Goal: Task Accomplishment & Management: Manage account settings

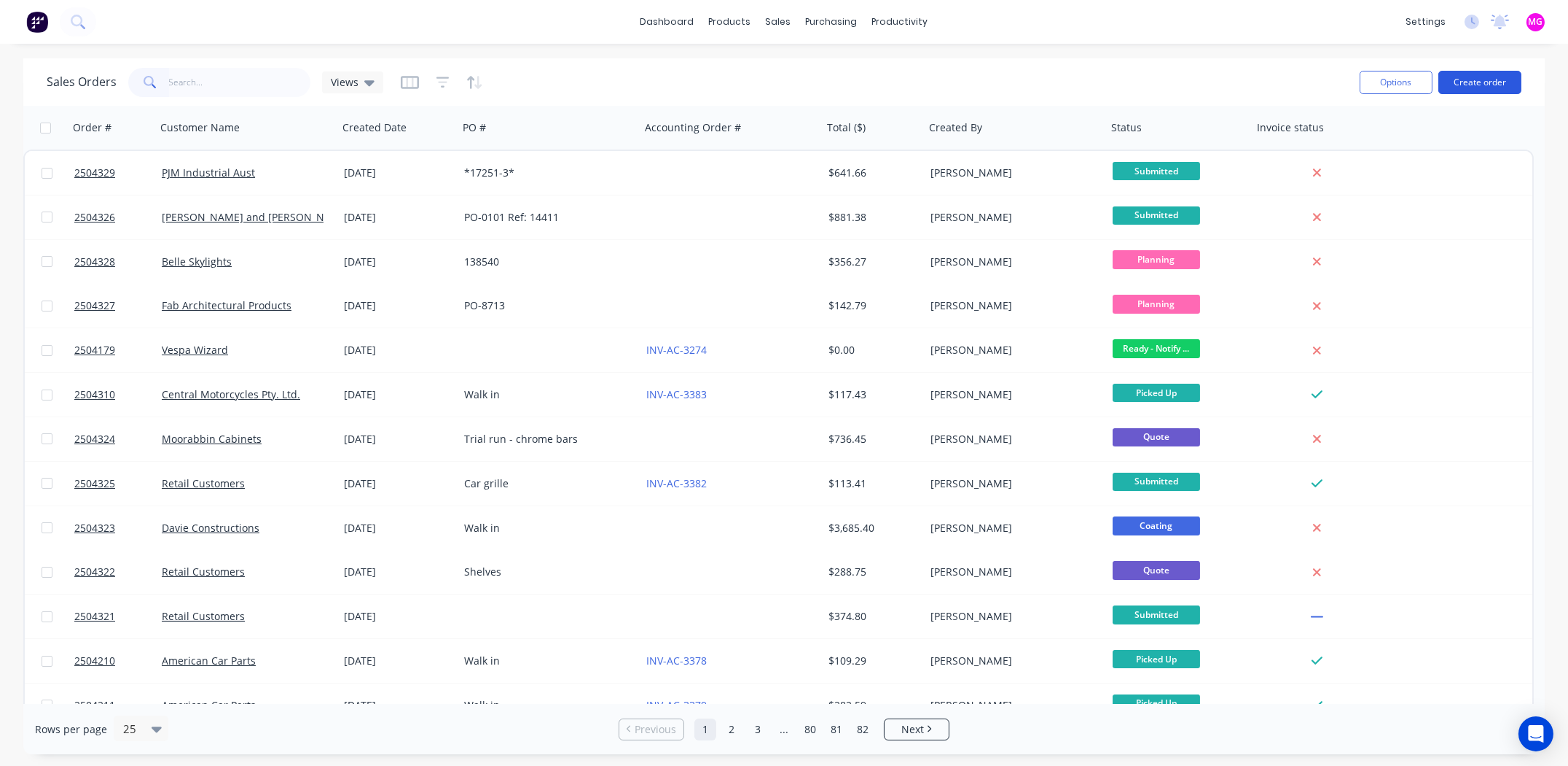
click at [1489, 82] on button "Create order" at bounding box center [1480, 82] width 83 height 23
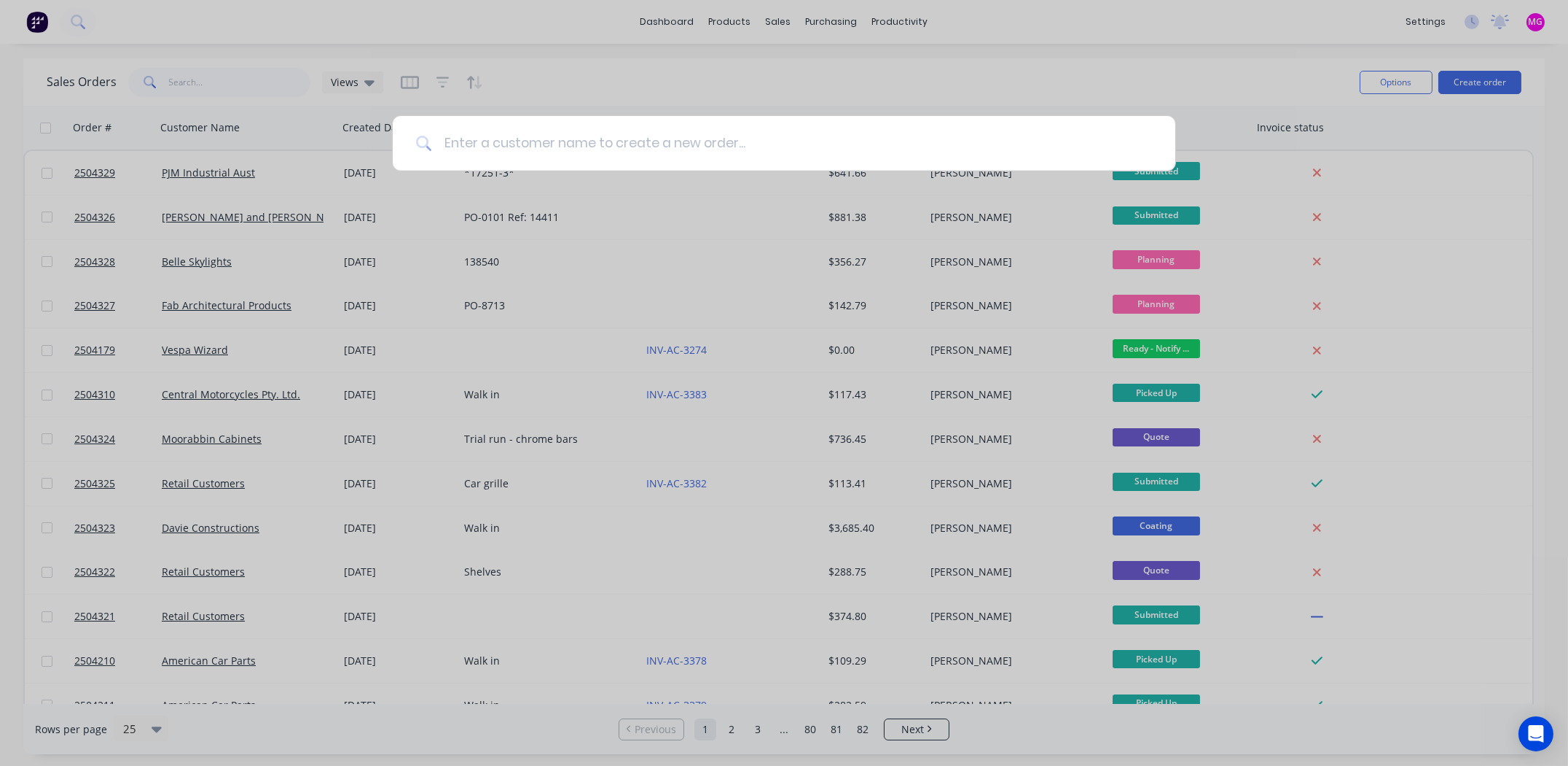
click at [504, 143] on input at bounding box center [792, 143] width 720 height 55
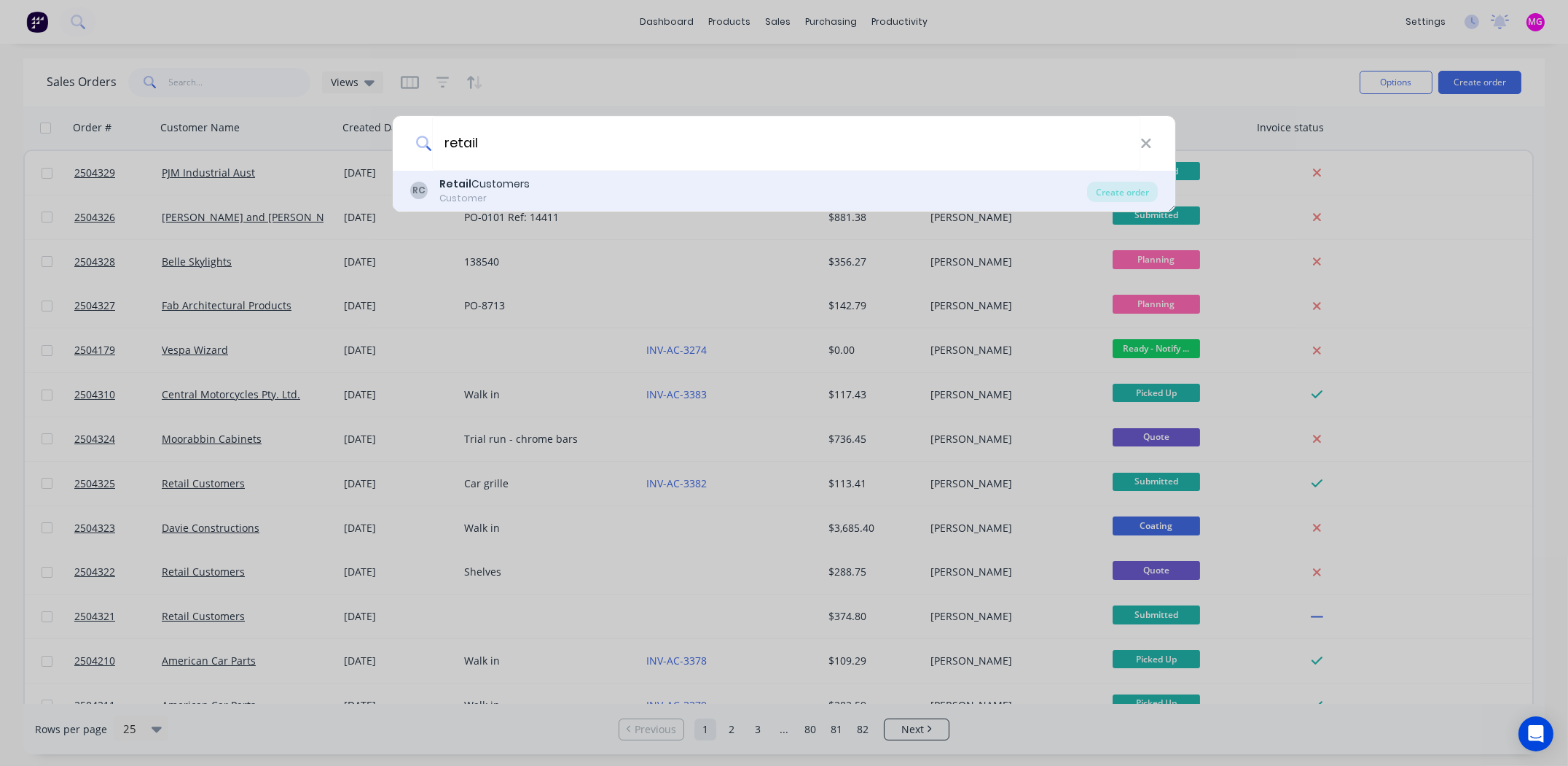
type input "retail"
click at [445, 192] on div "Customer" at bounding box center [484, 198] width 90 height 14
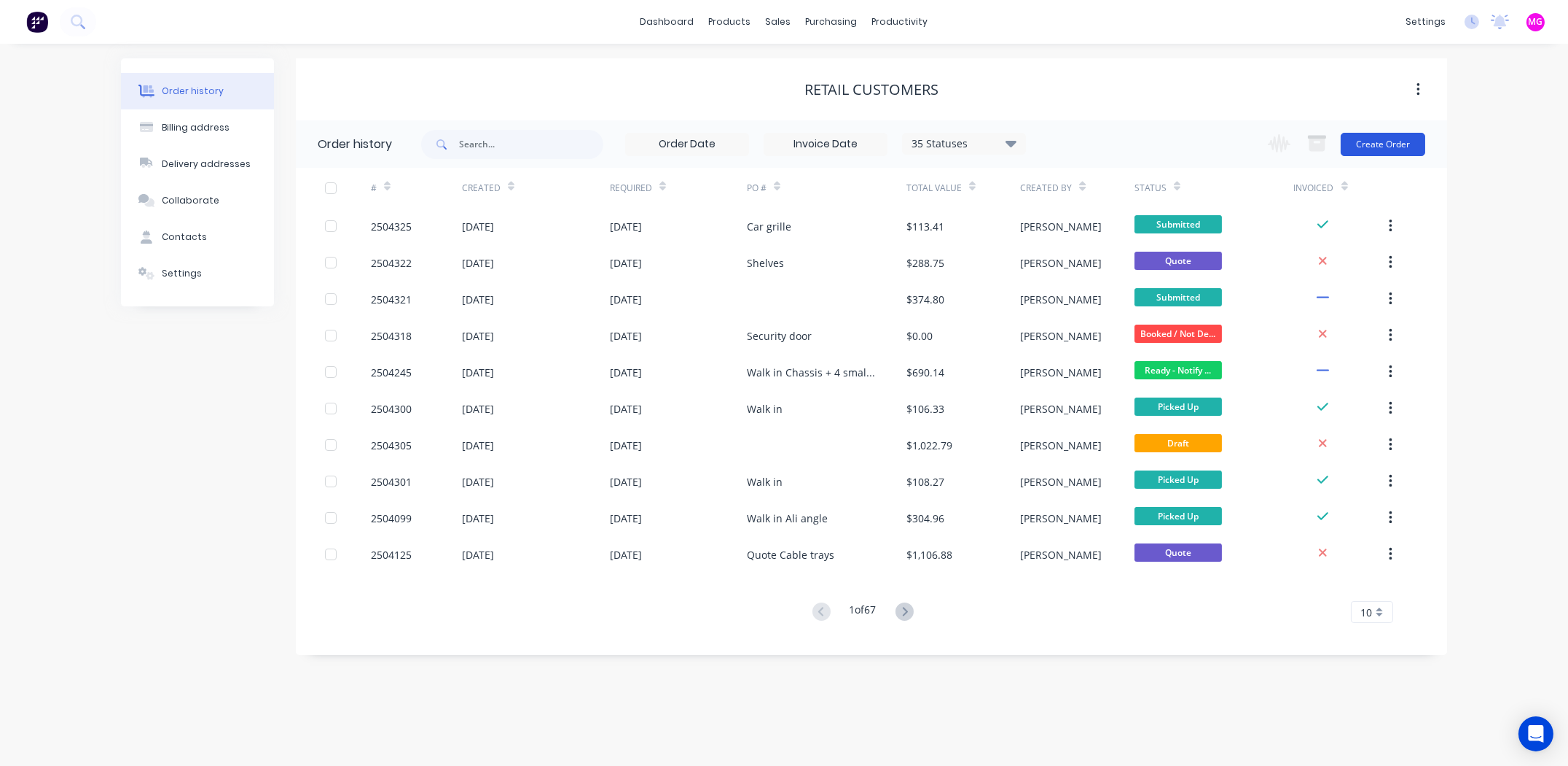
click at [1376, 144] on button "Create Order" at bounding box center [1382, 144] width 84 height 23
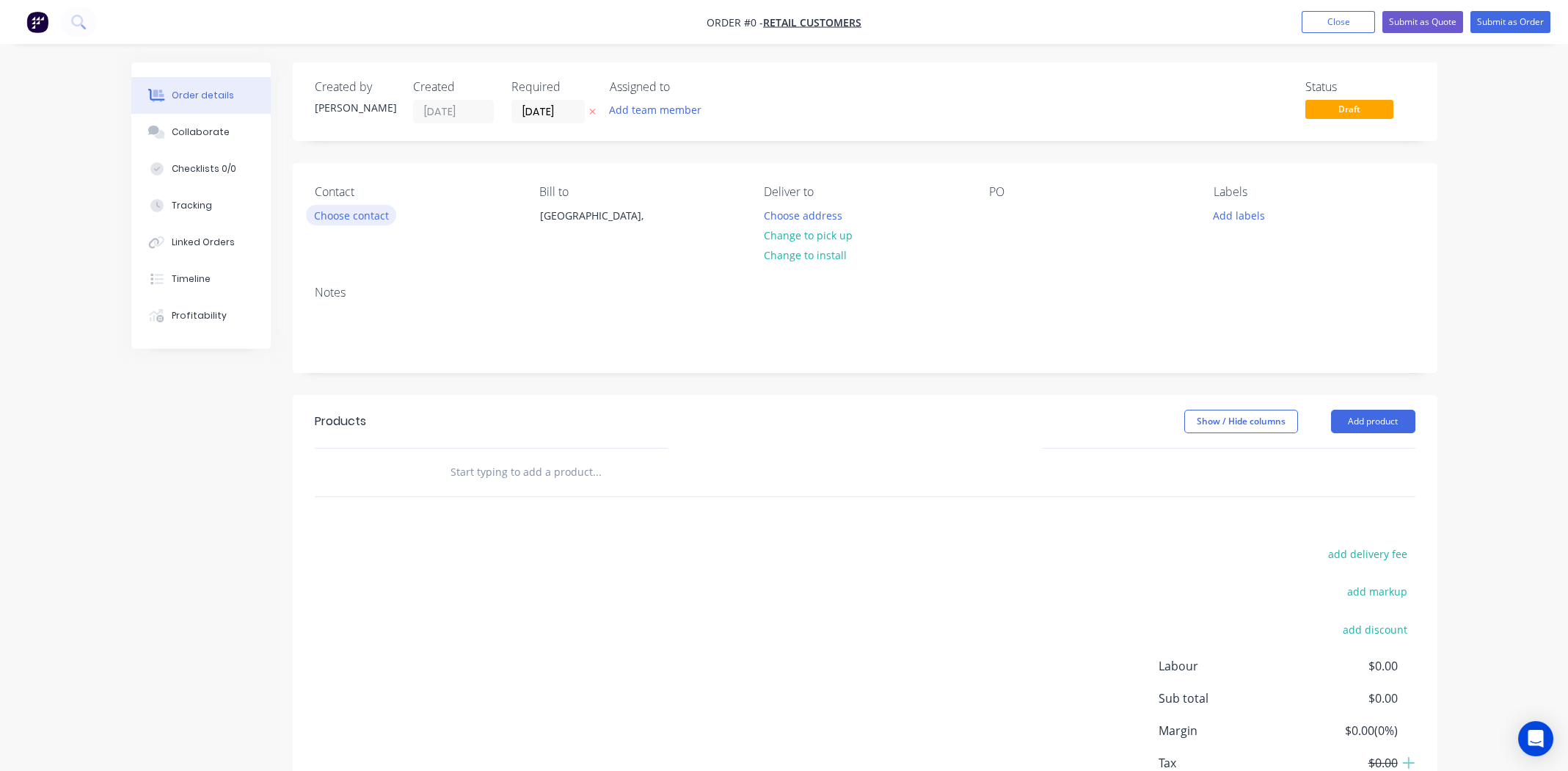
click at [336, 211] on button "Choose contact" at bounding box center [350, 214] width 91 height 19
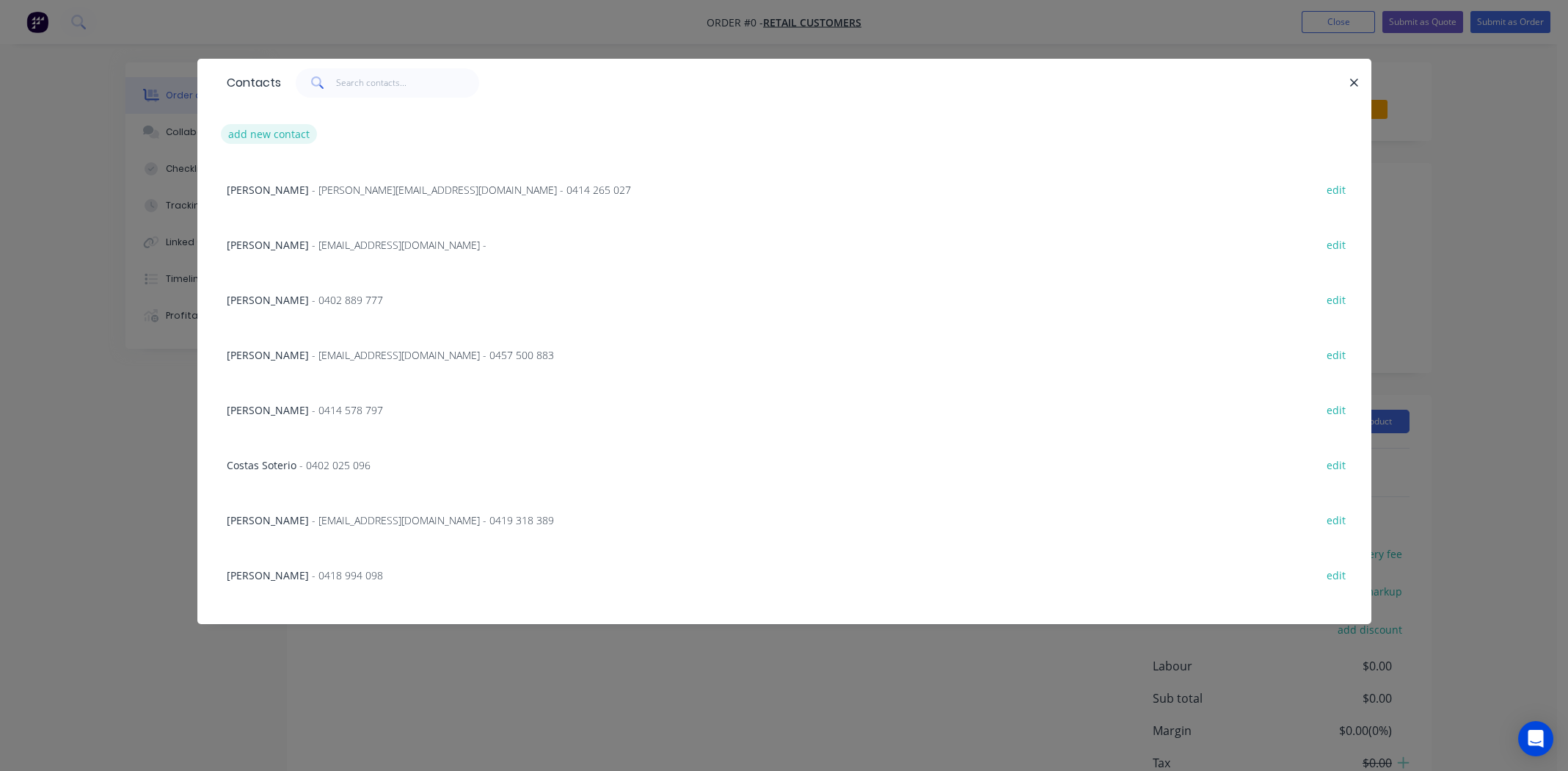
click at [279, 133] on button "add new contact" at bounding box center [270, 133] width 97 height 19
select select "AU"
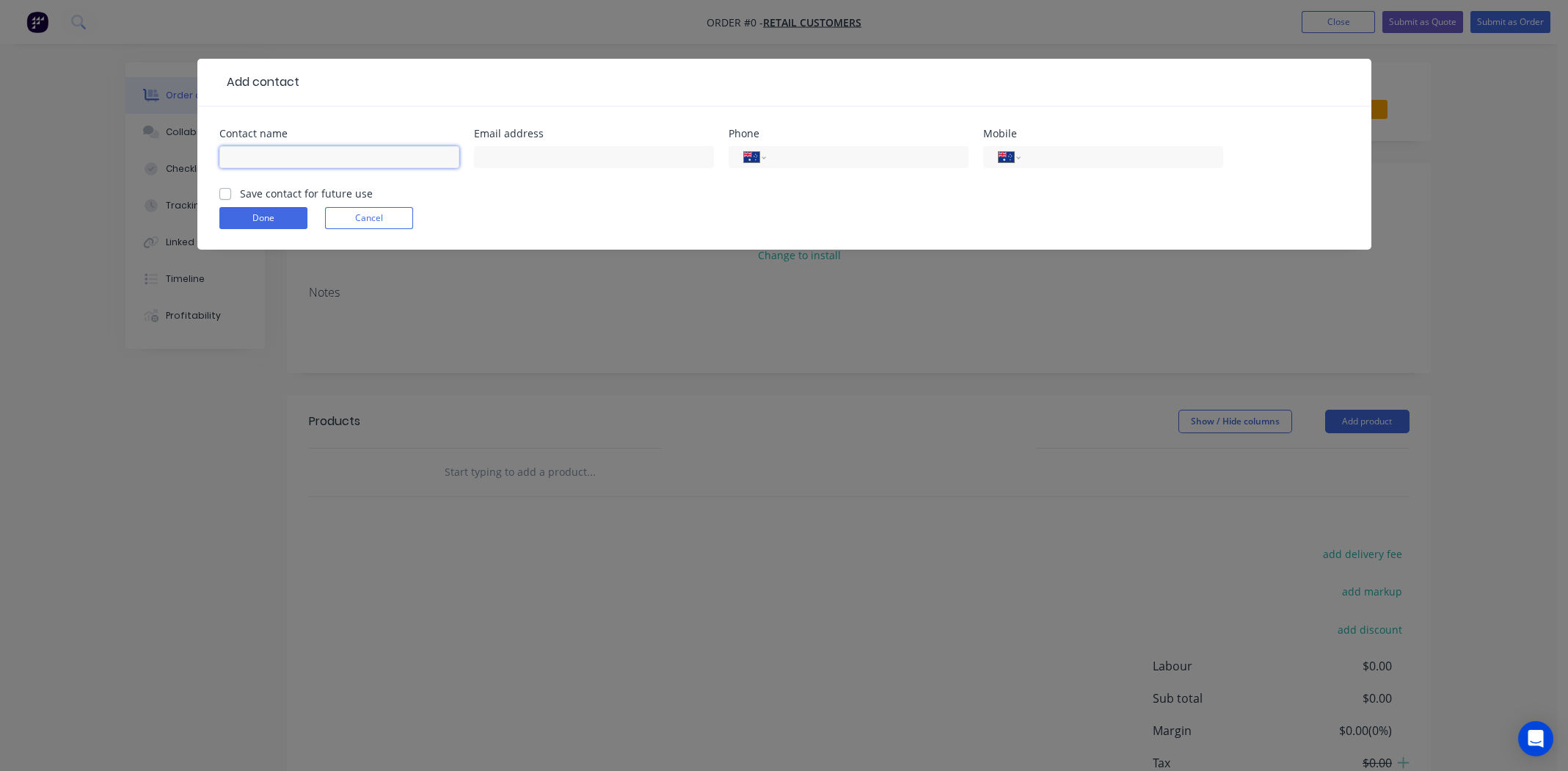
click at [249, 149] on input "text" at bounding box center [339, 157] width 240 height 22
type input "[PERSON_NAME]"
click at [524, 163] on input "text" at bounding box center [594, 157] width 240 height 22
type input "[EMAIL_ADDRESS][DOMAIN_NAME]"
click at [1060, 154] on input "tel" at bounding box center [1118, 157] width 176 height 17
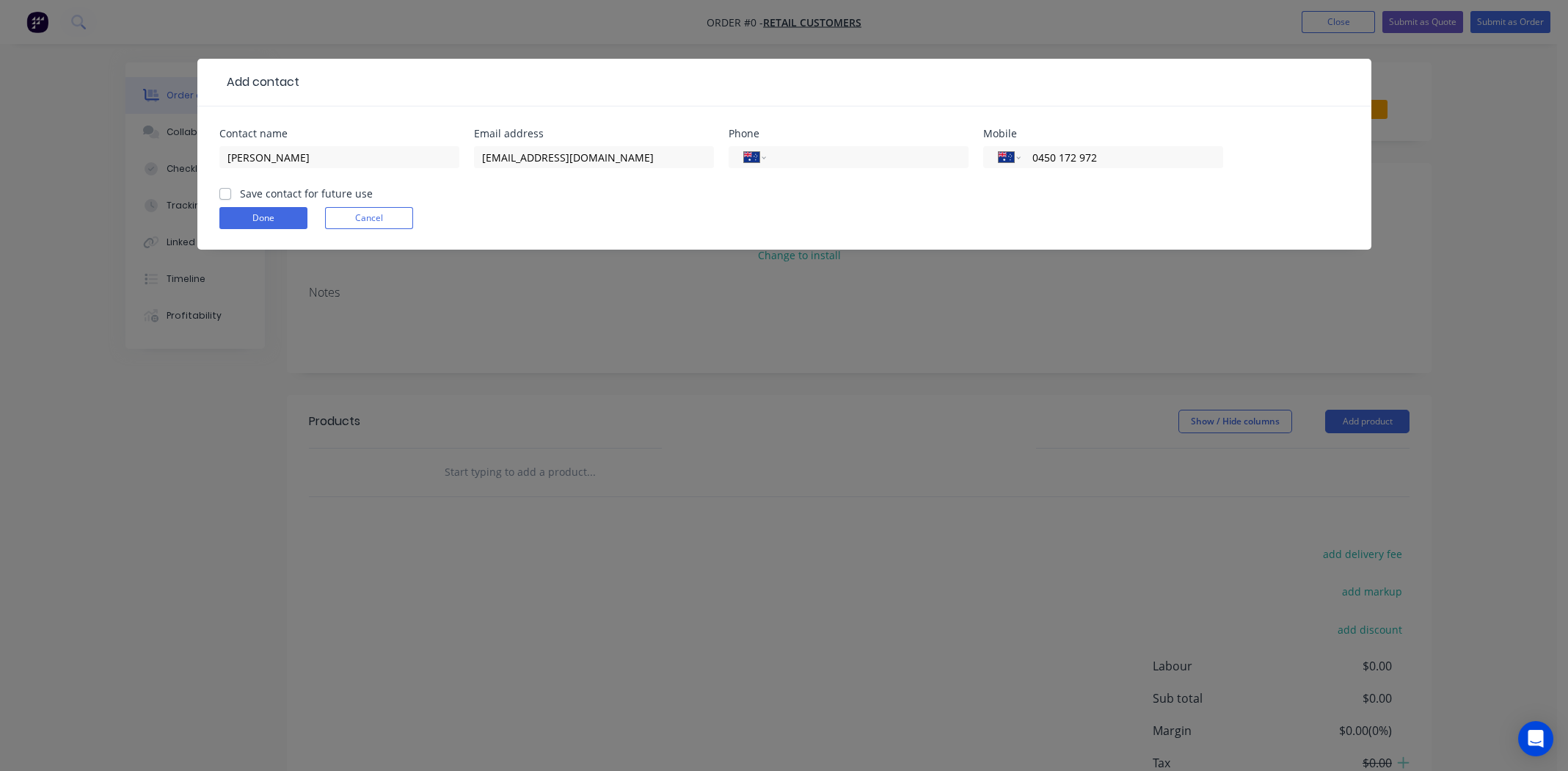
type input "0450 172 972"
click at [240, 196] on label "Save contact for future use" at bounding box center [307, 194] width 132 height 16
click at [220, 196] on input "Save contact for future use" at bounding box center [225, 193] width 12 height 14
checkbox input "true"
click at [240, 209] on button "Done" at bounding box center [263, 218] width 88 height 22
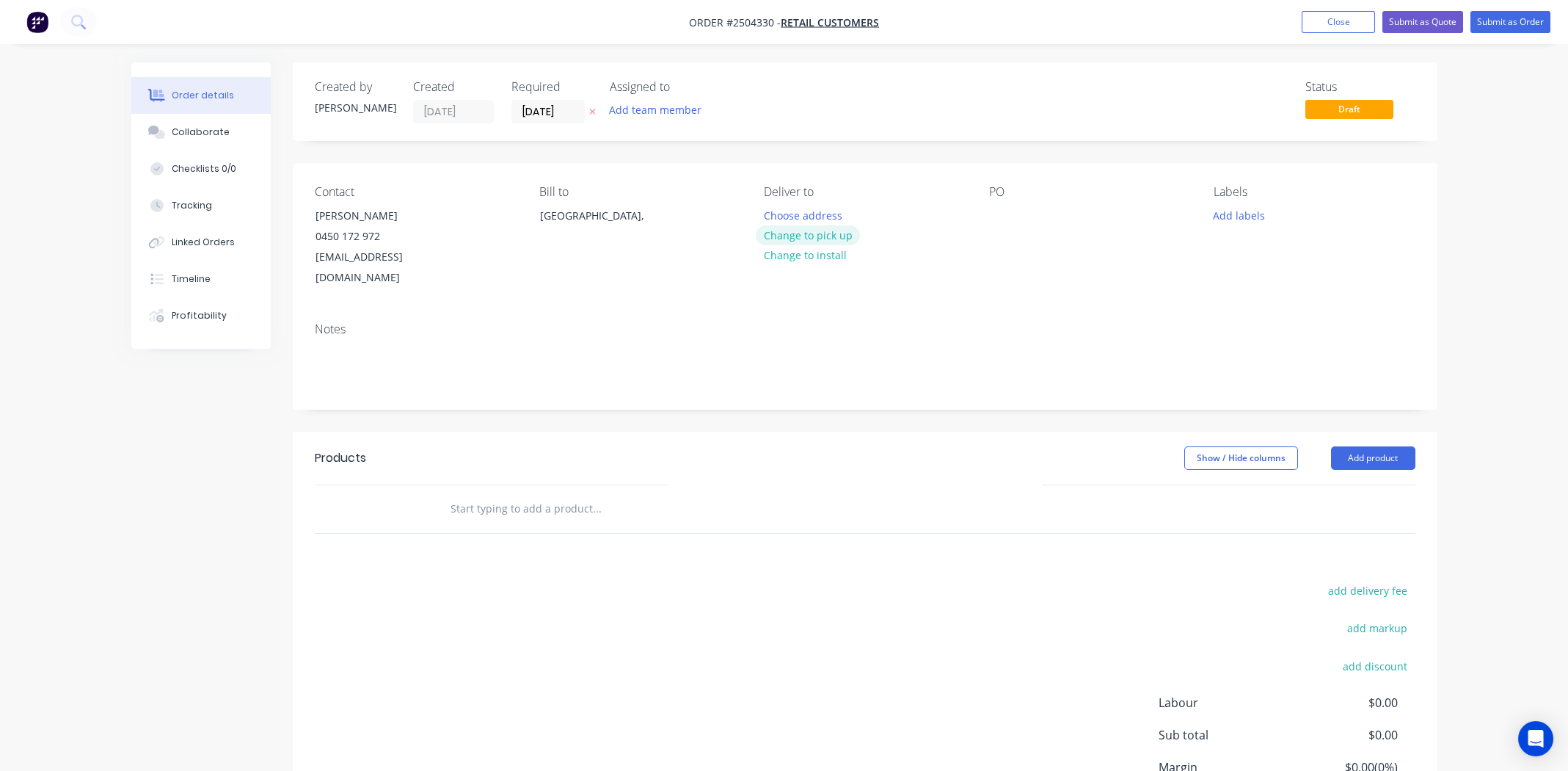
click at [841, 227] on button "Change to pick up" at bounding box center [808, 235] width 104 height 19
click at [1001, 215] on div at bounding box center [1001, 215] width 23 height 21
click at [1232, 214] on button "Add labels" at bounding box center [1239, 214] width 67 height 19
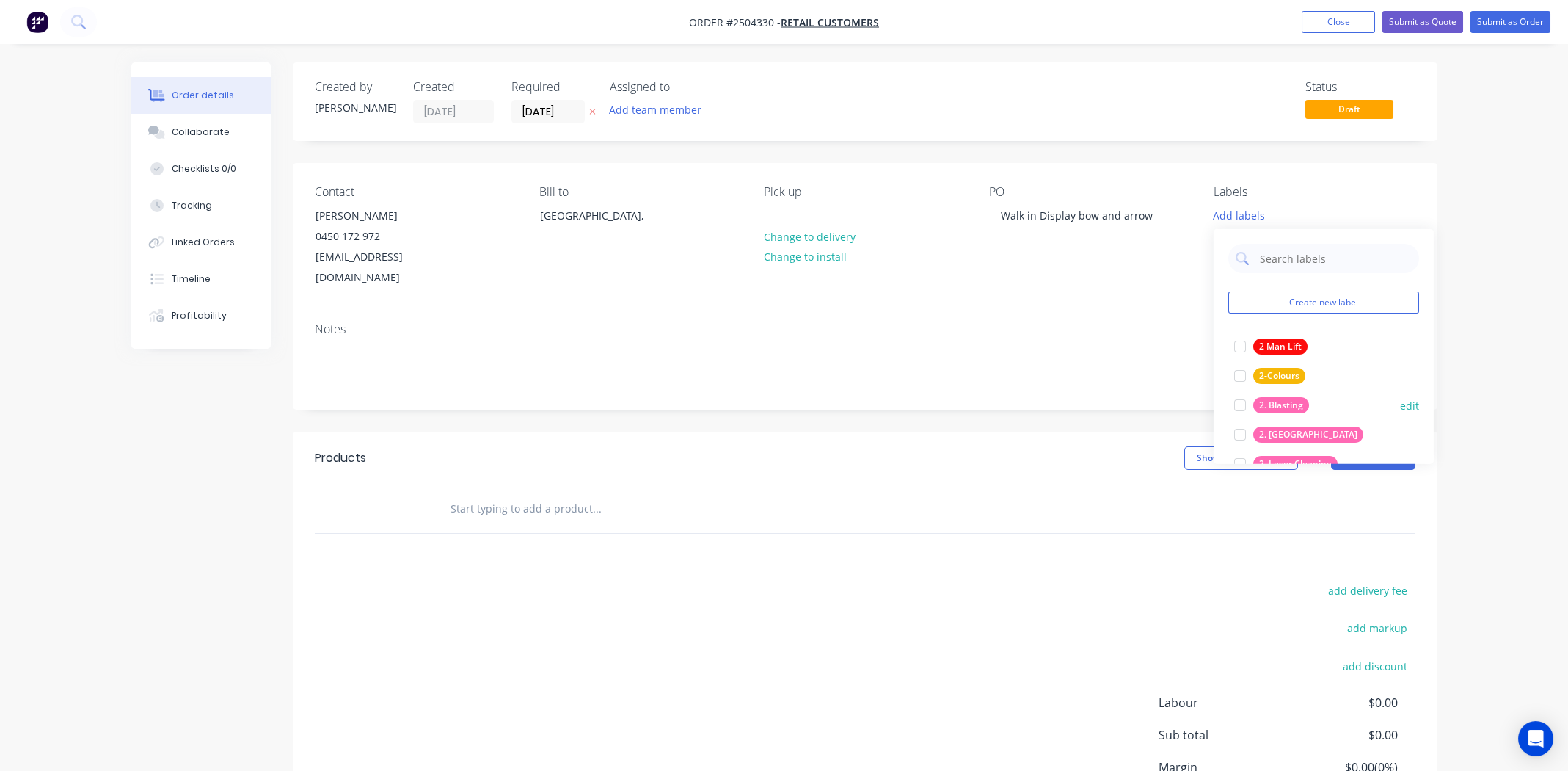
click at [1240, 405] on div at bounding box center [1240, 405] width 29 height 29
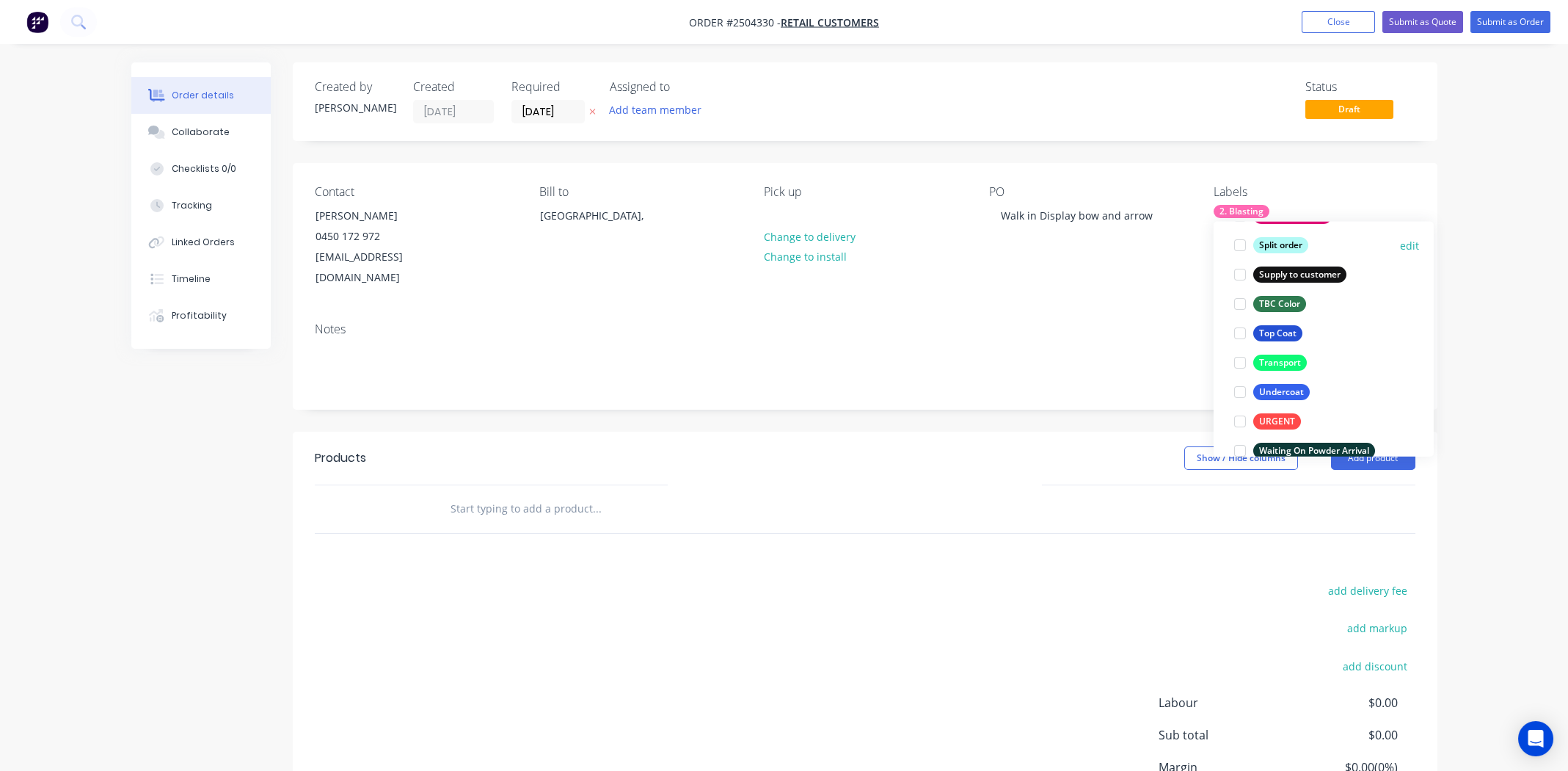
scroll to position [1174, 0]
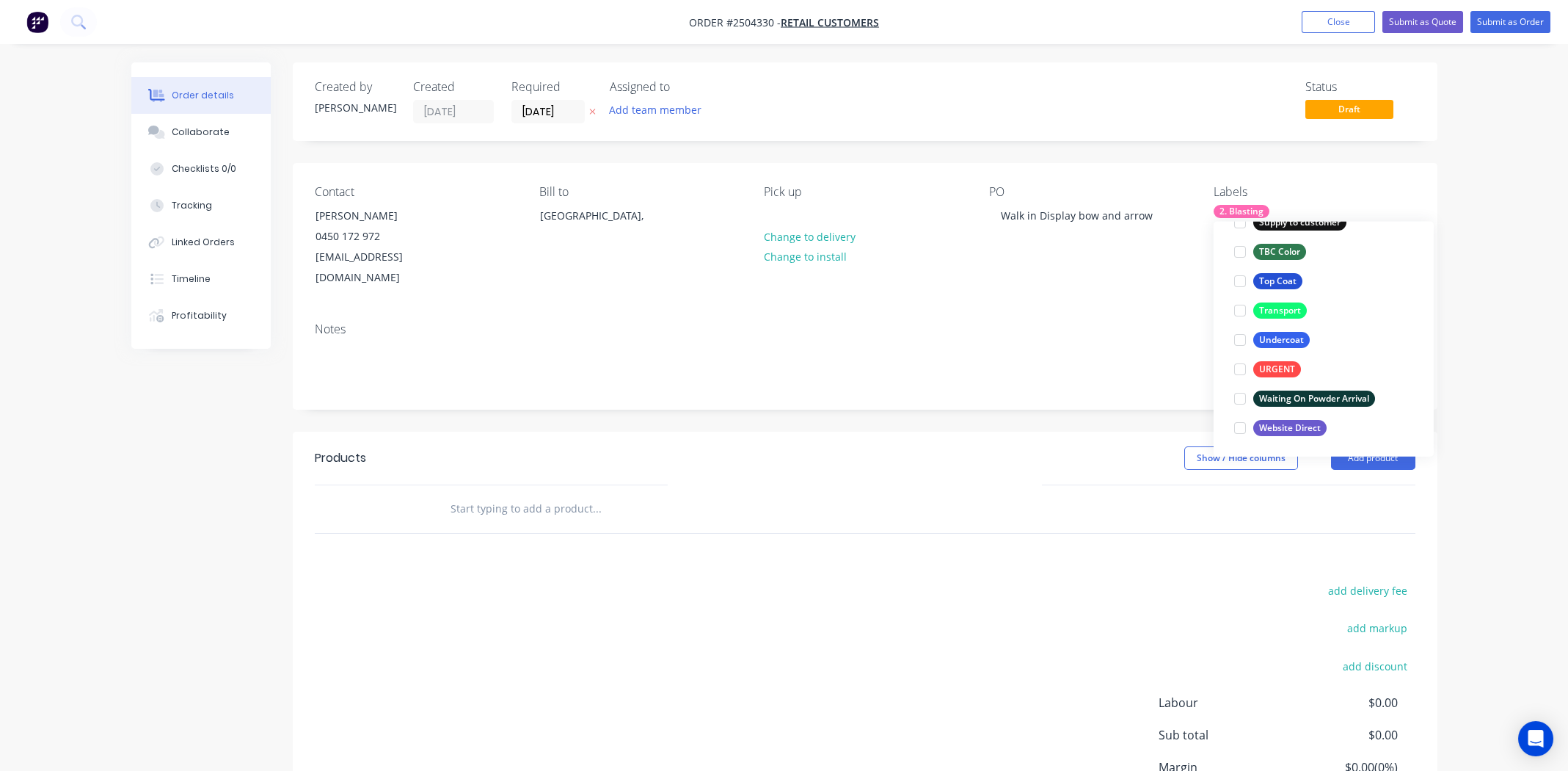
drag, startPoint x: 1242, startPoint y: 277, endPoint x: 1183, endPoint y: 291, distance: 60.6
click at [1242, 277] on div at bounding box center [1240, 281] width 29 height 29
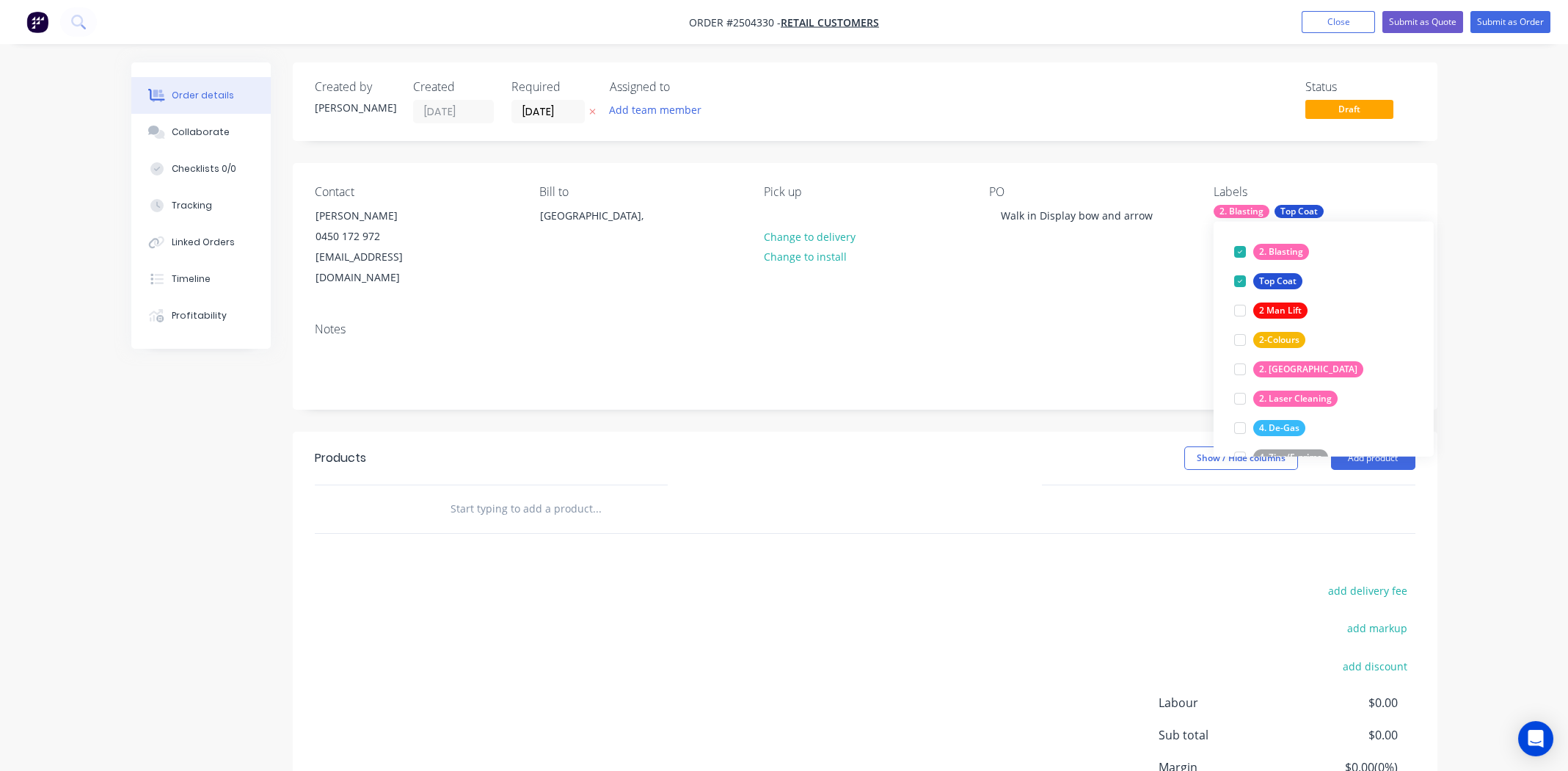
click at [1068, 288] on div "Contact [PERSON_NAME] [PHONE_NUMBER] [EMAIL_ADDRESS][DOMAIN_NAME] Bill to [GEOG…" at bounding box center [865, 237] width 1145 height 148
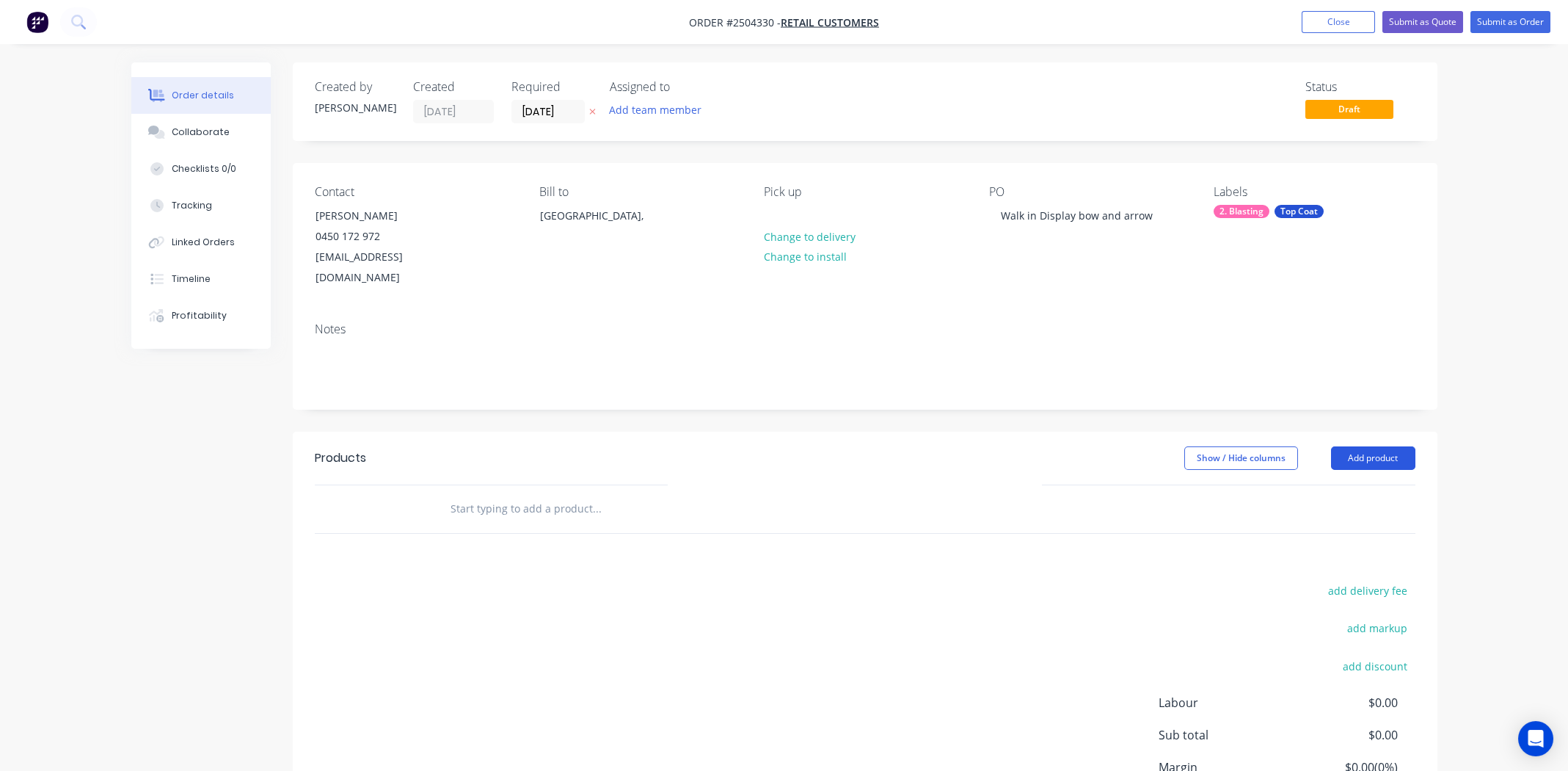
click at [1382, 446] on button "Add product" at bounding box center [1373, 458] width 85 height 23
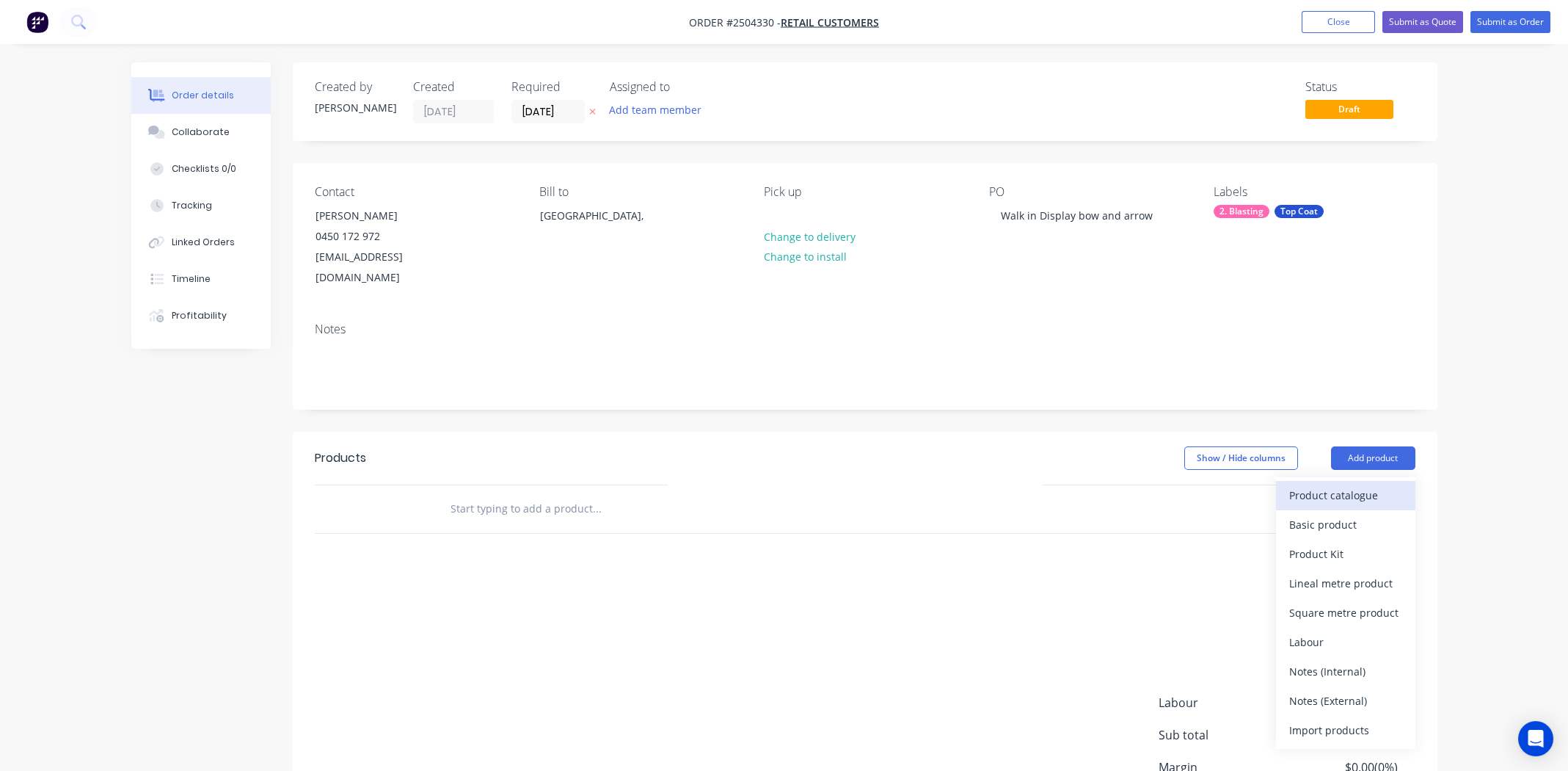
click at [1366, 485] on div "Product catalogue" at bounding box center [1346, 496] width 113 height 21
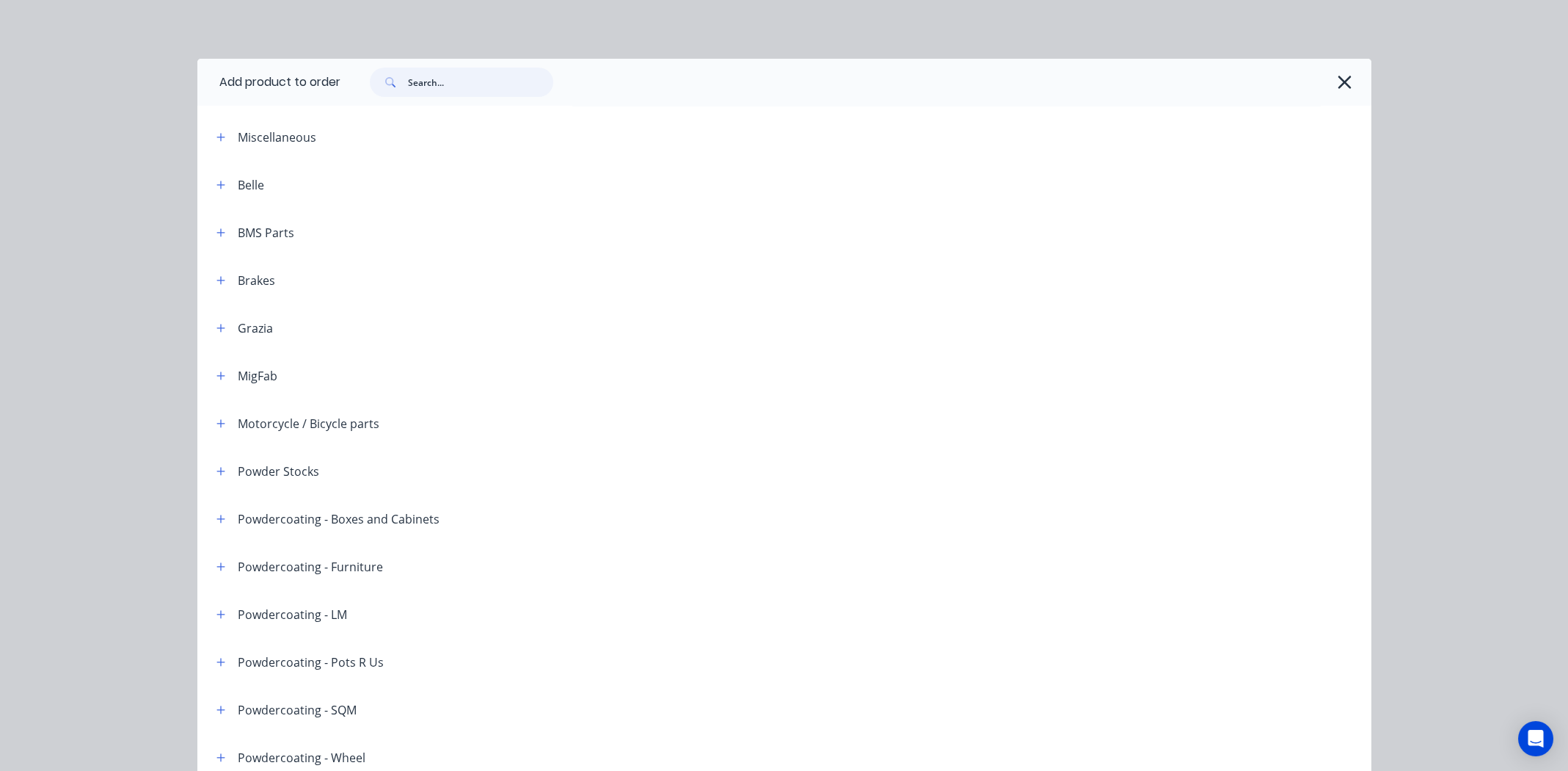
click at [473, 81] on input "text" at bounding box center [480, 82] width 145 height 29
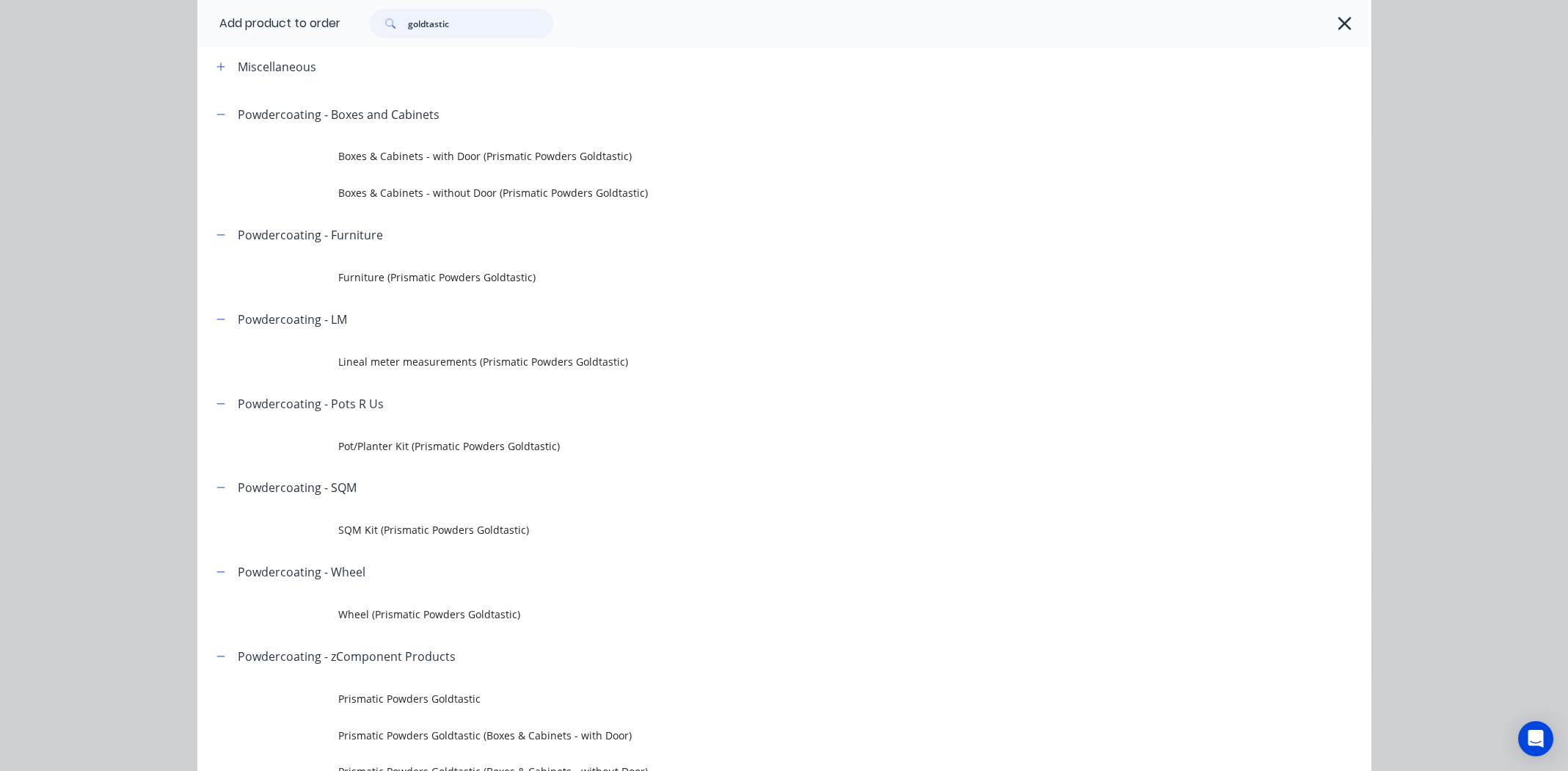
scroll to position [0, 0]
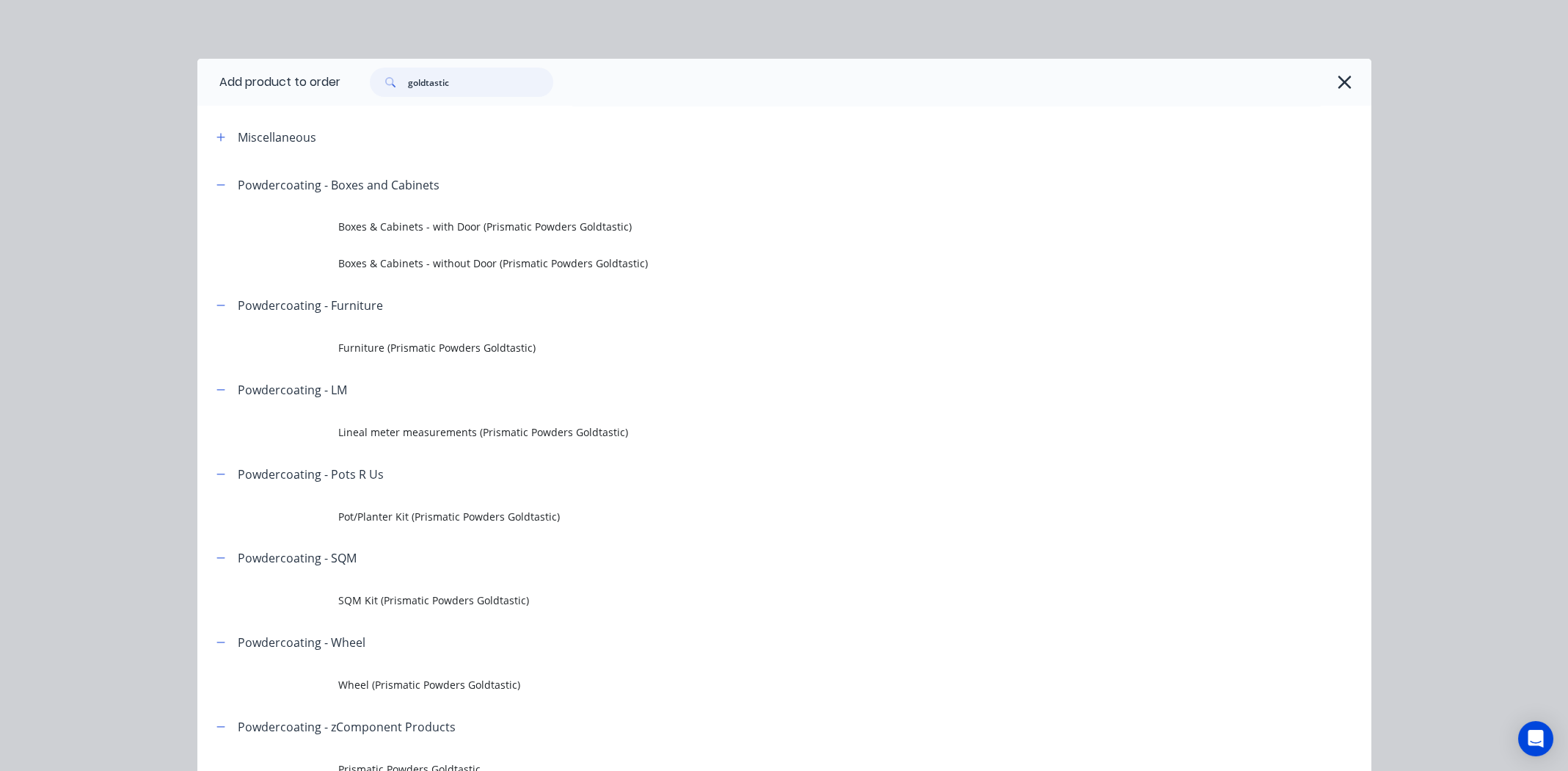
drag, startPoint x: 401, startPoint y: 82, endPoint x: 386, endPoint y: 82, distance: 15.0
click at [386, 82] on div "goldtastic" at bounding box center [461, 82] width 183 height 29
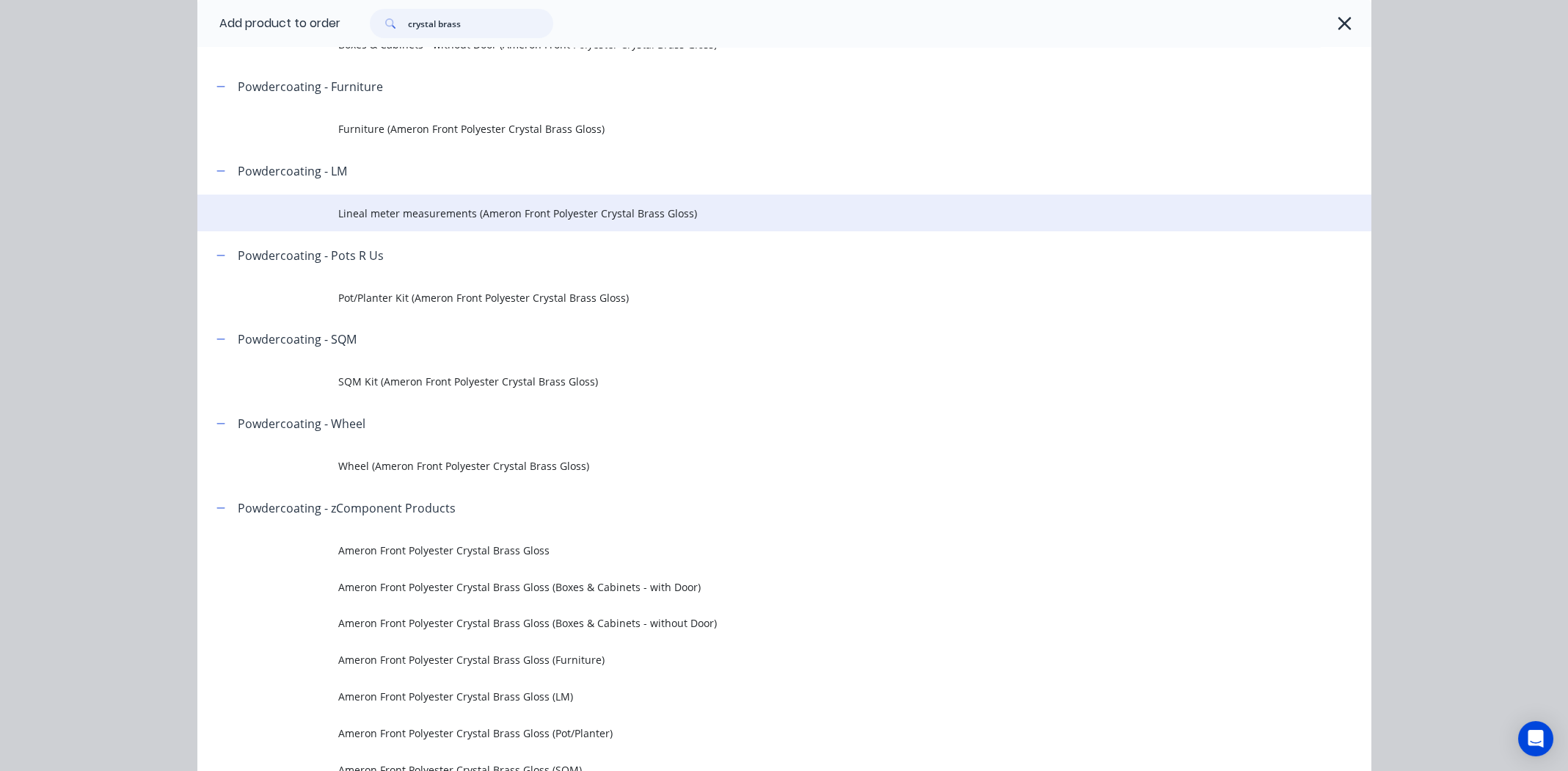
scroll to position [220, 0]
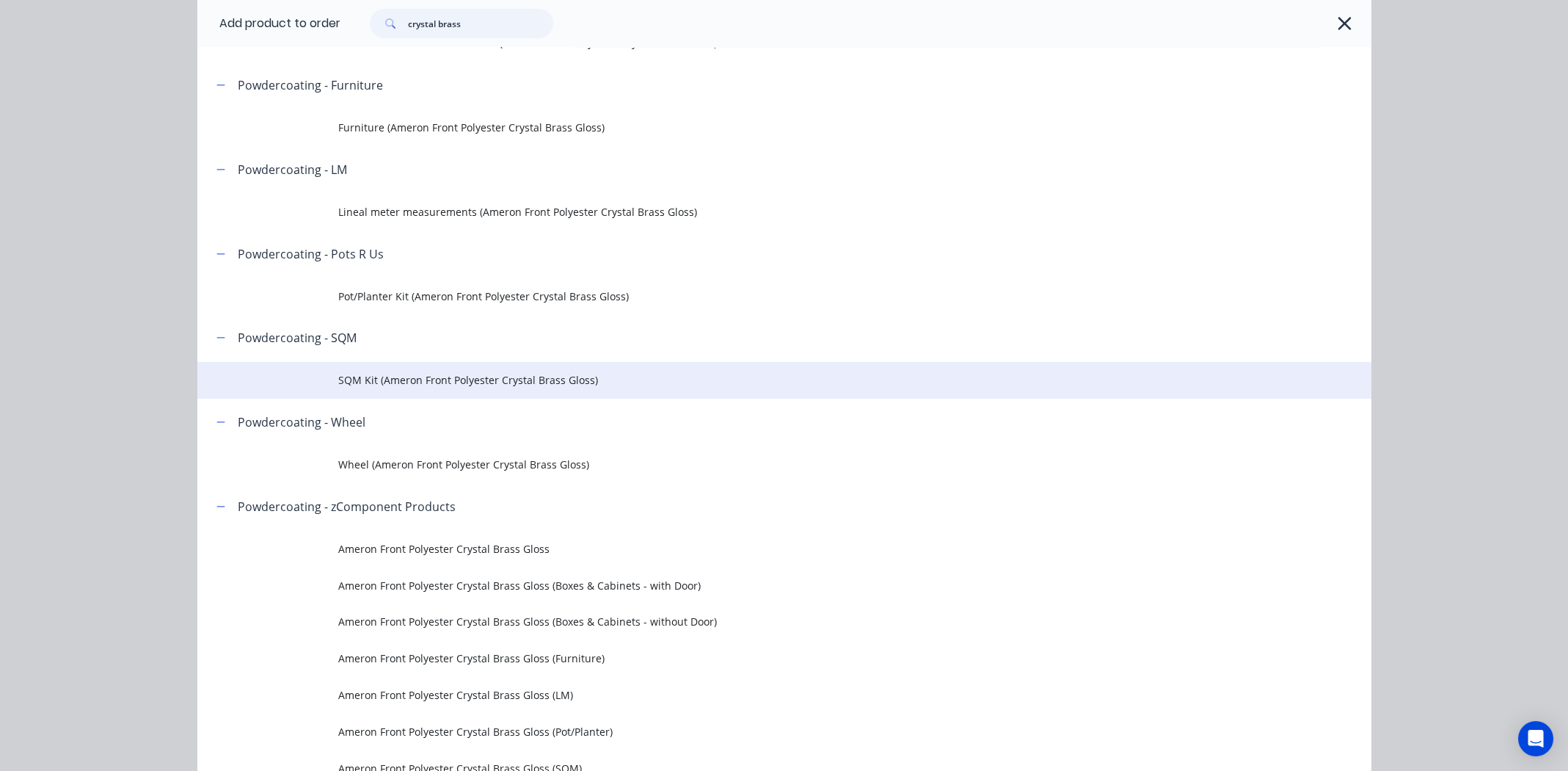
type input "crystal brass"
click at [413, 381] on span "SQM Kit (Ameron Front Polyester Crystal Brass Gloss)" at bounding box center [751, 380] width 826 height 16
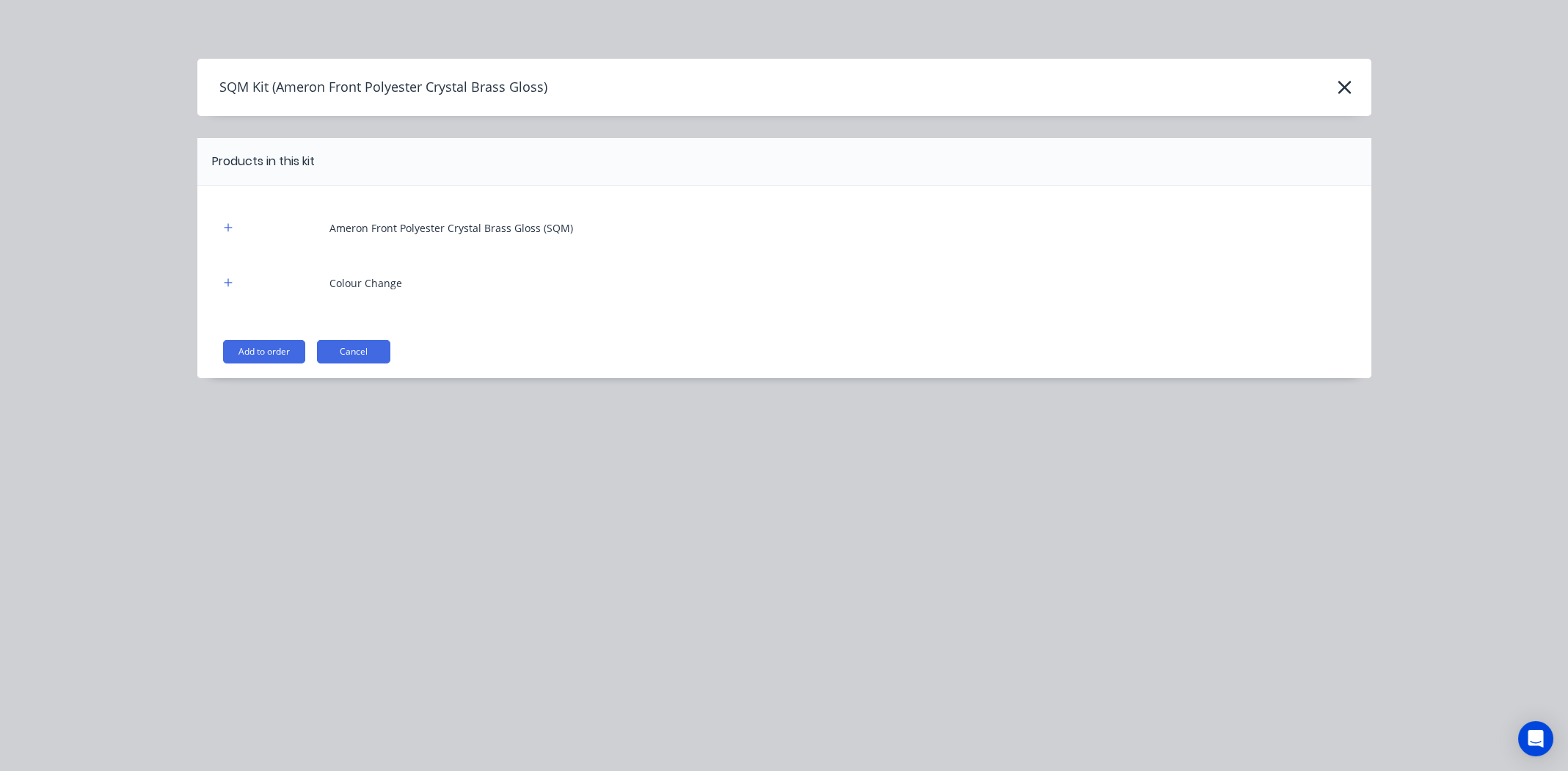
click at [260, 348] on button "Add to order" at bounding box center [264, 351] width 82 height 23
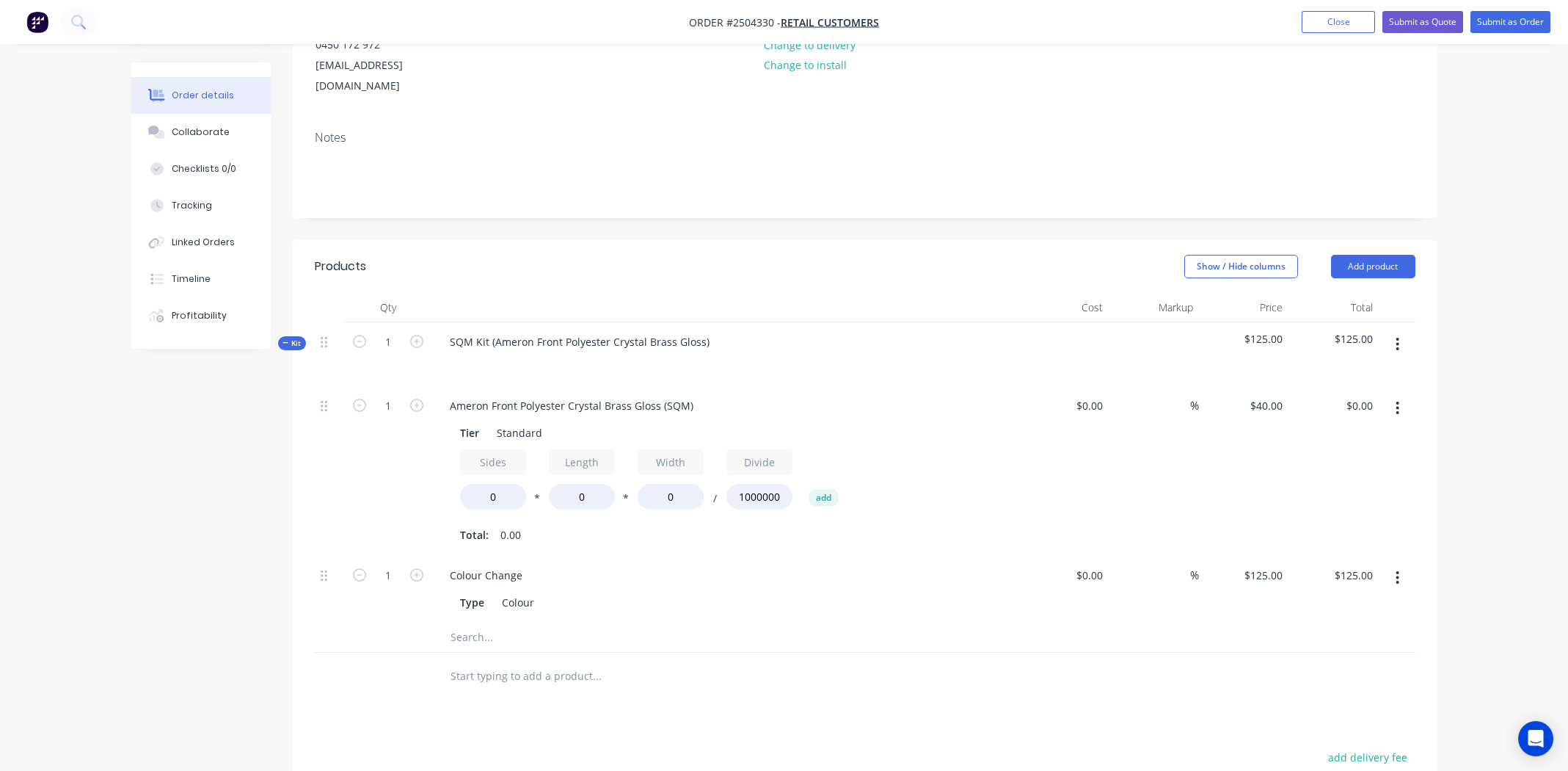
scroll to position [293, 0]
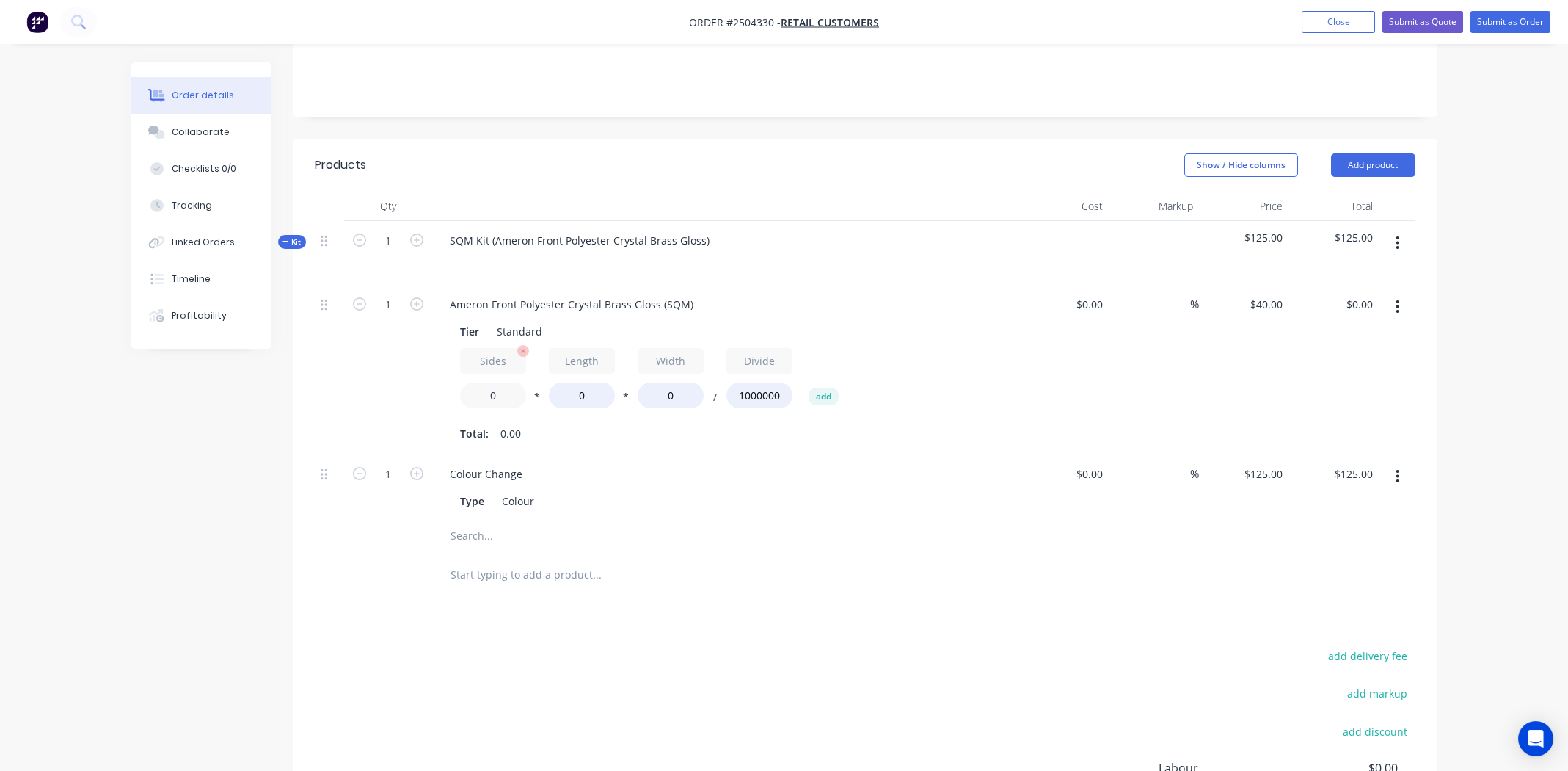
click at [491, 383] on input "0" at bounding box center [493, 395] width 66 height 25
type input "2"
type input "600"
click at [675, 383] on input "0" at bounding box center [671, 395] width 66 height 25
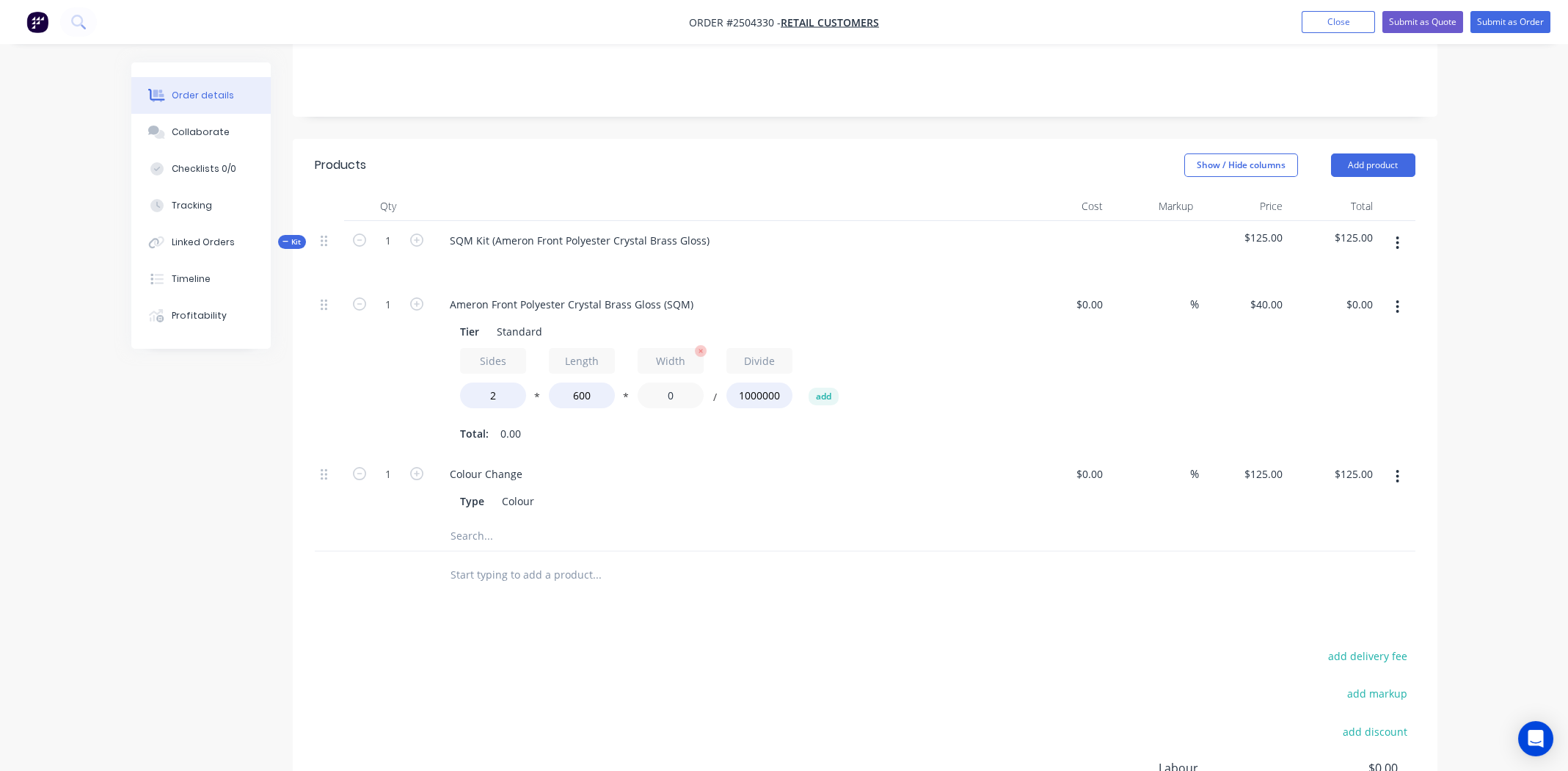
click at [675, 383] on input "0" at bounding box center [671, 395] width 66 height 25
type input "150"
type input "$7.20"
click at [1036, 386] on div "$0.00 $0.00" at bounding box center [1064, 370] width 91 height 169
click at [1394, 294] on button "button" at bounding box center [1397, 307] width 34 height 26
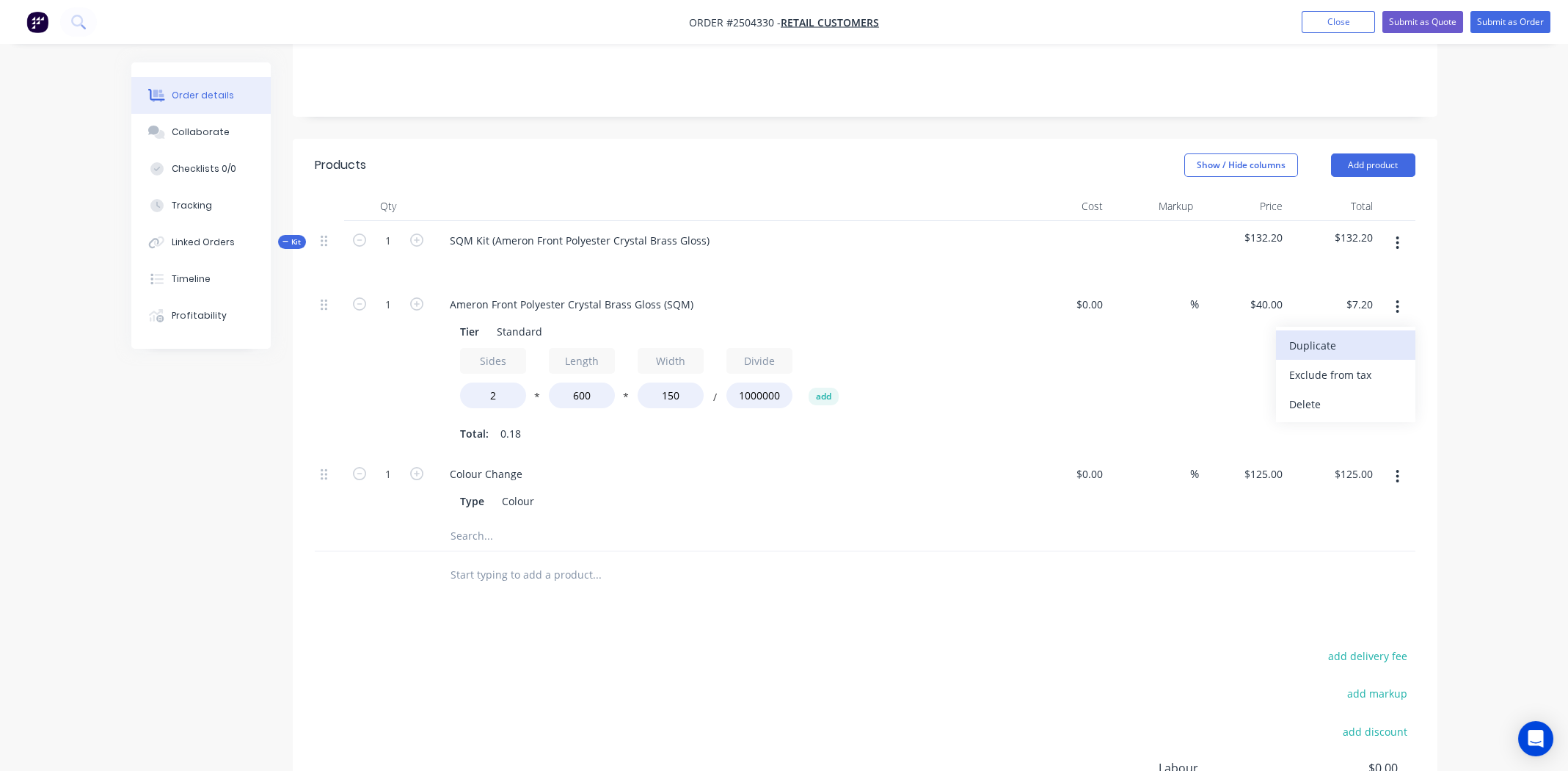
click at [1356, 335] on div "Duplicate" at bounding box center [1346, 346] width 113 height 21
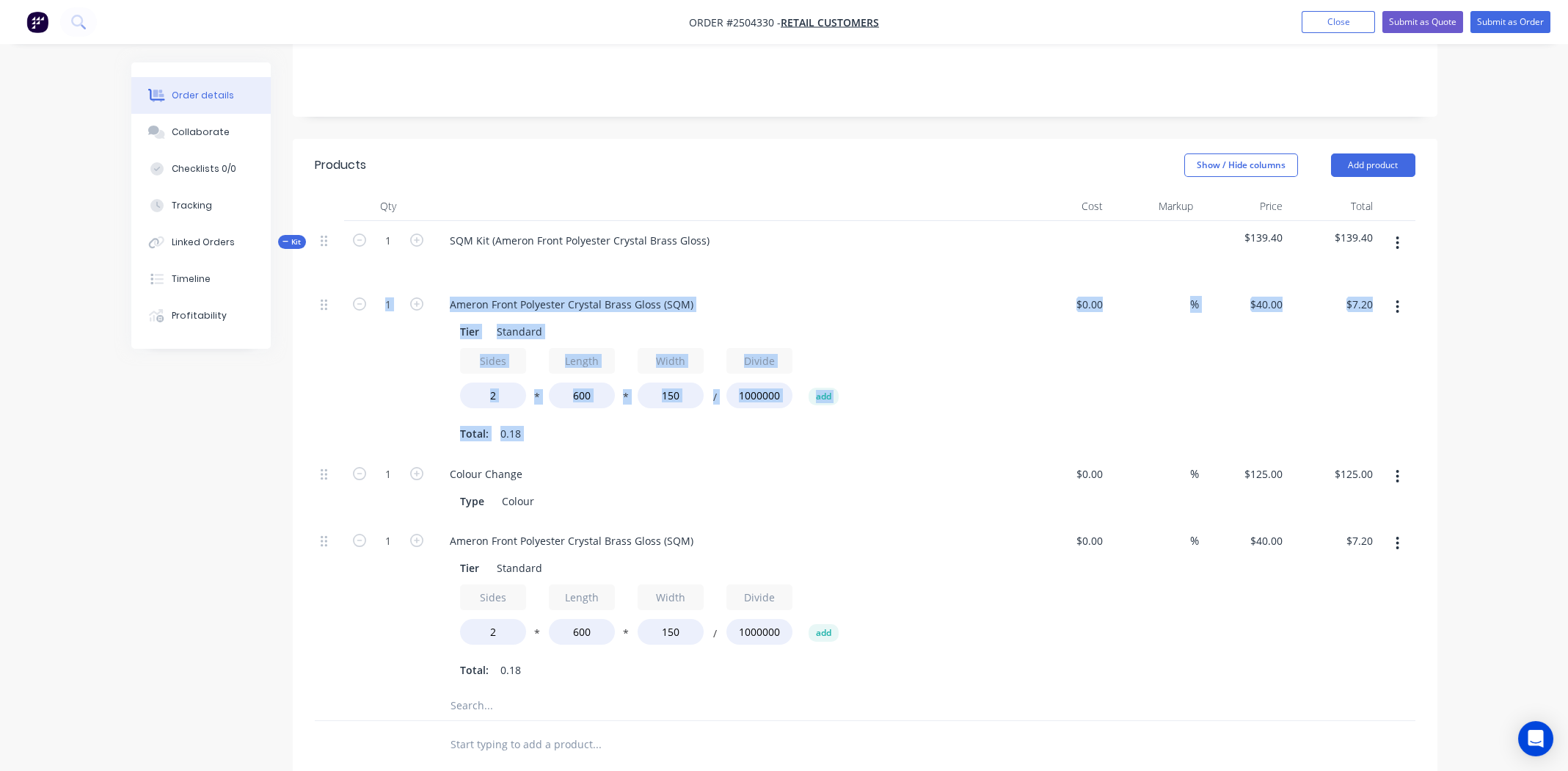
drag, startPoint x: 319, startPoint y: 456, endPoint x: 324, endPoint y: 294, distance: 162.1
click at [324, 294] on div "1 Ameron Front Polyester Crystal Brass Gloss (SQM) Tier Standard Sides 2 * Leng…" at bounding box center [864, 488] width 1101 height 406
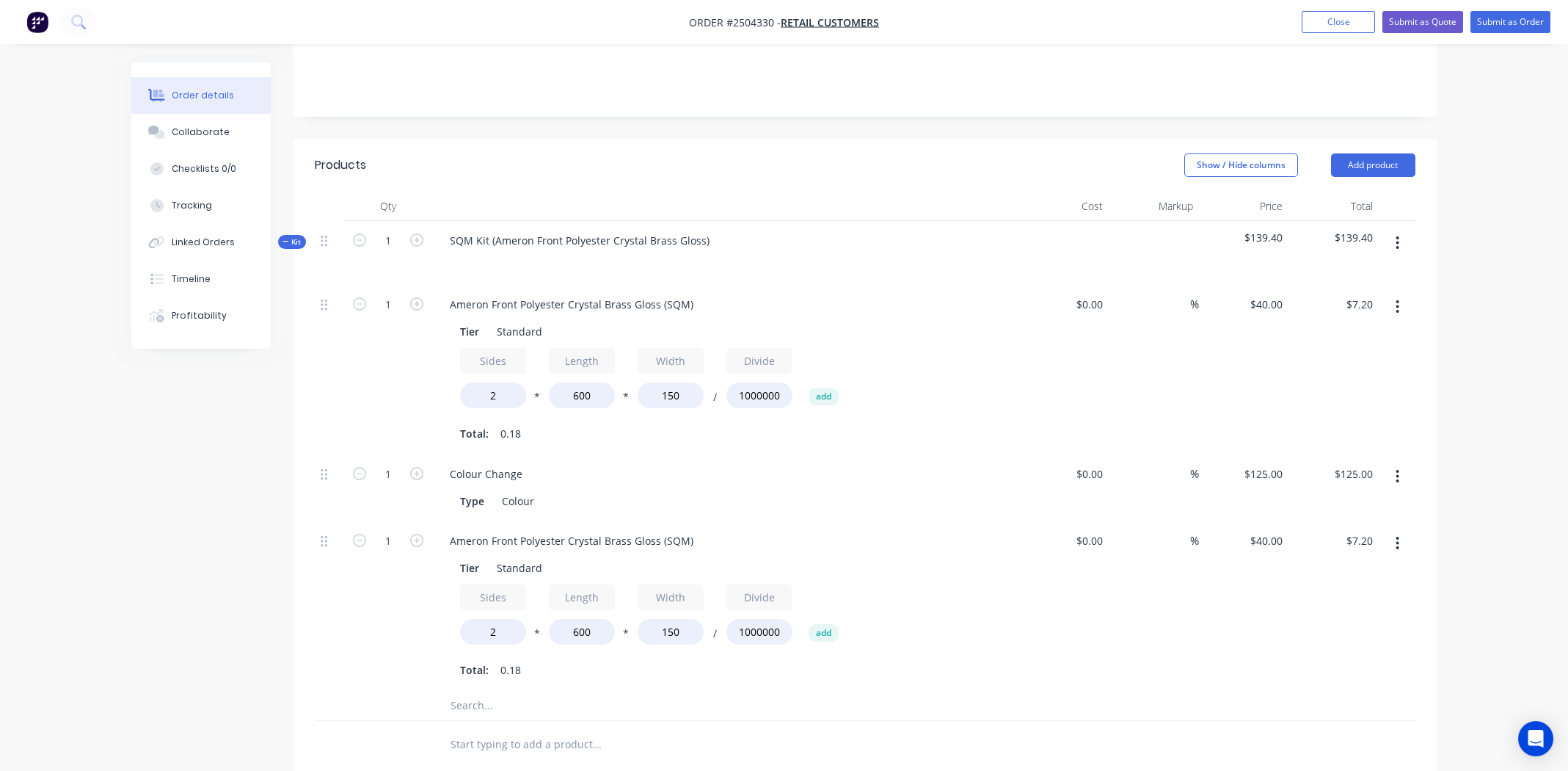
click at [318, 384] on div at bounding box center [329, 370] width 29 height 169
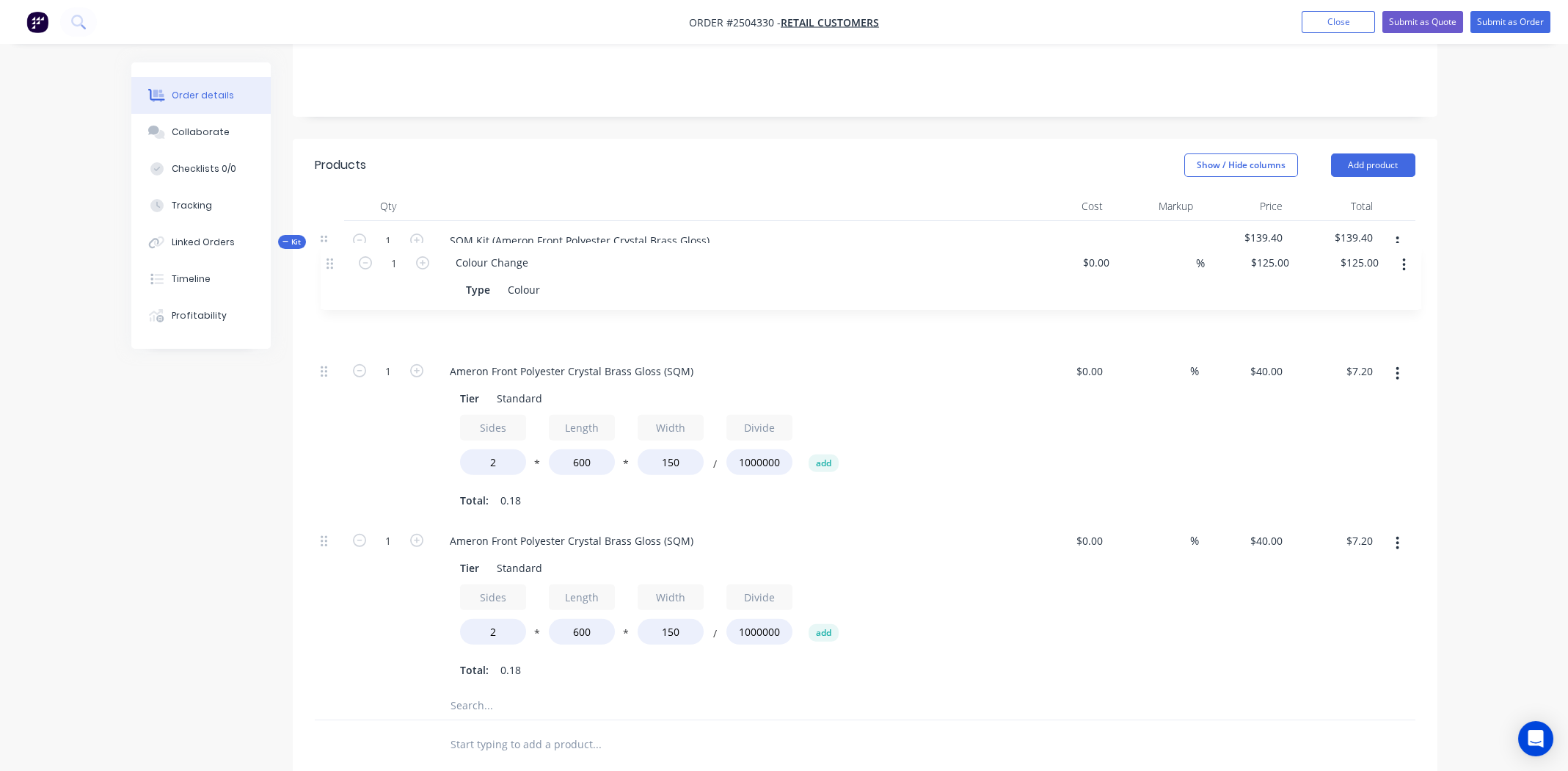
drag, startPoint x: 323, startPoint y: 456, endPoint x: 332, endPoint y: 254, distance: 202.2
click at [332, 254] on div "Kit 1 SQM Kit (Ameron Front Polyester Crystal Brass Gloss) $139.40 $139.40 1 Am…" at bounding box center [864, 470] width 1101 height 499
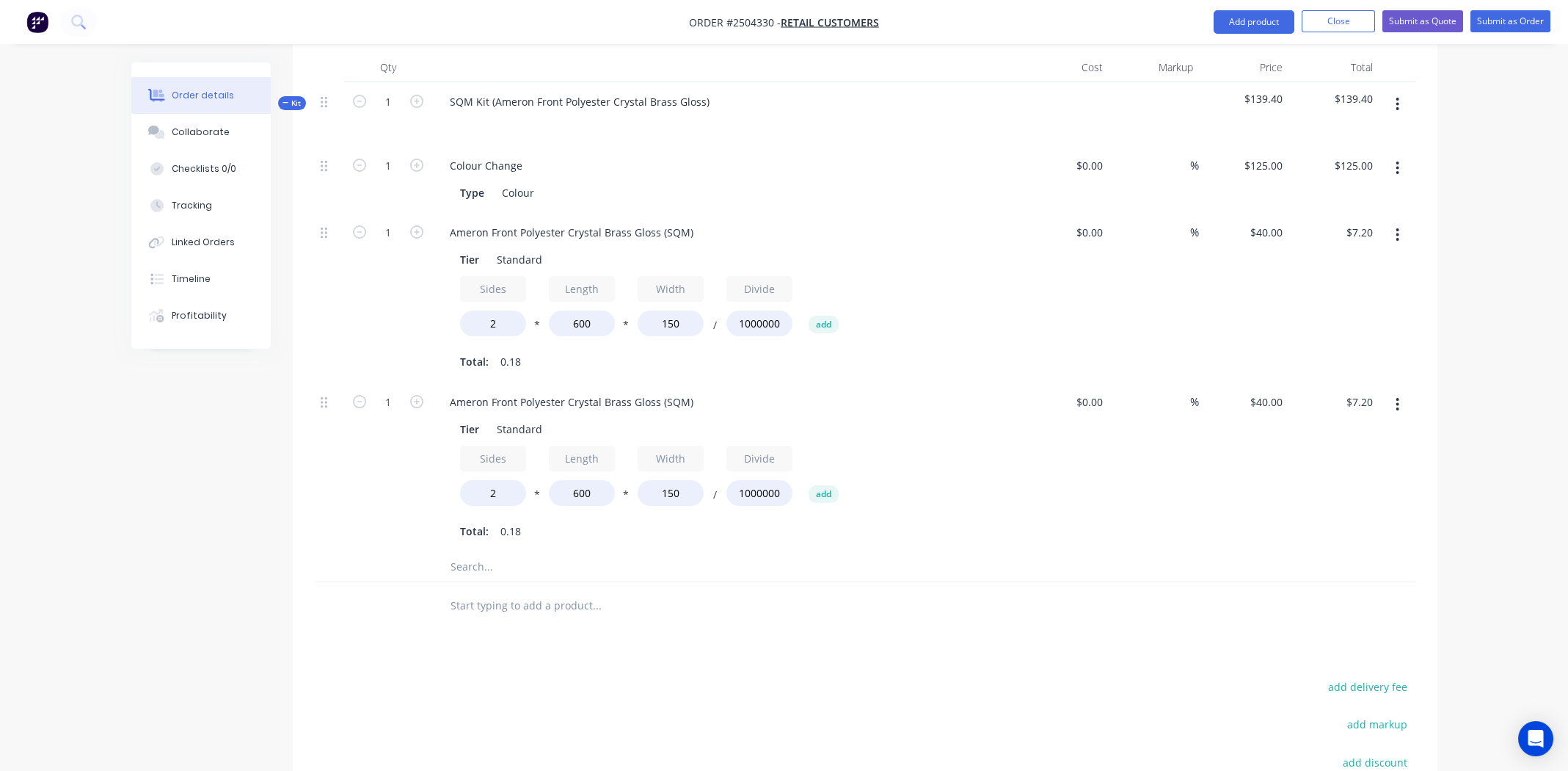
scroll to position [440, 0]
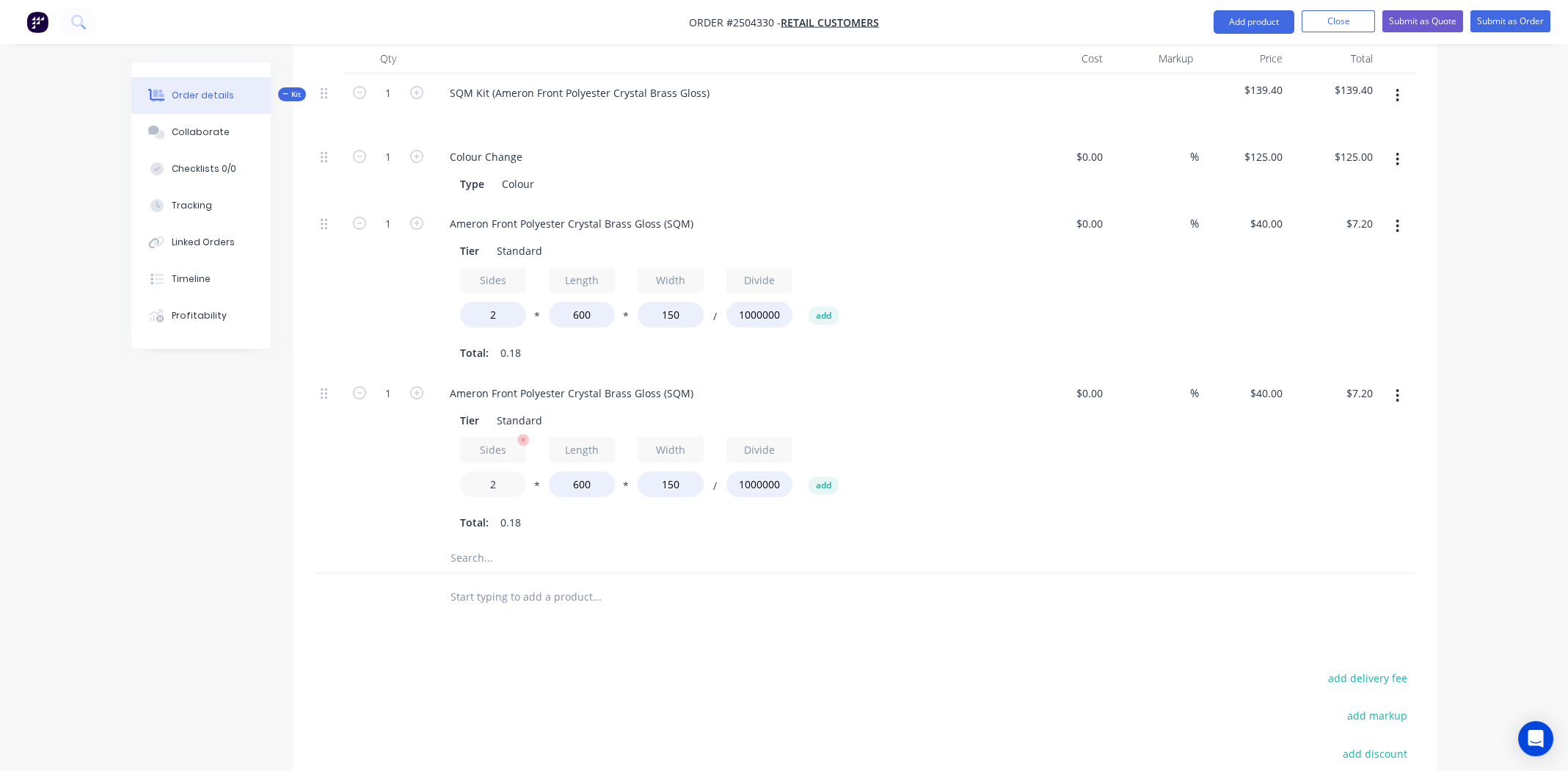
click at [496, 471] on input "2" at bounding box center [493, 484] width 66 height 25
type input "1"
type input "$3.60"
click at [586, 471] on input "600" at bounding box center [582, 484] width 66 height 25
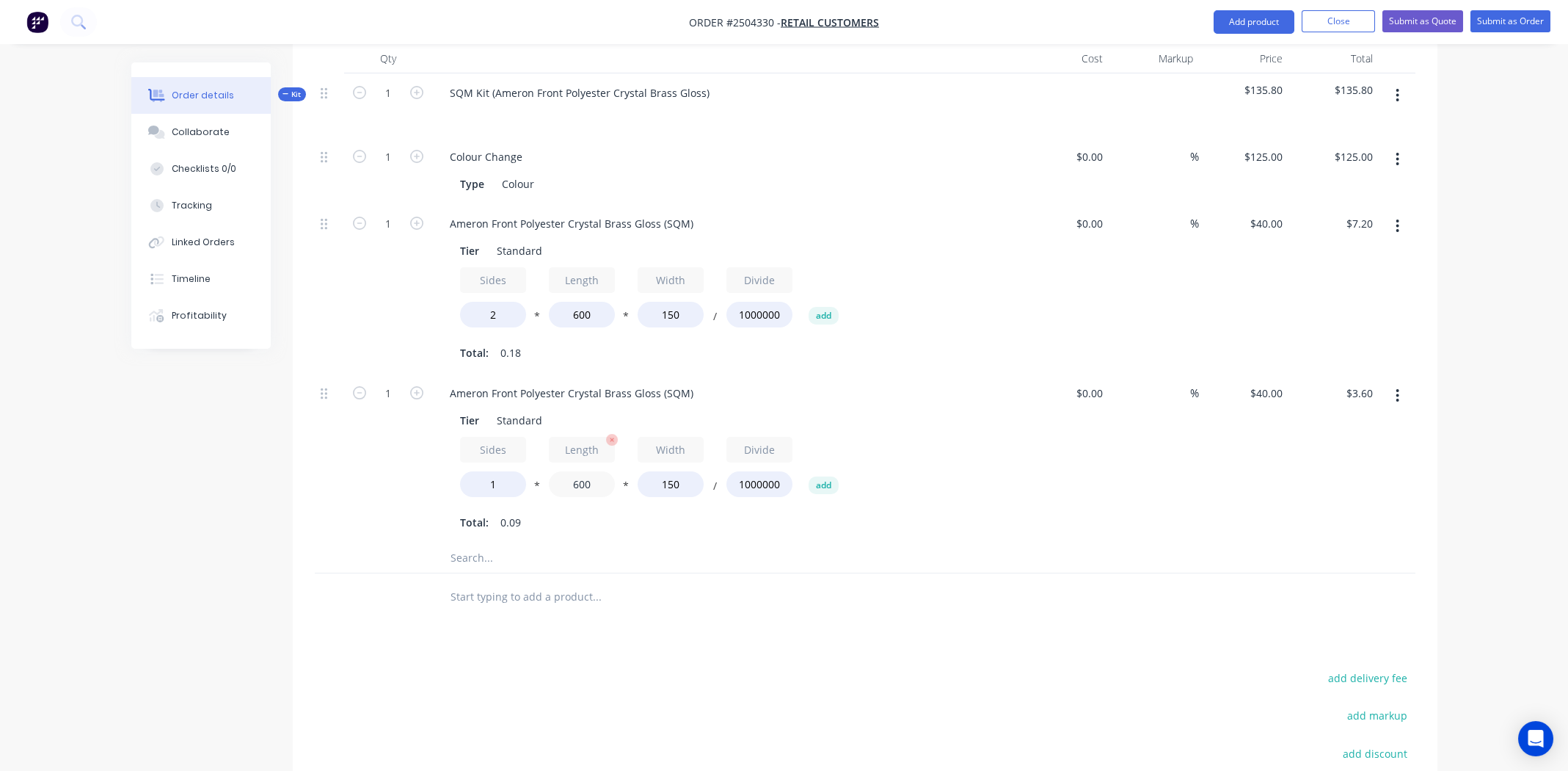
click at [586, 471] on input "600" at bounding box center [582, 484] width 66 height 25
type input "730"
type input "$4.38"
click at [671, 471] on input "150" at bounding box center [671, 484] width 66 height 25
click at [672, 471] on input "150" at bounding box center [671, 484] width 66 height 25
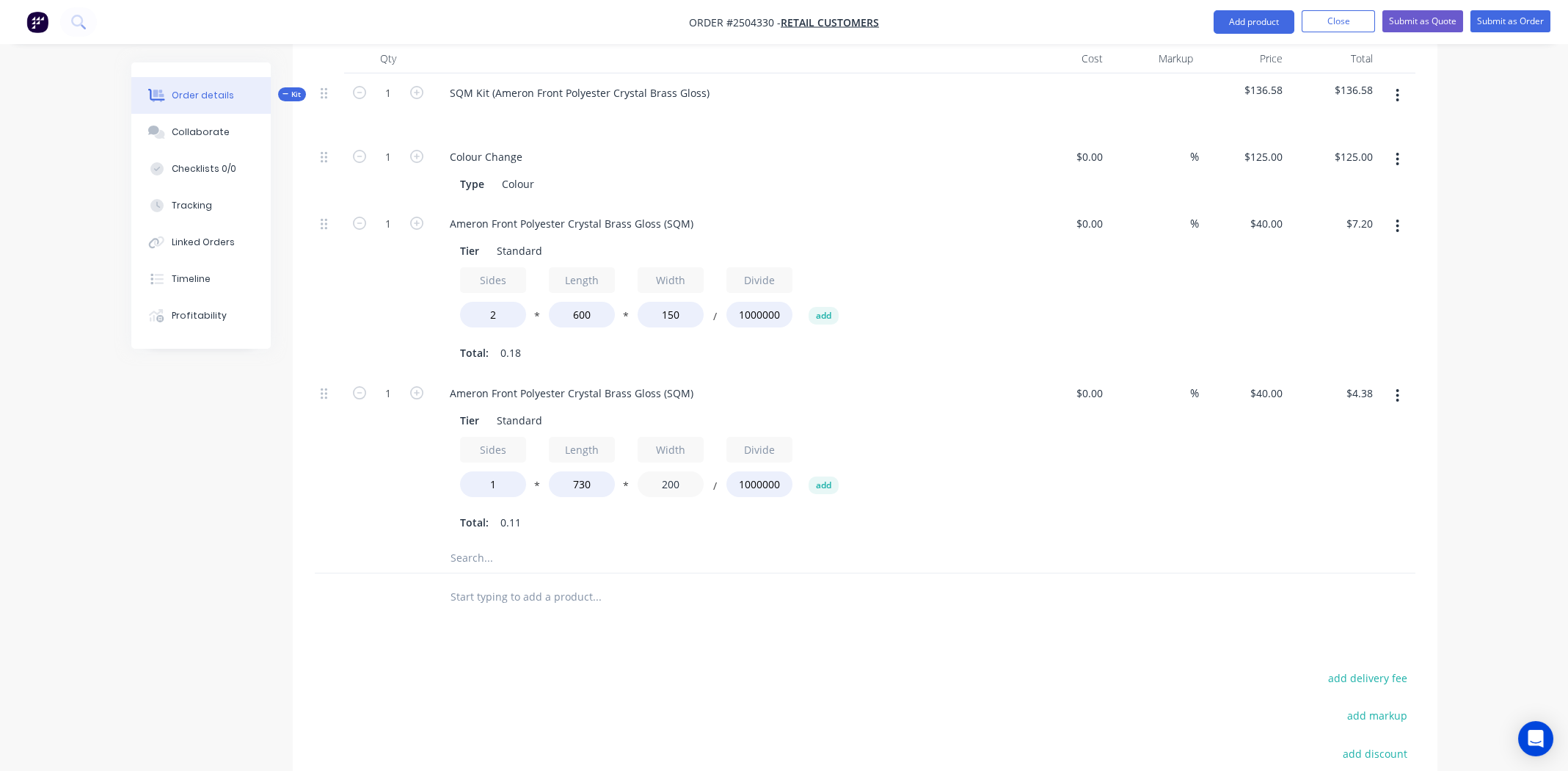
type input "200"
type input "$5.84"
click at [1010, 448] on div "Tier Standard Sides 1 * Length 730 * Width 200 / Divide 1000000 add Total: 0.15" at bounding box center [725, 470] width 575 height 127
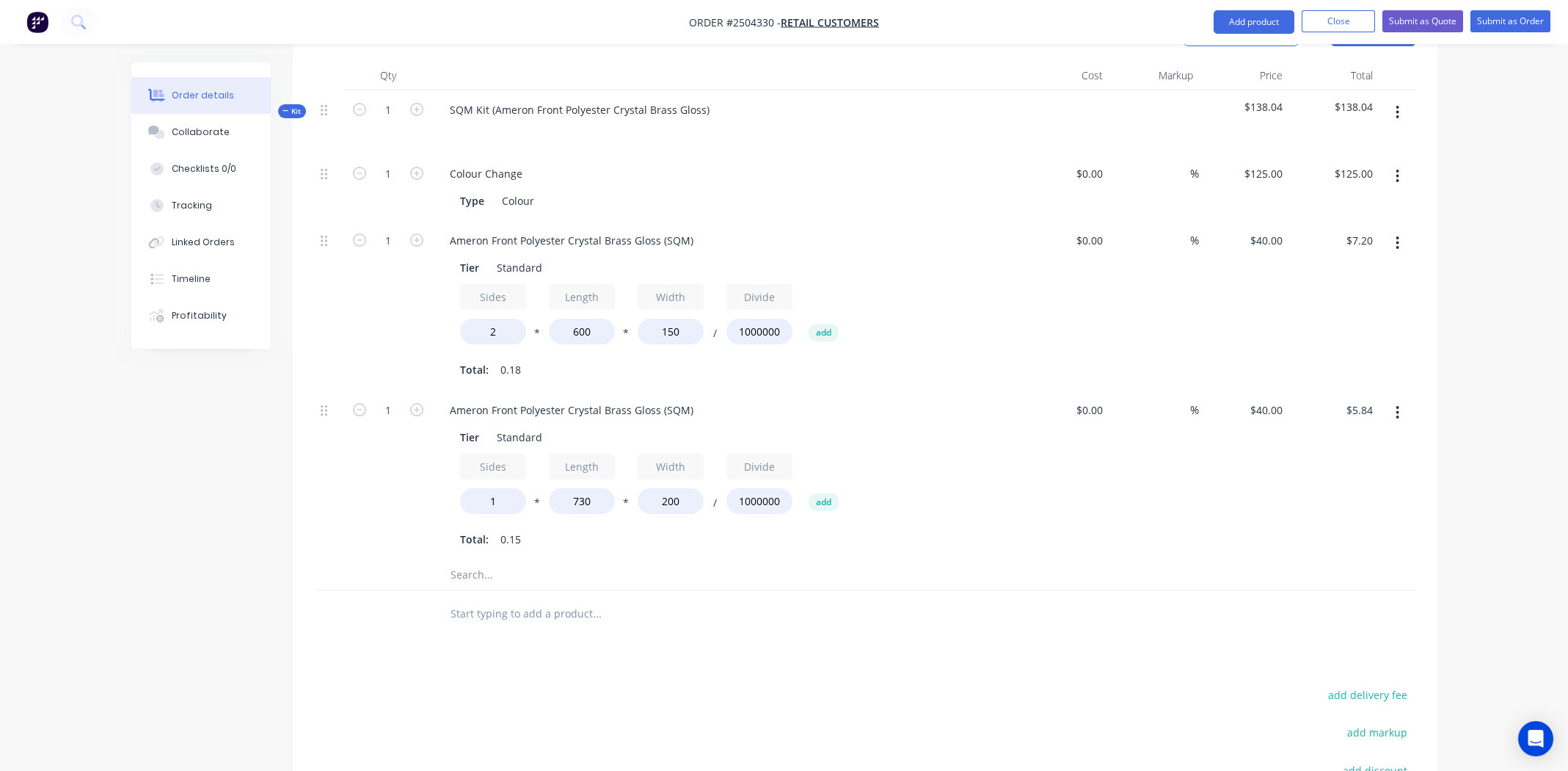
scroll to position [202, 0]
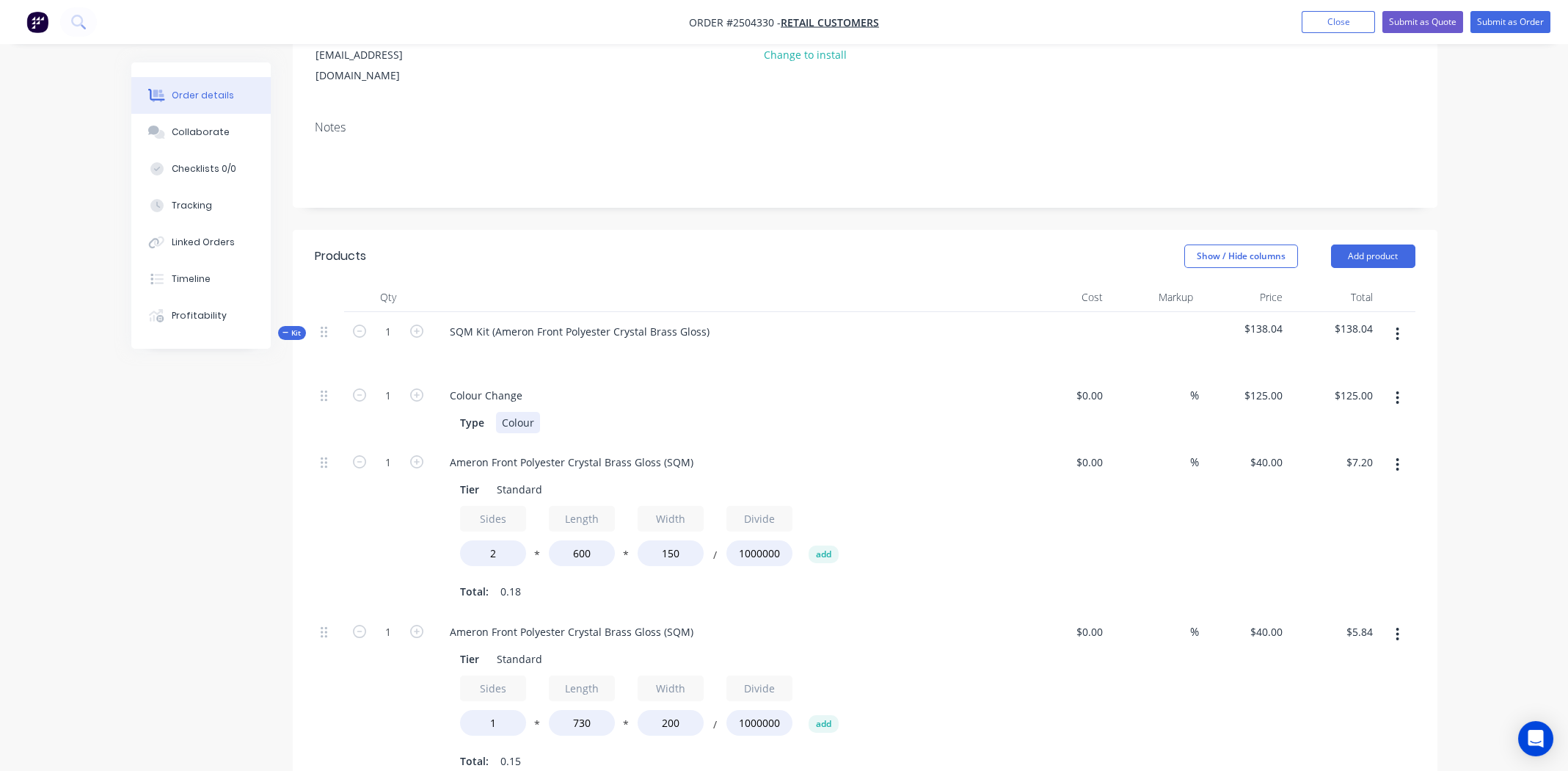
click at [529, 412] on div "Colour" at bounding box center [518, 422] width 44 height 21
click at [507, 412] on div "Colour" at bounding box center [518, 422] width 44 height 21
click at [508, 412] on div "Colour" at bounding box center [518, 422] width 44 height 21
click at [870, 385] on div "Colour Change" at bounding box center [725, 395] width 575 height 21
click at [505, 412] on div "crystal Brass" at bounding box center [533, 422] width 74 height 21
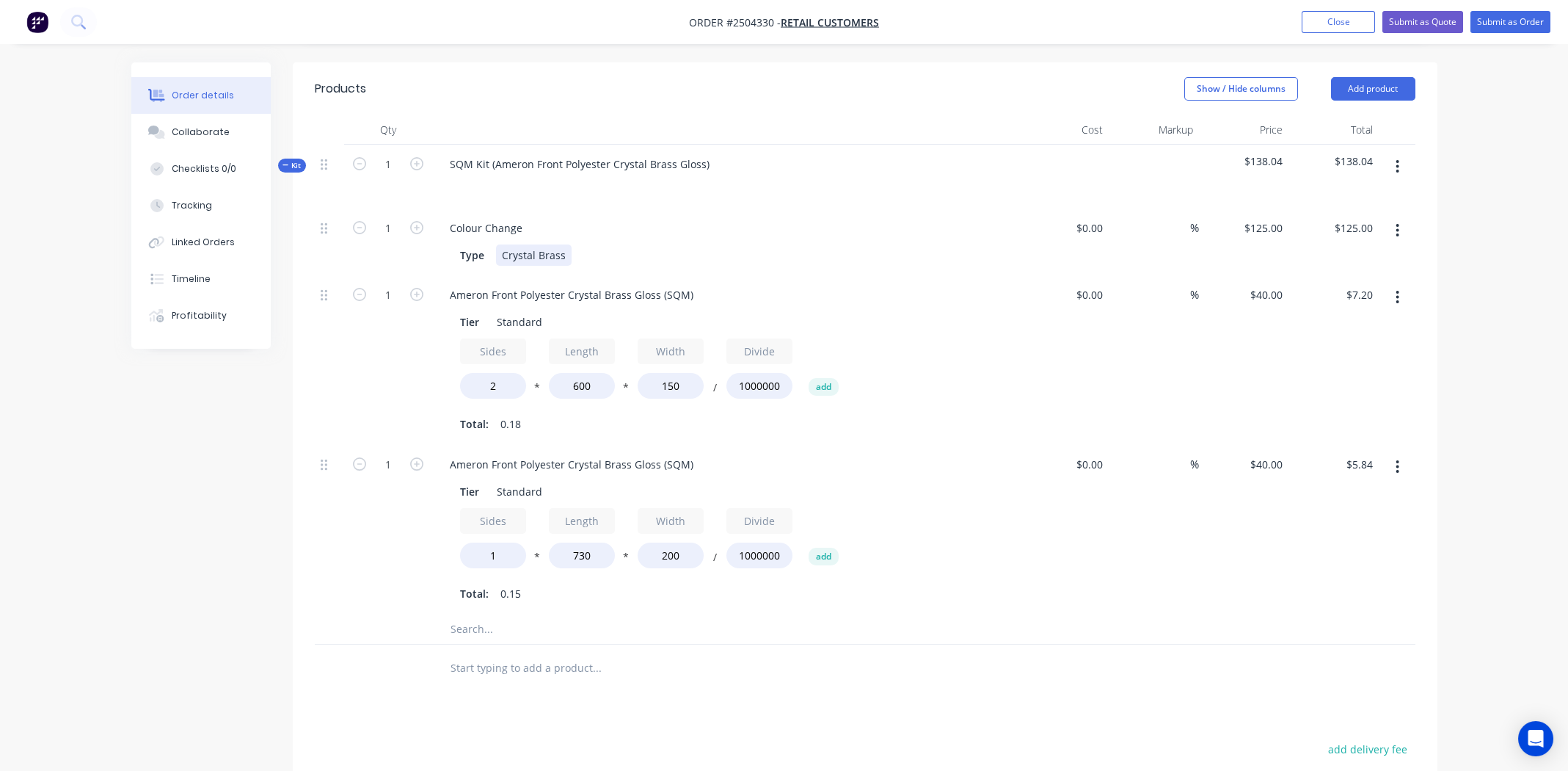
scroll to position [128, 0]
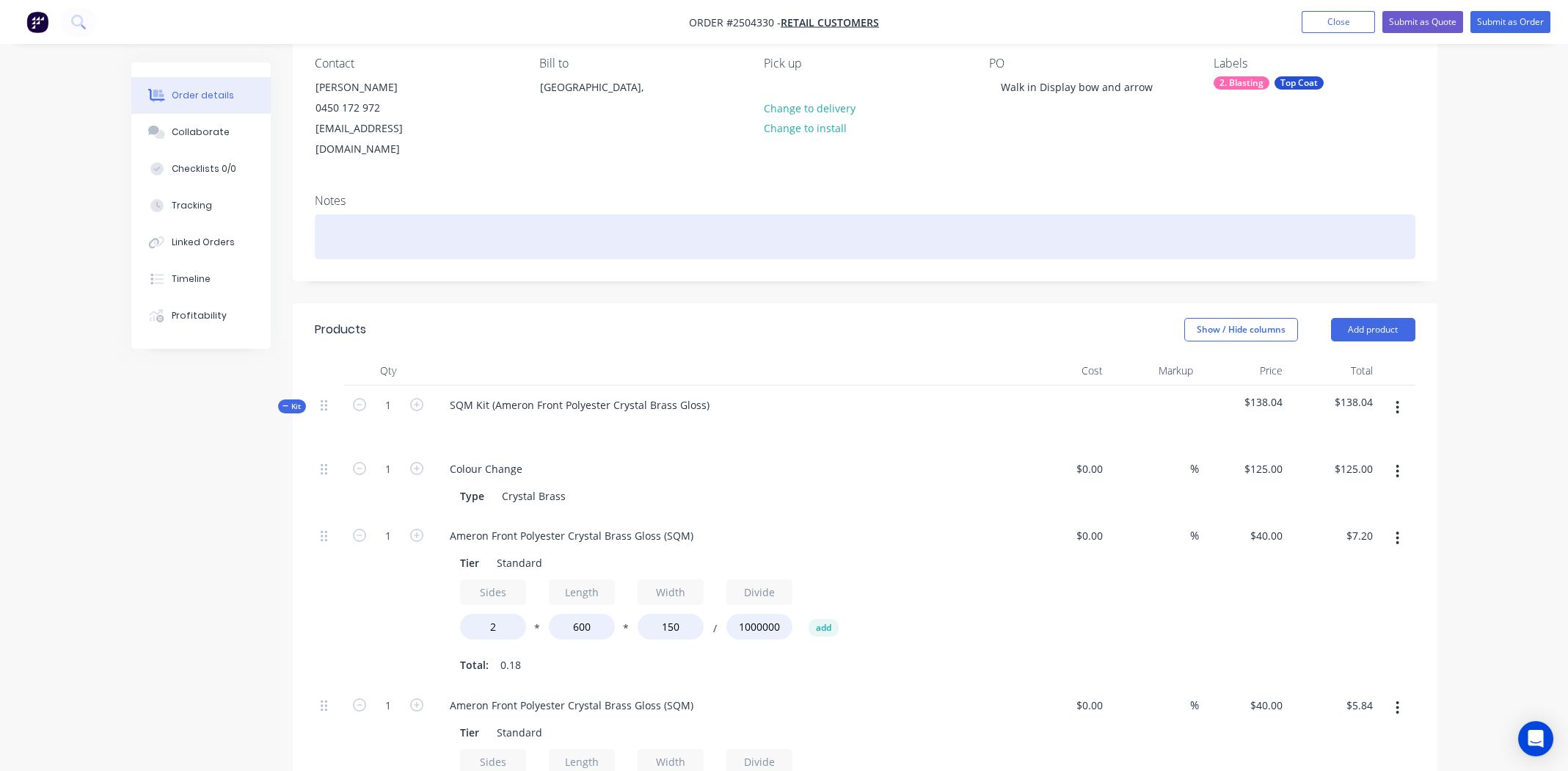
click at [420, 214] on div at bounding box center [864, 237] width 1101 height 45
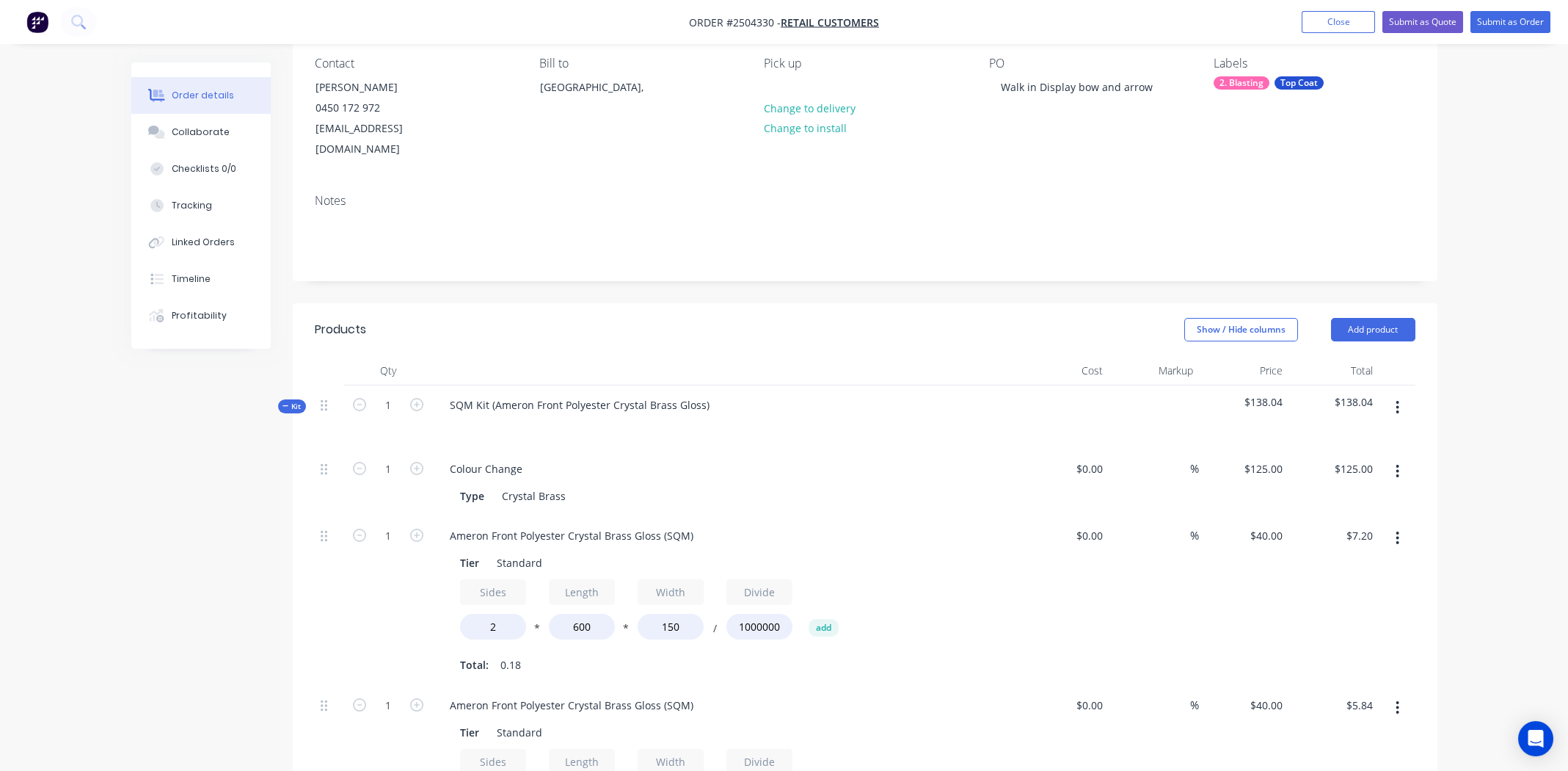
click at [1397, 399] on icon "button" at bounding box center [1398, 407] width 4 height 17
click at [1346, 524] on div "Delete" at bounding box center [1346, 534] width 113 height 21
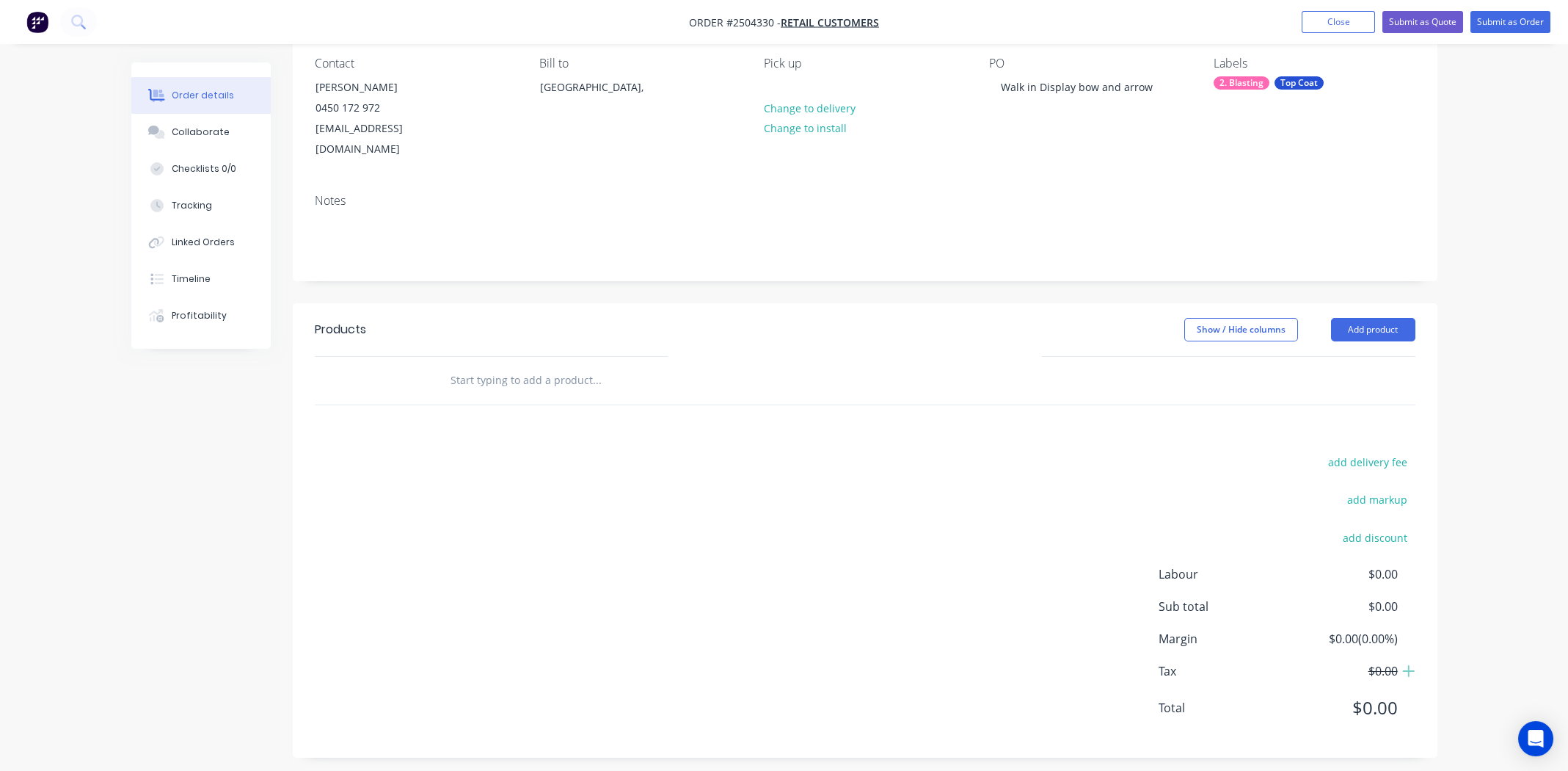
scroll to position [115, 0]
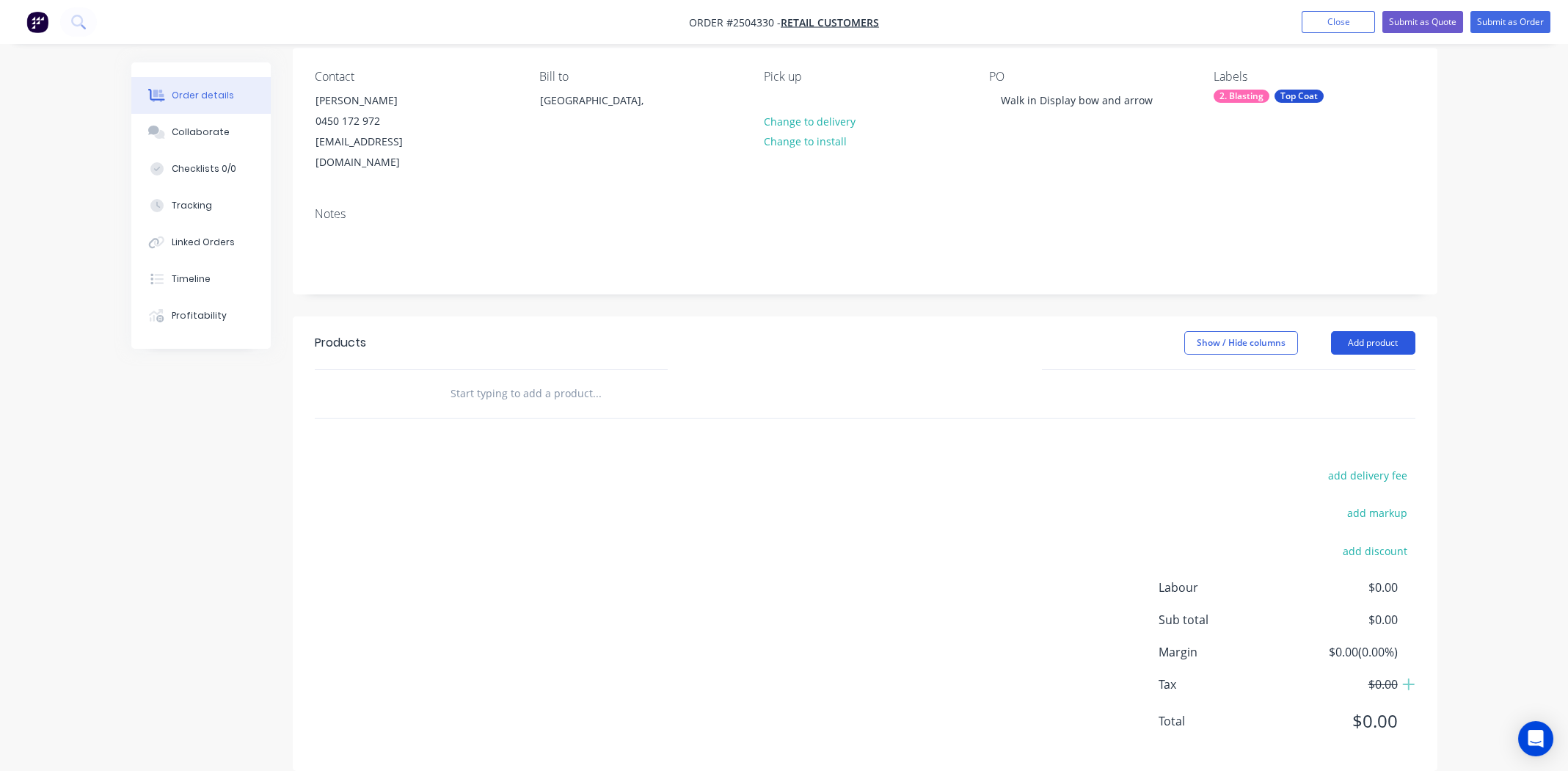
click at [1385, 331] on button "Add product" at bounding box center [1373, 343] width 85 height 23
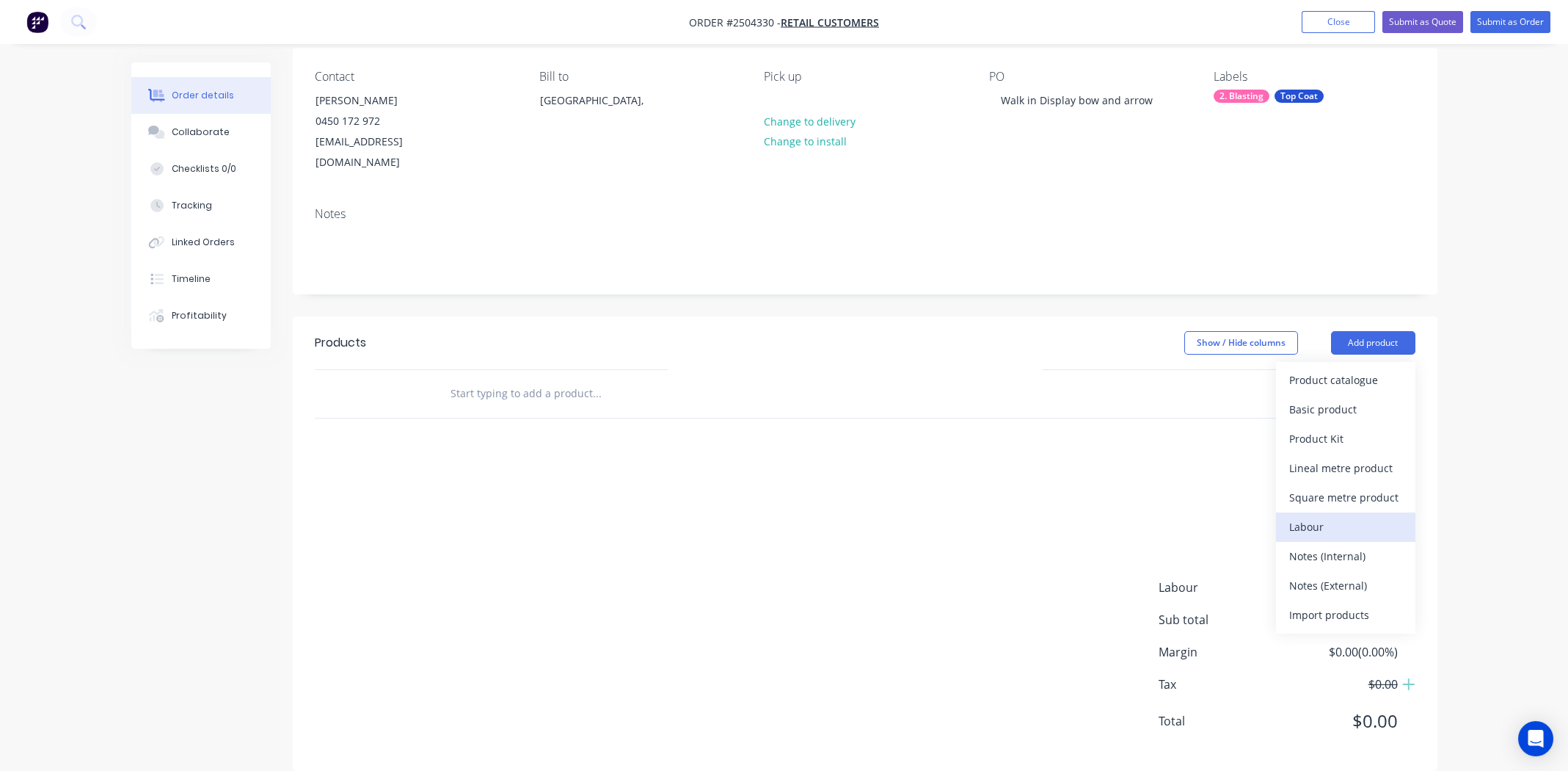
click at [1335, 516] on div "Labour" at bounding box center [1346, 527] width 113 height 21
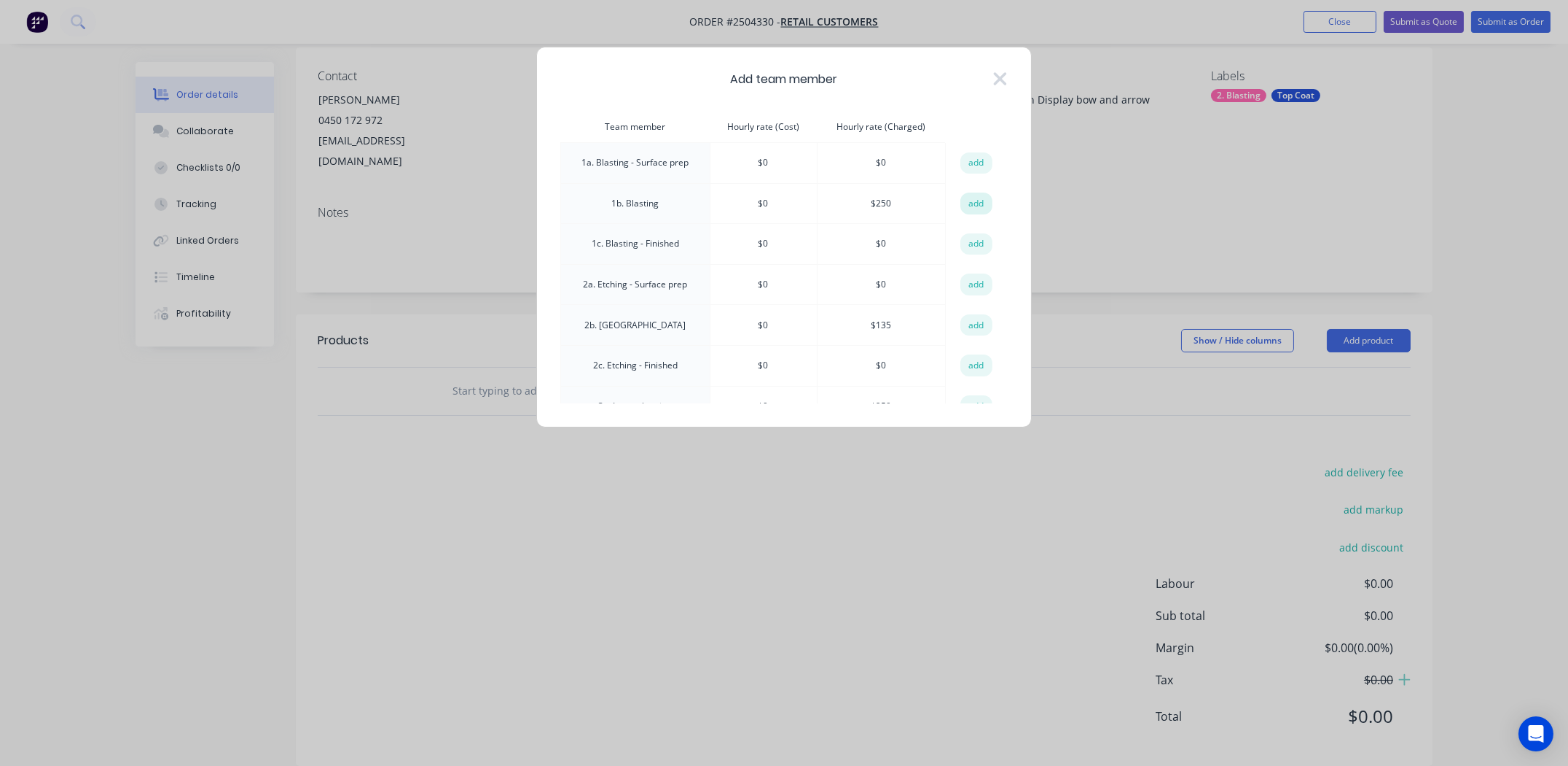
click at [964, 206] on button "add" at bounding box center [976, 203] width 32 height 22
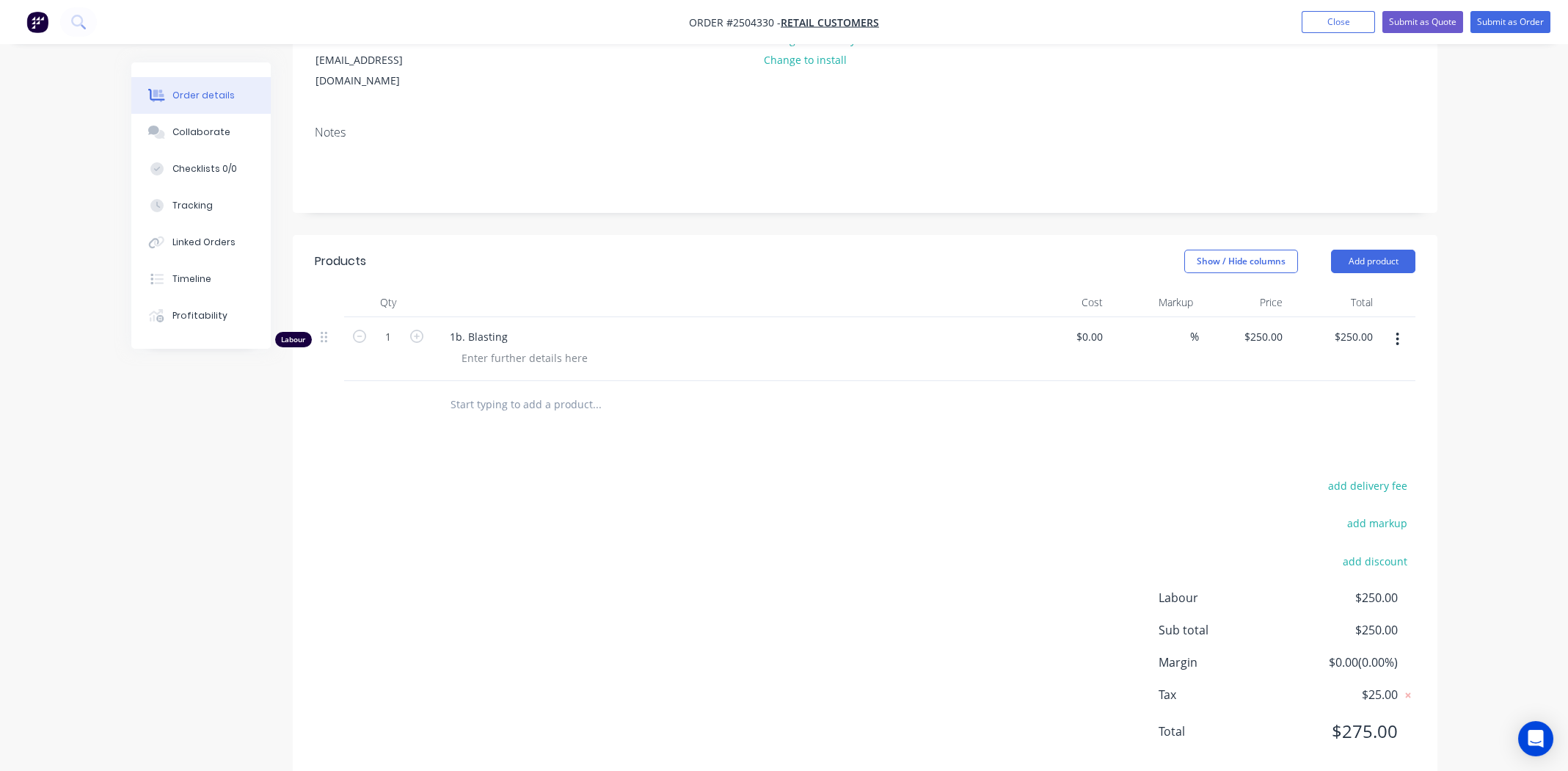
scroll to position [207, 0]
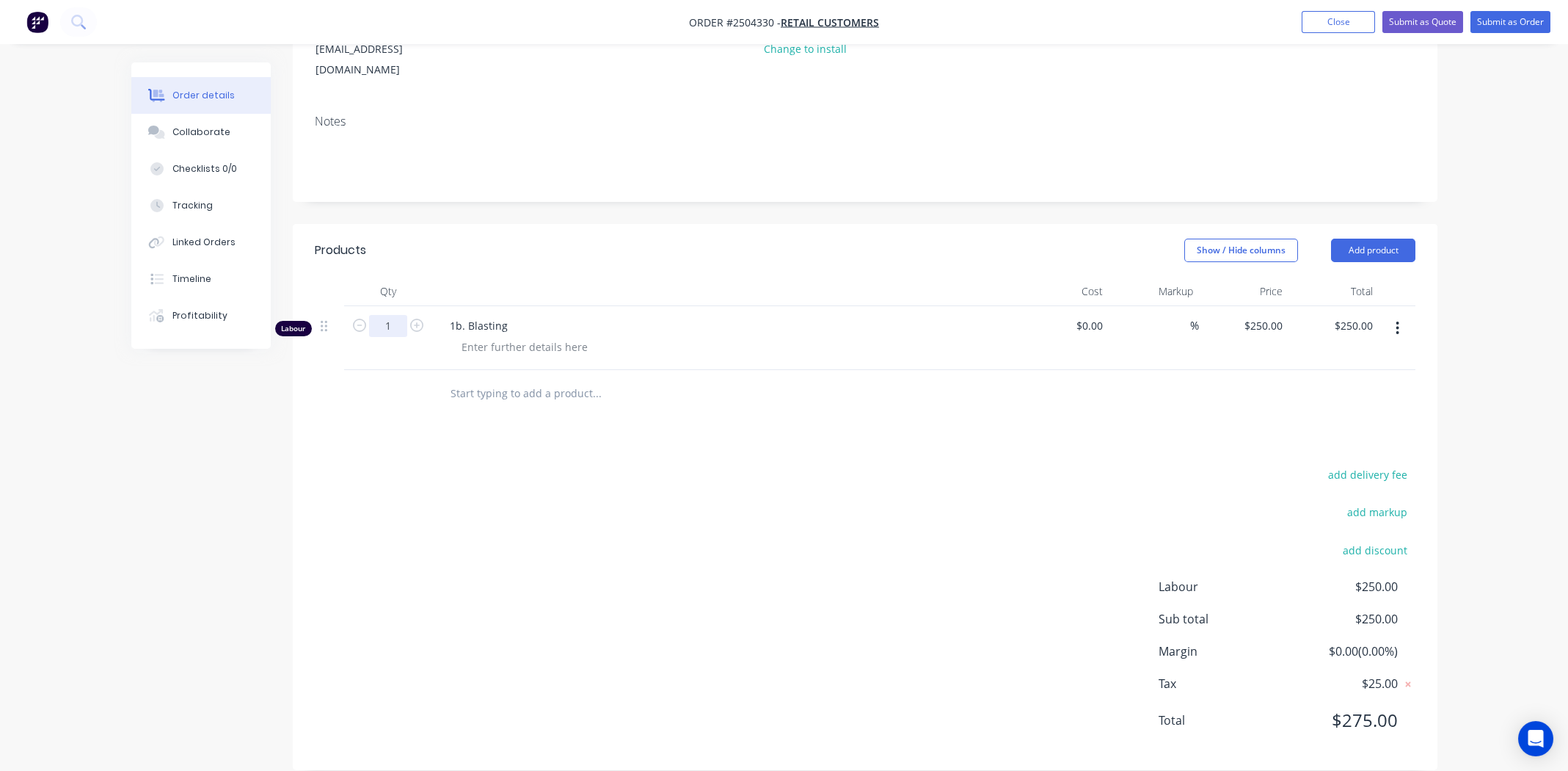
click at [390, 314] on input "1" at bounding box center [387, 325] width 38 height 22
type input "1"
type input "0.166"
type input "$41.50"
click at [510, 581] on div "add delivery fee add markup add discount Labour $250.00 Sub total $250.00 Margi…" at bounding box center [864, 606] width 1101 height 283
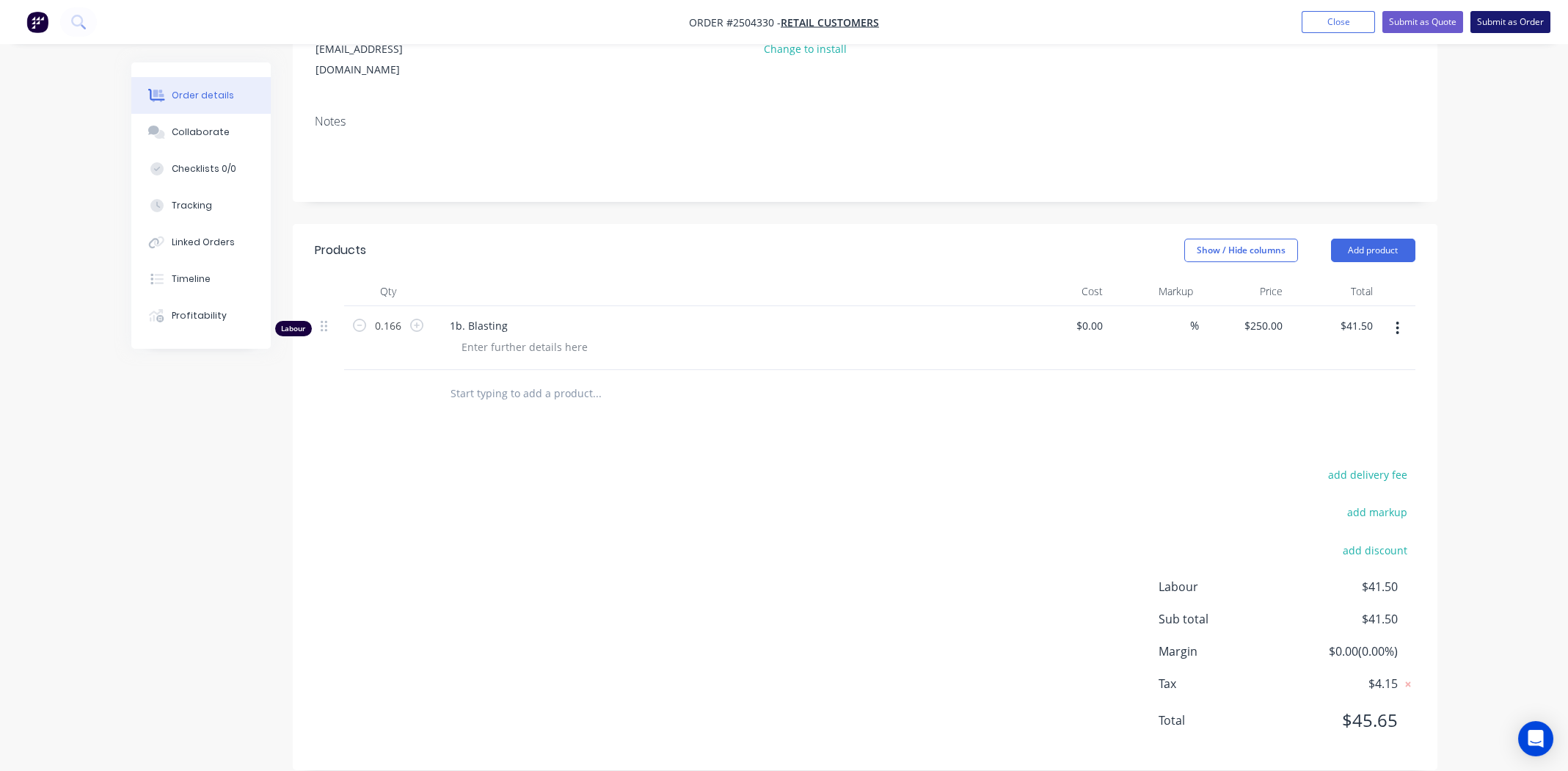
click at [1495, 22] on button "Submit as Order" at bounding box center [1511, 21] width 80 height 22
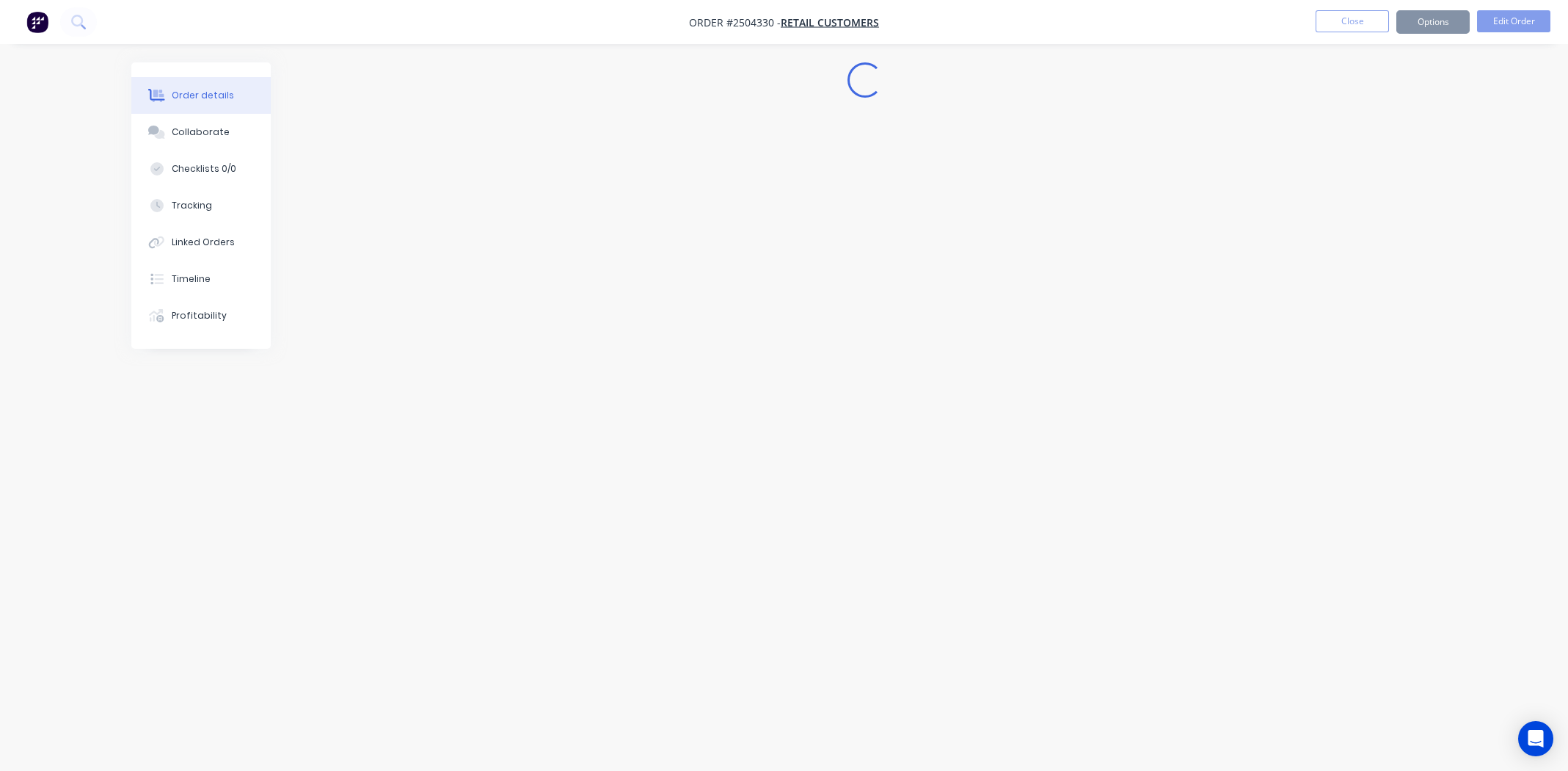
scroll to position [0, 0]
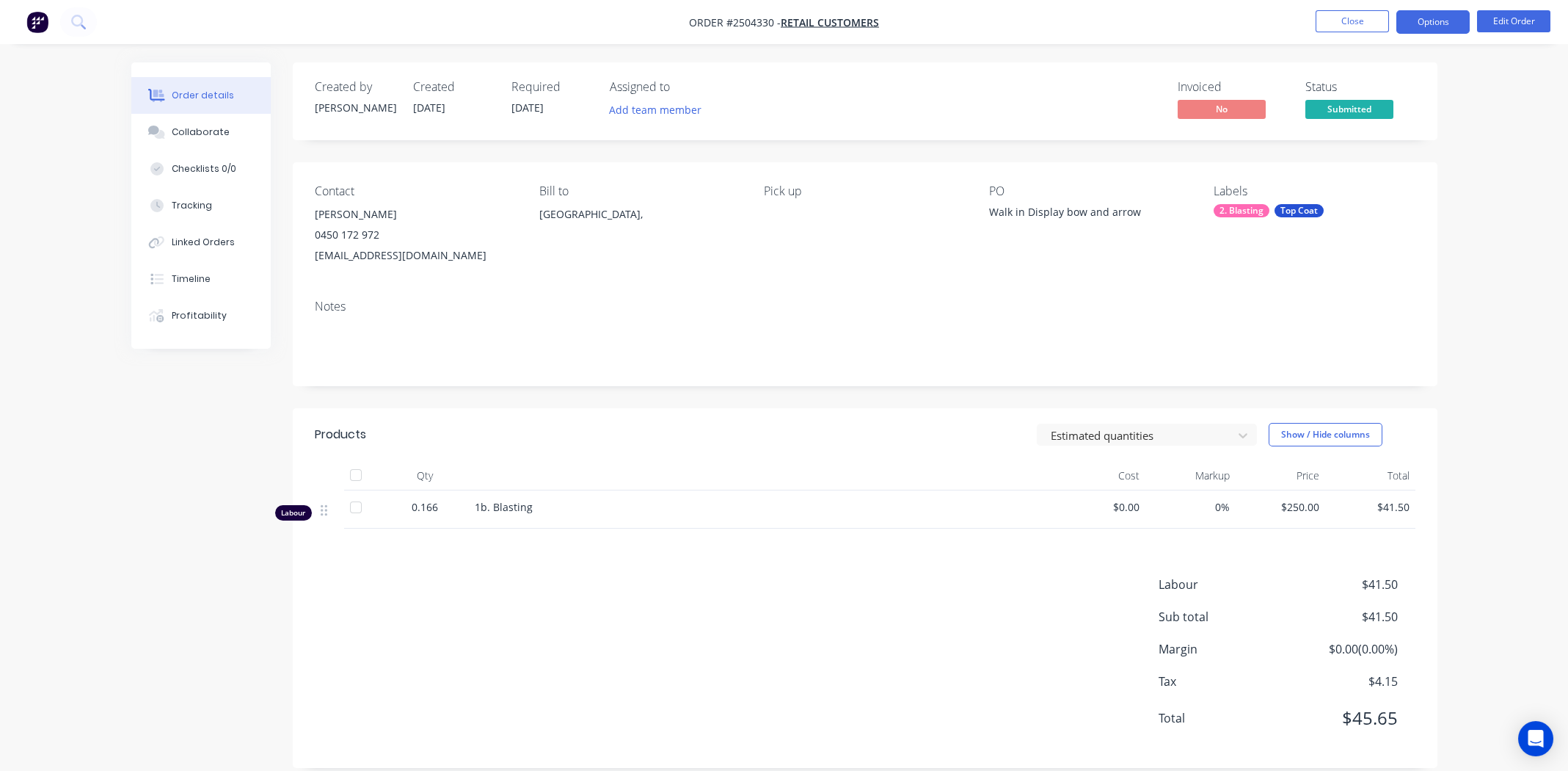
click at [1424, 18] on button "Options" at bounding box center [1433, 22] width 73 height 23
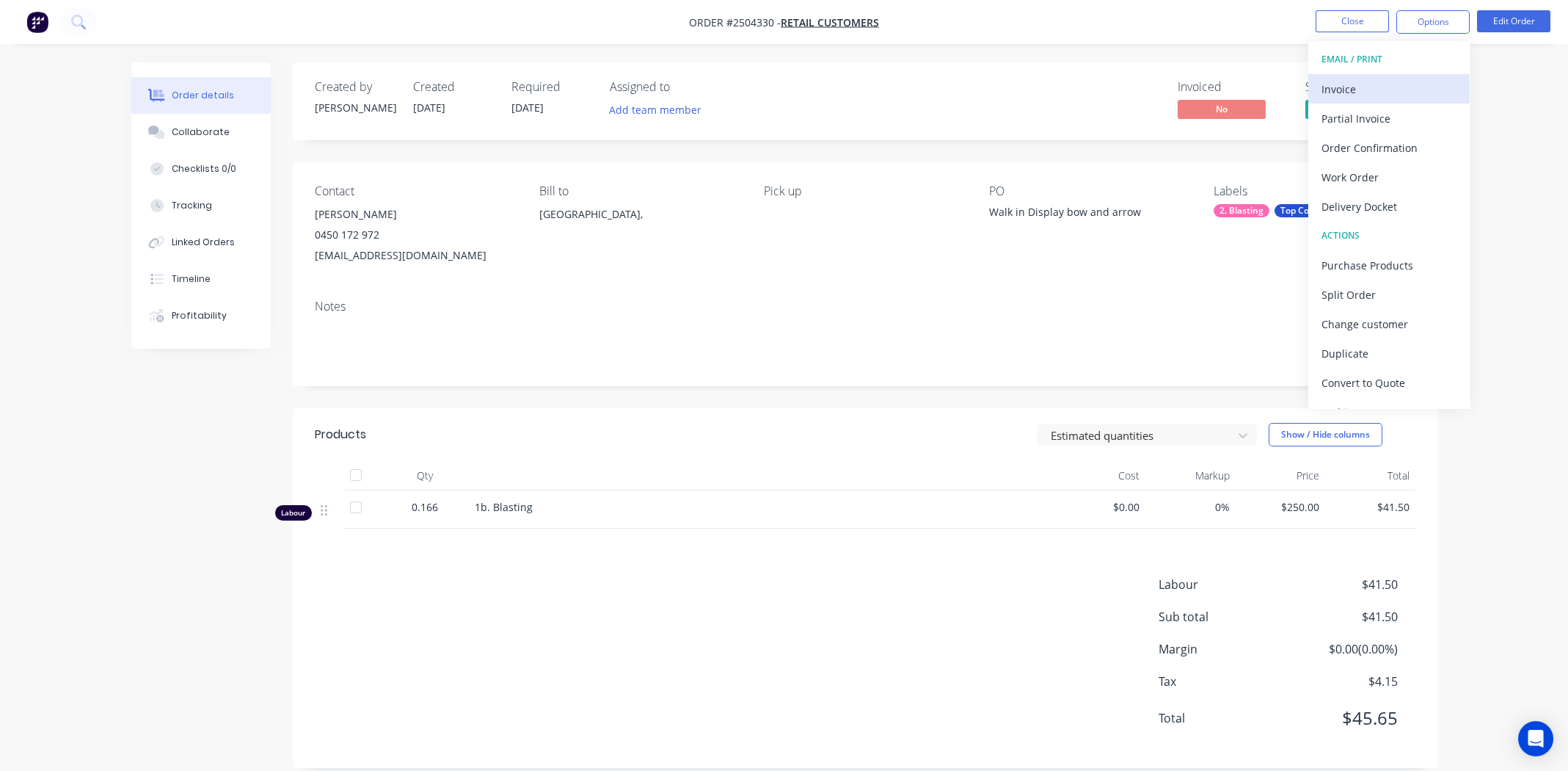
click at [1363, 91] on div "Invoice" at bounding box center [1389, 90] width 135 height 21
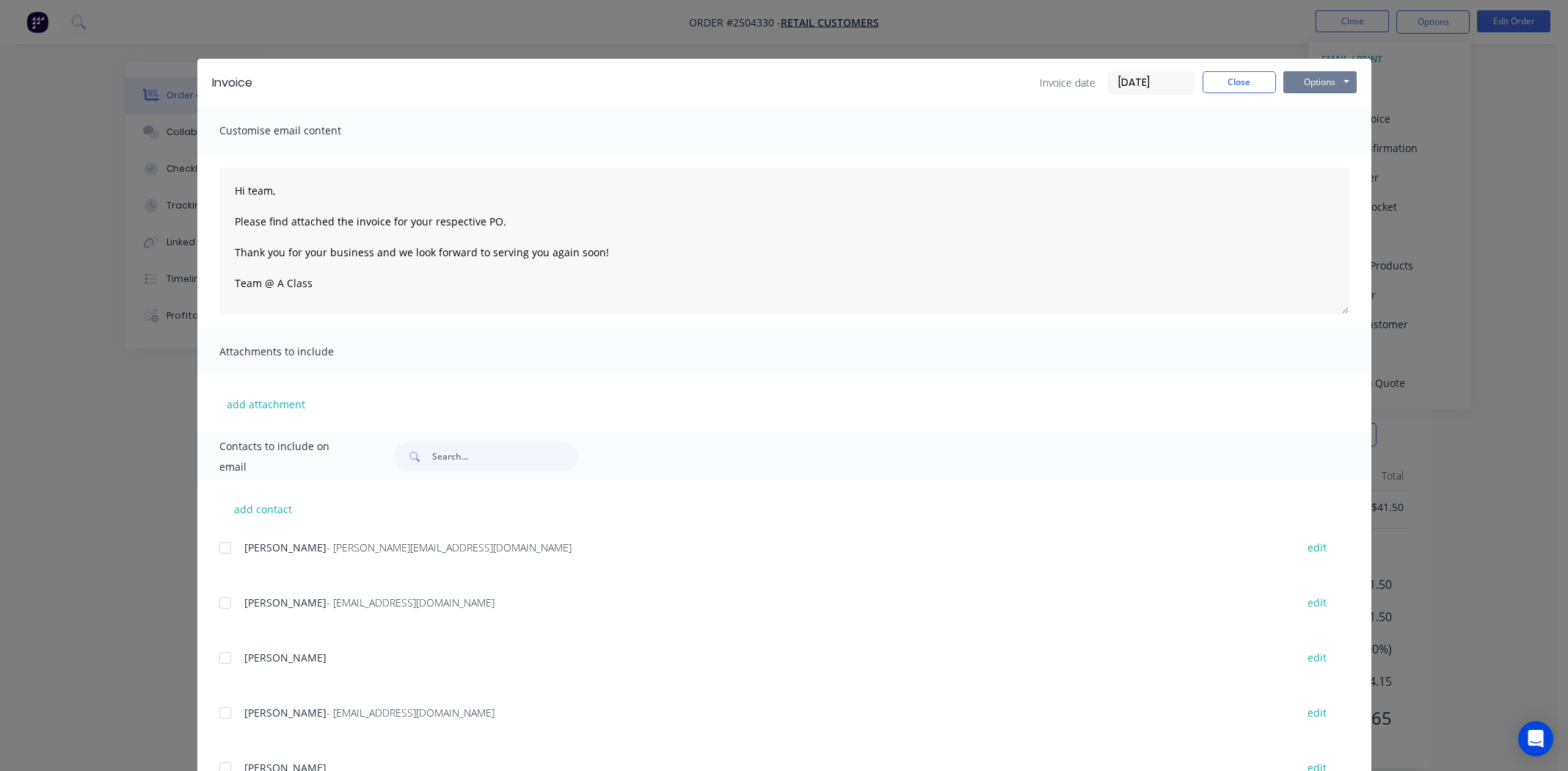
click at [1320, 82] on button "Options" at bounding box center [1320, 82] width 73 height 22
click at [1340, 130] on button "Print" at bounding box center [1331, 132] width 94 height 24
click at [1233, 78] on button "Close" at bounding box center [1239, 82] width 73 height 22
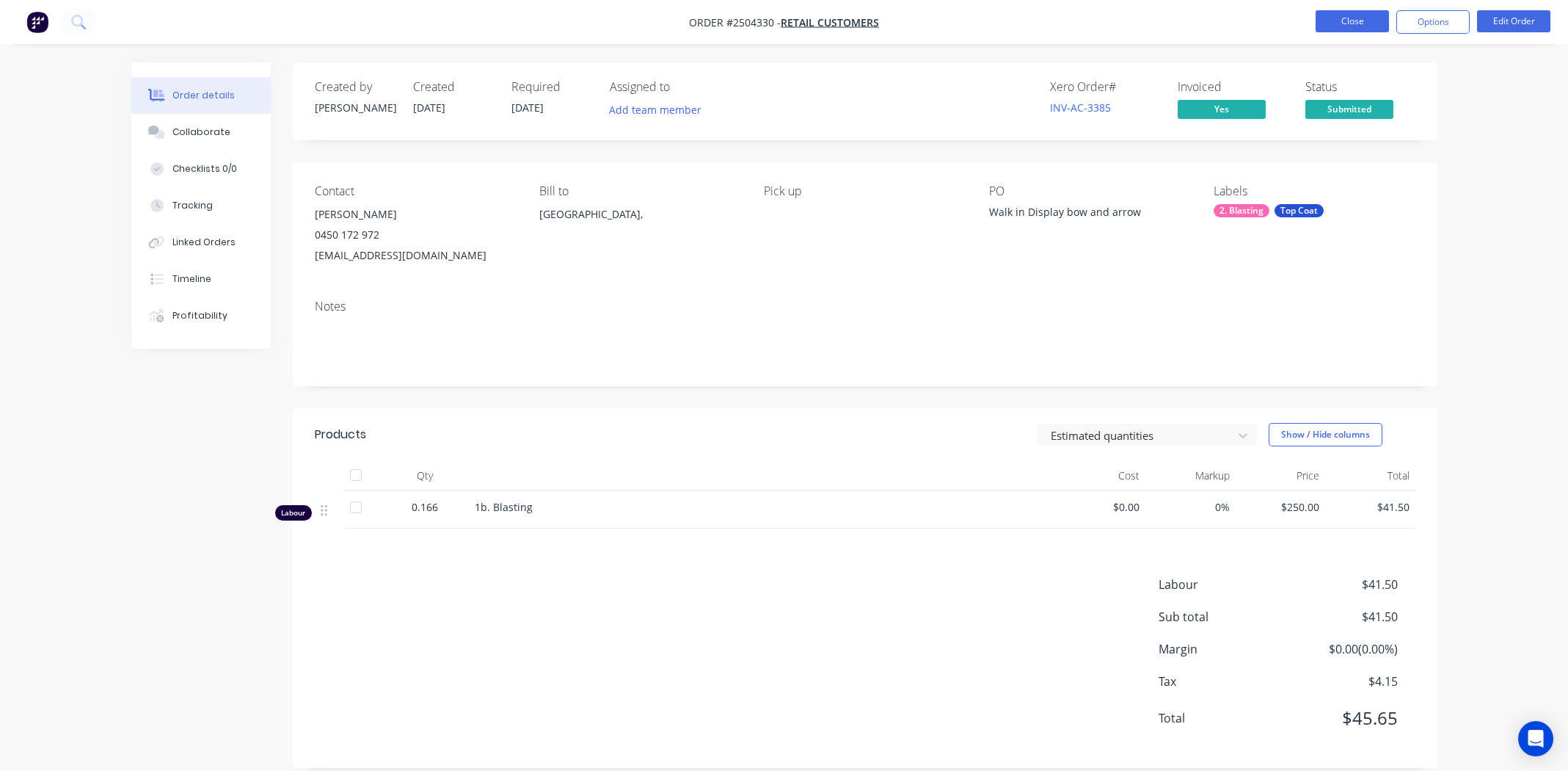
click at [1342, 14] on button "Close" at bounding box center [1352, 21] width 73 height 22
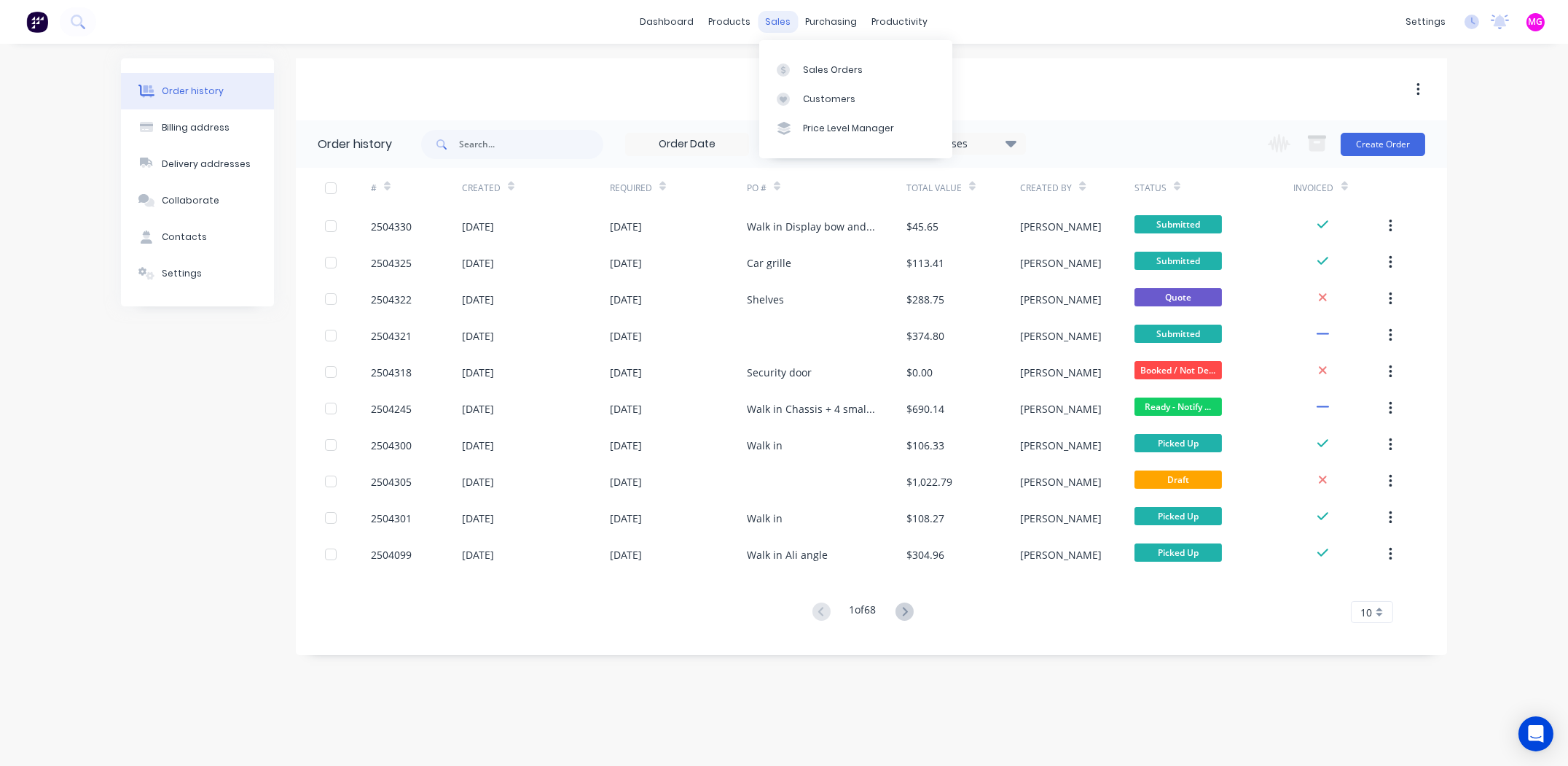
click at [769, 15] on div "sales" at bounding box center [778, 21] width 40 height 22
click at [813, 55] on link "Sales Orders" at bounding box center [857, 70] width 193 height 29
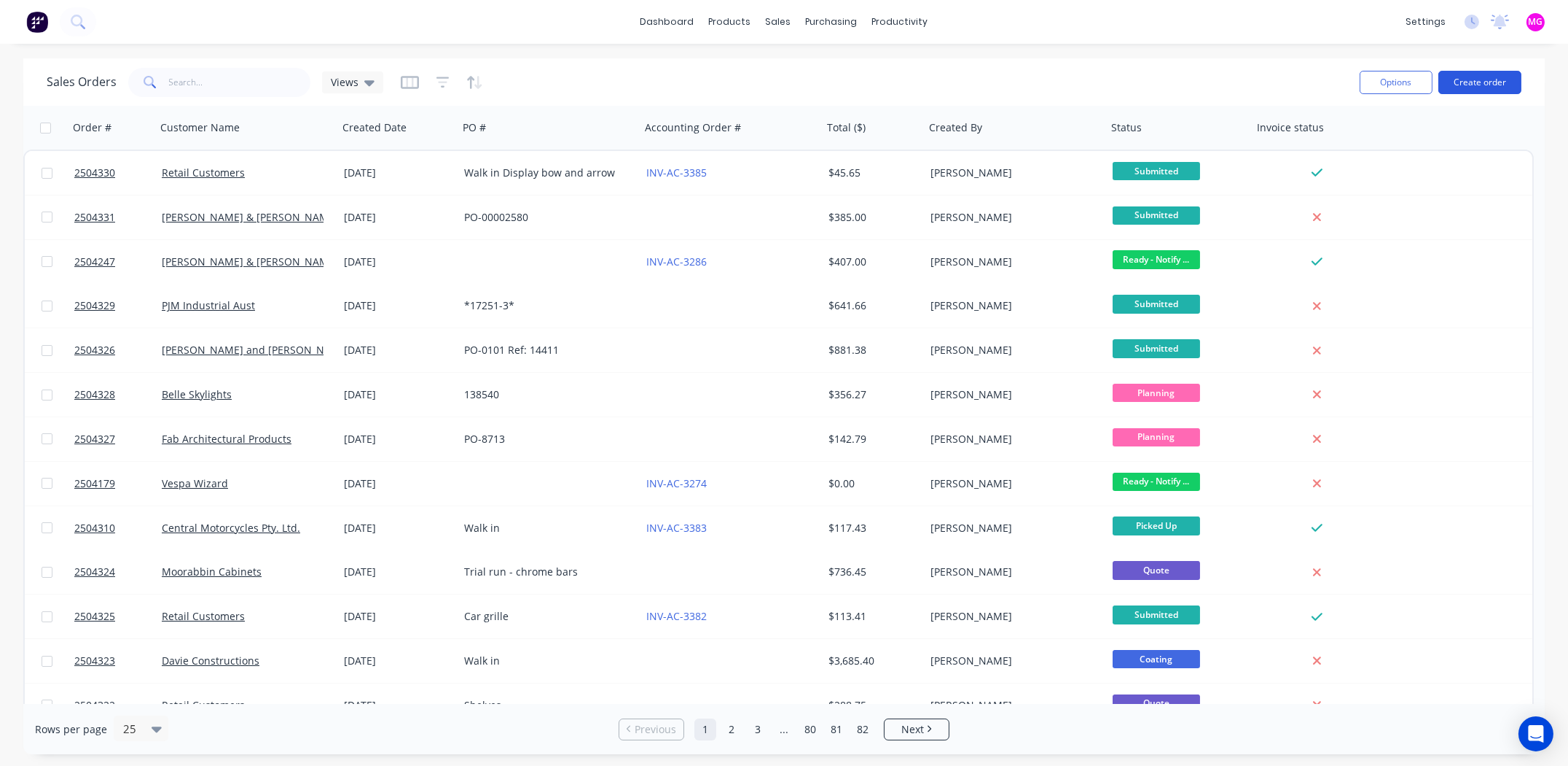
click at [1472, 75] on button "Create order" at bounding box center [1480, 82] width 83 height 23
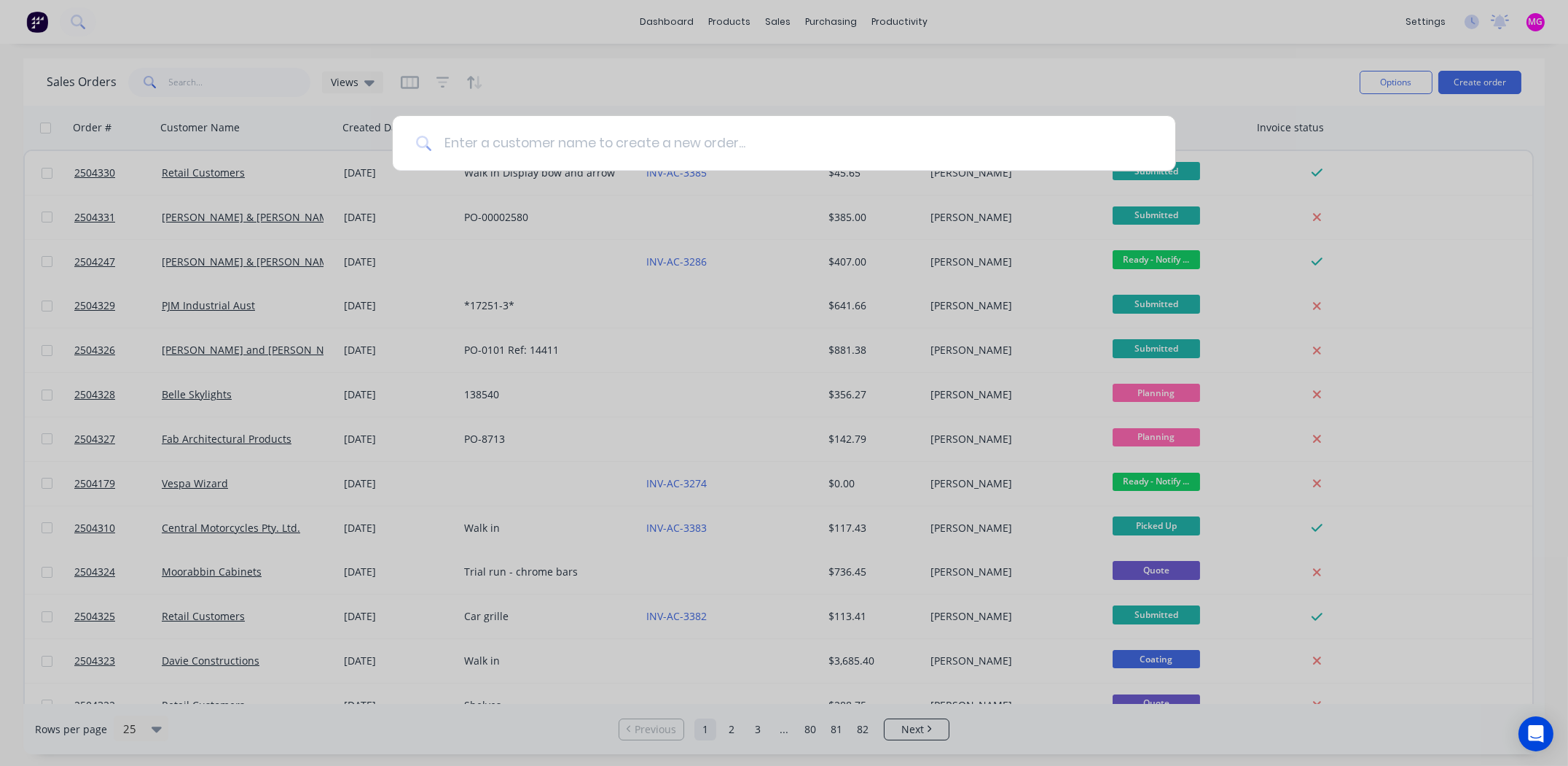
click at [505, 134] on input at bounding box center [792, 143] width 720 height 55
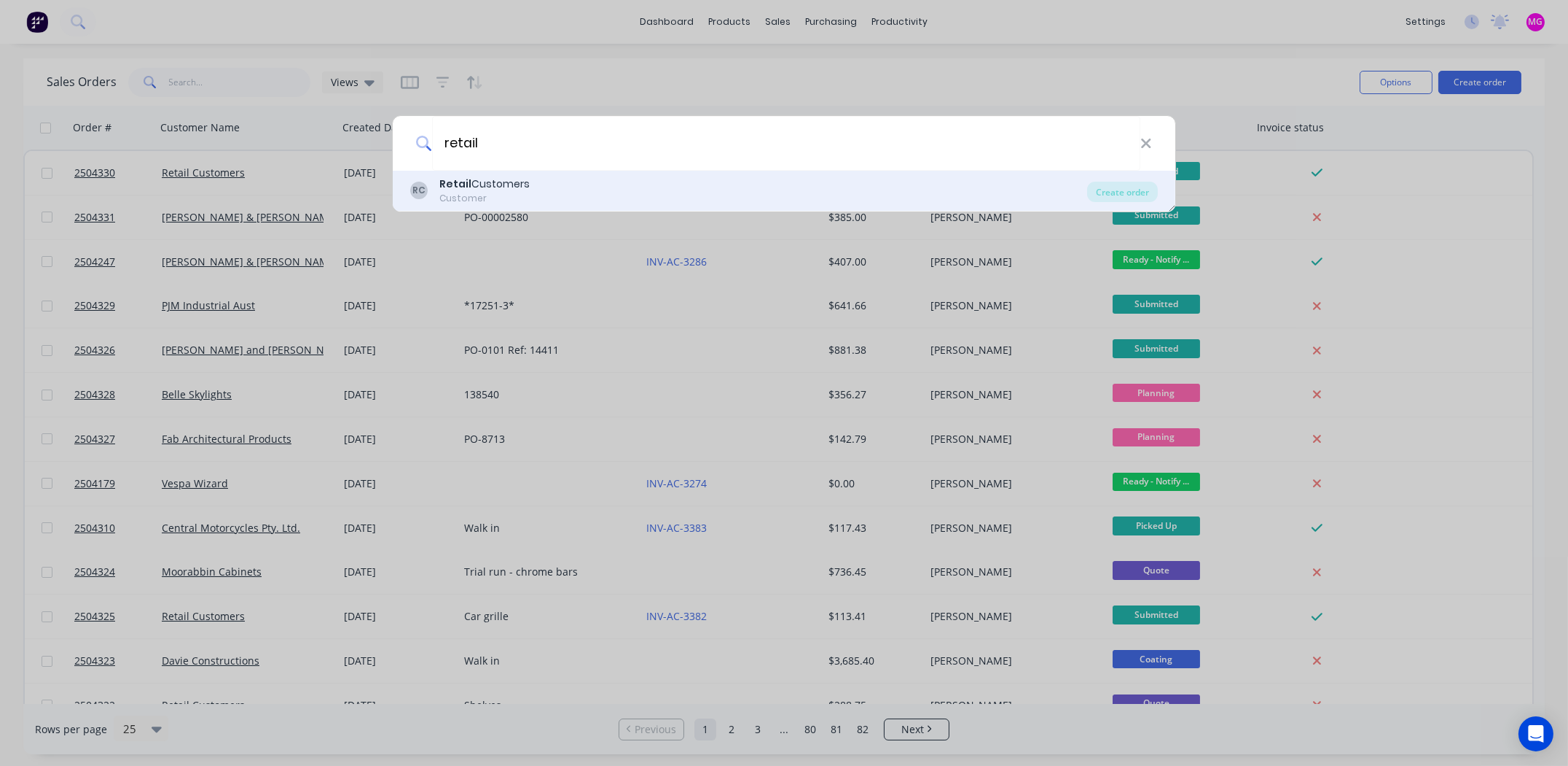
type input "retail"
click at [491, 186] on div "Retail Customers" at bounding box center [484, 184] width 90 height 15
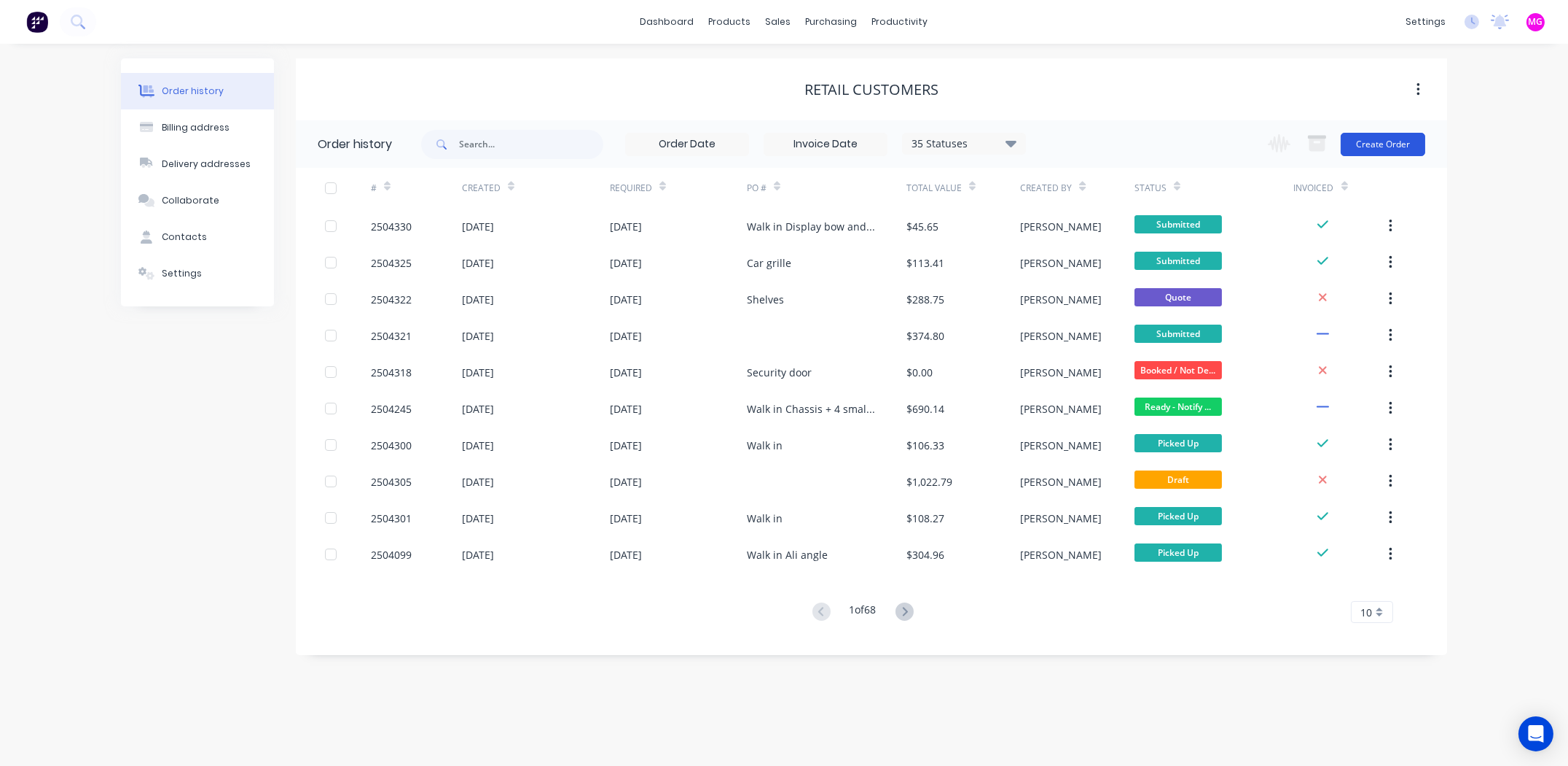
click at [1398, 138] on button "Create Order" at bounding box center [1382, 144] width 84 height 23
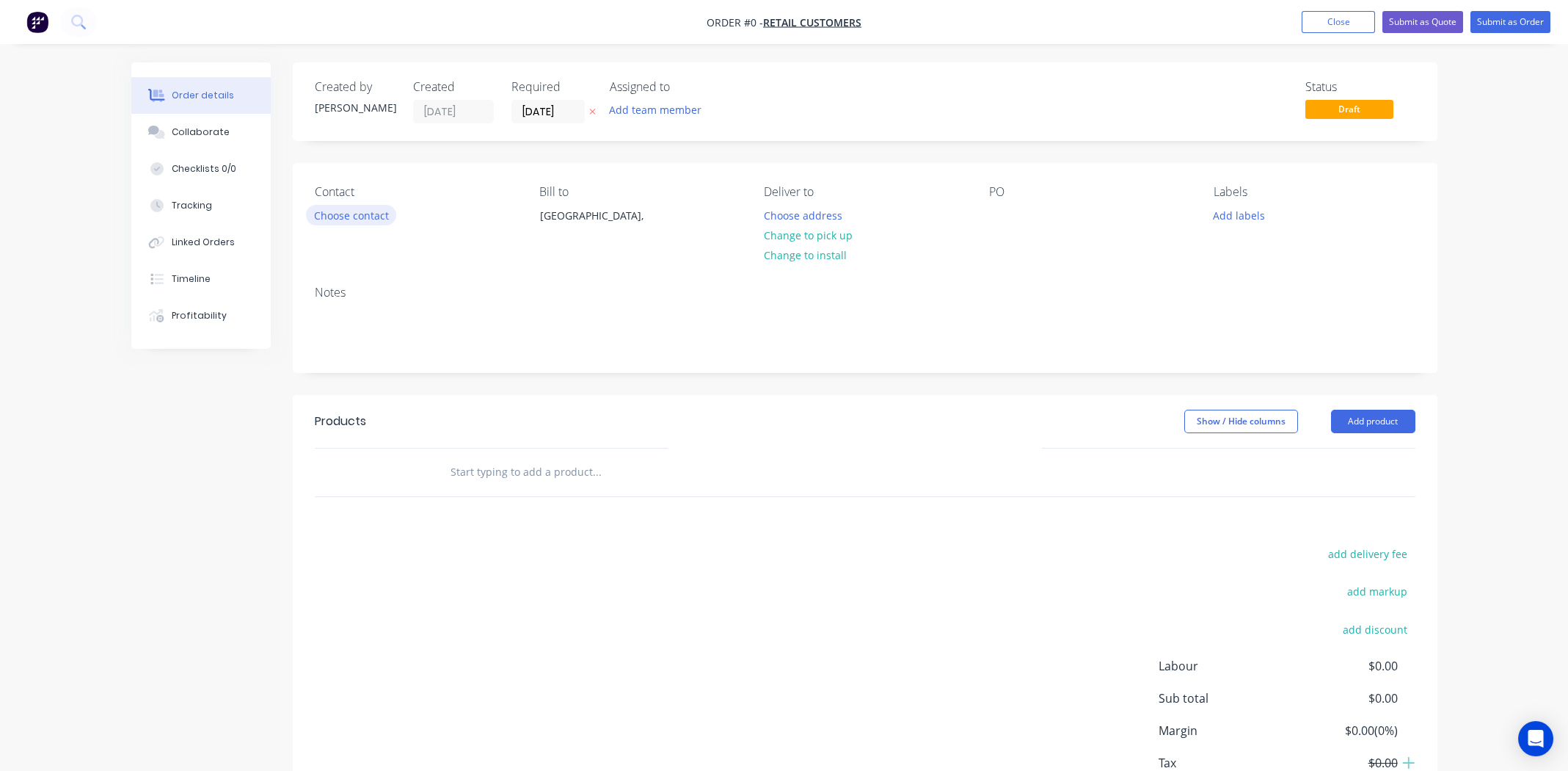
click at [362, 212] on button "Choose contact" at bounding box center [350, 214] width 91 height 19
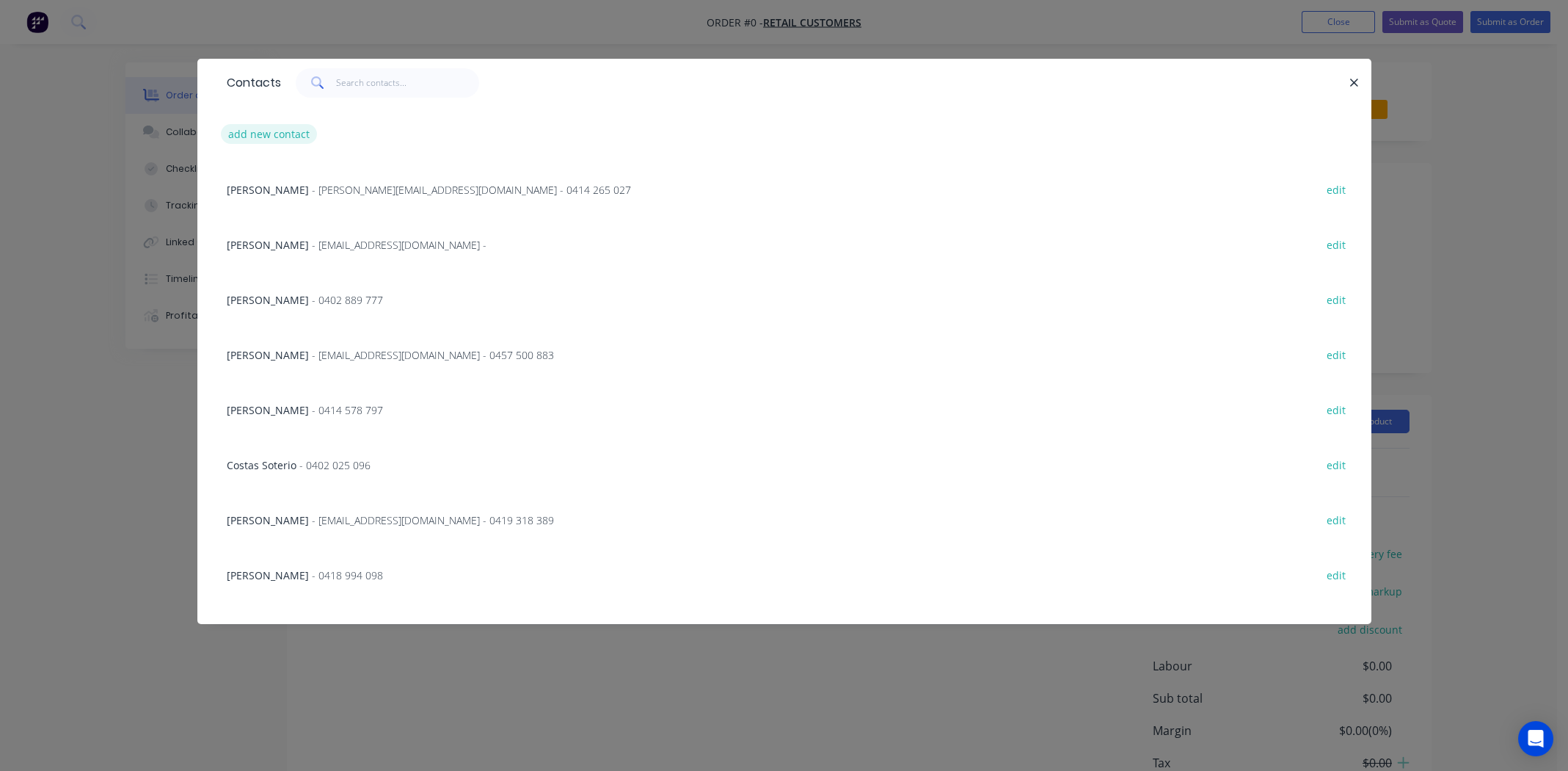
click at [287, 134] on button "add new contact" at bounding box center [270, 133] width 97 height 19
select select "AU"
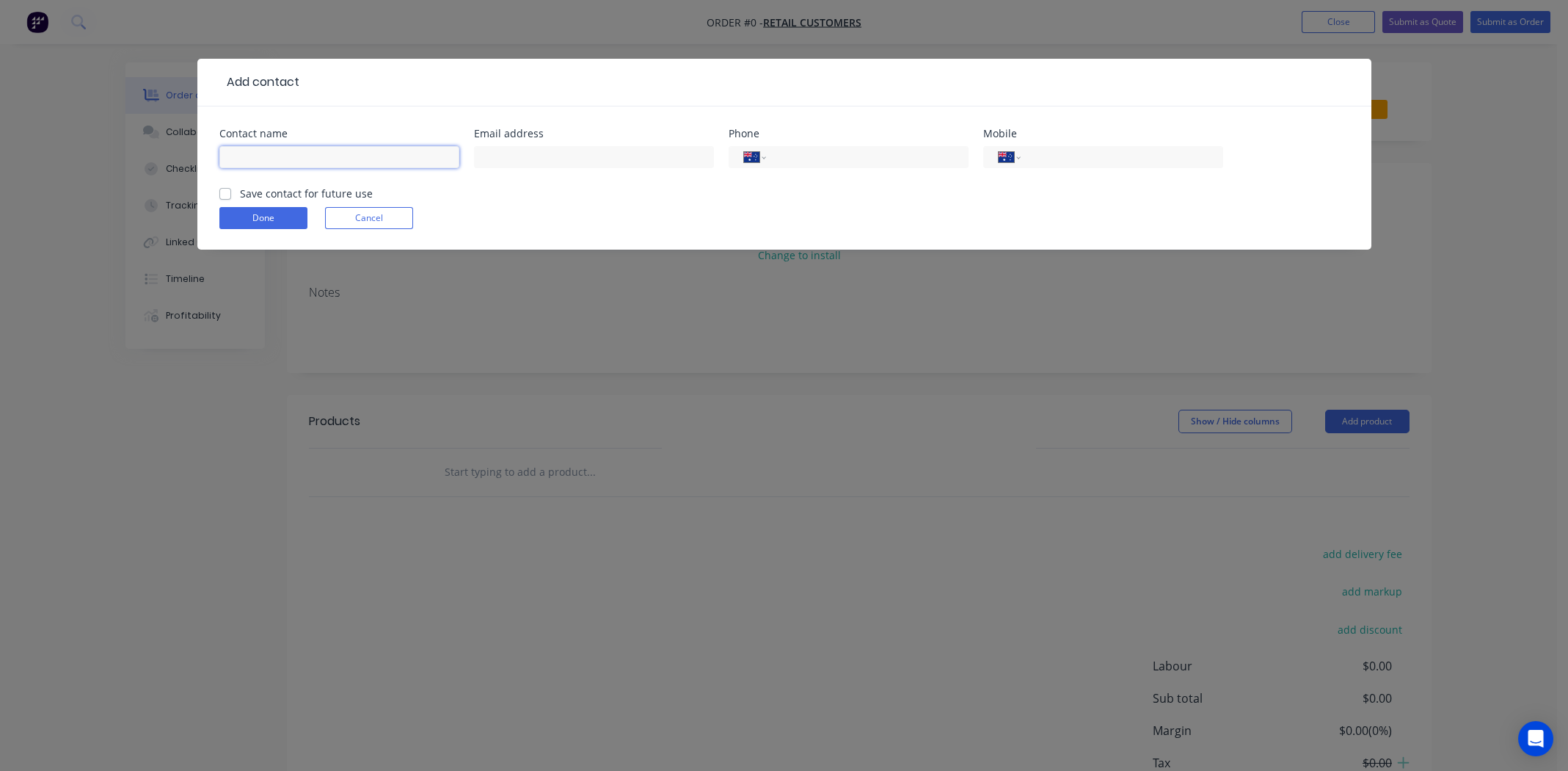
click at [285, 151] on input "text" at bounding box center [339, 157] width 240 height 22
type input "[PERSON_NAME]"
click at [1058, 163] on input "tel" at bounding box center [1118, 157] width 176 height 17
paste input "0407 558 367"
type input "0407 558 367"
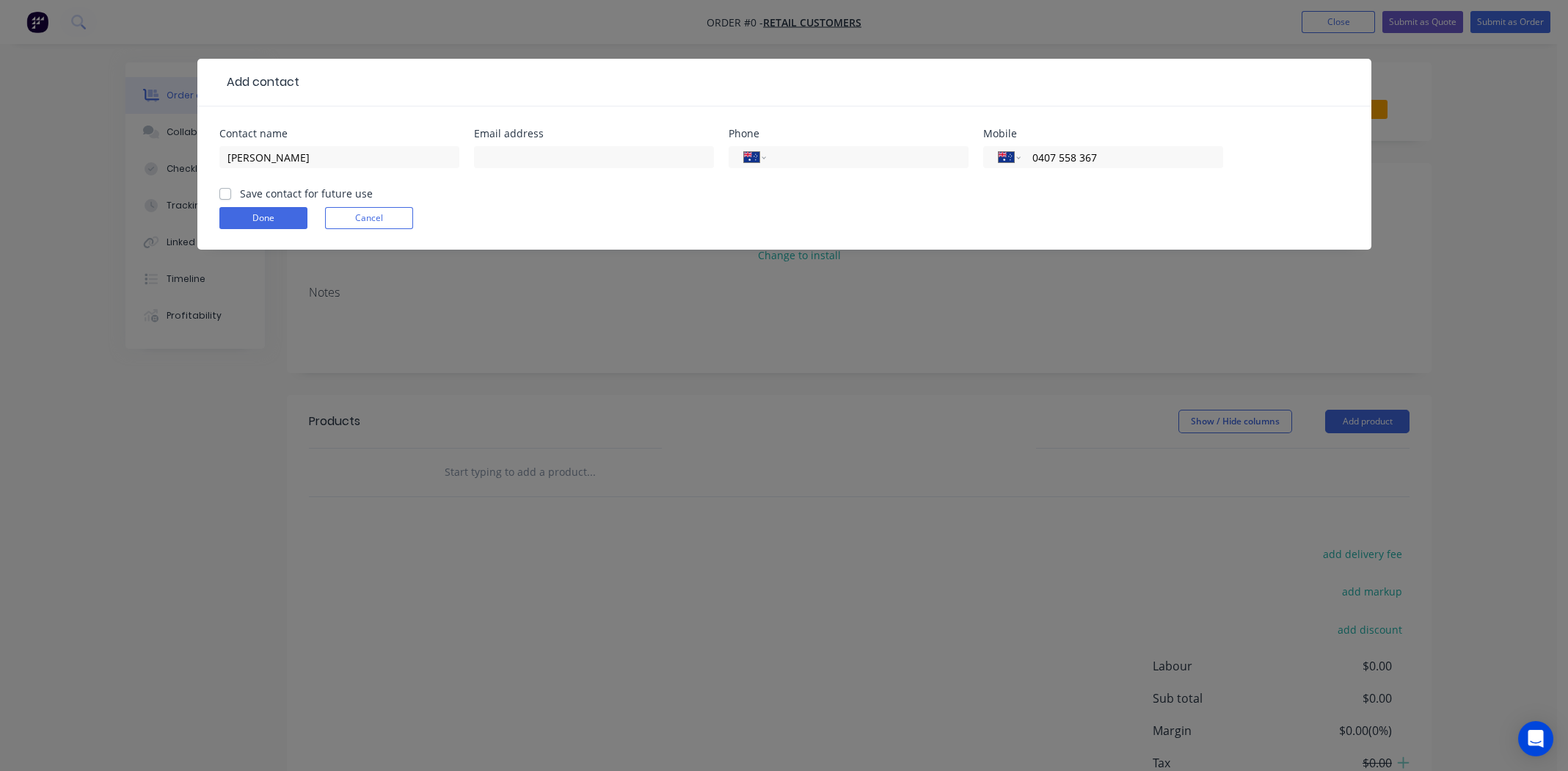
click at [240, 193] on label "Save contact for future use" at bounding box center [307, 194] width 132 height 16
click at [224, 193] on input "Save contact for future use" at bounding box center [225, 193] width 12 height 14
checkbox input "true"
click at [267, 216] on button "Done" at bounding box center [263, 218] width 88 height 22
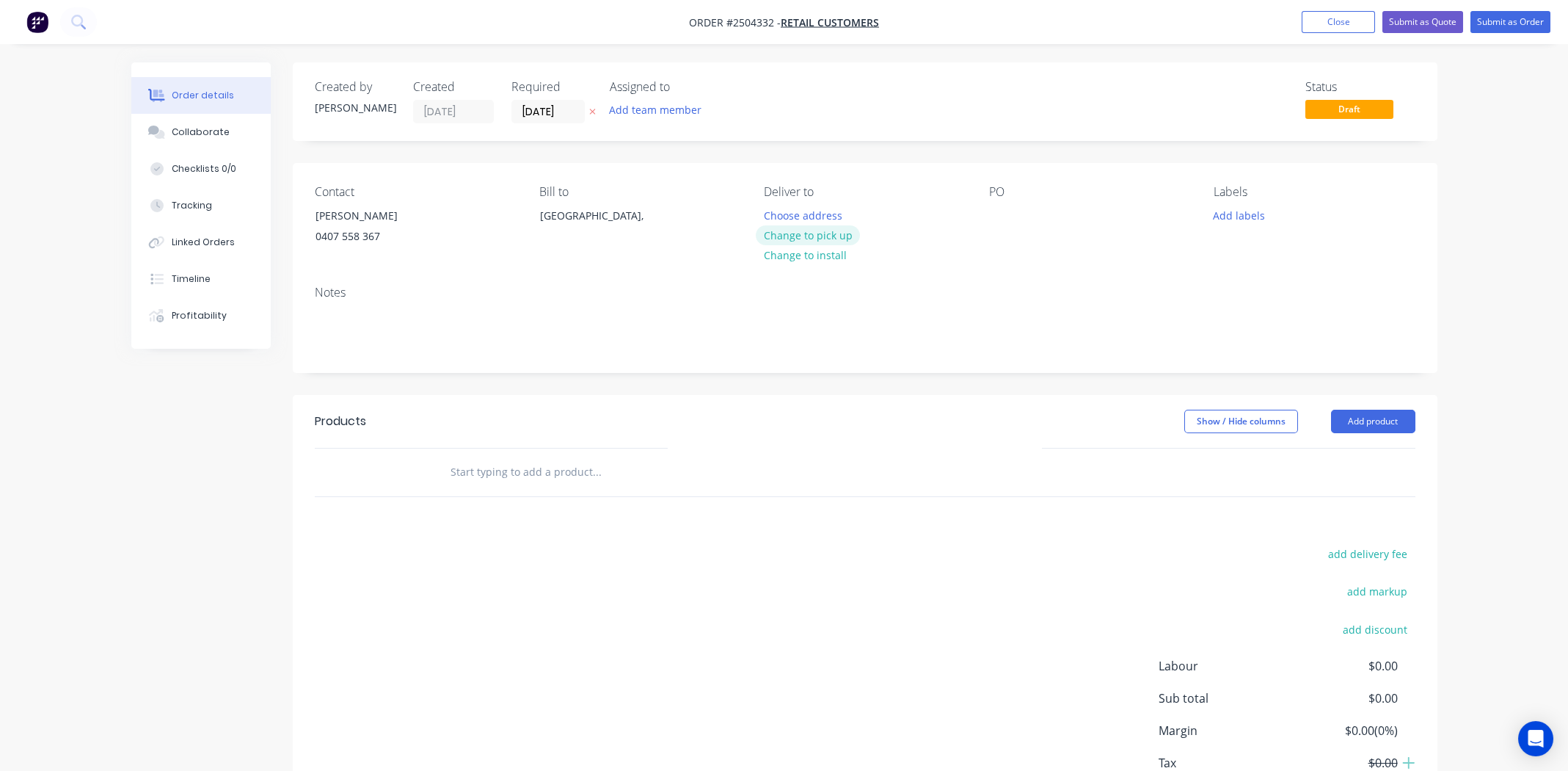
click at [792, 235] on button "Change to pick up" at bounding box center [808, 235] width 104 height 19
click at [1001, 213] on div at bounding box center [1001, 215] width 23 height 21
click at [1229, 213] on button "Add labels" at bounding box center [1239, 214] width 67 height 19
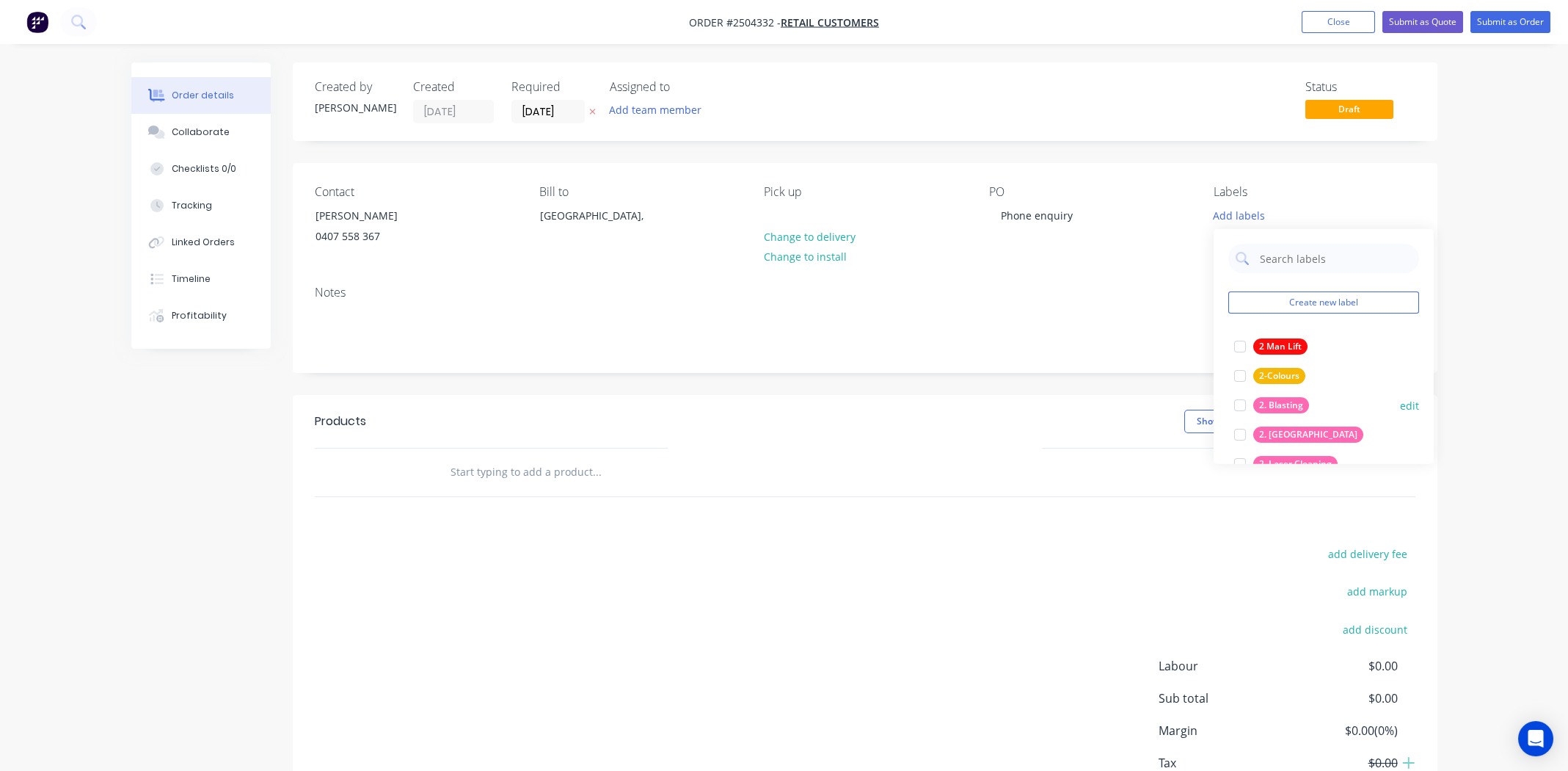
click at [1237, 405] on div at bounding box center [1240, 405] width 29 height 29
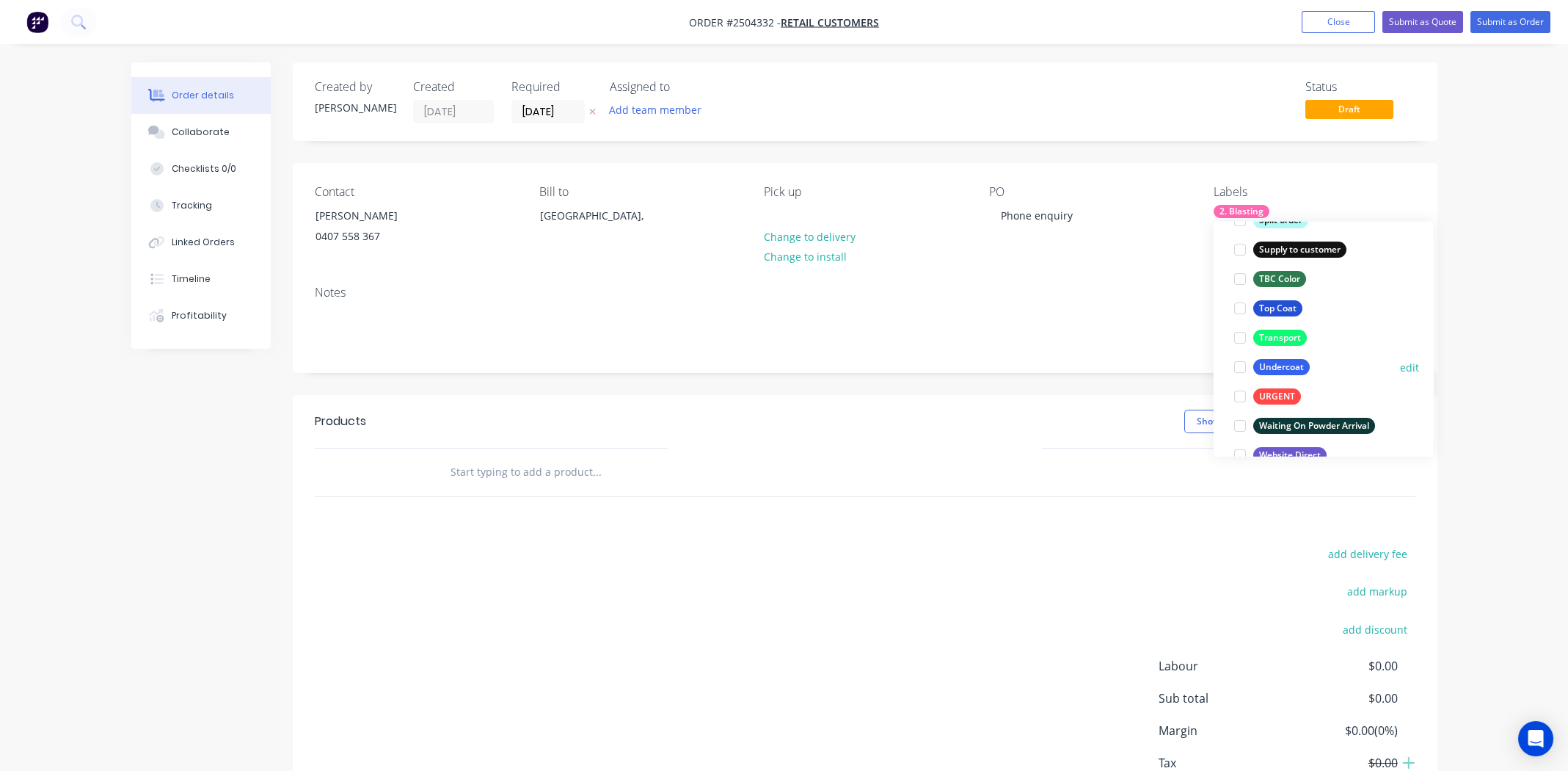
scroll to position [1174, 0]
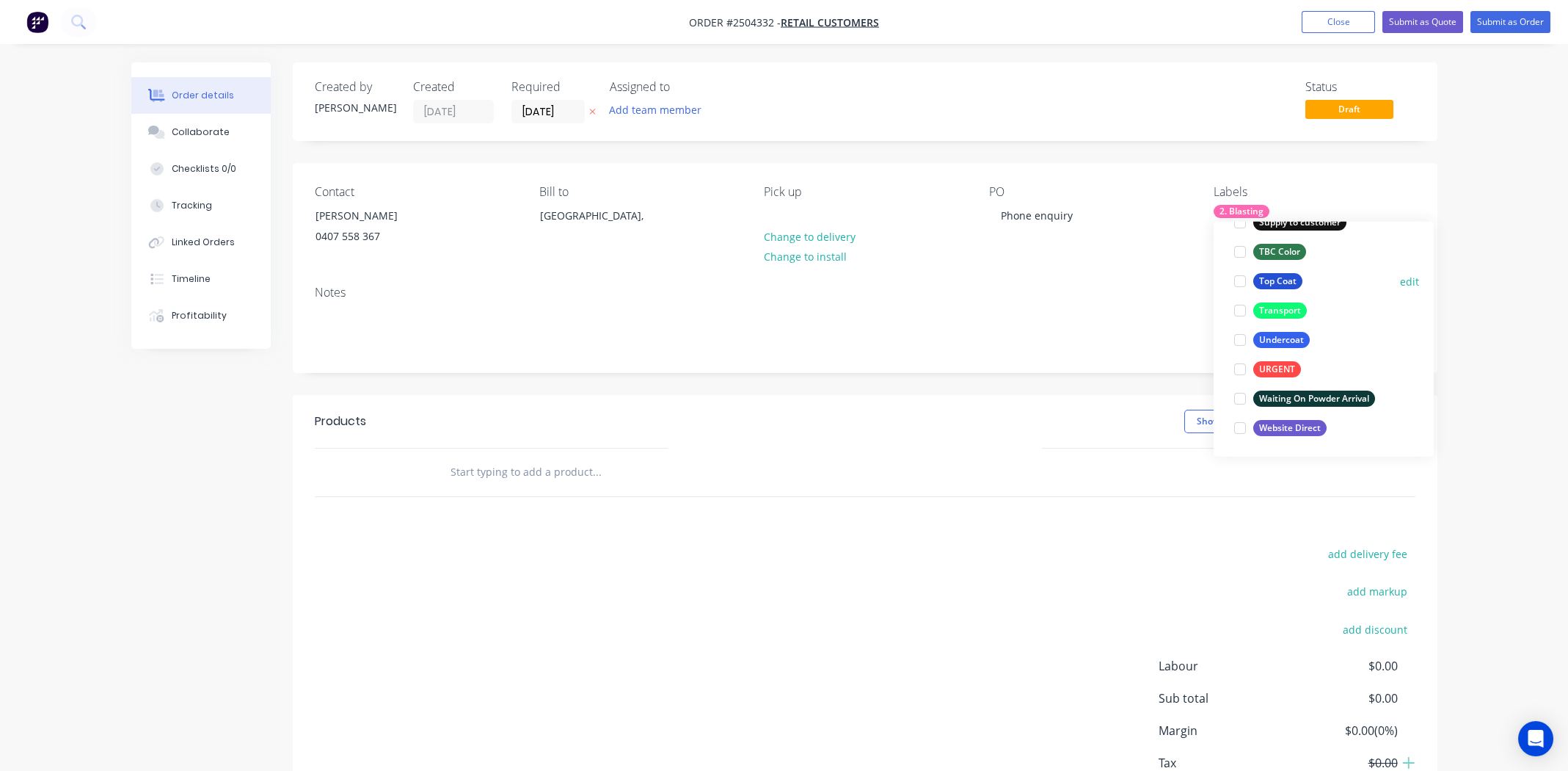
click at [1239, 276] on div at bounding box center [1240, 281] width 29 height 29
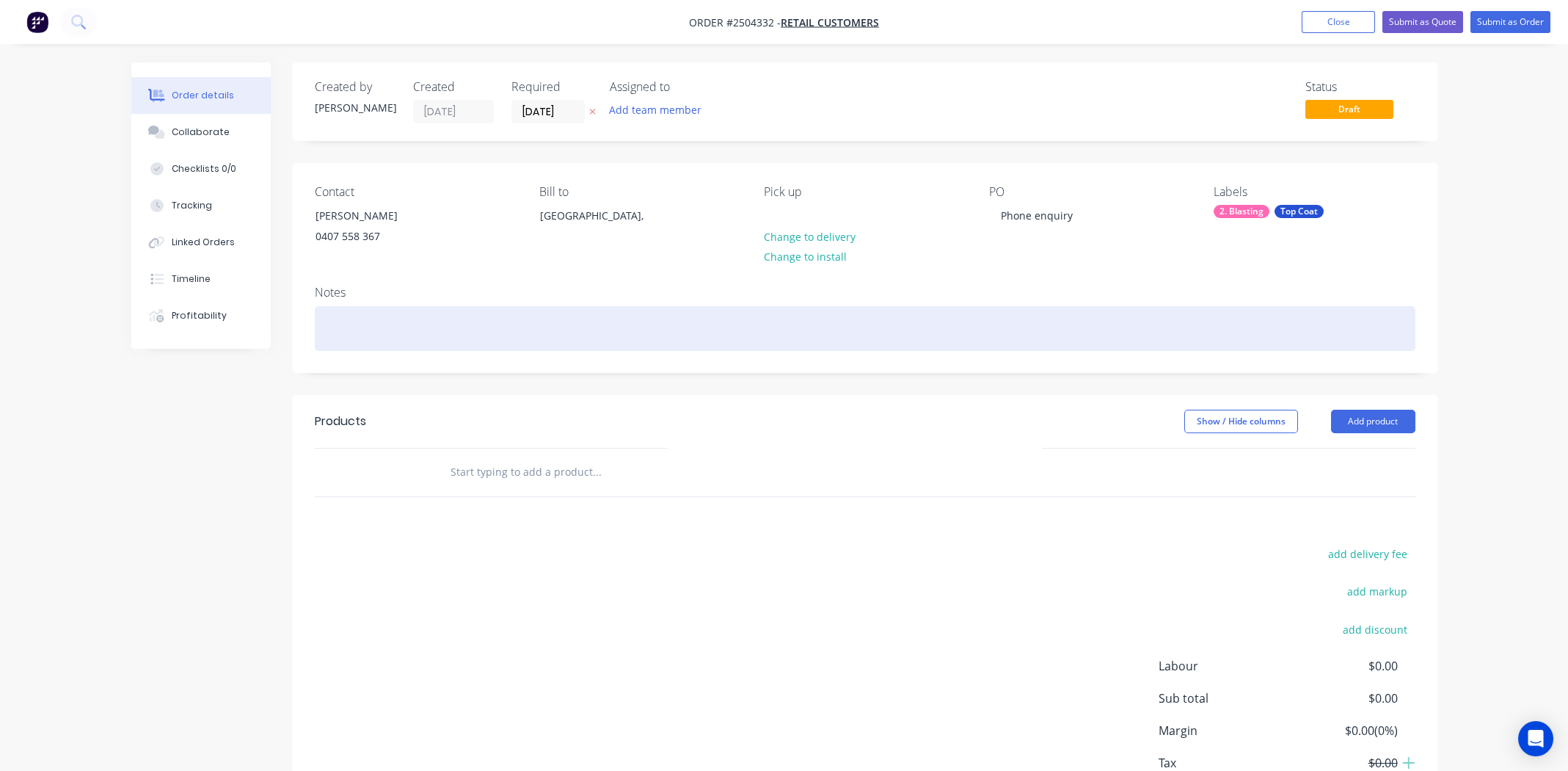
click at [1004, 310] on div at bounding box center [864, 328] width 1101 height 45
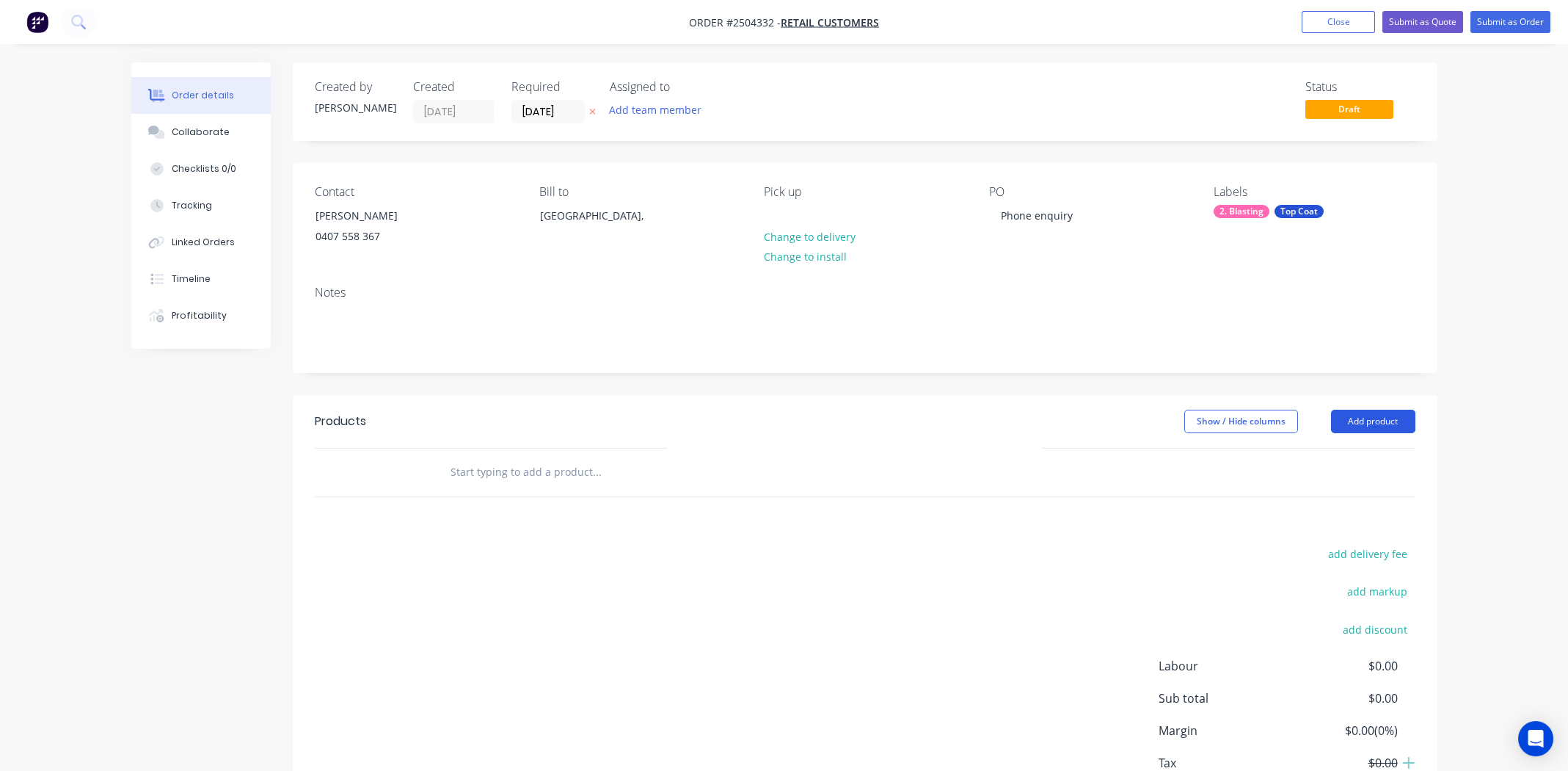
click at [1371, 414] on button "Add product" at bounding box center [1373, 422] width 85 height 23
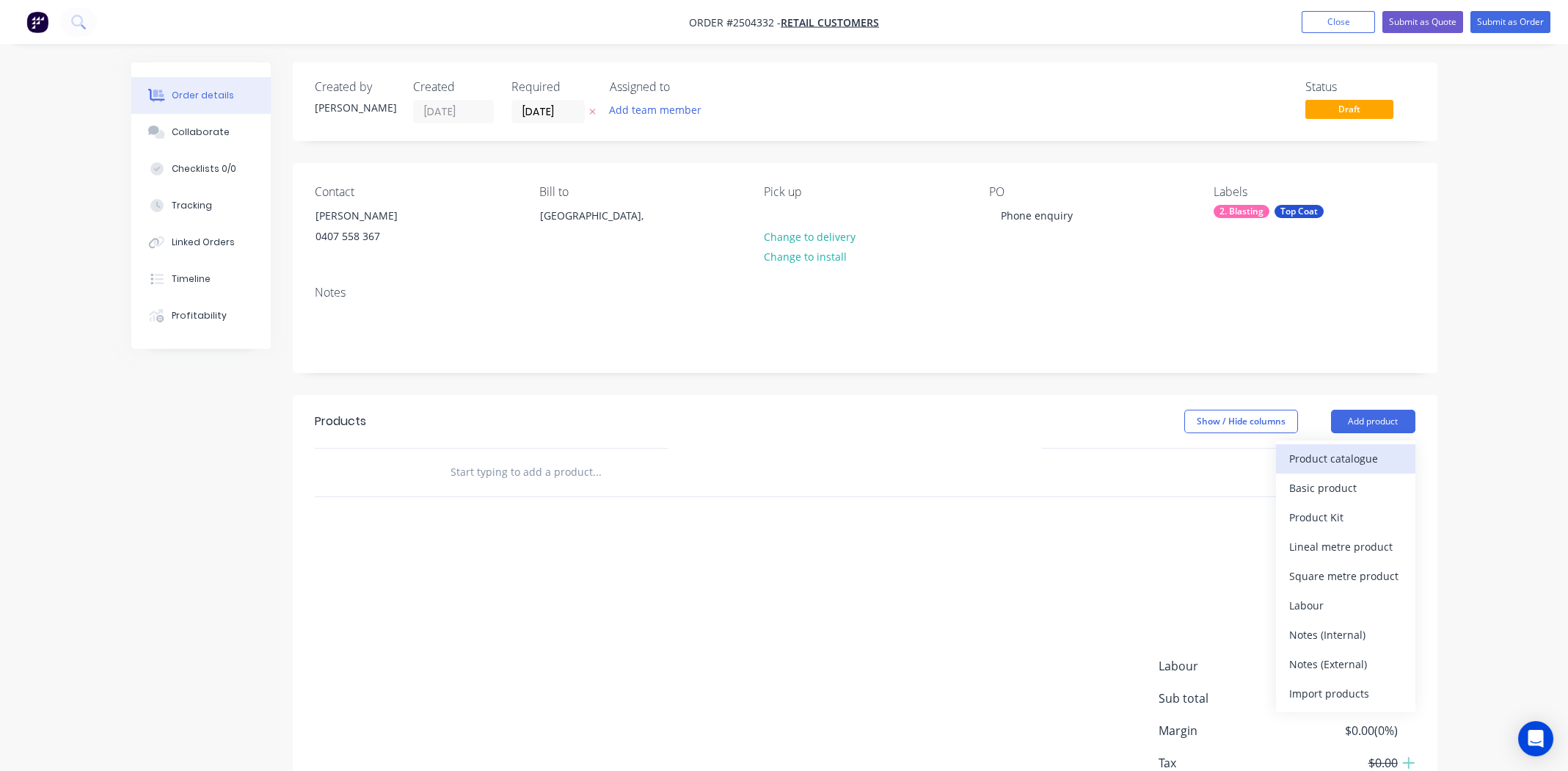
click at [1341, 452] on div "Product catalogue" at bounding box center [1346, 459] width 113 height 21
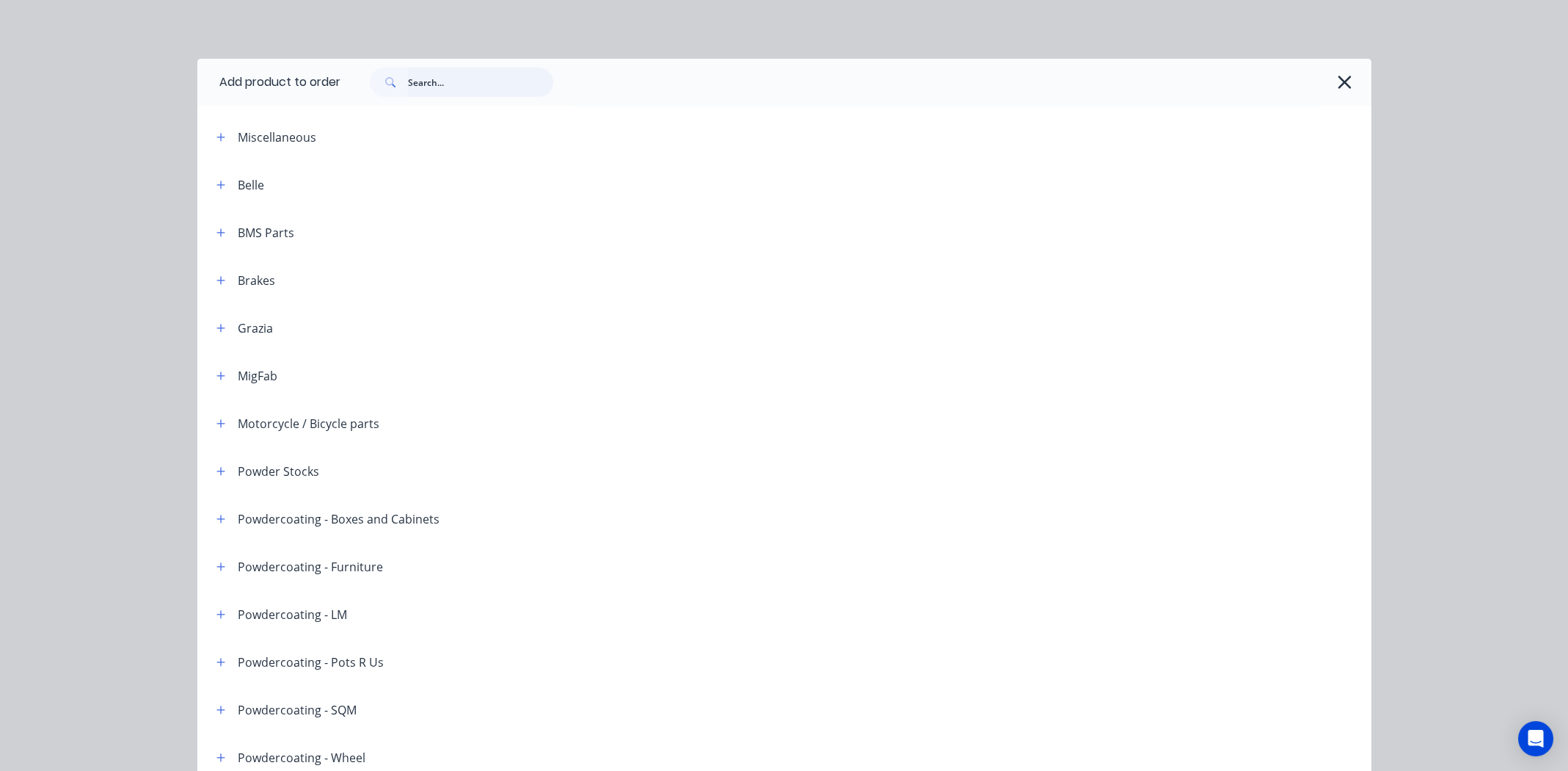
click at [464, 81] on input "text" at bounding box center [480, 82] width 145 height 29
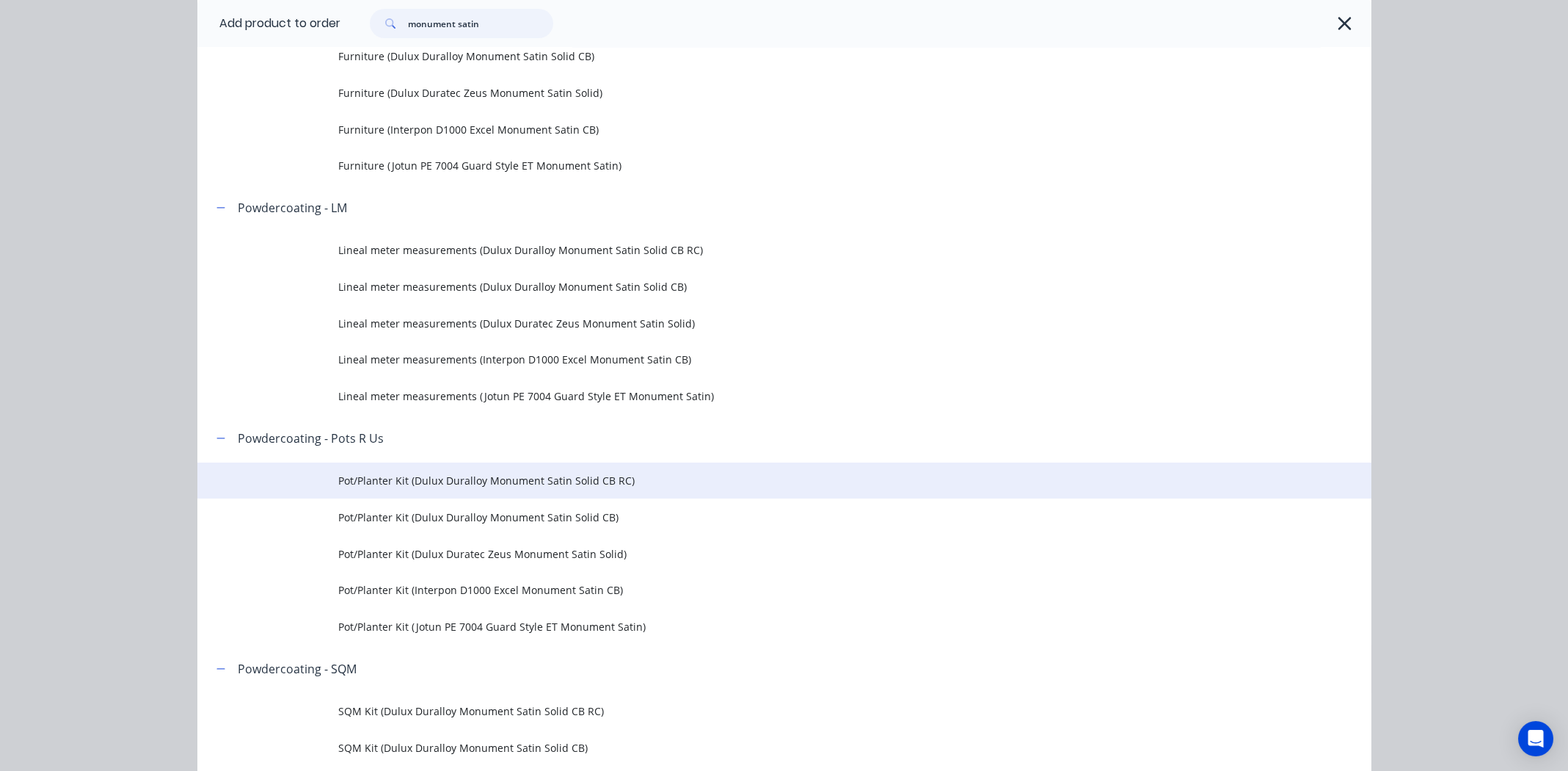
scroll to position [807, 0]
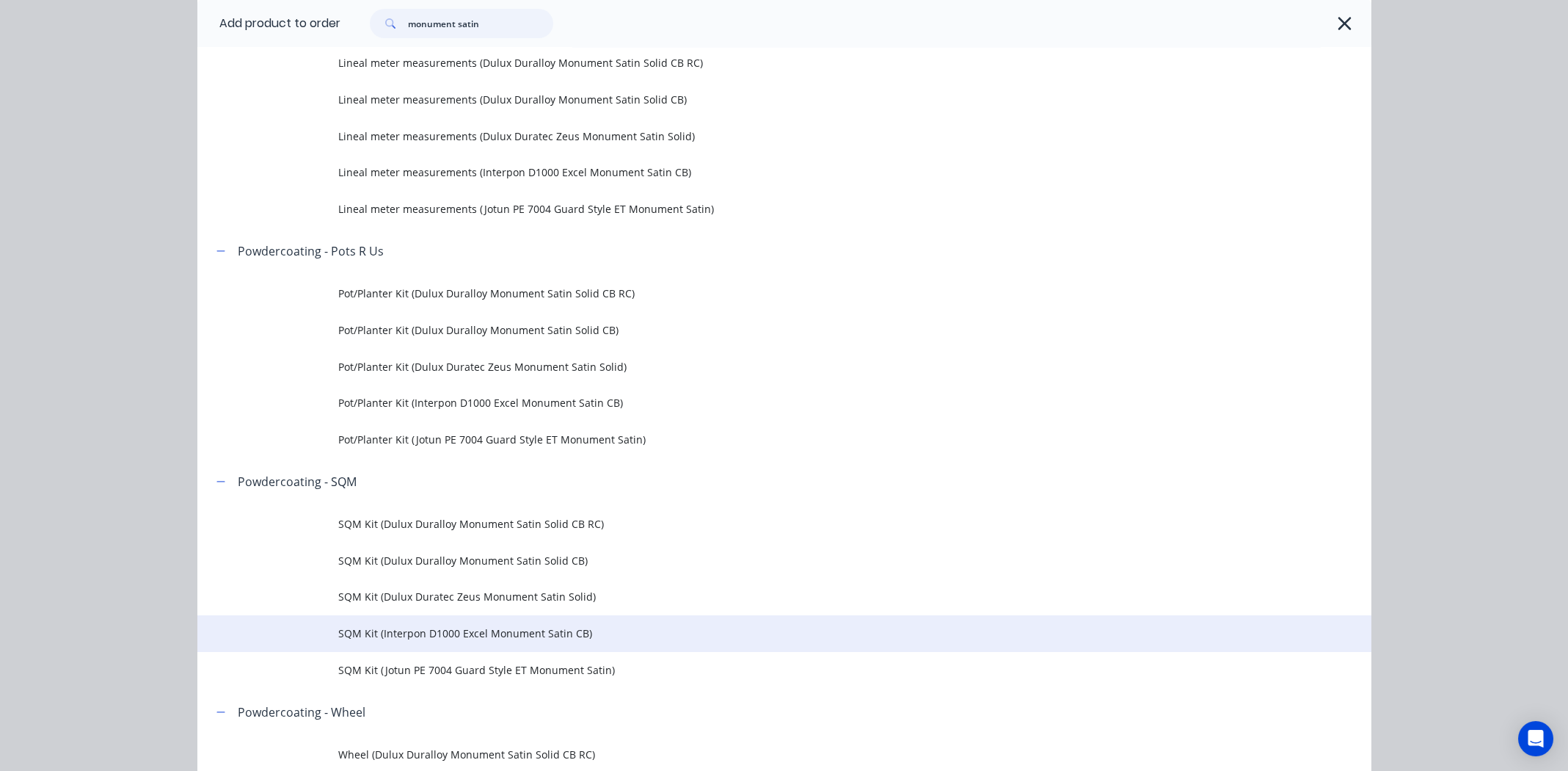
type input "monument satin"
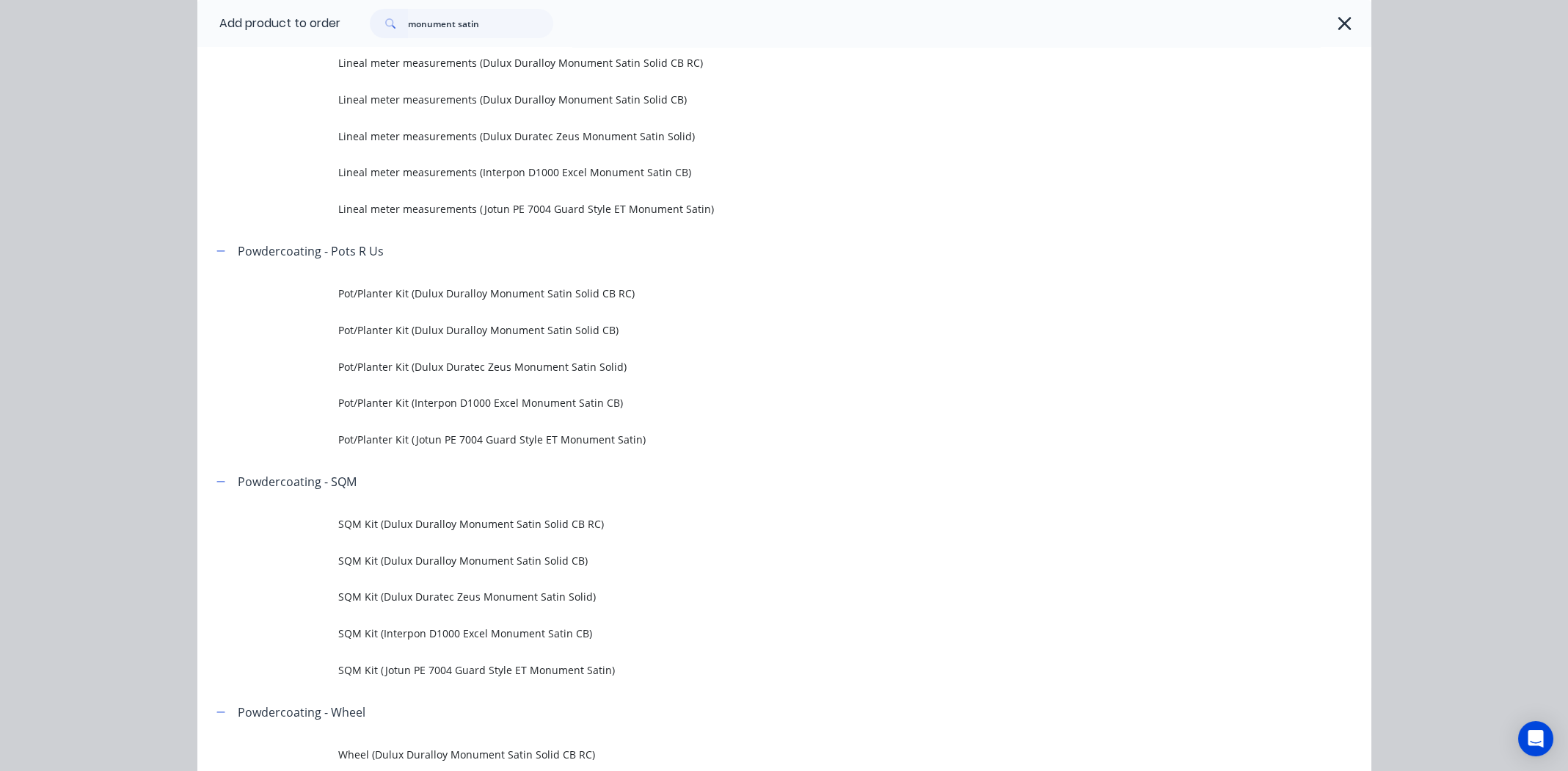
click at [436, 630] on span "SQM Kit (Interpon D1000 Excel Monument Satin CB)" at bounding box center [751, 633] width 826 height 16
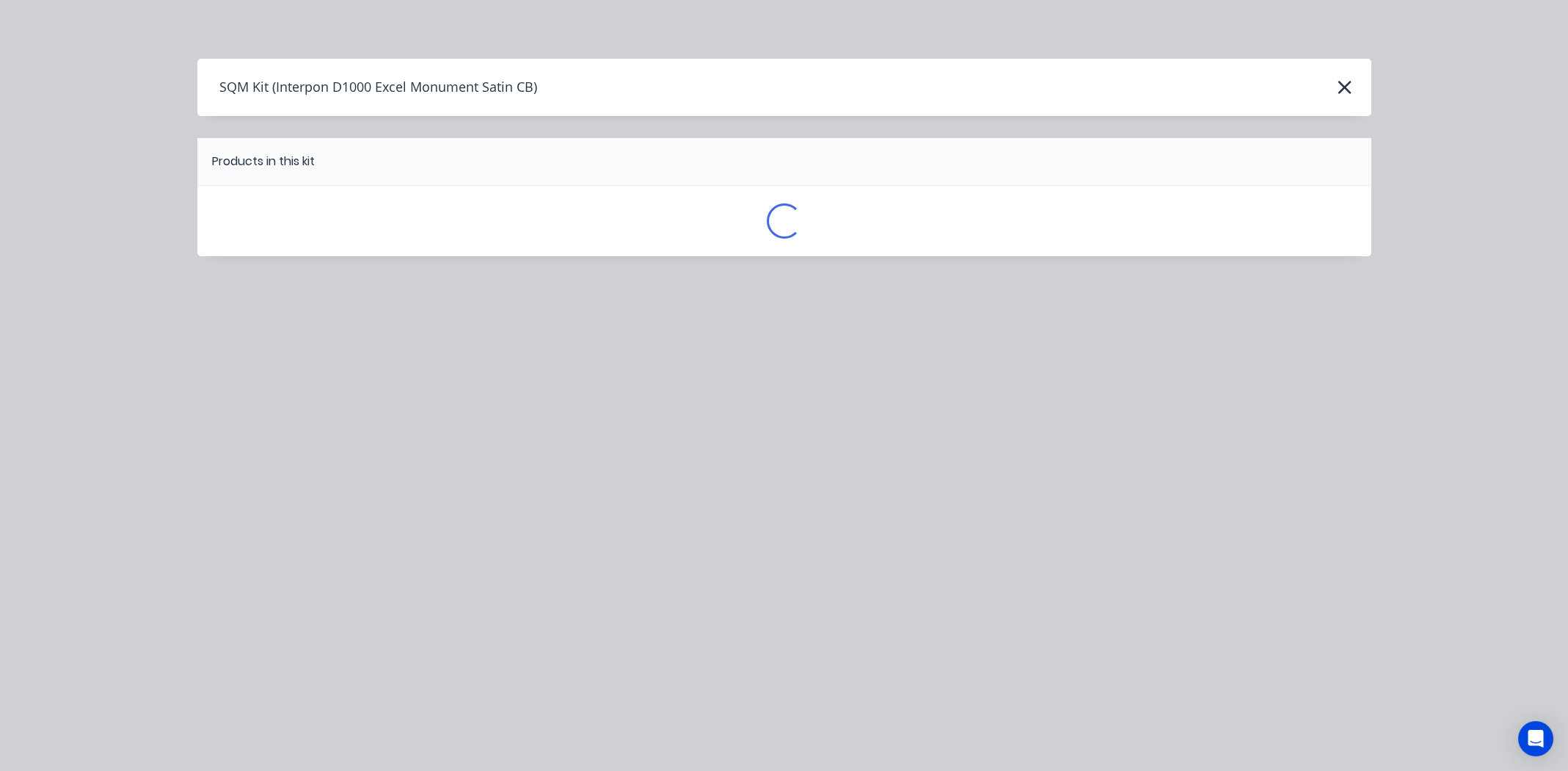
scroll to position [0, 0]
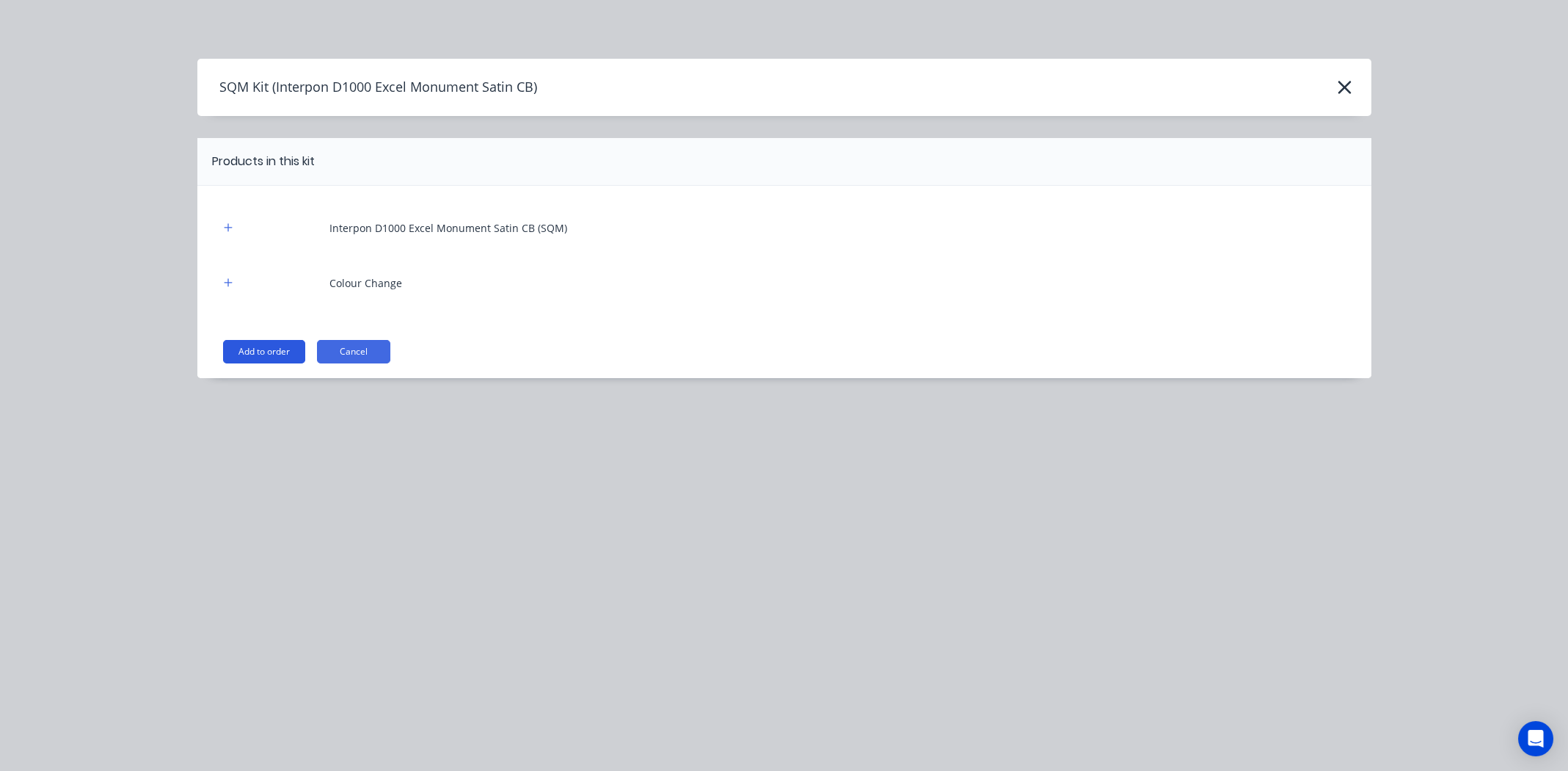
click at [259, 348] on button "Add to order" at bounding box center [264, 351] width 82 height 23
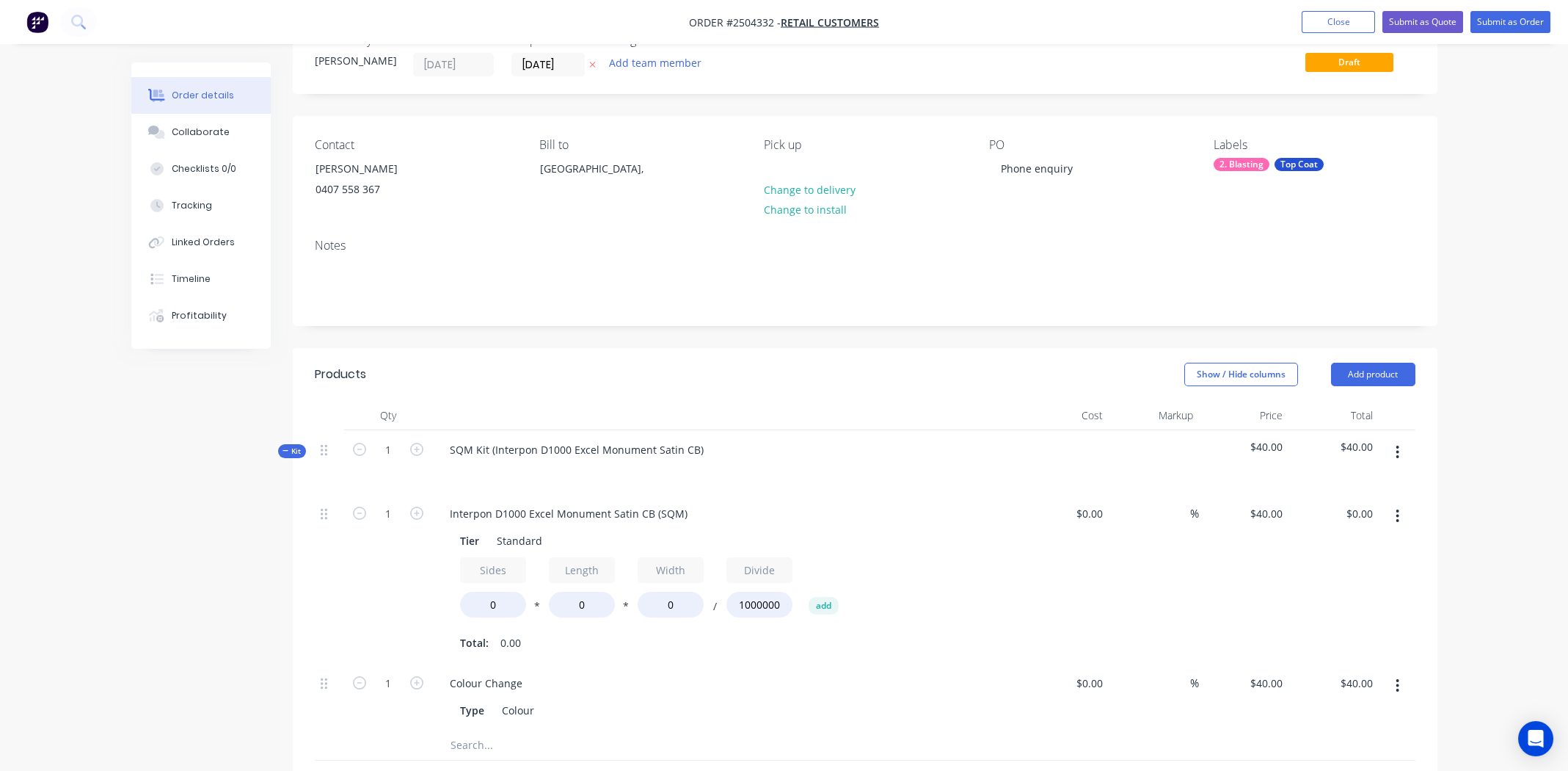
scroll to position [73, 0]
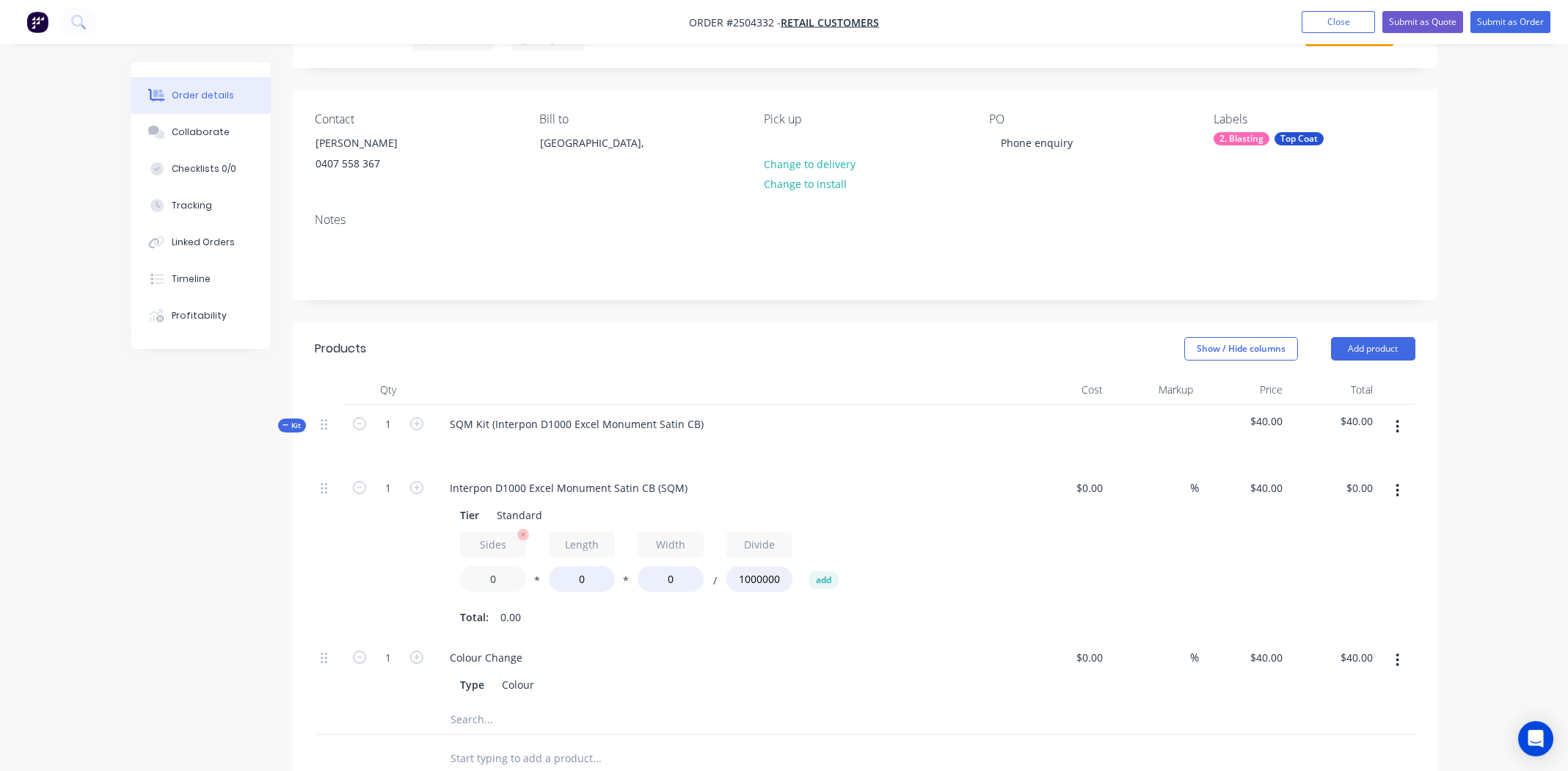
click at [491, 574] on input "0" at bounding box center [493, 578] width 66 height 25
type input "2"
type input "2440"
click at [670, 579] on input "0" at bounding box center [671, 578] width 66 height 25
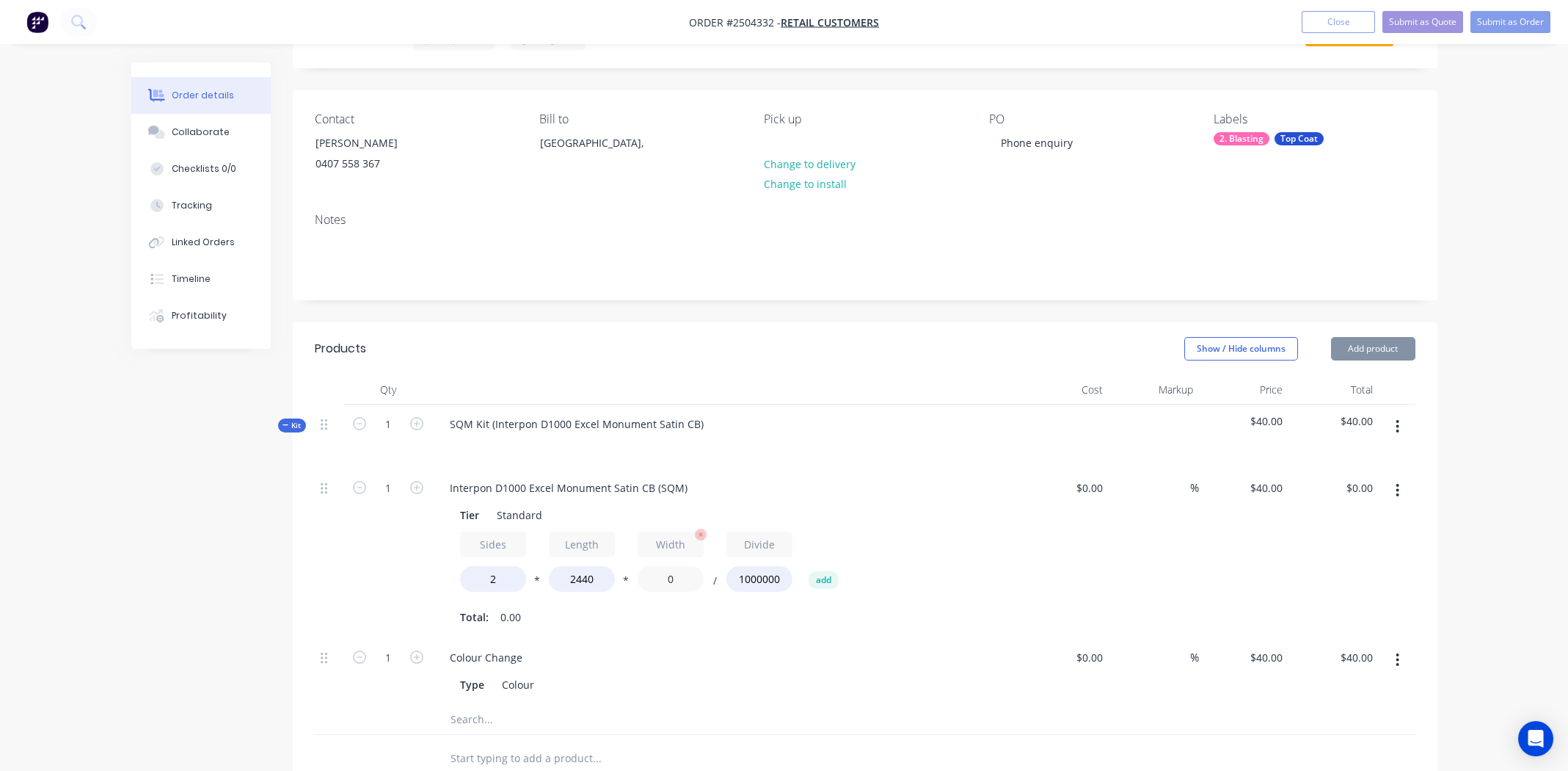
click at [670, 579] on input "0" at bounding box center [671, 578] width 66 height 25
type input "1220"
type input "$238.14"
click at [849, 638] on div "Colour Change Type Colour" at bounding box center [725, 671] width 587 height 67
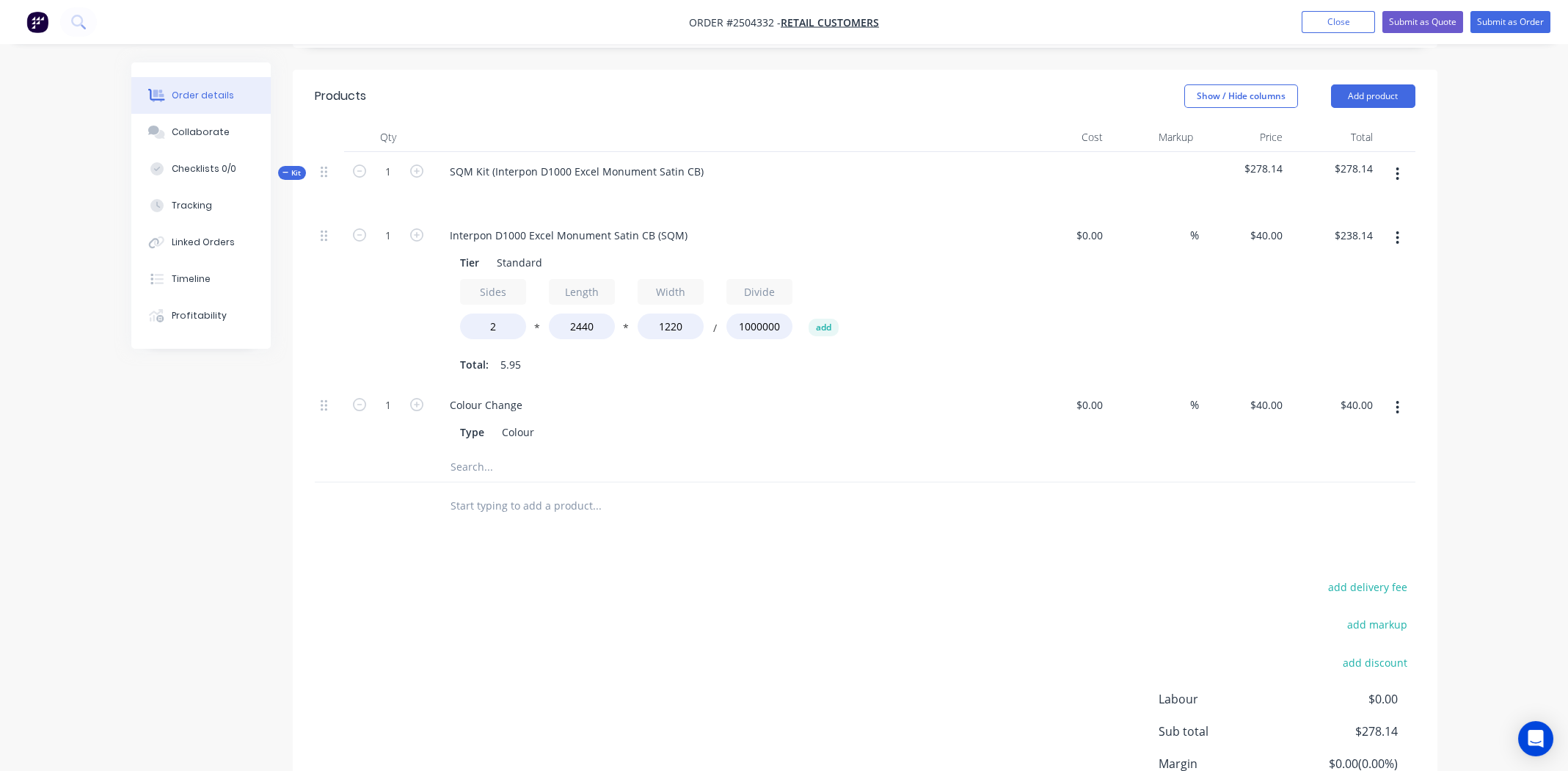
scroll to position [366, 0]
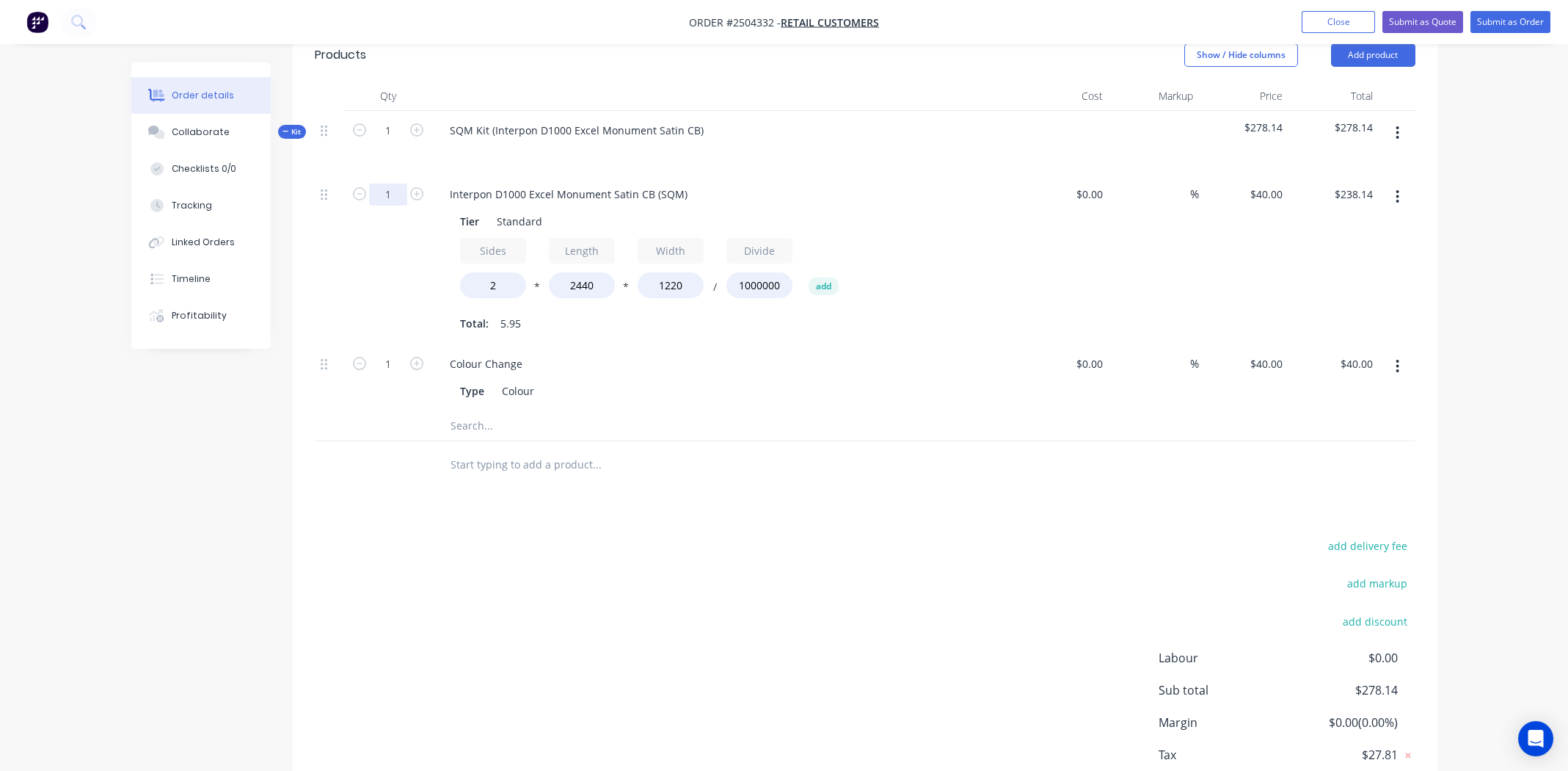
click at [391, 193] on input "1" at bounding box center [387, 194] width 38 height 22
type input "3"
type input "$714.43"
click at [795, 407] on div "3 Interpon D1000 Excel Monument Satin CB (SQM) Tier Standard Sides 2 * Length 2…" at bounding box center [864, 308] width 1101 height 267
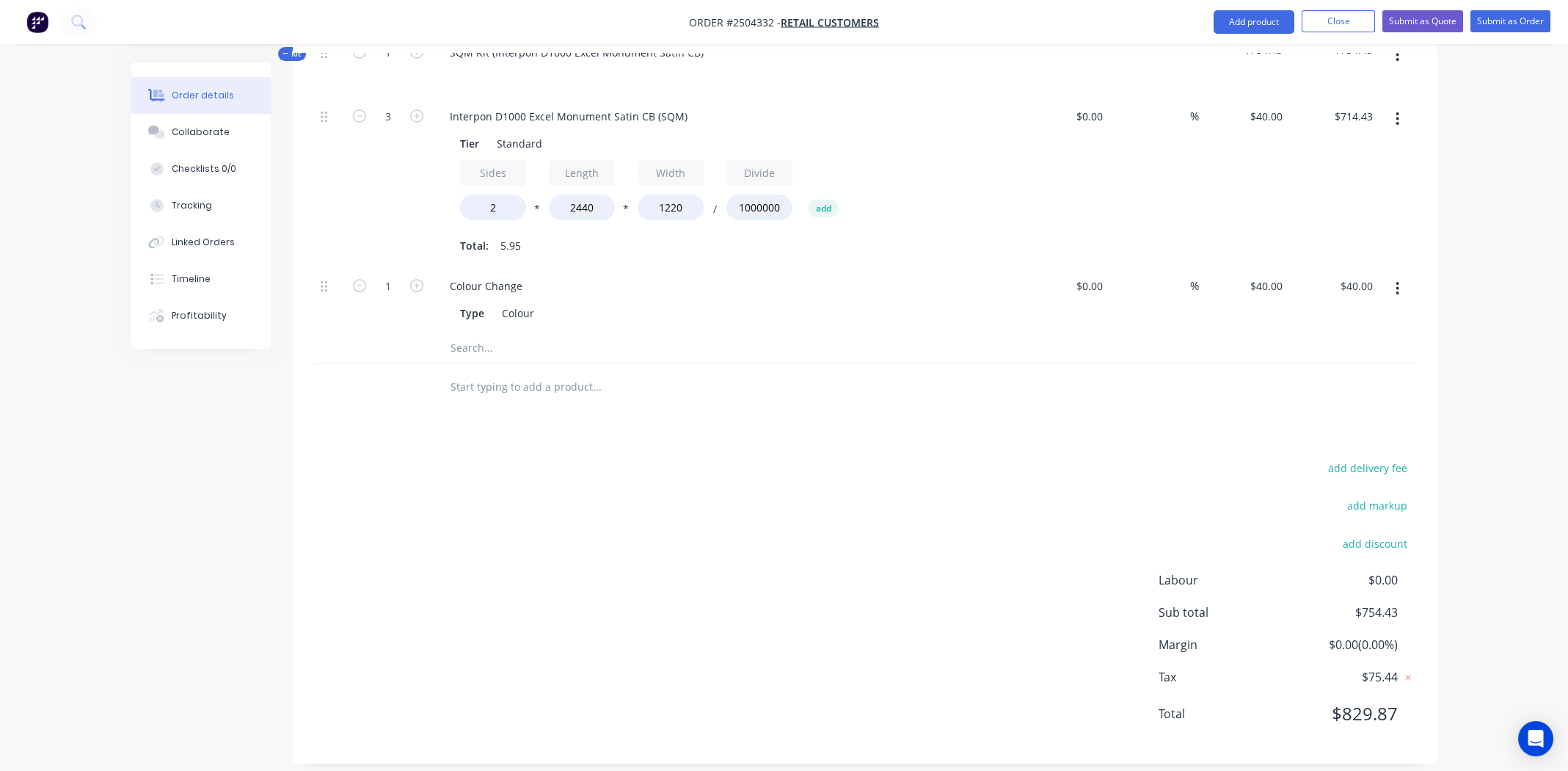
scroll to position [458, 0]
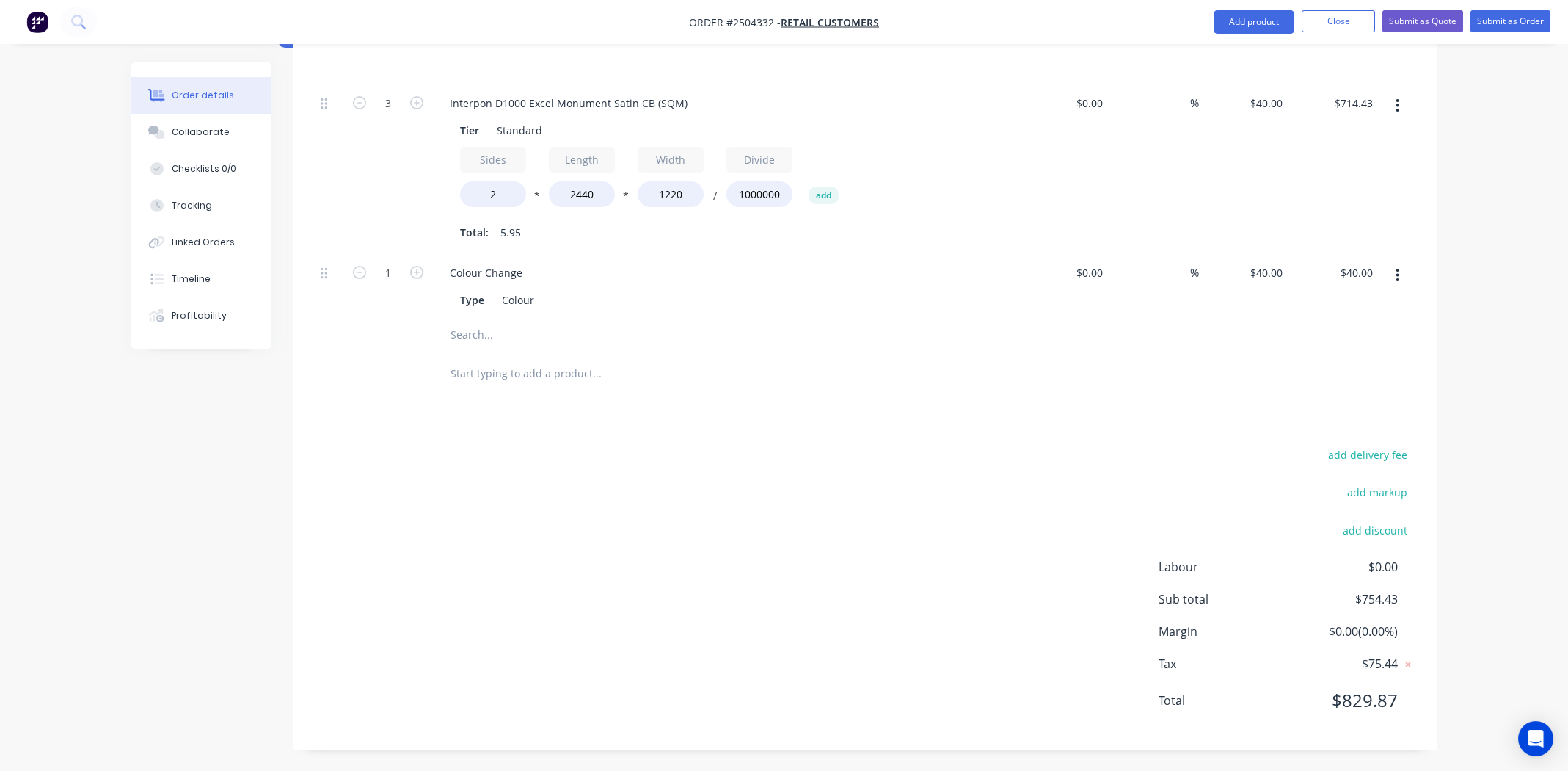
click at [699, 324] on input "text" at bounding box center [597, 335] width 294 height 29
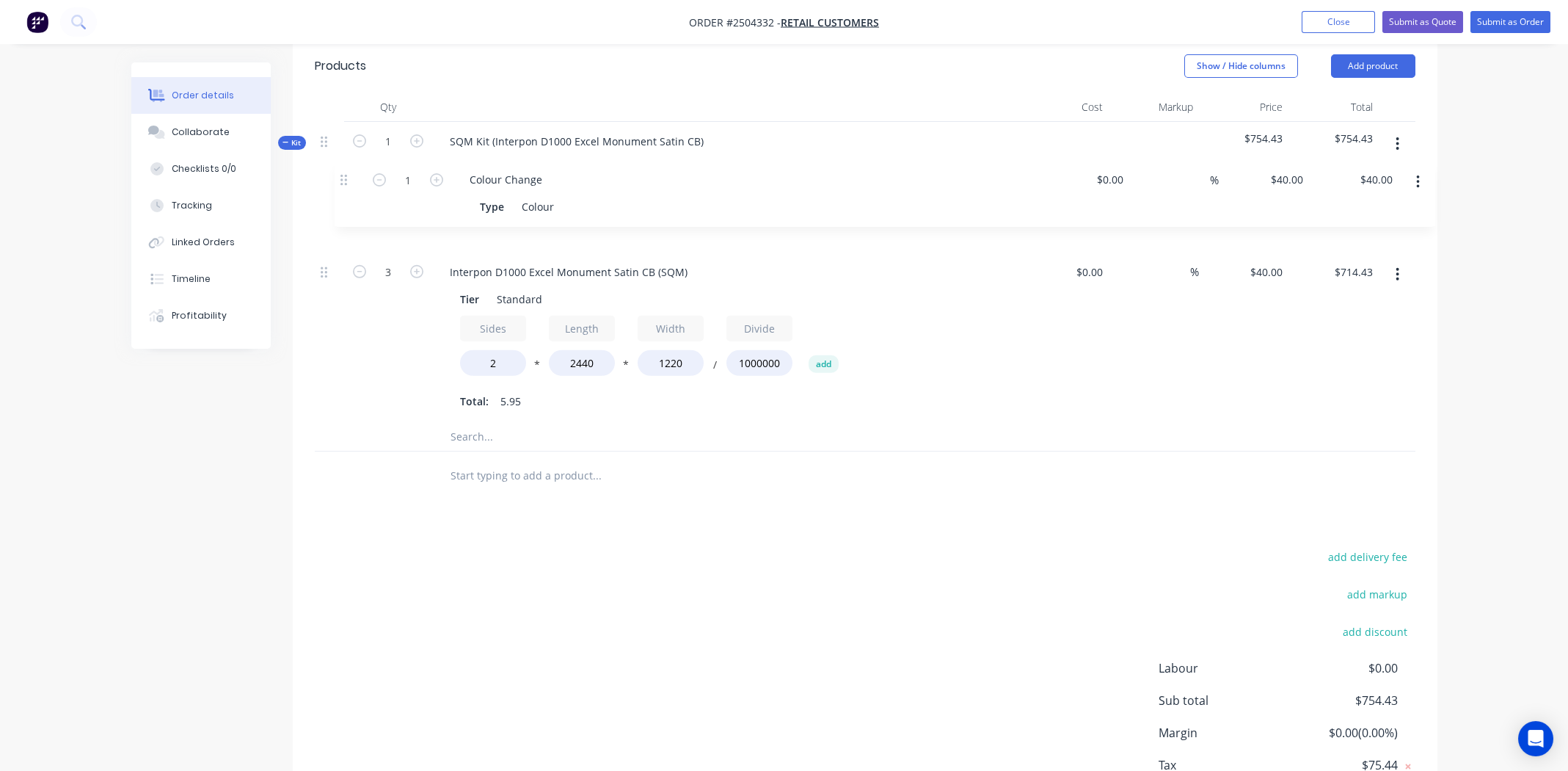
scroll to position [352, 0]
drag, startPoint x: 323, startPoint y: 270, endPoint x: 326, endPoint y: 186, distance: 84.1
click at [326, 186] on div "Kit 1 SQM Kit (Interpon D1000 Excel Monument Satin CB) $754.43 $754.43 3 Interp…" at bounding box center [864, 289] width 1101 height 330
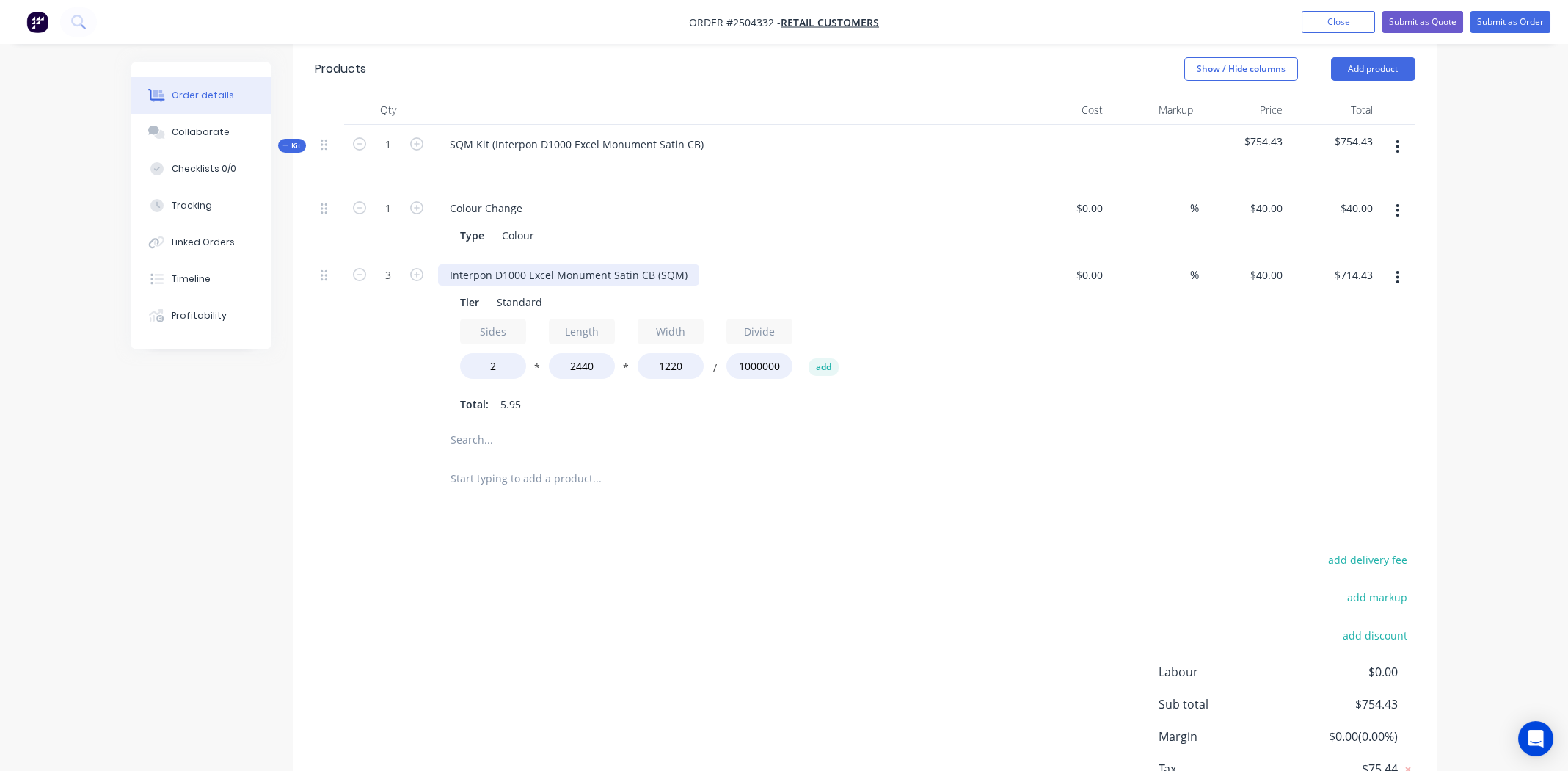
click at [642, 274] on div "Interpon D1000 Excel Monument Satin CB (SQM)" at bounding box center [568, 275] width 261 height 21
click at [922, 425] on div at bounding box center [696, 440] width 529 height 29
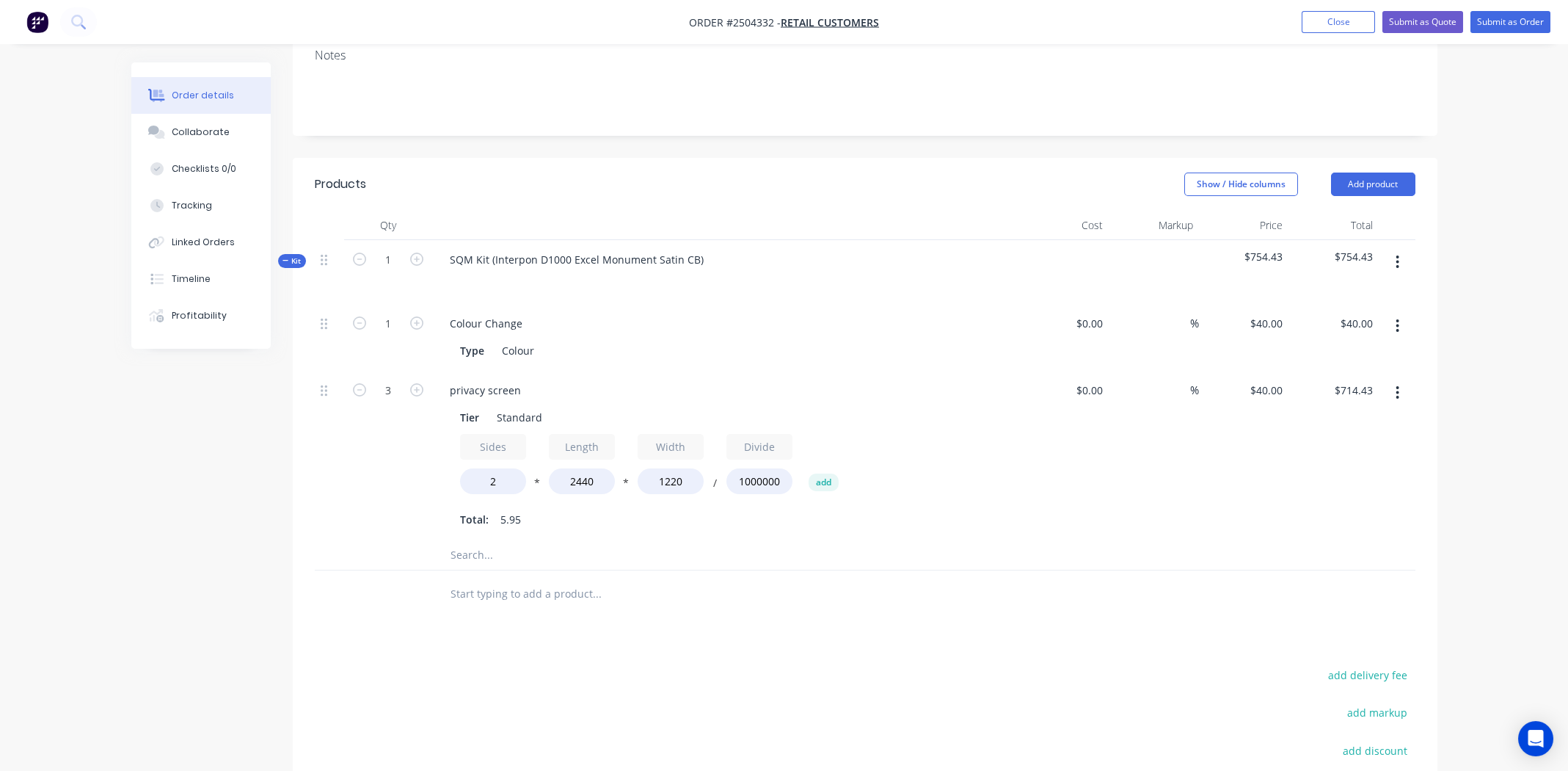
scroll to position [458, 0]
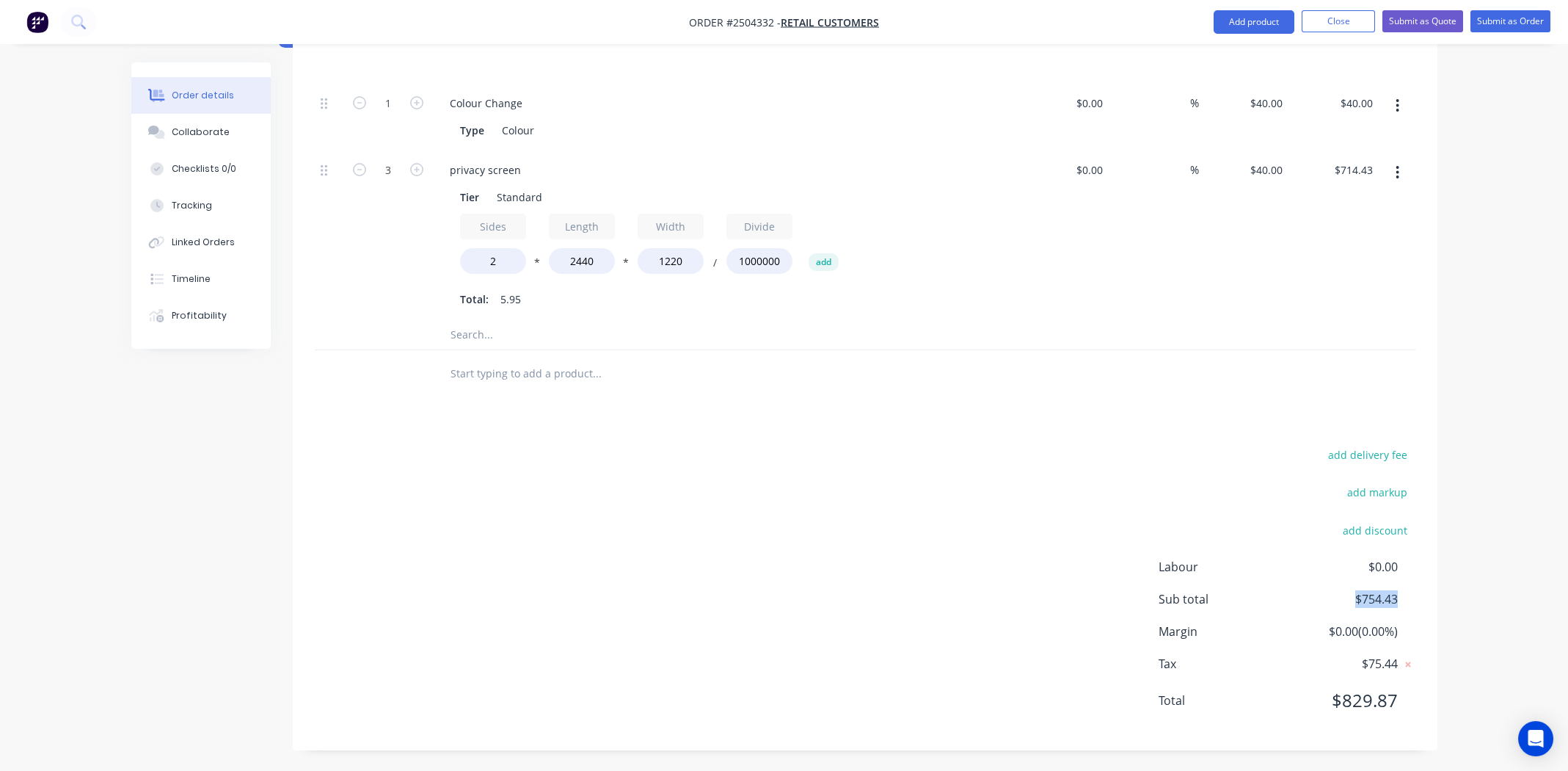
drag, startPoint x: 1408, startPoint y: 595, endPoint x: 1343, endPoint y: 591, distance: 65.1
click at [1343, 591] on div "Sub total $754.43" at bounding box center [1287, 599] width 257 height 18
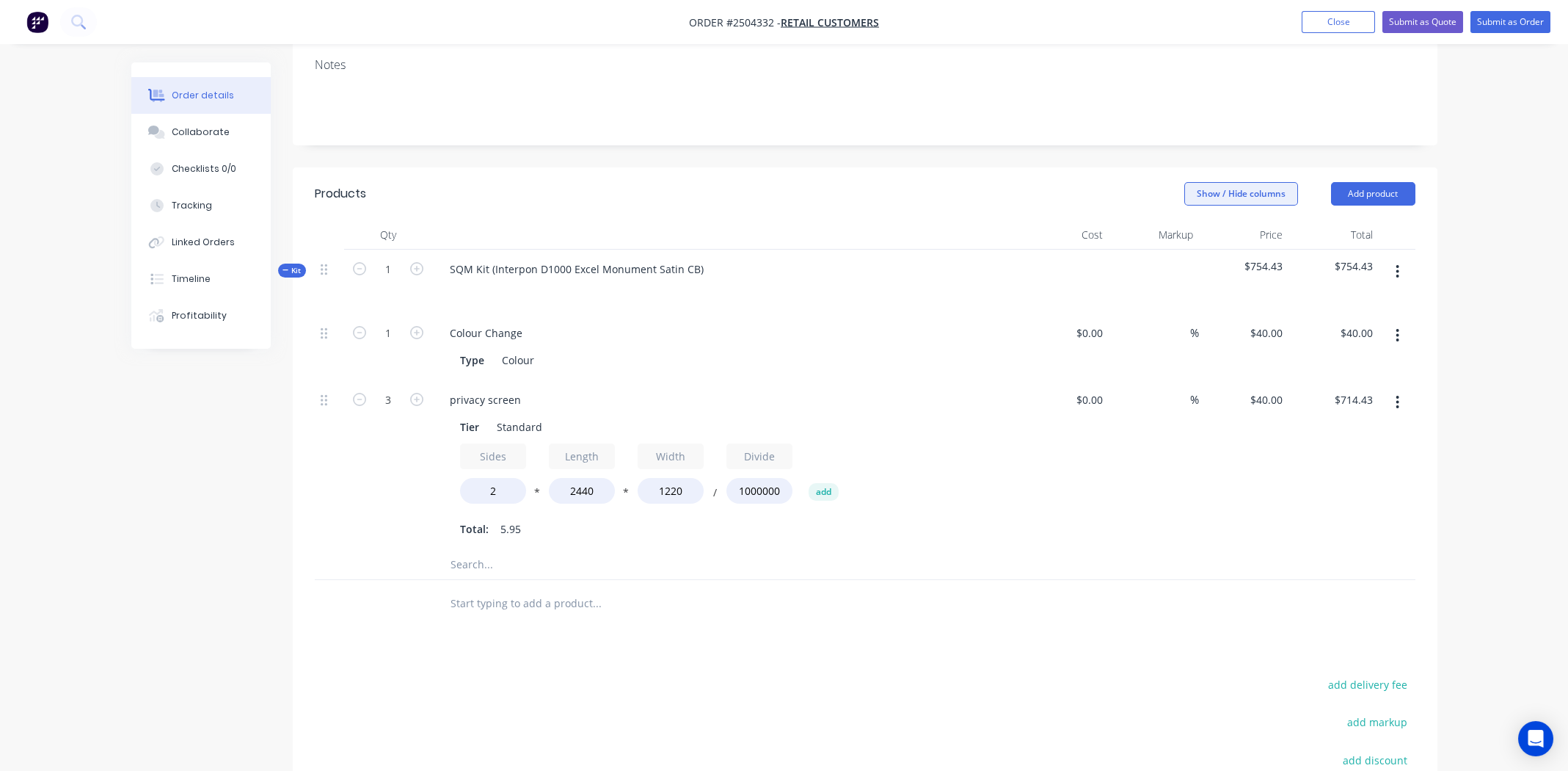
scroll to position [17, 0]
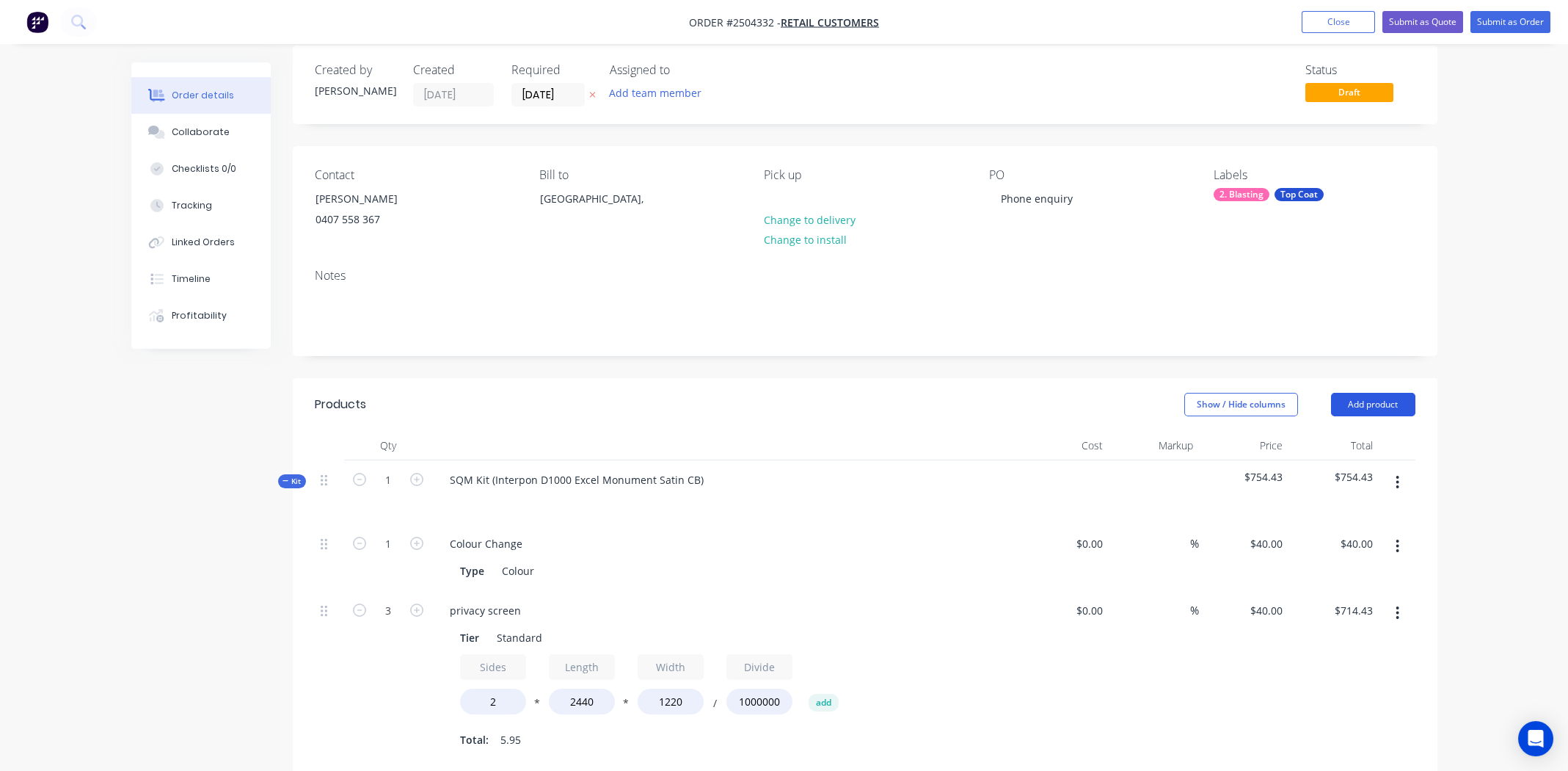
click at [1376, 399] on button "Add product" at bounding box center [1373, 404] width 85 height 23
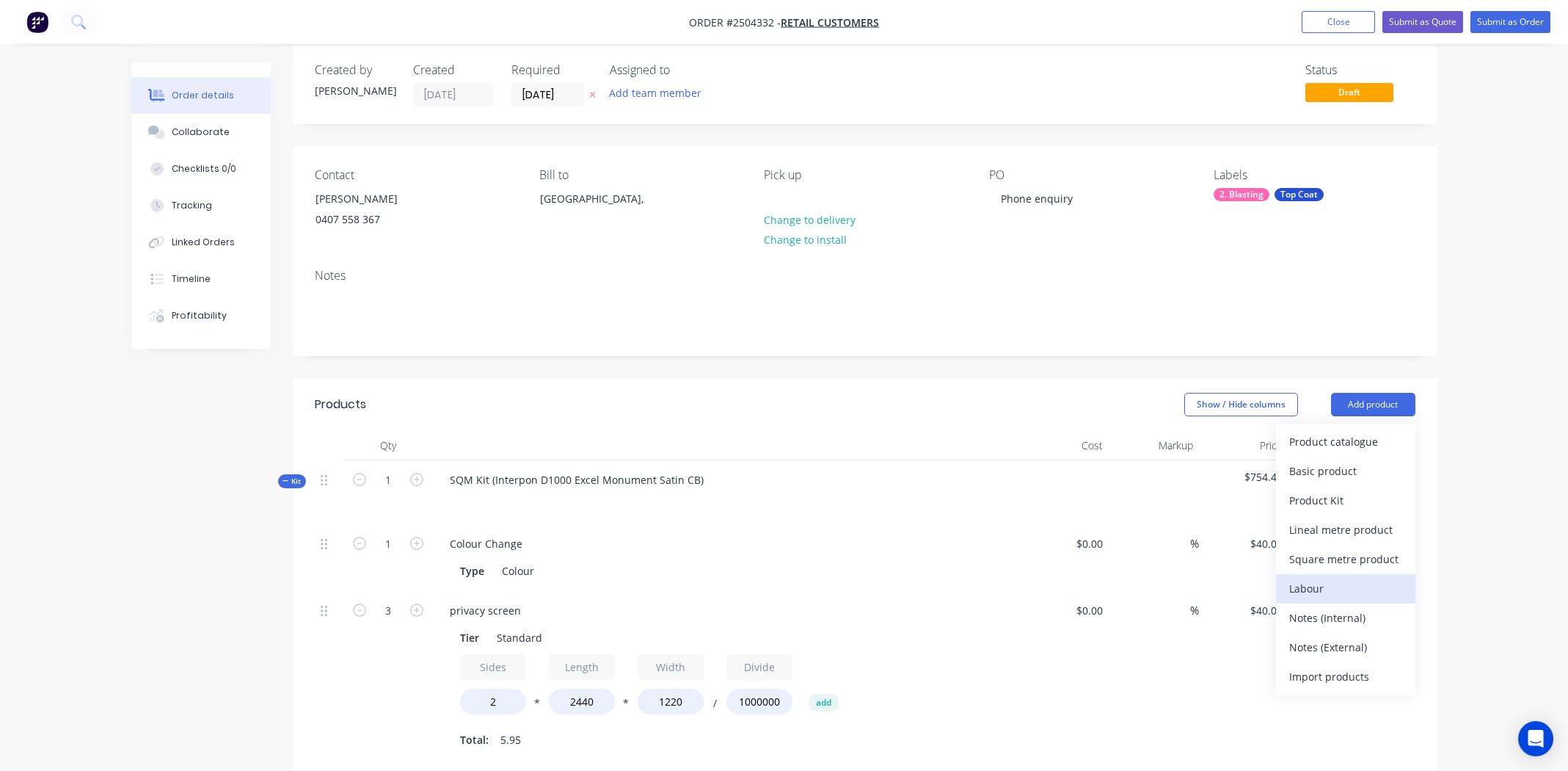
click at [1336, 580] on div "Labour" at bounding box center [1346, 588] width 113 height 21
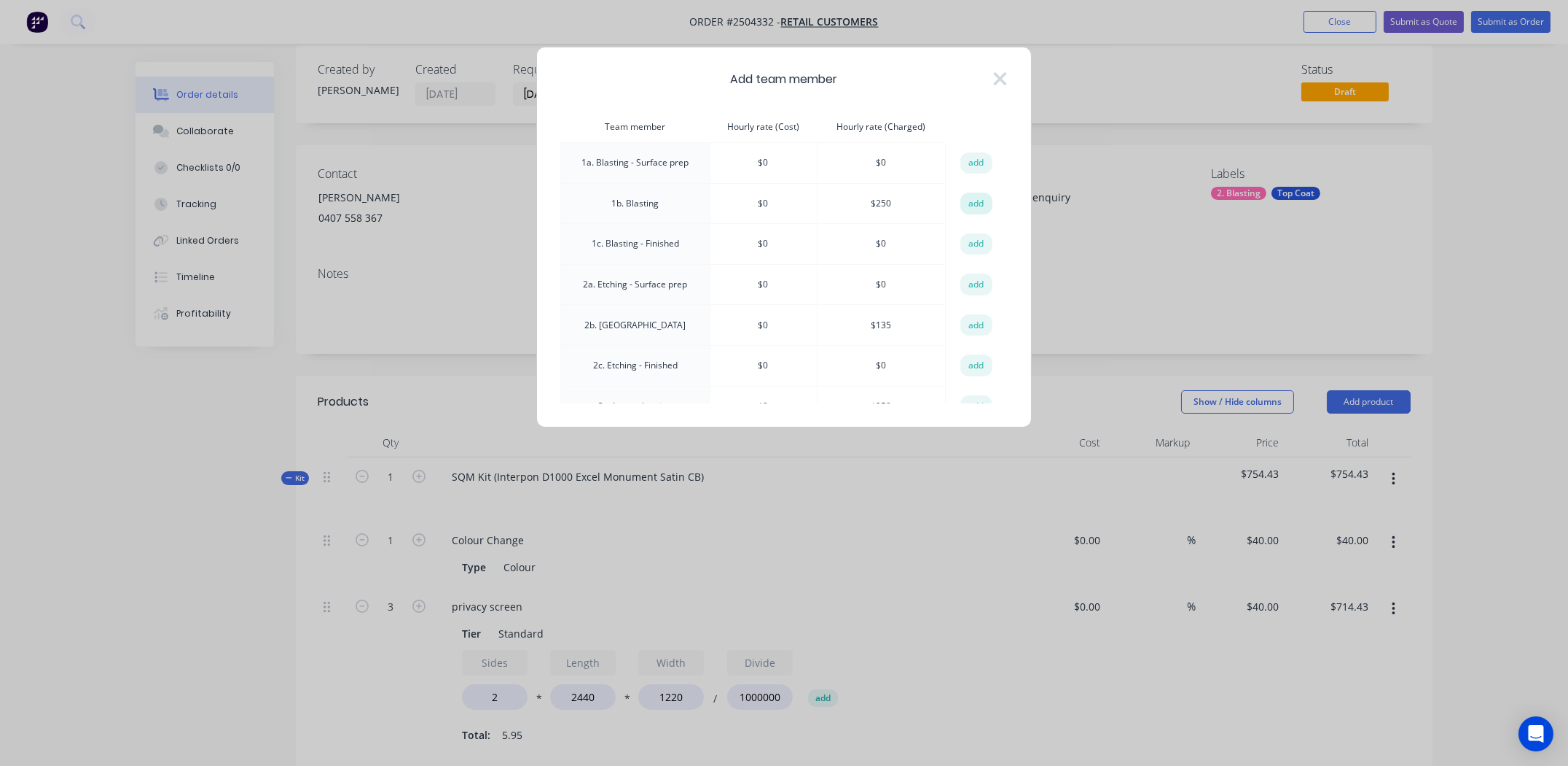
click at [968, 204] on button "add" at bounding box center [976, 203] width 32 height 22
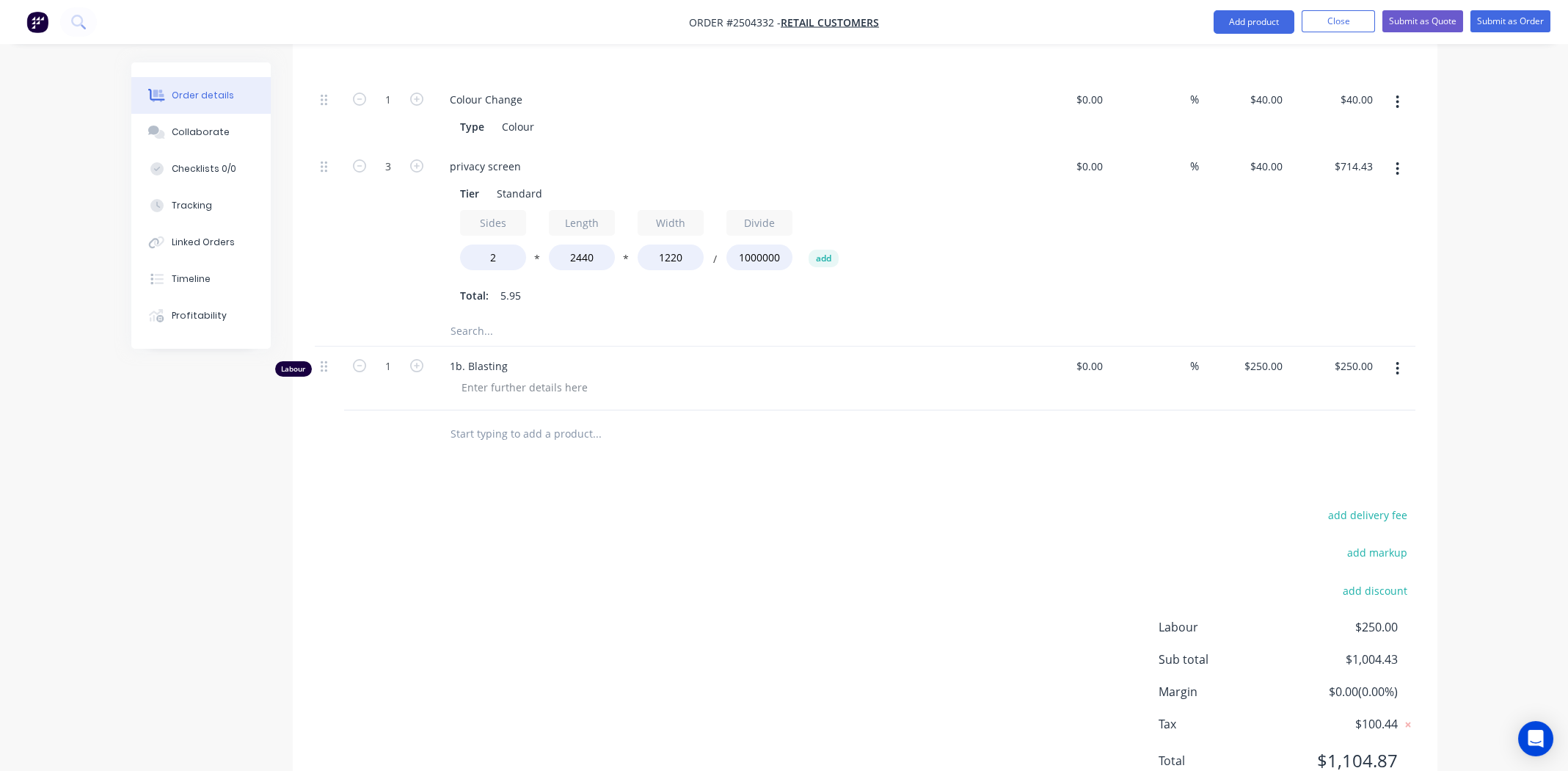
scroll to position [521, 0]
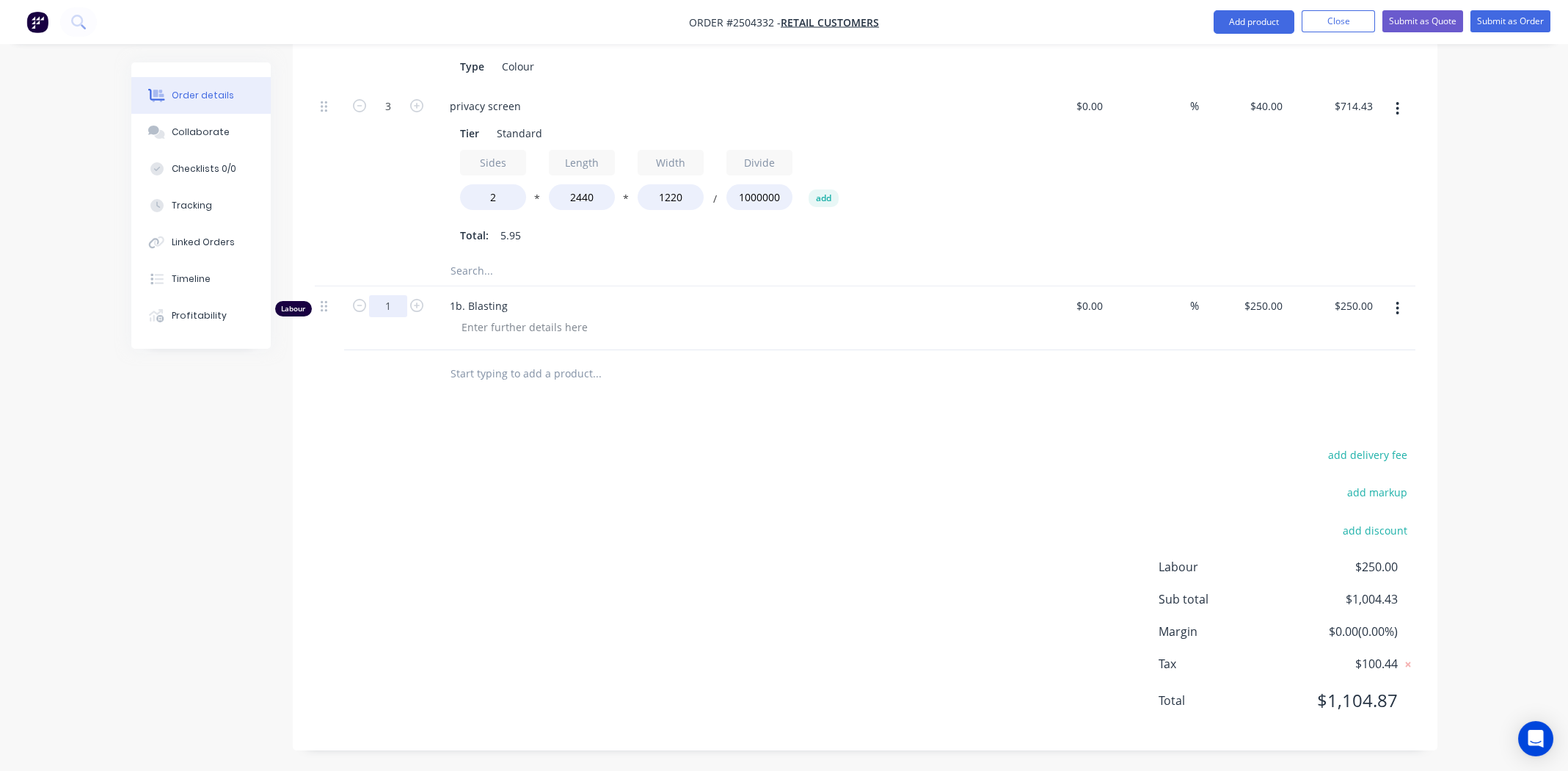
click at [381, 295] on input "1" at bounding box center [387, 306] width 38 height 22
type input "0.333"
type input "$83.25"
click at [706, 431] on div "Products Show / Hide columns Add product Qty Cost Markup Price Total Kit 1 SQM …" at bounding box center [865, 312] width 1145 height 876
click at [543, 320] on div at bounding box center [525, 327] width 150 height 21
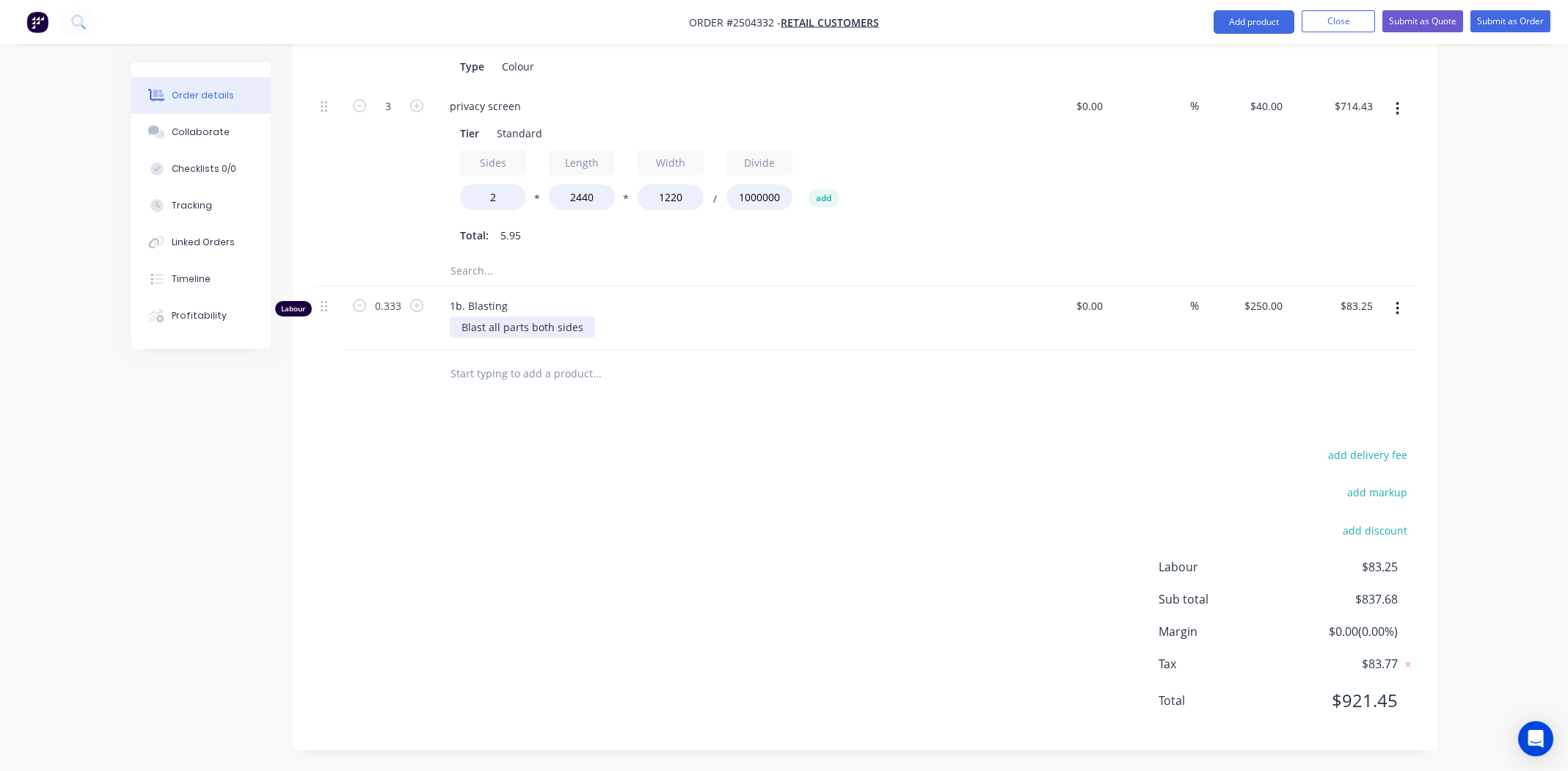
click at [458, 326] on div "Blast all parts both sides" at bounding box center [522, 327] width 145 height 21
click at [725, 438] on div "Products Show / Hide columns Add product Qty Cost Markup Price Total Kit 1 SQM …" at bounding box center [865, 312] width 1145 height 876
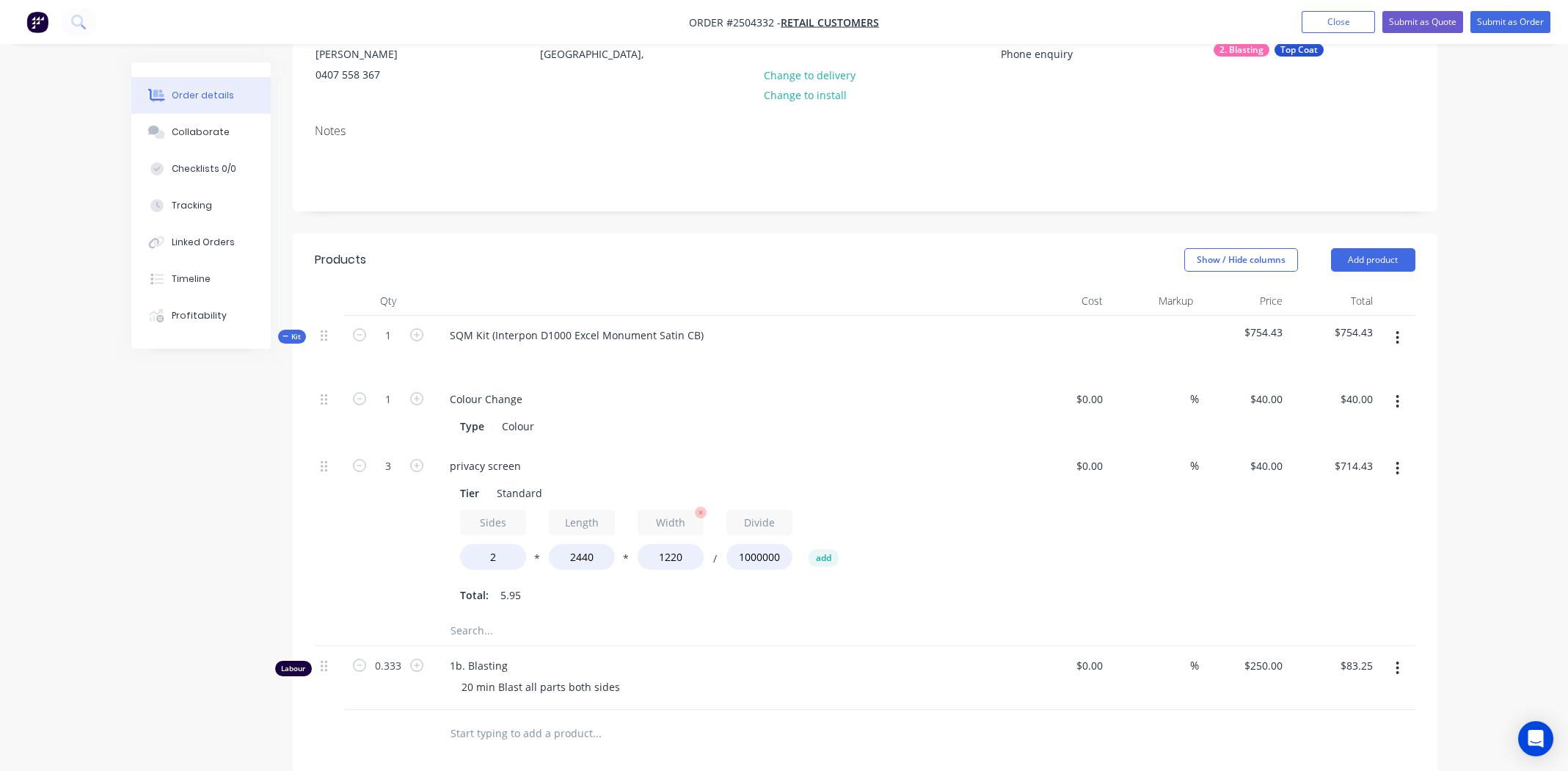
scroll to position [8, 0]
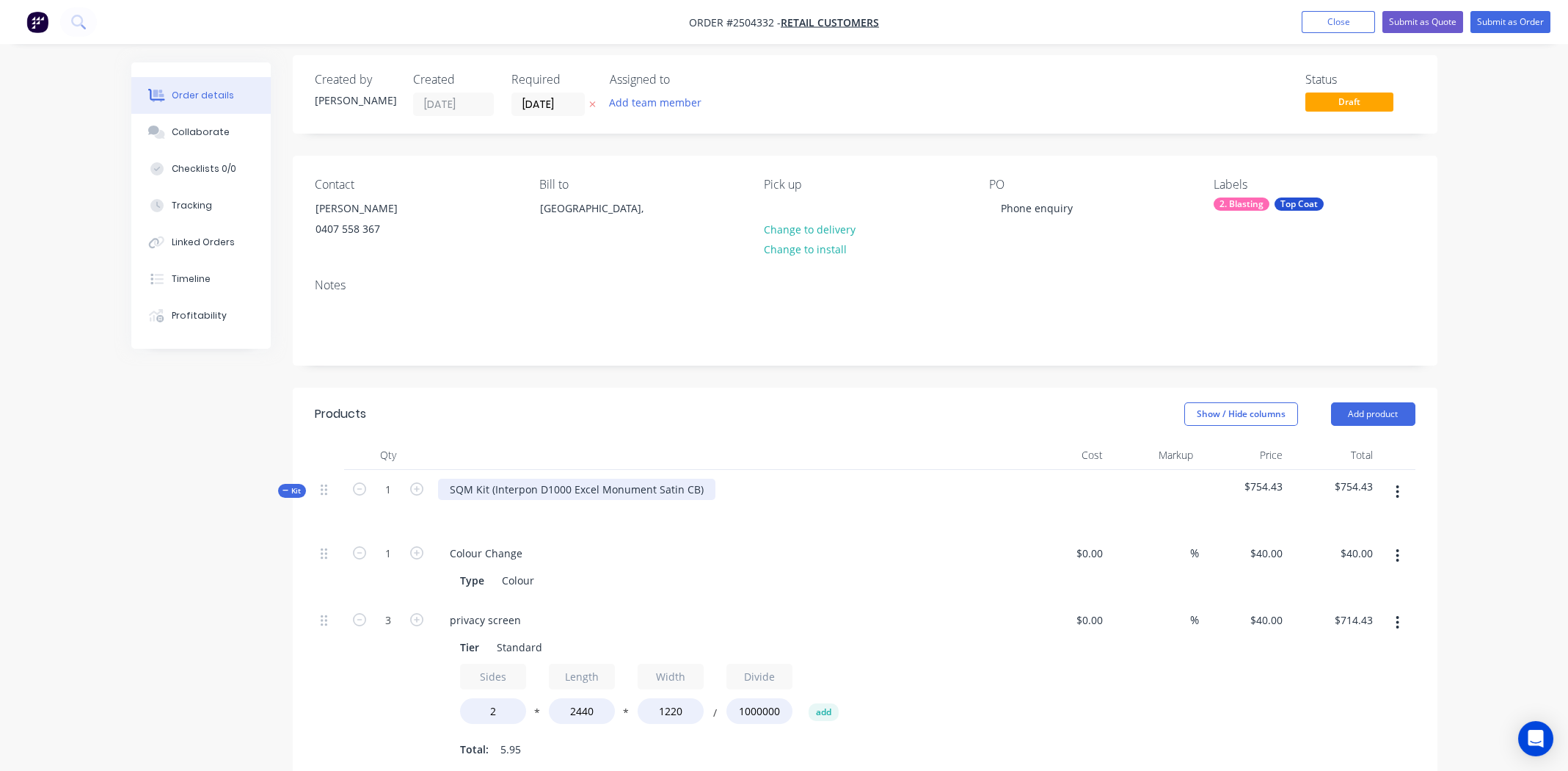
click at [698, 489] on div "SQM Kit (Interpon D1000 Excel Monument Satin CB)" at bounding box center [576, 490] width 277 height 21
click at [570, 486] on div "Interpon D1000 Excel Monument Satin CB" at bounding box center [552, 490] width 229 height 21
copy div "Interpon D1000 Excel Monument Satin CB"
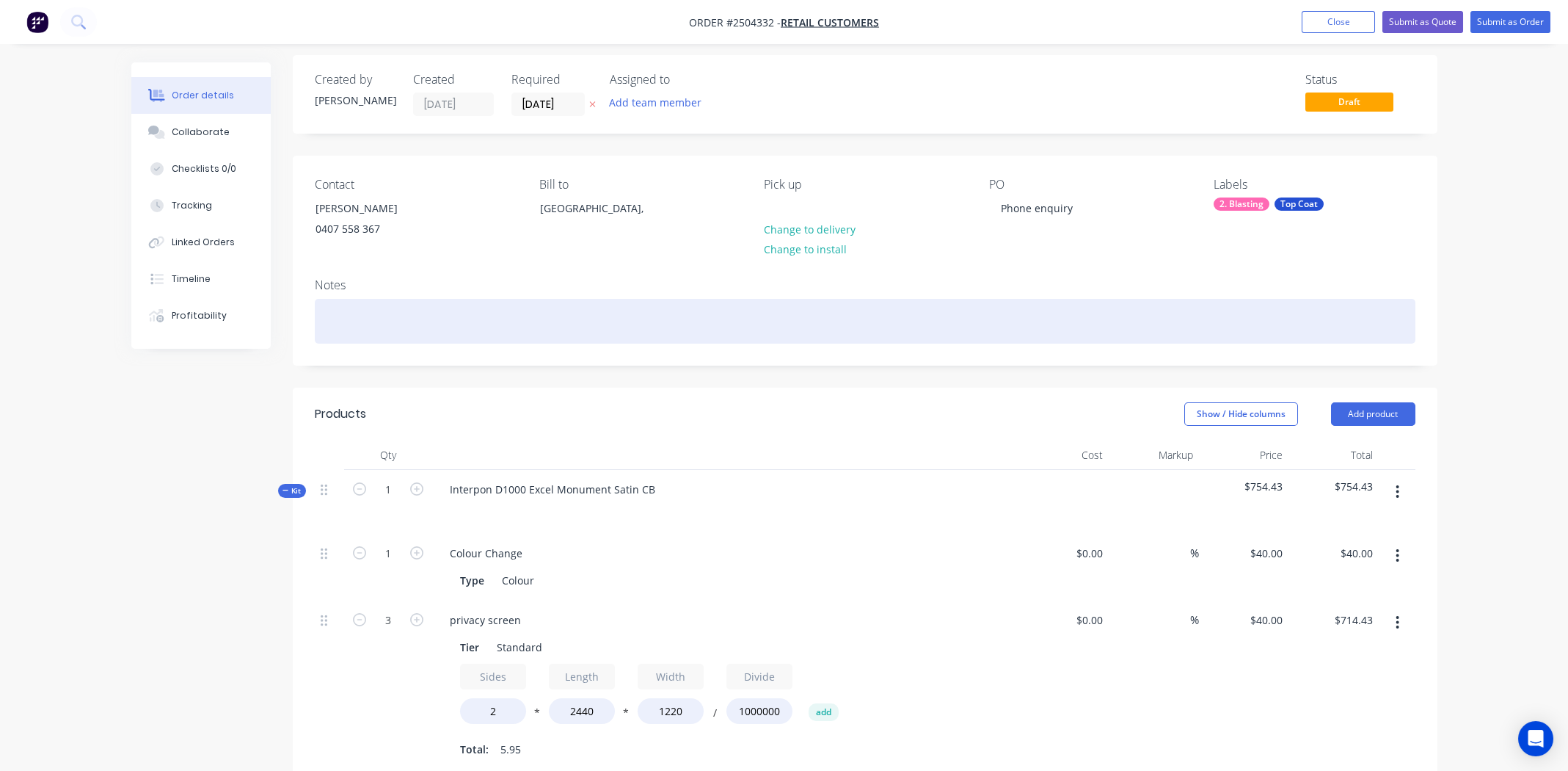
paste div
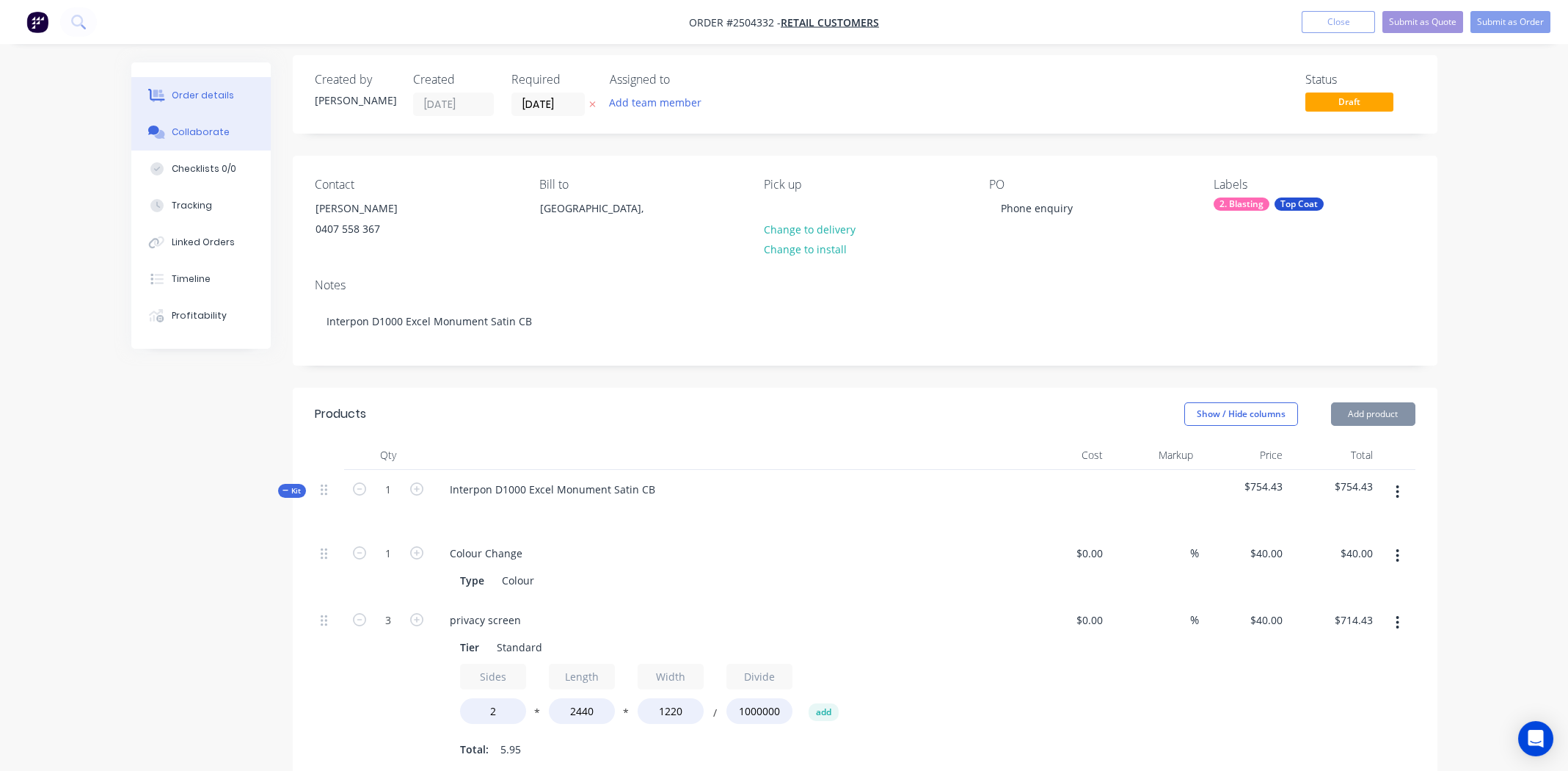
click at [185, 129] on div "Collaborate" at bounding box center [201, 132] width 58 height 14
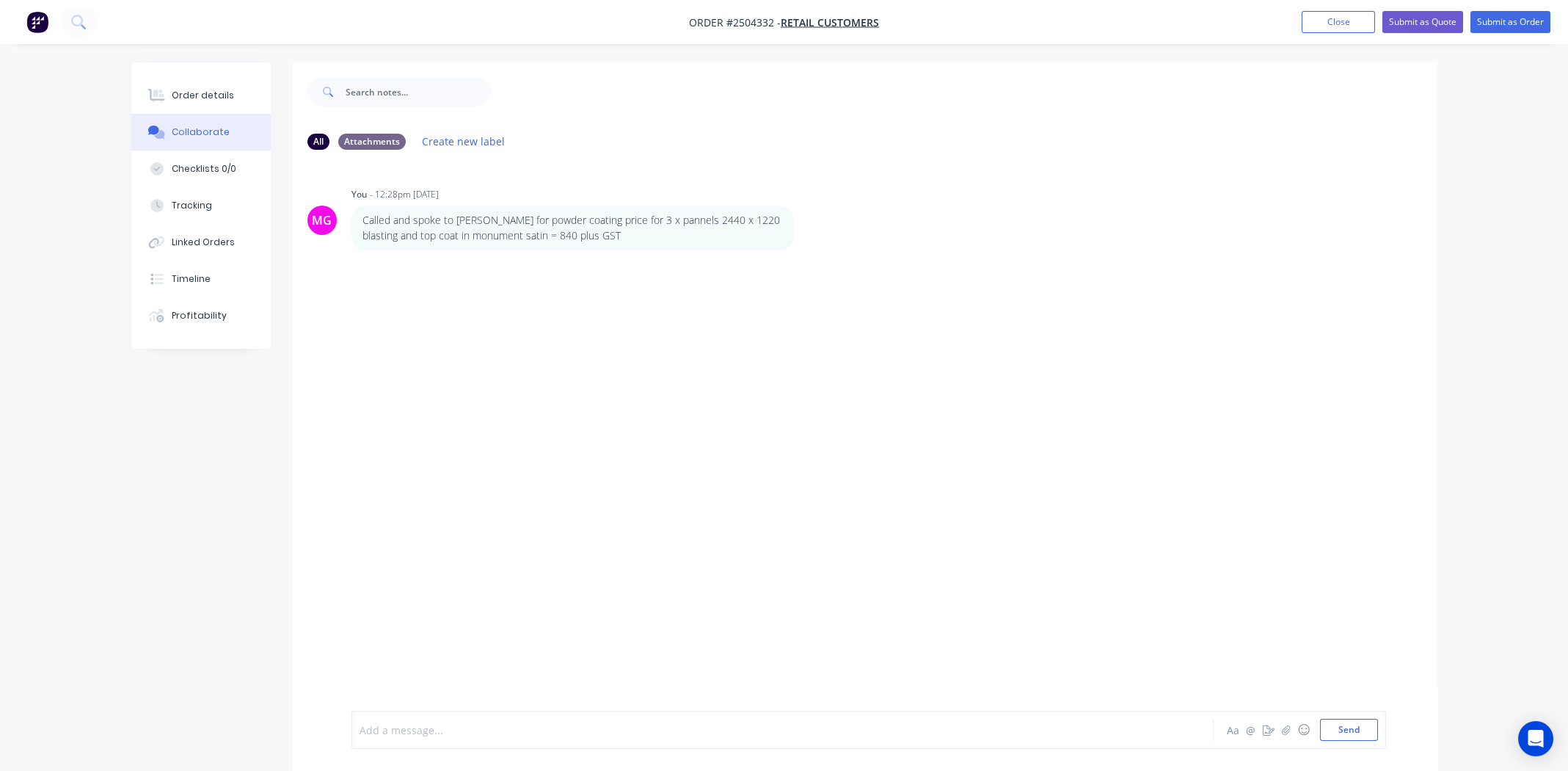
paste div
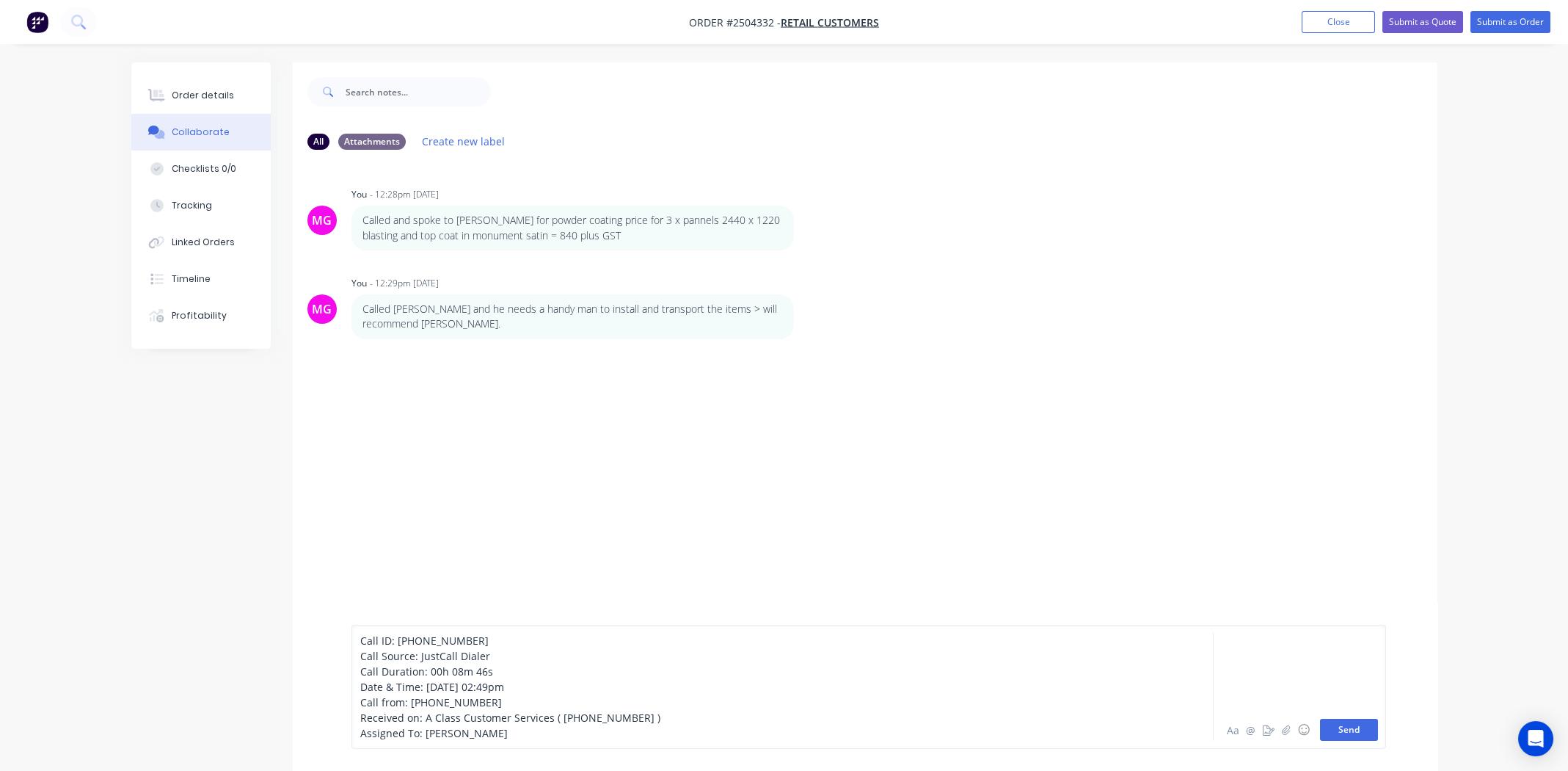
click at [1333, 731] on button "Send" at bounding box center [1349, 729] width 58 height 22
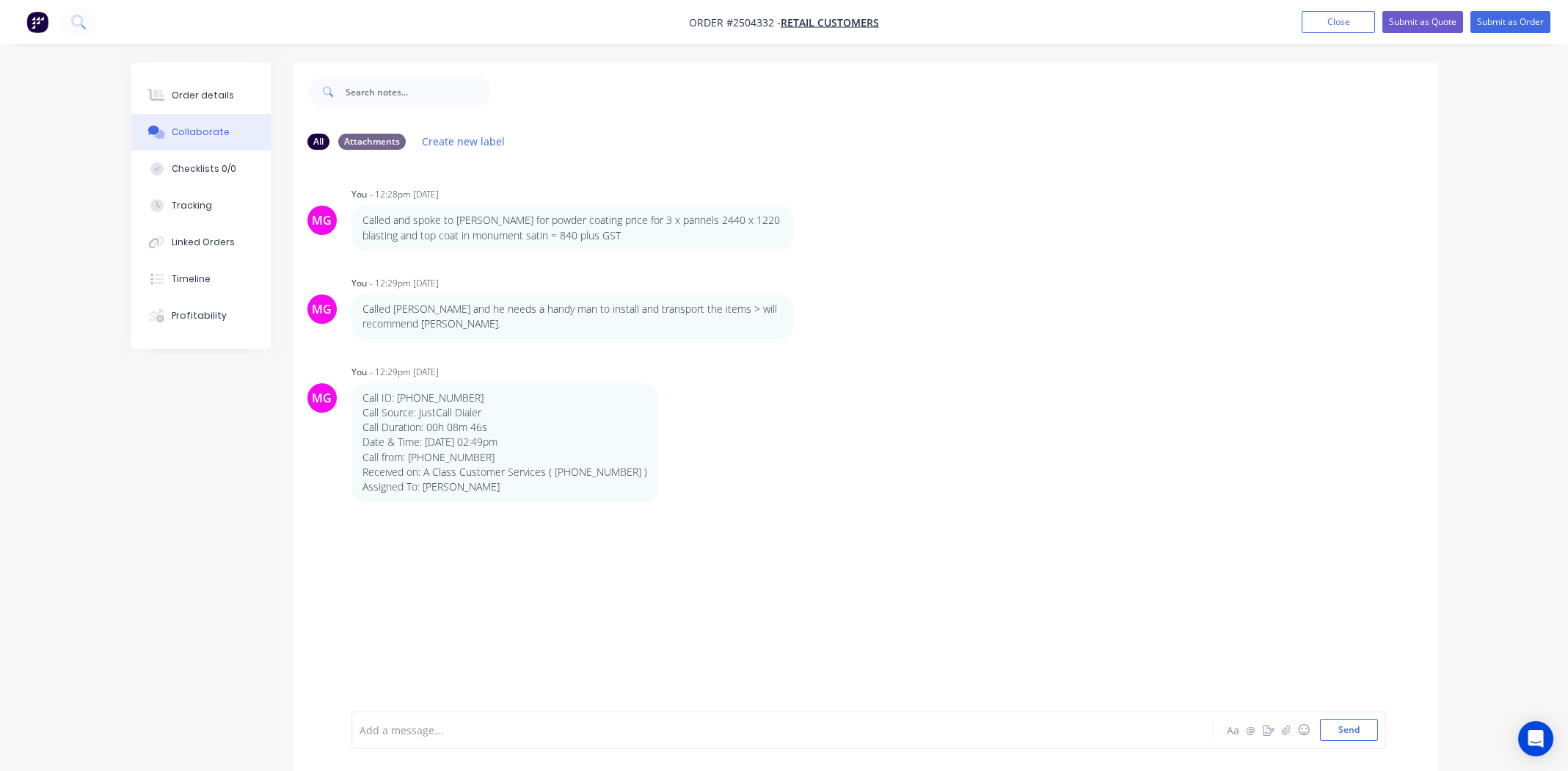
click at [967, 565] on div "MG You - 12:28pm [DATE] Called and spoke to [PERSON_NAME] for powder coating pr…" at bounding box center [865, 436] width 1145 height 549
click at [201, 92] on div "Order details" at bounding box center [202, 95] width 62 height 14
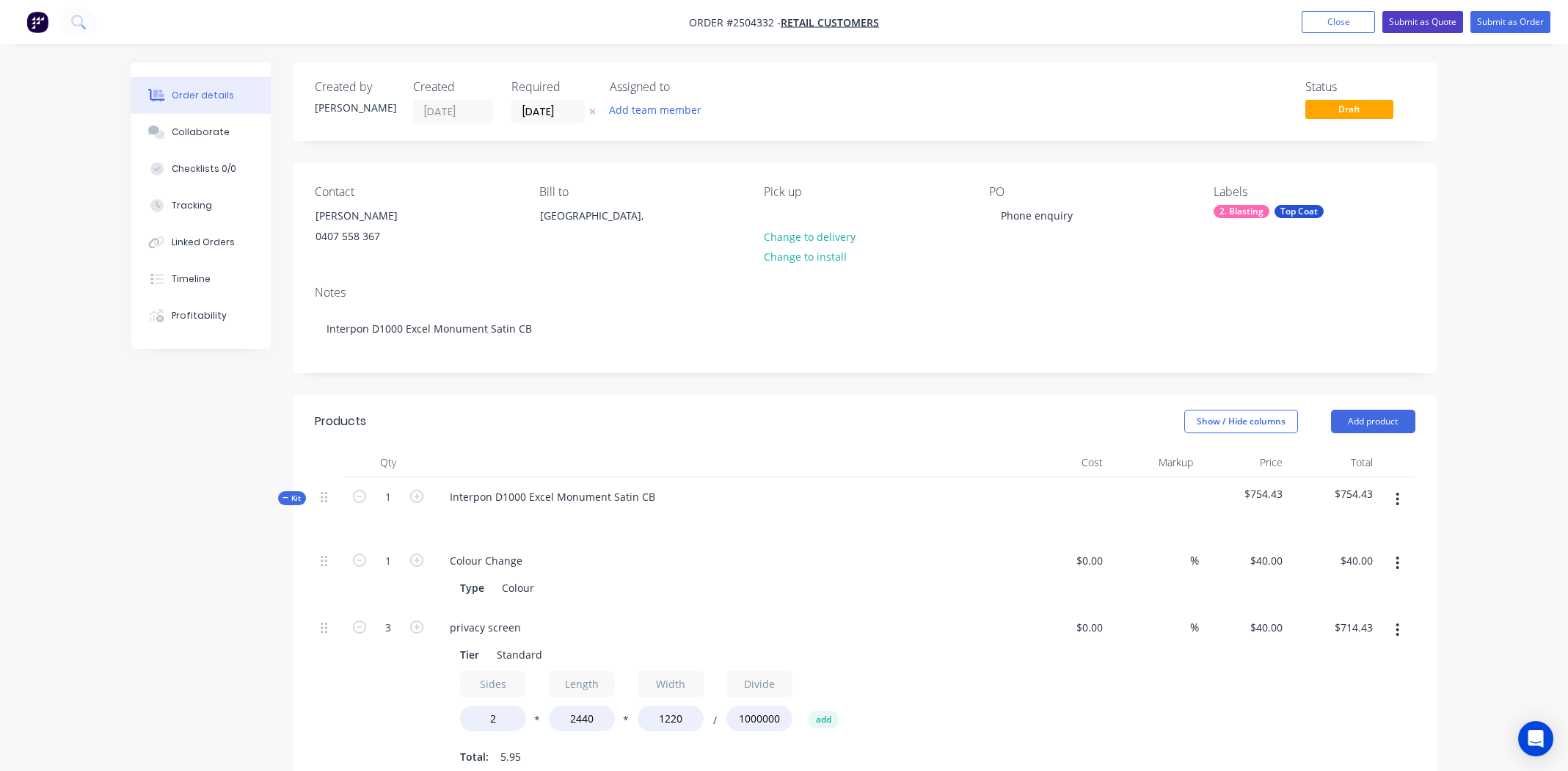
click at [1429, 22] on button "Submit as Quote" at bounding box center [1422, 21] width 81 height 22
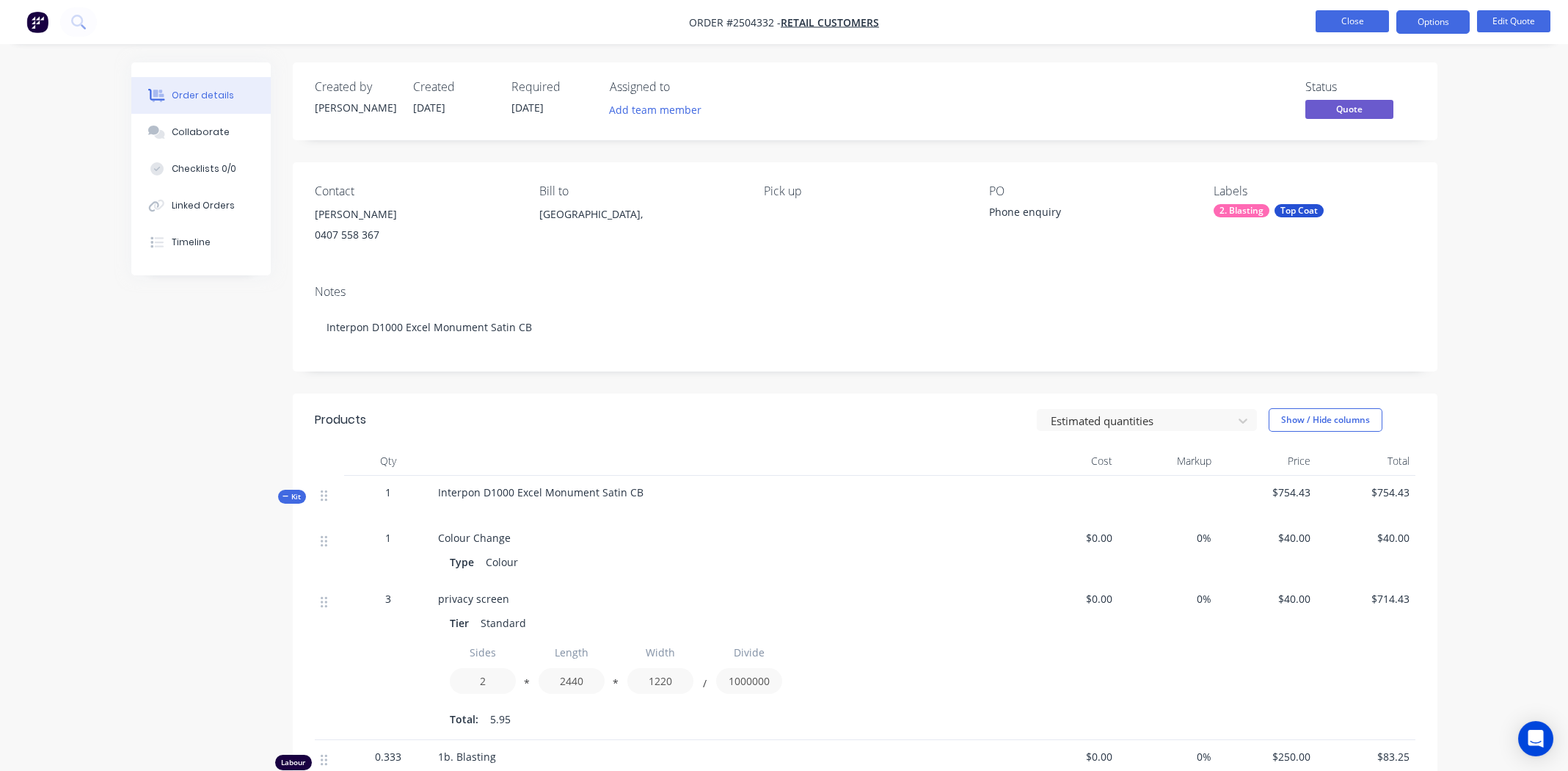
click at [1343, 14] on button "Close" at bounding box center [1352, 21] width 73 height 22
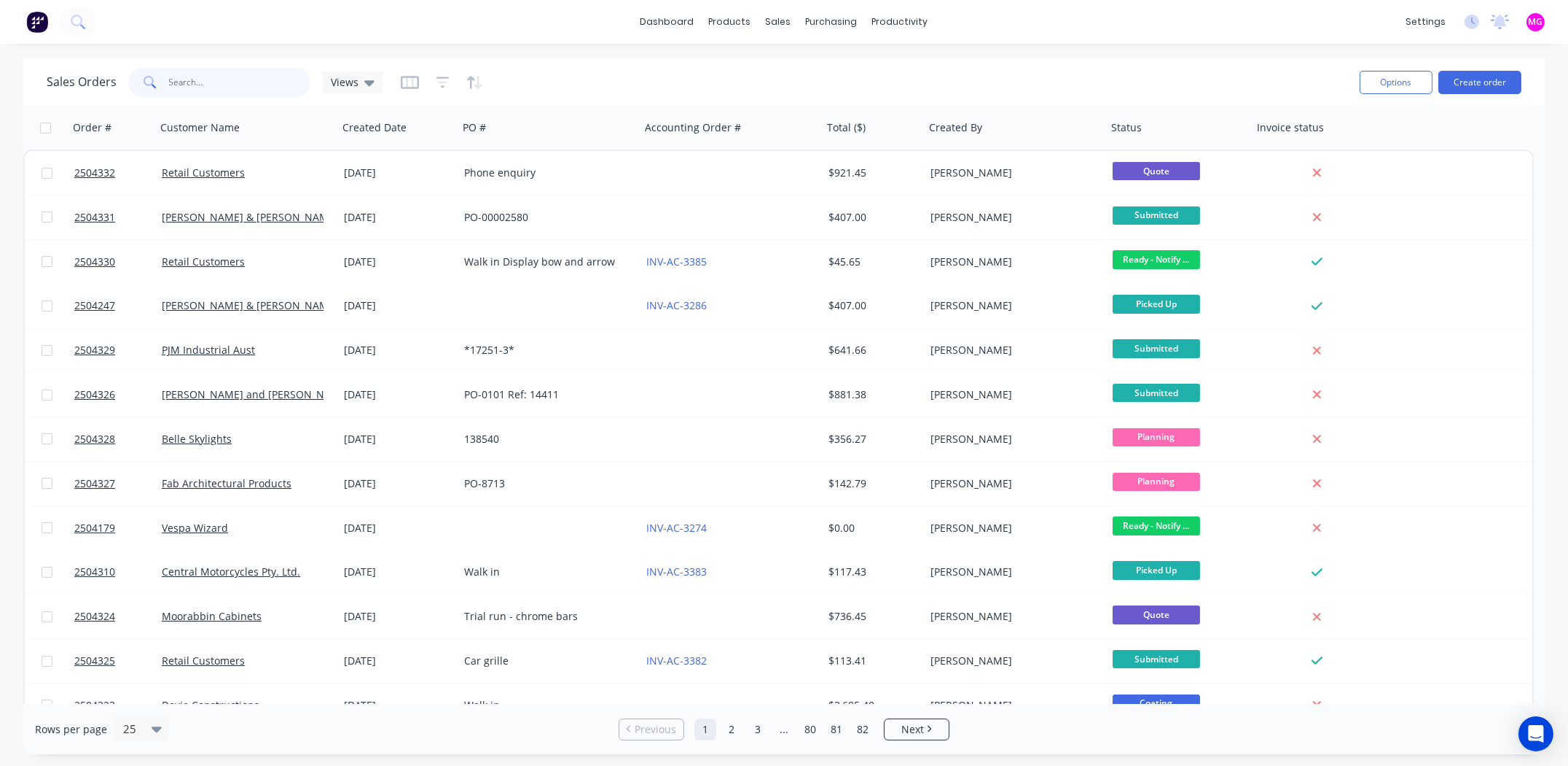
click at [212, 74] on input "text" at bounding box center [240, 82] width 142 height 29
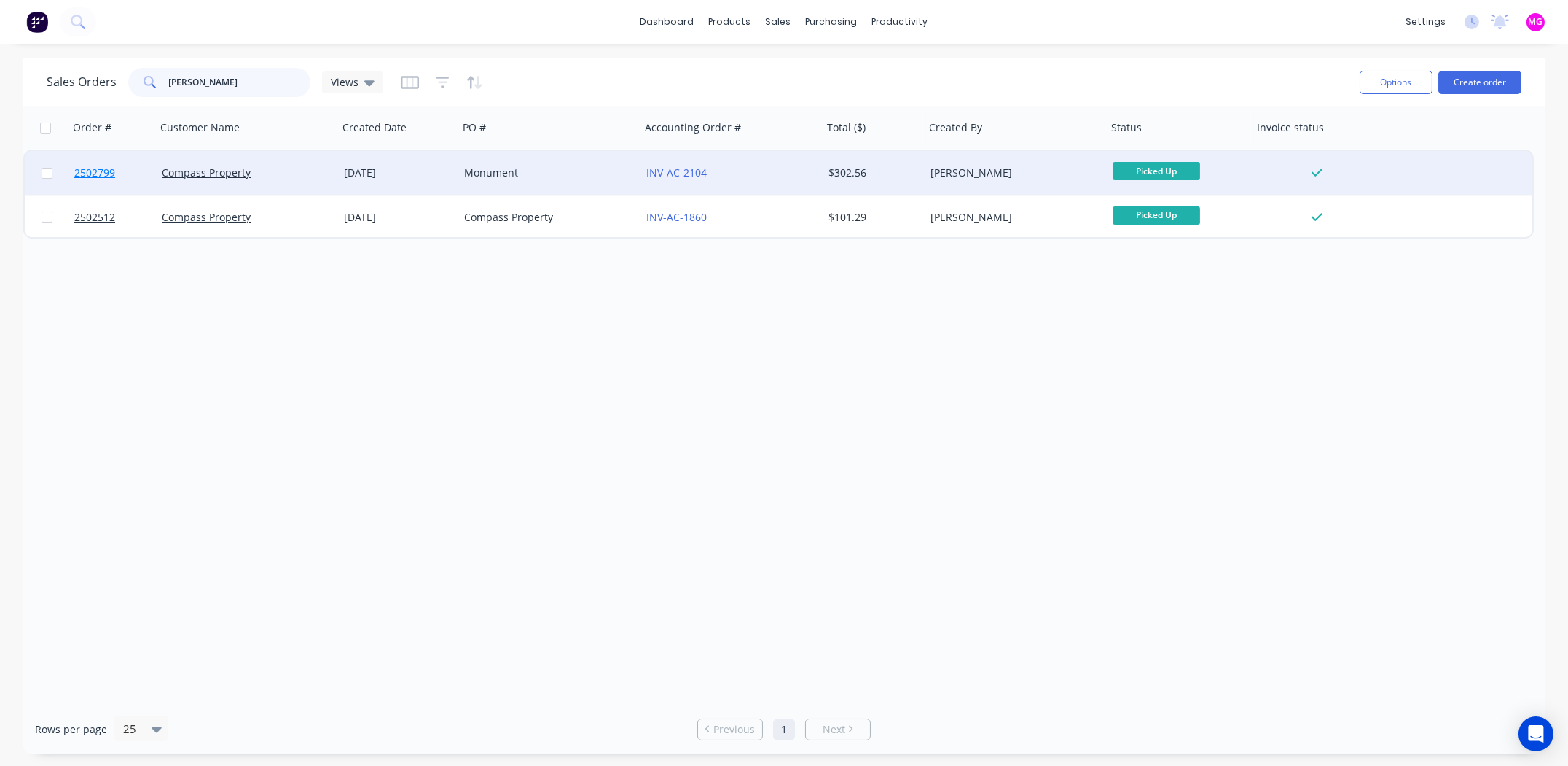
type input "[PERSON_NAME]"
click at [98, 170] on span "2502799" at bounding box center [95, 172] width 41 height 15
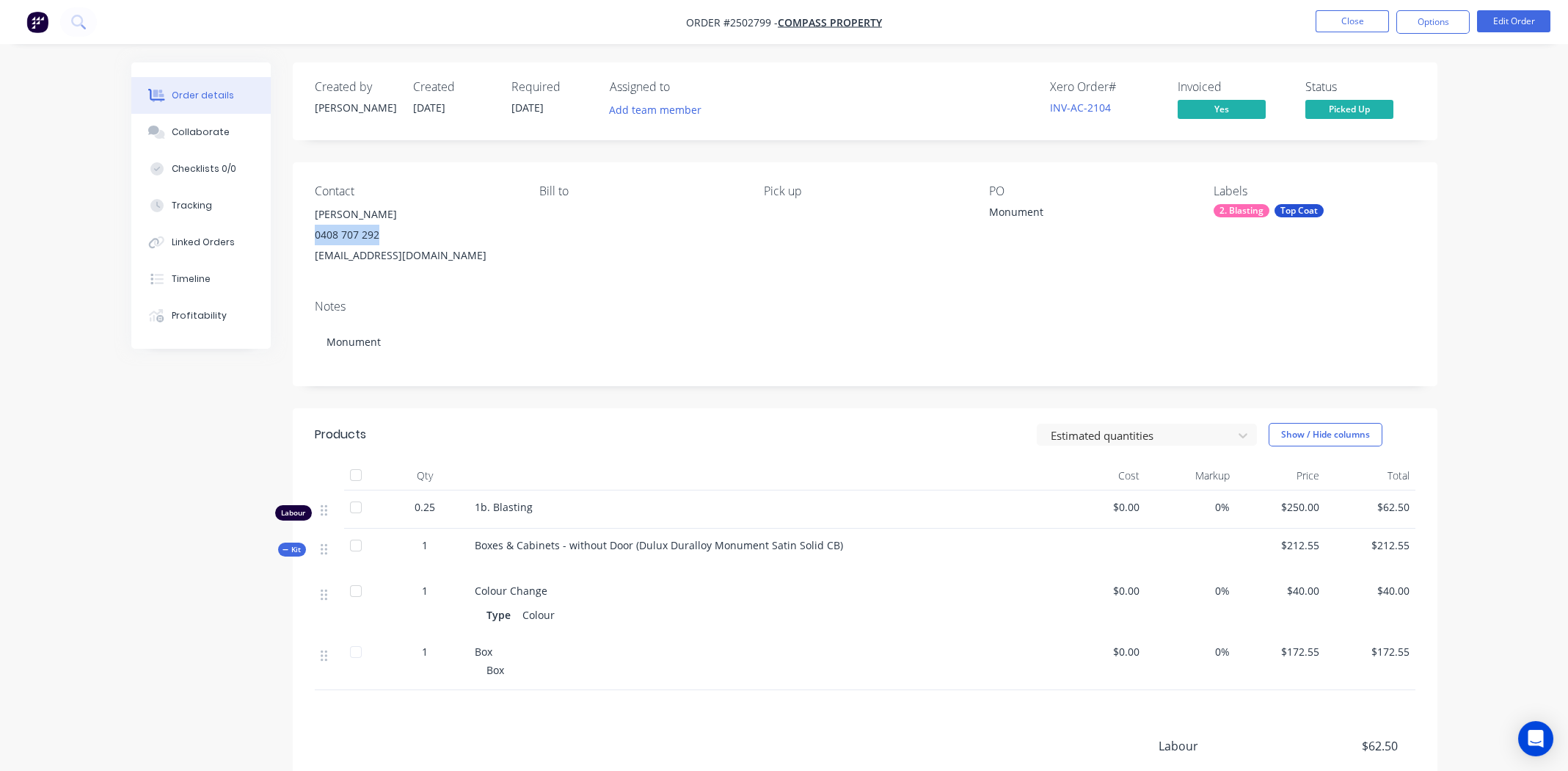
drag, startPoint x: 381, startPoint y: 235, endPoint x: 315, endPoint y: 233, distance: 66.0
click at [315, 233] on div "0408 707 292" at bounding box center [415, 235] width 201 height 20
copy div "0408 707 292"
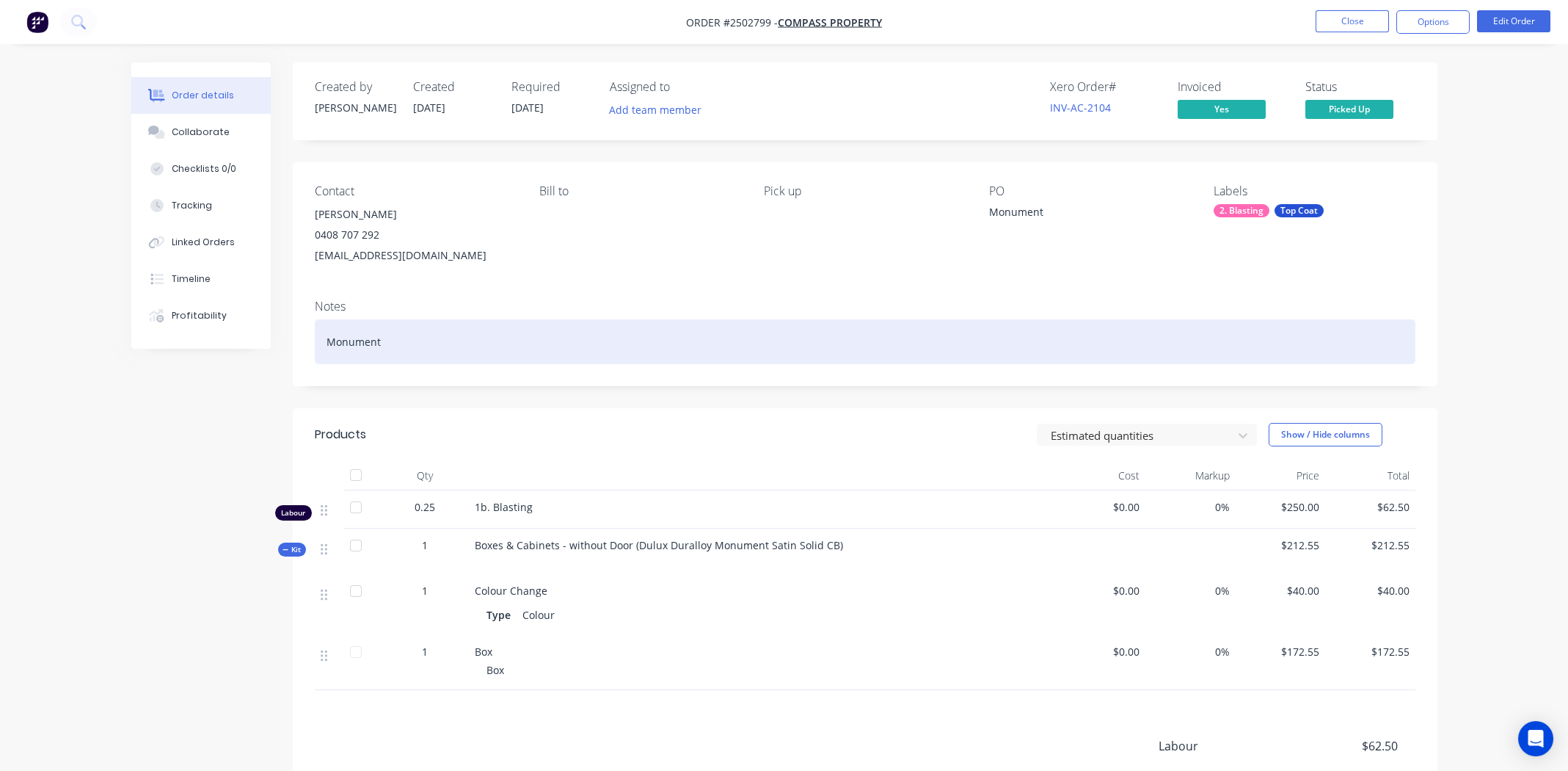
click at [797, 319] on div "Monument" at bounding box center [864, 342] width 1101 height 45
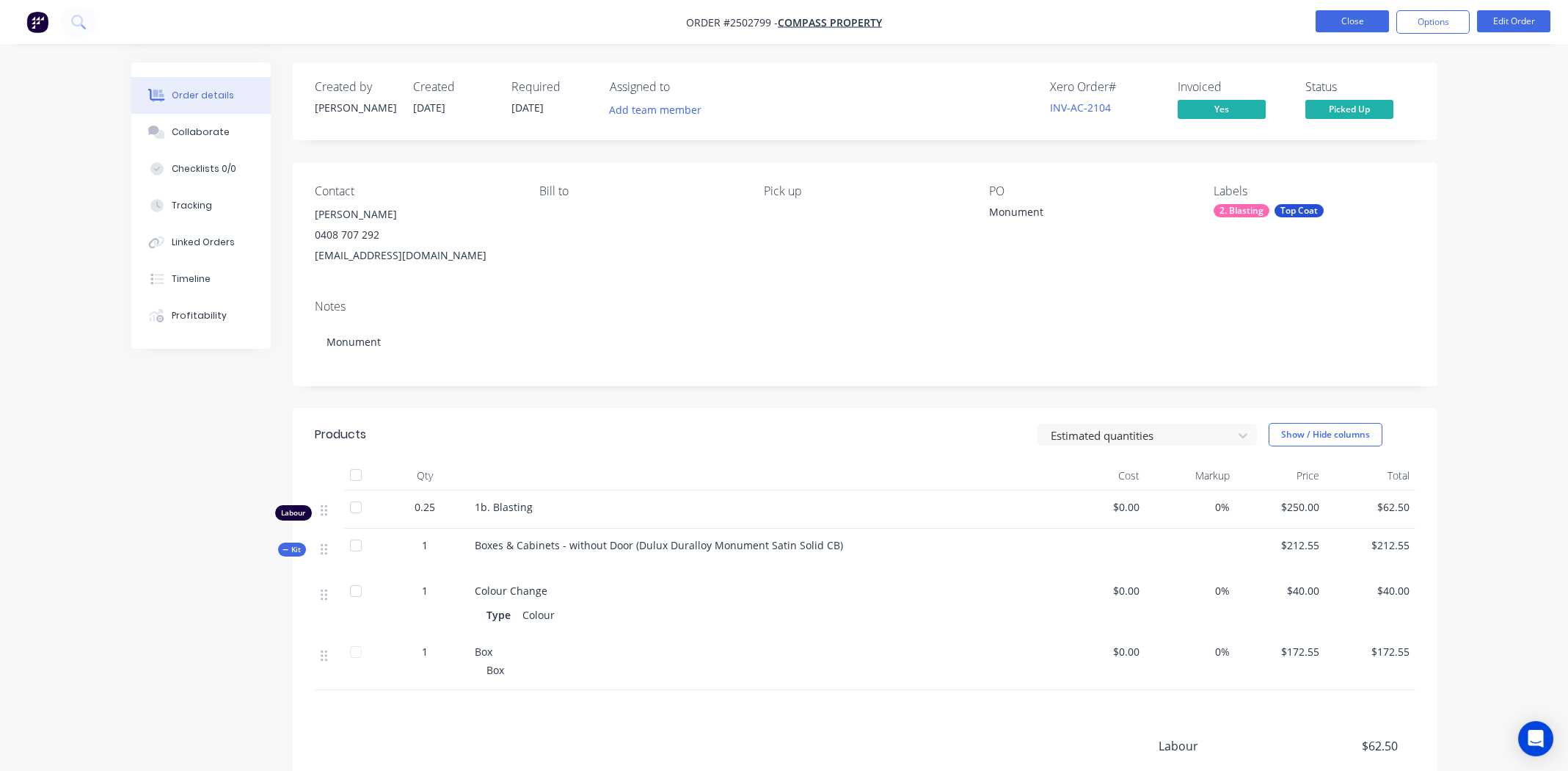
click at [1349, 16] on button "Close" at bounding box center [1352, 21] width 73 height 22
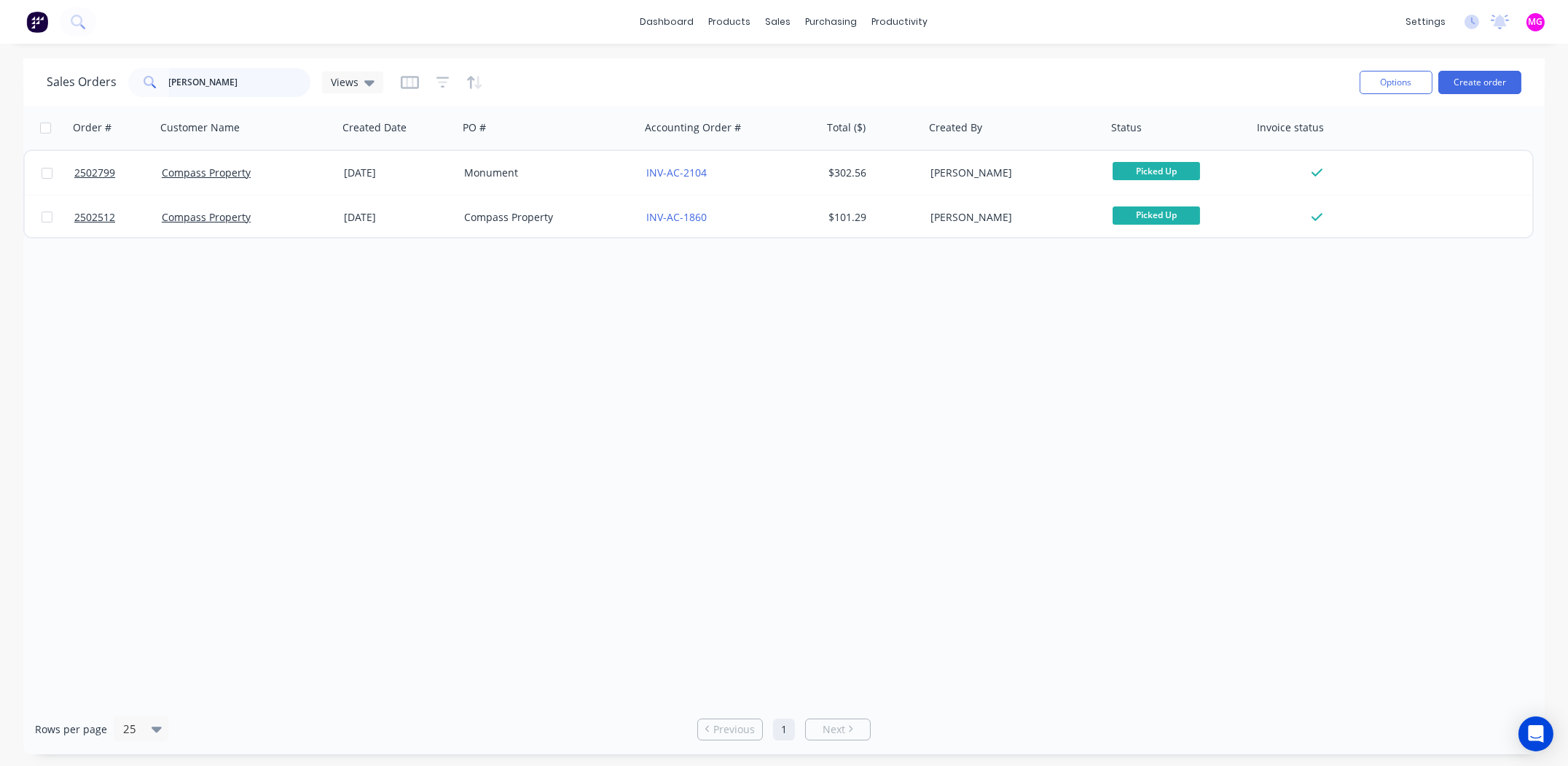
click at [242, 76] on input "[PERSON_NAME]" at bounding box center [240, 82] width 142 height 29
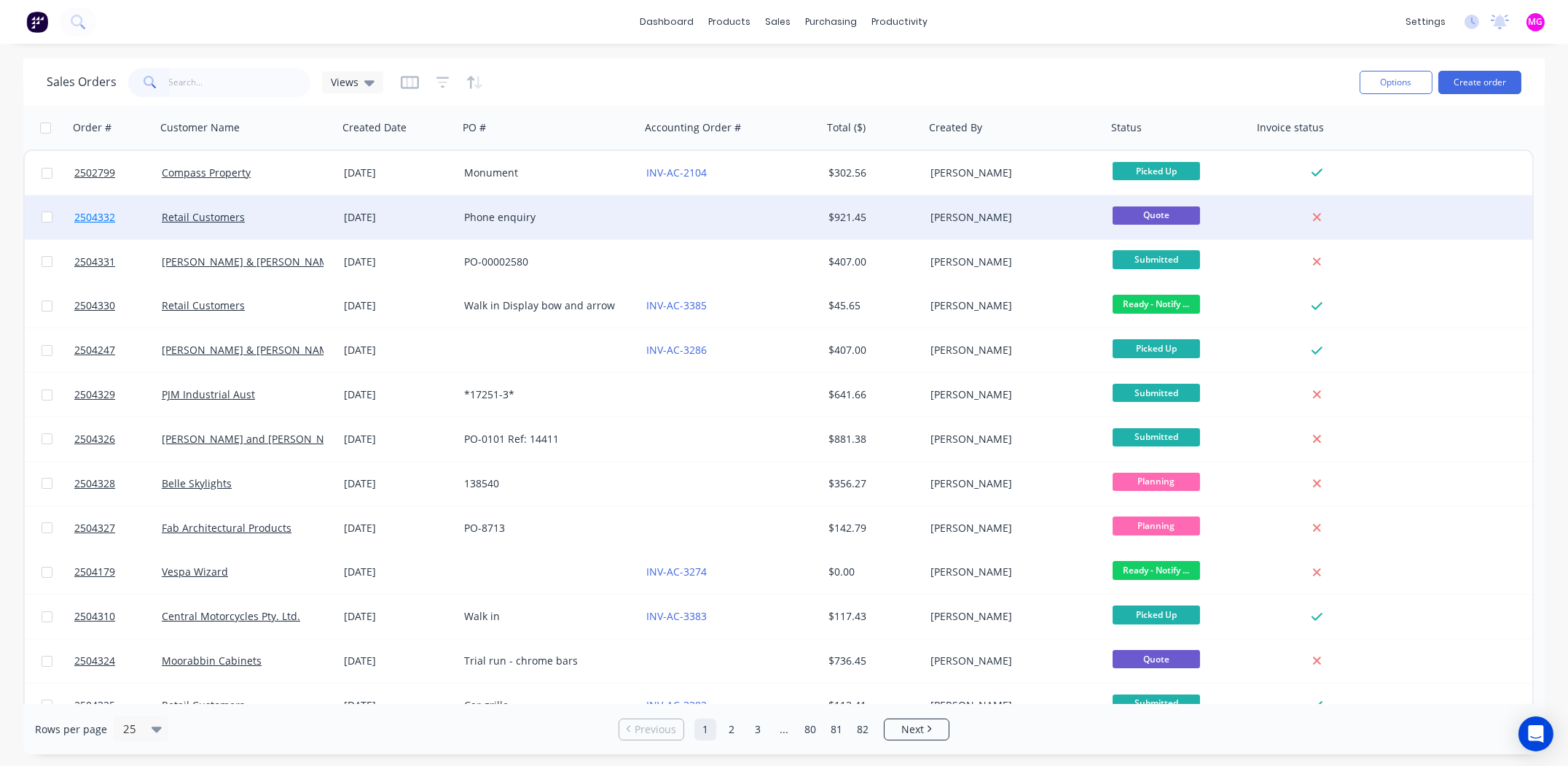
click at [103, 217] on span "2504332" at bounding box center [95, 217] width 41 height 15
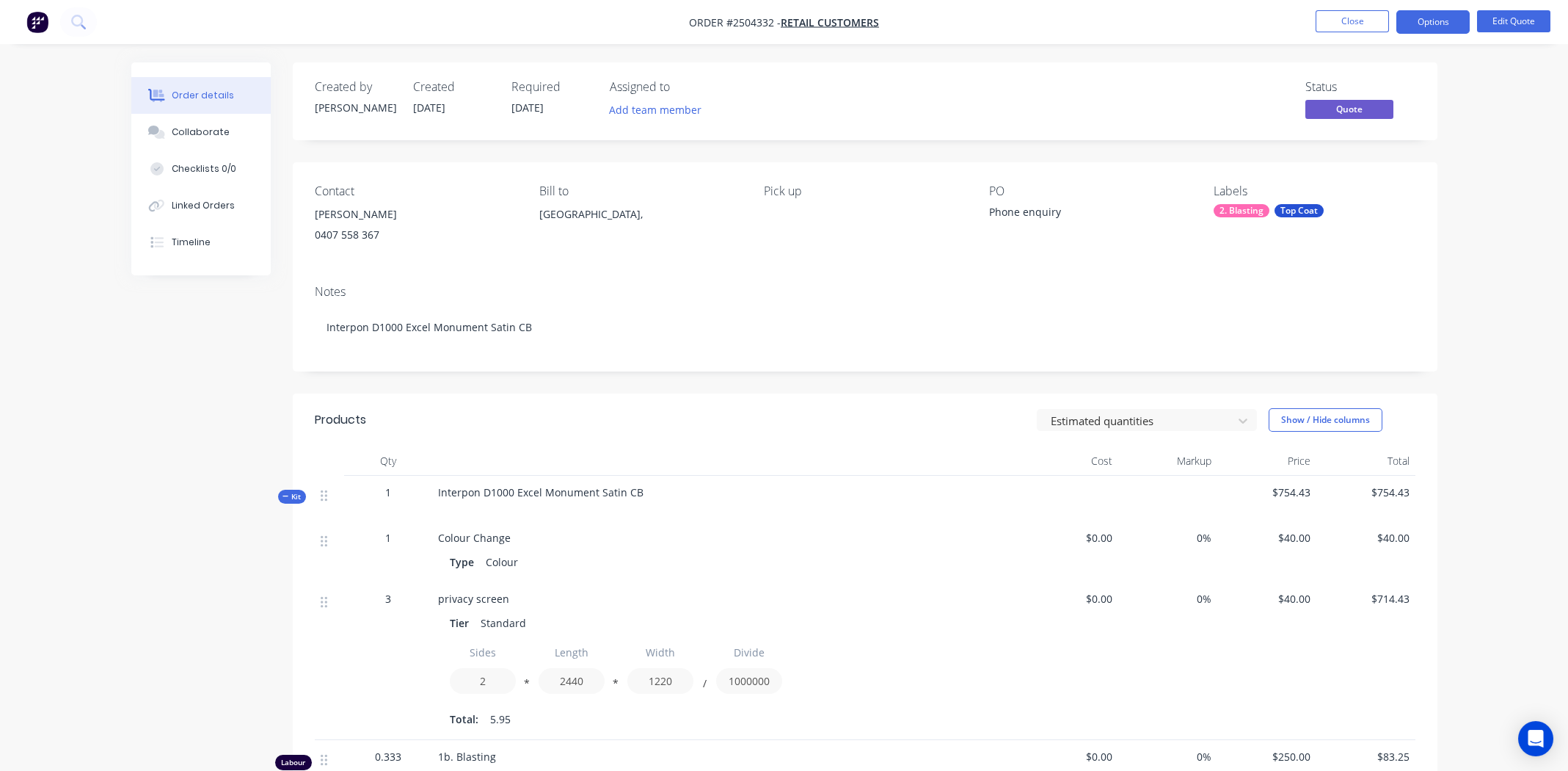
click at [1061, 215] on div "Phone enquiry" at bounding box center [1080, 214] width 183 height 20
click at [989, 212] on div "Phone enquiry" at bounding box center [1080, 214] width 183 height 20
click at [1503, 19] on button "Edit Quote" at bounding box center [1513, 21] width 73 height 22
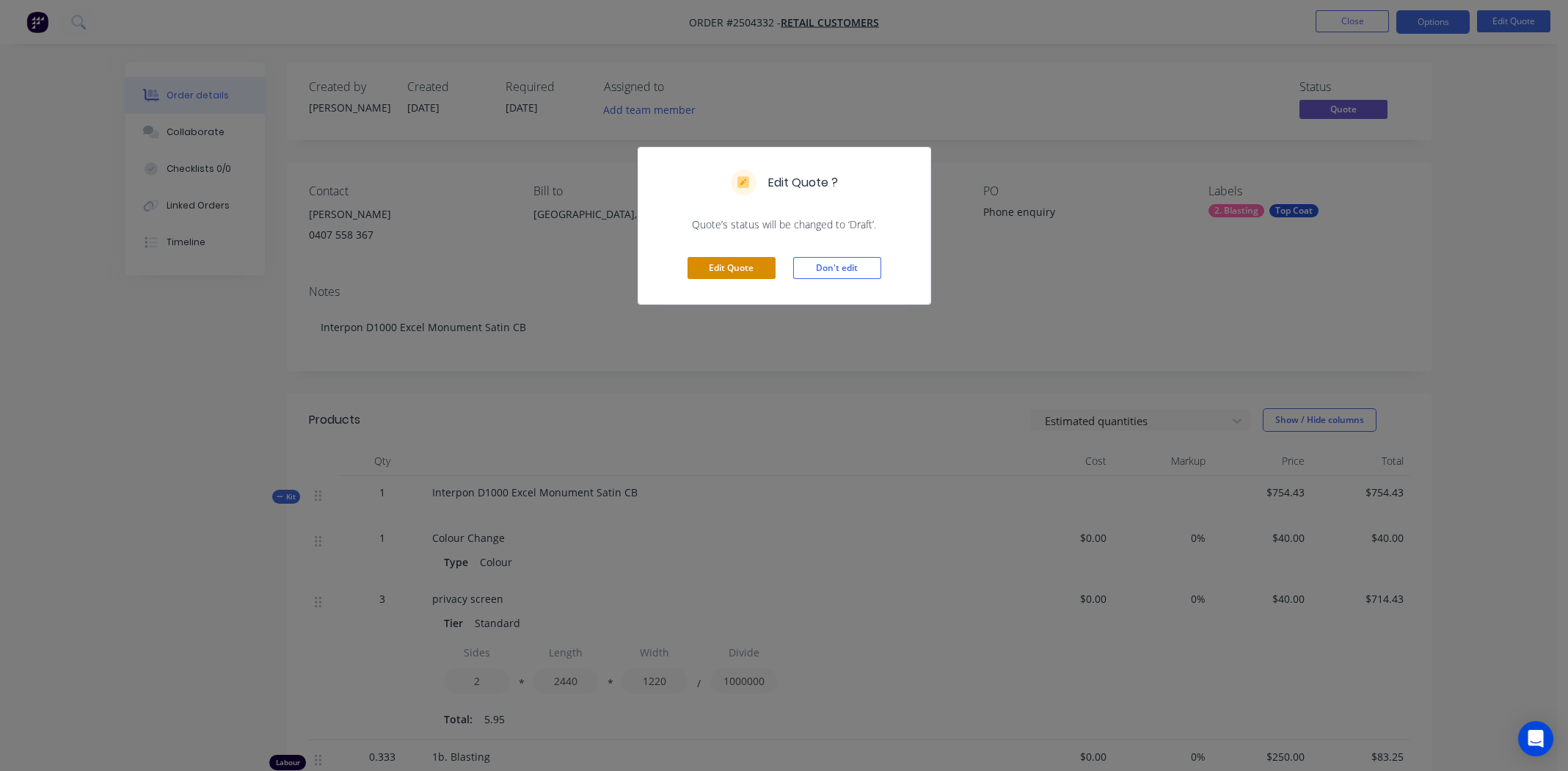
click at [763, 267] on button "Edit Quote" at bounding box center [731, 268] width 88 height 22
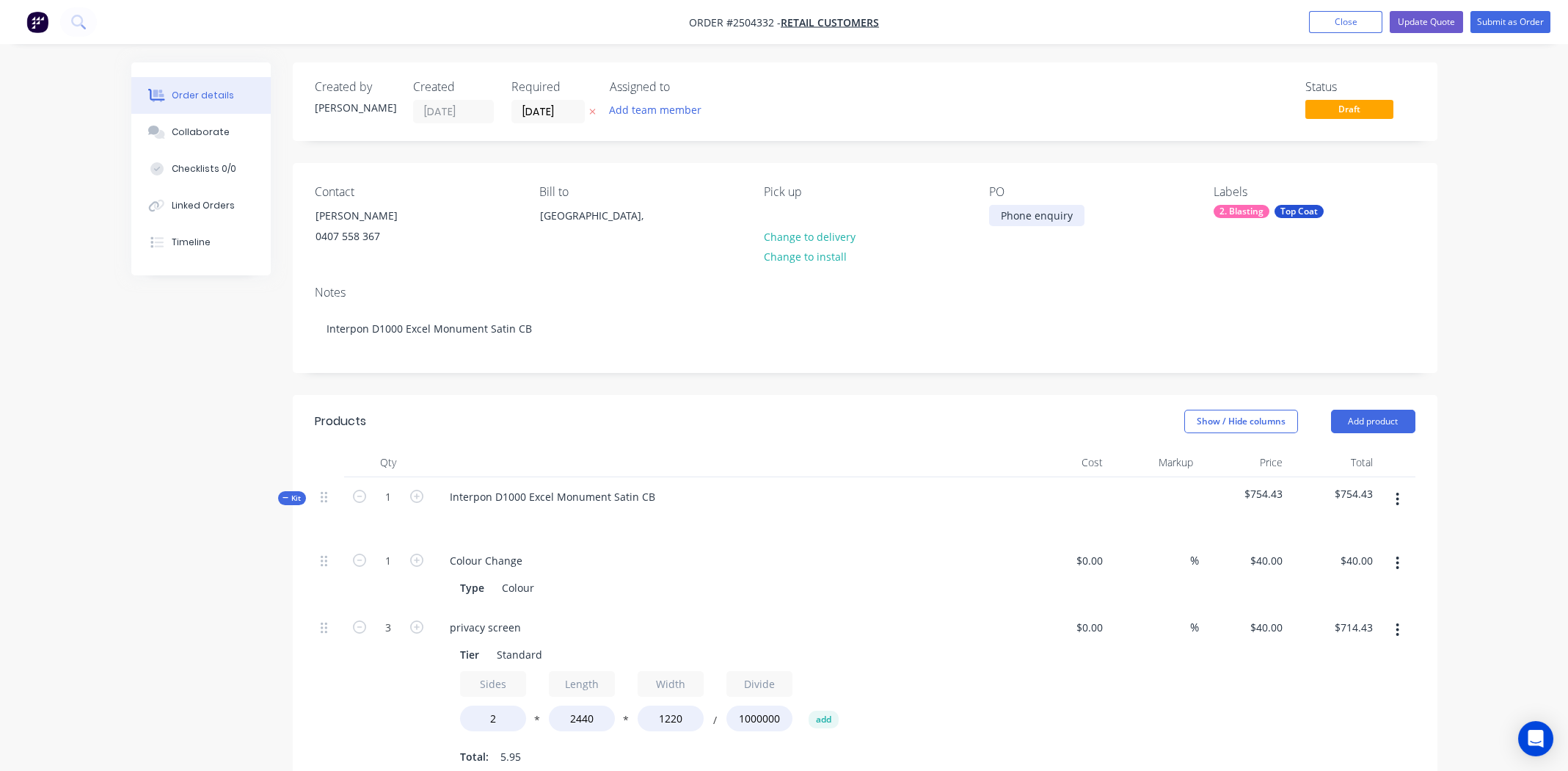
click at [1001, 218] on div "Phone enquiry" at bounding box center [1037, 215] width 95 height 21
click at [1415, 20] on button "Update Quote" at bounding box center [1426, 21] width 73 height 22
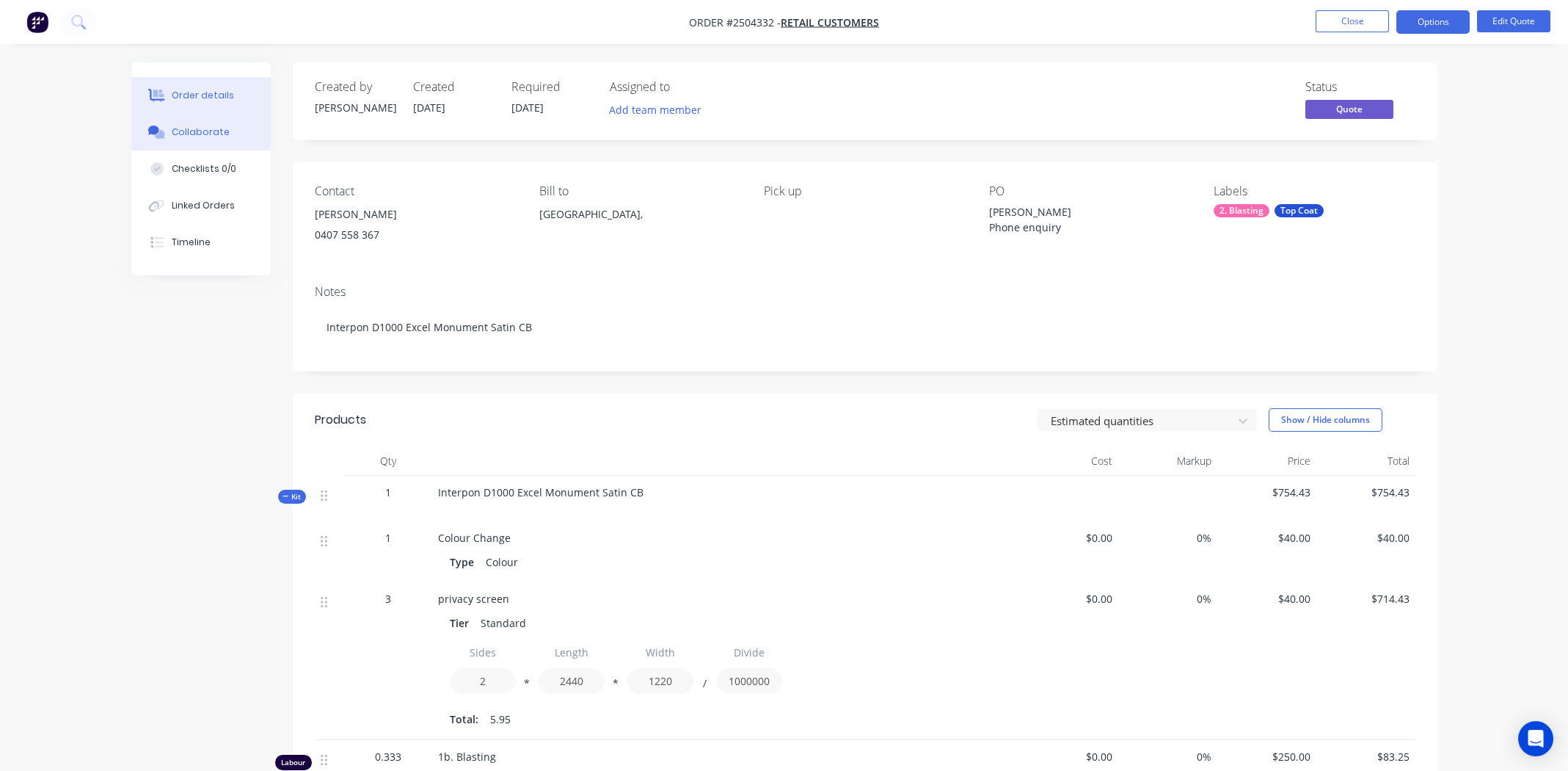
click at [202, 128] on div "Collaborate" at bounding box center [201, 132] width 58 height 14
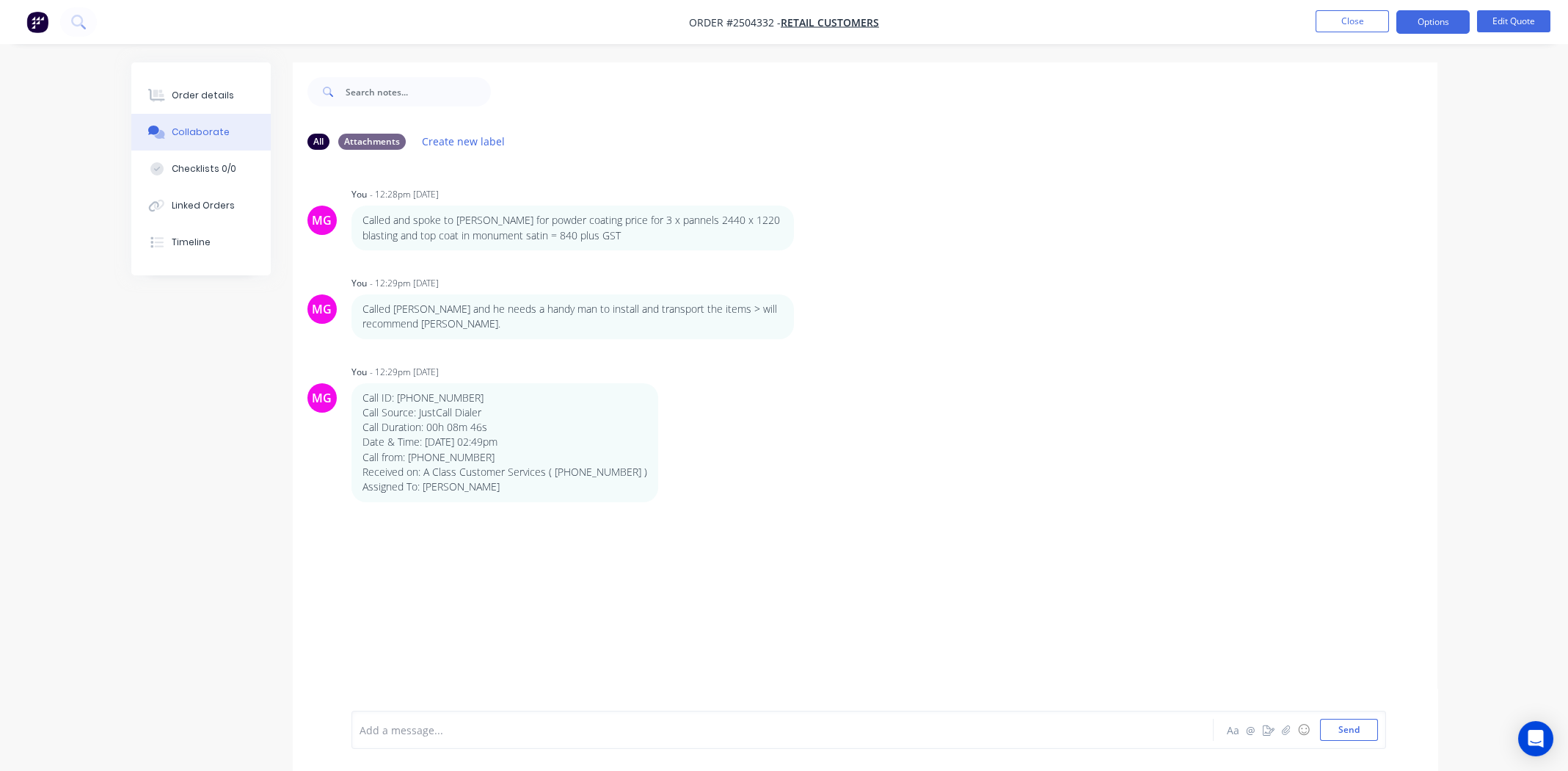
click at [591, 735] on div at bounding box center [742, 730] width 763 height 16
click at [1339, 734] on button "Send" at bounding box center [1349, 729] width 58 height 22
click at [1162, 511] on div "MG You - 12:28pm [DATE] Called and spoke to [PERSON_NAME] for powder coating pr…" at bounding box center [865, 436] width 1145 height 549
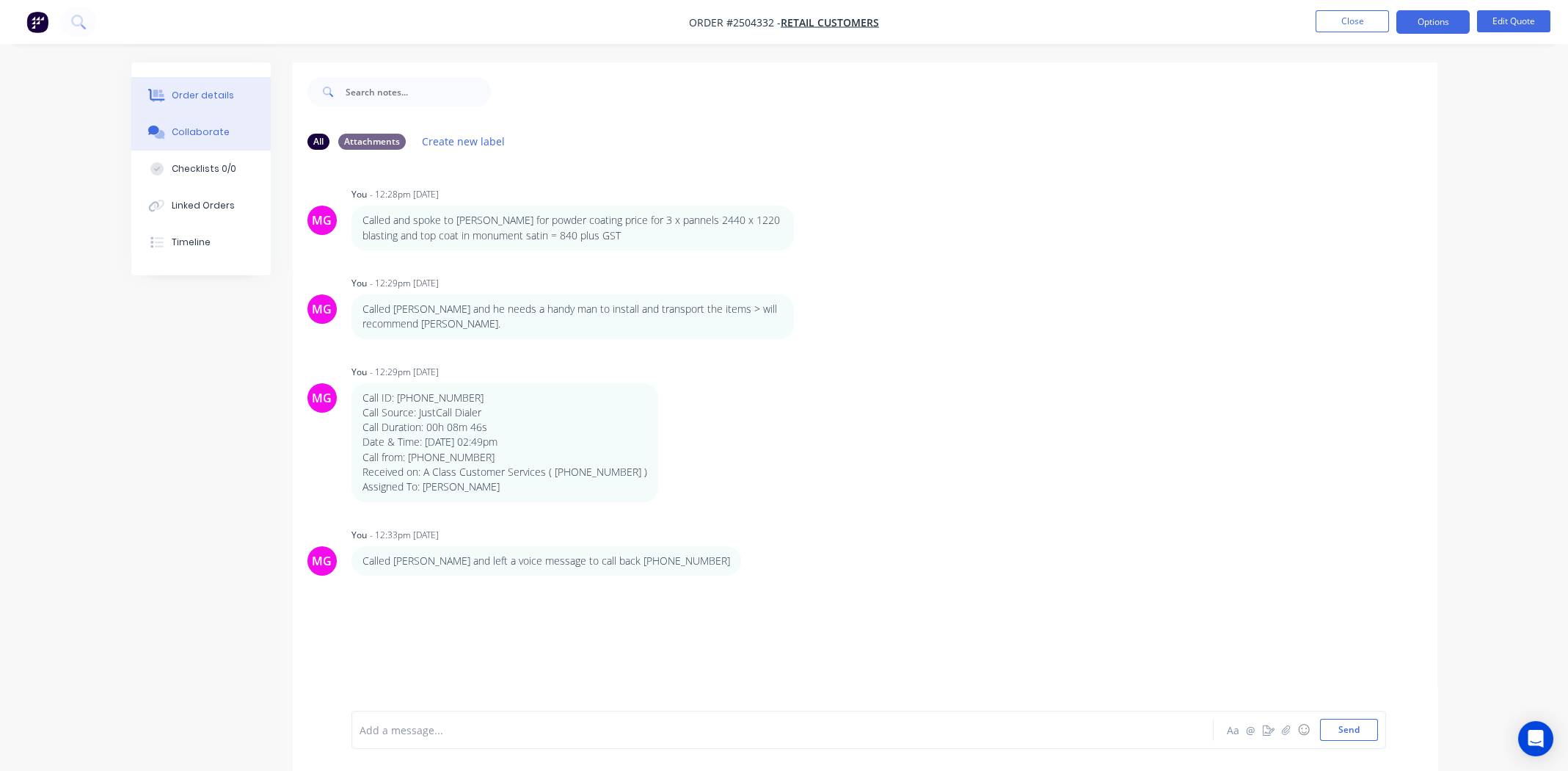
click at [198, 96] on div "Order details" at bounding box center [202, 95] width 62 height 14
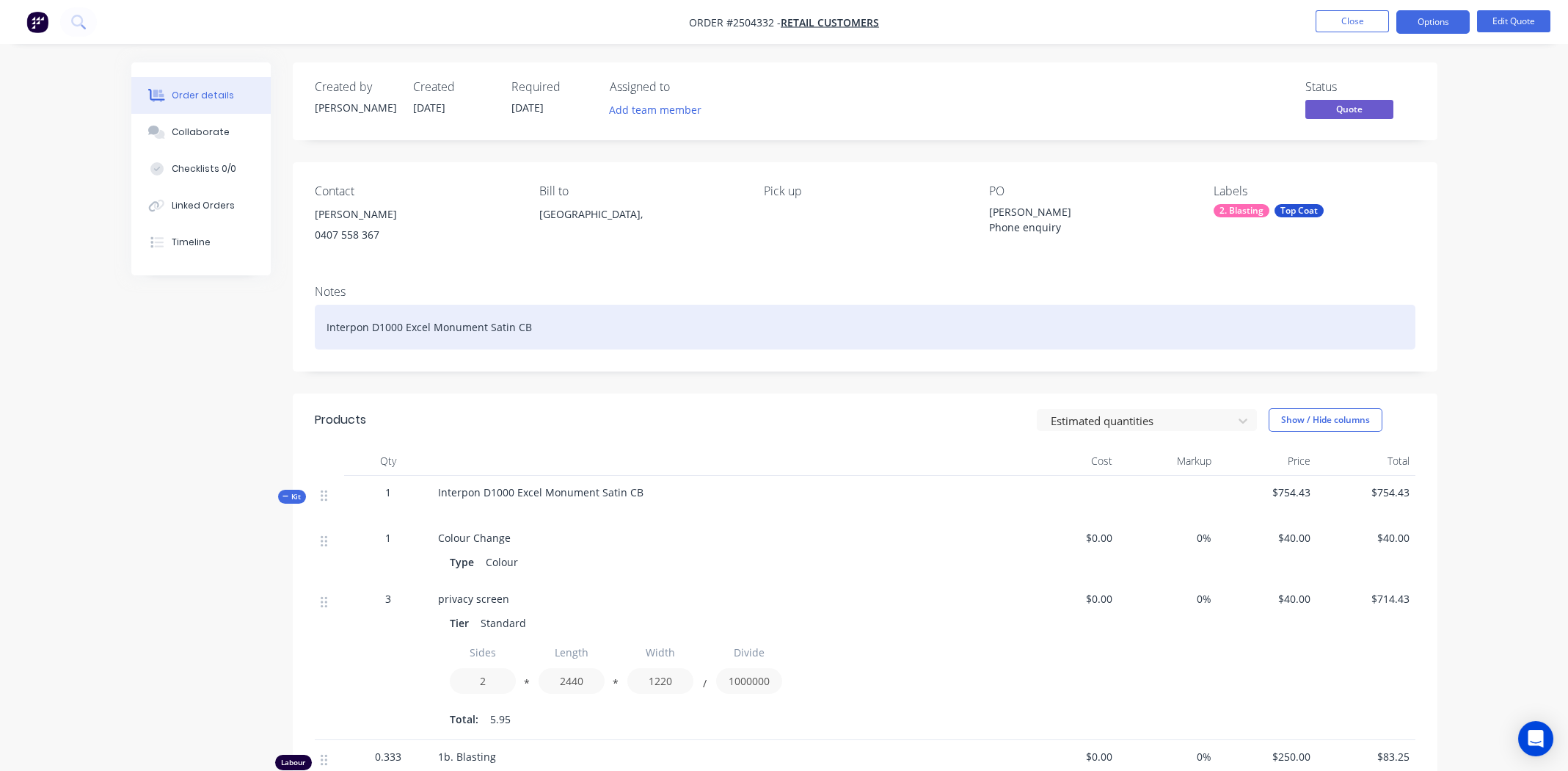
click at [606, 328] on div "Interpon D1000 Excel Monument Satin CB" at bounding box center [864, 327] width 1101 height 45
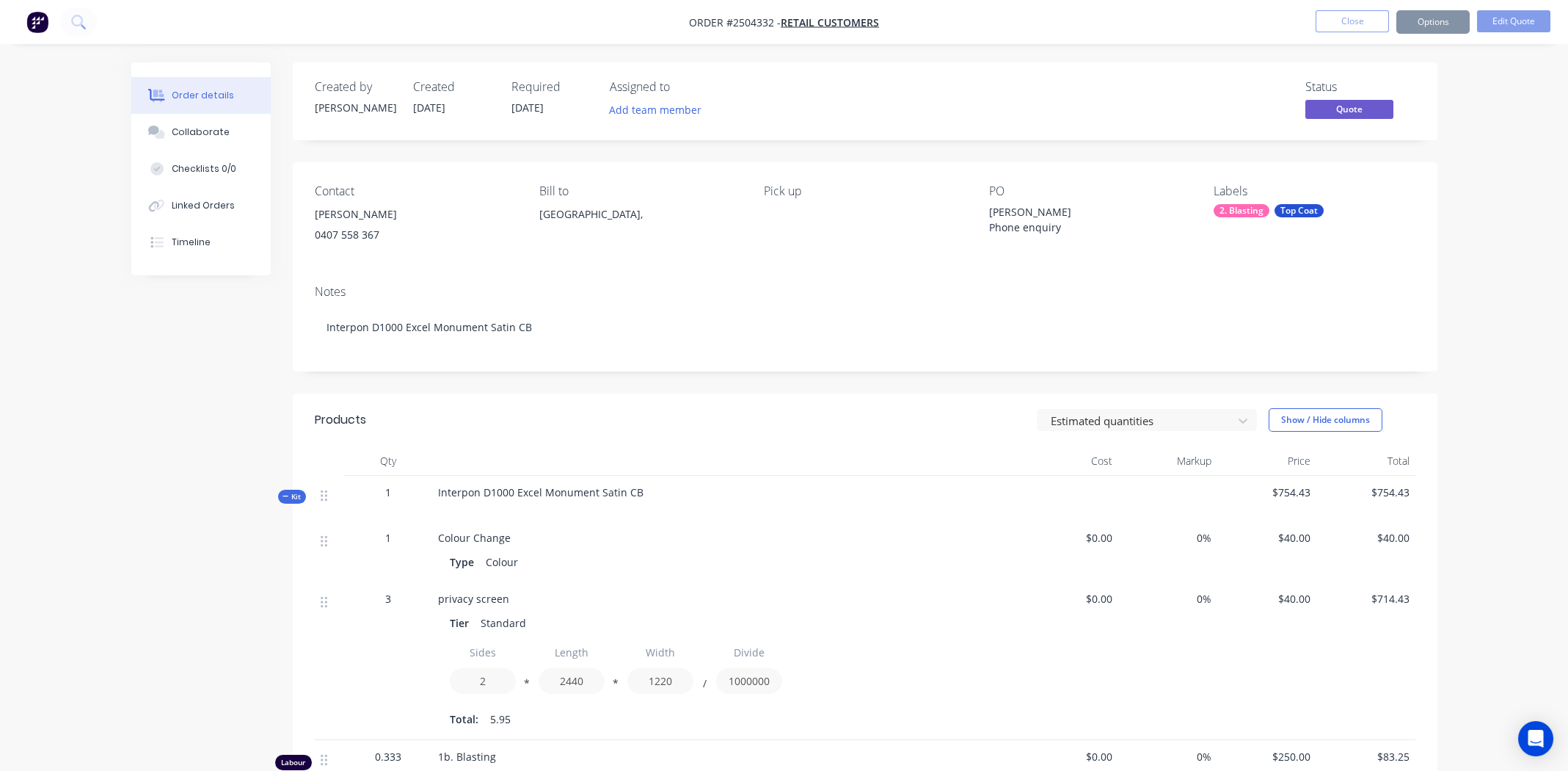
click at [752, 26] on span "Order #2504332 -" at bounding box center [735, 22] width 91 height 14
copy span "2504332"
click at [1334, 22] on button "Close" at bounding box center [1352, 21] width 73 height 22
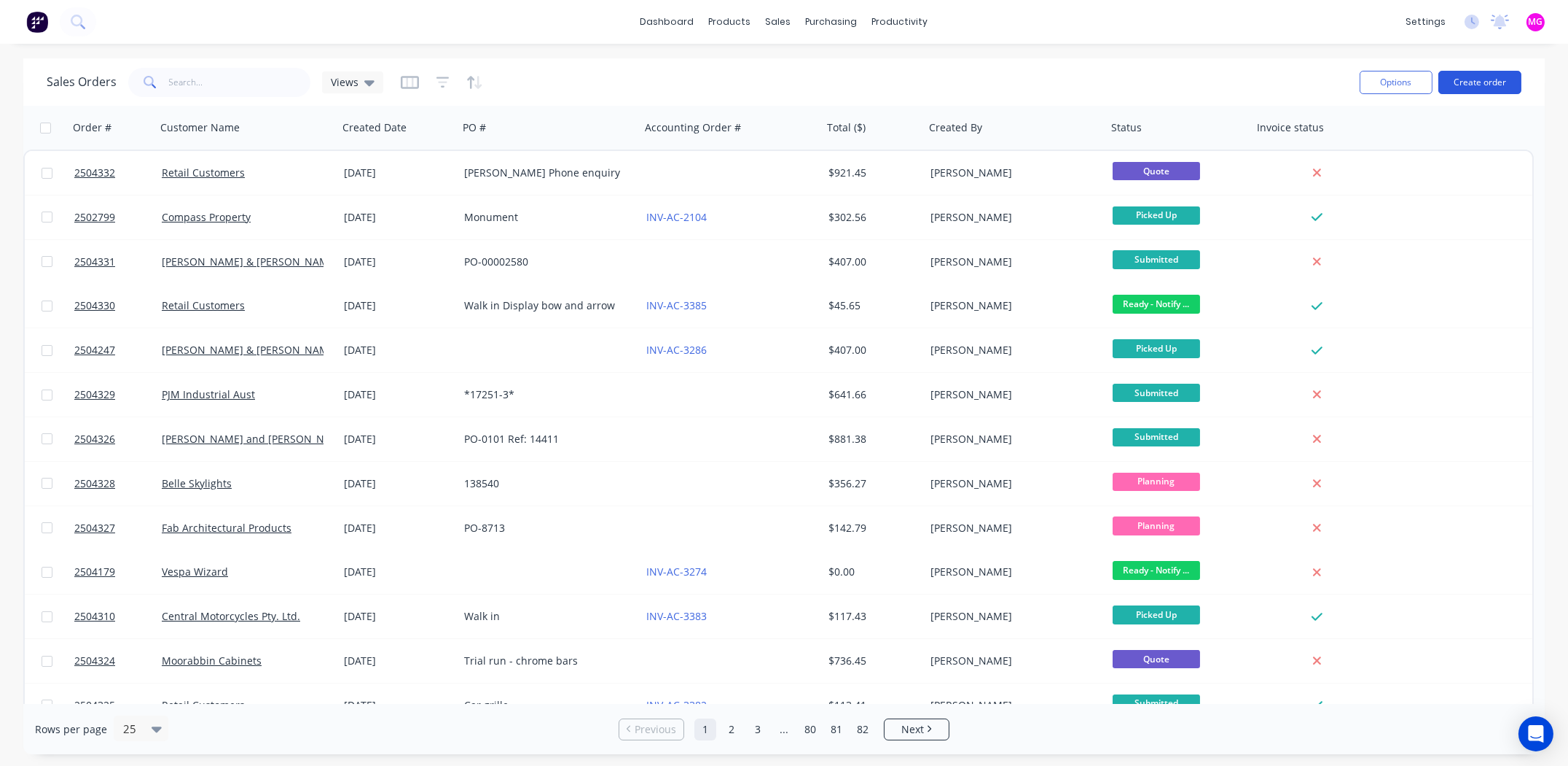
click at [1462, 74] on button "Create order" at bounding box center [1480, 82] width 83 height 23
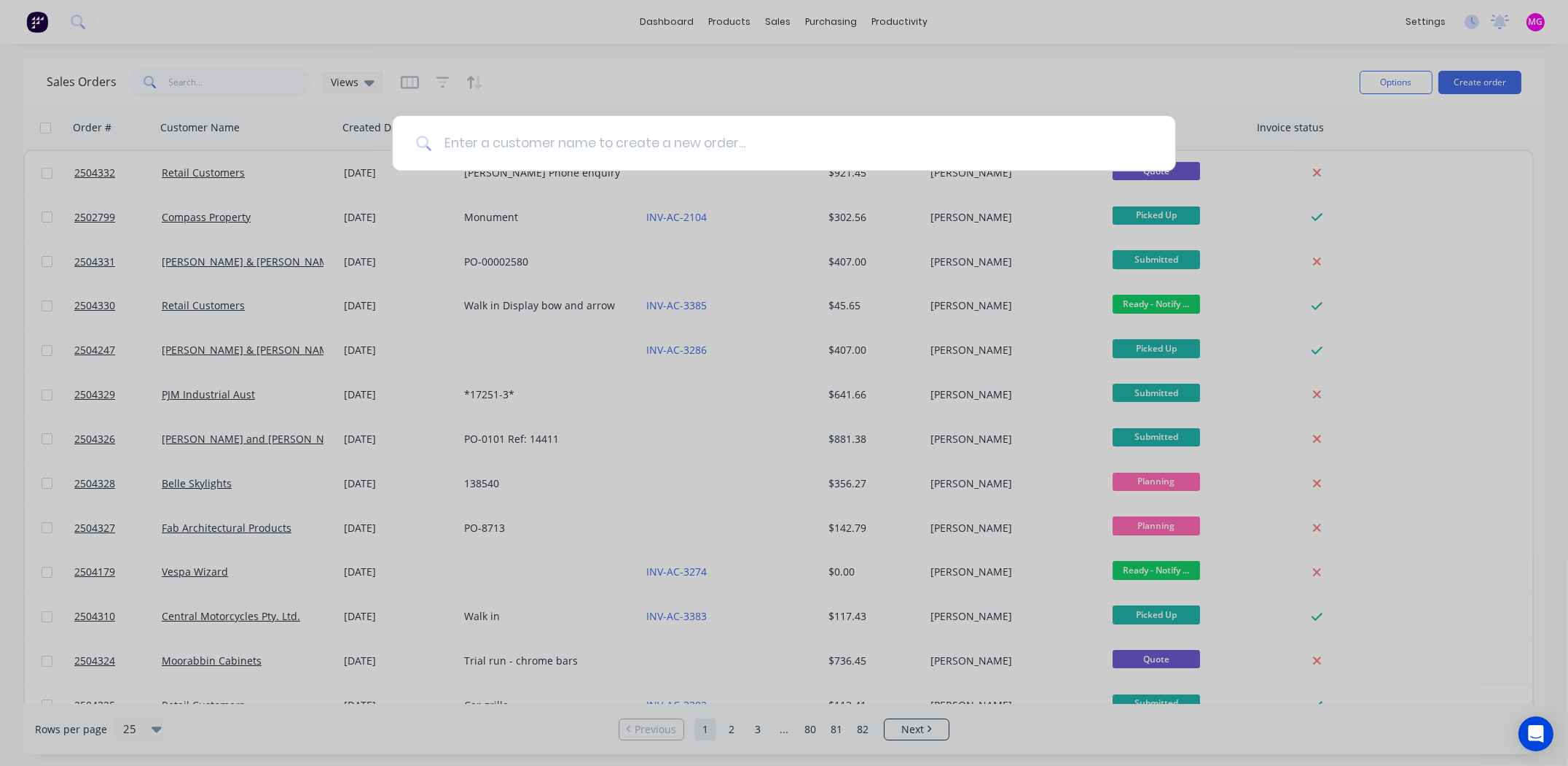
click at [520, 137] on input at bounding box center [792, 143] width 720 height 55
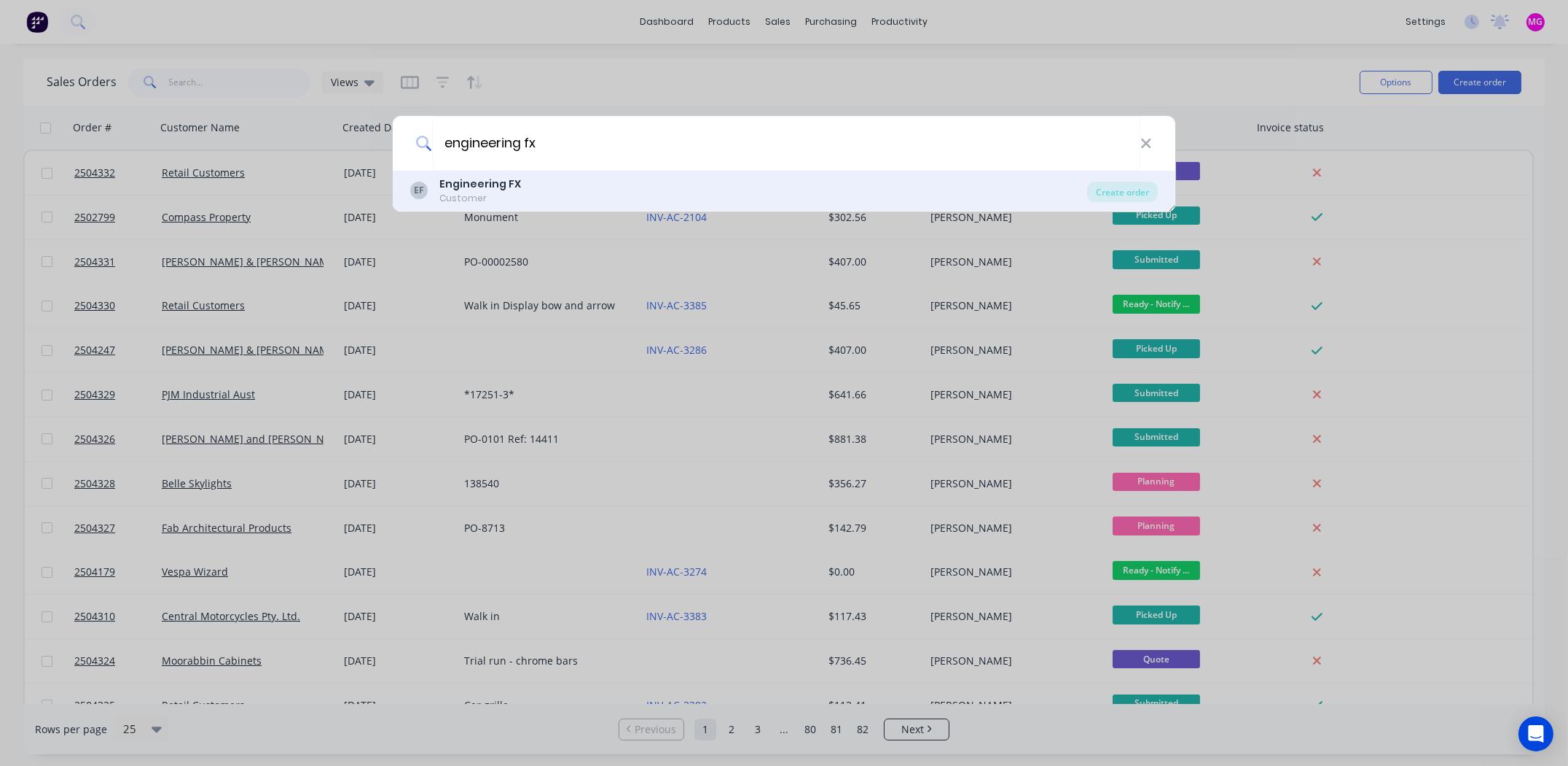
type input "engineering fx"
click at [467, 187] on b "Engineering FX" at bounding box center [480, 183] width 81 height 15
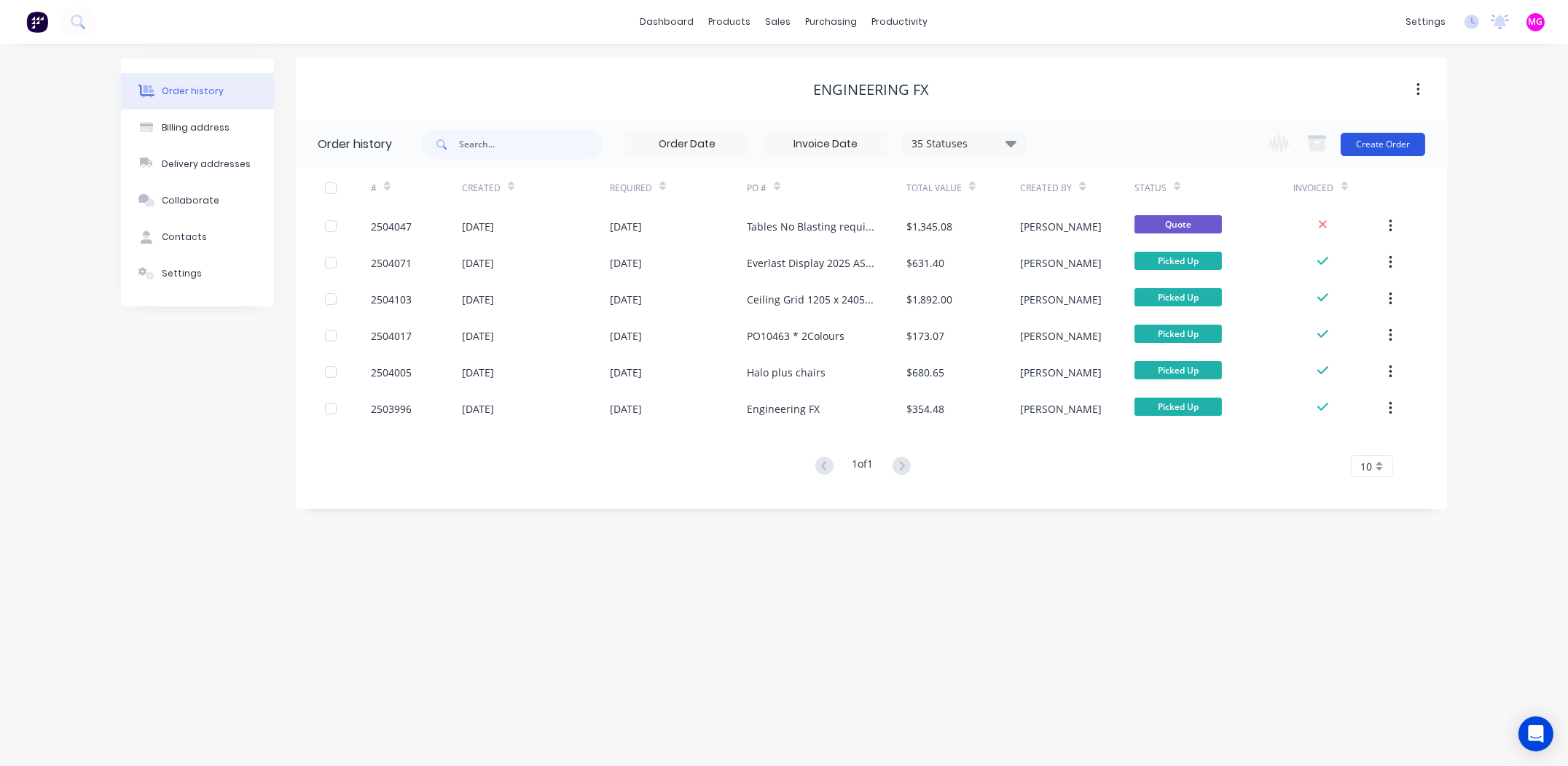
click at [1391, 133] on button "Create Order" at bounding box center [1382, 144] width 84 height 23
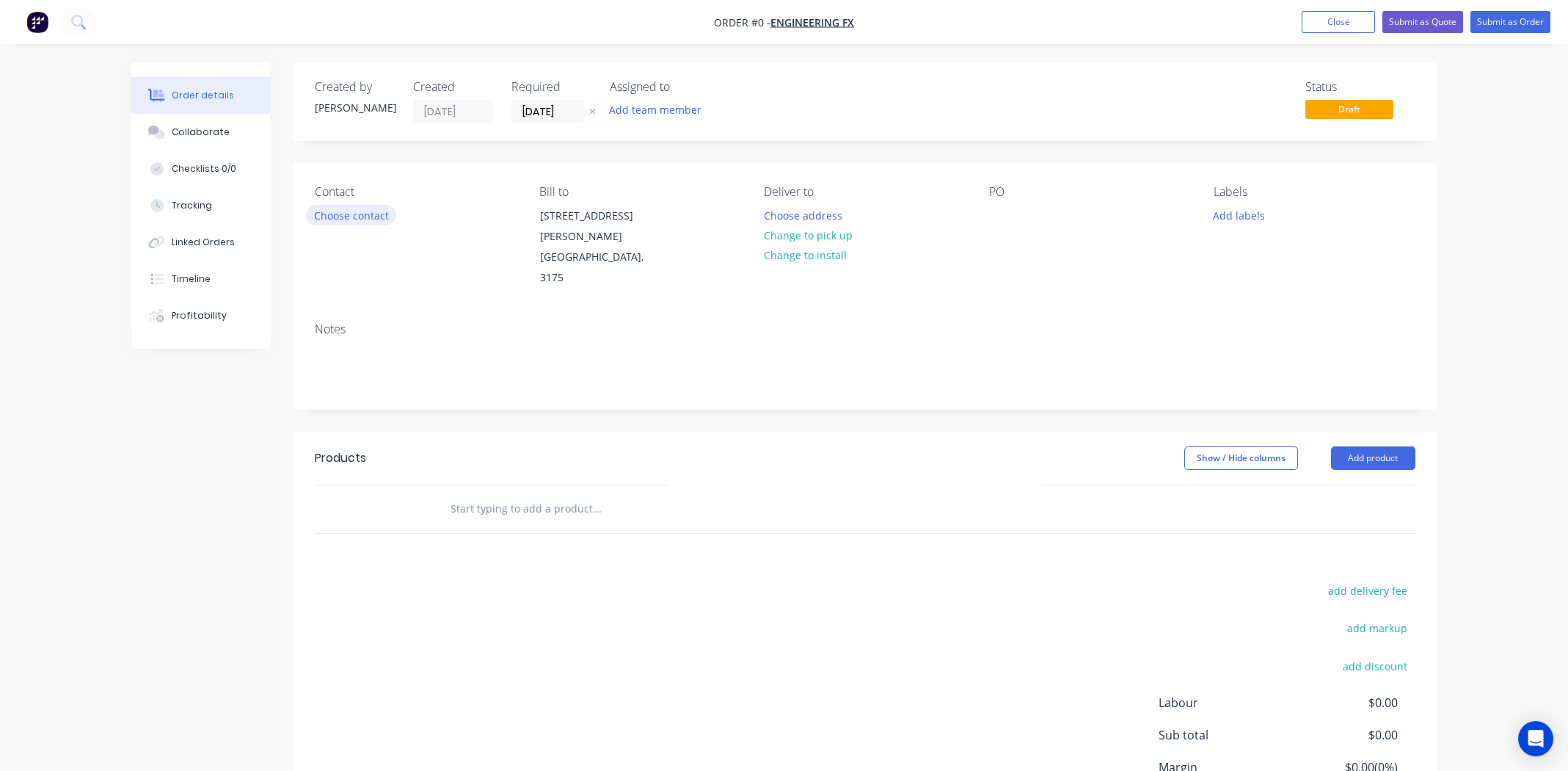
click at [362, 217] on button "Choose contact" at bounding box center [350, 214] width 91 height 19
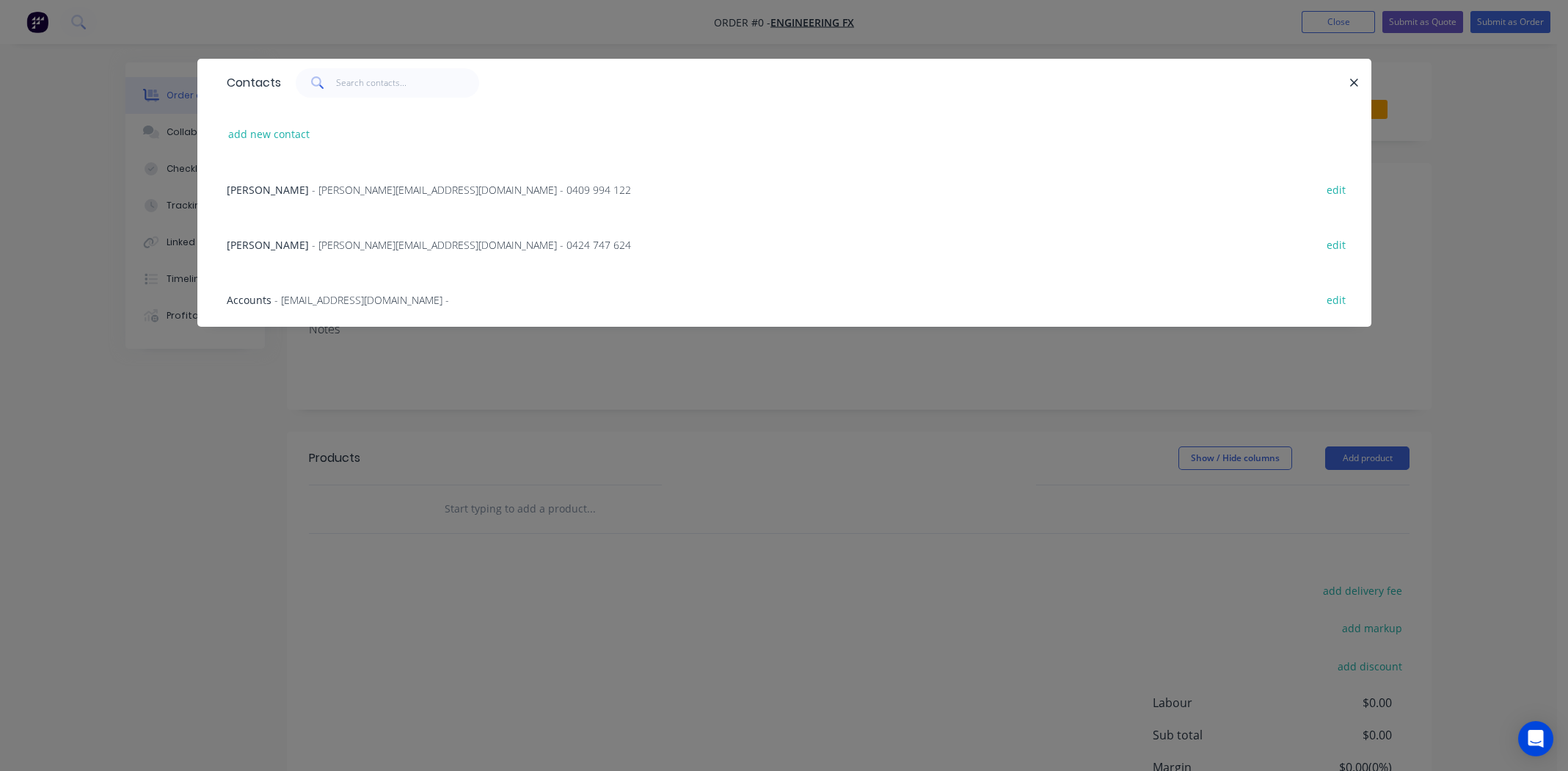
click at [265, 190] on span "[PERSON_NAME]" at bounding box center [268, 190] width 82 height 14
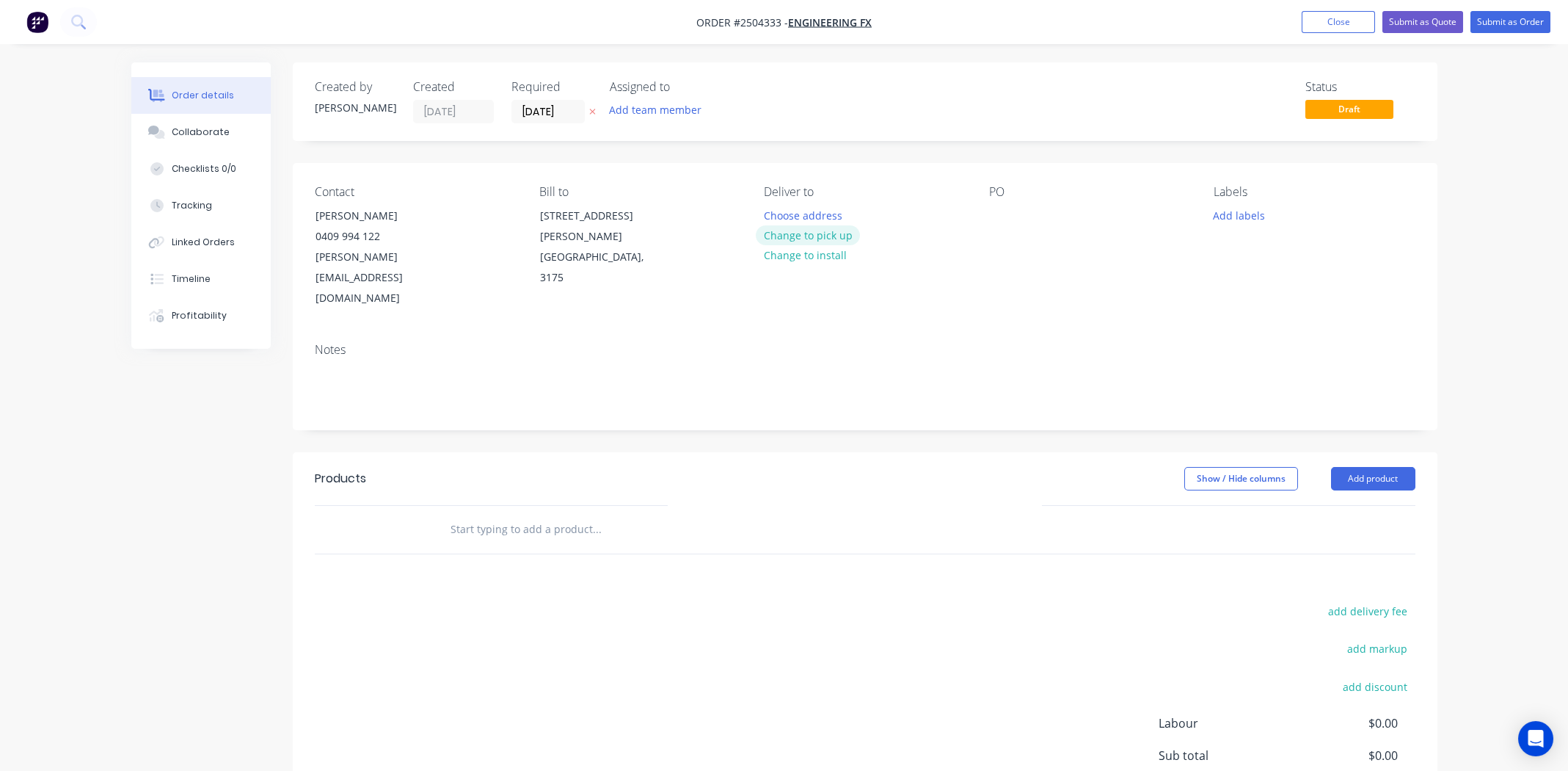
click at [808, 235] on button "Change to pick up" at bounding box center [808, 235] width 104 height 19
click at [1003, 212] on div at bounding box center [1001, 215] width 23 height 21
click at [192, 127] on div "Collaborate" at bounding box center [201, 132] width 58 height 14
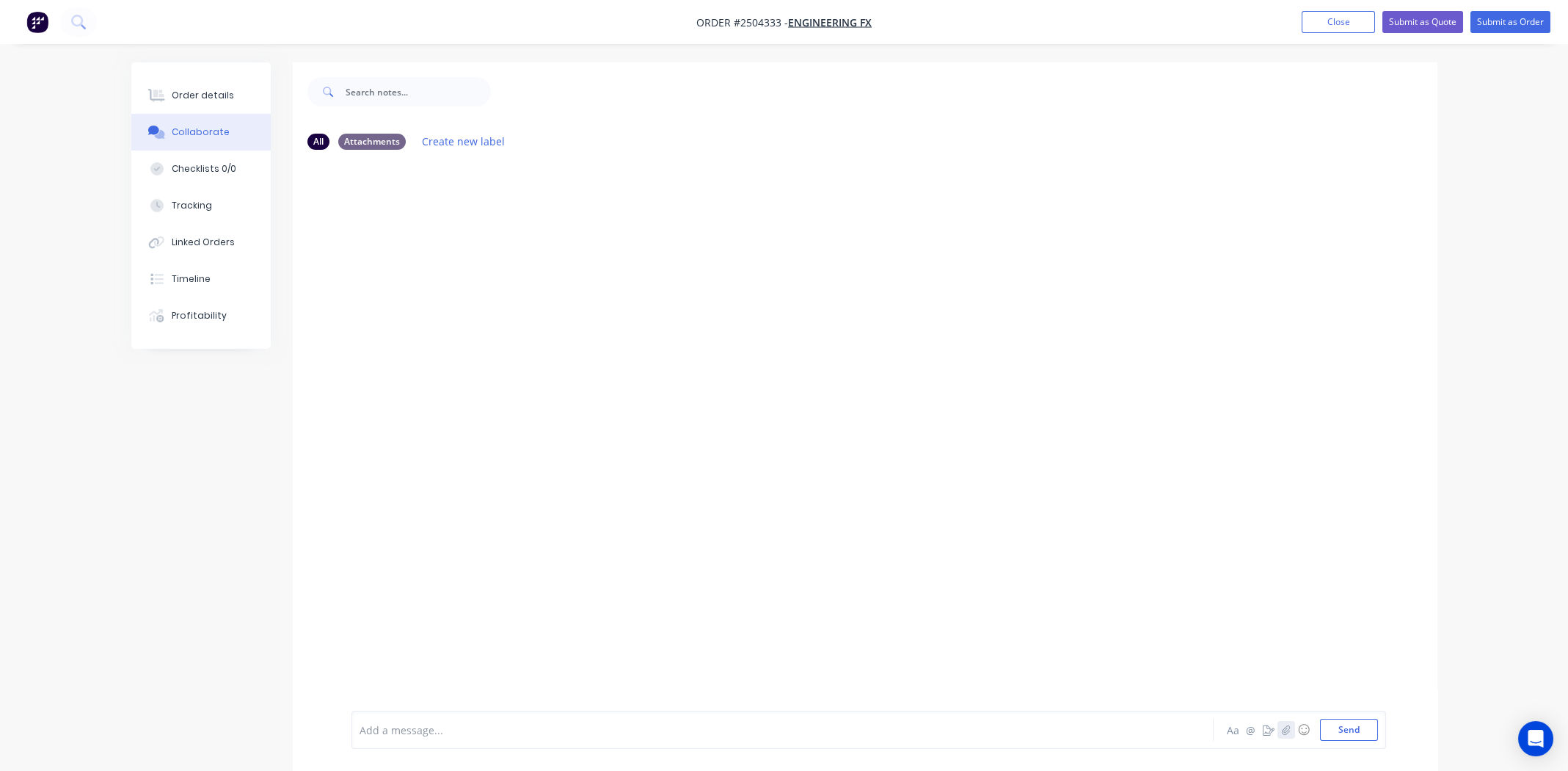
click at [1286, 728] on icon "button" at bounding box center [1286, 729] width 8 height 10
click at [1347, 729] on button "Send" at bounding box center [1349, 729] width 58 height 22
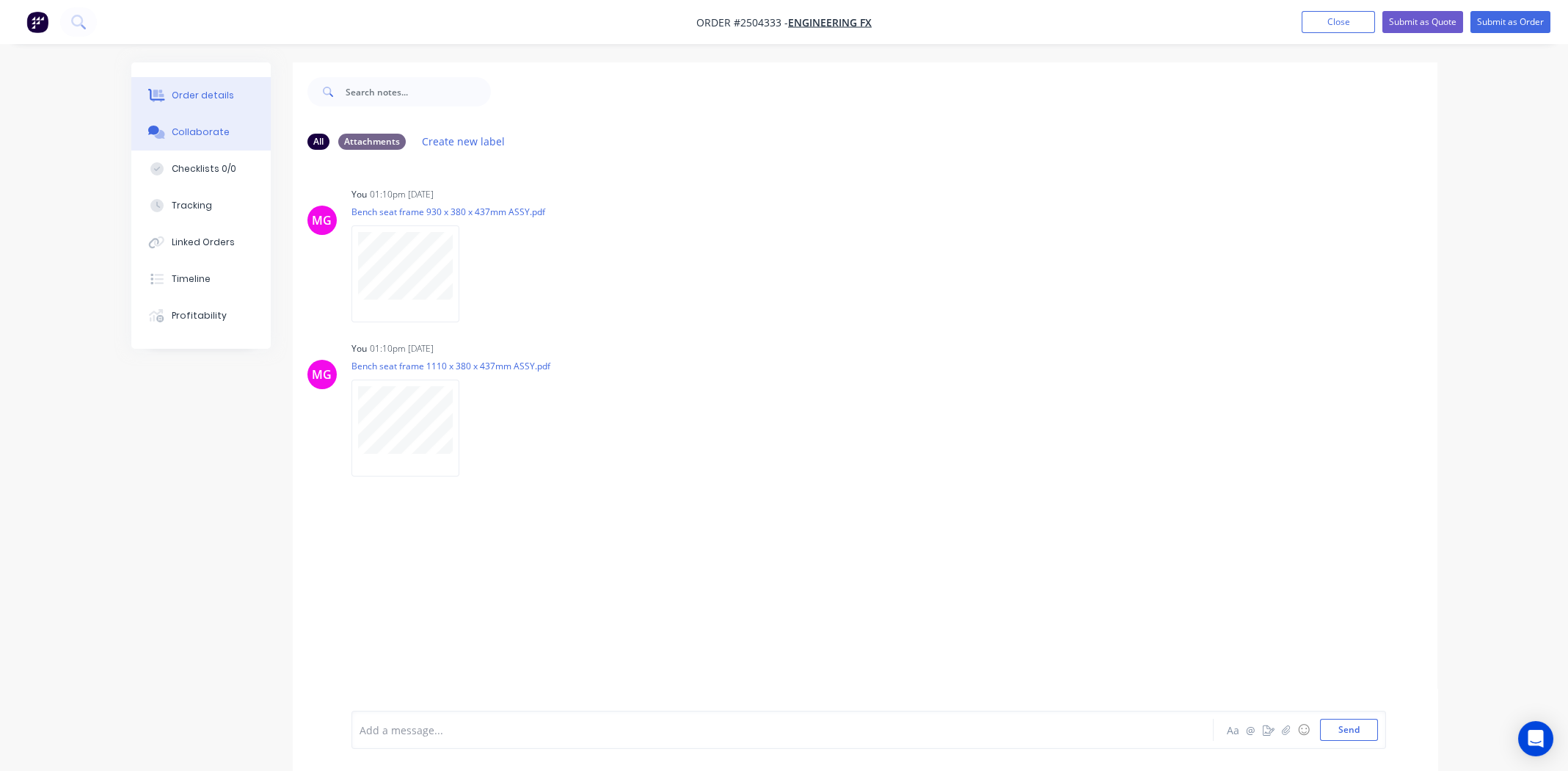
click at [194, 99] on div "Order details" at bounding box center [202, 95] width 62 height 14
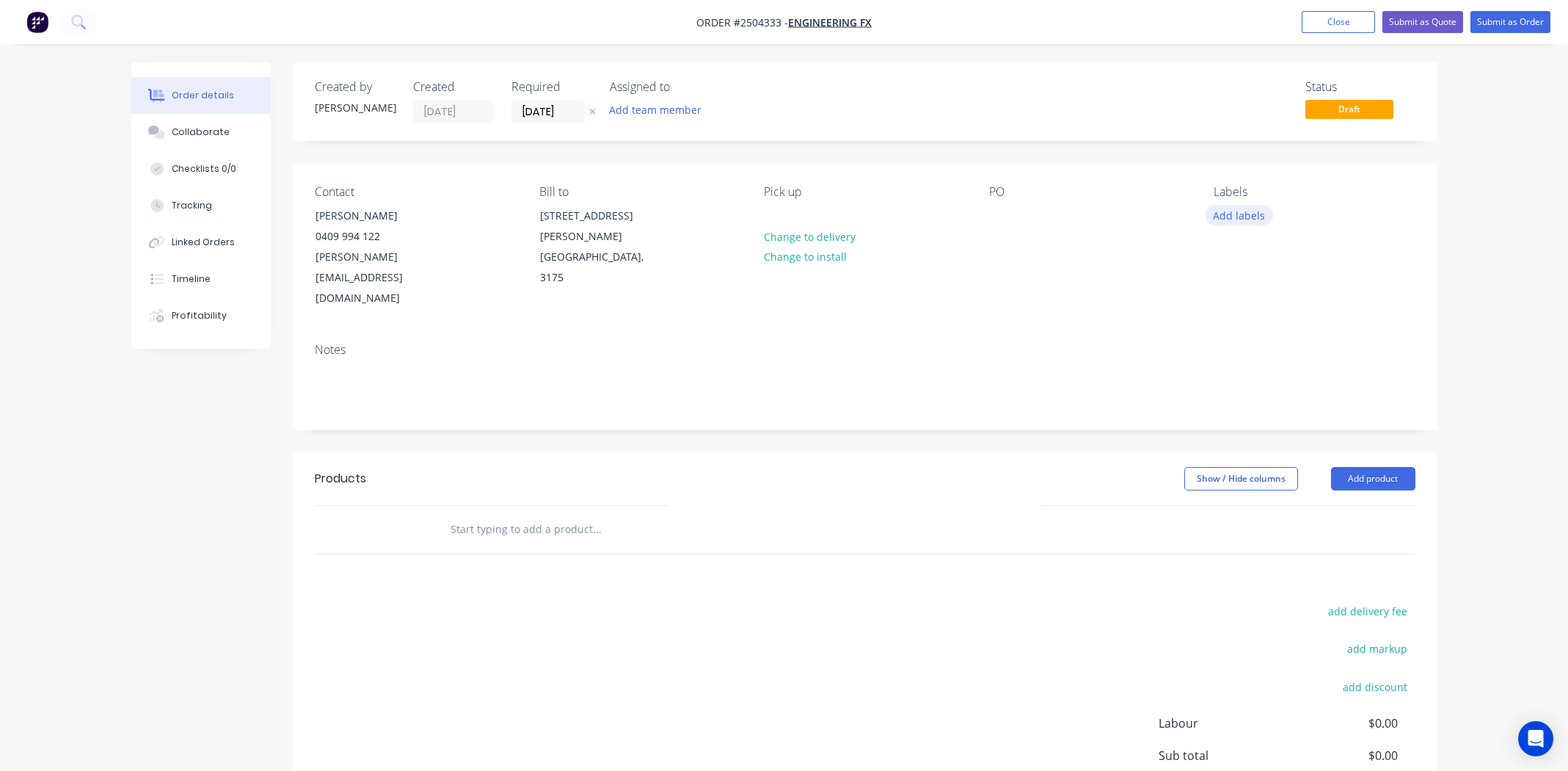
click at [1245, 216] on button "Add labels" at bounding box center [1239, 214] width 67 height 19
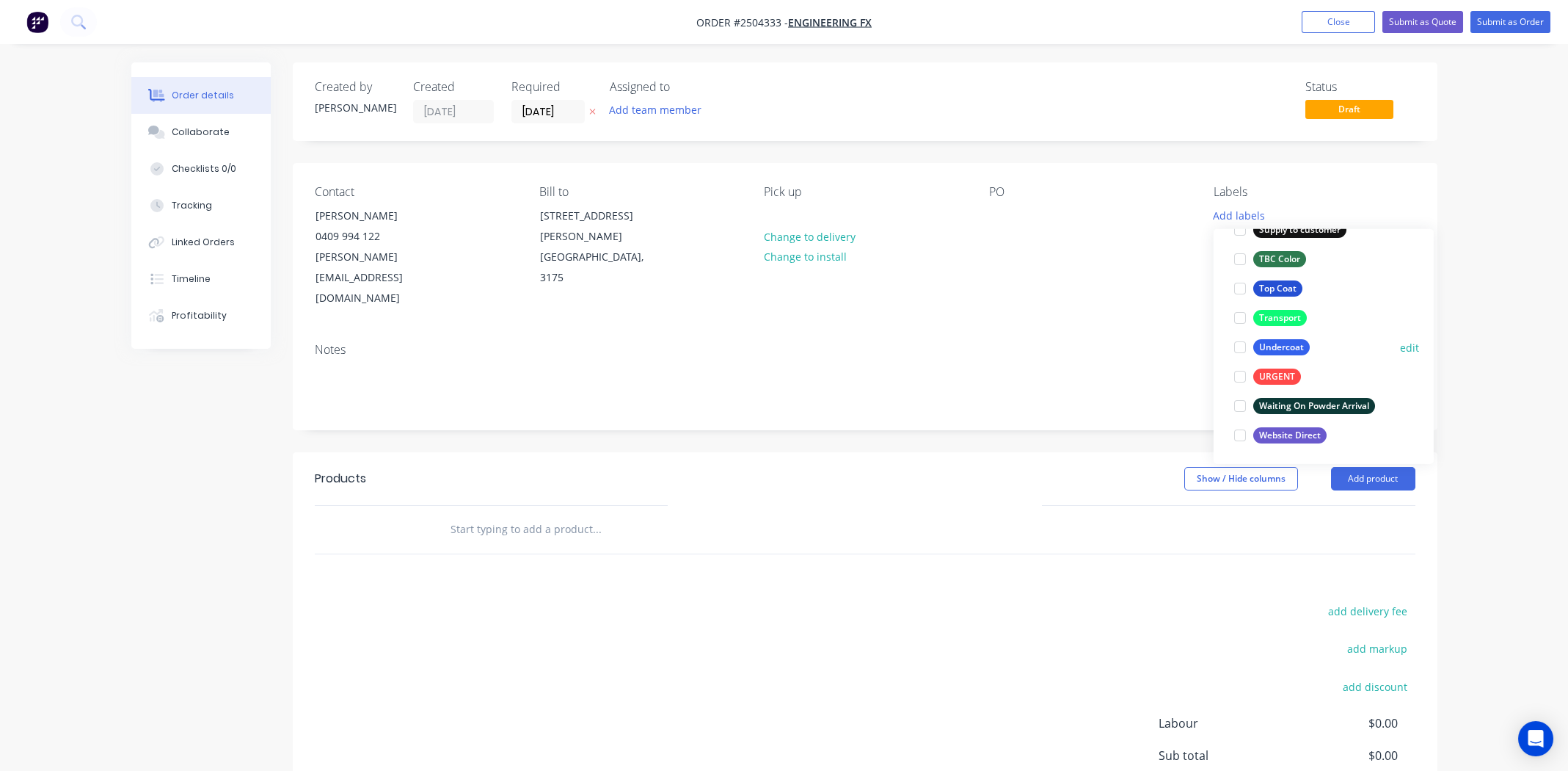
scroll to position [115, 0]
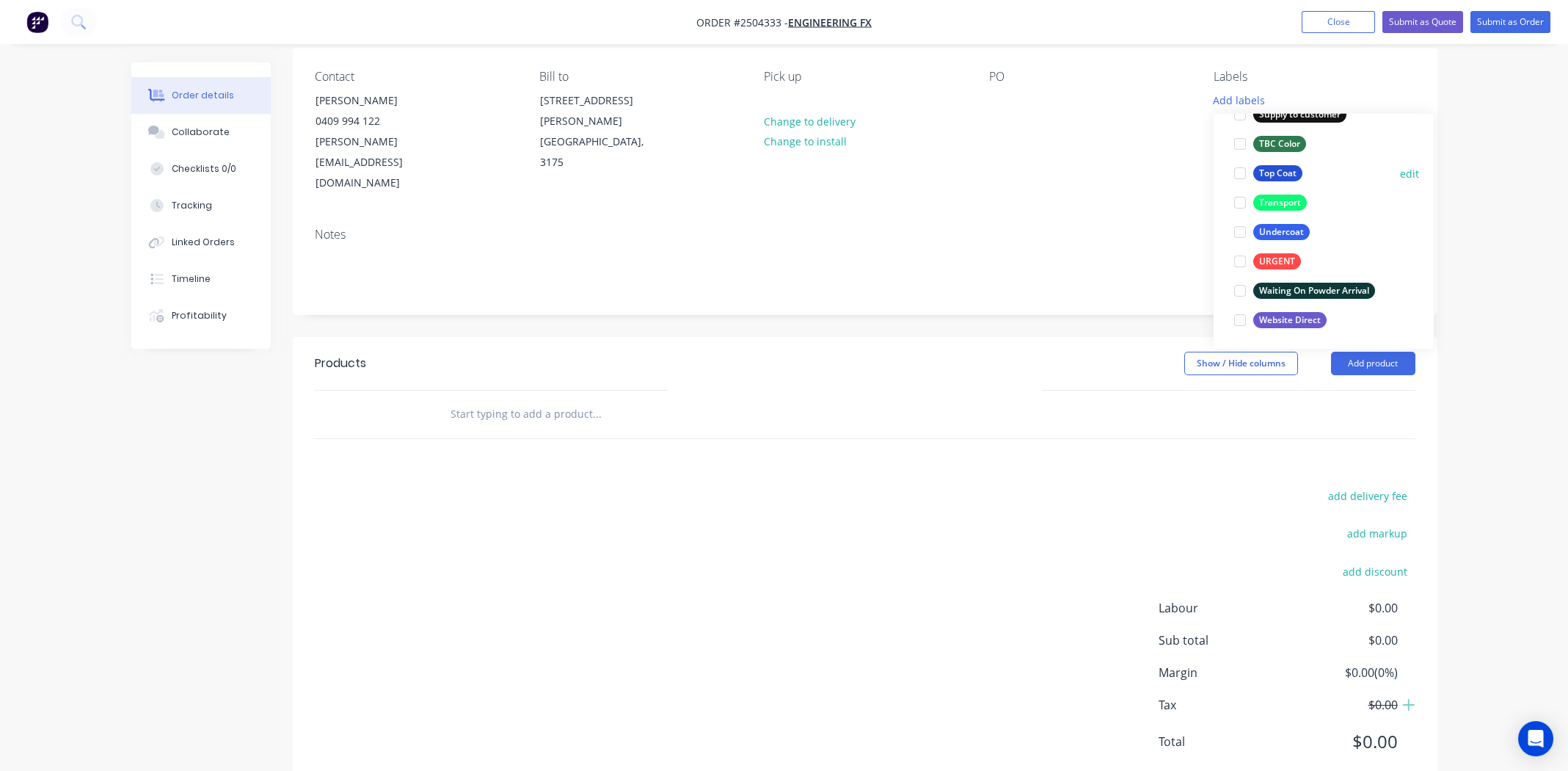
click at [1243, 168] on div at bounding box center [1240, 173] width 29 height 29
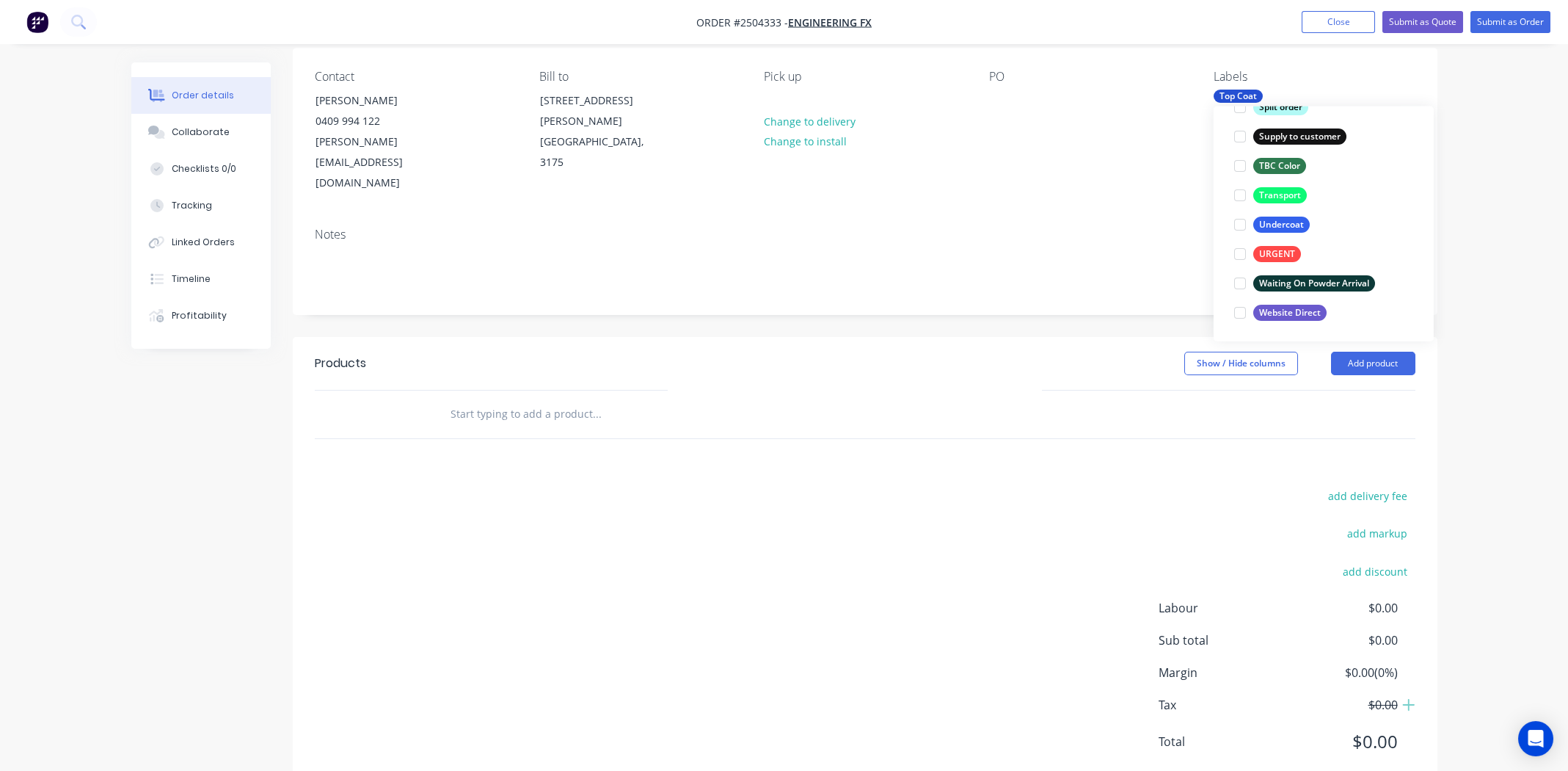
scroll to position [57, 0]
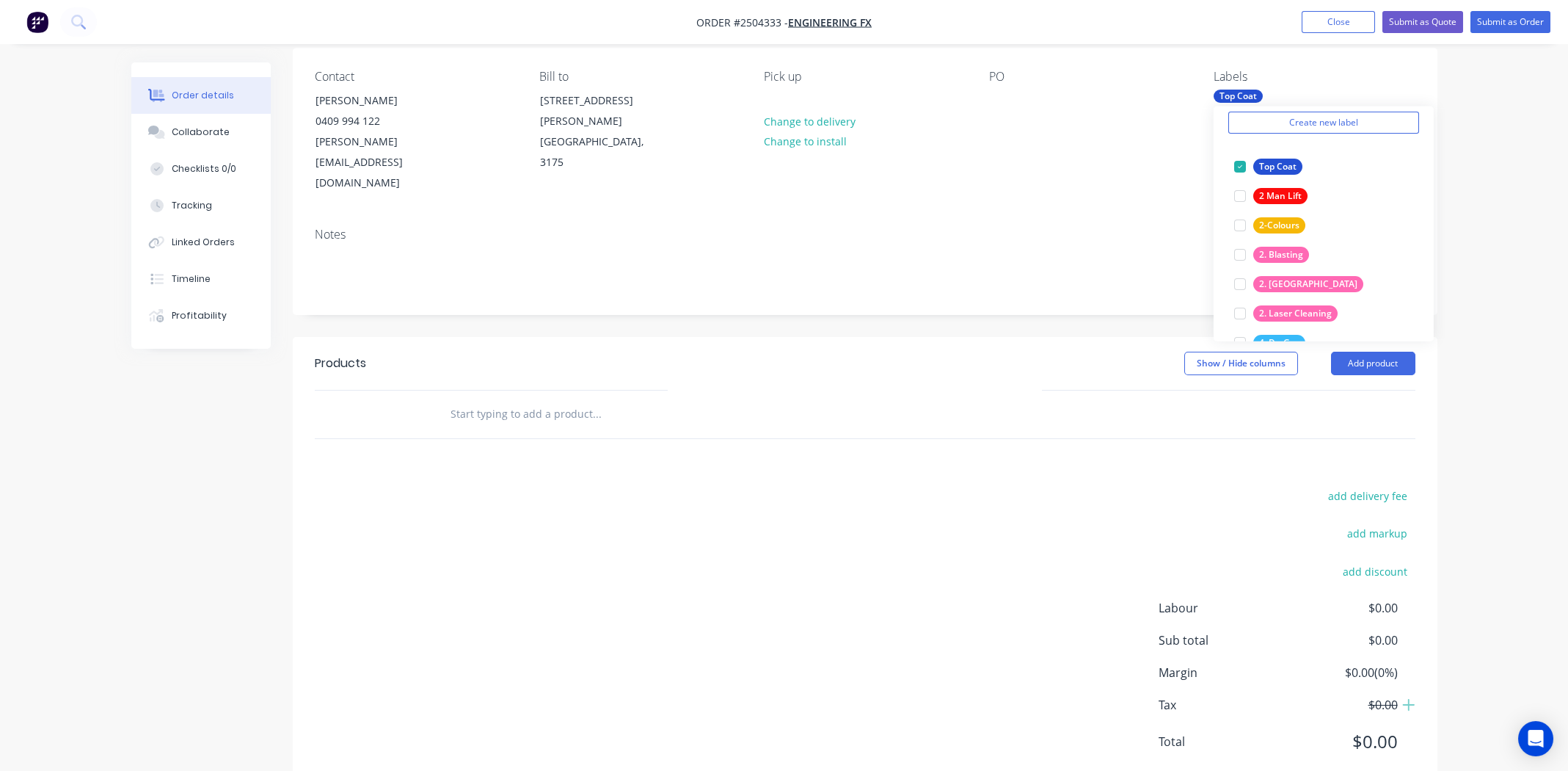
click at [1155, 170] on div "Contact [PERSON_NAME] 0409 994 122 [PERSON_NAME][EMAIL_ADDRESS][DOMAIN_NAME] Bi…" at bounding box center [865, 131] width 1145 height 168
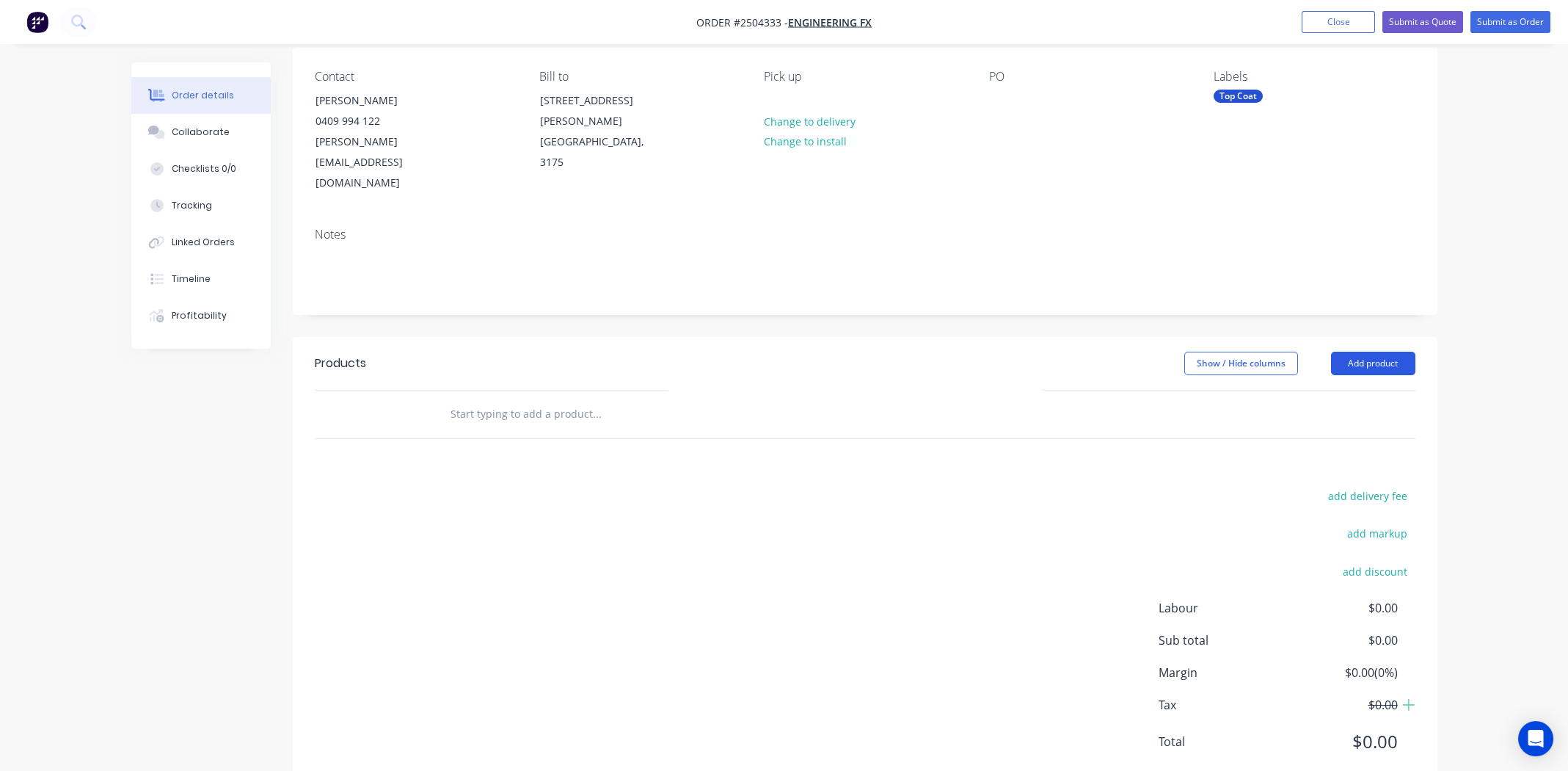
click at [1376, 351] on button "Add product" at bounding box center [1373, 363] width 85 height 23
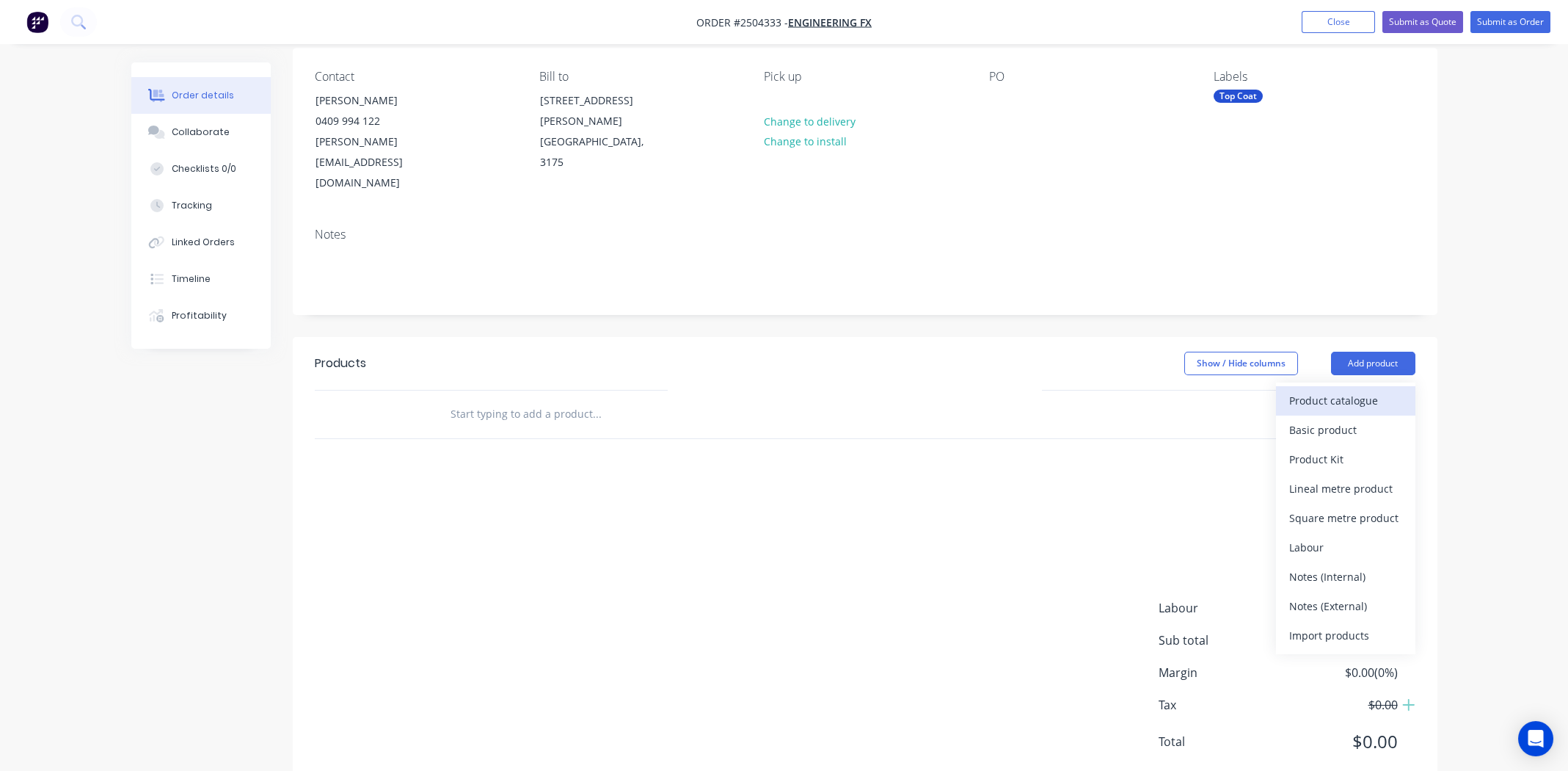
click at [1340, 389] on div "Product catalogue" at bounding box center [1346, 400] width 113 height 21
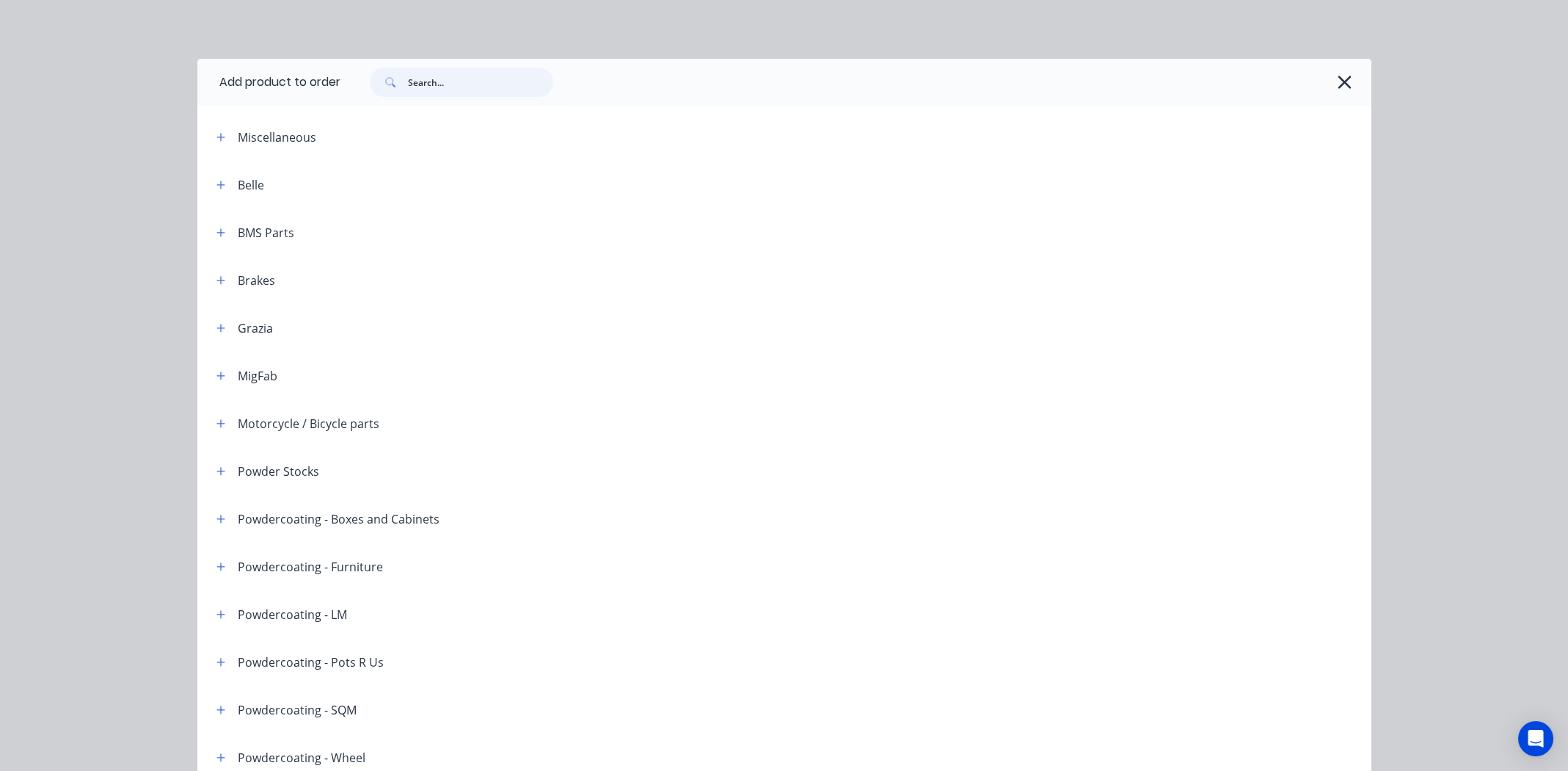
click at [473, 81] on input "text" at bounding box center [480, 82] width 145 height 29
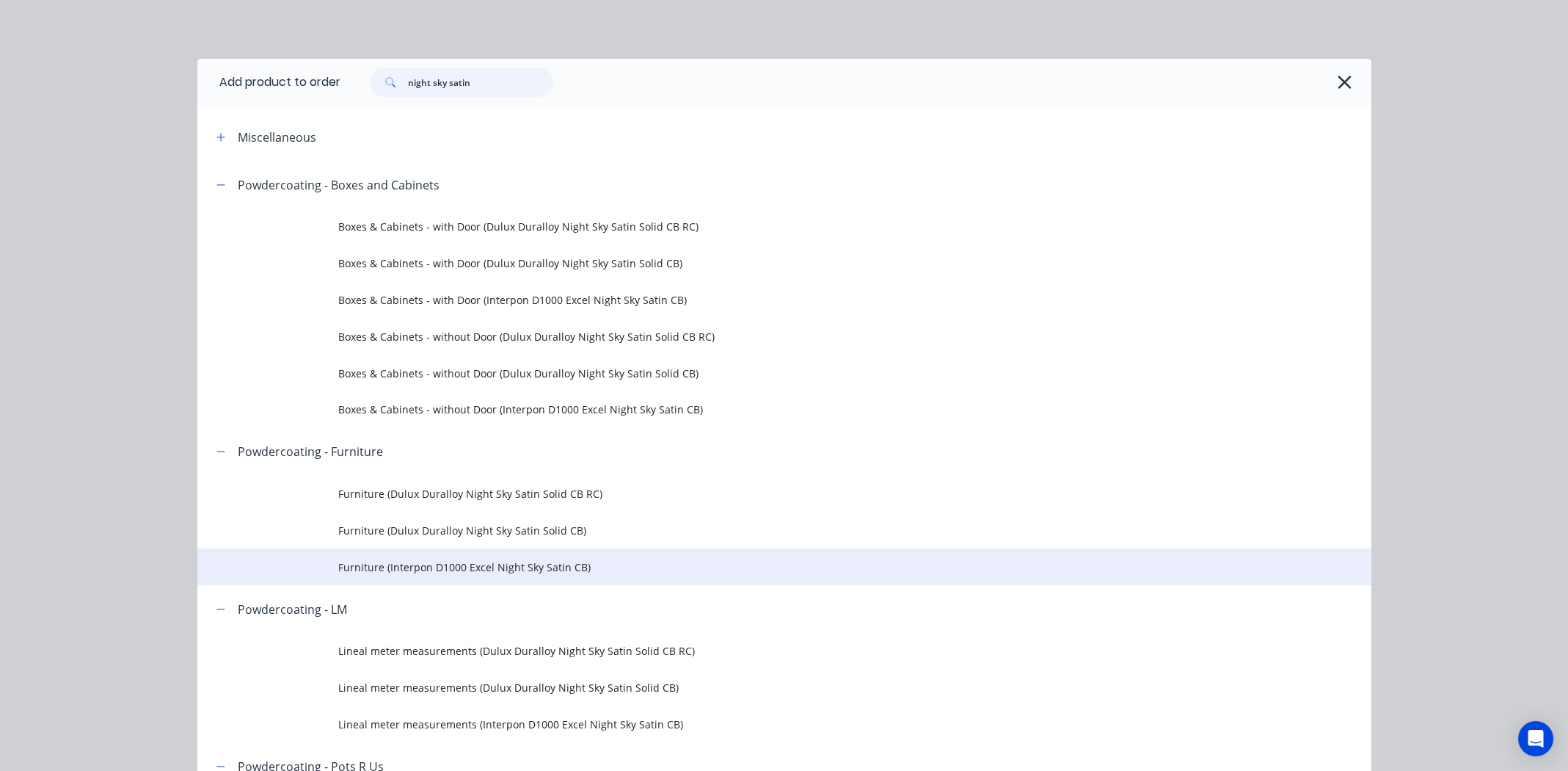
type input "night sky satin"
click at [405, 564] on span "Furniture (Interpon D1000 Excel Night Sky Satin CB)" at bounding box center [751, 567] width 826 height 16
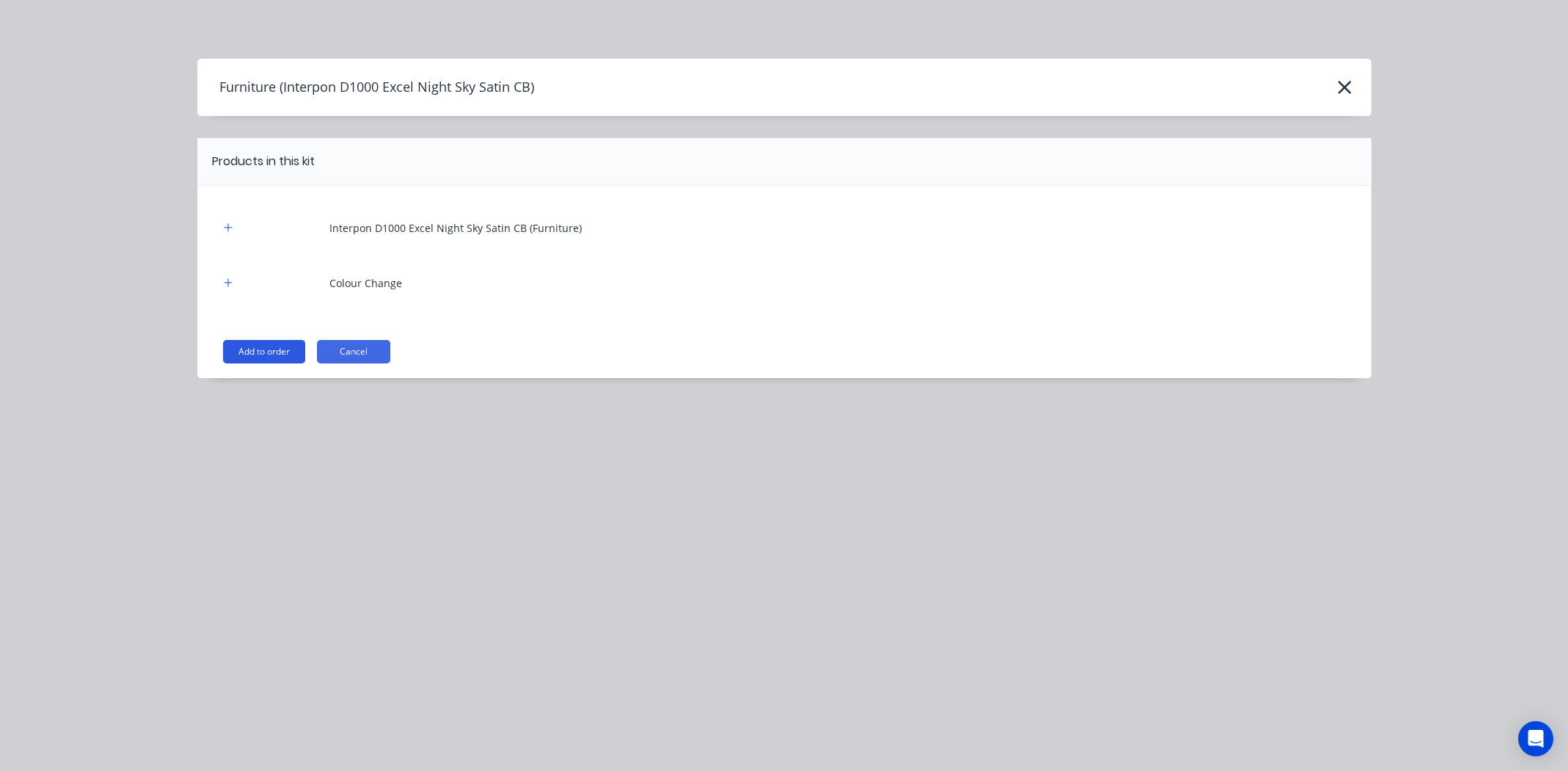
click at [262, 346] on button "Add to order" at bounding box center [264, 351] width 82 height 23
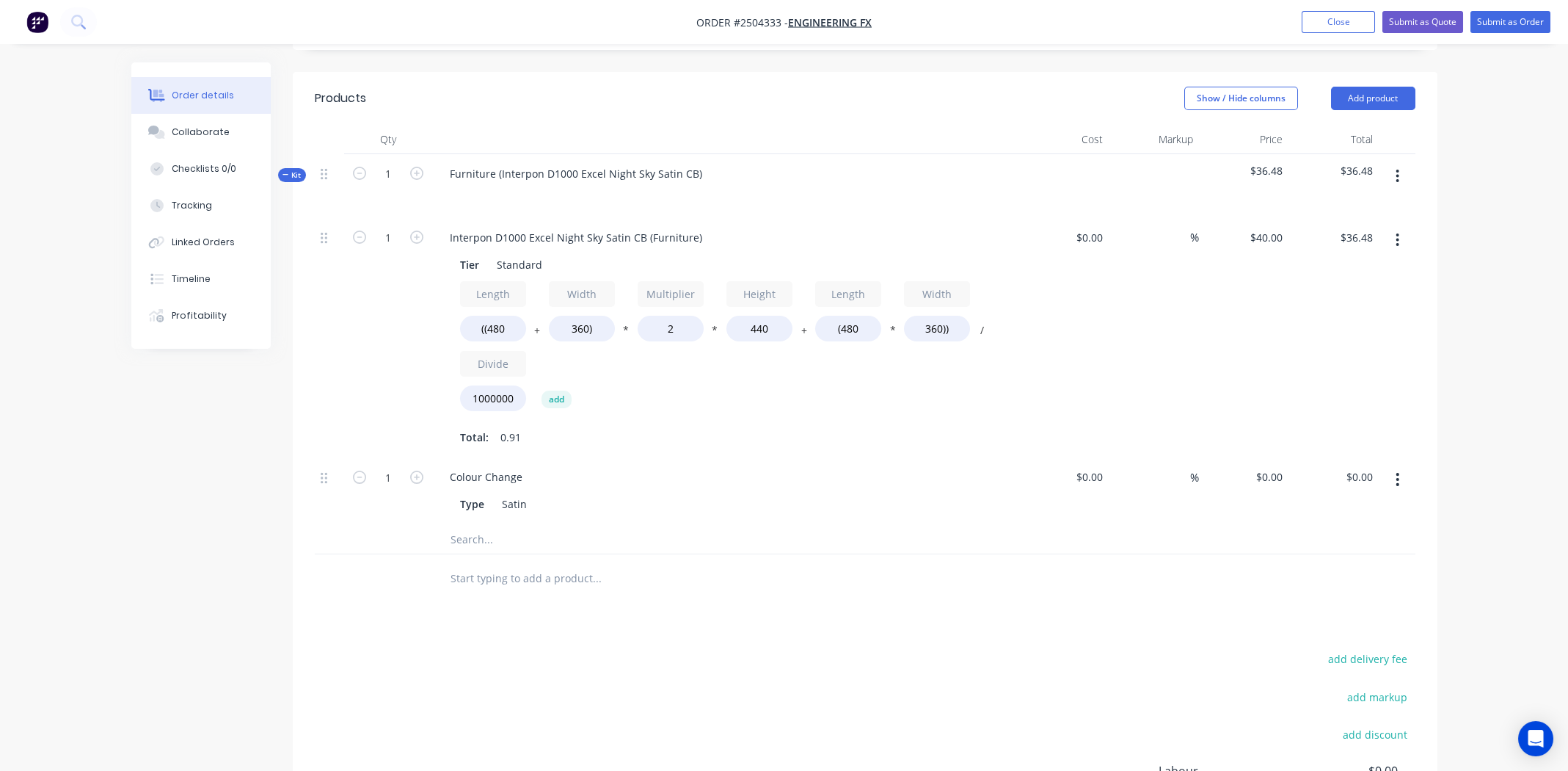
scroll to position [409, 0]
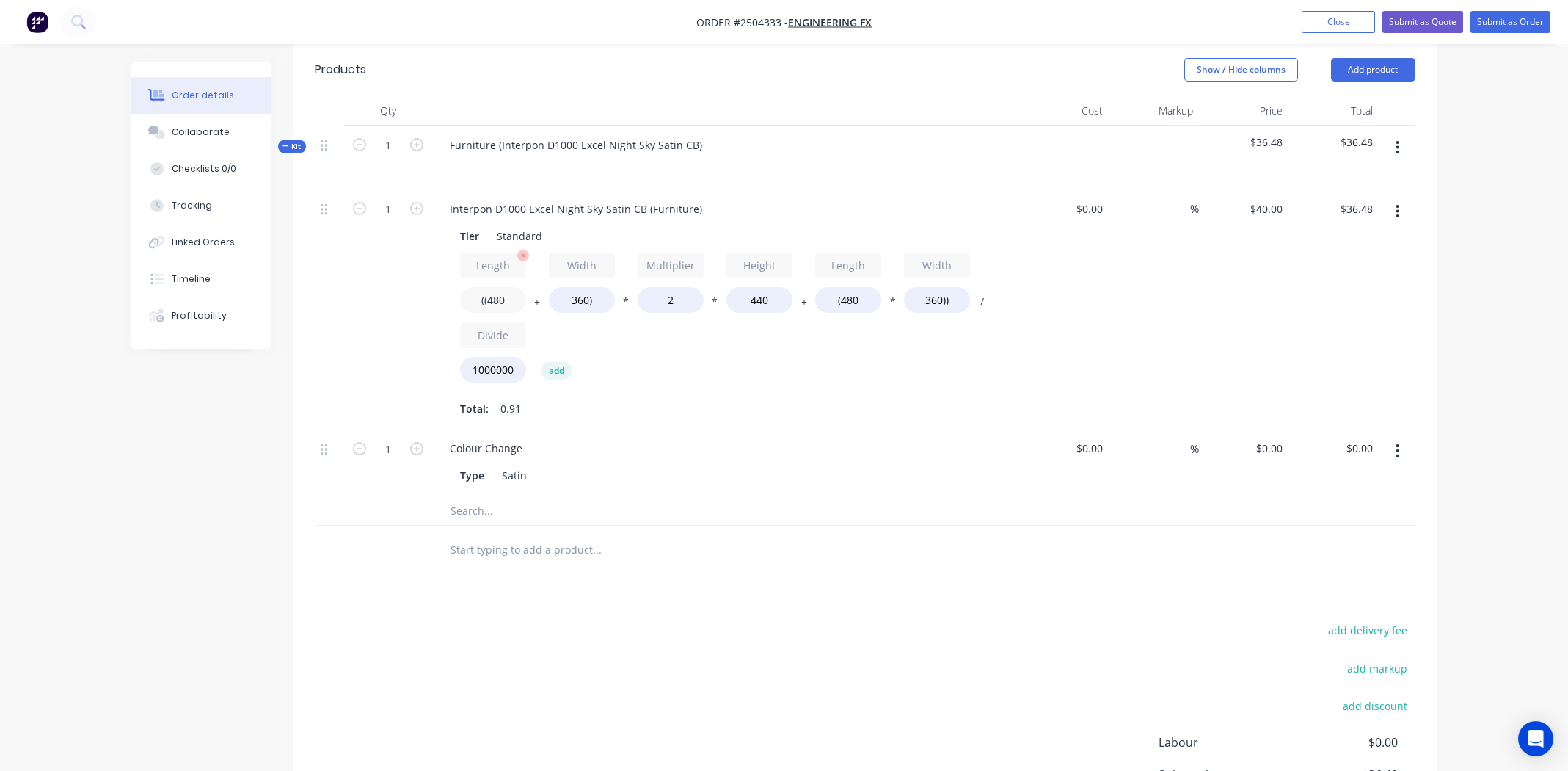
click at [496, 287] on input "((480" at bounding box center [493, 300] width 66 height 25
type input "((930"
type input "$52.32"
click at [579, 287] on input "360)" at bounding box center [582, 300] width 66 height 25
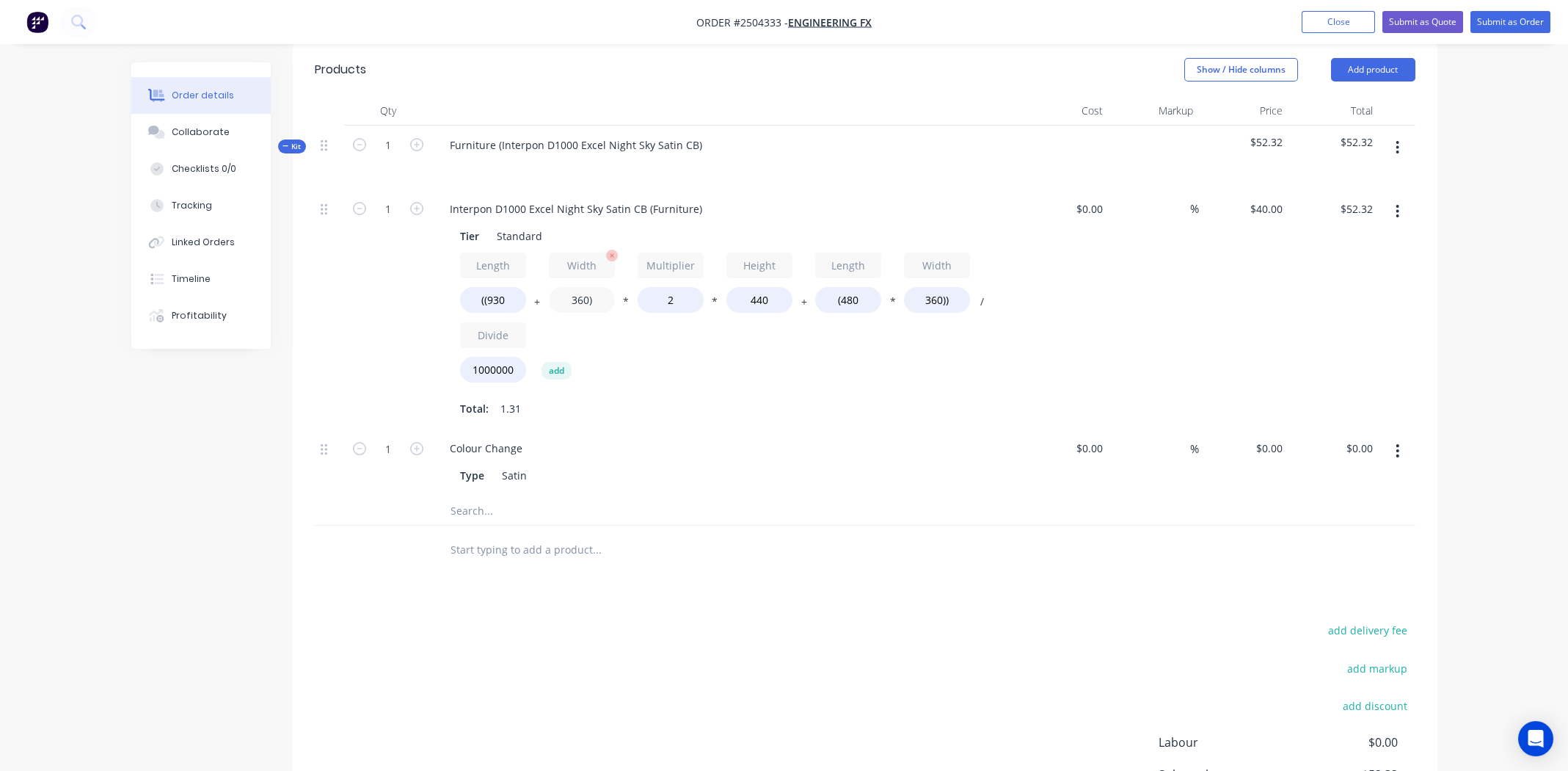
click at [579, 287] on input "360)" at bounding box center [582, 300] width 66 height 25
type input "380)"
type input "$53.02"
click at [754, 287] on input "440" at bounding box center [759, 300] width 66 height 25
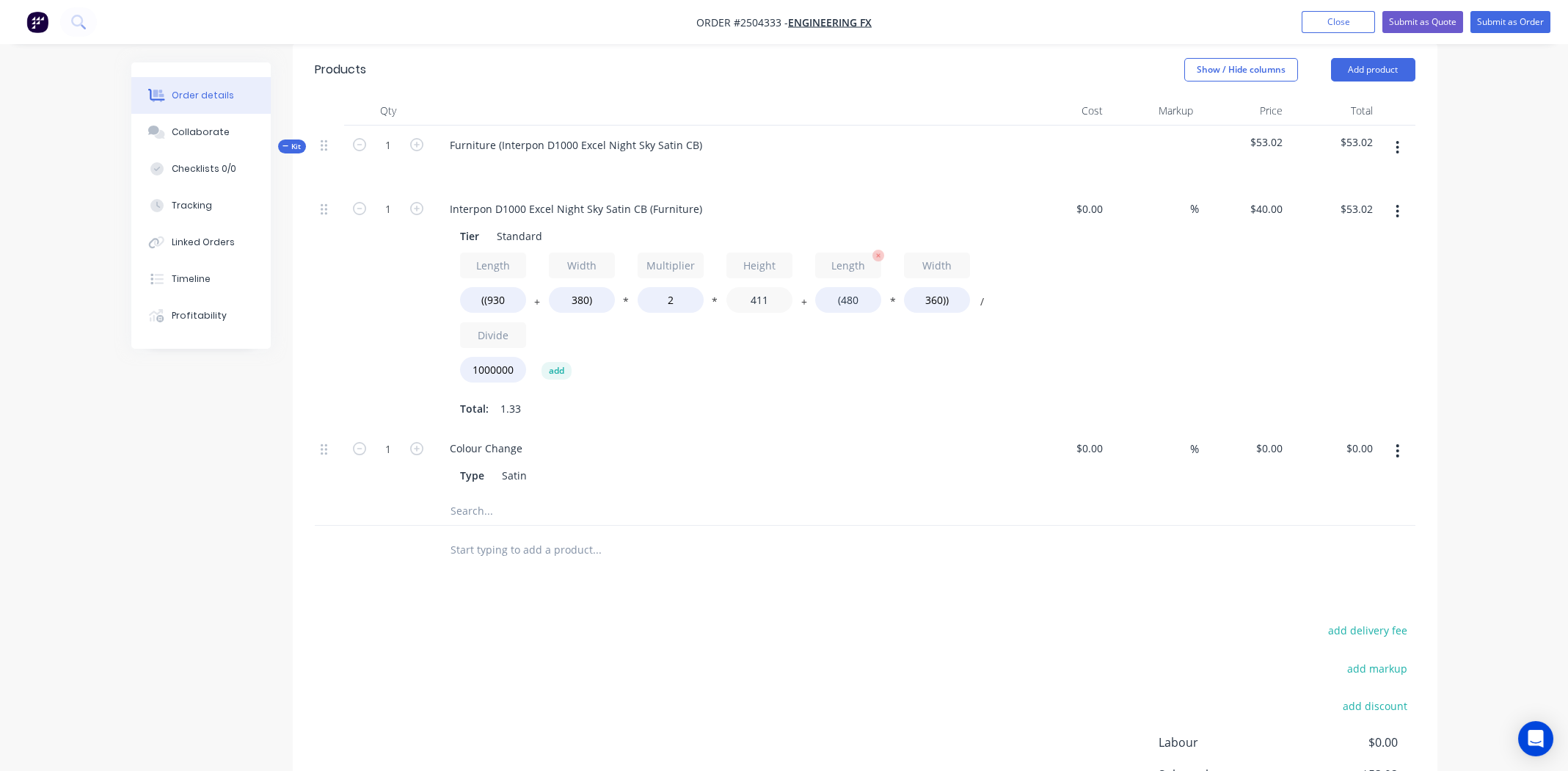
type input "411"
type input "$49.98"
click at [858, 287] on input "(480" at bounding box center [849, 300] width 66 height 25
click at [857, 287] on input "(480" at bounding box center [849, 300] width 66 height 25
click at [851, 287] on input "(480" at bounding box center [849, 300] width 66 height 25
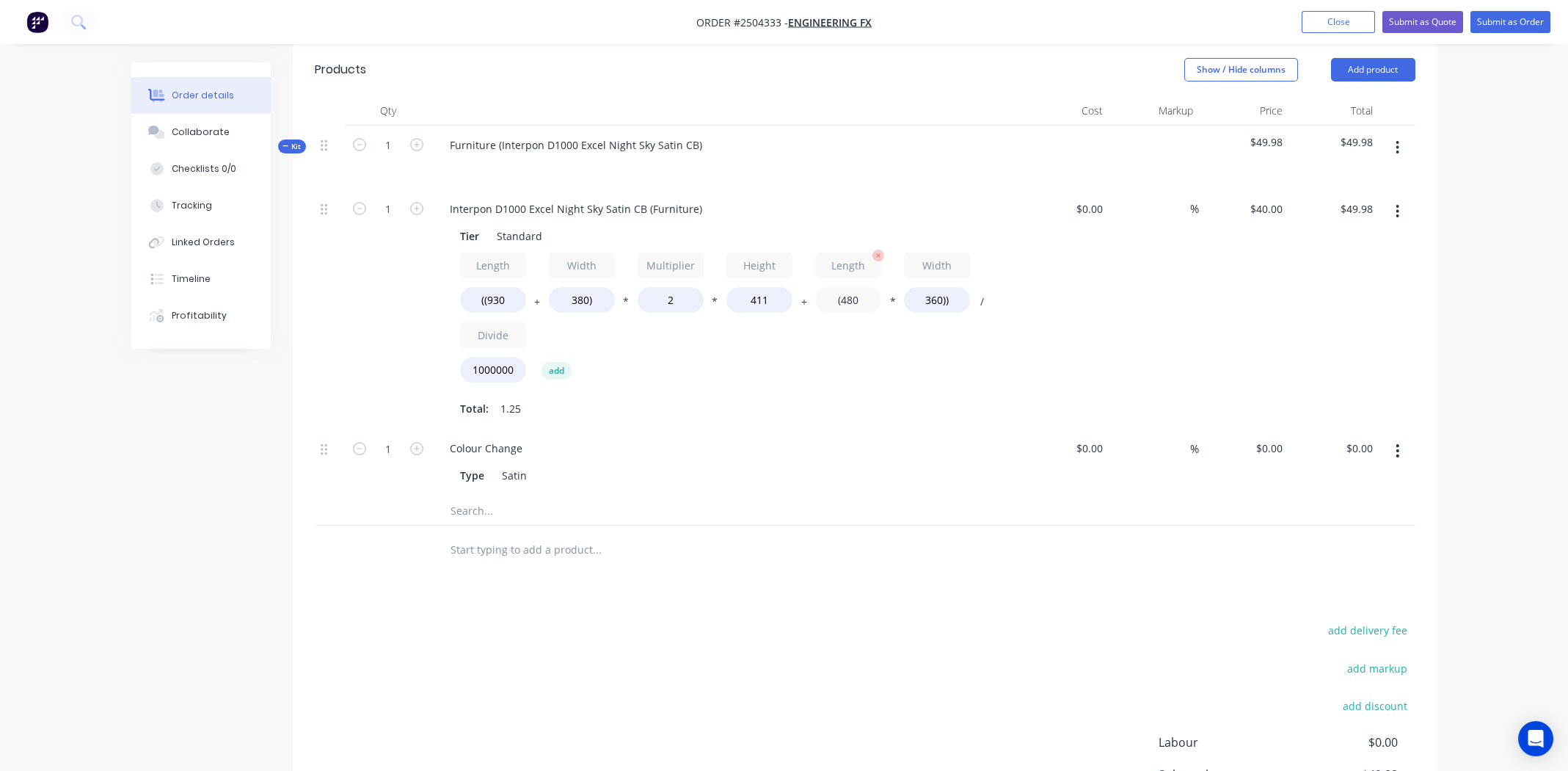
click at [854, 287] on input "(480" at bounding box center [849, 300] width 66 height 25
drag, startPoint x: 938, startPoint y: 302, endPoint x: 912, endPoint y: 297, distance: 26.5
click at [938, 302] on div "Length ((930 + Width 380) * Multiplier 2 * Height 411 + Length (480 * Width 360…" at bounding box center [726, 320] width 531 height 136
click at [857, 287] on input "(480" at bounding box center [849, 300] width 66 height 25
click at [854, 287] on input "(480" at bounding box center [849, 300] width 66 height 25
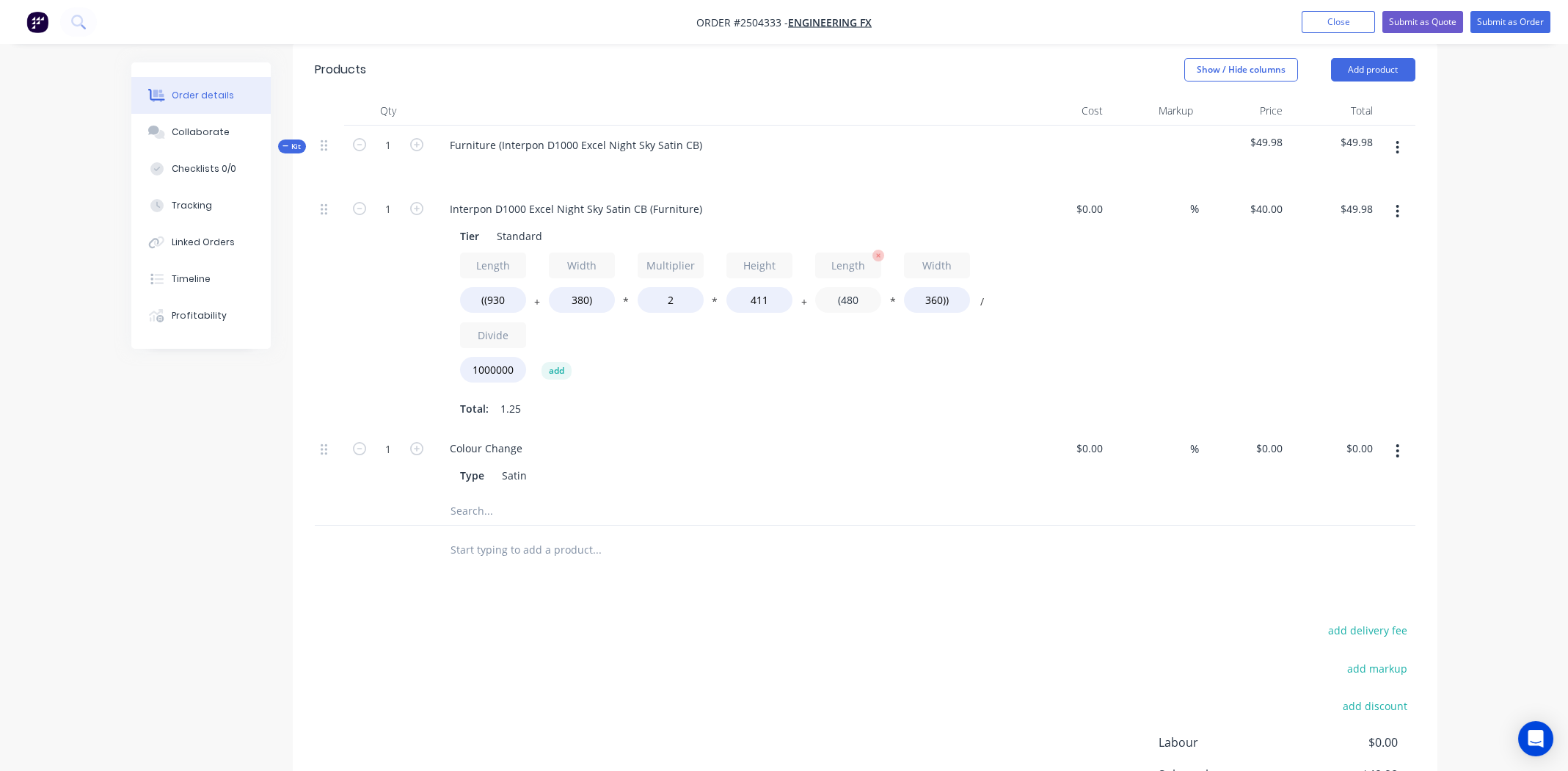
click at [854, 287] on input "(480" at bounding box center [849, 300] width 66 height 25
type input "(930"
type input "$56.46"
click at [931, 287] on input "360))" at bounding box center [937, 300] width 66 height 25
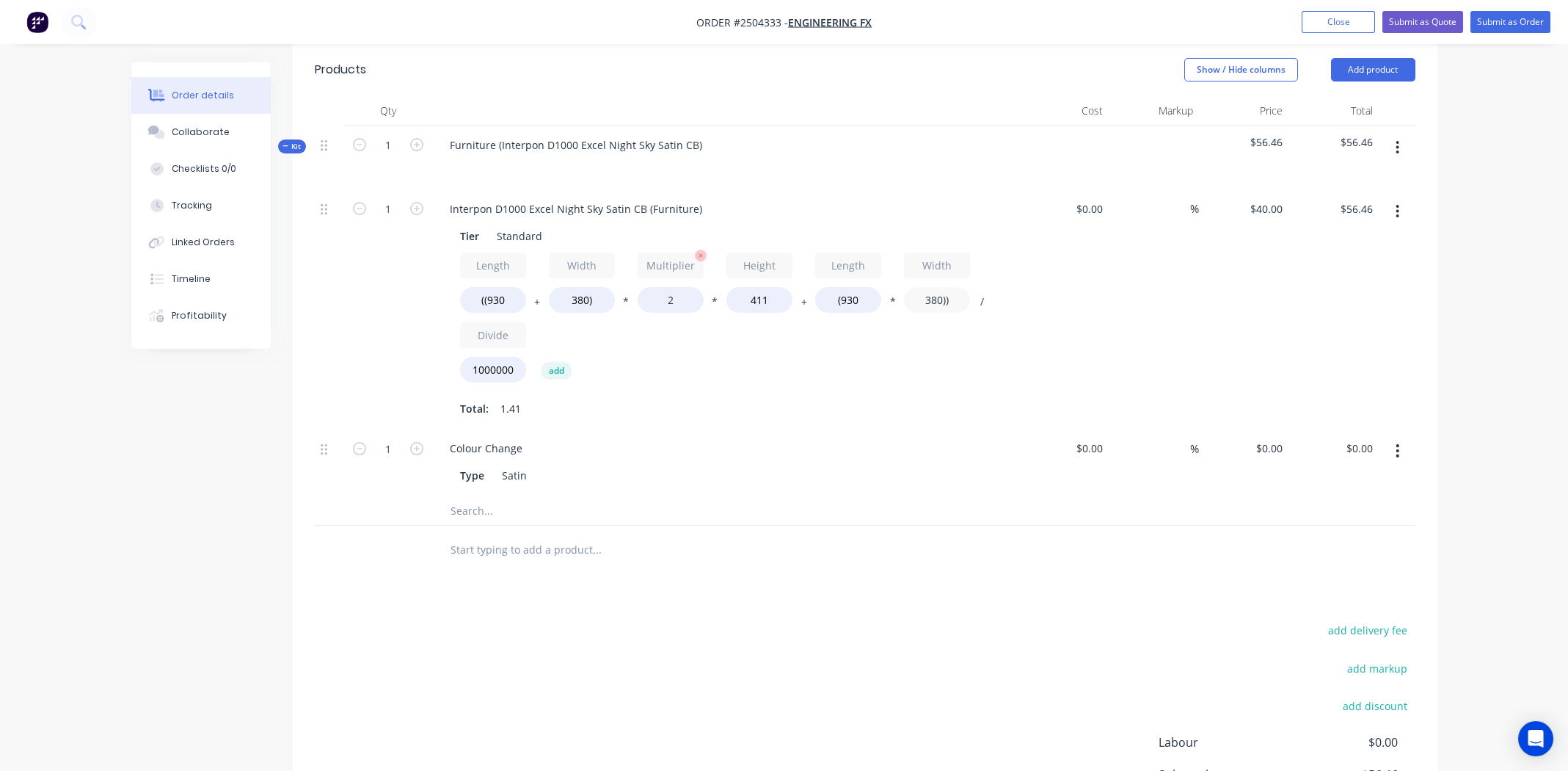
type input "380))"
type input "$57.21"
click at [668, 287] on input "2" at bounding box center [671, 300] width 66 height 25
click at [669, 287] on input "2" at bounding box center [671, 300] width 66 height 25
type input "1.2"
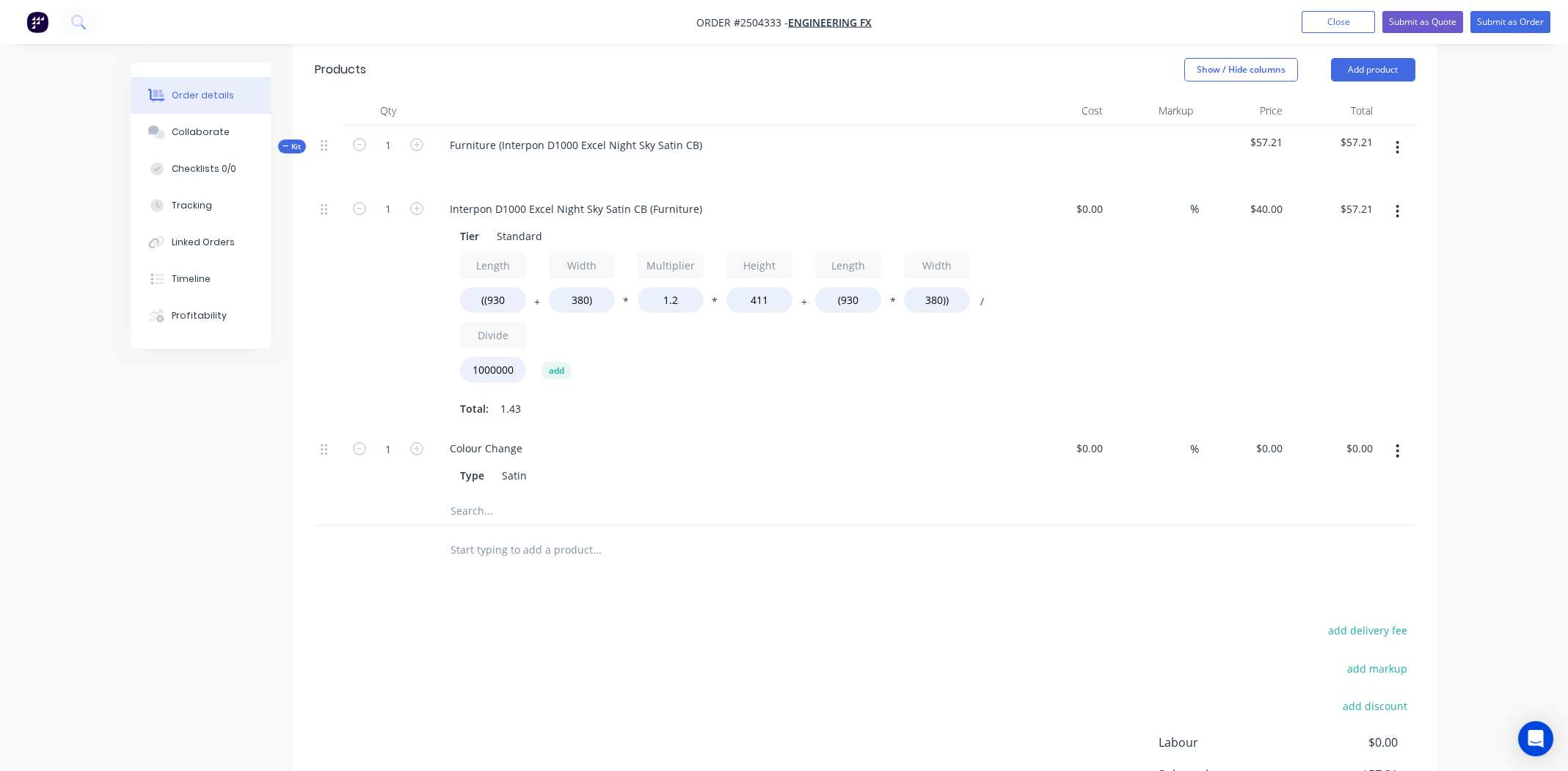
type input "$39.98"
click at [751, 349] on div "Length ((930 + Width 380) * Multiplier 1.2 * Height 411 + Length (930 * Width 3…" at bounding box center [726, 336] width 531 height 167
click at [389, 199] on input "1" at bounding box center [387, 209] width 38 height 22
type input "2"
type input "$79.96"
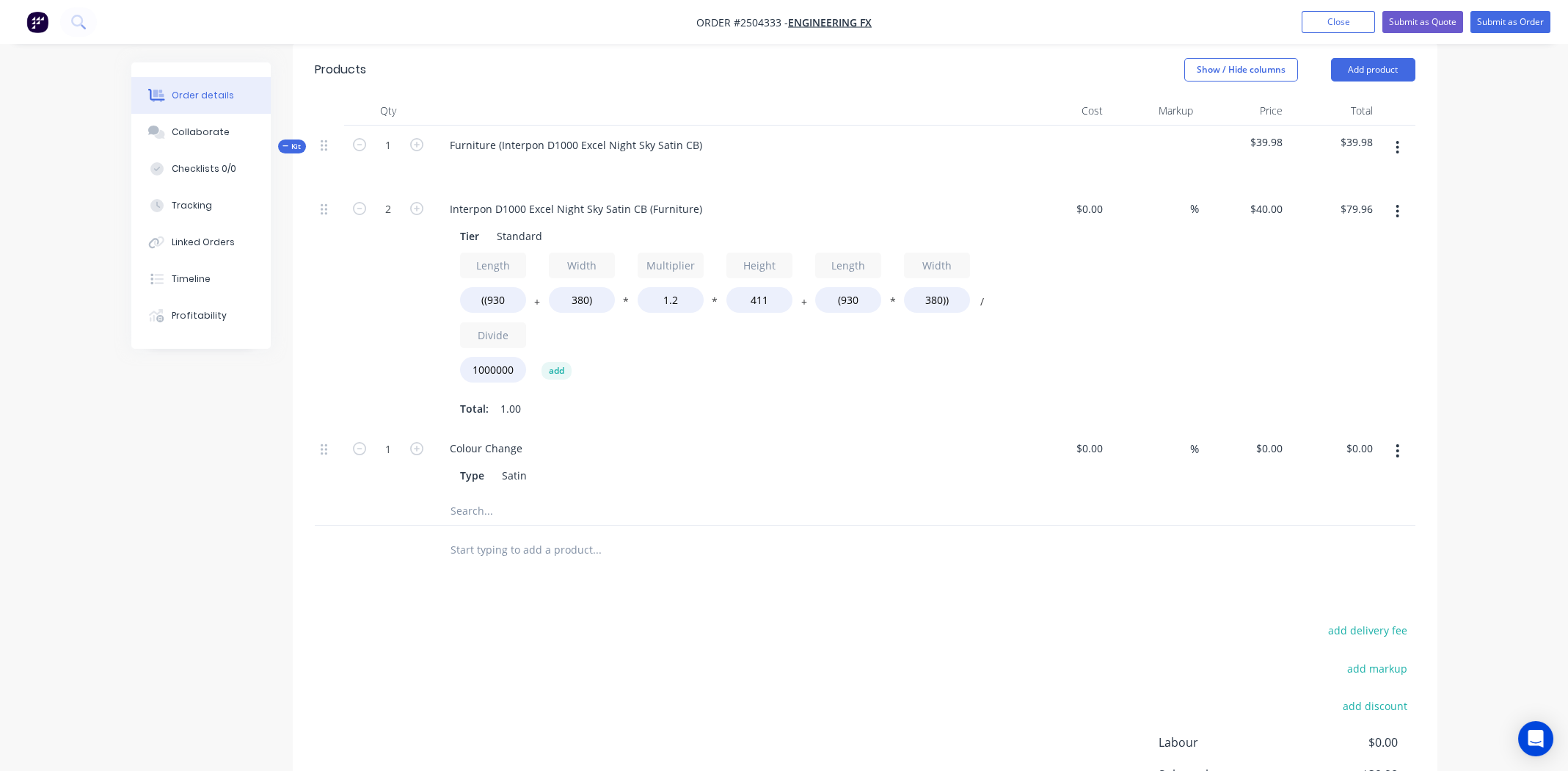
click at [808, 437] on div "Colour Change" at bounding box center [725, 448] width 575 height 21
click at [323, 443] on icon at bounding box center [323, 450] width 7 height 14
click at [1400, 443] on icon "button" at bounding box center [1398, 451] width 4 height 17
click at [1364, 537] on div "Delete" at bounding box center [1346, 548] width 113 height 21
click at [811, 397] on div "Total: 1.00" at bounding box center [726, 408] width 531 height 22
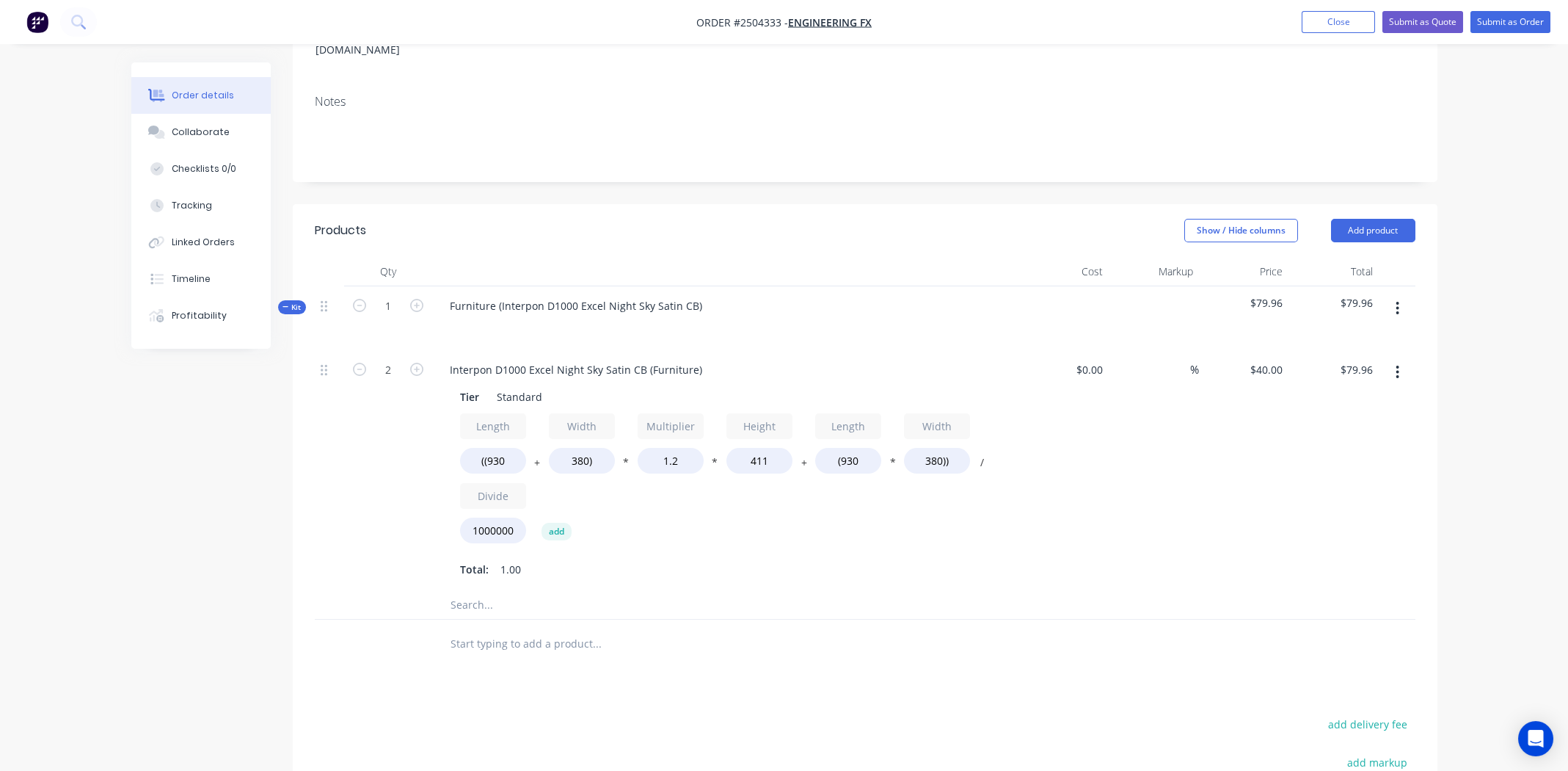
scroll to position [256, 0]
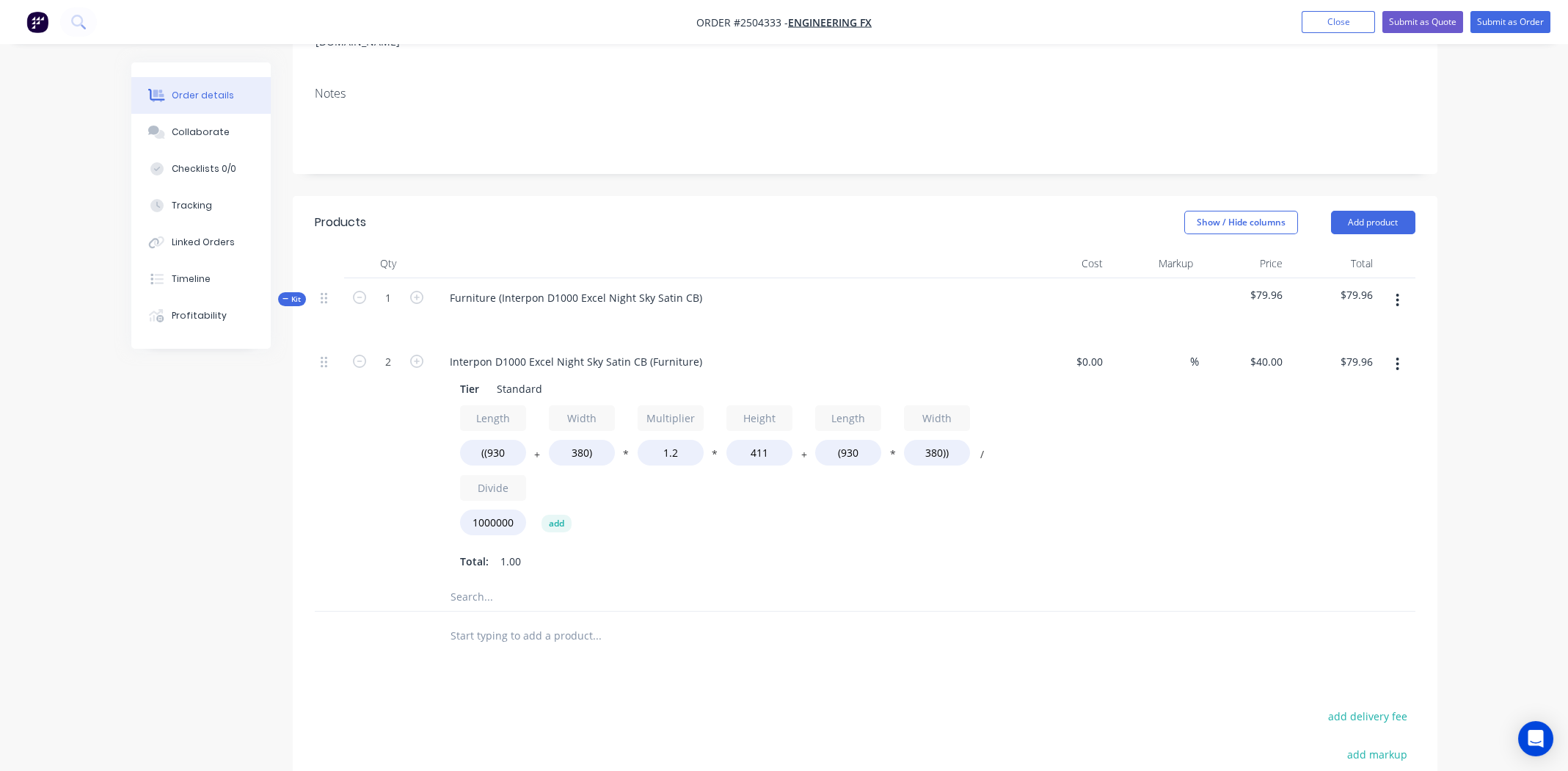
click at [1400, 350] on button "button" at bounding box center [1397, 363] width 34 height 26
click at [1354, 392] on div "Duplicate" at bounding box center [1346, 403] width 113 height 21
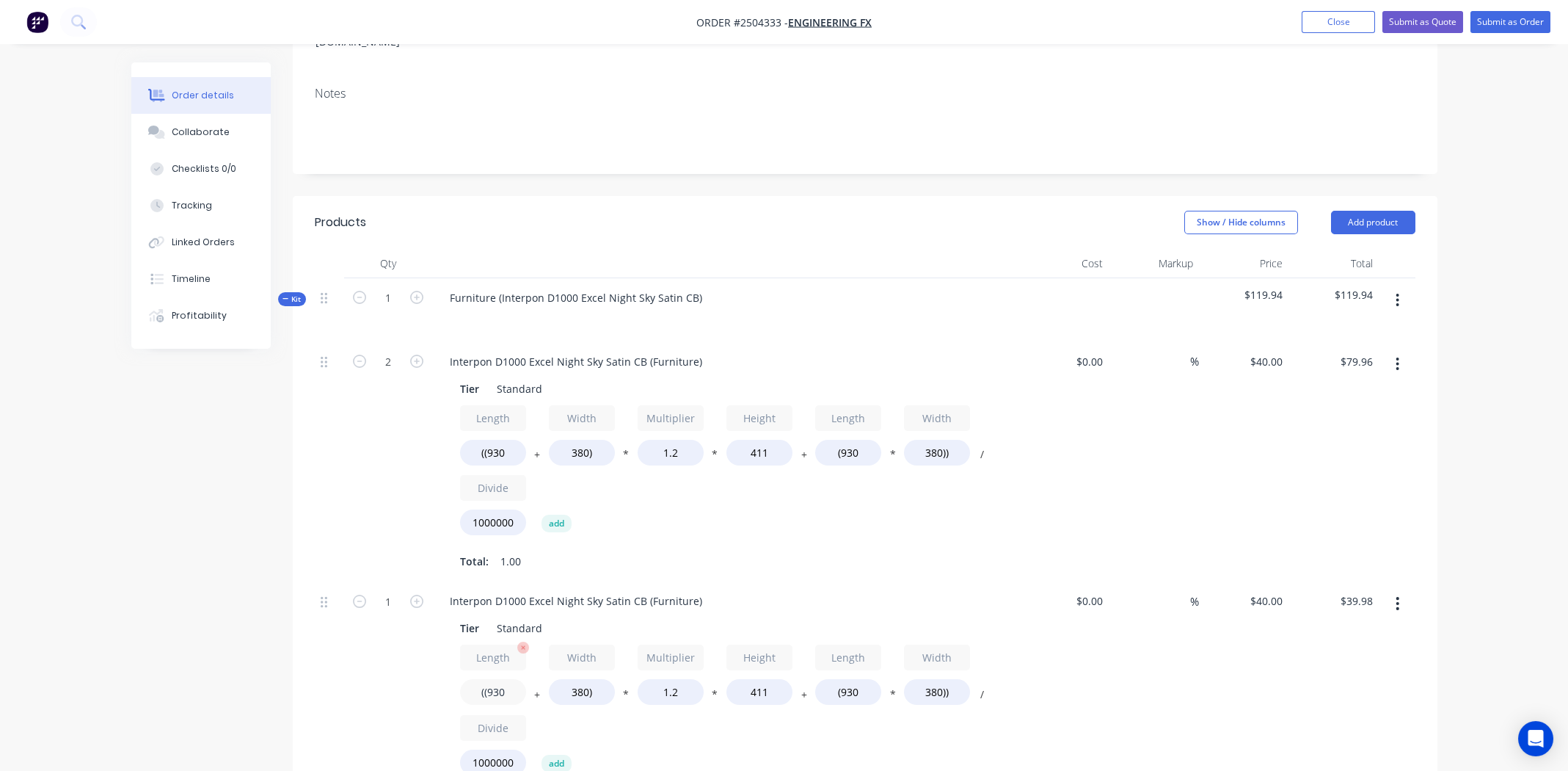
click at [497, 679] on input "((930" at bounding box center [493, 691] width 66 height 25
click at [501, 679] on input "((930" at bounding box center [493, 691] width 66 height 25
click at [499, 679] on input "((930" at bounding box center [493, 691] width 66 height 25
type input "((1110"
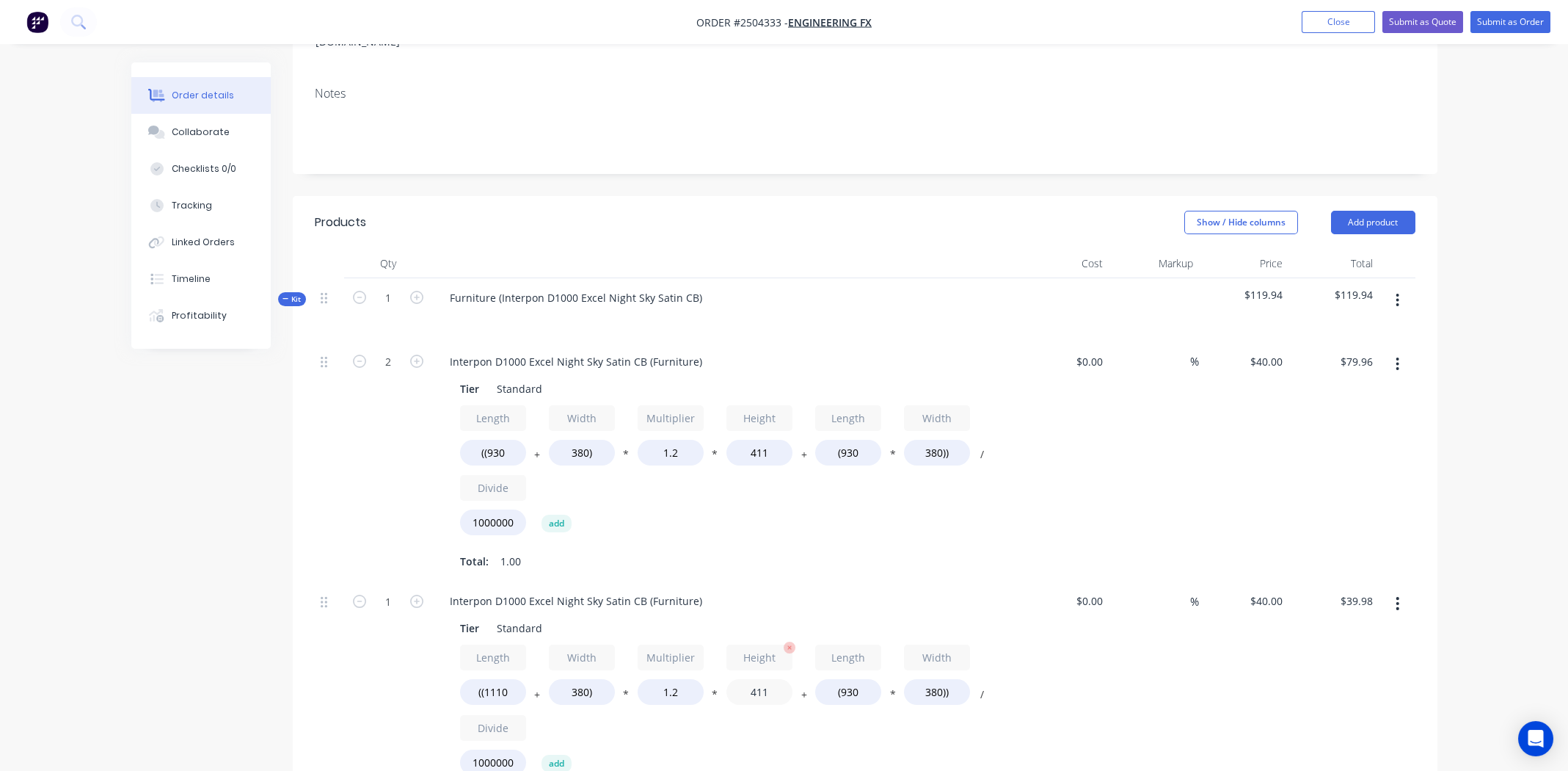
type input "$43.53"
click at [769, 679] on input "411" at bounding box center [759, 691] width 66 height 25
type input "410"
type input "$43.46"
click at [1077, 668] on div "$0.00 $0.00" at bounding box center [1064, 701] width 91 height 240
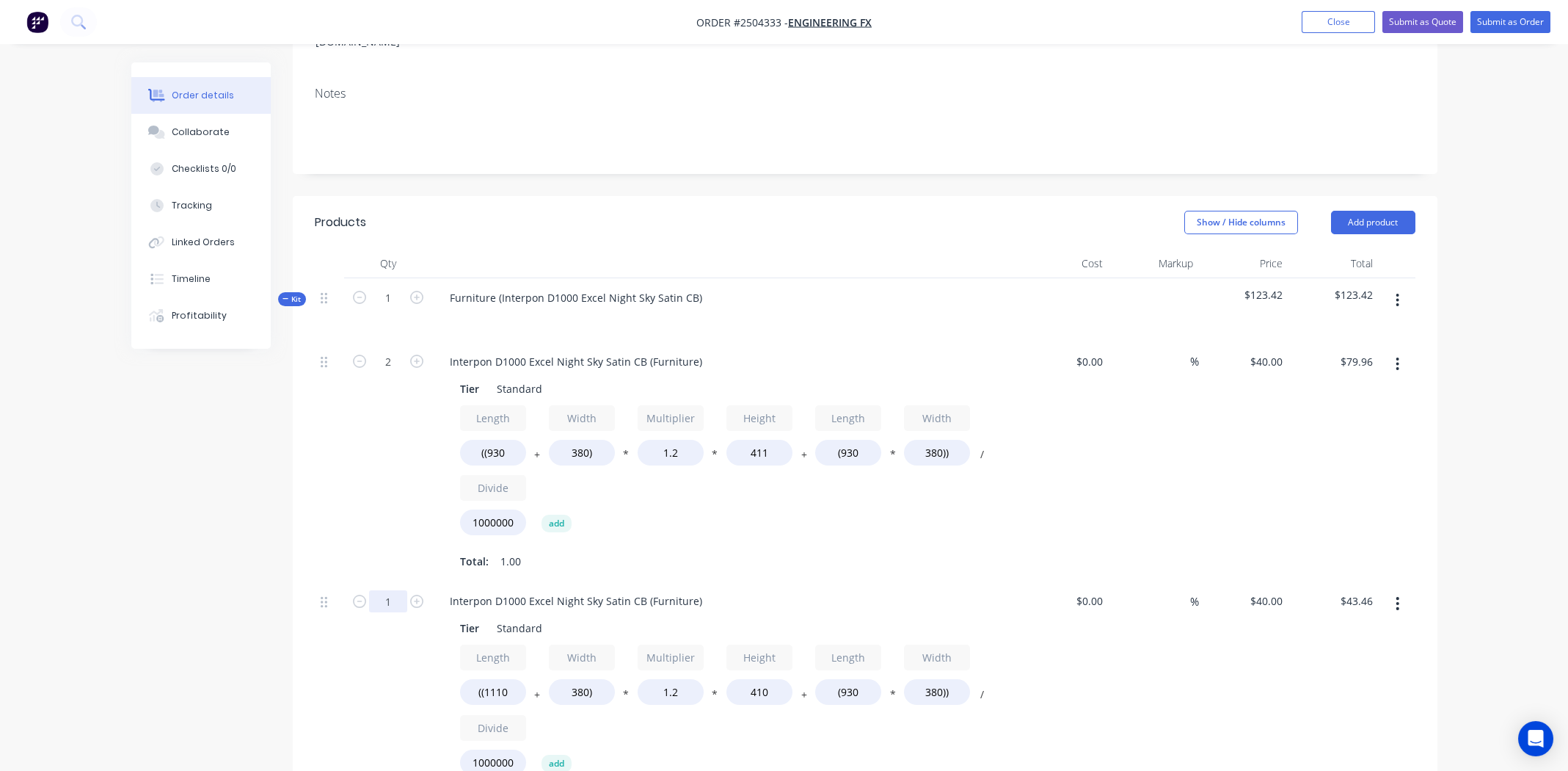
click at [391, 590] on input "1" at bounding box center [387, 601] width 38 height 22
type input "6"
type input "$260.76"
click at [766, 550] on div "Total: 1.00" at bounding box center [726, 561] width 531 height 22
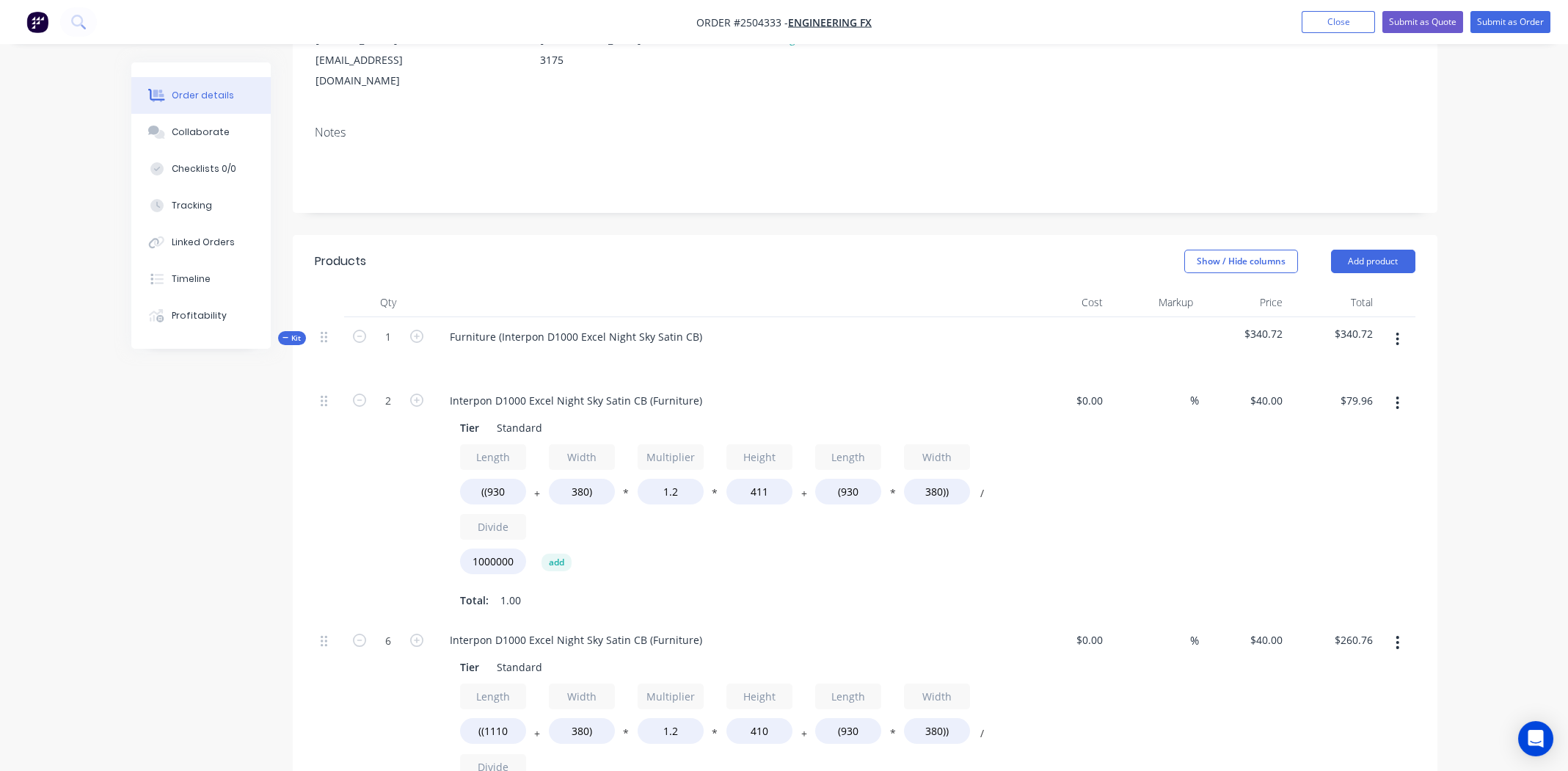
scroll to position [220, 0]
click at [693, 323] on div "Furniture (Interpon D1000 Excel Night Sky Satin CB)" at bounding box center [575, 334] width 275 height 21
click at [606, 386] on div "Interpon D1000 Excel Night Sky Satin CB (Furniture)" at bounding box center [575, 397] width 275 height 21
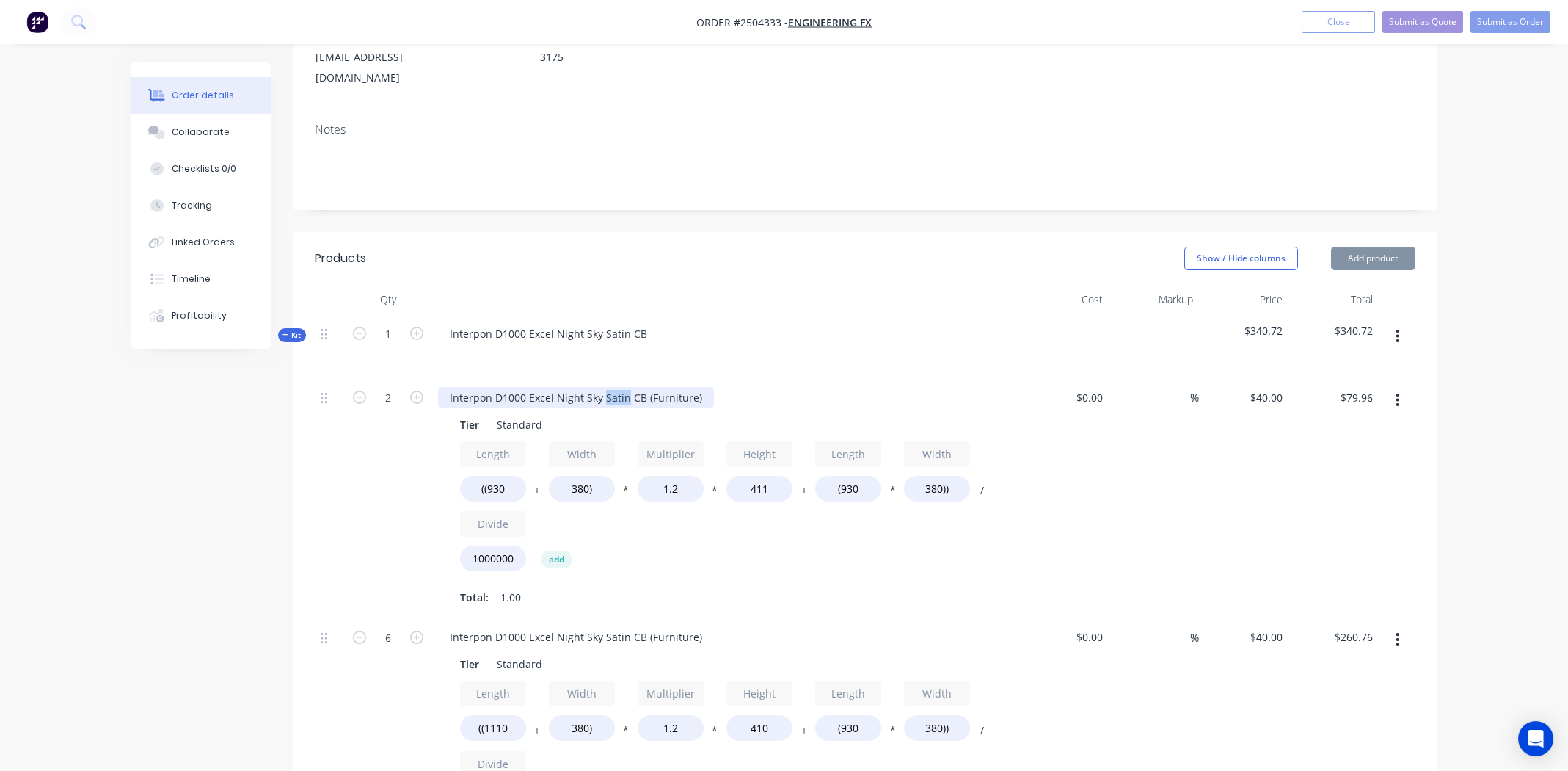
click at [606, 386] on div "Interpon D1000 Excel Night Sky Satin CB (Furniture)" at bounding box center [575, 397] width 275 height 21
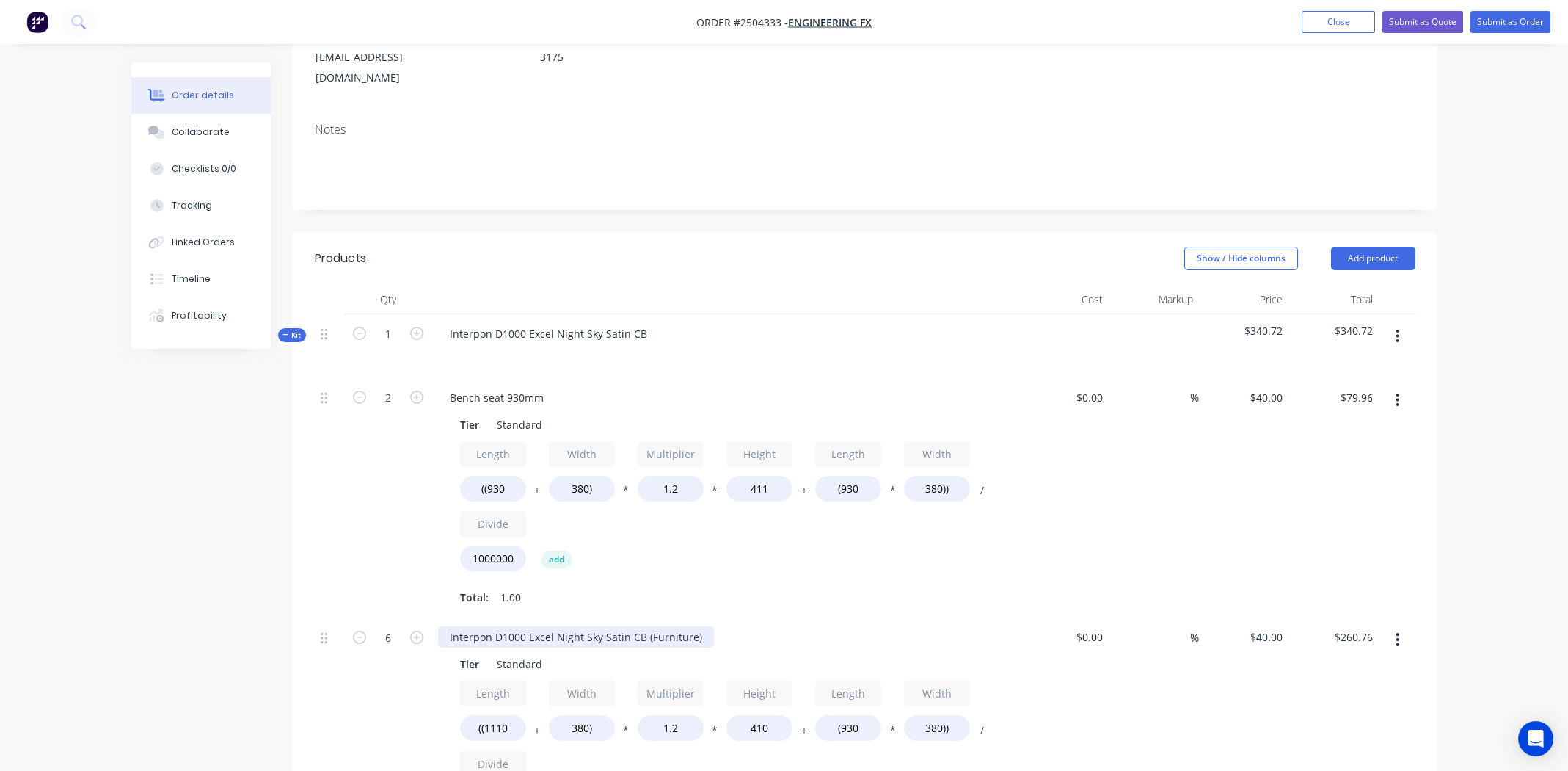
click at [583, 626] on div "Interpon D1000 Excel Night Sky Satin CB (Furniture)" at bounding box center [575, 637] width 275 height 21
click at [717, 586] on div "Total: 1.00" at bounding box center [726, 597] width 531 height 22
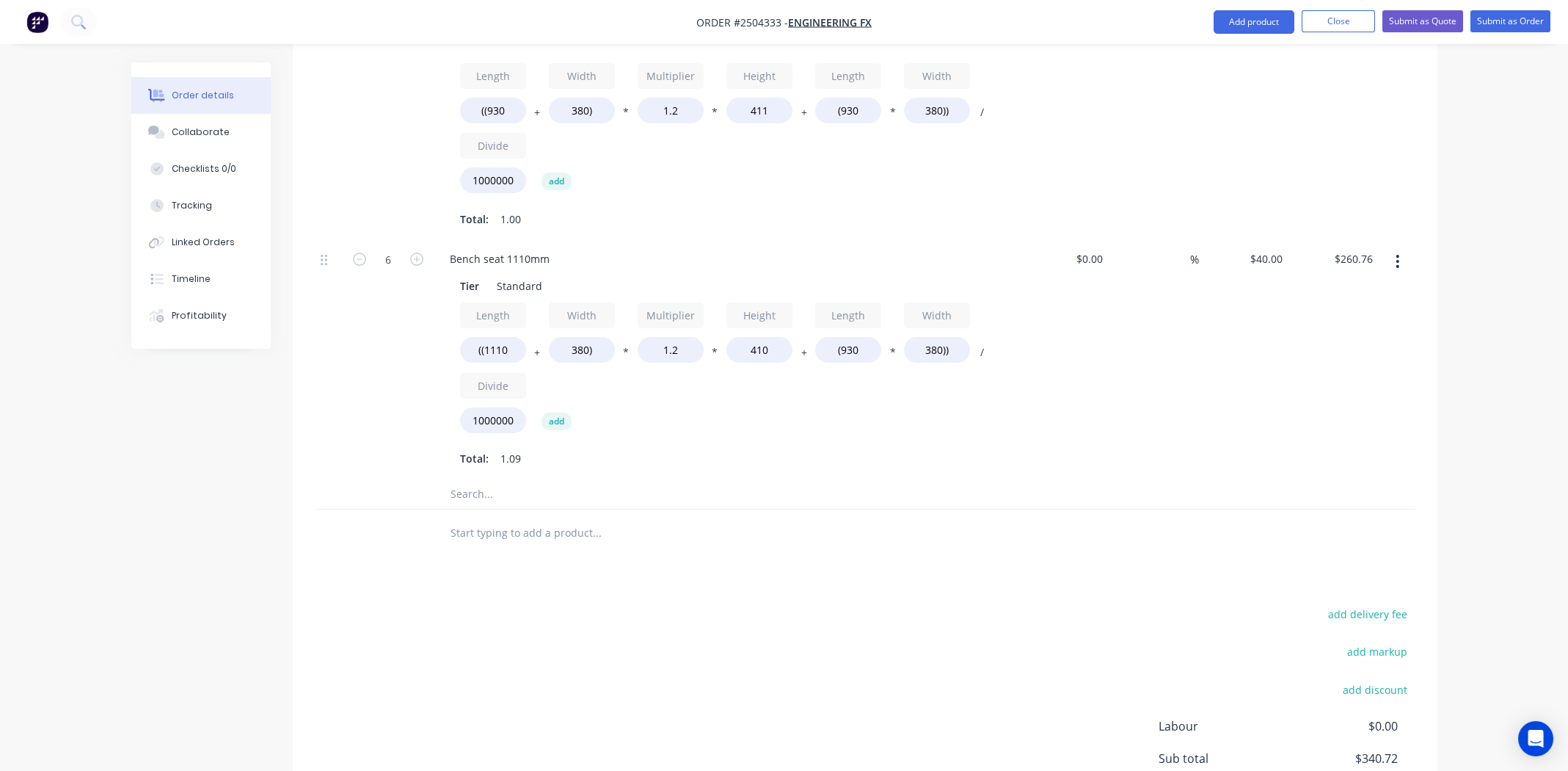
scroll to position [349, 0]
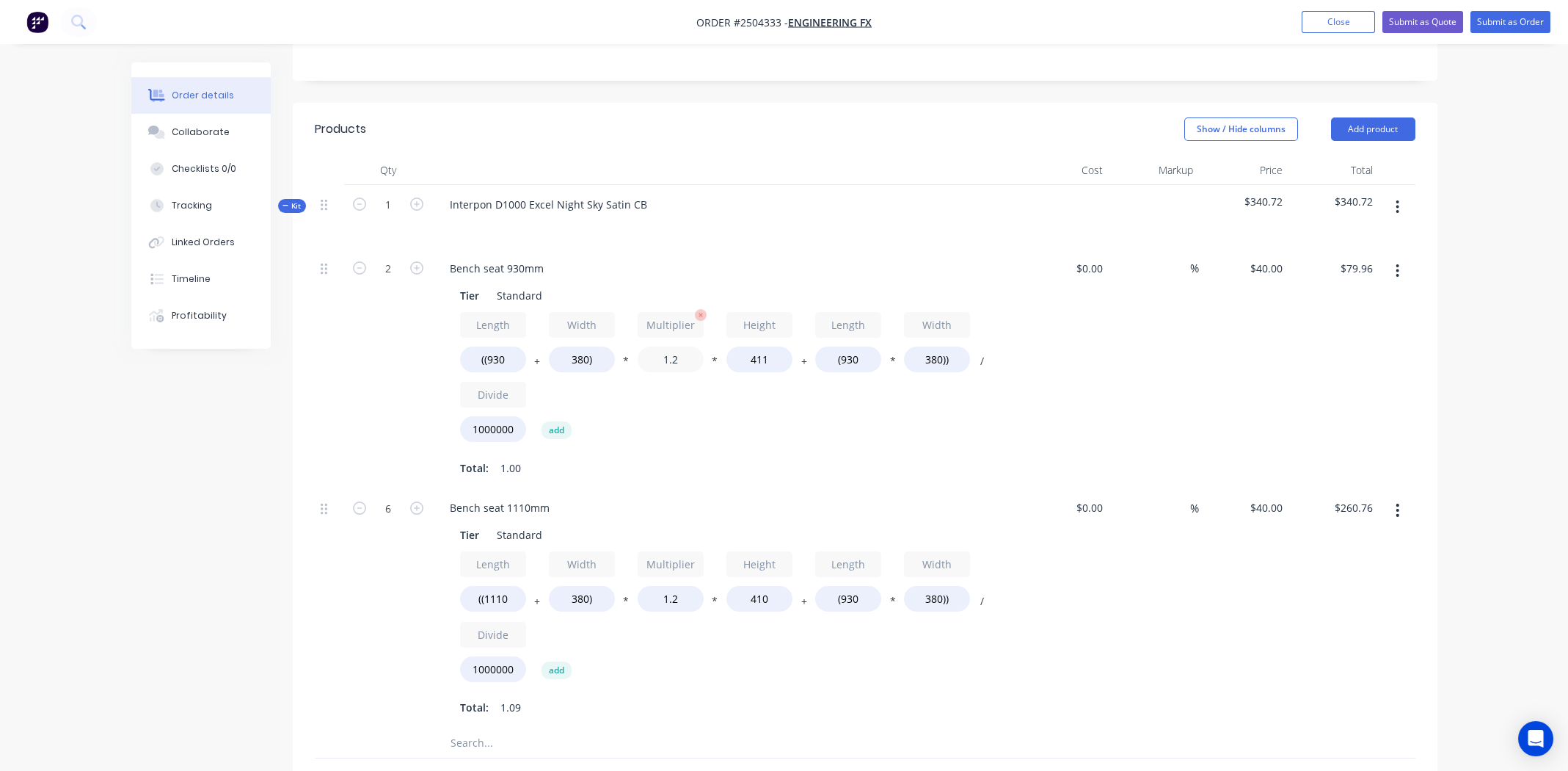
click at [675, 347] on input "1.2" at bounding box center [671, 359] width 66 height 25
click at [684, 347] on input "1.2" at bounding box center [671, 359] width 66 height 25
type input "1.3"
type input "$84.26"
click at [678, 586] on input "1.2" at bounding box center [671, 599] width 66 height 25
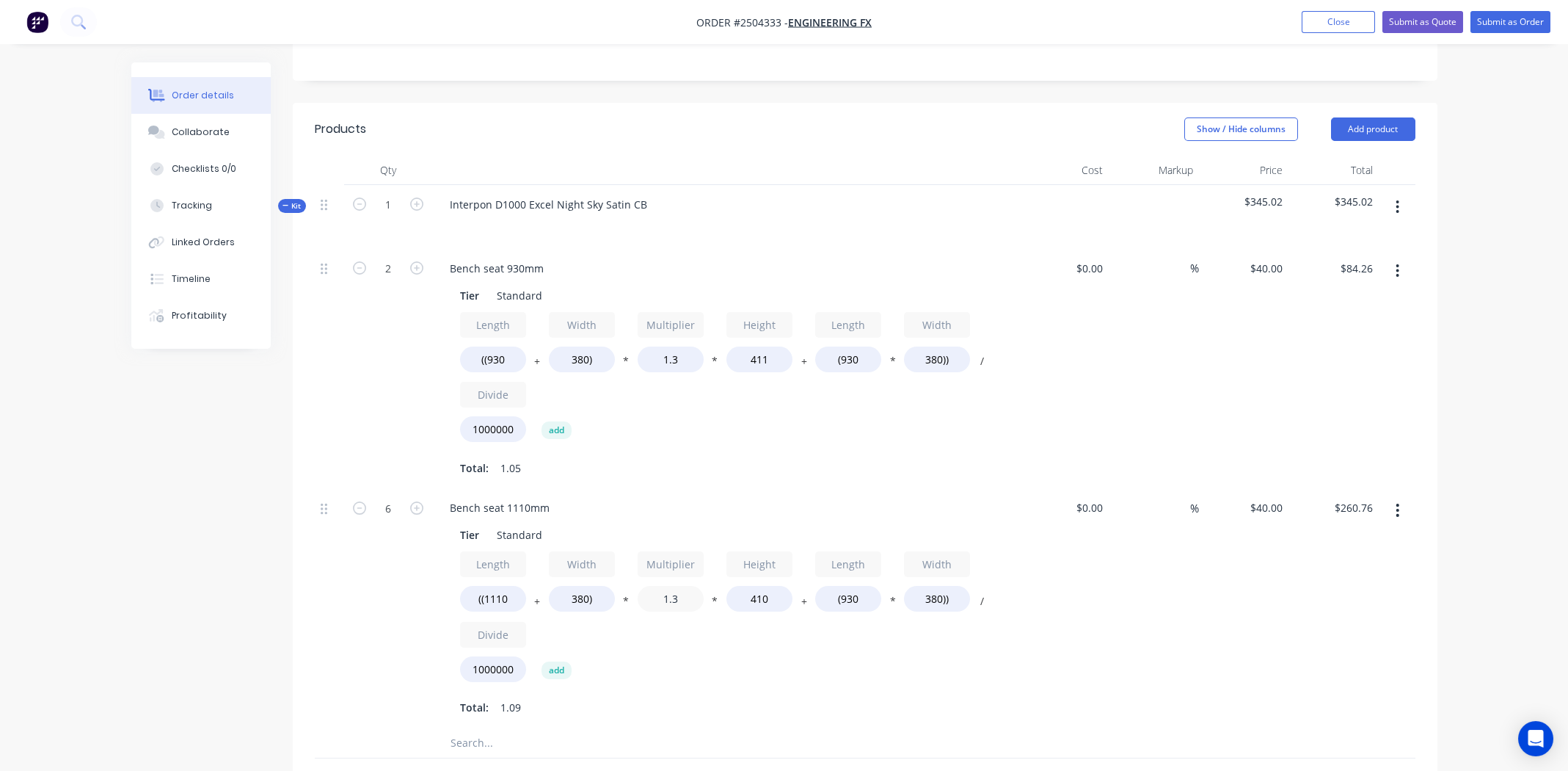
type input "1.3"
type input "$275.42"
click at [771, 488] on div "Bench seat 1110mm Tier Standard Length ((1110 + Width 380) * Multiplier 1.3 * H…" at bounding box center [725, 607] width 587 height 240
click at [1286, 561] on div "$40.00 $40.00" at bounding box center [1244, 607] width 91 height 240
click at [787, 403] on div "Length ((930 + Width 380) * Multiplier 1.3 * Height 411 + Length (930 * Width 3…" at bounding box center [726, 380] width 531 height 136
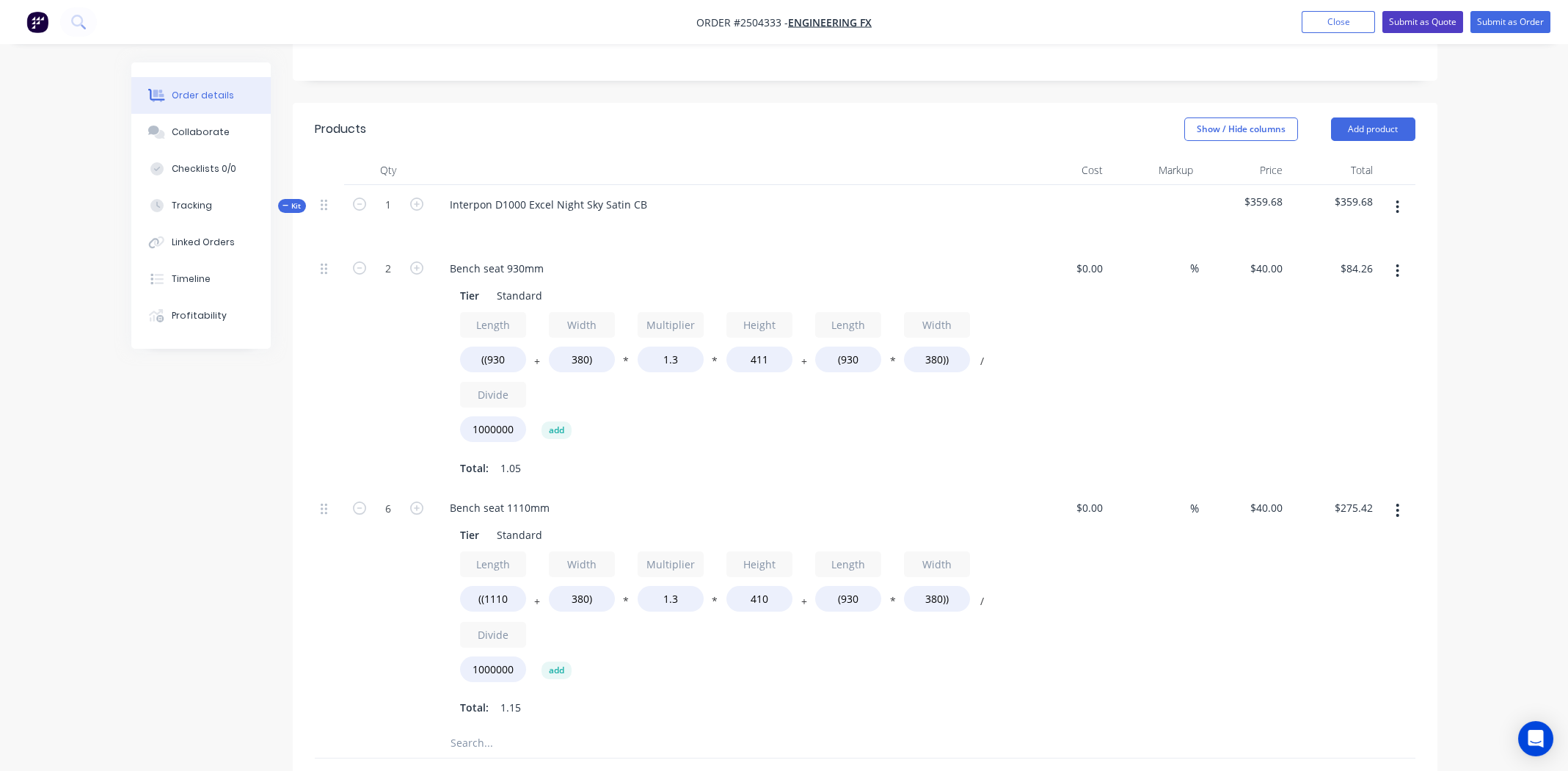
click at [1420, 17] on button "Submit as Quote" at bounding box center [1422, 21] width 81 height 22
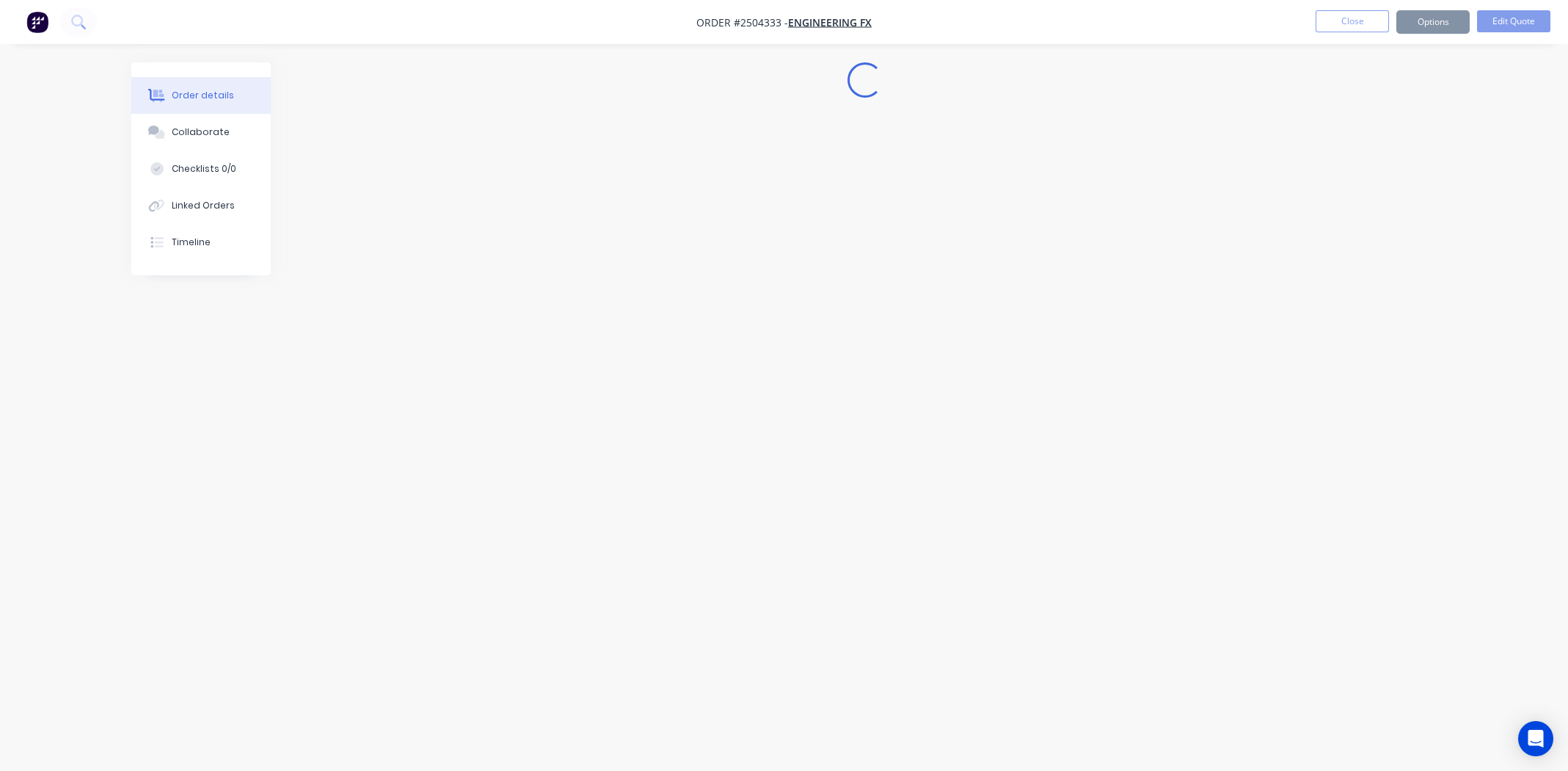
scroll to position [0, 0]
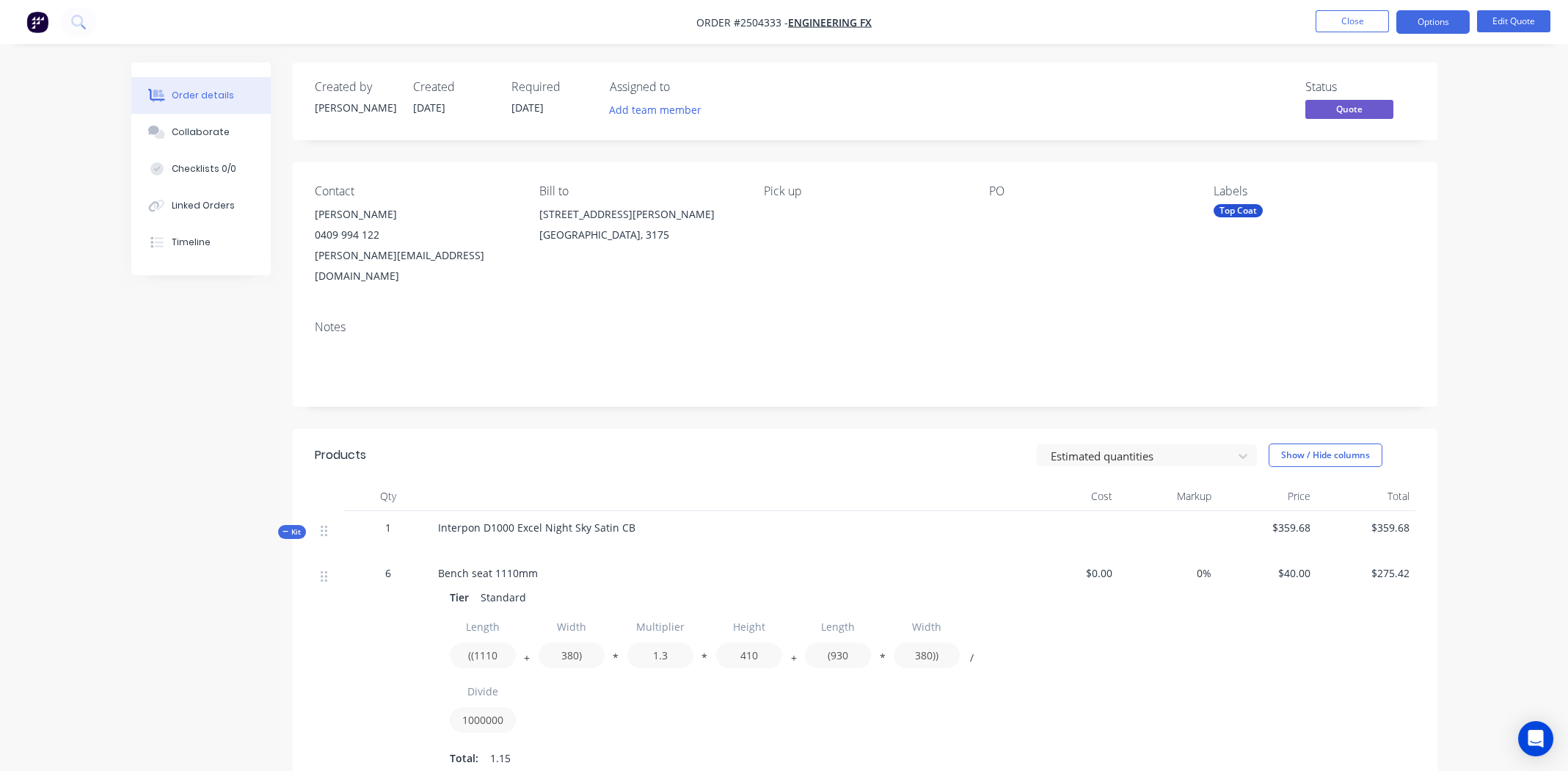
click at [529, 521] on span "Interpon D1000 Excel Night Sky Satin CB" at bounding box center [536, 528] width 198 height 14
copy div "Interpon D1000 Excel Night Sky Satin CB"
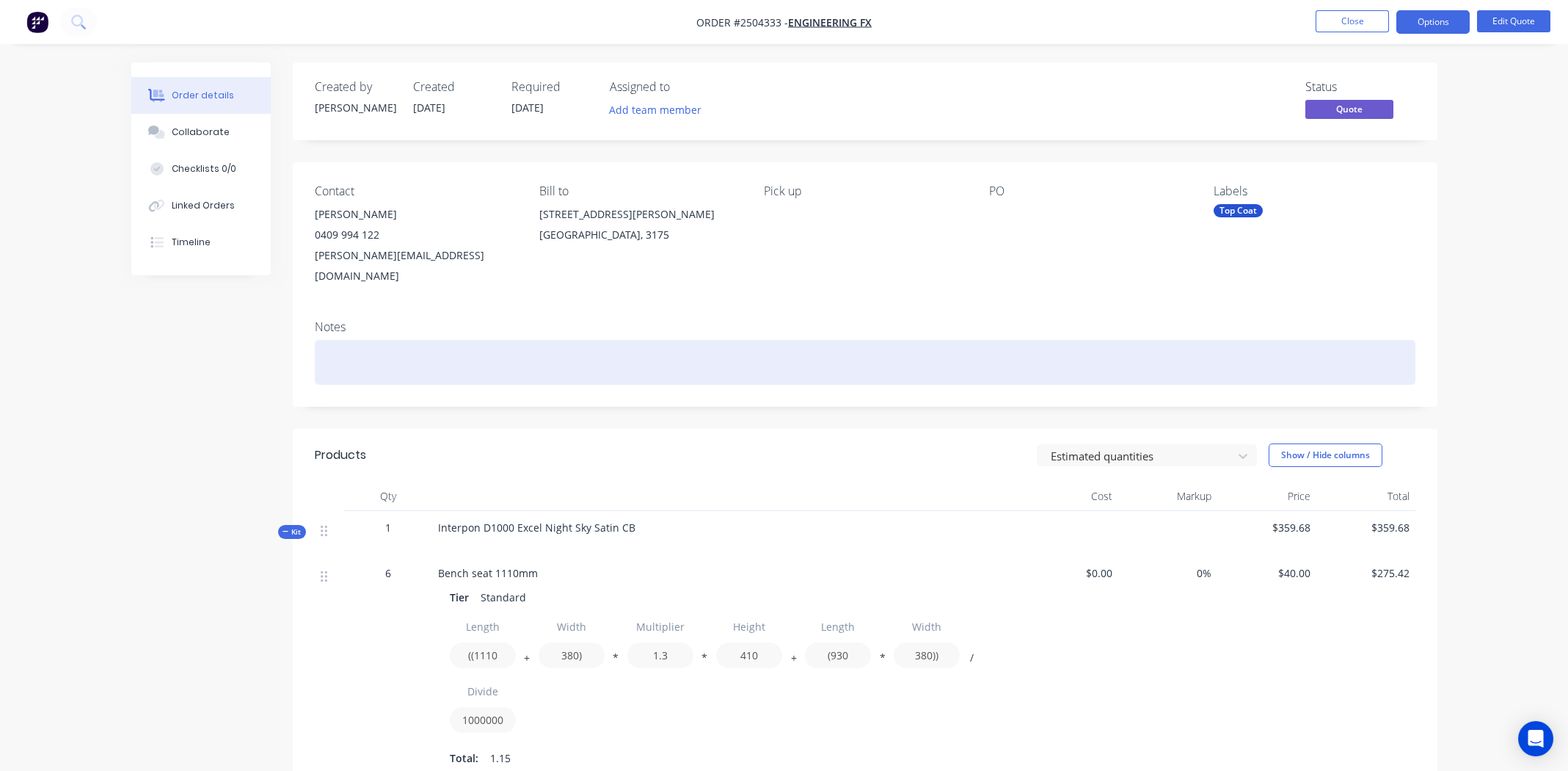
click at [443, 340] on div at bounding box center [864, 362] width 1101 height 45
paste div
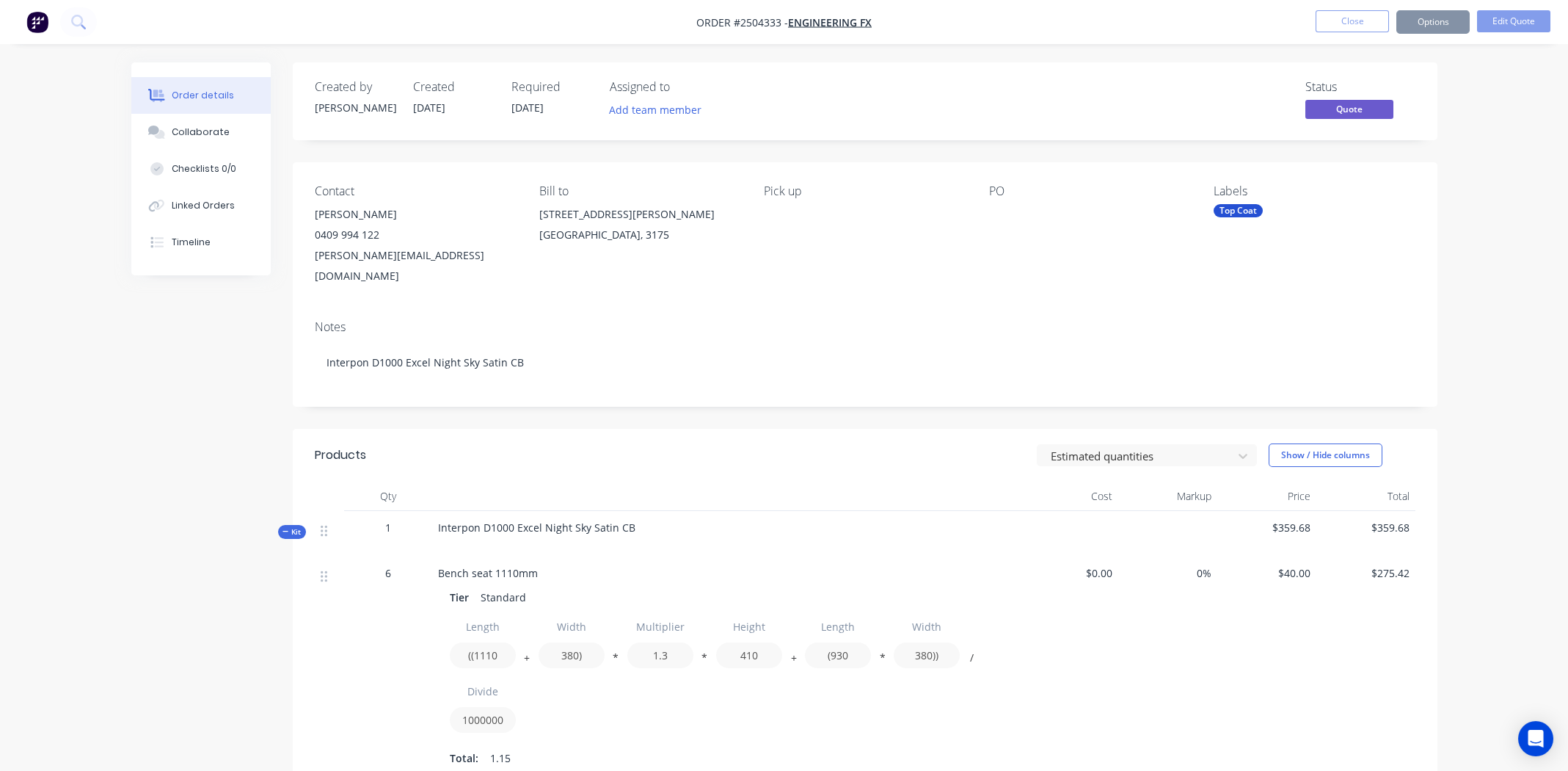
click at [827, 275] on div "Contact [PERSON_NAME] 0409 994 122 [PERSON_NAME][EMAIL_ADDRESS][DOMAIN_NAME] Bi…" at bounding box center [865, 236] width 1145 height 146
click at [209, 126] on div "Collaborate" at bounding box center [201, 132] width 58 height 14
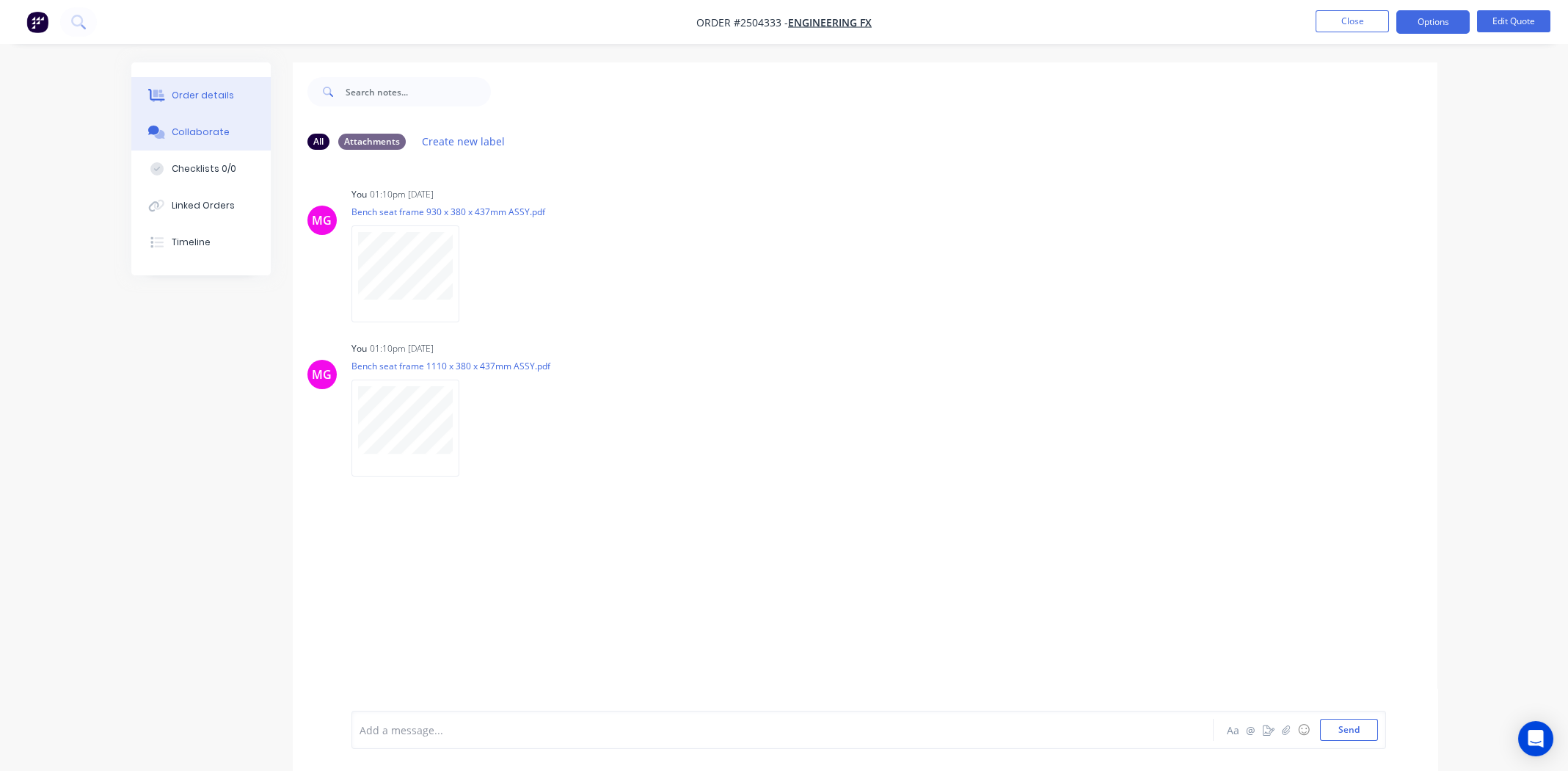
click at [206, 92] on div "Order details" at bounding box center [202, 95] width 62 height 14
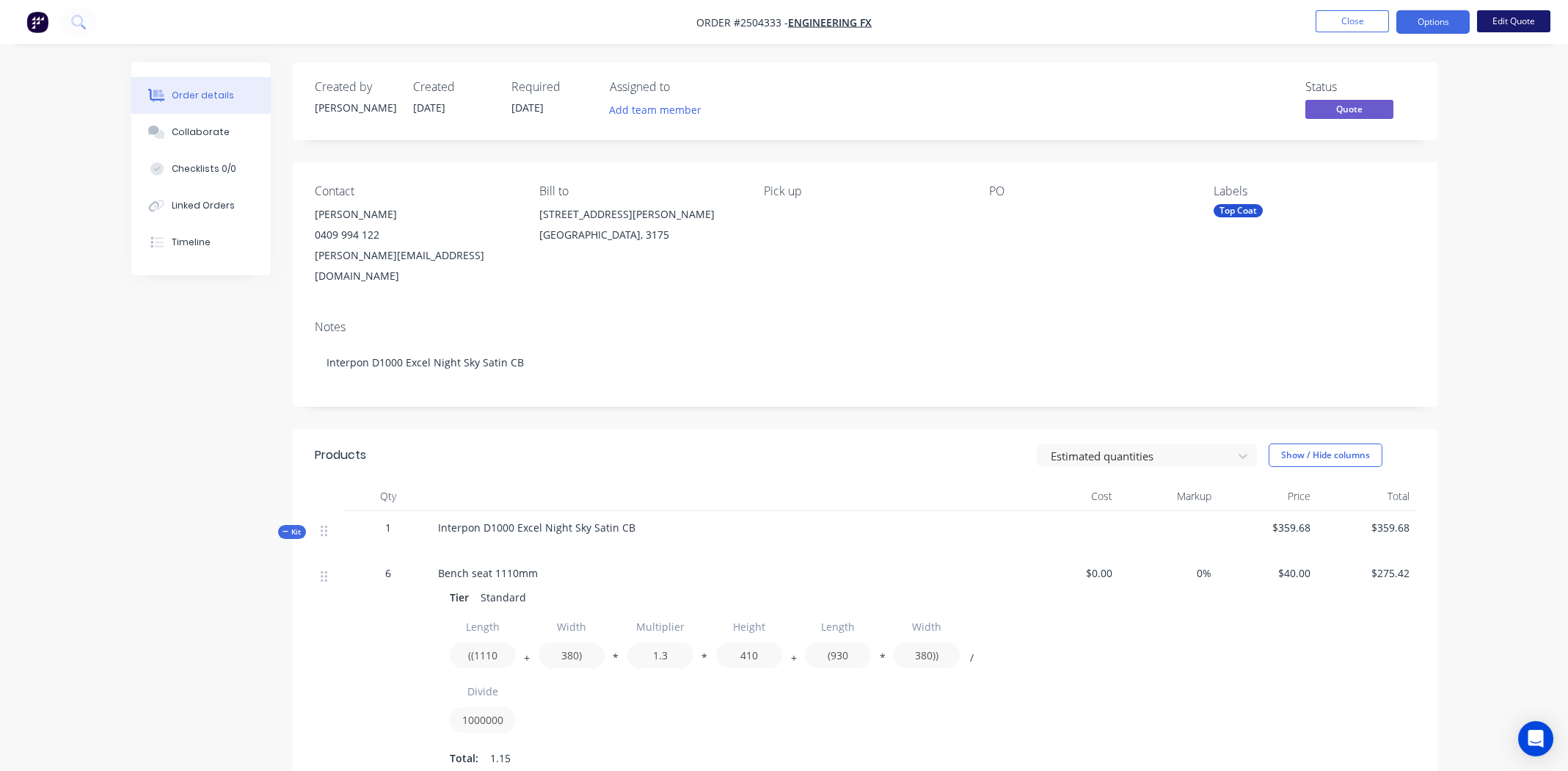
drag, startPoint x: 994, startPoint y: 215, endPoint x: 1509, endPoint y: 24, distance: 549.3
click at [1509, 24] on button "Edit Quote" at bounding box center [1513, 21] width 73 height 22
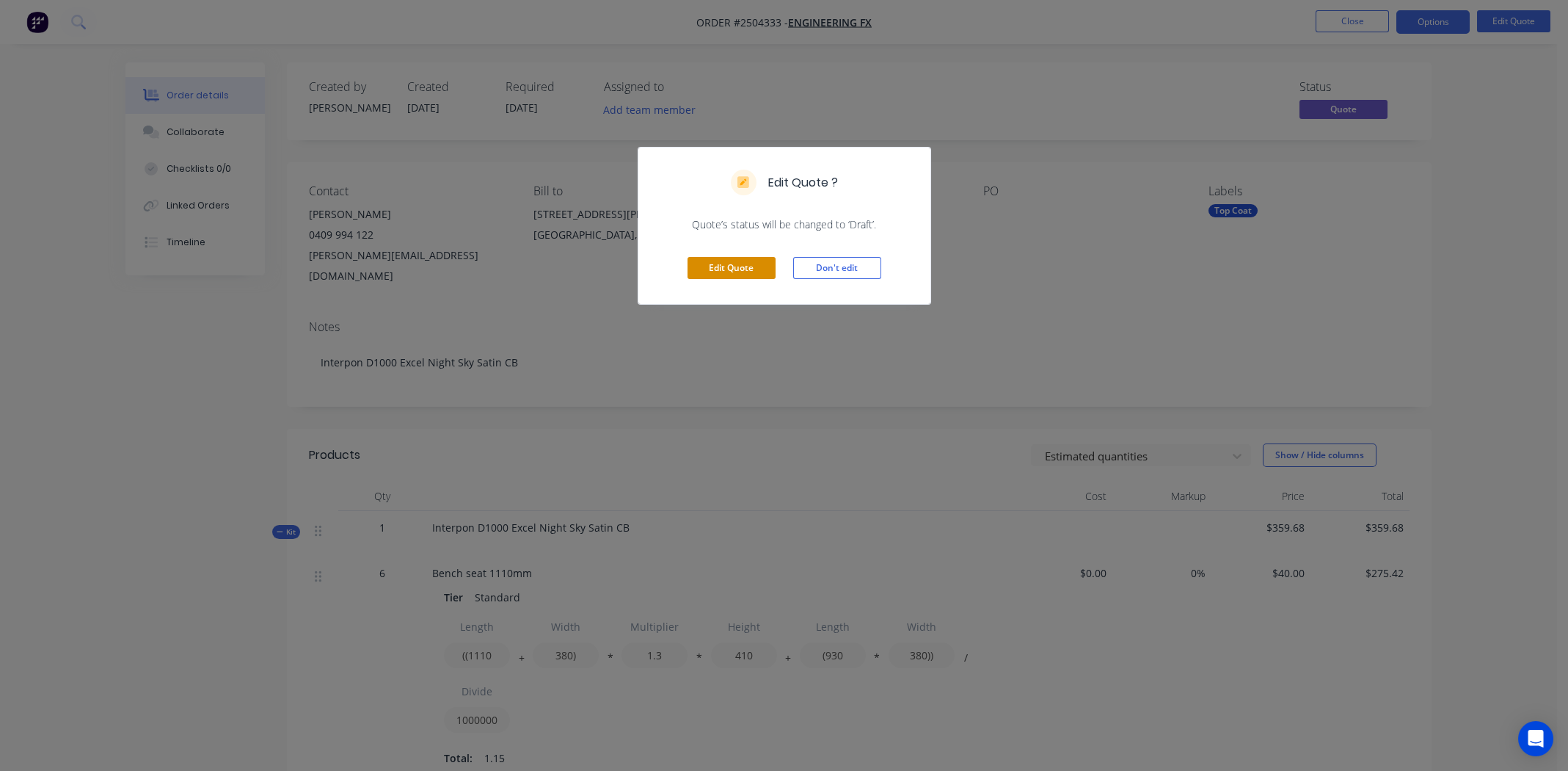
click at [723, 266] on button "Edit Quote" at bounding box center [731, 268] width 88 height 22
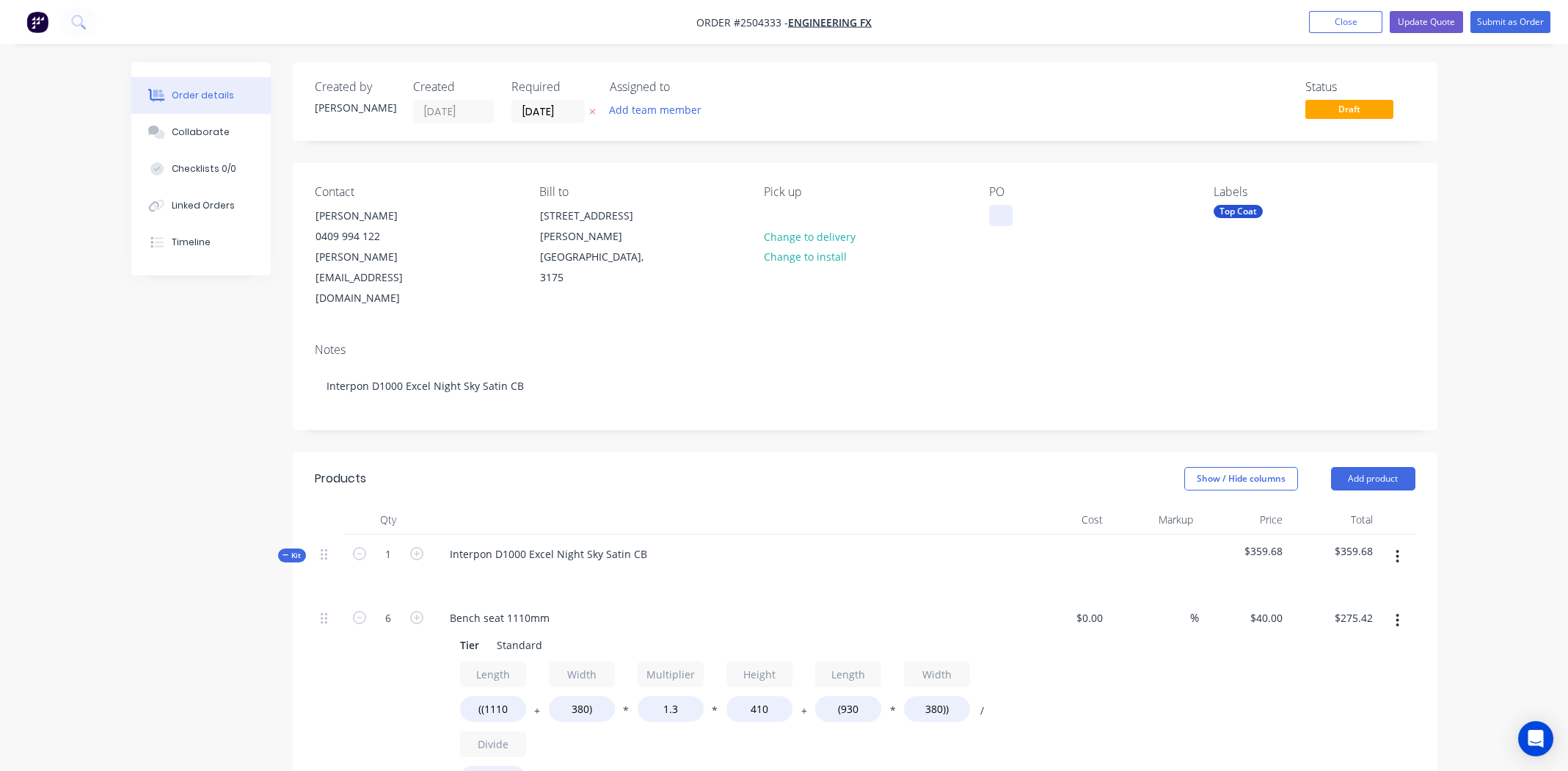
paste div
click at [1432, 31] on button "Update Quote" at bounding box center [1426, 21] width 73 height 22
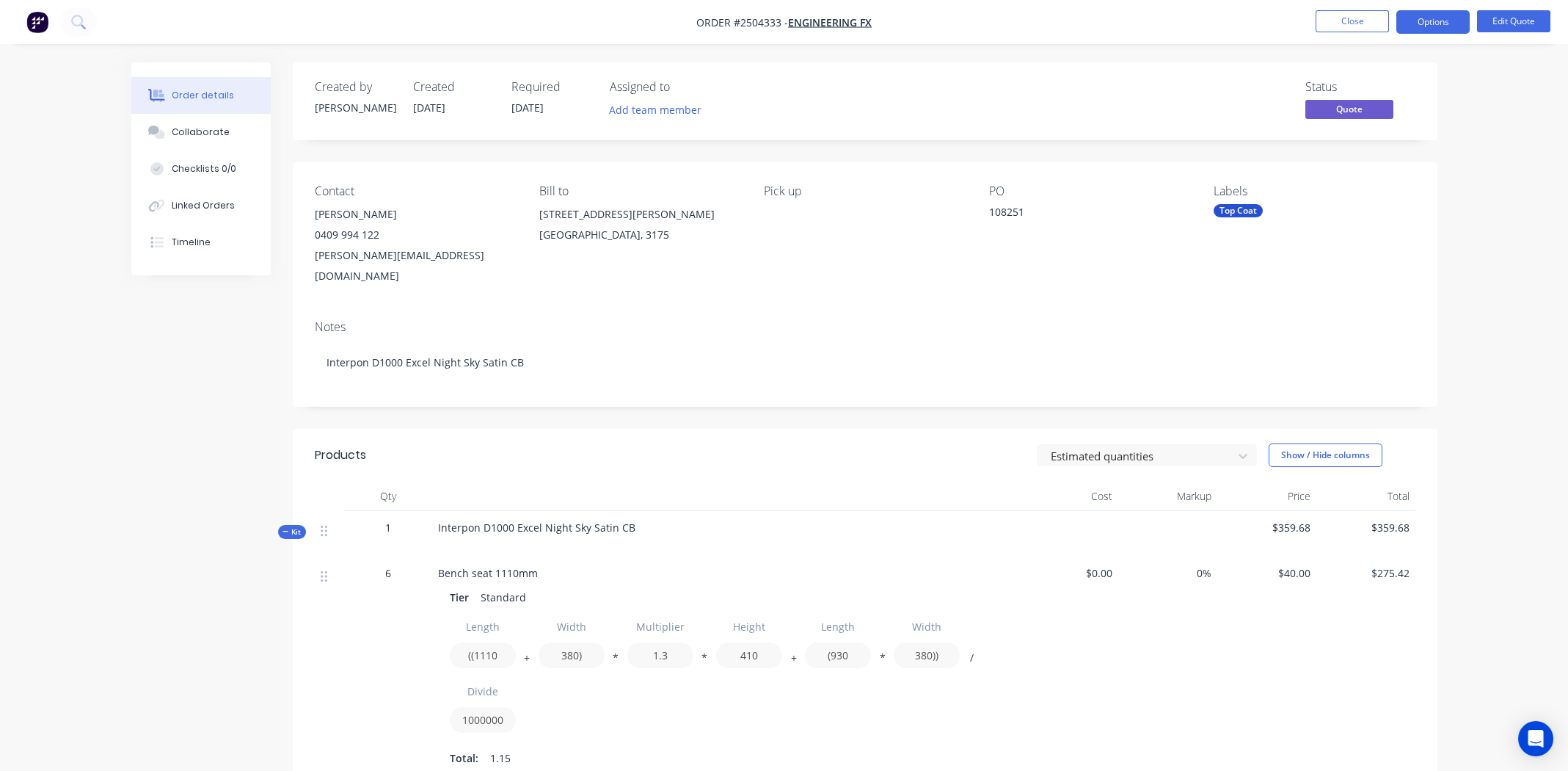
click at [756, 21] on span "Order #2504333 -" at bounding box center [742, 22] width 91 height 14
copy span "2504333"
click at [1350, 22] on button "Close" at bounding box center [1352, 21] width 73 height 22
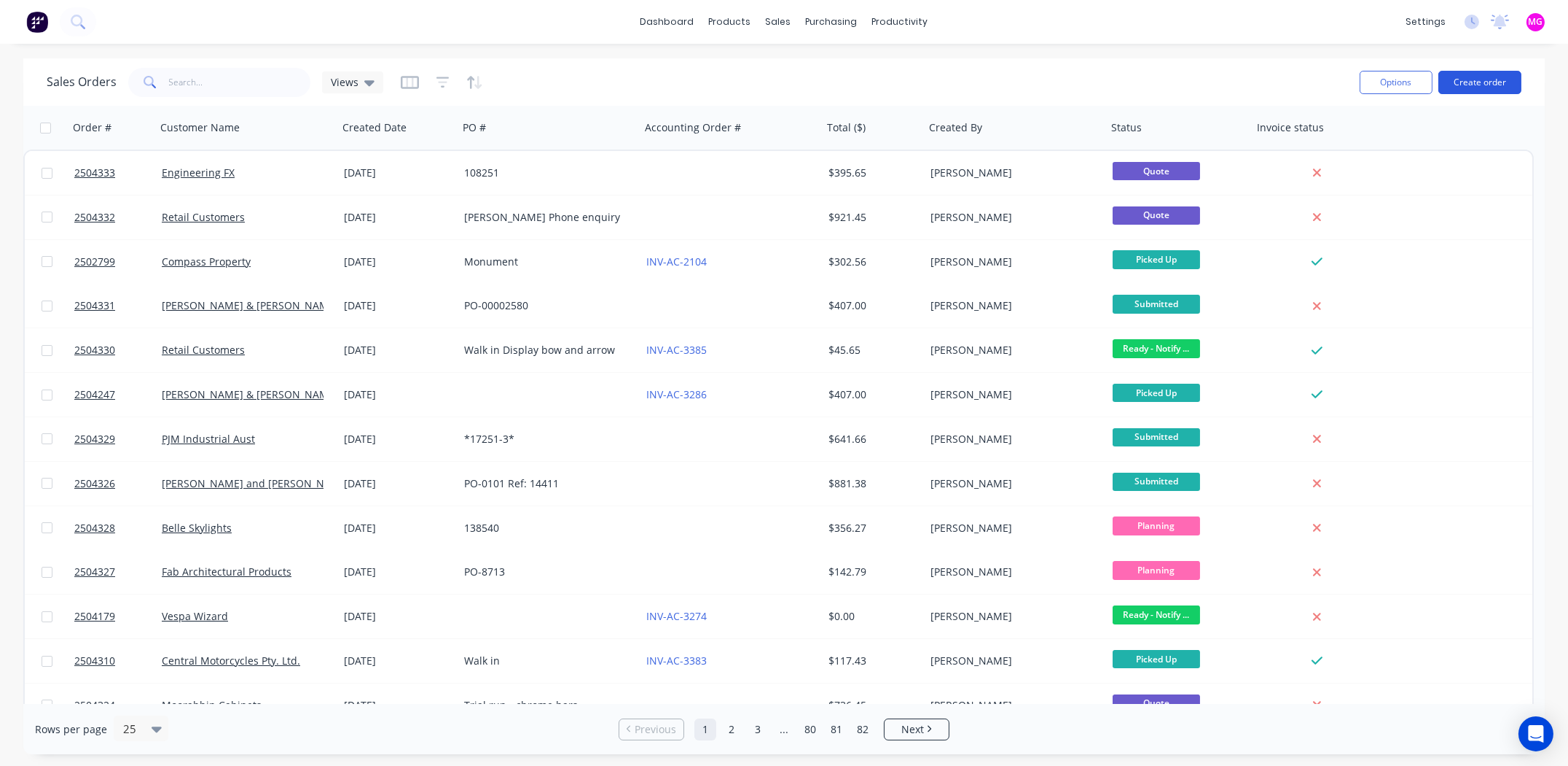
click at [1465, 84] on button "Create order" at bounding box center [1480, 82] width 83 height 23
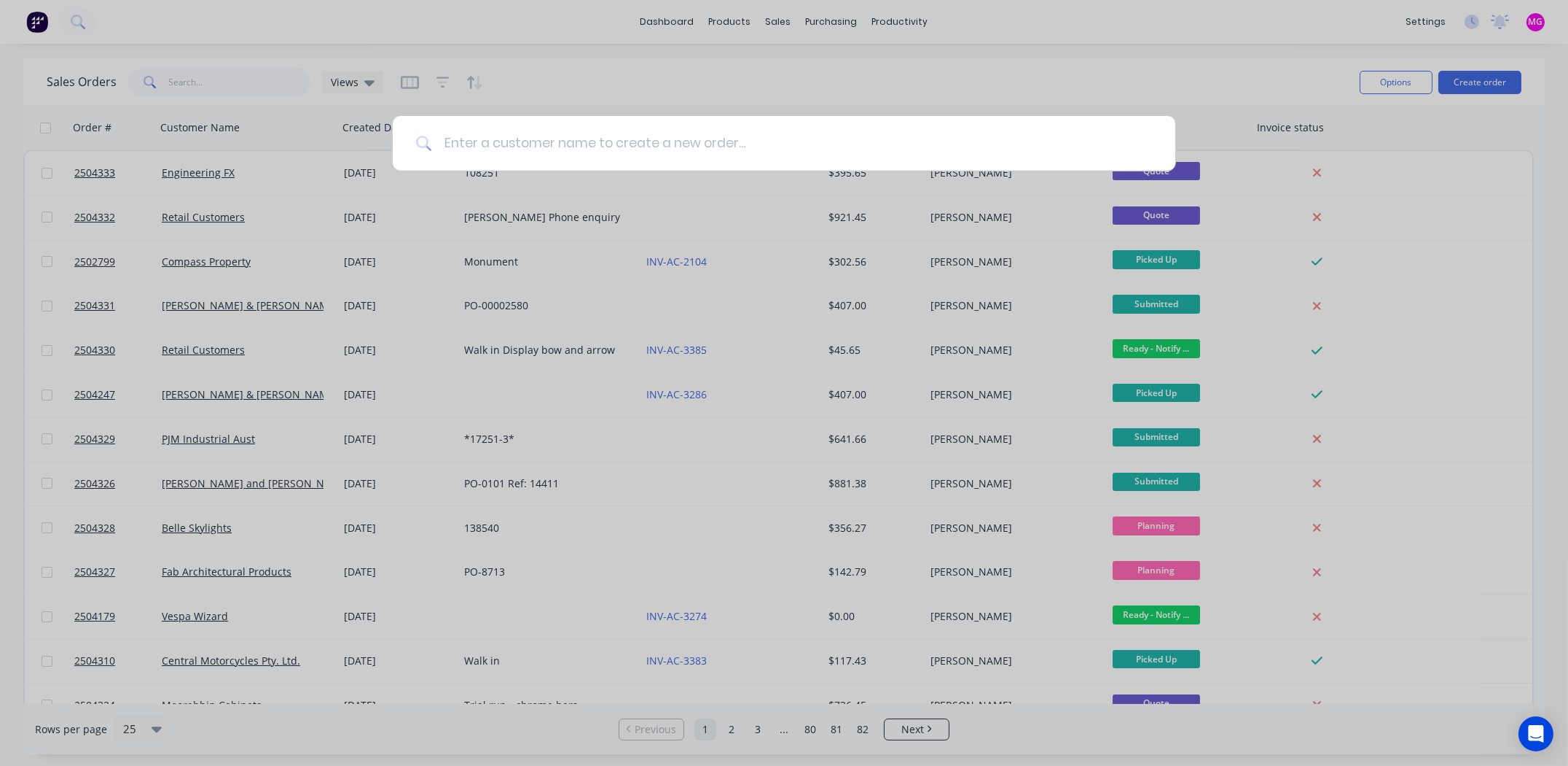
click at [644, 142] on input at bounding box center [792, 143] width 720 height 55
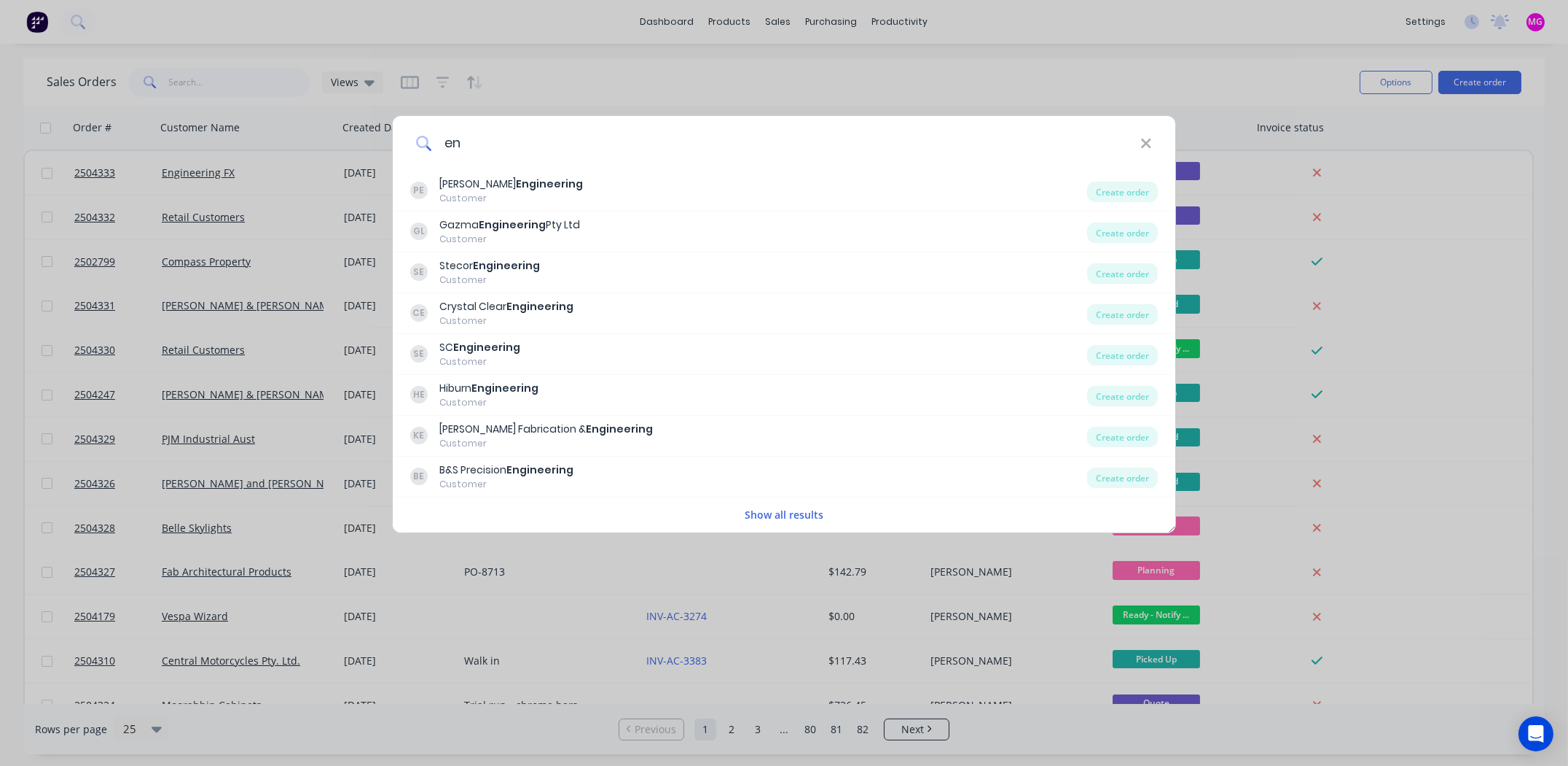
type input "e"
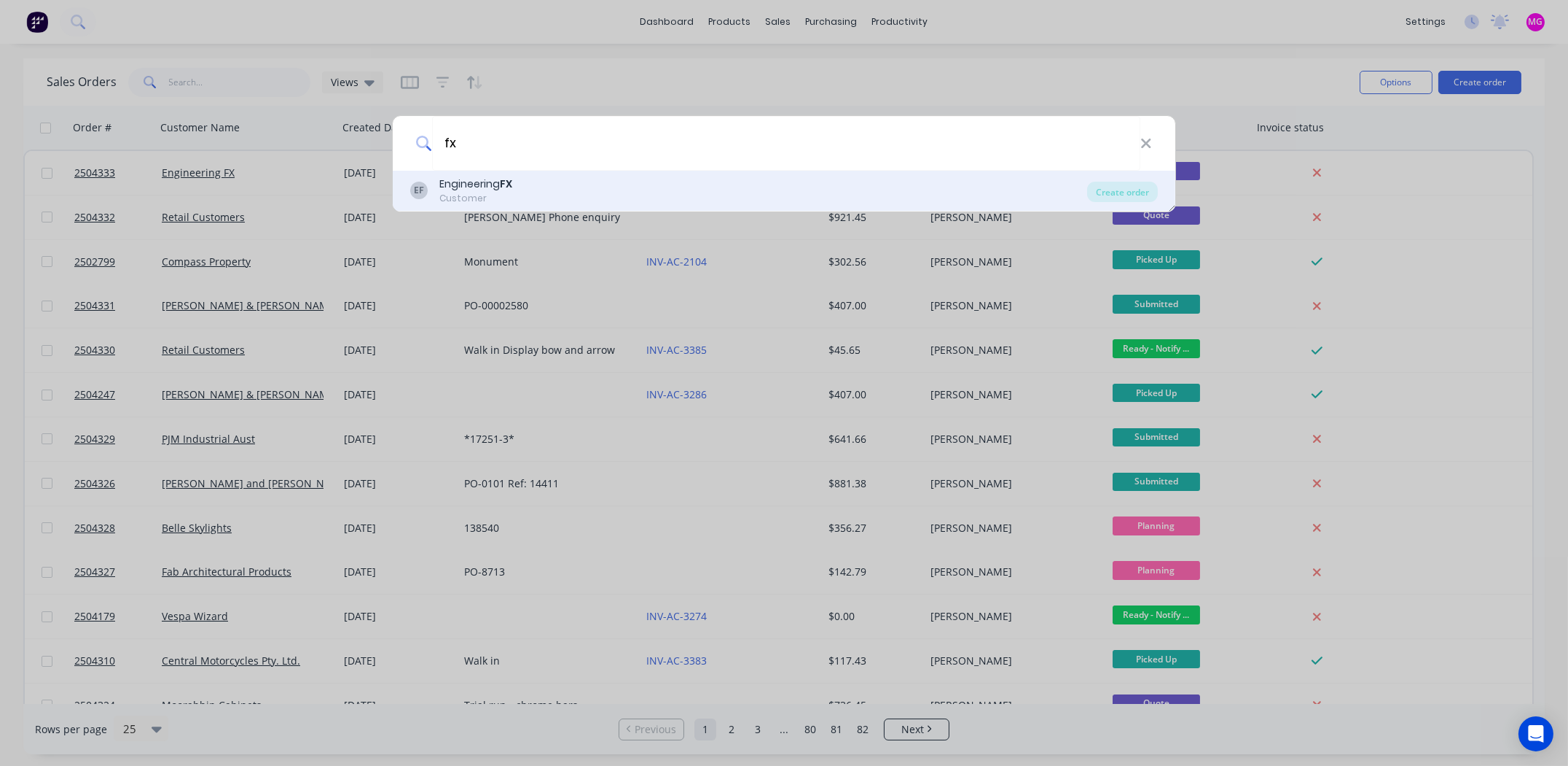
type input "fx"
click at [428, 193] on div "EF Engineering FX Customer" at bounding box center [748, 190] width 677 height 28
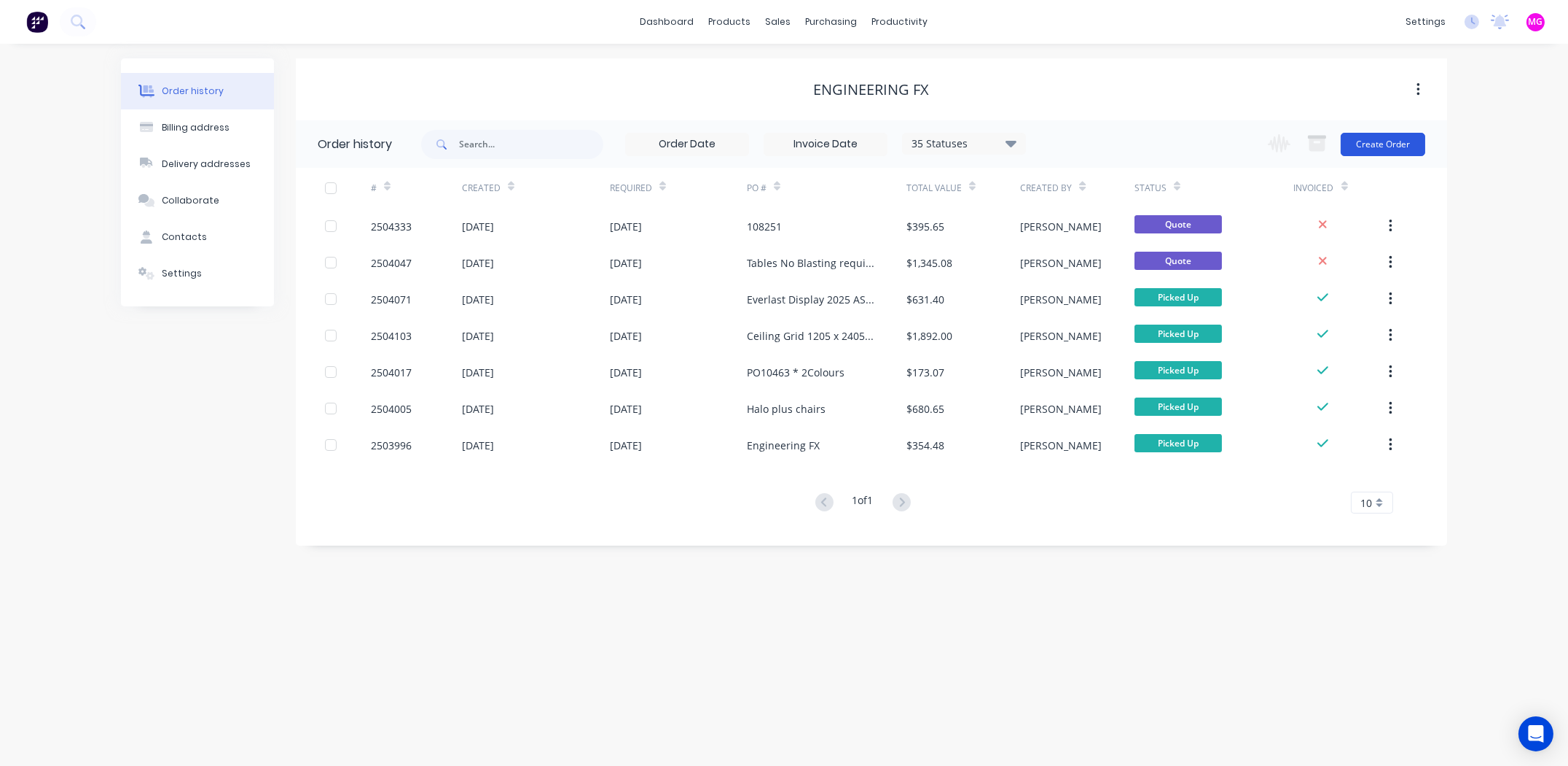
click at [1372, 141] on button "Create Order" at bounding box center [1382, 144] width 84 height 23
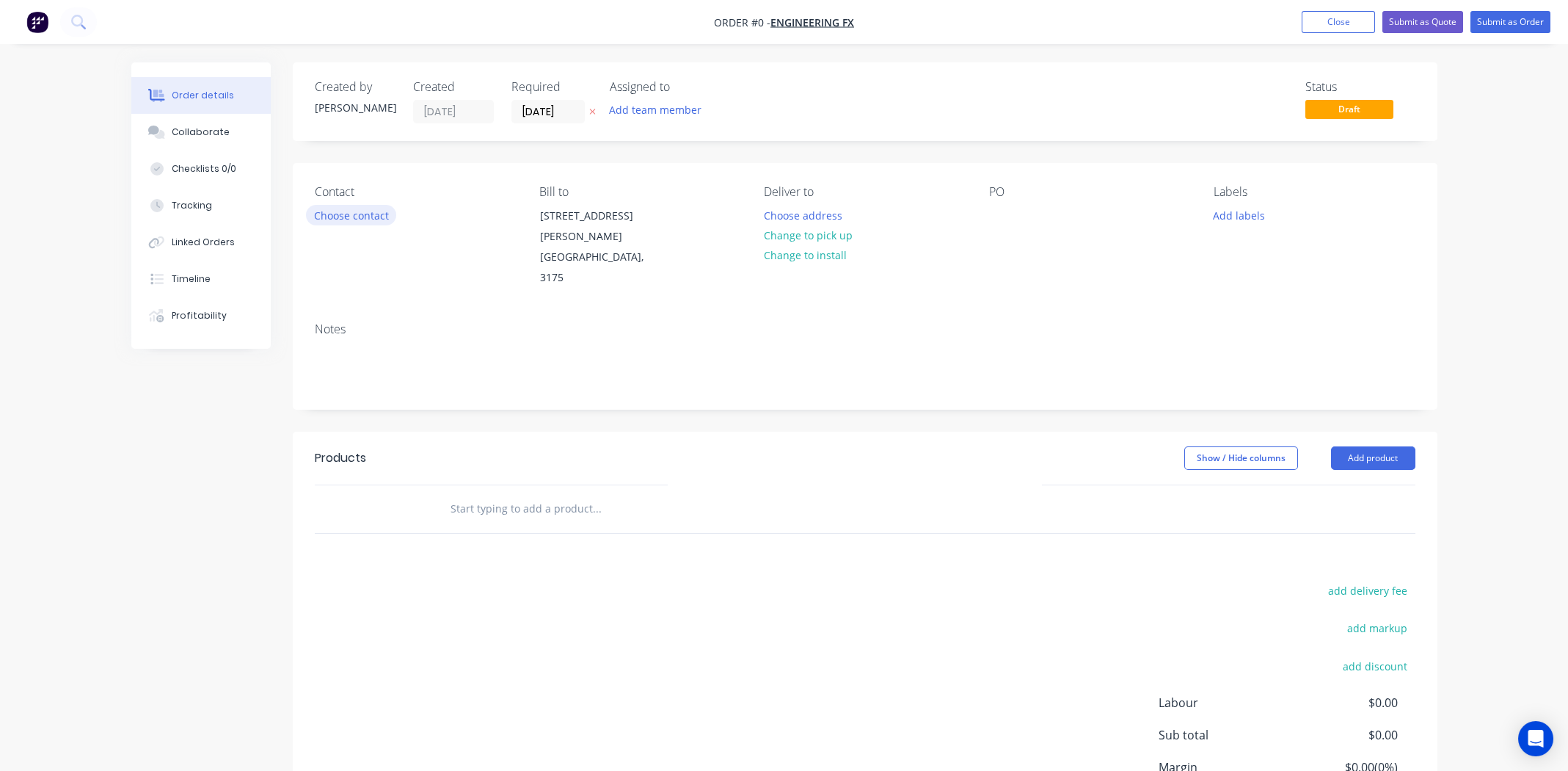
click at [357, 207] on button "Choose contact" at bounding box center [350, 214] width 91 height 19
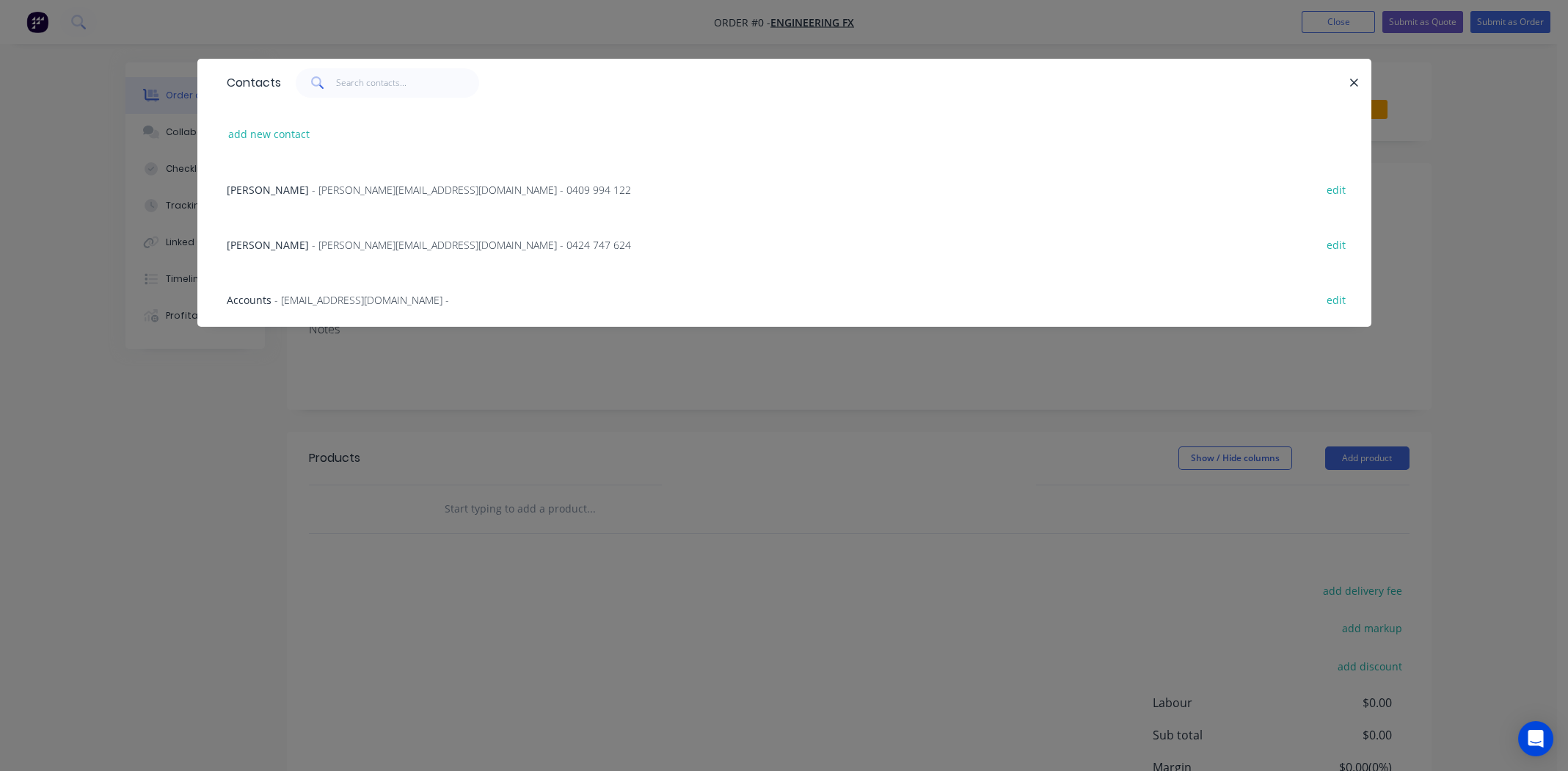
click at [274, 184] on span "[PERSON_NAME]" at bounding box center [268, 190] width 82 height 14
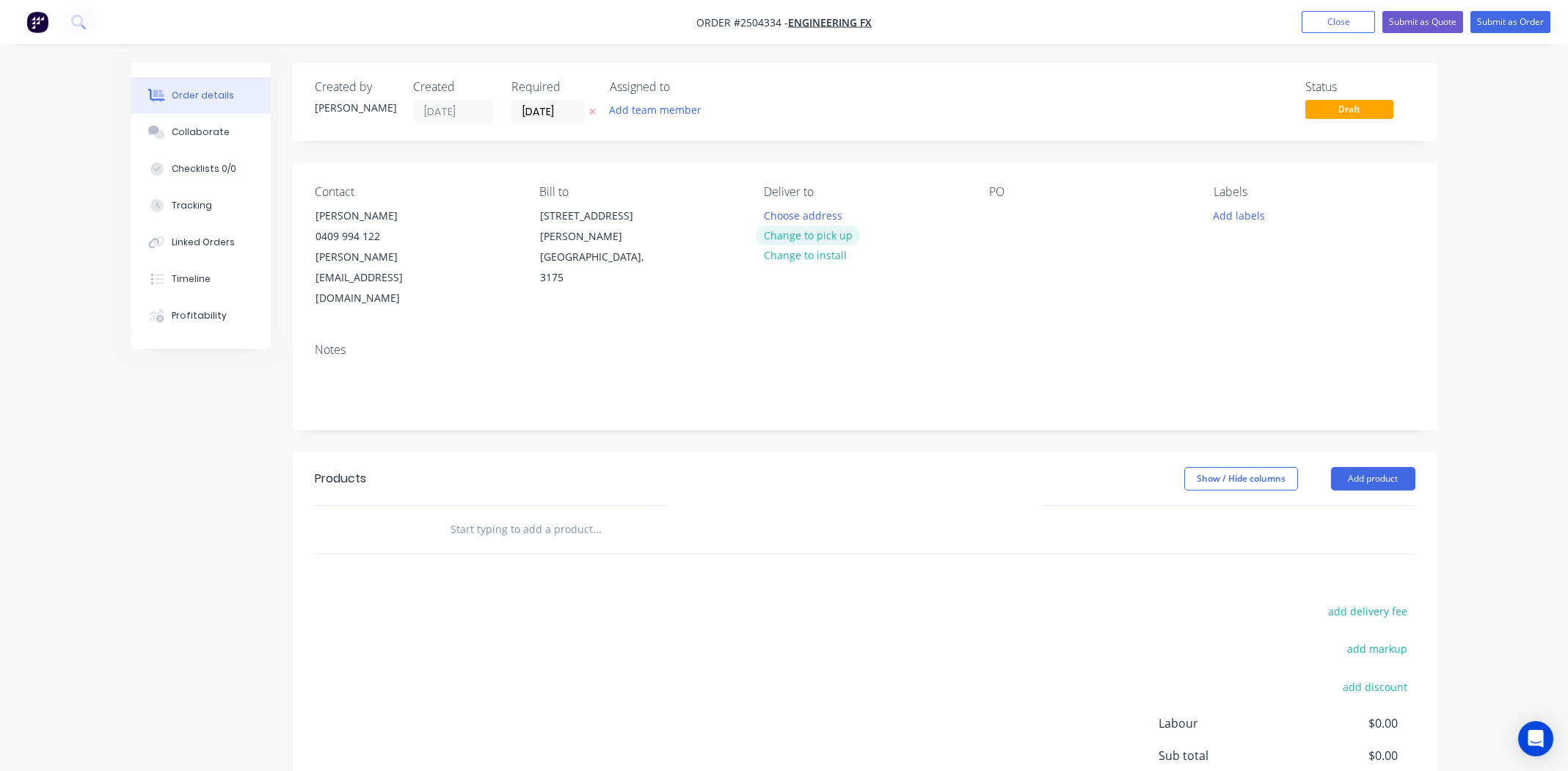
click at [810, 234] on button "Change to pick up" at bounding box center [808, 235] width 104 height 19
click at [197, 124] on button "Collaborate" at bounding box center [201, 132] width 139 height 37
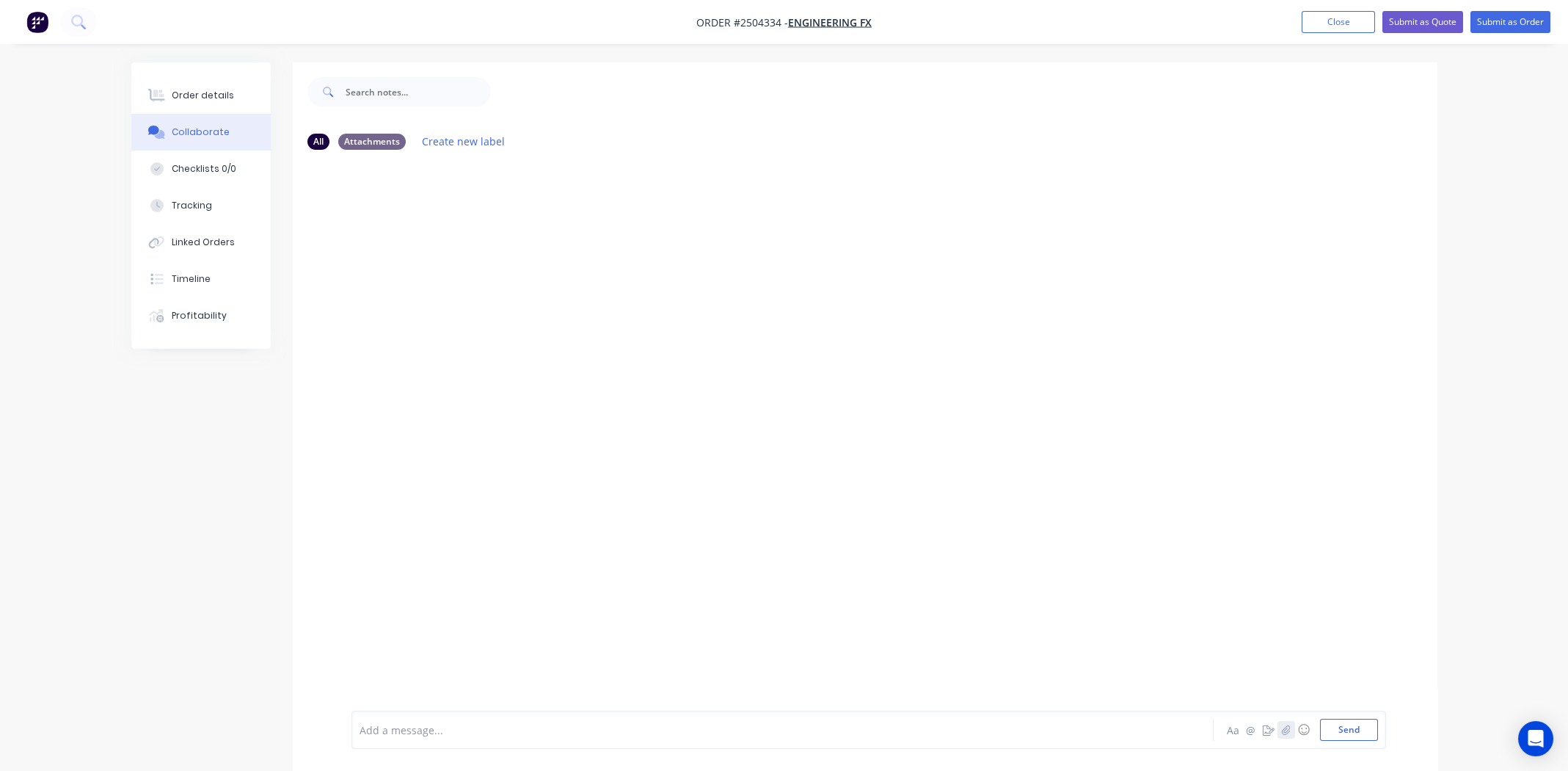
click at [1286, 732] on icon "button" at bounding box center [1285, 729] width 9 height 11
click at [1355, 727] on button "Send" at bounding box center [1349, 729] width 58 height 22
click at [189, 92] on div "Order details" at bounding box center [202, 95] width 62 height 14
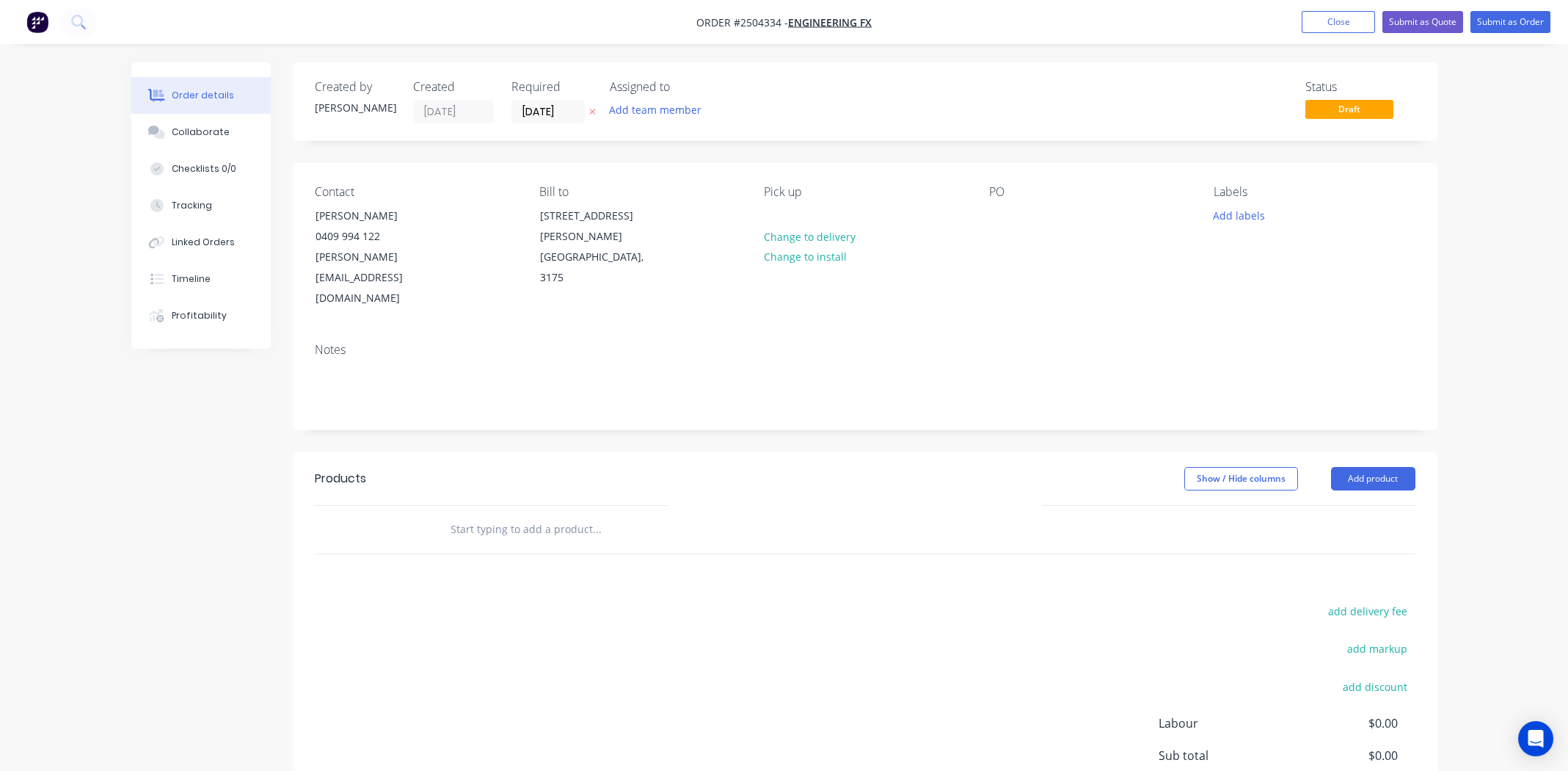
click at [760, 18] on span "Order #2504334 -" at bounding box center [742, 22] width 91 height 14
copy span "2504334"
click at [986, 16] on nav "Order #2504334 - Engineering FX Add product Close Submit as Quote Submit as Ord…" at bounding box center [784, 21] width 1568 height 44
click at [1241, 216] on button "Add labels" at bounding box center [1239, 214] width 67 height 19
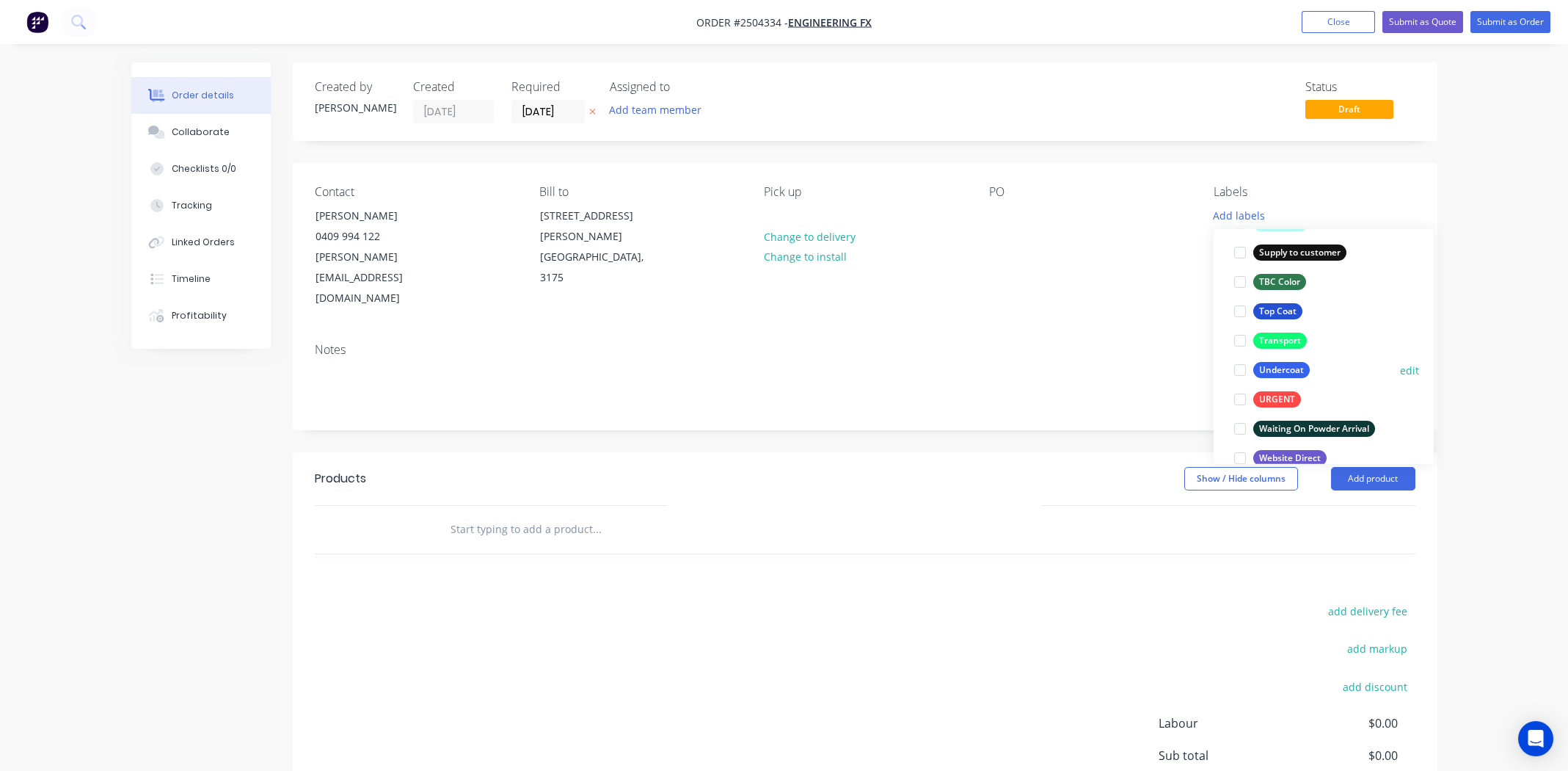
scroll to position [1174, 0]
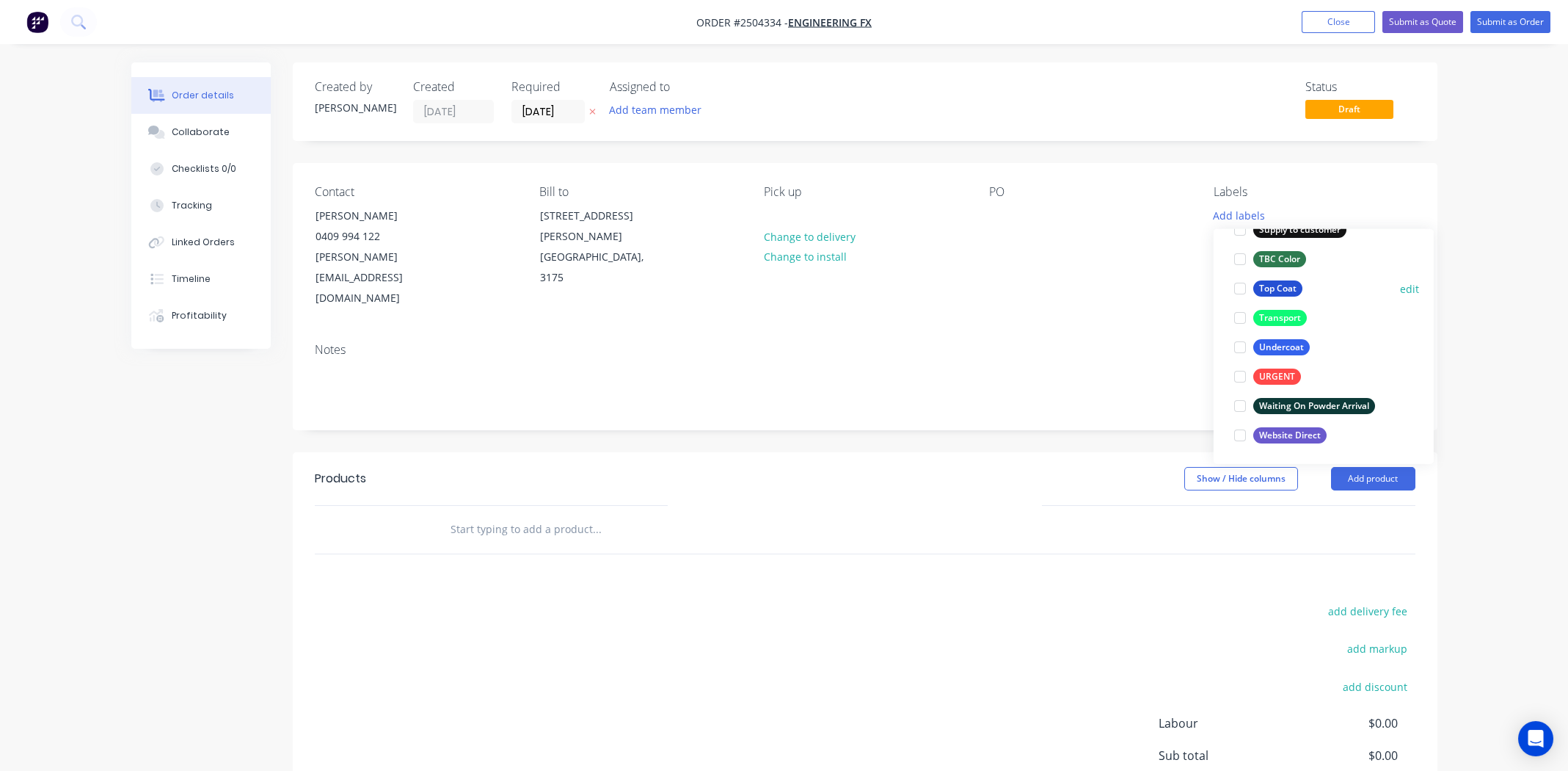
click at [1237, 285] on div at bounding box center [1240, 288] width 29 height 29
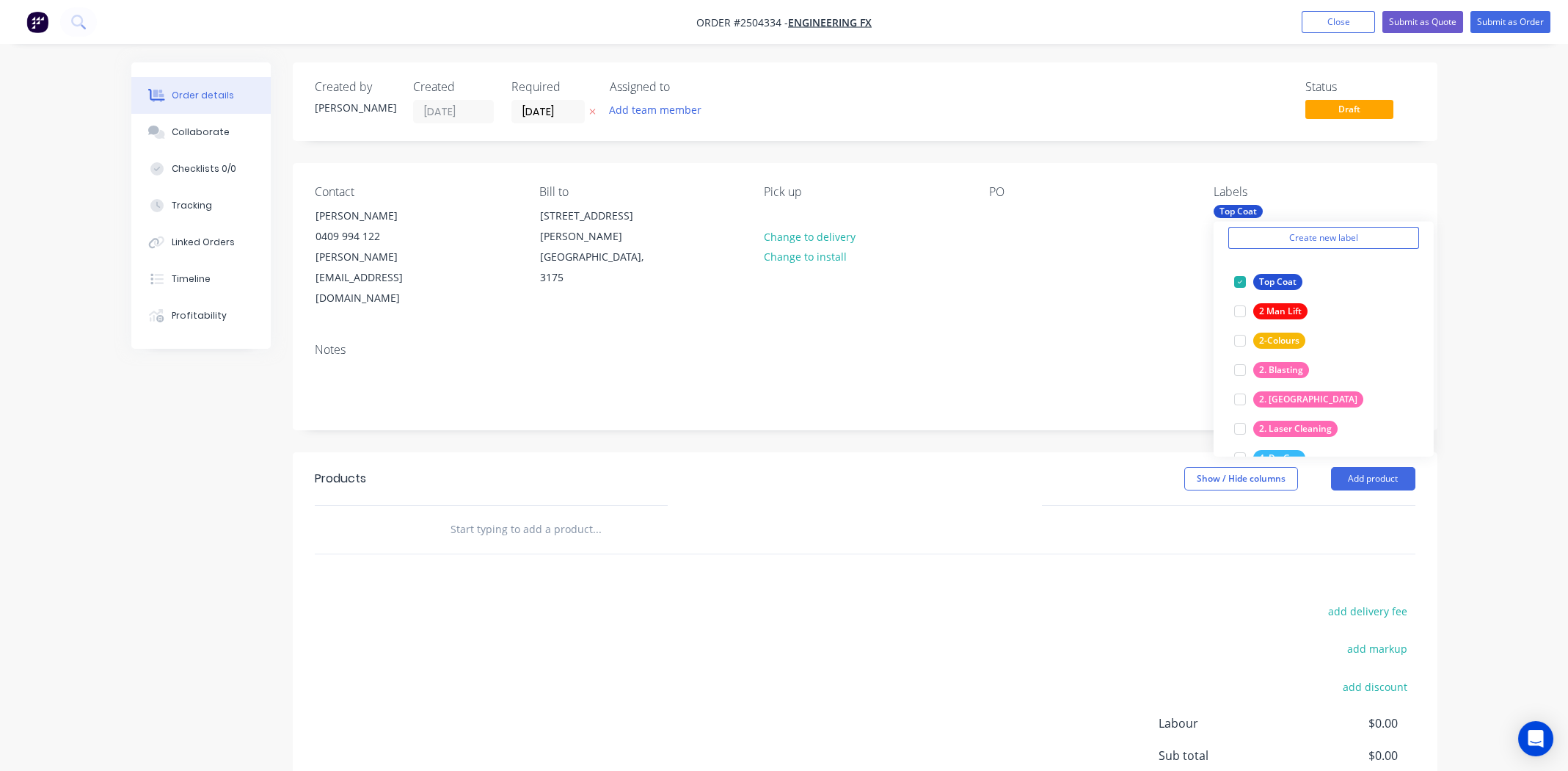
click at [1029, 343] on div "Notes" at bounding box center [864, 349] width 1101 height 14
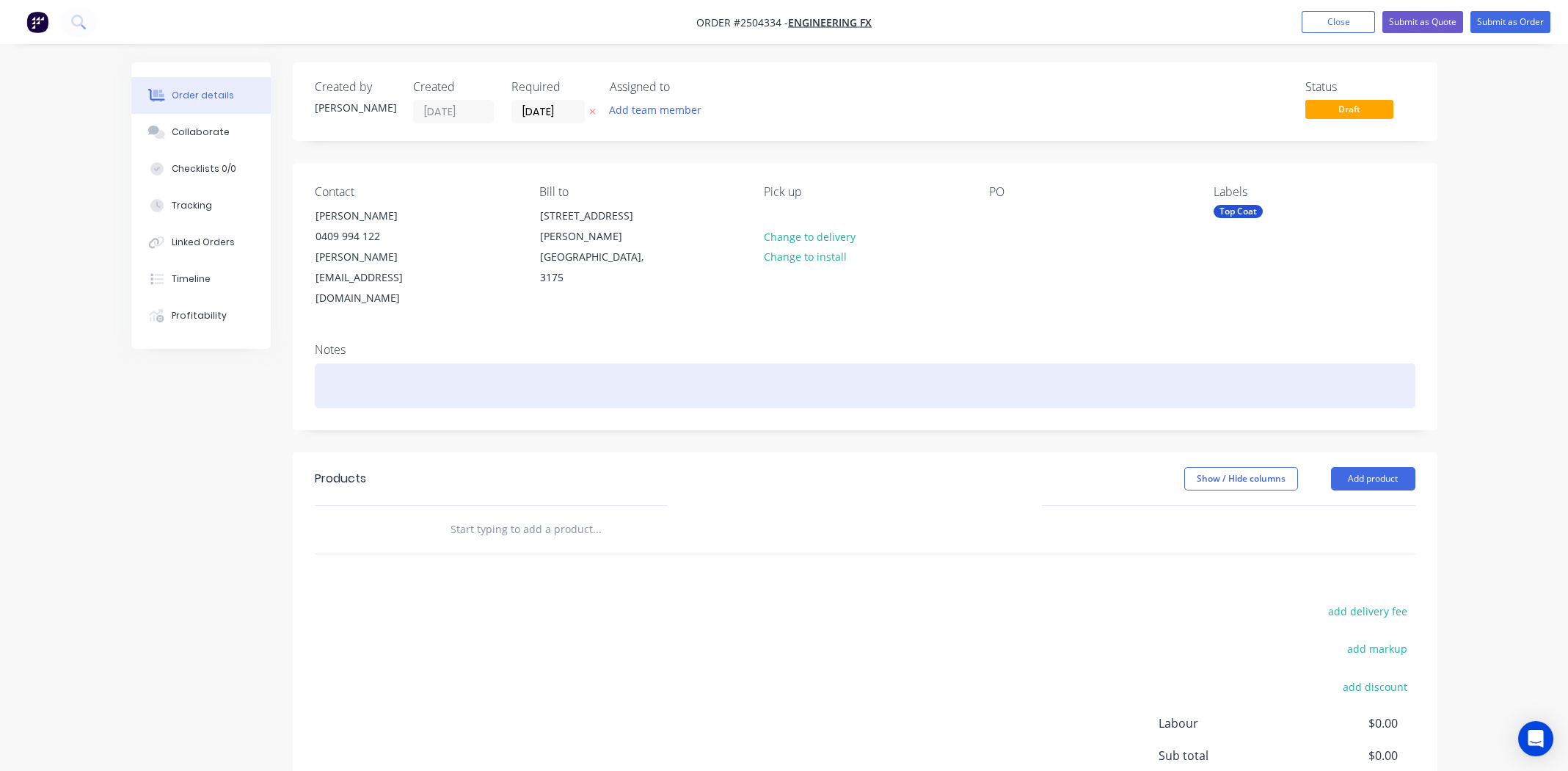
click at [365, 363] on div at bounding box center [864, 386] width 1101 height 45
click at [362, 363] on div "3 Colous" at bounding box center [864, 386] width 1101 height 45
click at [591, 363] on div "3 Colours" at bounding box center [864, 386] width 1101 height 45
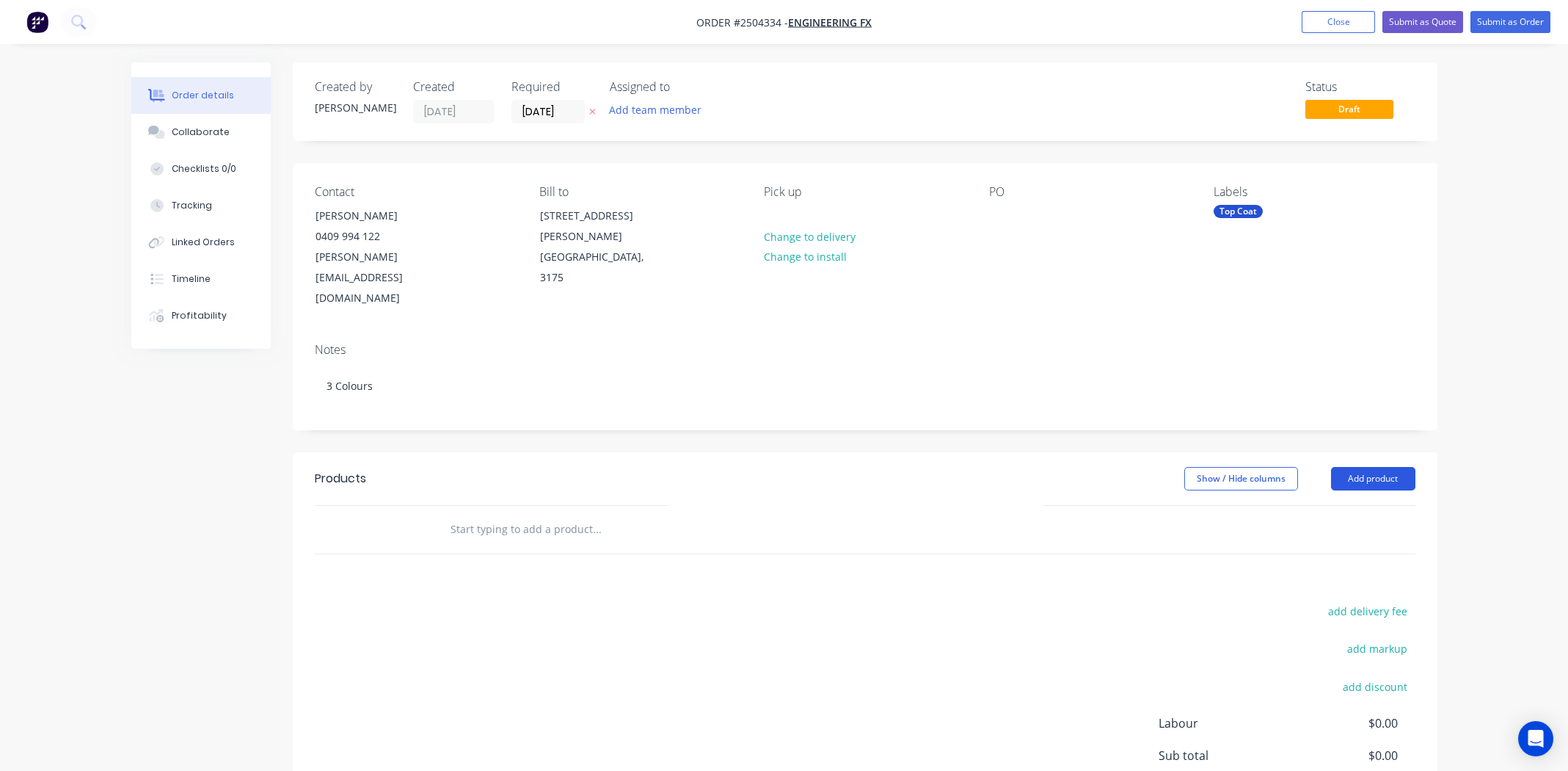
click at [1370, 466] on button "Add product" at bounding box center [1373, 478] width 85 height 23
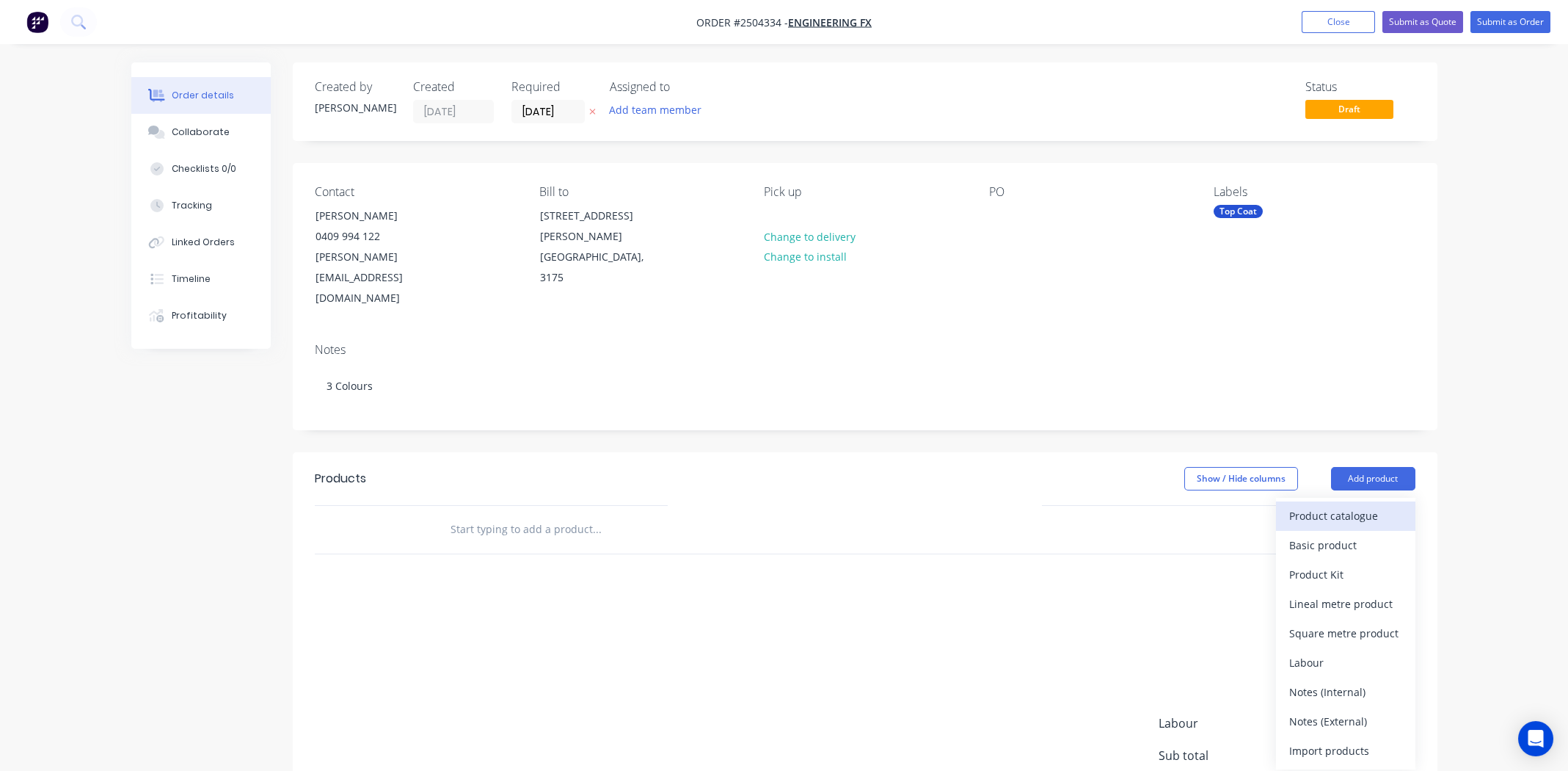
click at [1351, 505] on div "Product catalogue" at bounding box center [1346, 516] width 113 height 21
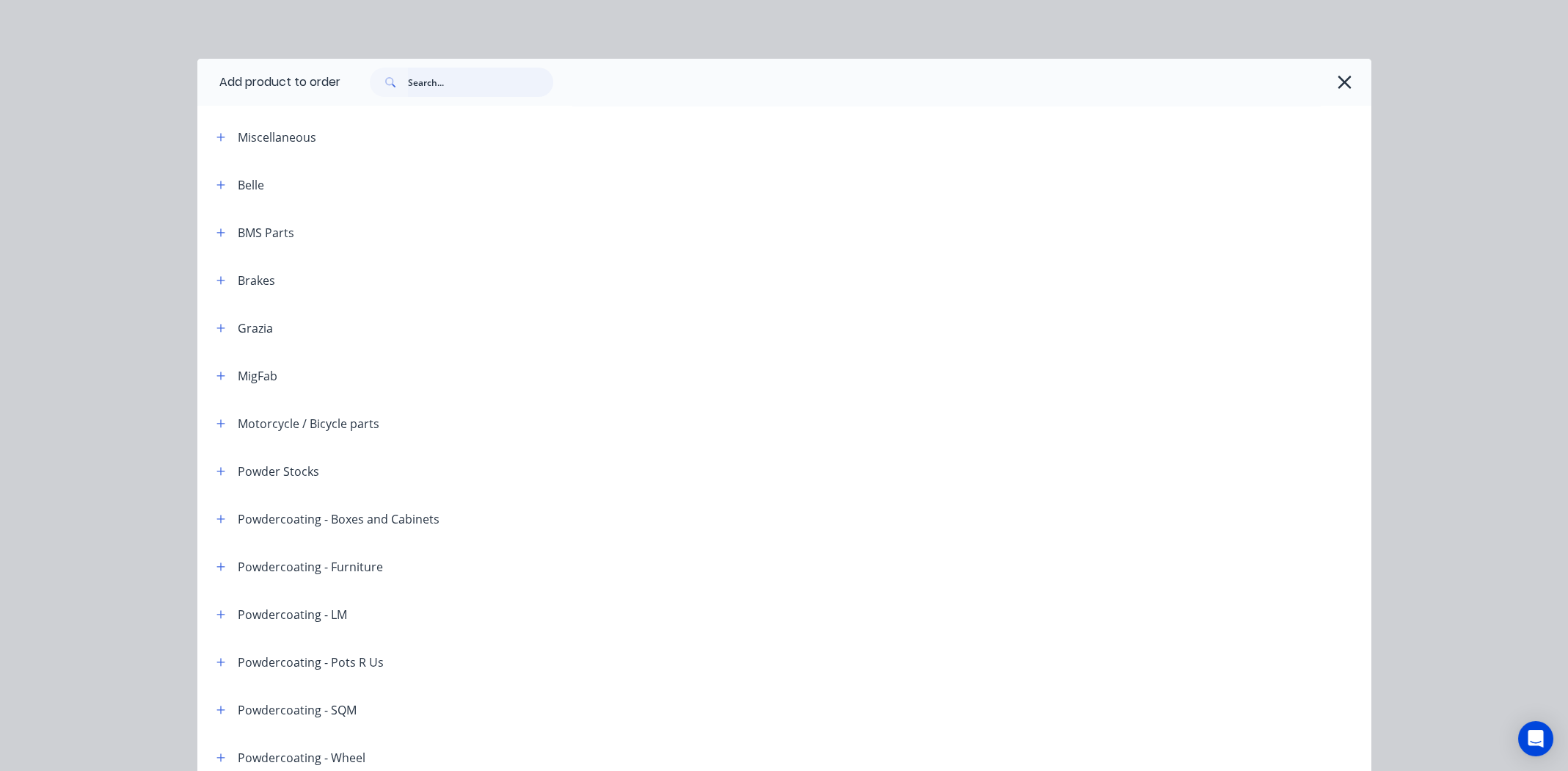
click at [441, 85] on input "text" at bounding box center [480, 82] width 145 height 29
type input "black gloss"
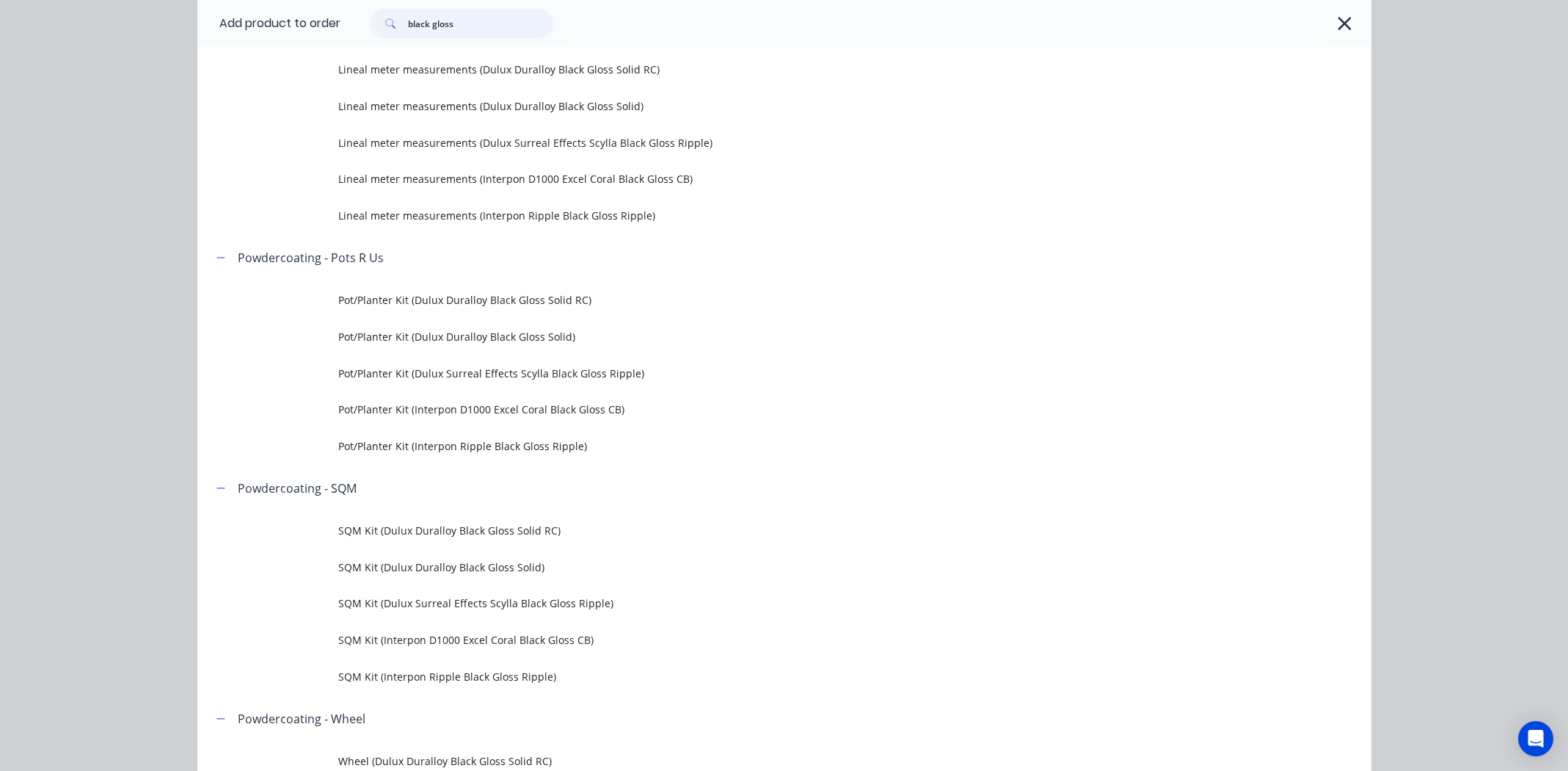
scroll to position [1027, 0]
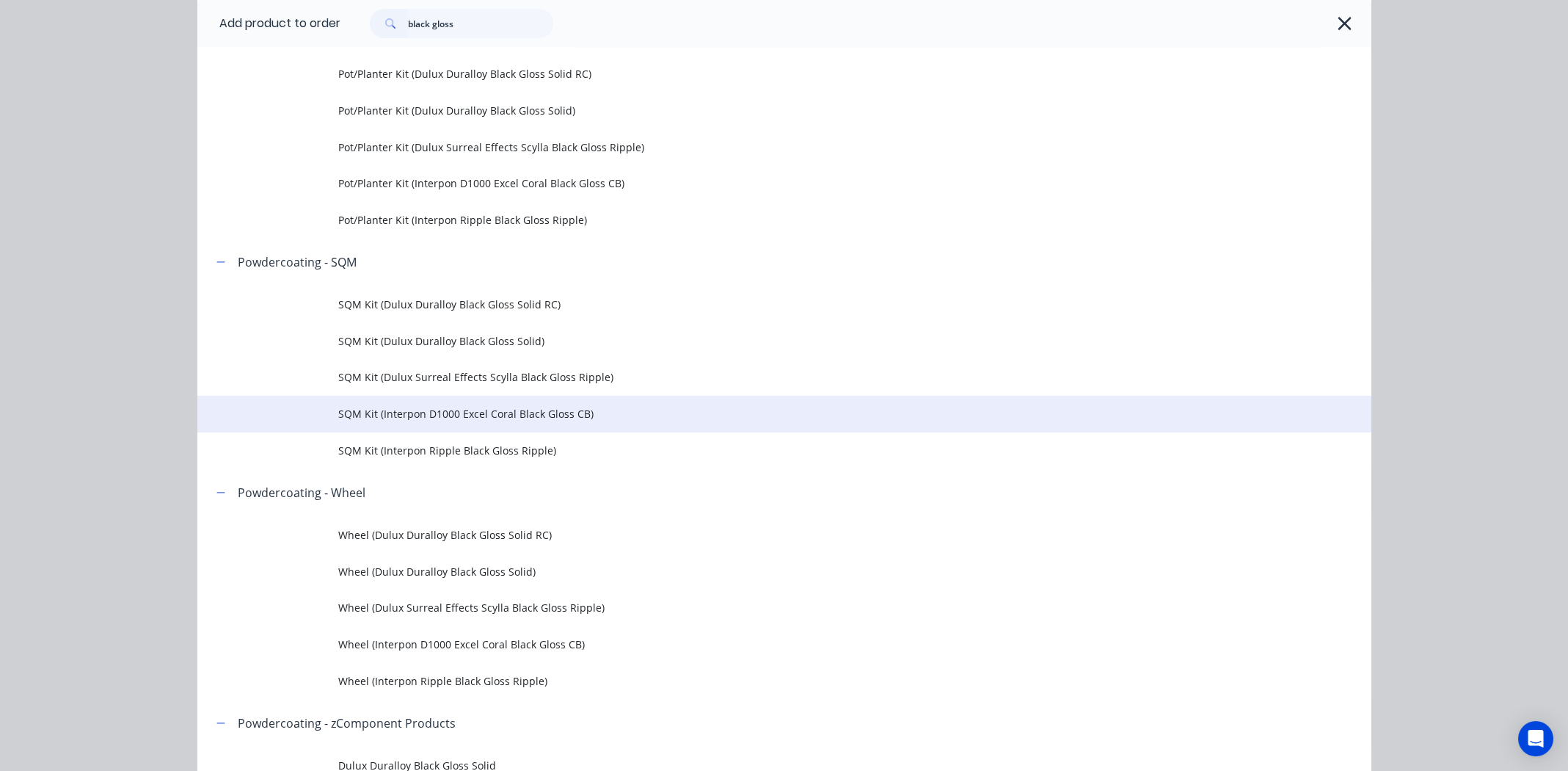
click at [416, 410] on span "SQM Kit (Interpon D1000 Excel Coral Black Gloss CB)" at bounding box center [751, 414] width 826 height 16
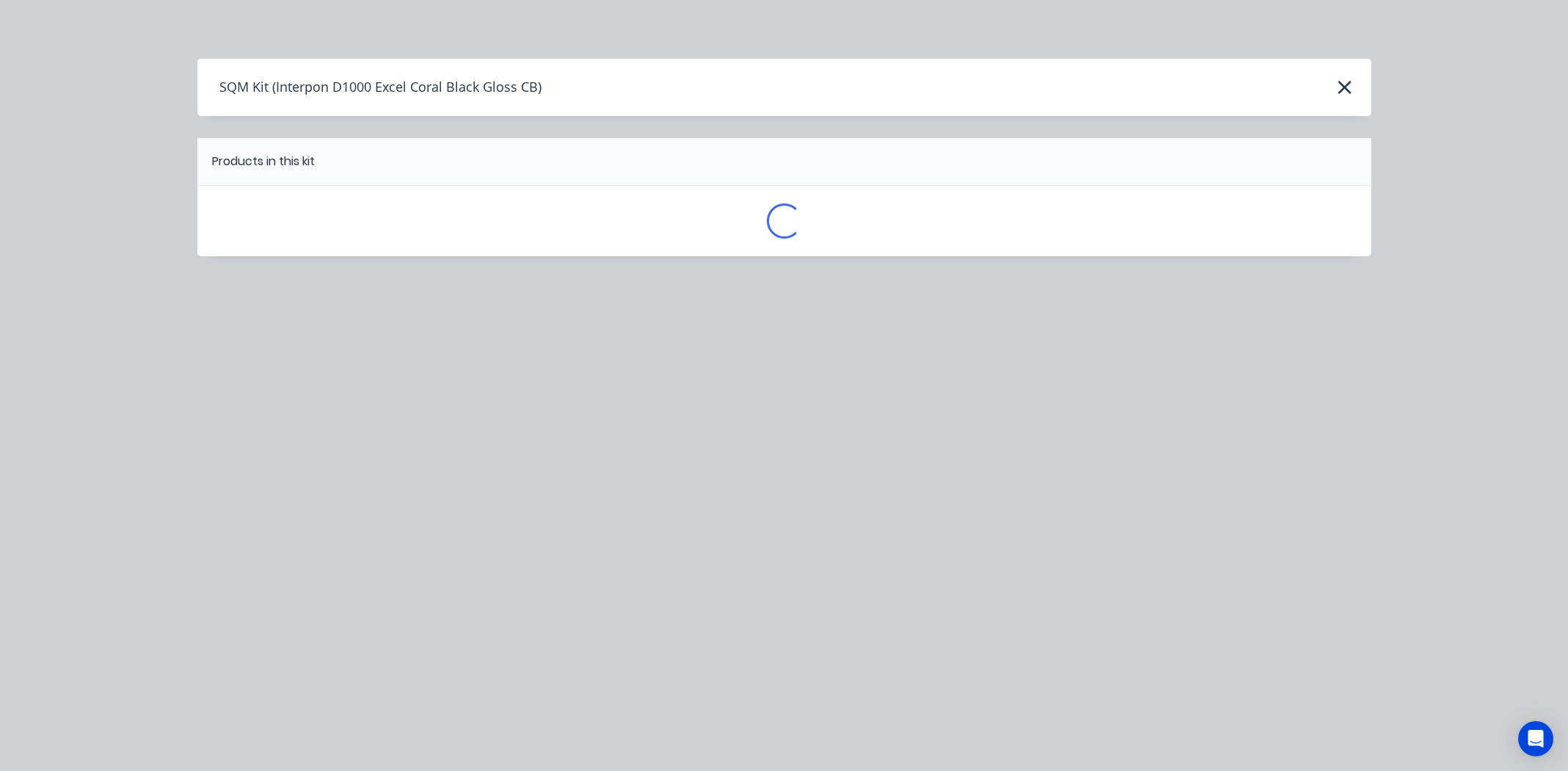
scroll to position [0, 0]
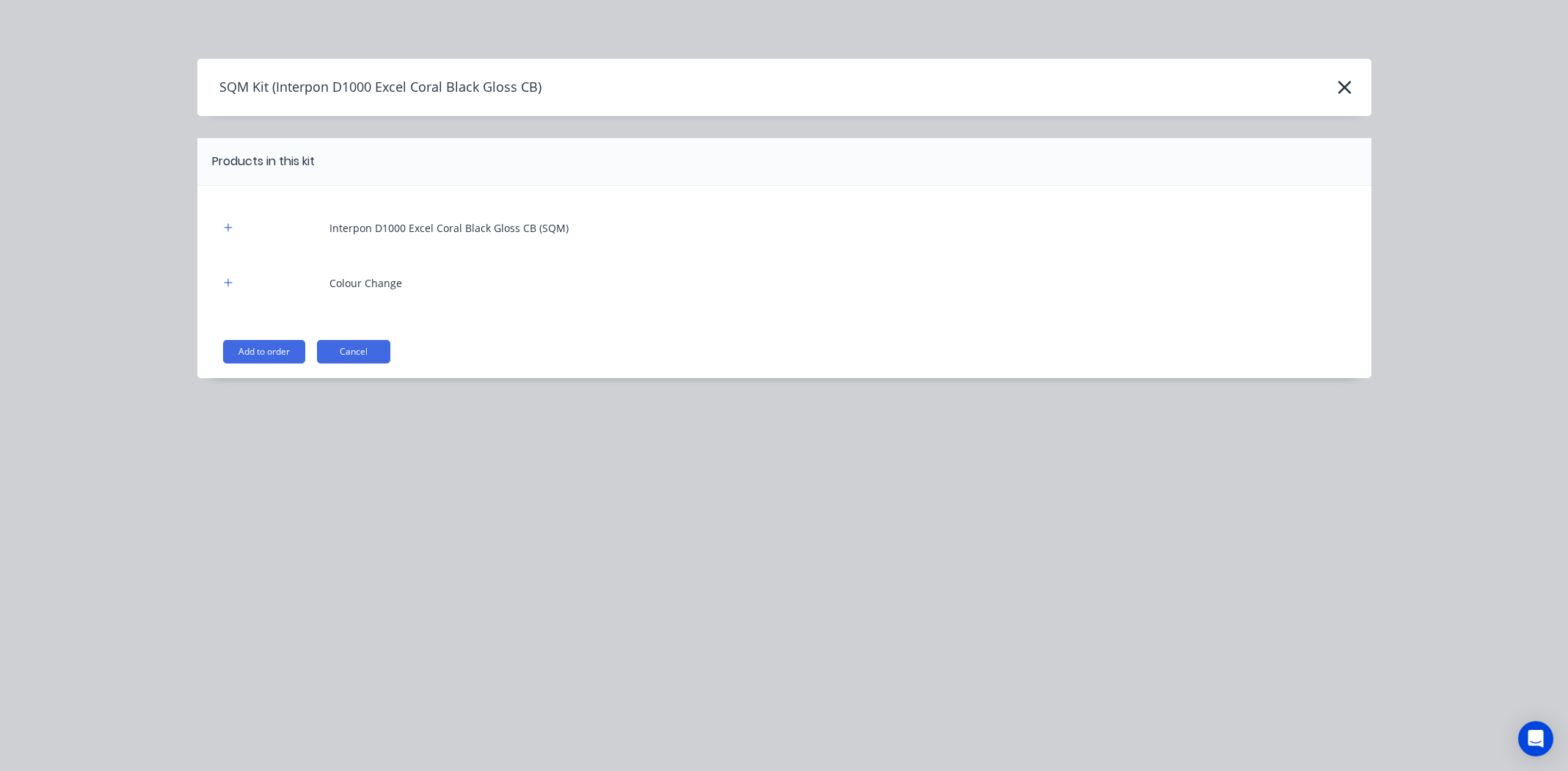
click at [269, 340] on button "Add to order" at bounding box center [264, 351] width 82 height 23
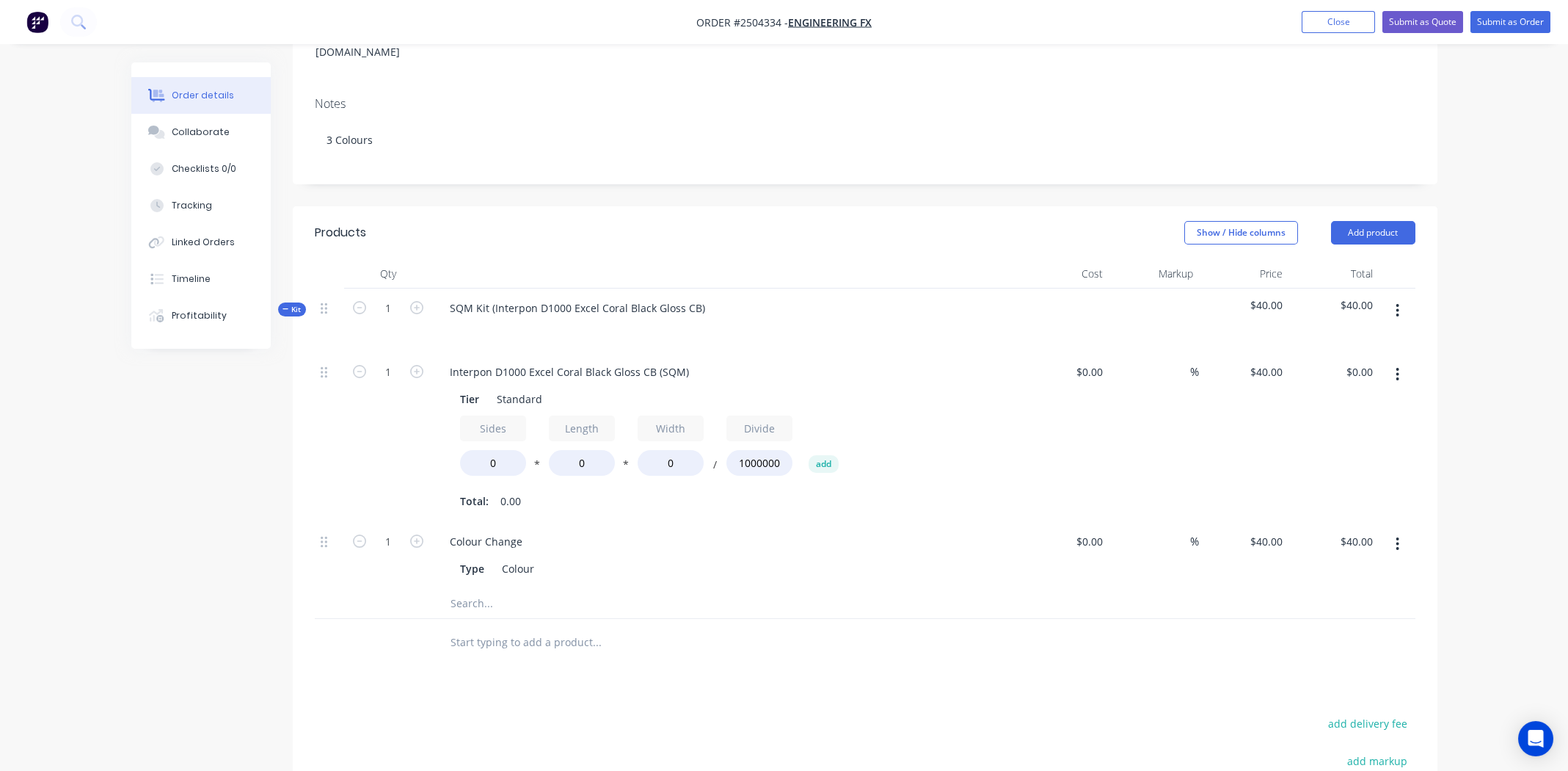
scroll to position [440, 0]
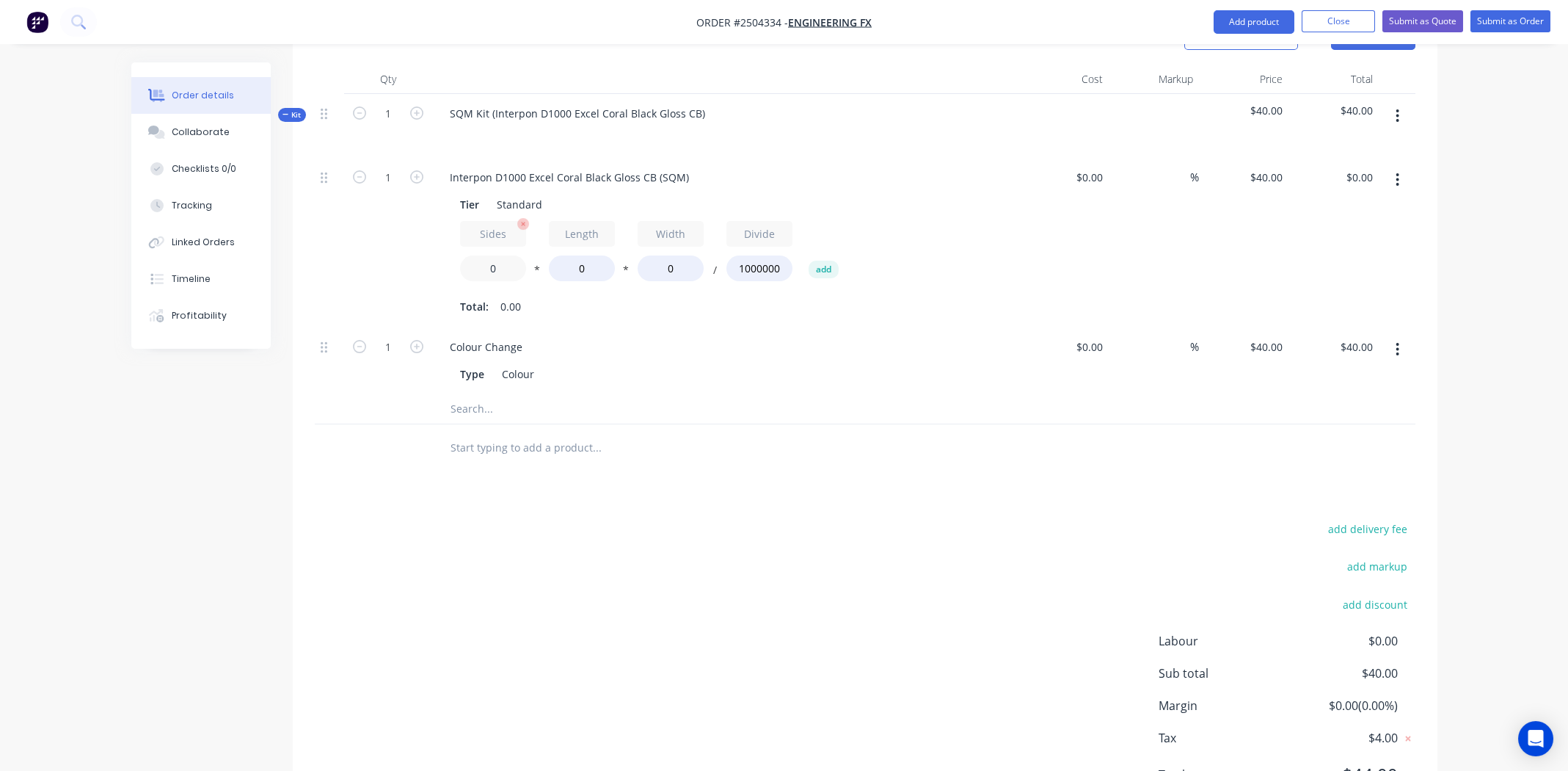
click at [493, 255] on input "0" at bounding box center [493, 268] width 66 height 25
type input "1.1"
click at [580, 255] on input "0" at bounding box center [582, 268] width 66 height 25
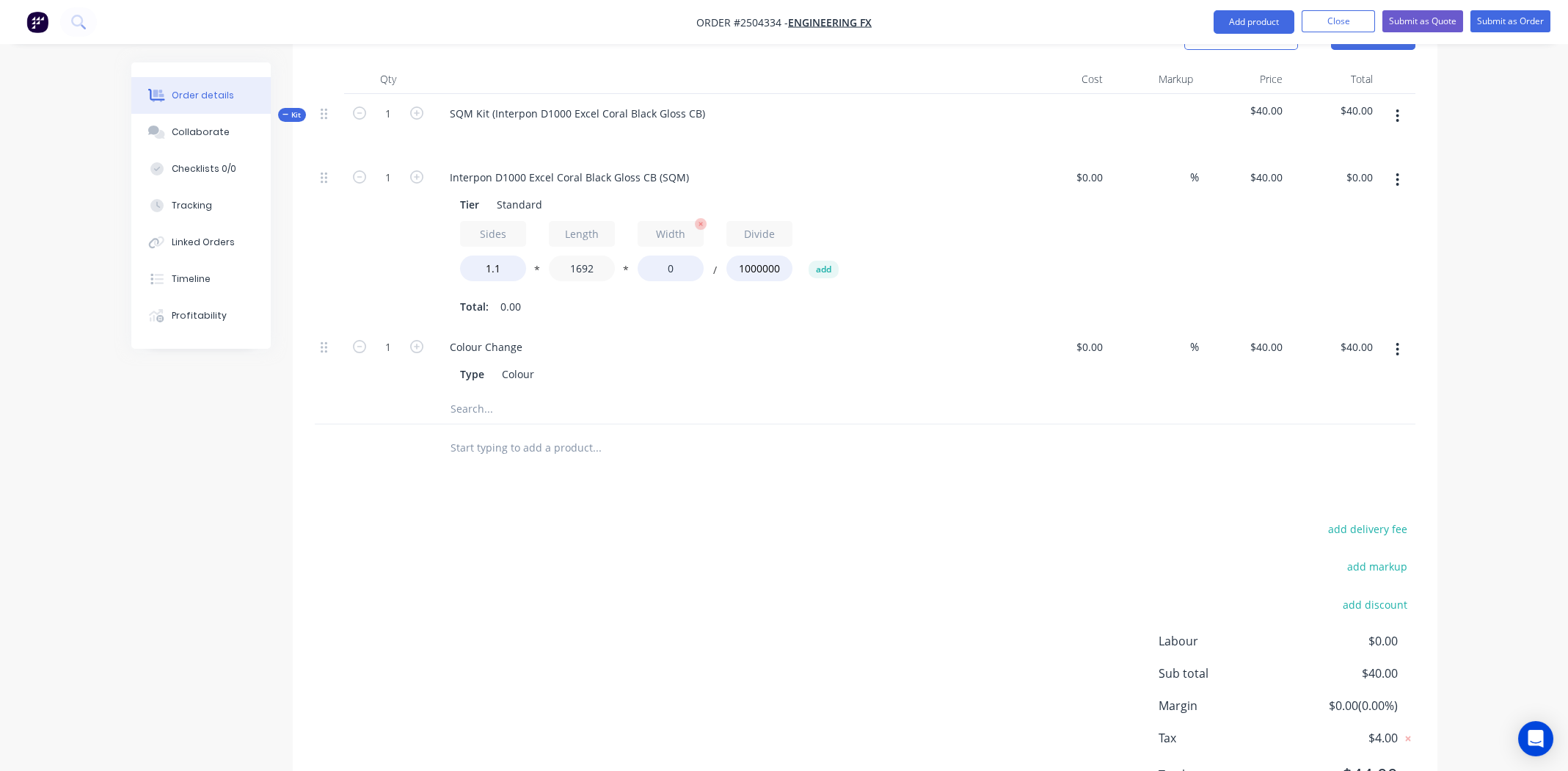
type input "1692"
click at [673, 255] on input "0" at bounding box center [671, 268] width 66 height 25
type input "839"
type input "$62.46"
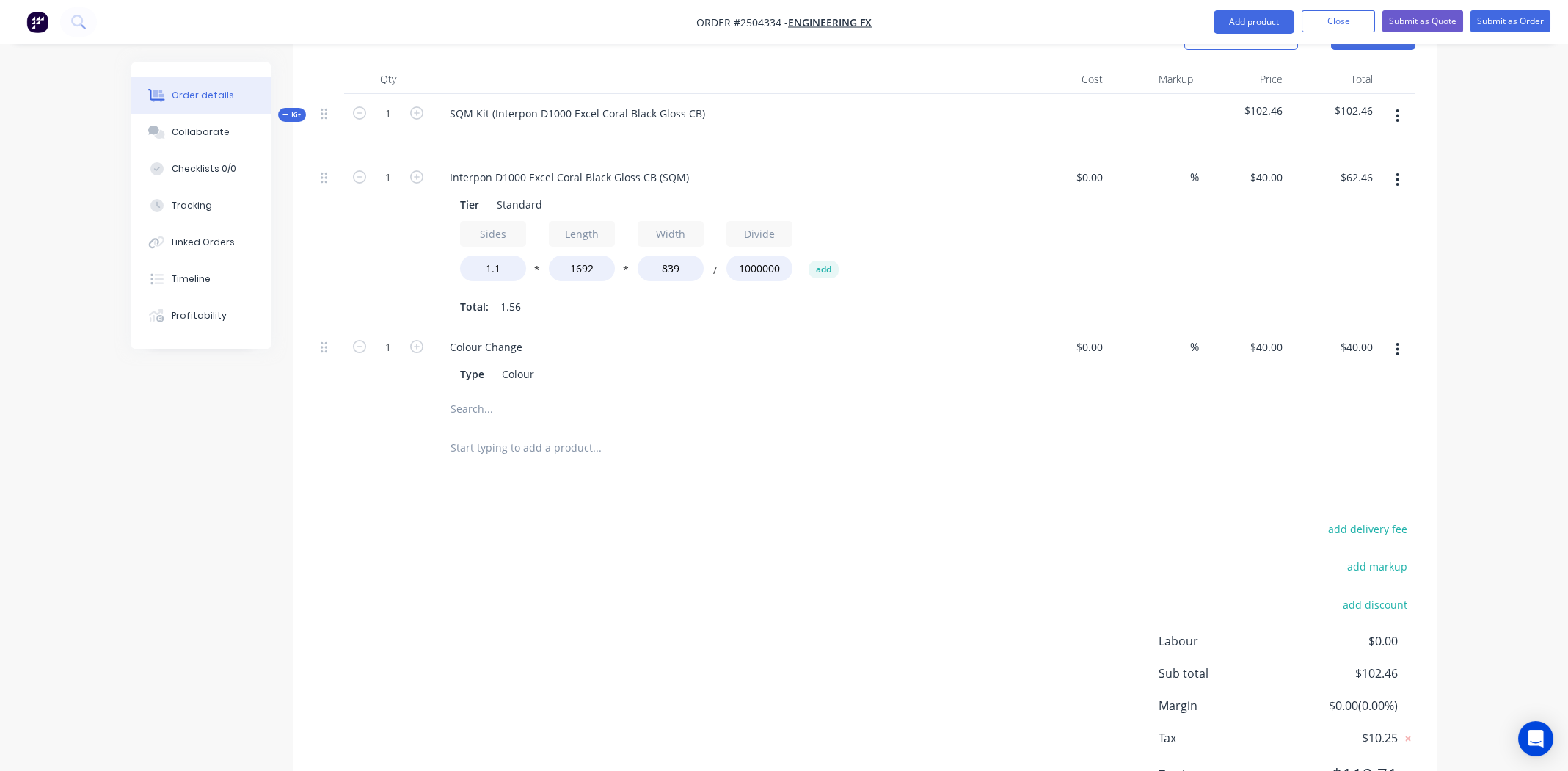
click at [872, 225] on div "Sides 1.1 * Length 1692 * Width 839 / Divide 1000000 add" at bounding box center [726, 254] width 531 height 66
click at [1397, 171] on icon "button" at bounding box center [1398, 179] width 4 height 17
click at [1359, 207] on div "Duplicate" at bounding box center [1346, 218] width 113 height 21
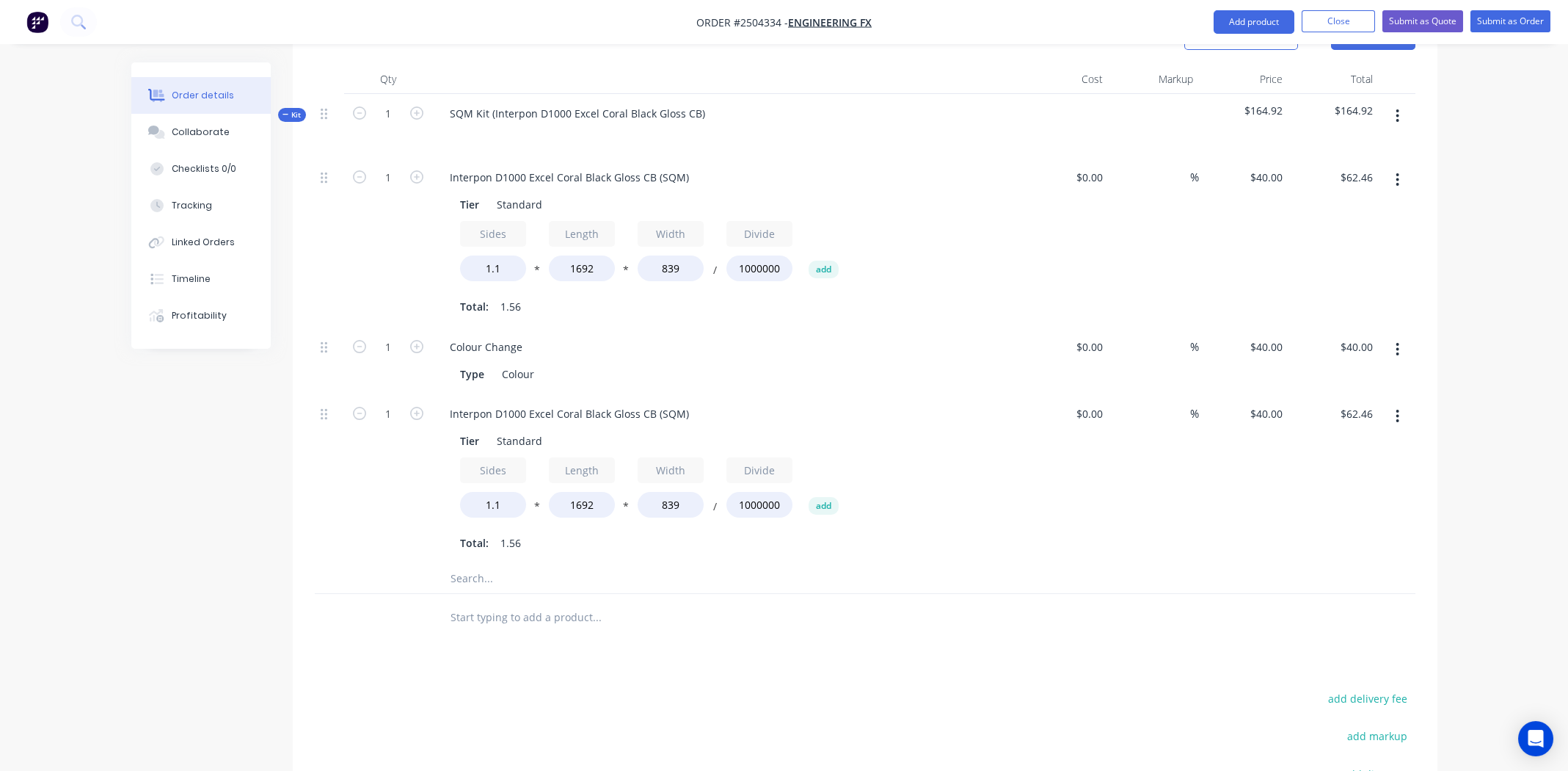
click at [1397, 408] on icon "button" at bounding box center [1398, 416] width 4 height 17
click at [1378, 444] on div "Duplicate" at bounding box center [1346, 455] width 113 height 21
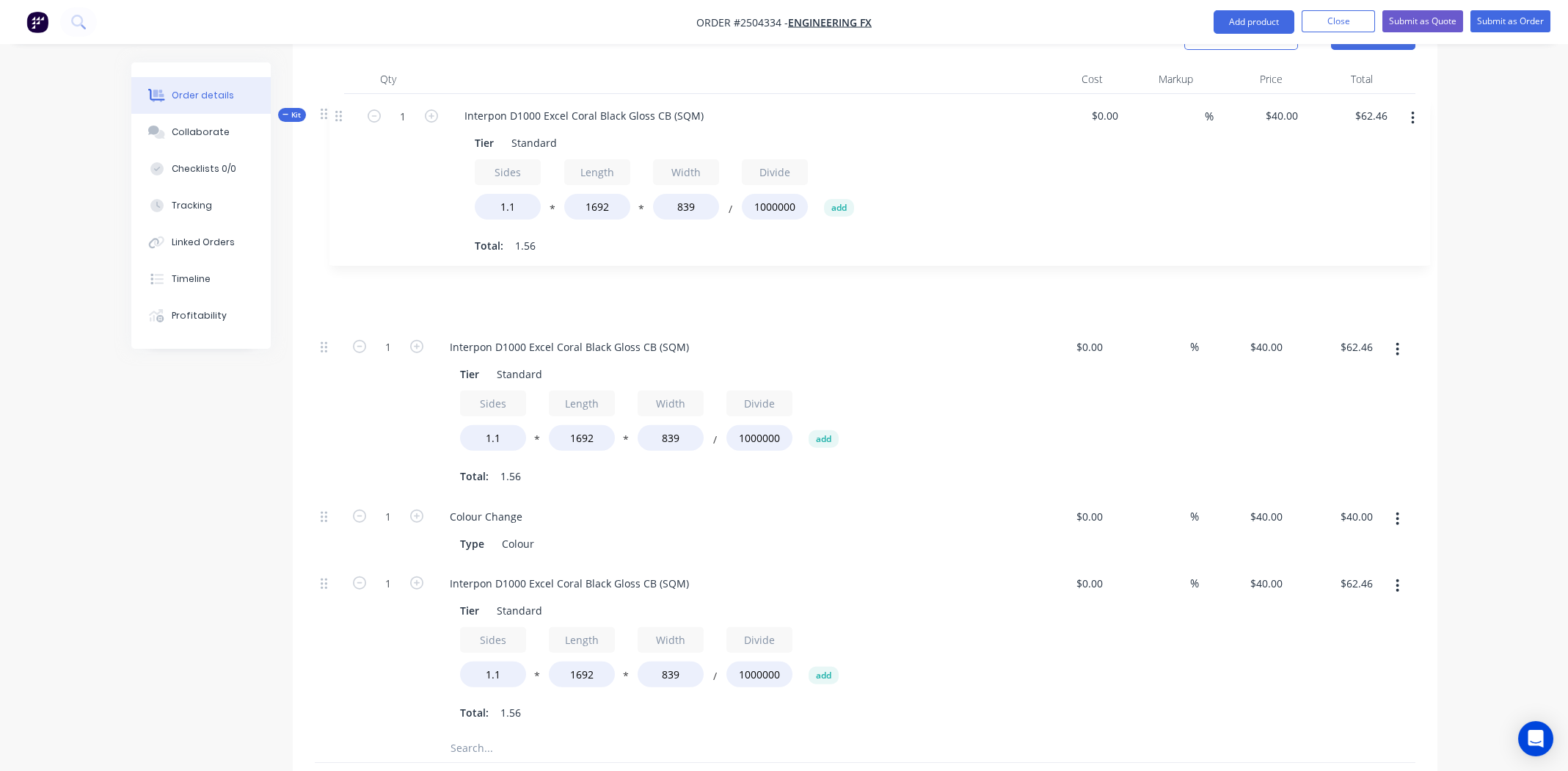
scroll to position [434, 0]
drag, startPoint x: 326, startPoint y: 368, endPoint x: 344, endPoint y: 104, distance: 264.6
click at [343, 105] on div "Kit 1 SQM Kit (Interpon D1000 Excel Coral Black Gloss CB) $227.38 $227.38 1 Int…" at bounding box center [864, 435] width 1101 height 670
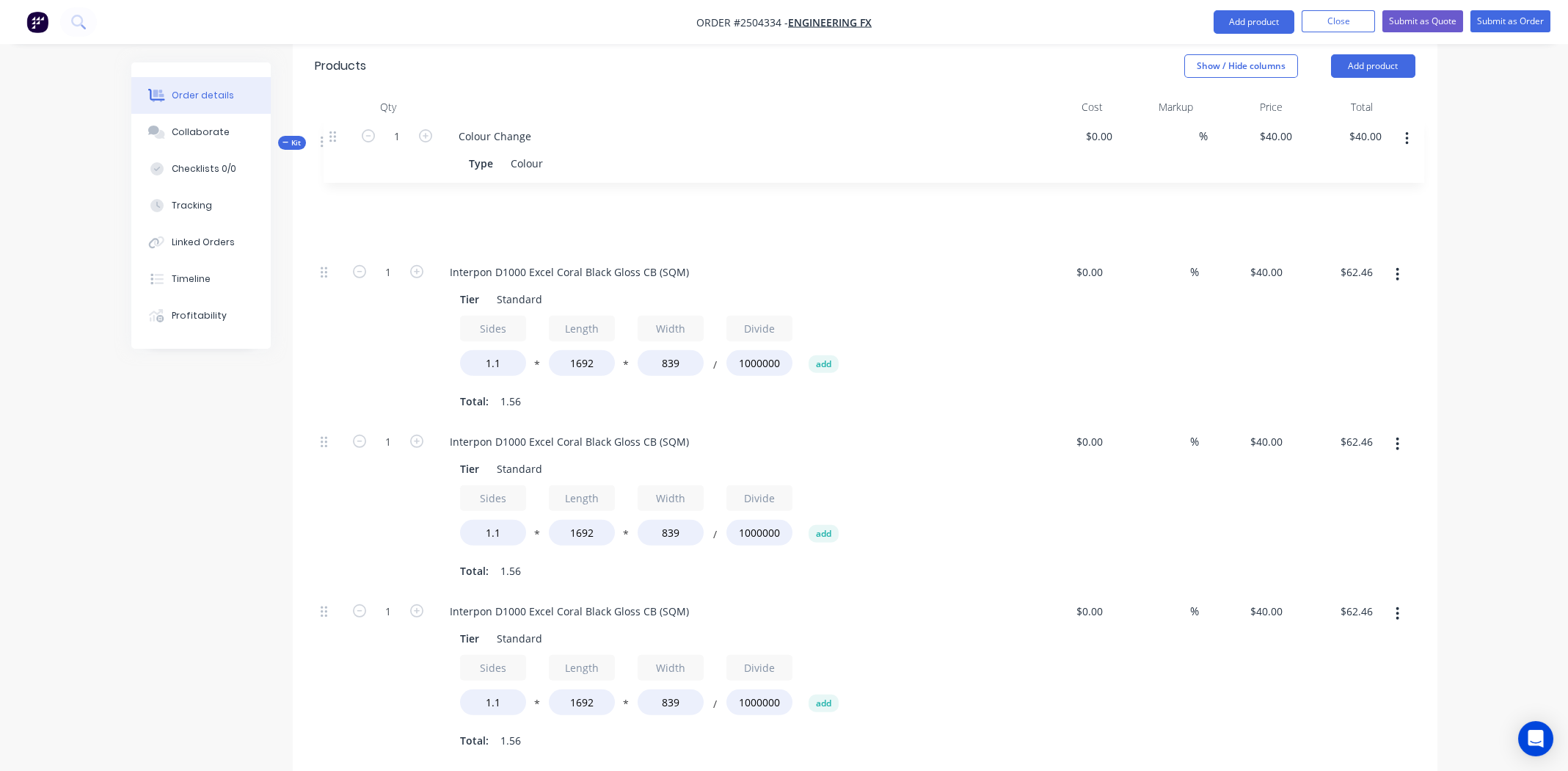
scroll to position [400, 0]
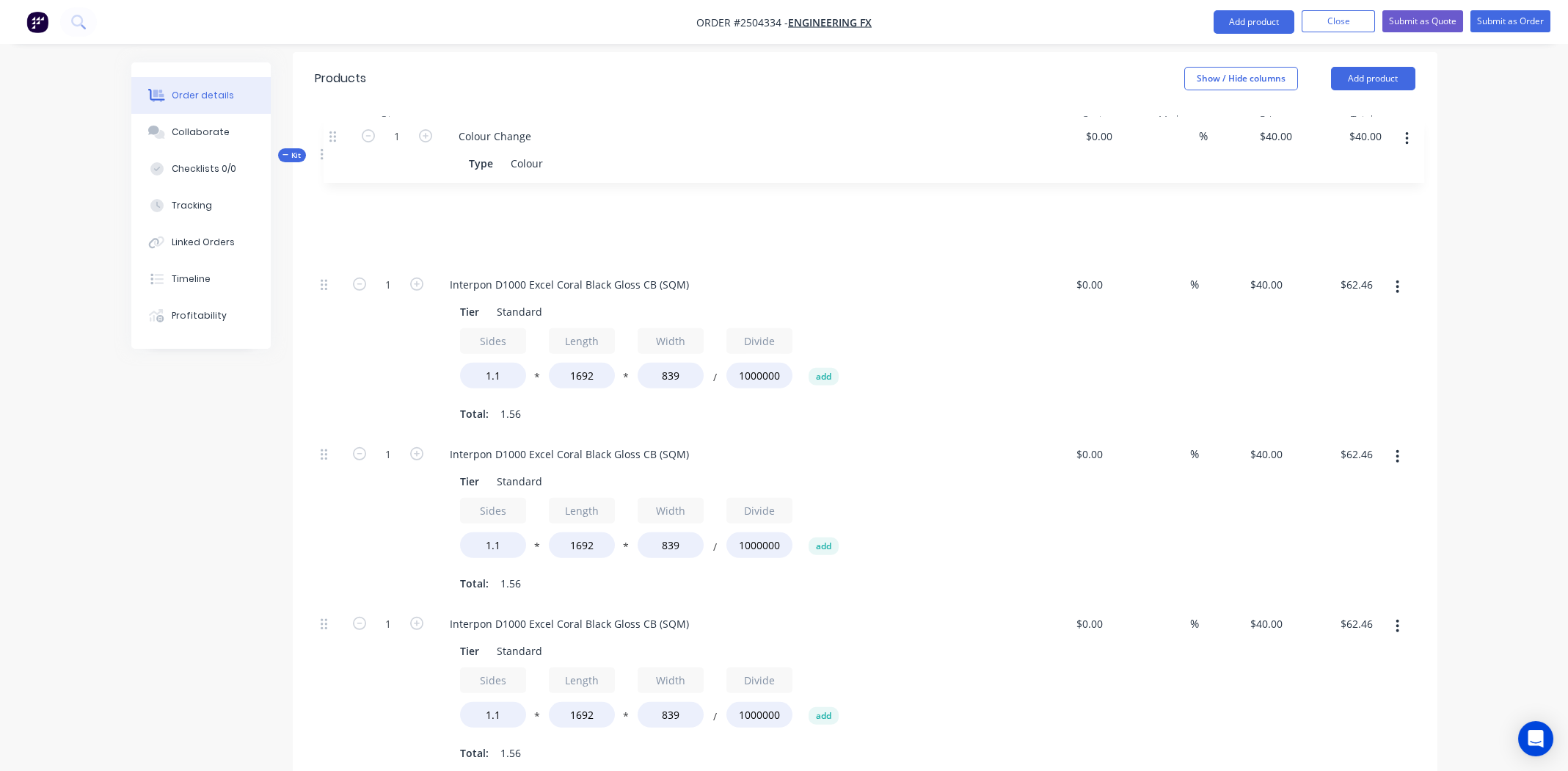
drag, startPoint x: 320, startPoint y: 481, endPoint x: 333, endPoint y: 131, distance: 350.2
click at [333, 134] on div "Kit 1 SQM Kit (Interpon D1000 Excel Coral Black Gloss CB) $227.38 $227.38 1 Int…" at bounding box center [864, 469] width 1101 height 670
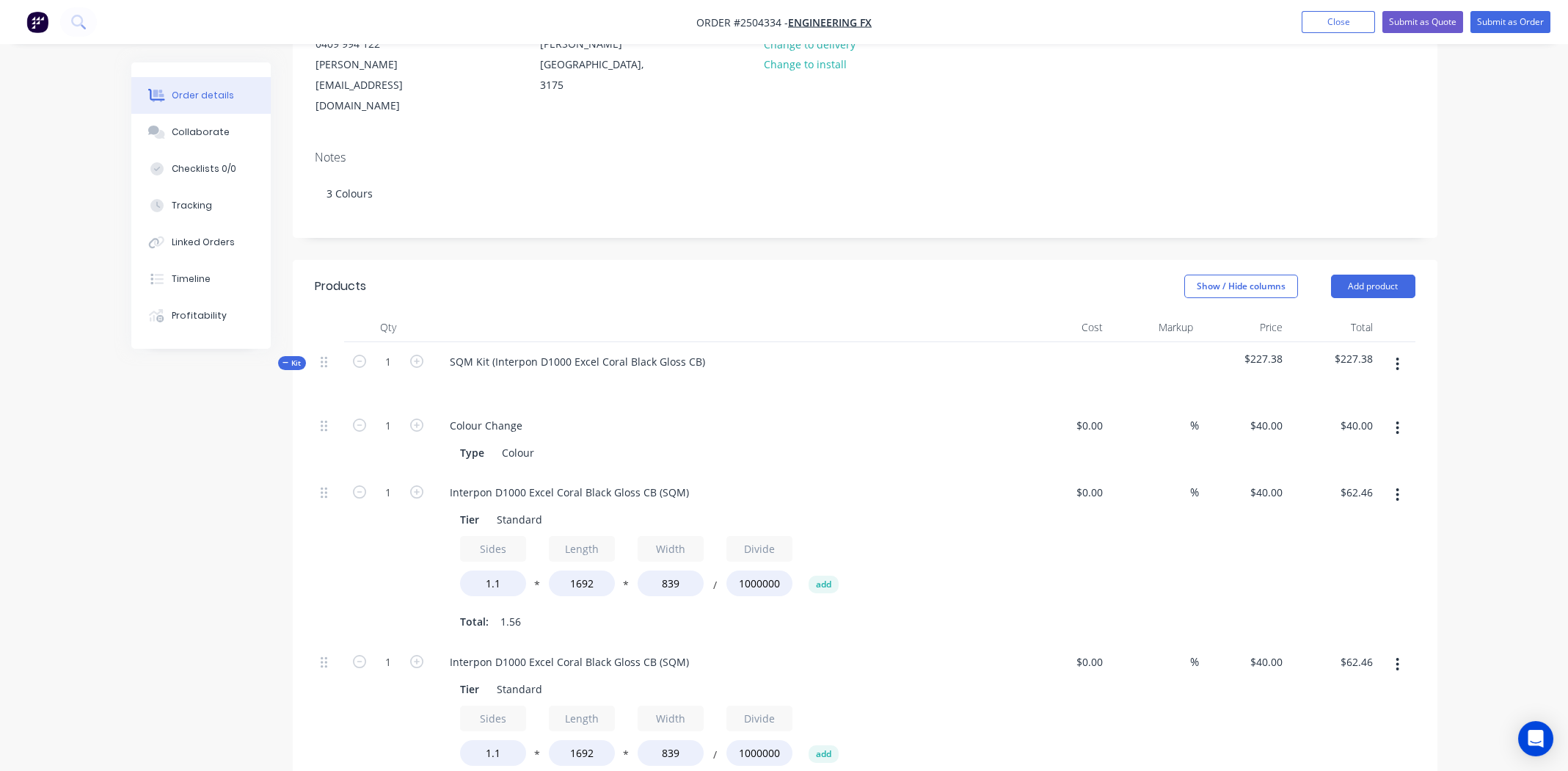
scroll to position [180, 0]
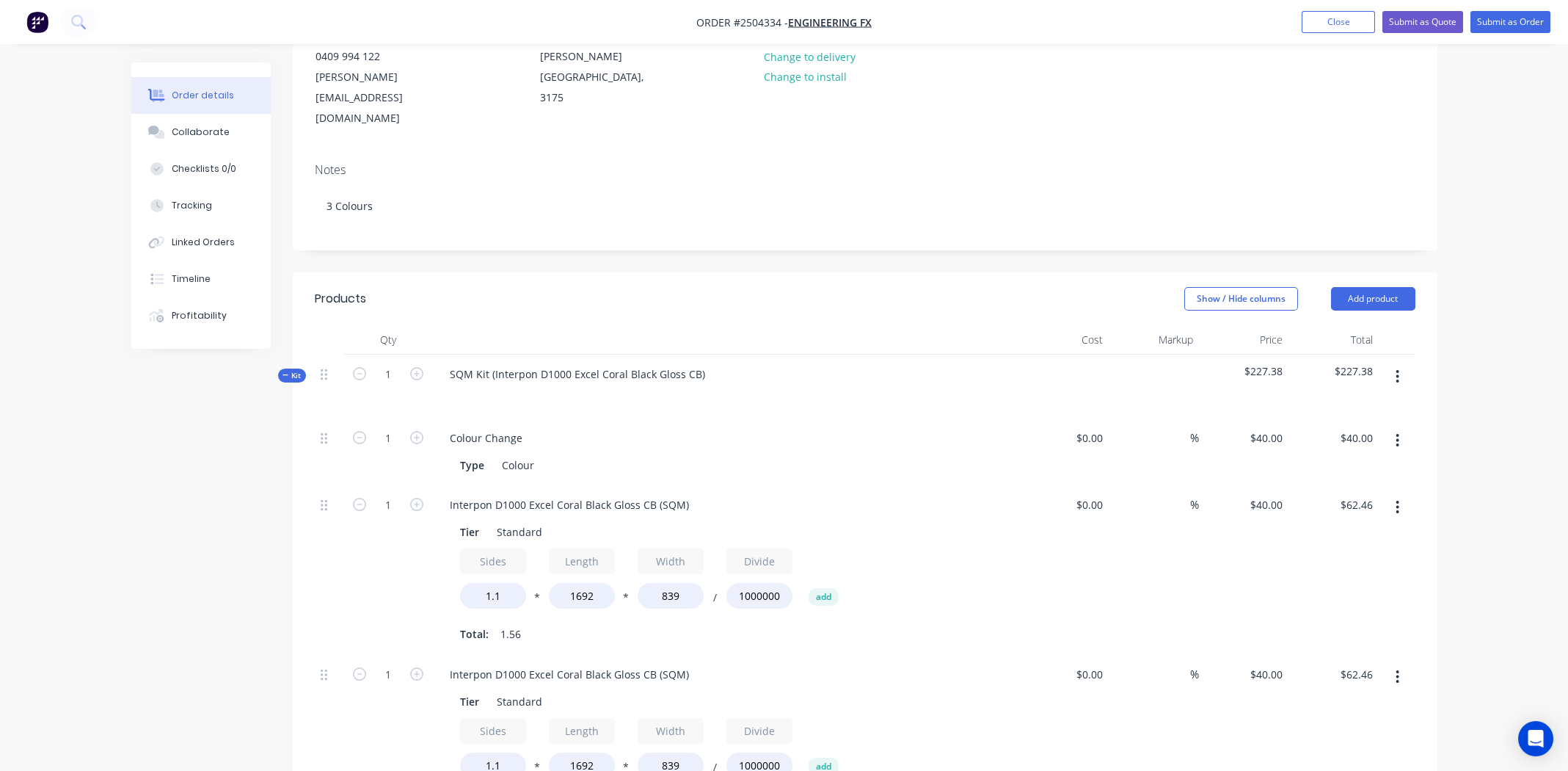
click at [1399, 368] on icon "button" at bounding box center [1398, 376] width 4 height 17
click at [1364, 404] on div "Add product to kit" at bounding box center [1346, 415] width 113 height 21
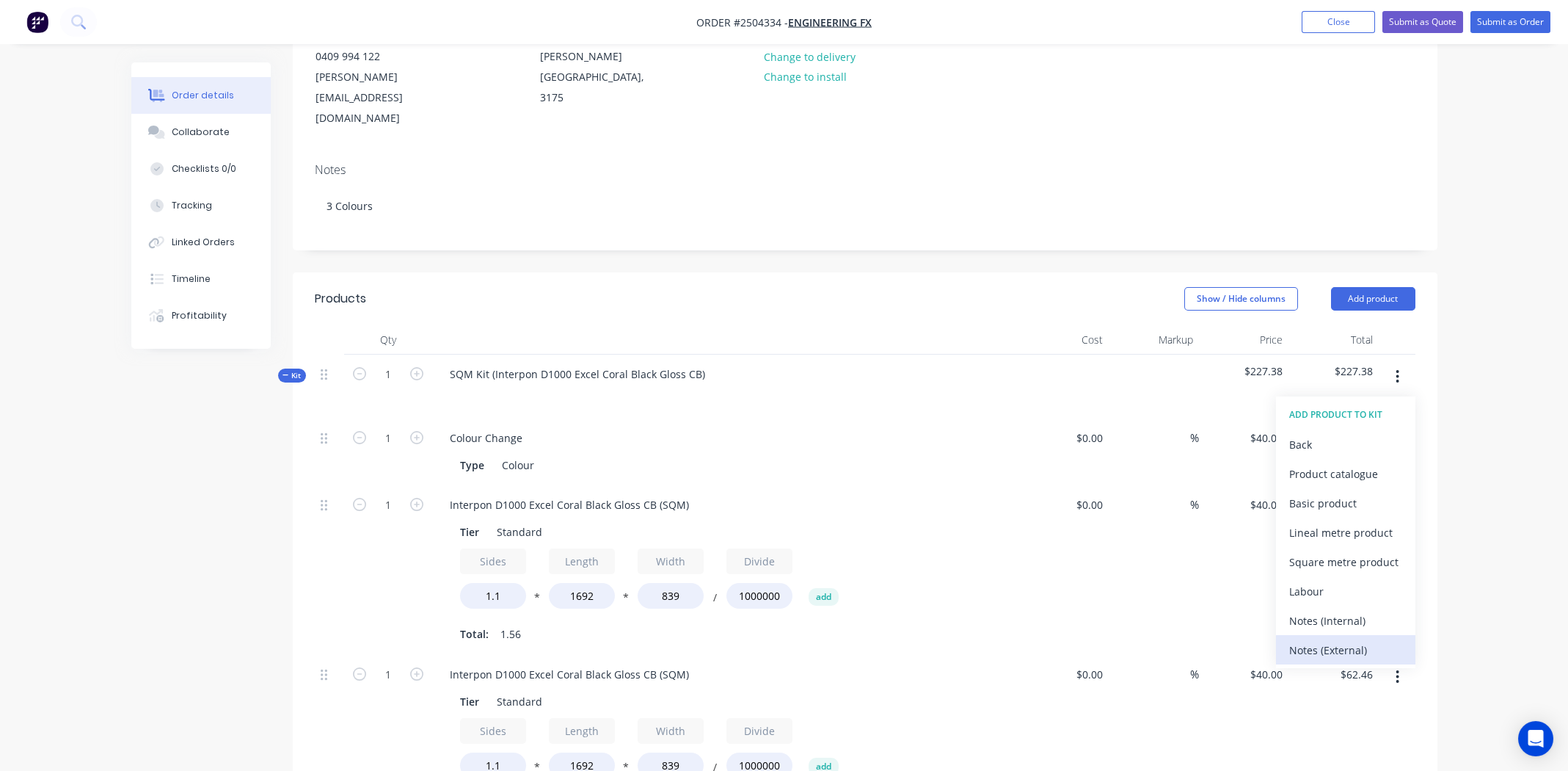
click at [1305, 640] on div "Notes (External)" at bounding box center [1346, 650] width 113 height 21
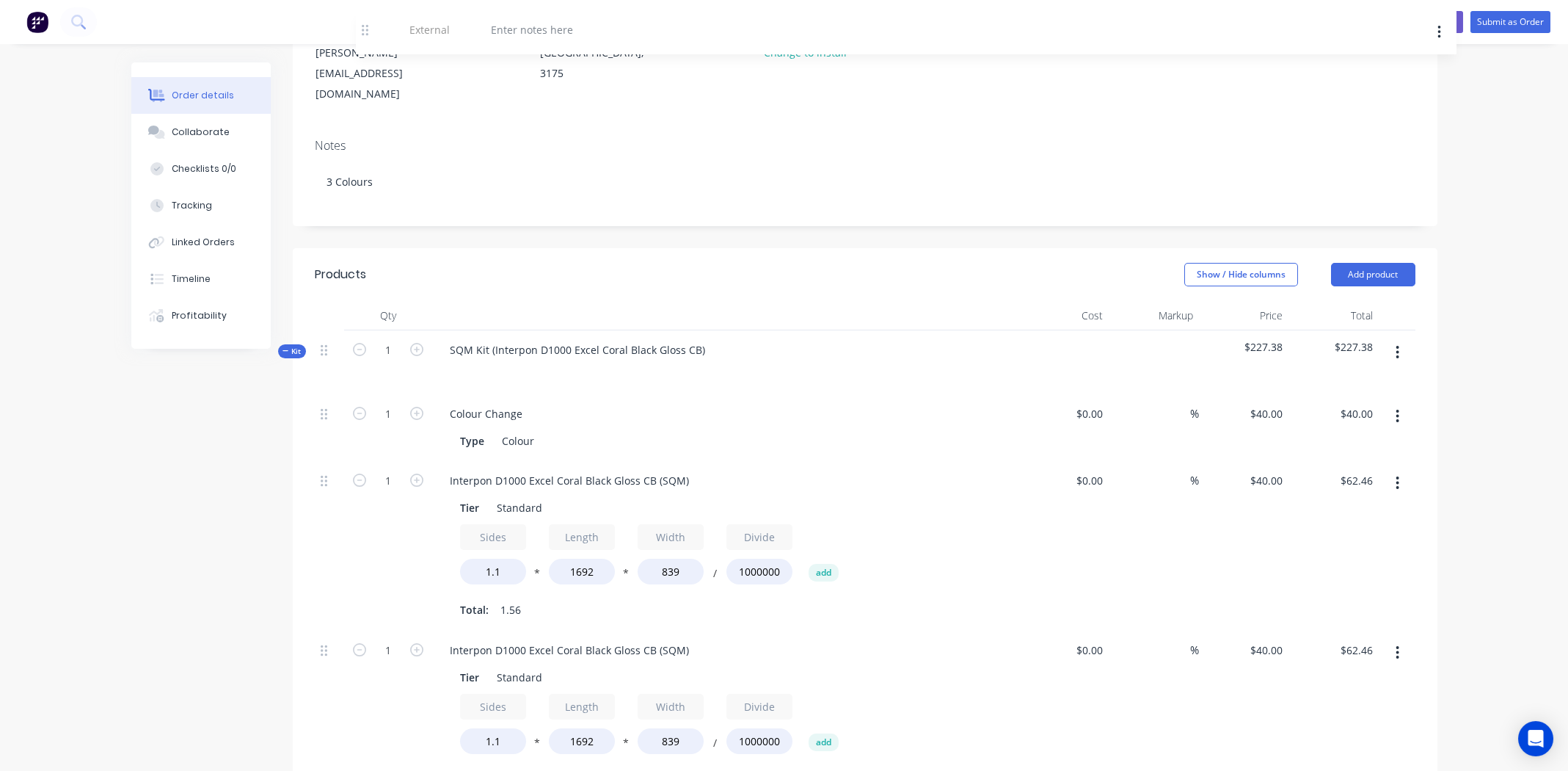
scroll to position [112, 0]
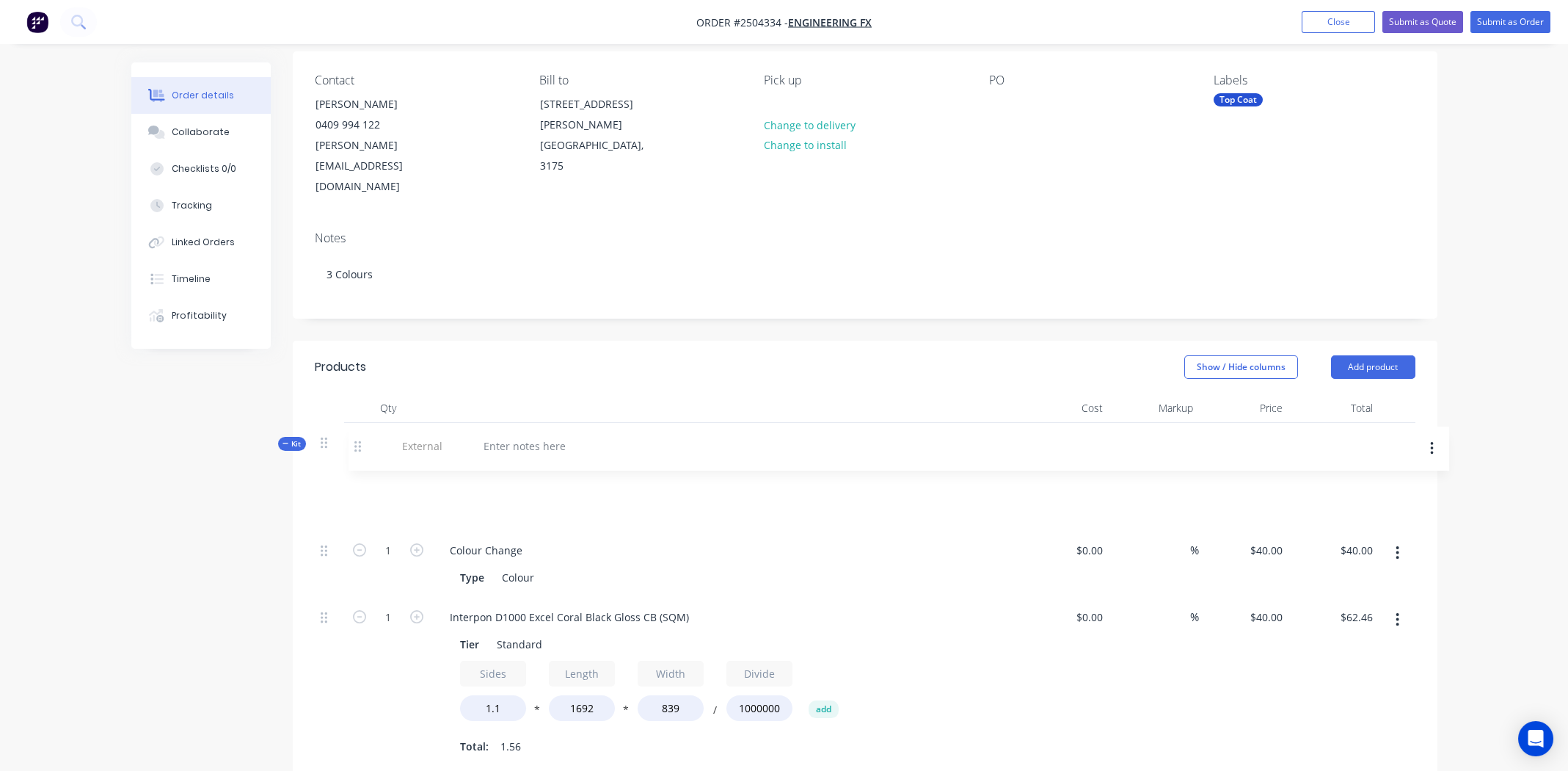
drag, startPoint x: 324, startPoint y: 456, endPoint x: 359, endPoint y: 441, distance: 38.1
click at [359, 441] on div "Kit 1 SQM Kit (Interpon D1000 Excel Coral Black Gloss CB) $227.38 $227.38 1 Col…" at bounding box center [864, 779] width 1101 height 714
paste div
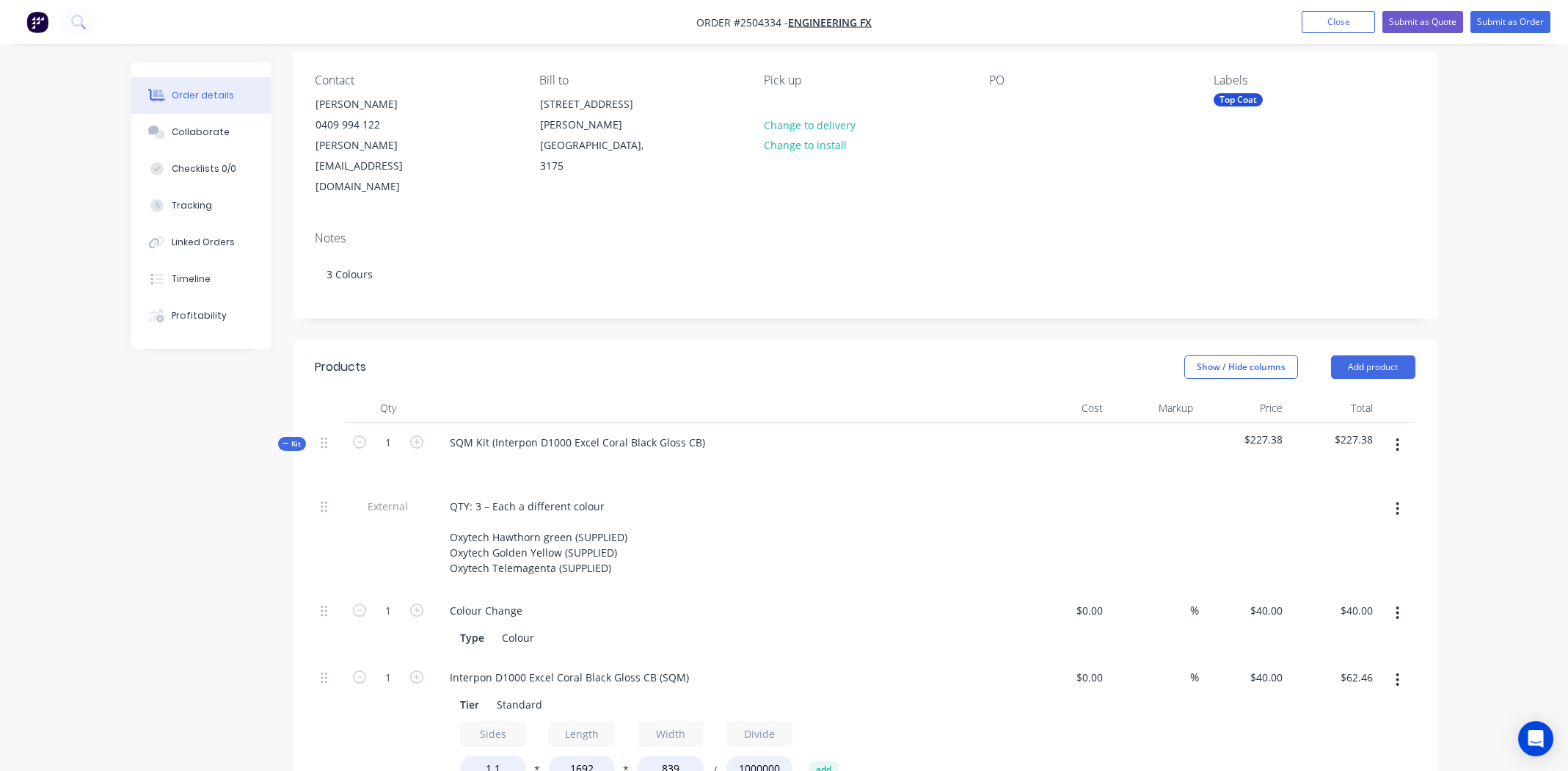
click at [855, 496] on div "QTY: 3 – Each a different colour Oxytech Hawthorn green (SUPPLIED) Oxytech Gold…" at bounding box center [725, 536] width 575 height 83
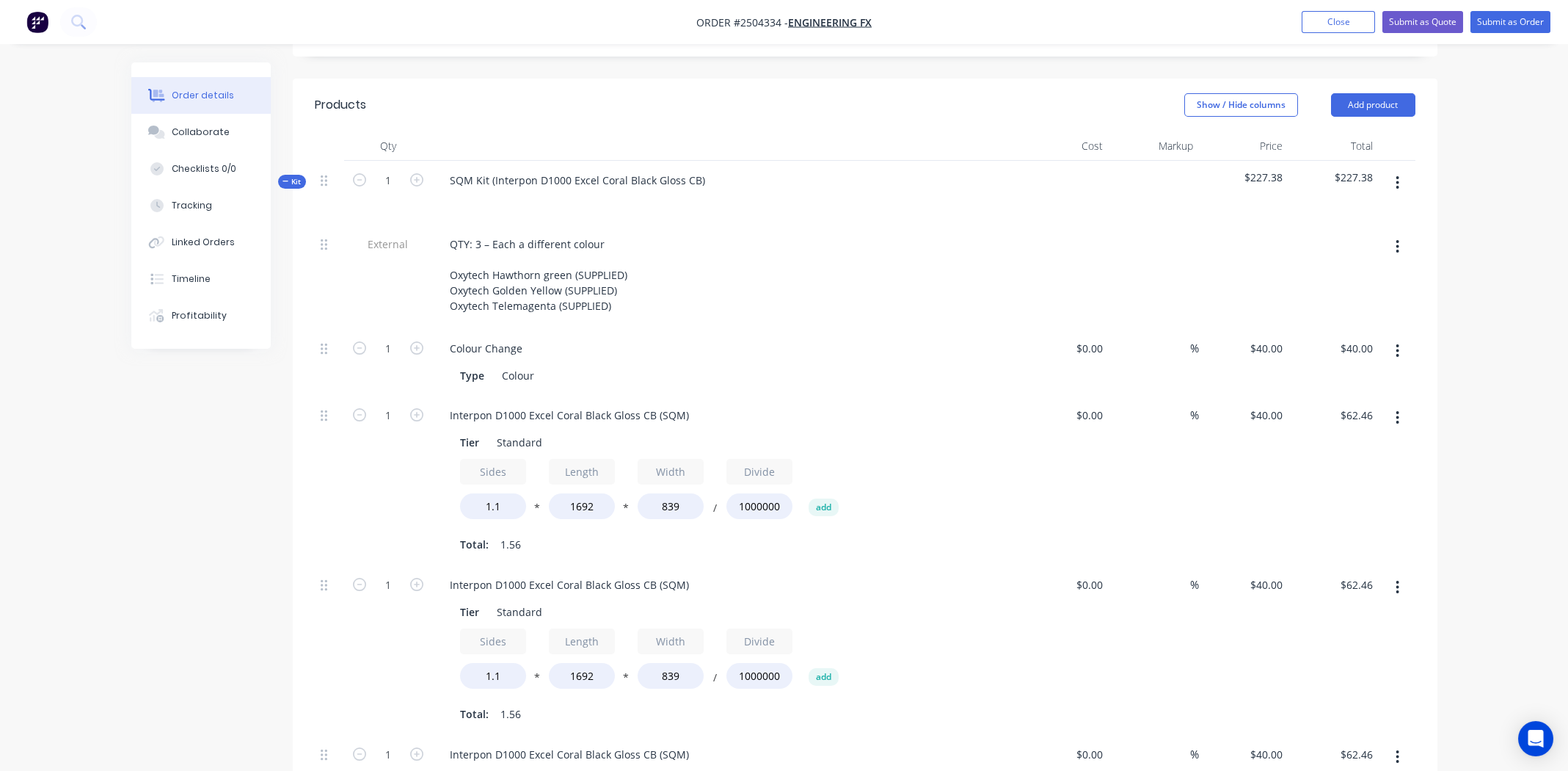
scroll to position [332, 0]
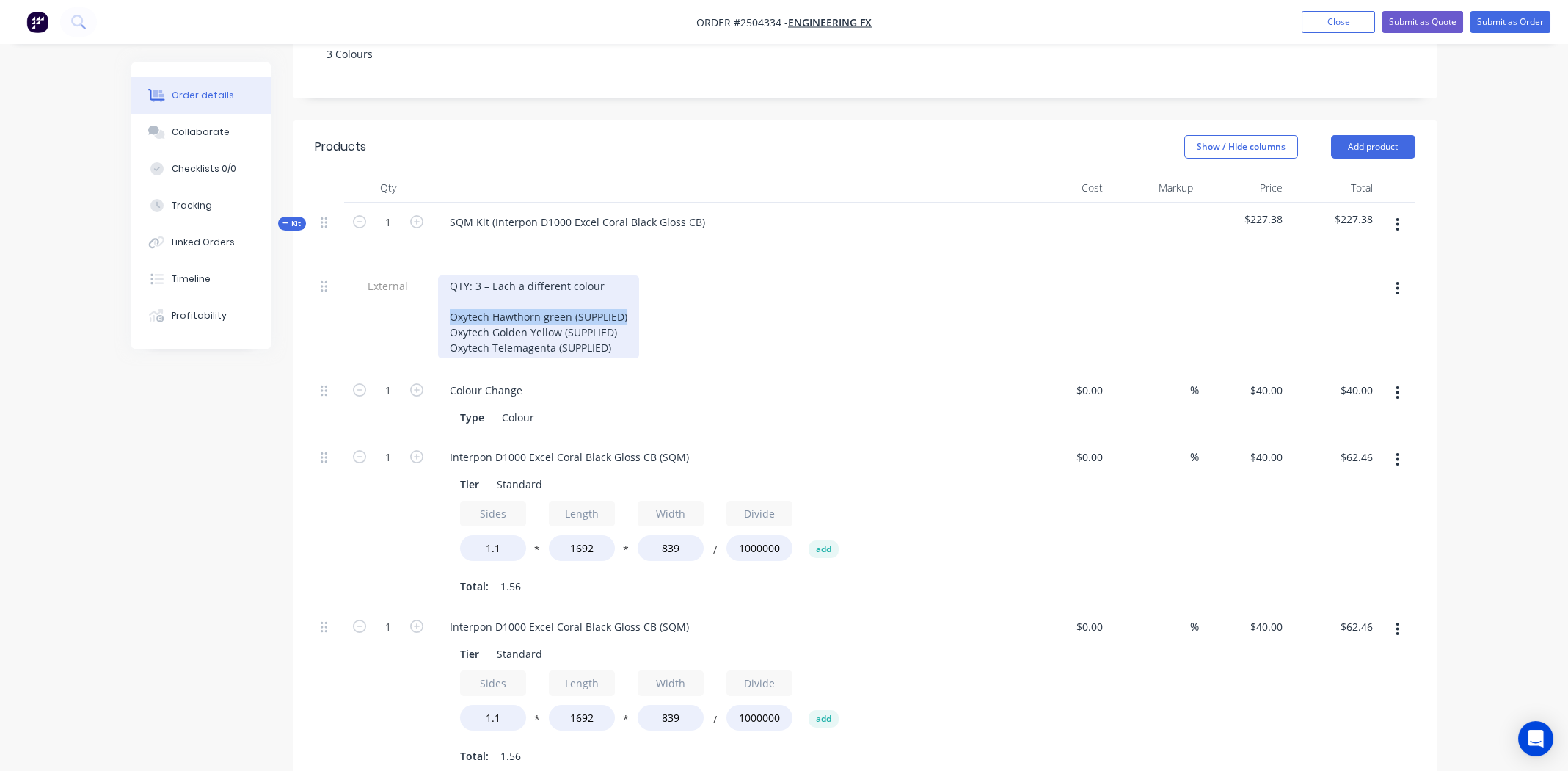
drag, startPoint x: 450, startPoint y: 271, endPoint x: 629, endPoint y: 273, distance: 179.0
click at [629, 275] on div "QTY: 3 – Each a different colour Oxytech Hawthorn green (SUPPLIED) Oxytech Gold…" at bounding box center [538, 316] width 201 height 83
copy div "Oxytech Hawthorn green (SUPPLIED)"
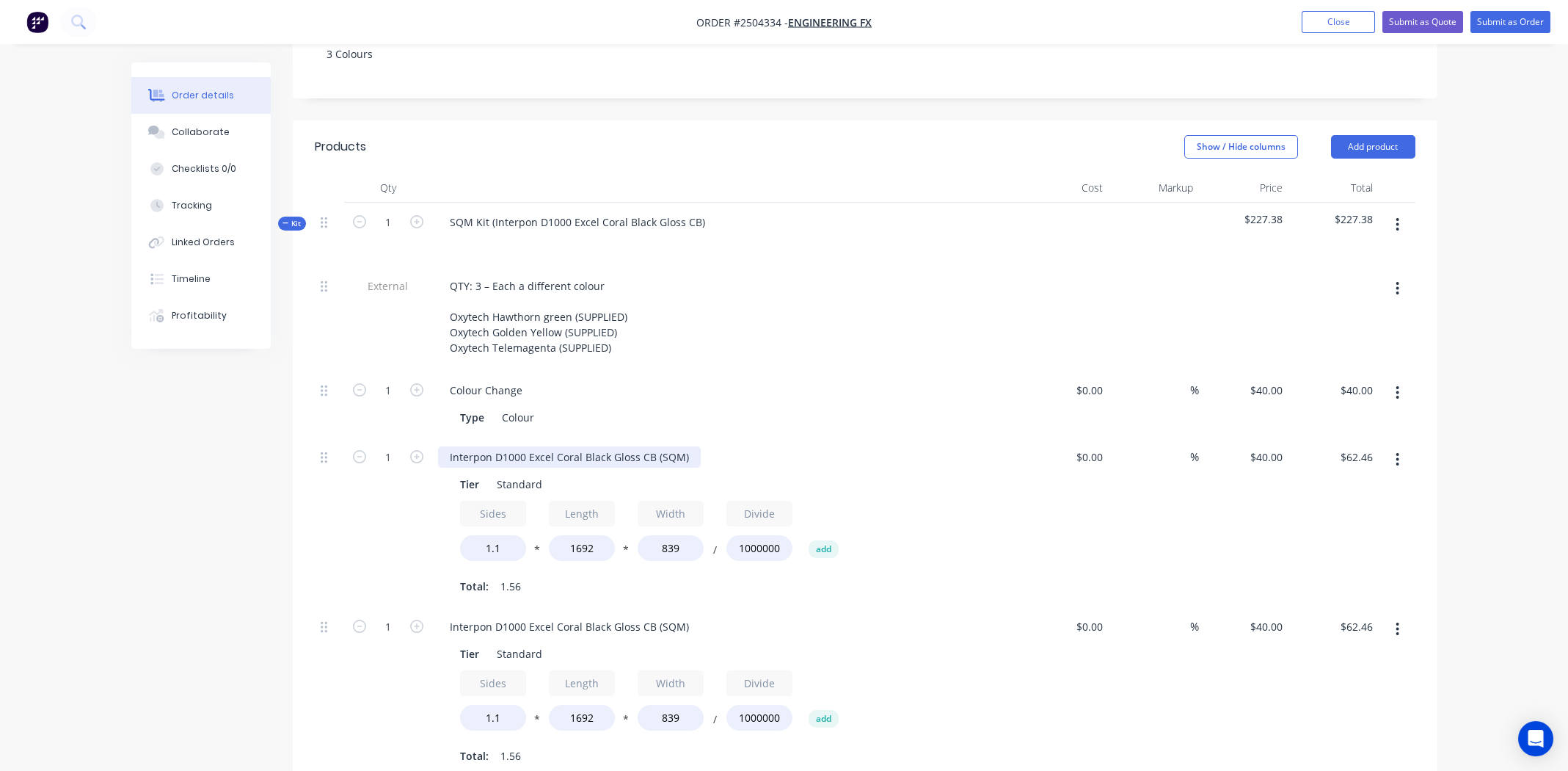
click at [602, 446] on div "Interpon D1000 Excel Coral Black Gloss CB (SQM)" at bounding box center [569, 457] width 263 height 21
paste div
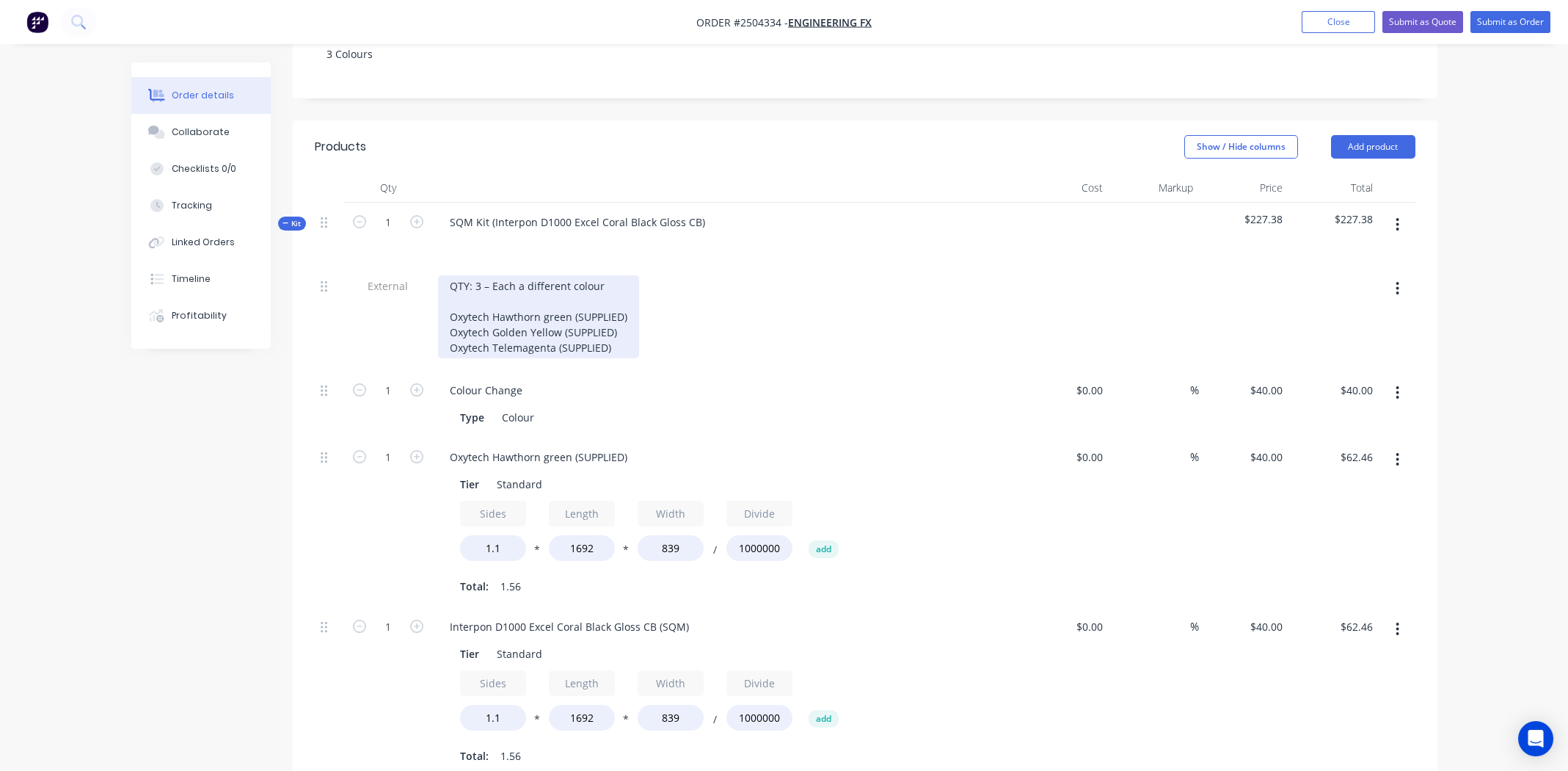
click at [507, 286] on div "QTY: 3 – Each a different colour Oxytech Hawthorn green (SUPPLIED) Oxytech Gold…" at bounding box center [538, 316] width 201 height 83
click at [508, 286] on div "QTY: 3 – Each a different colour Oxytech Hawthorn green (SUPPLIED) Oxytech Gold…" at bounding box center [538, 316] width 201 height 83
copy div "Oxytech Golden Yellow (SUPPLIED)"
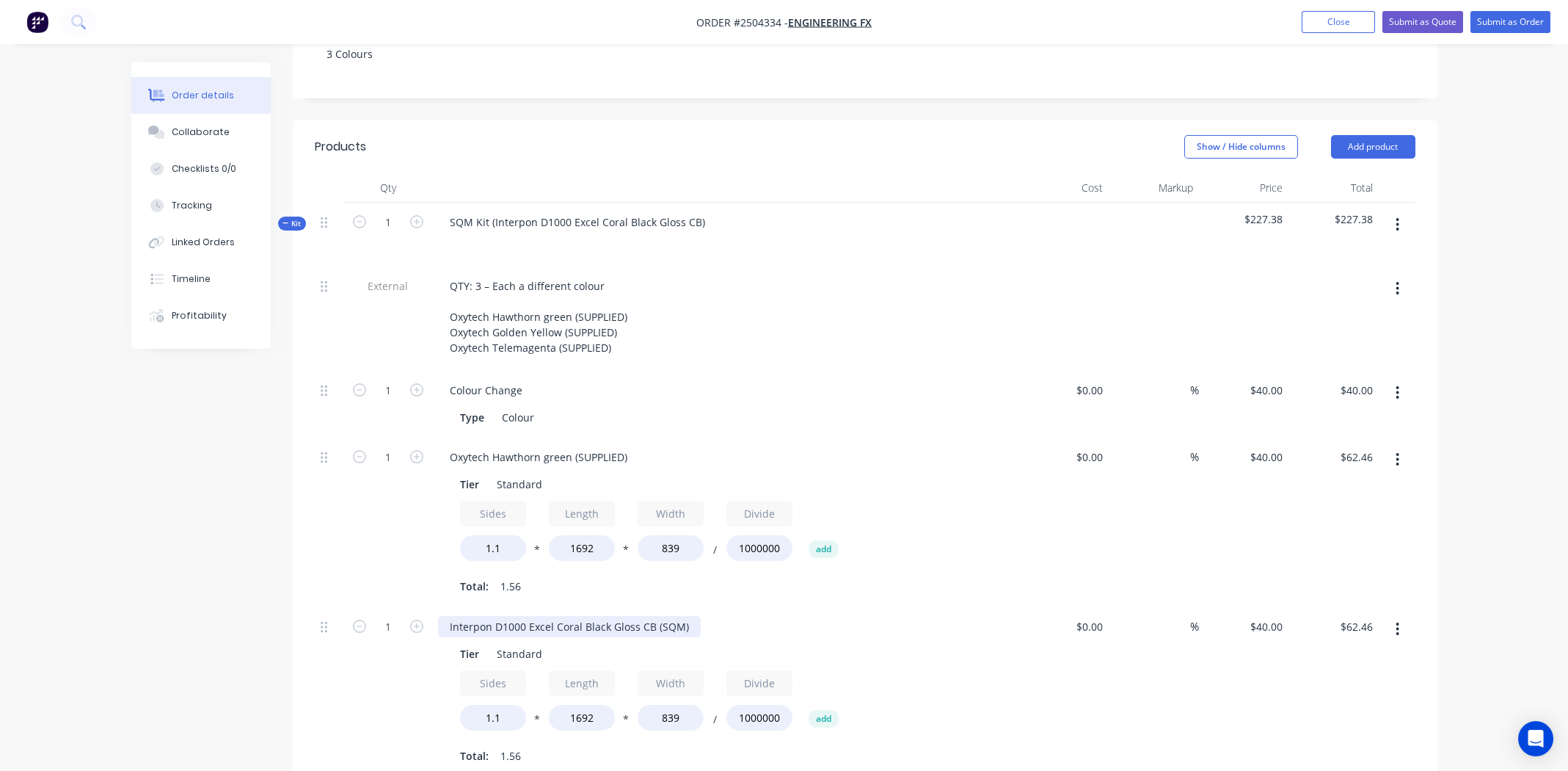
click at [553, 616] on div "Interpon D1000 Excel Coral Black Gloss CB (SQM)" at bounding box center [569, 627] width 263 height 21
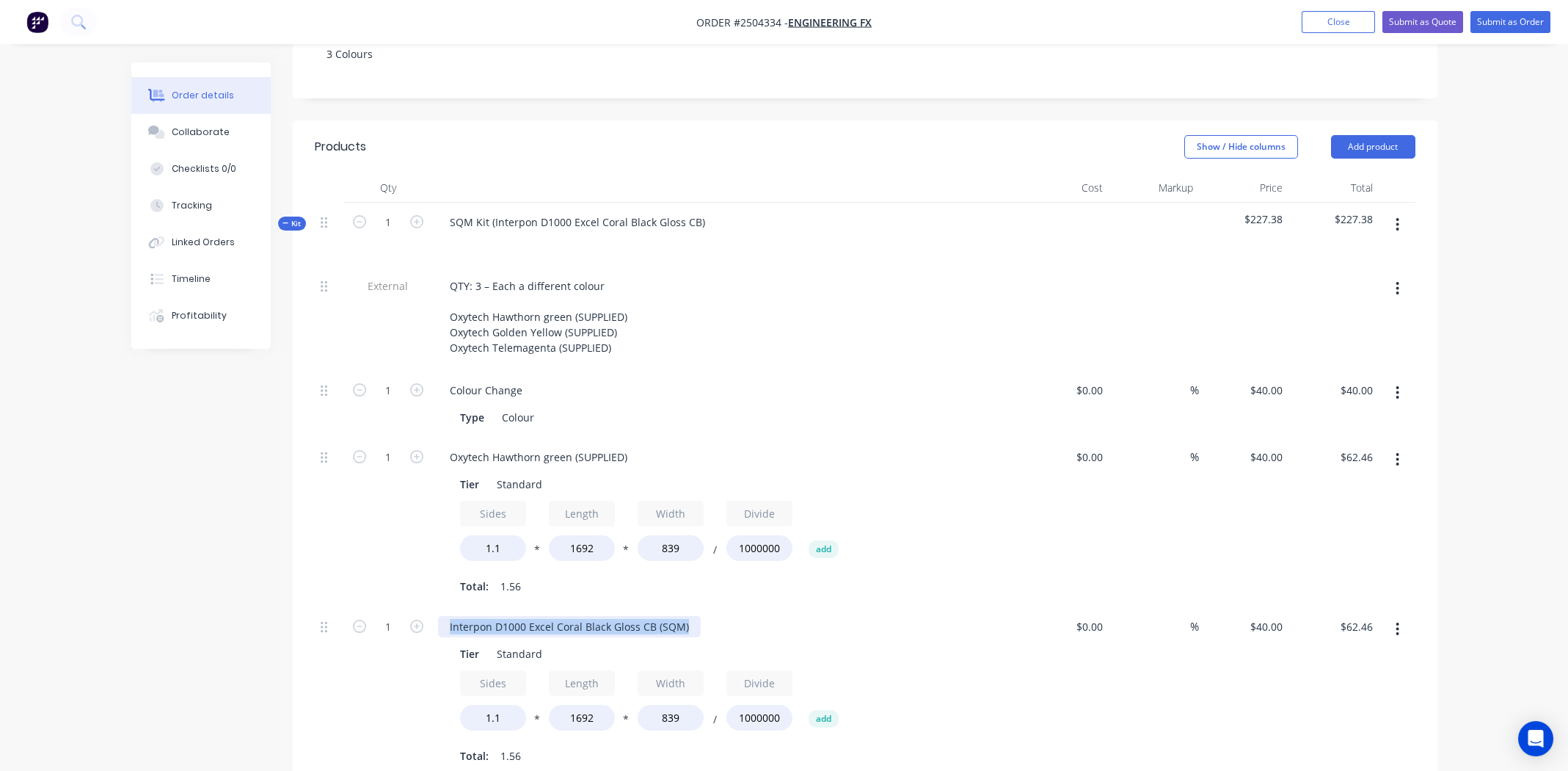
click at [552, 616] on div "Interpon D1000 Excel Coral Black Gloss CB (SQM)" at bounding box center [569, 627] width 263 height 21
paste div
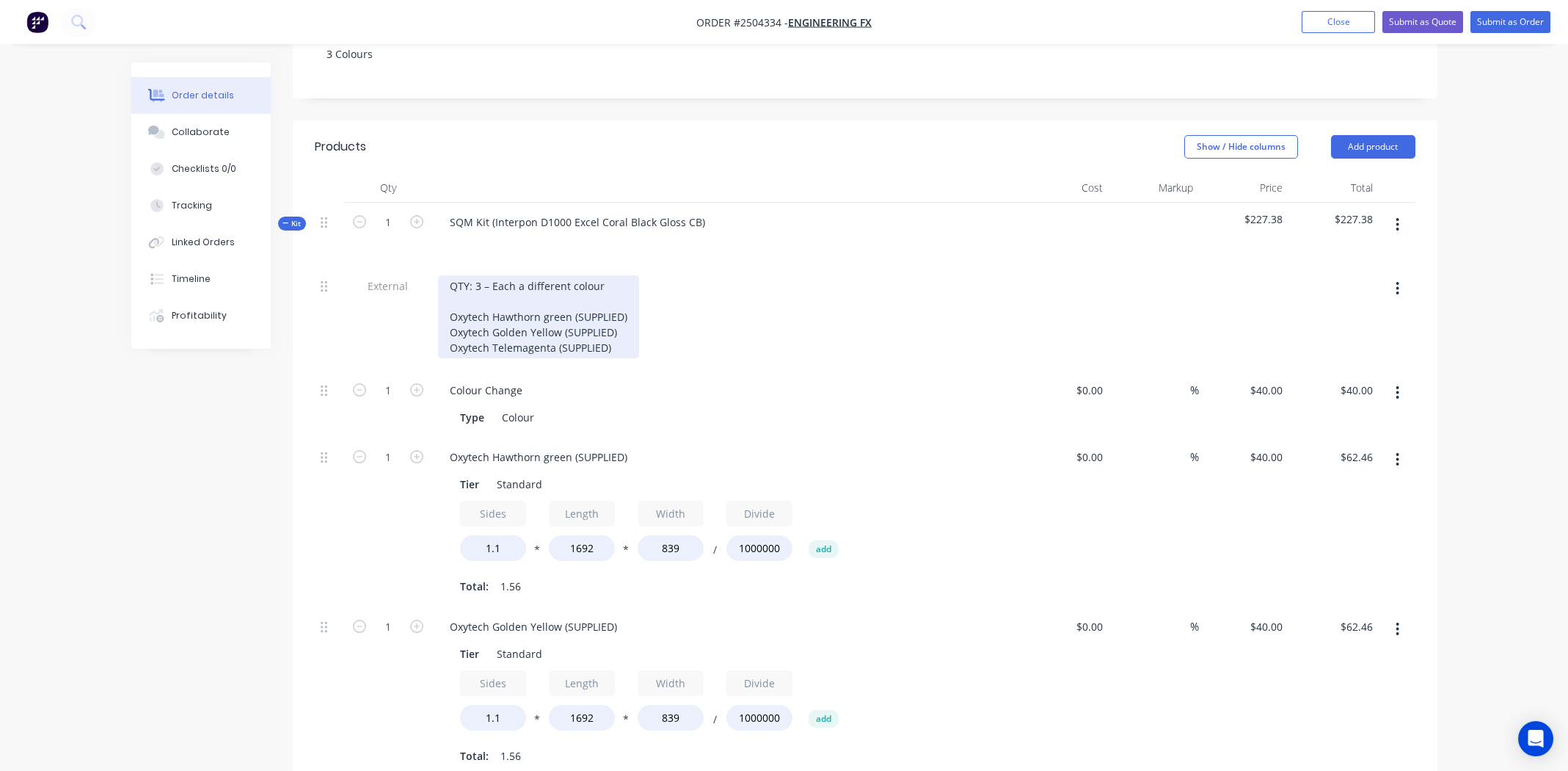
click at [541, 306] on div "QTY: 3 – Each a different colour Oxytech Hawthorn green (SUPPLIED) Oxytech Gold…" at bounding box center [538, 316] width 201 height 83
copy div "Oxytech Telemagenta (SUPPLIED)"
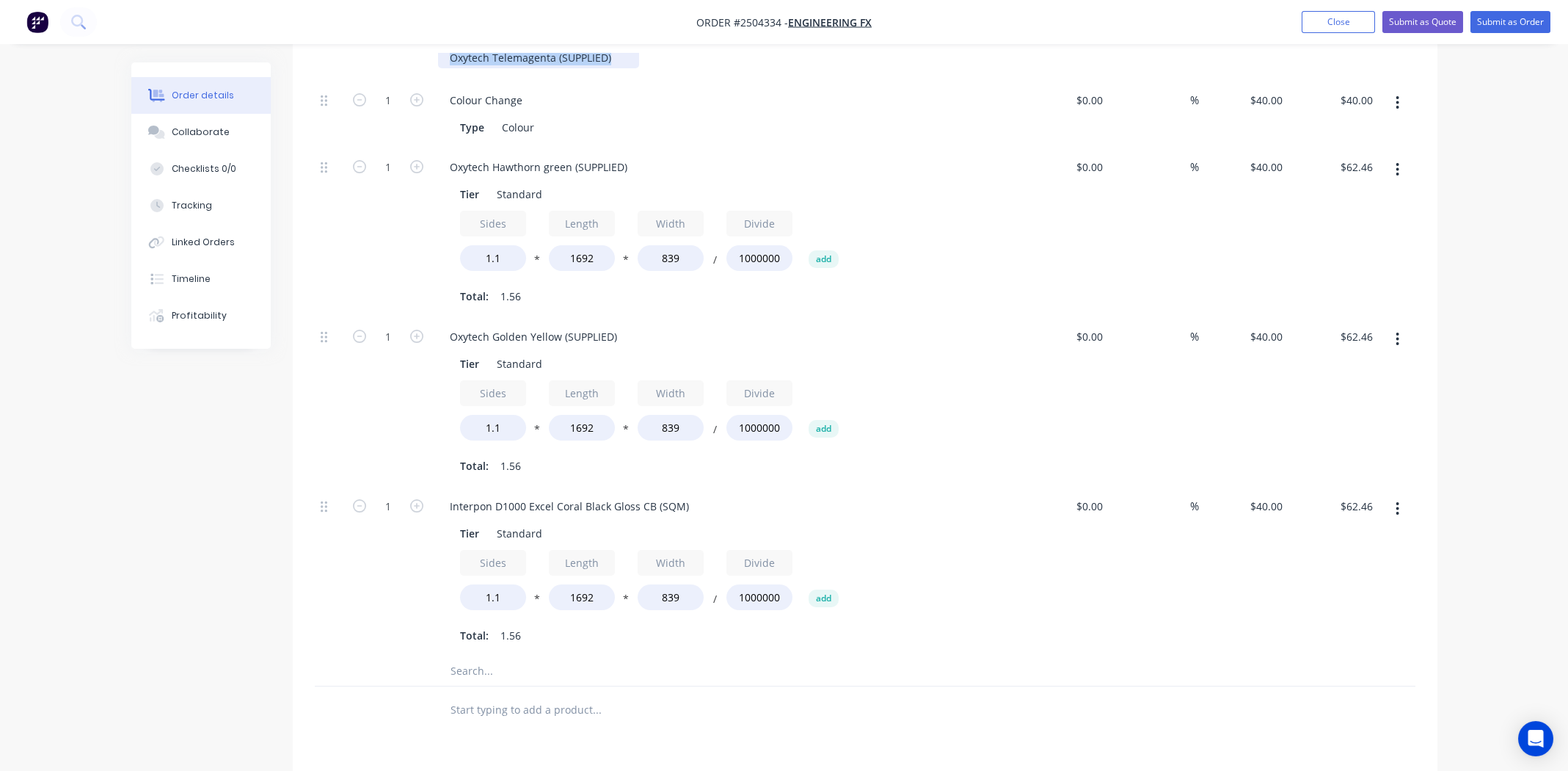
scroll to position [625, 0]
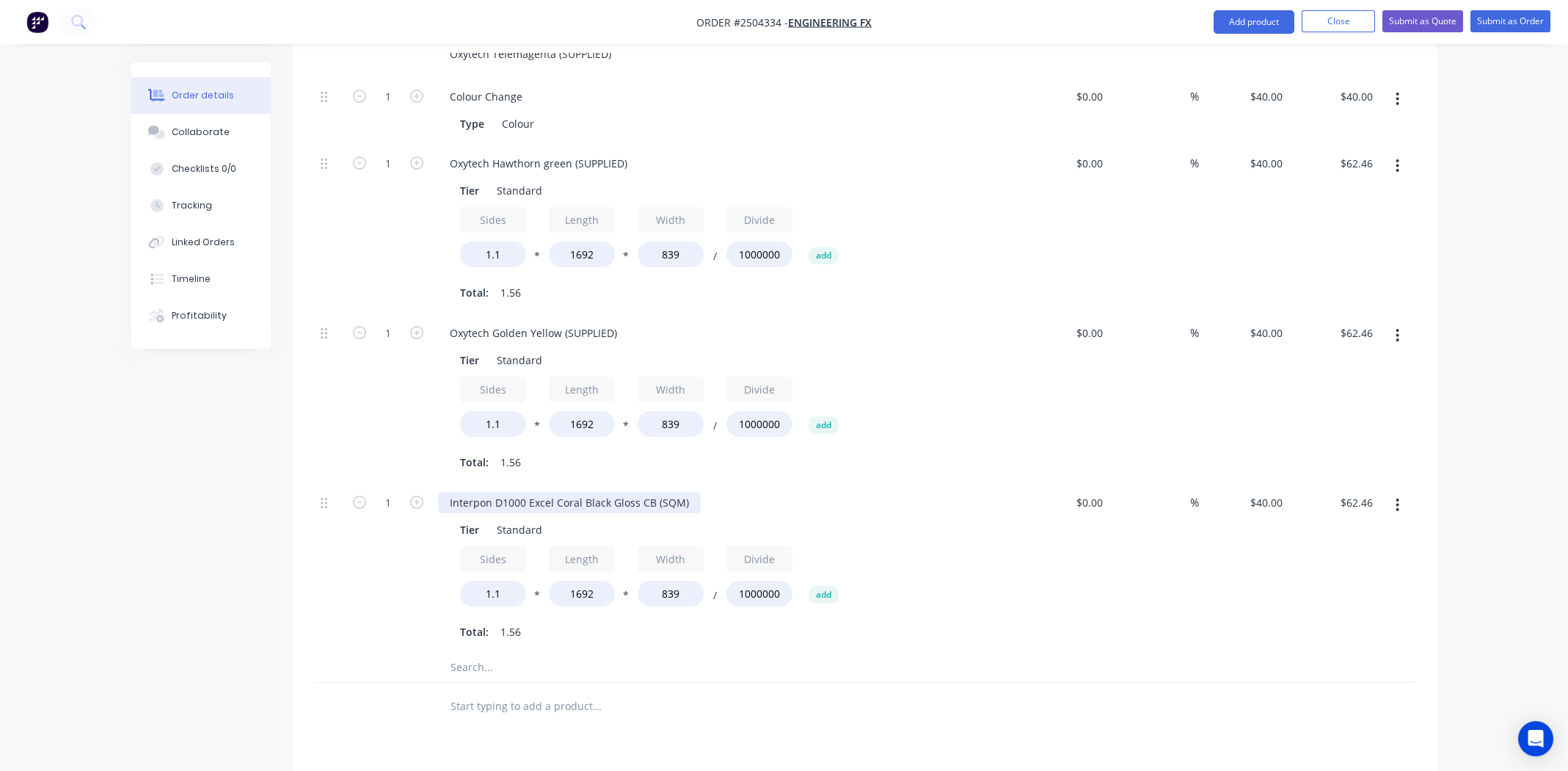
click at [571, 492] on div "Interpon D1000 Excel Coral Black Gloss CB (SQM)" at bounding box center [569, 502] width 263 height 21
paste div
click at [1011, 589] on div "Tier Standard Sides 1.1 * Length 1692 * Width 839 / Divide 1000000 add Total: 1…" at bounding box center [725, 579] width 575 height 127
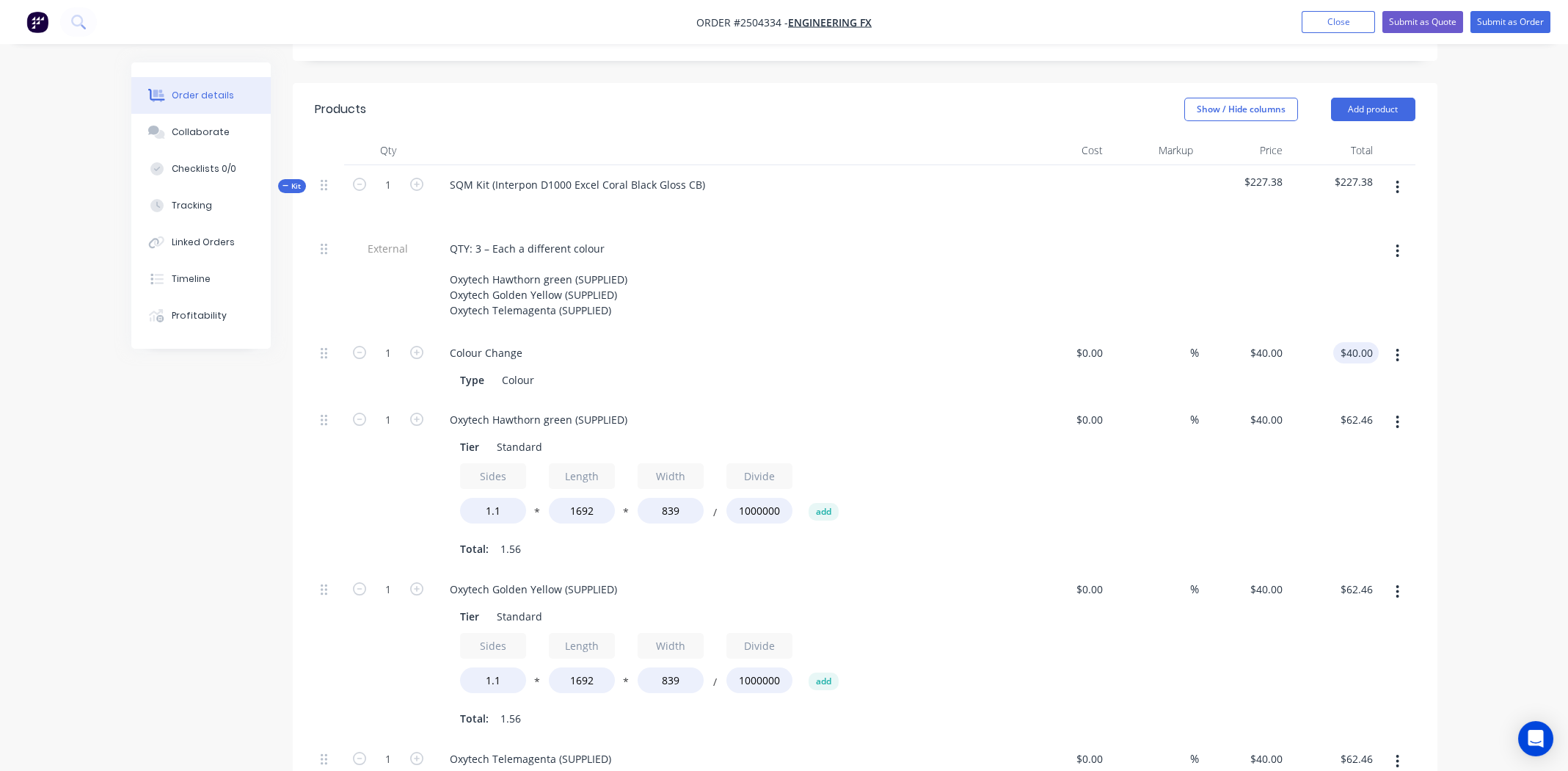
scroll to position [332, 0]
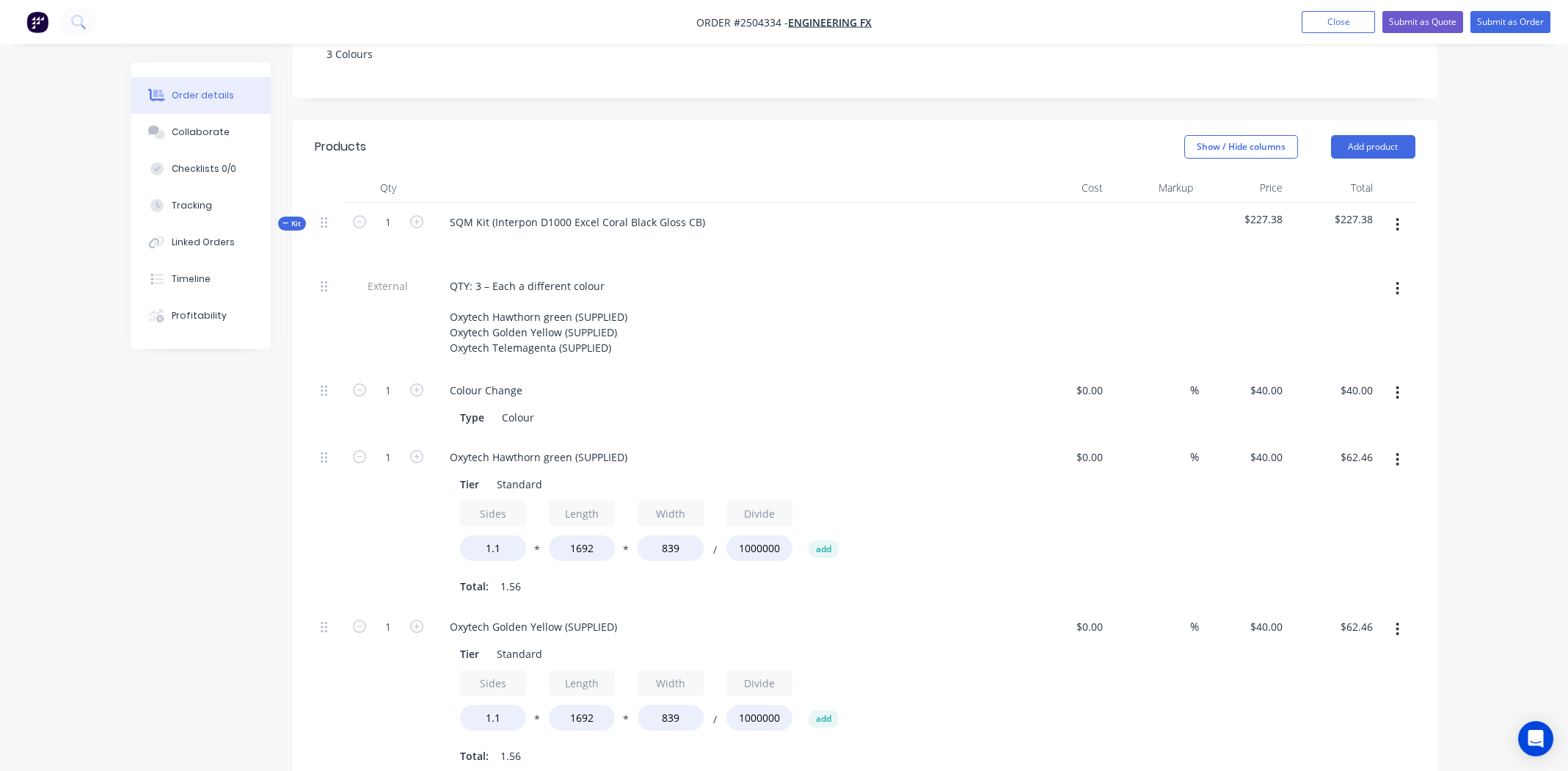
click at [1394, 211] on button "button" at bounding box center [1397, 224] width 34 height 26
click at [1348, 252] on div "Add product to kit" at bounding box center [1346, 263] width 113 height 21
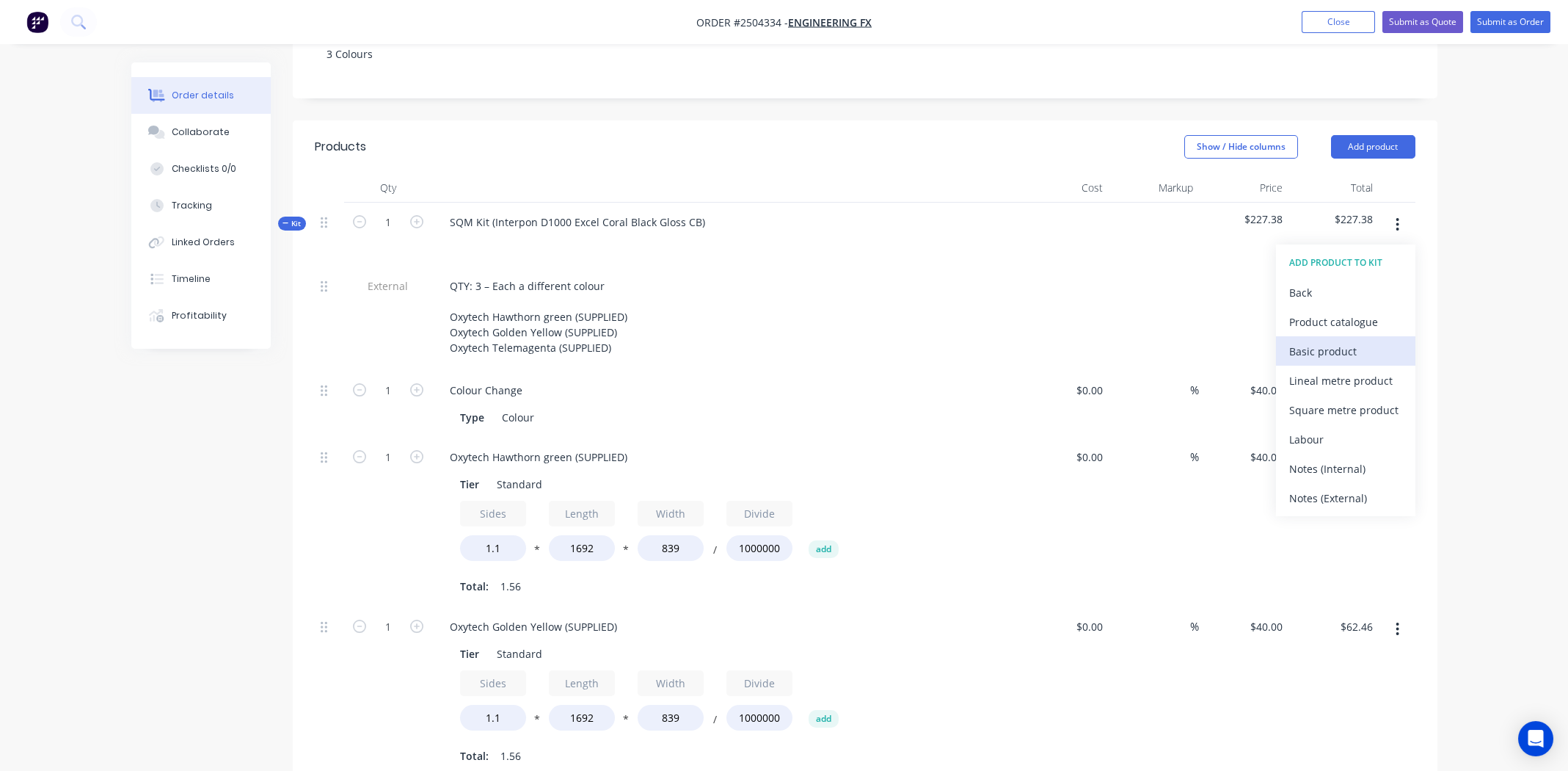
click at [1340, 341] on div "Basic product" at bounding box center [1346, 351] width 113 height 21
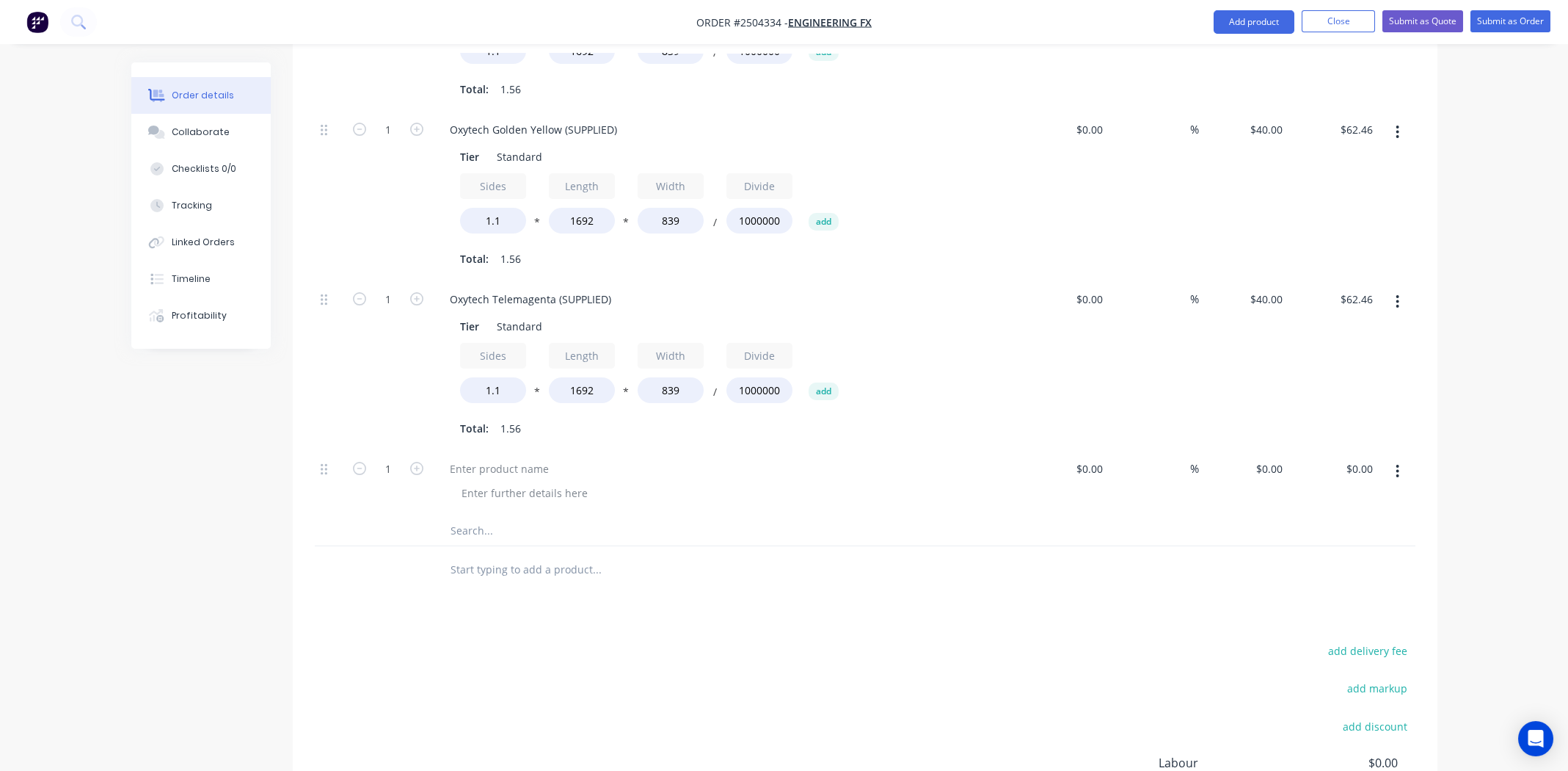
scroll to position [983, 0]
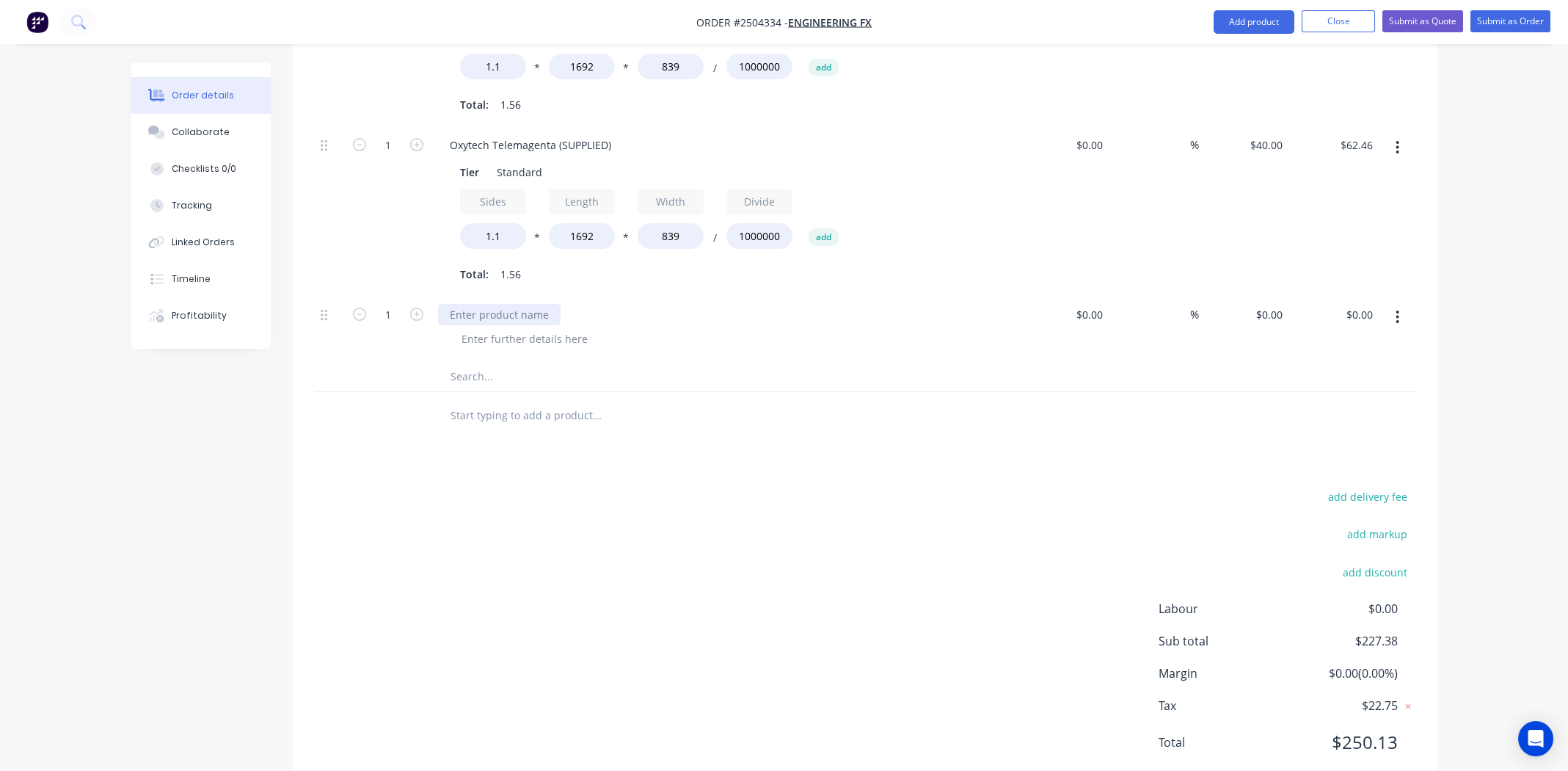
click at [505, 304] on div at bounding box center [499, 314] width 123 height 21
click at [1394, 304] on button "button" at bounding box center [1397, 316] width 34 height 26
click at [1357, 375] on div "Duplicate" at bounding box center [1346, 386] width 113 height 21
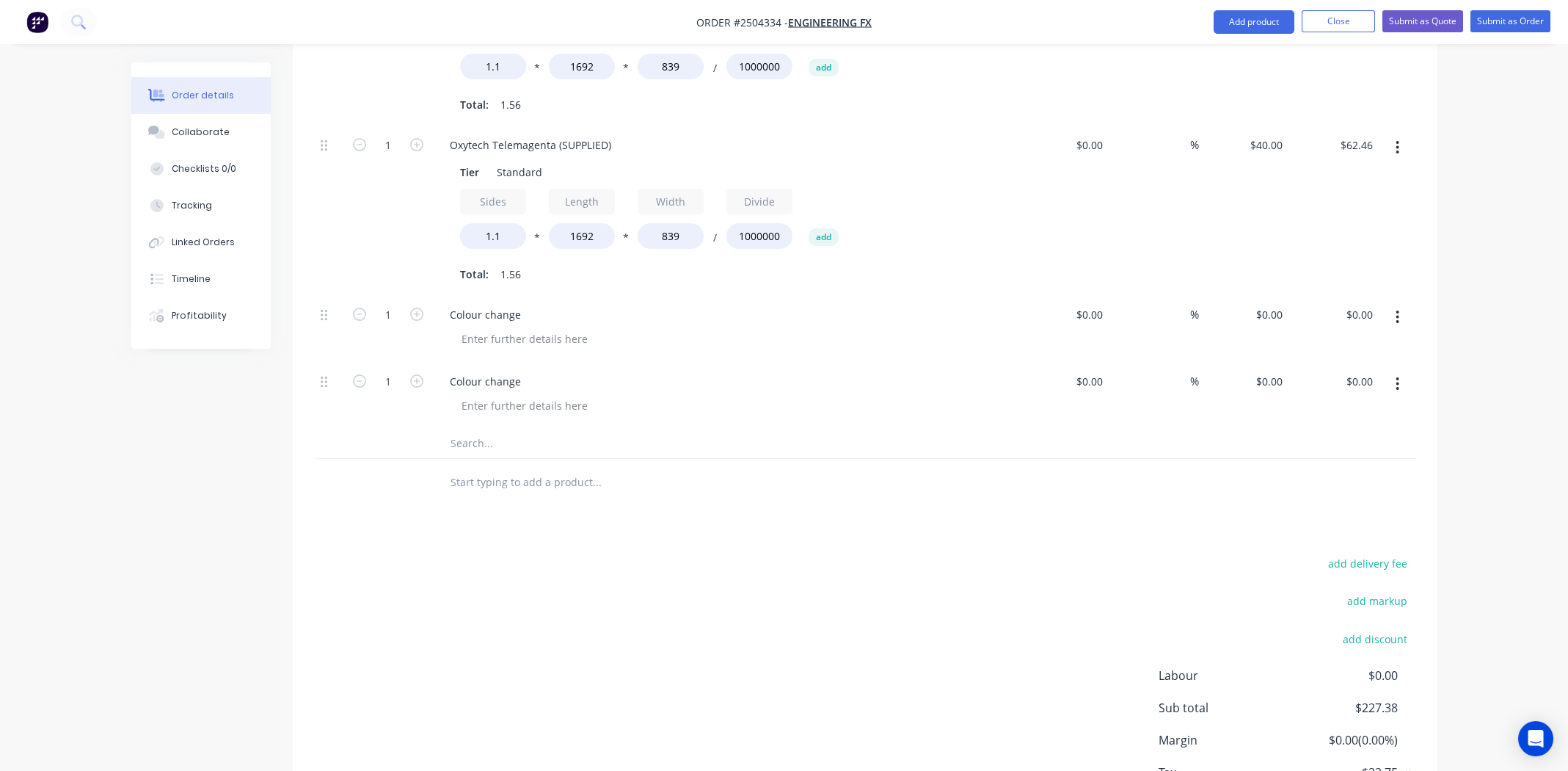
click at [1397, 309] on icon "button" at bounding box center [1398, 316] width 4 height 17
click at [1372, 375] on div "Duplicate" at bounding box center [1346, 386] width 113 height 21
drag, startPoint x: 493, startPoint y: 268, endPoint x: 476, endPoint y: 293, distance: 30.2
click at [476, 328] on div at bounding box center [525, 339] width 150 height 21
click at [485, 328] on div at bounding box center [525, 339] width 150 height 21
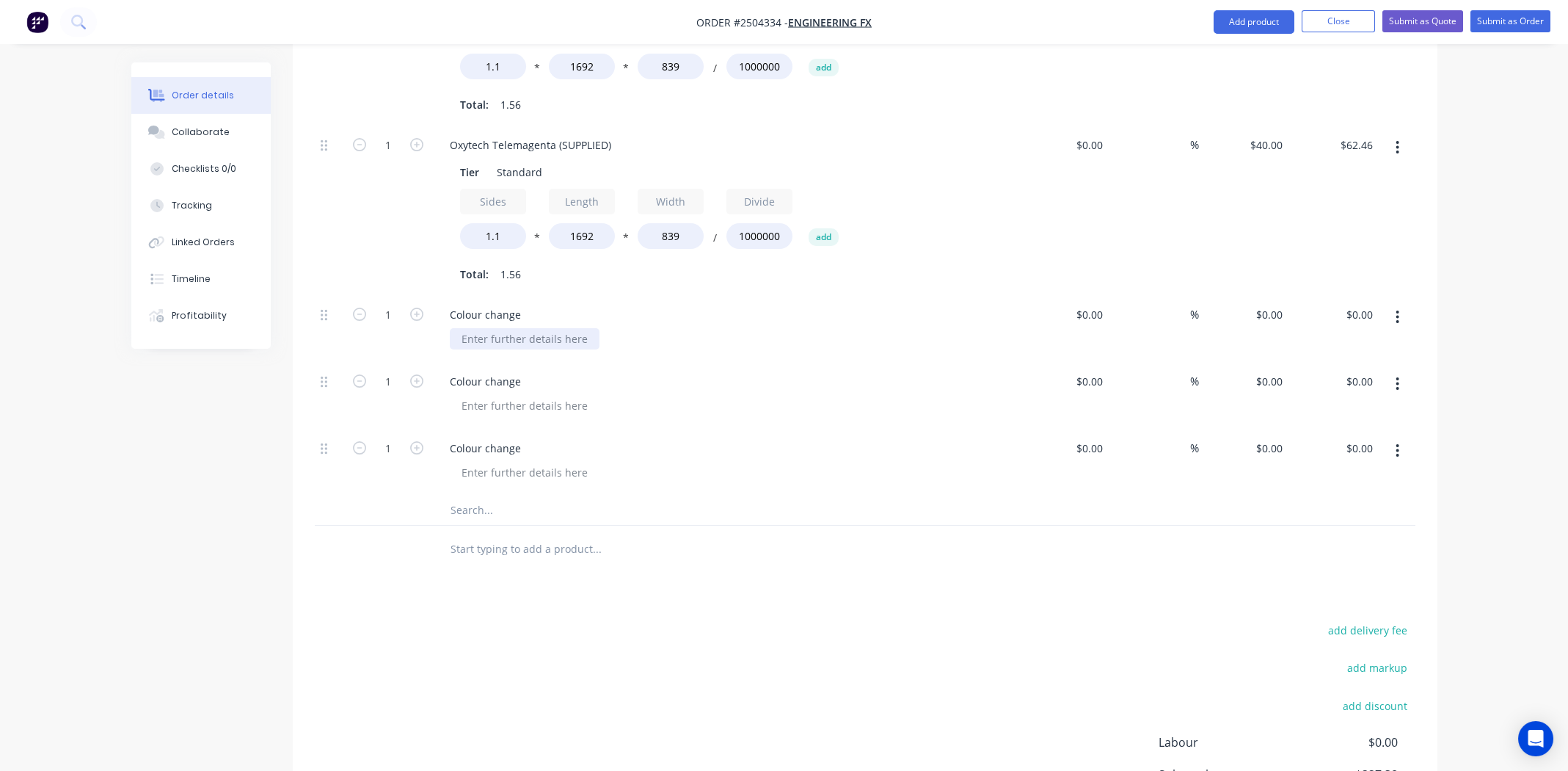
click at [485, 328] on div at bounding box center [525, 339] width 150 height 21
paste div
click at [502, 395] on div at bounding box center [525, 406] width 150 height 21
paste div
click at [536, 461] on div at bounding box center [525, 472] width 150 height 21
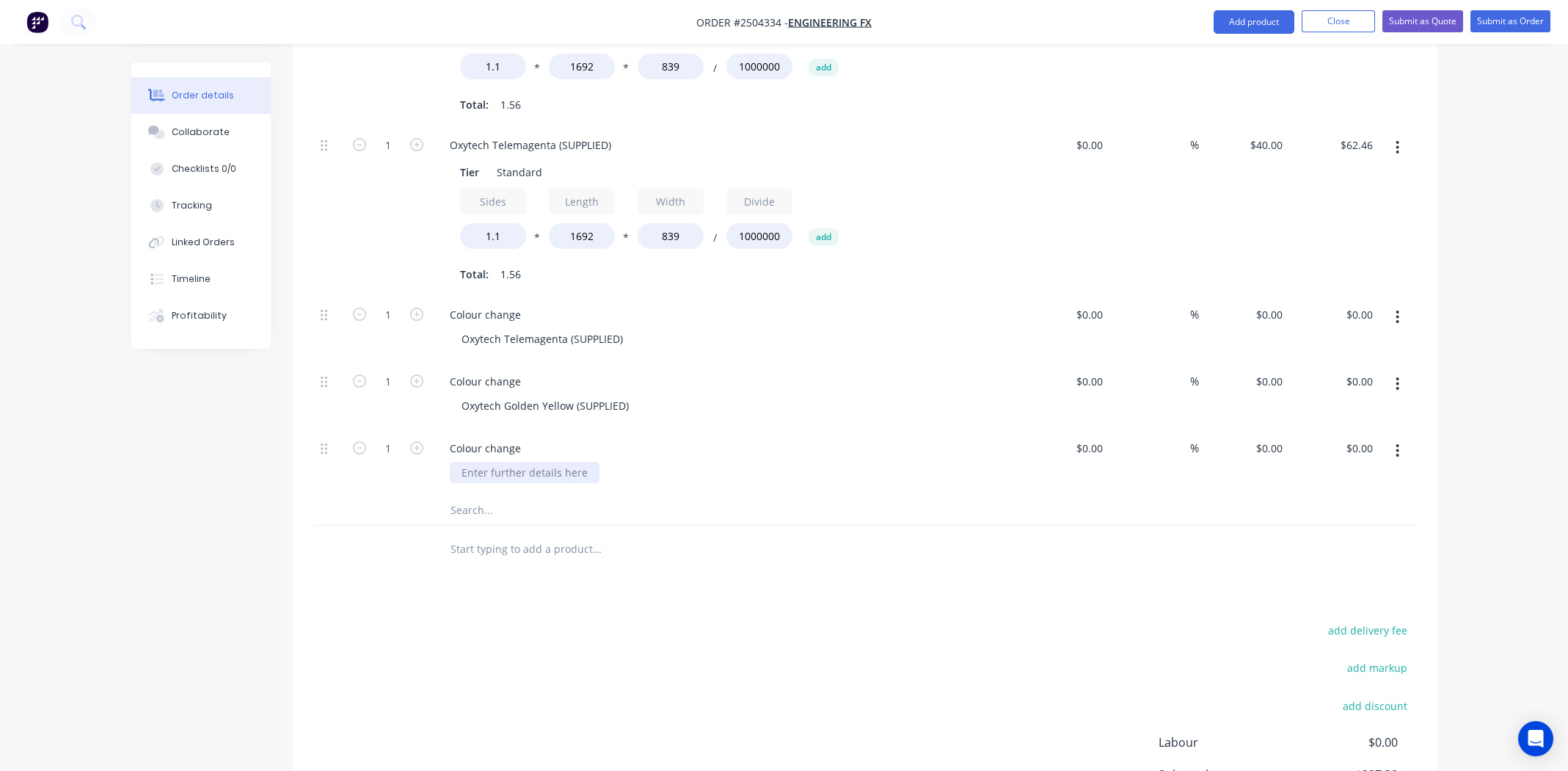
paste div
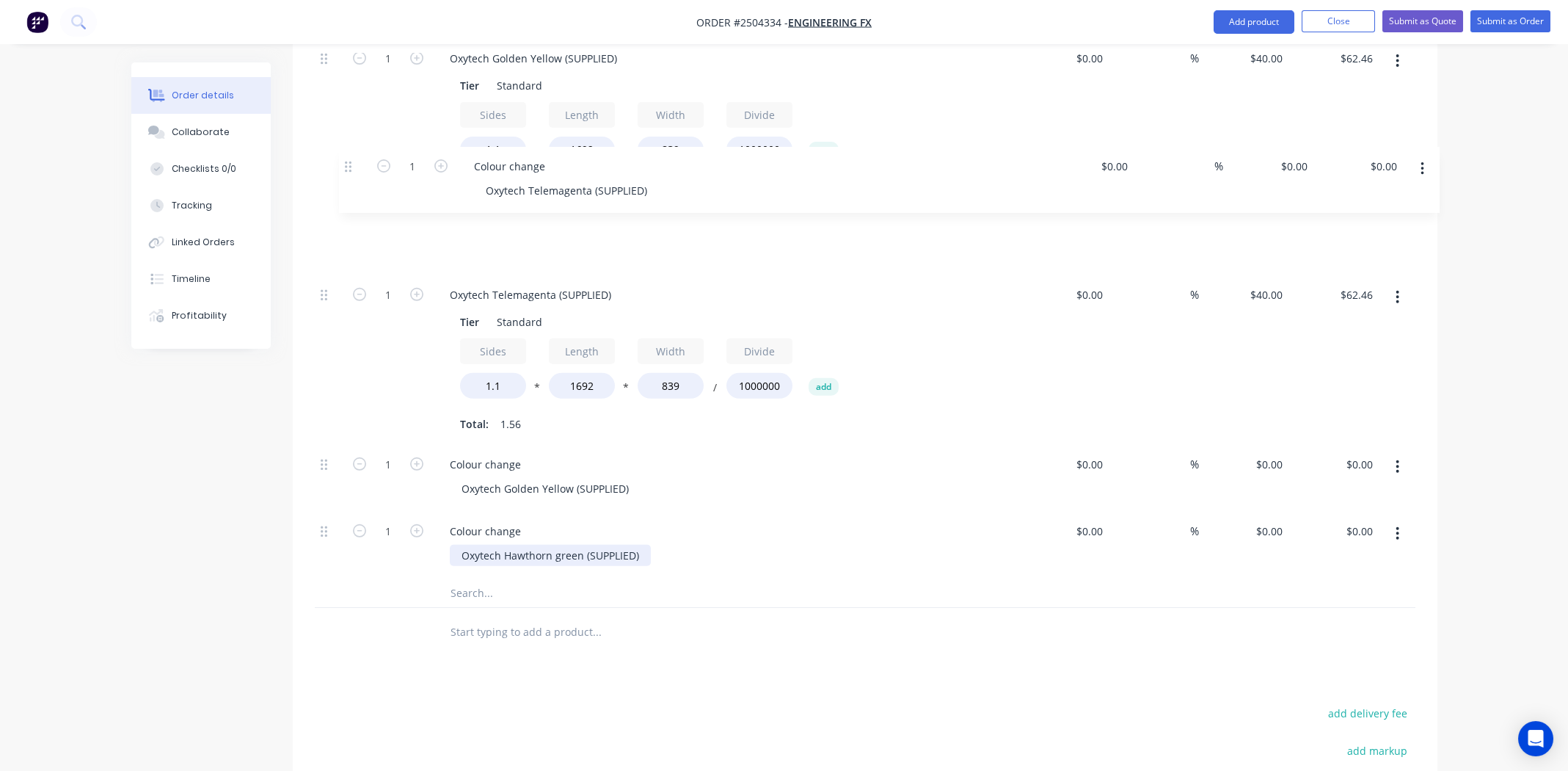
drag, startPoint x: 322, startPoint y: 345, endPoint x: 347, endPoint y: 163, distance: 183.7
click at [347, 163] on div "External QTY: 3 – Each a different colour Oxytech Hawthorn green (SUPPLIED) Oxy…" at bounding box center [864, 138] width 1101 height 880
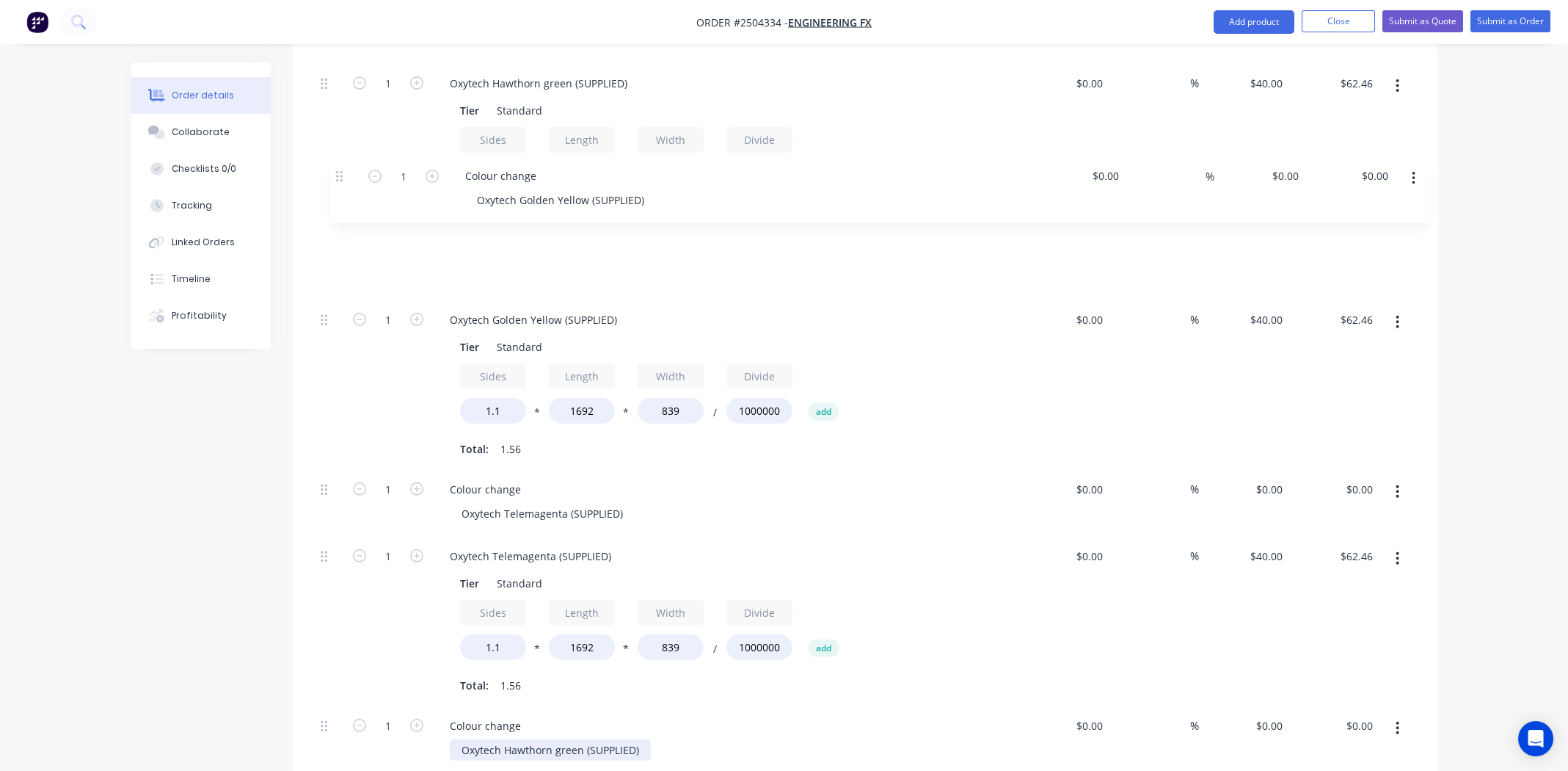
scroll to position [680, 0]
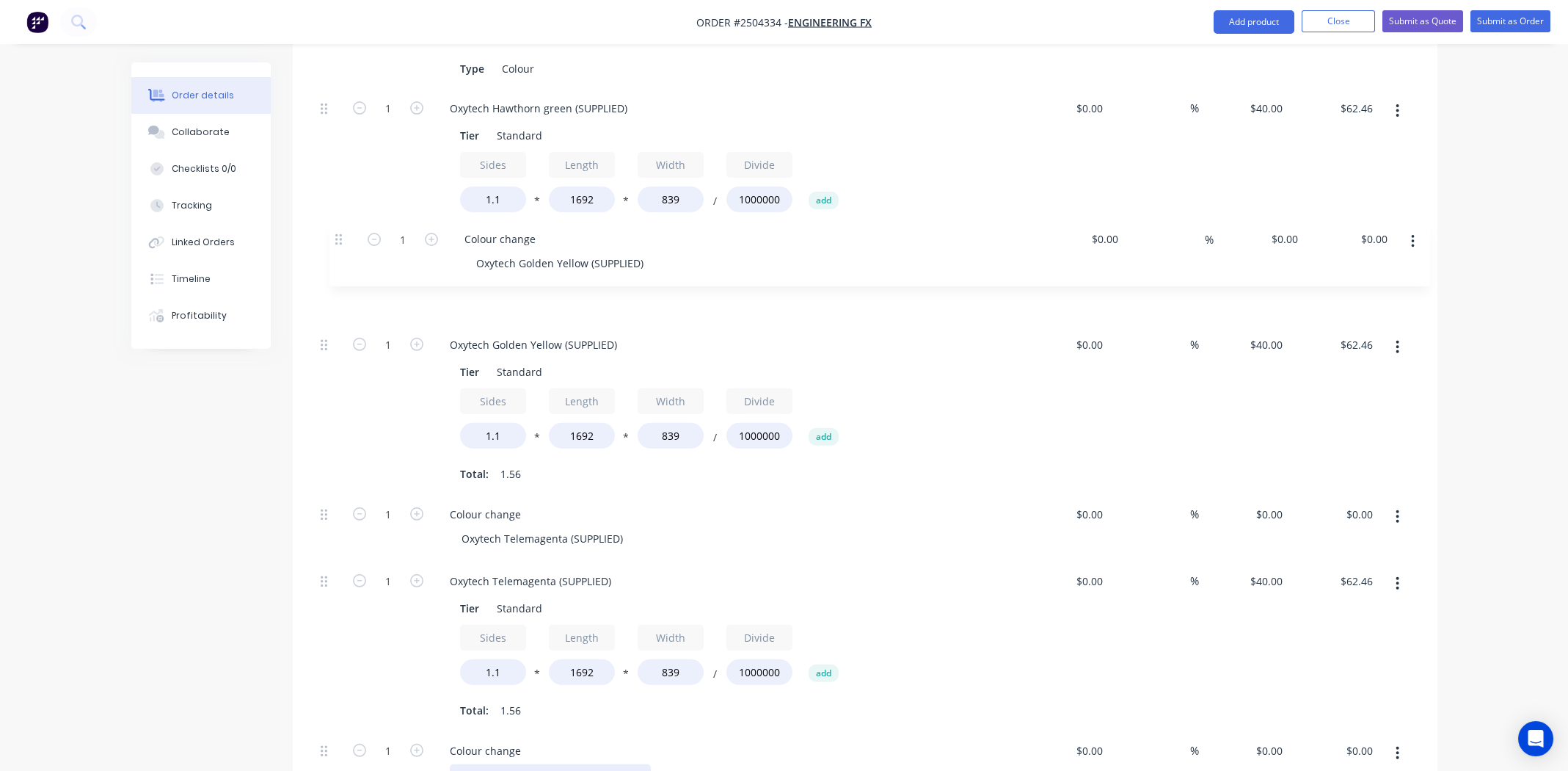
drag, startPoint x: 323, startPoint y: 428, endPoint x: 340, endPoint y: 239, distance: 189.8
click at [340, 239] on div "External QTY: 3 – Each a different colour Oxytech Hawthorn green (SUPPLIED) Oxy…" at bounding box center [864, 358] width 1101 height 880
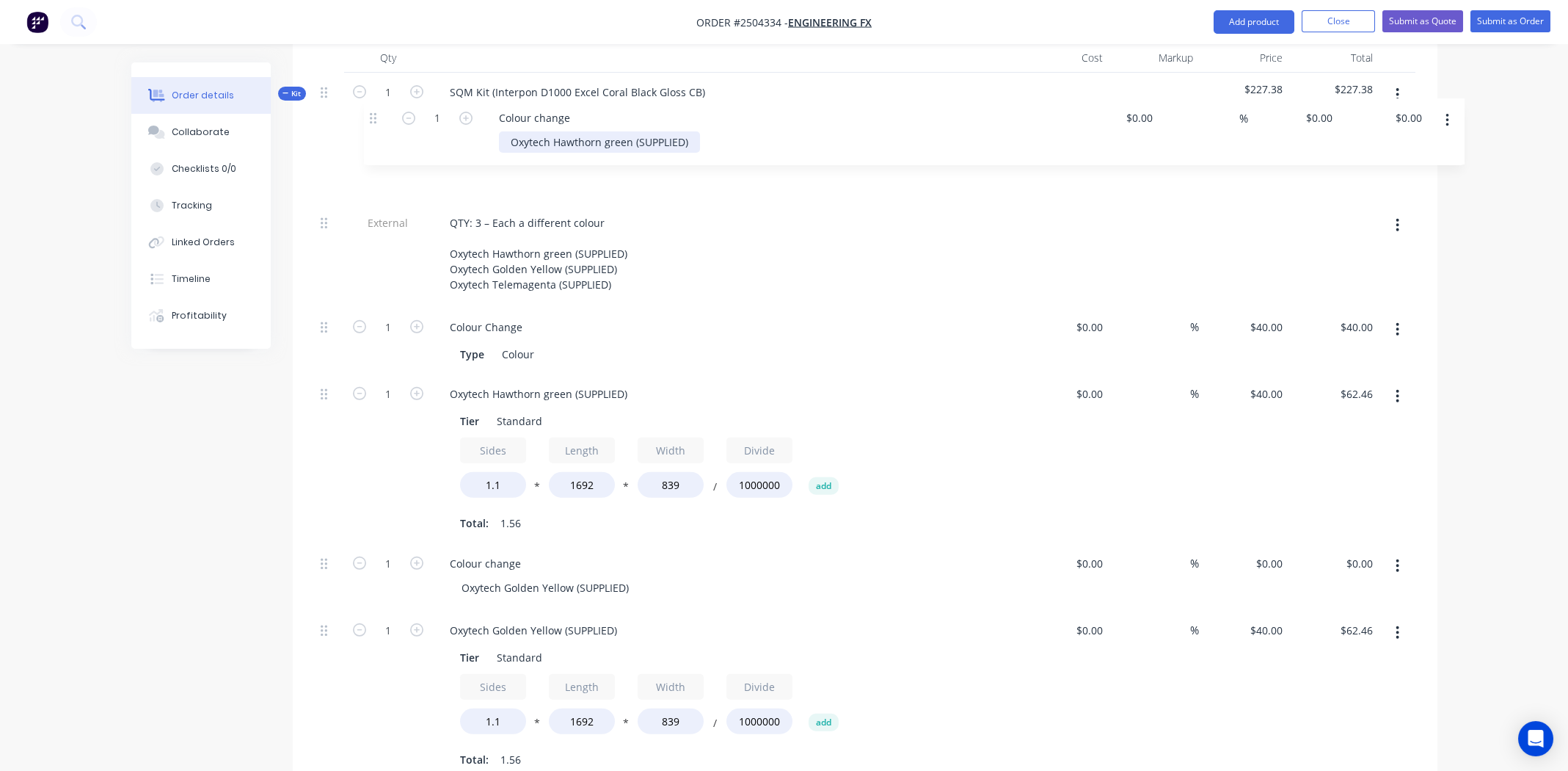
scroll to position [457, 0]
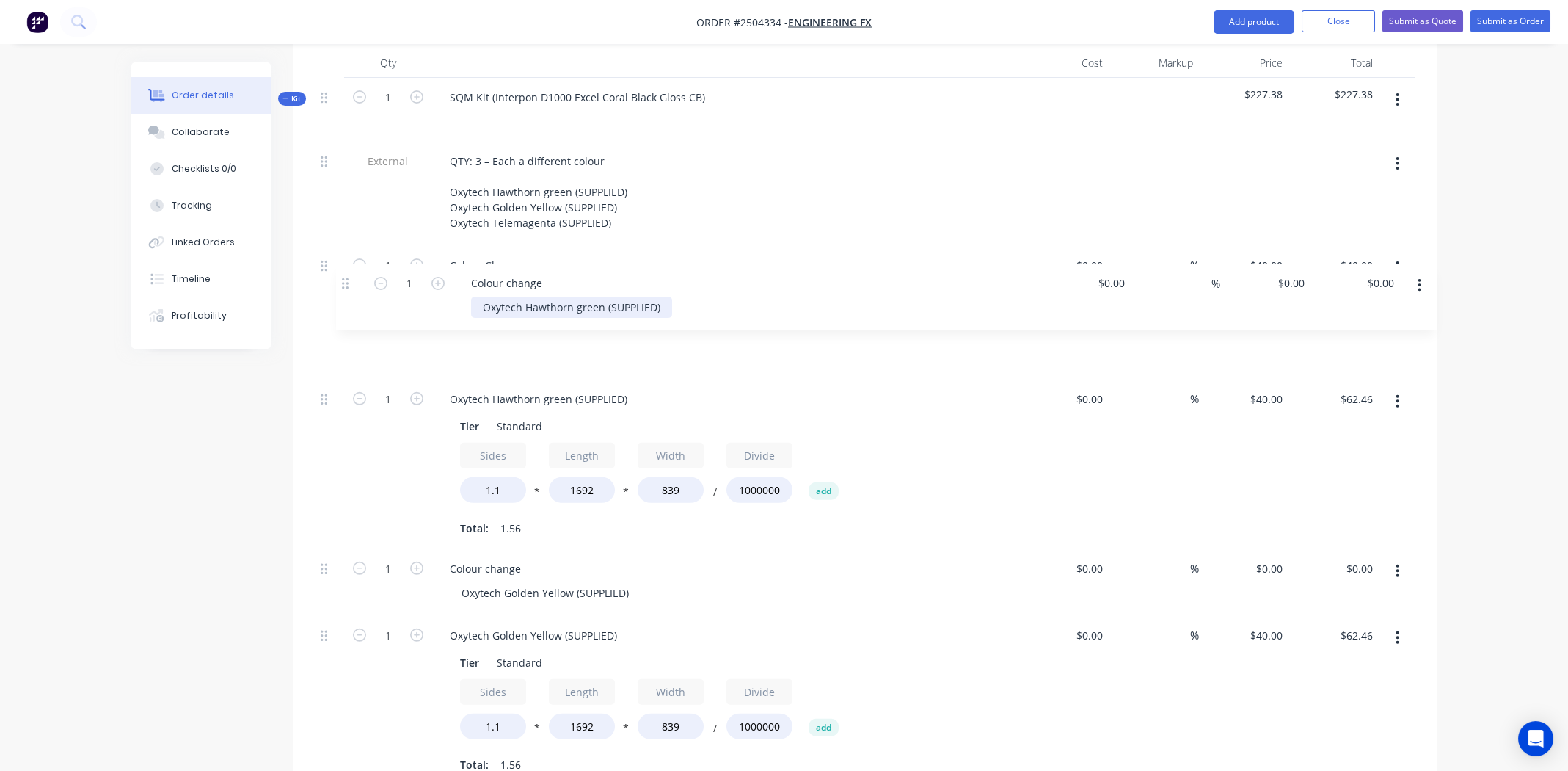
drag, startPoint x: 320, startPoint y: 634, endPoint x: 346, endPoint y: 280, distance: 355.0
click at [346, 280] on div "External QTY: 3 – Each a different colour Oxytech Hawthorn green (SUPPLIED) Oxy…" at bounding box center [864, 582] width 1101 height 880
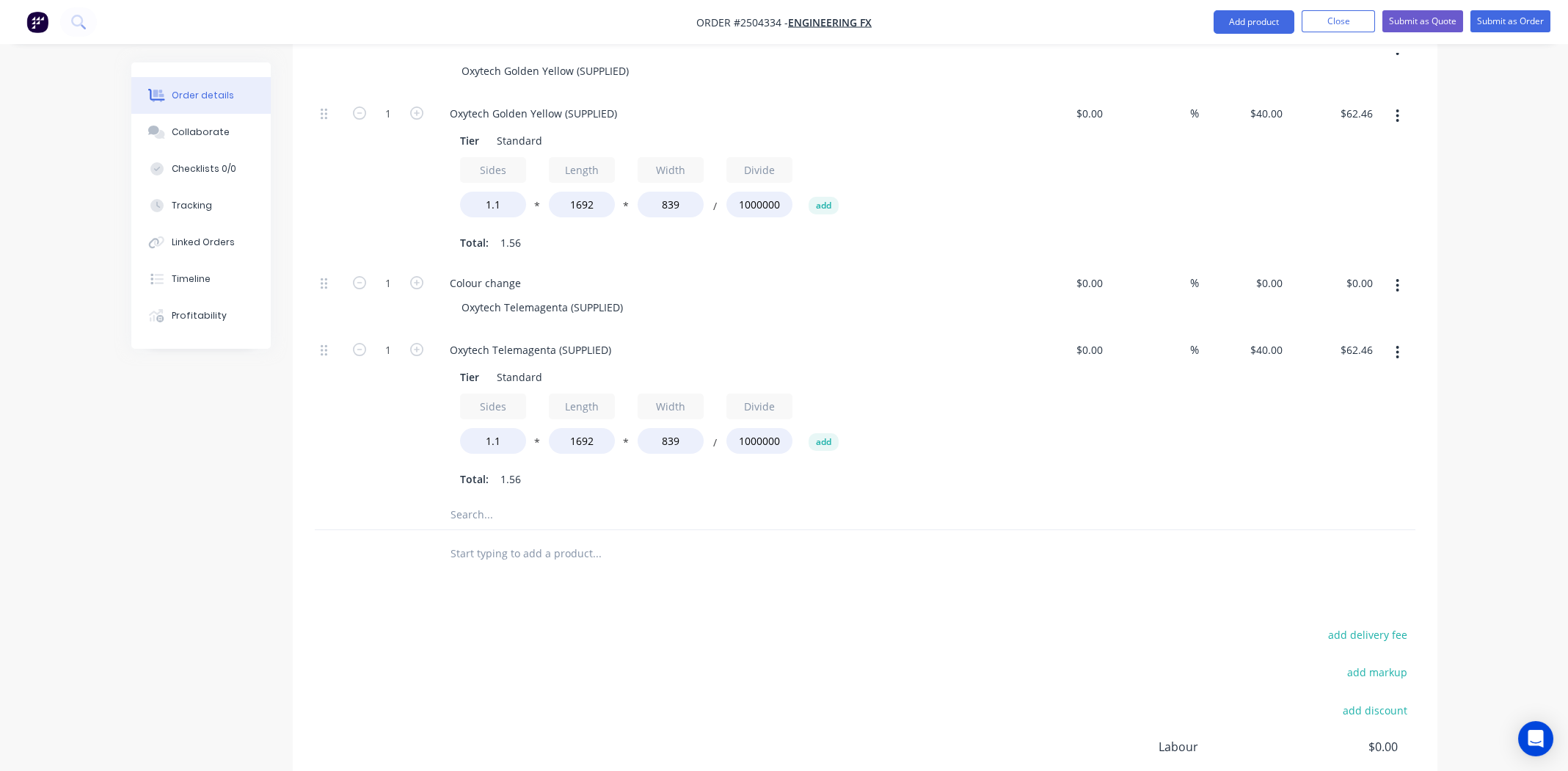
scroll to position [1117, 0]
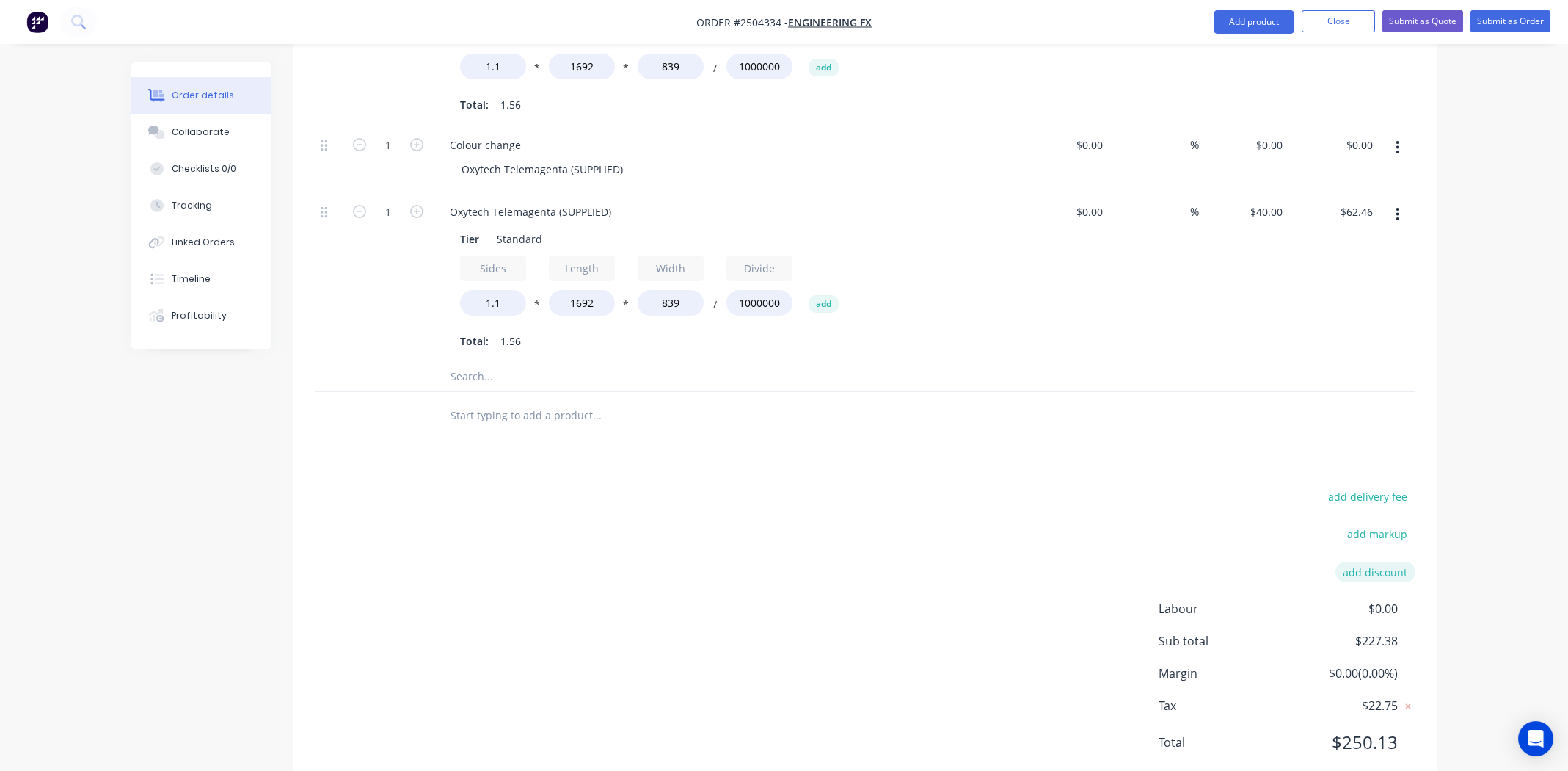
click at [1378, 562] on button "add discount" at bounding box center [1375, 571] width 80 height 19
type input "Powder supplied"
click at [1377, 566] on input at bounding box center [1359, 576] width 66 height 22
type input "10"
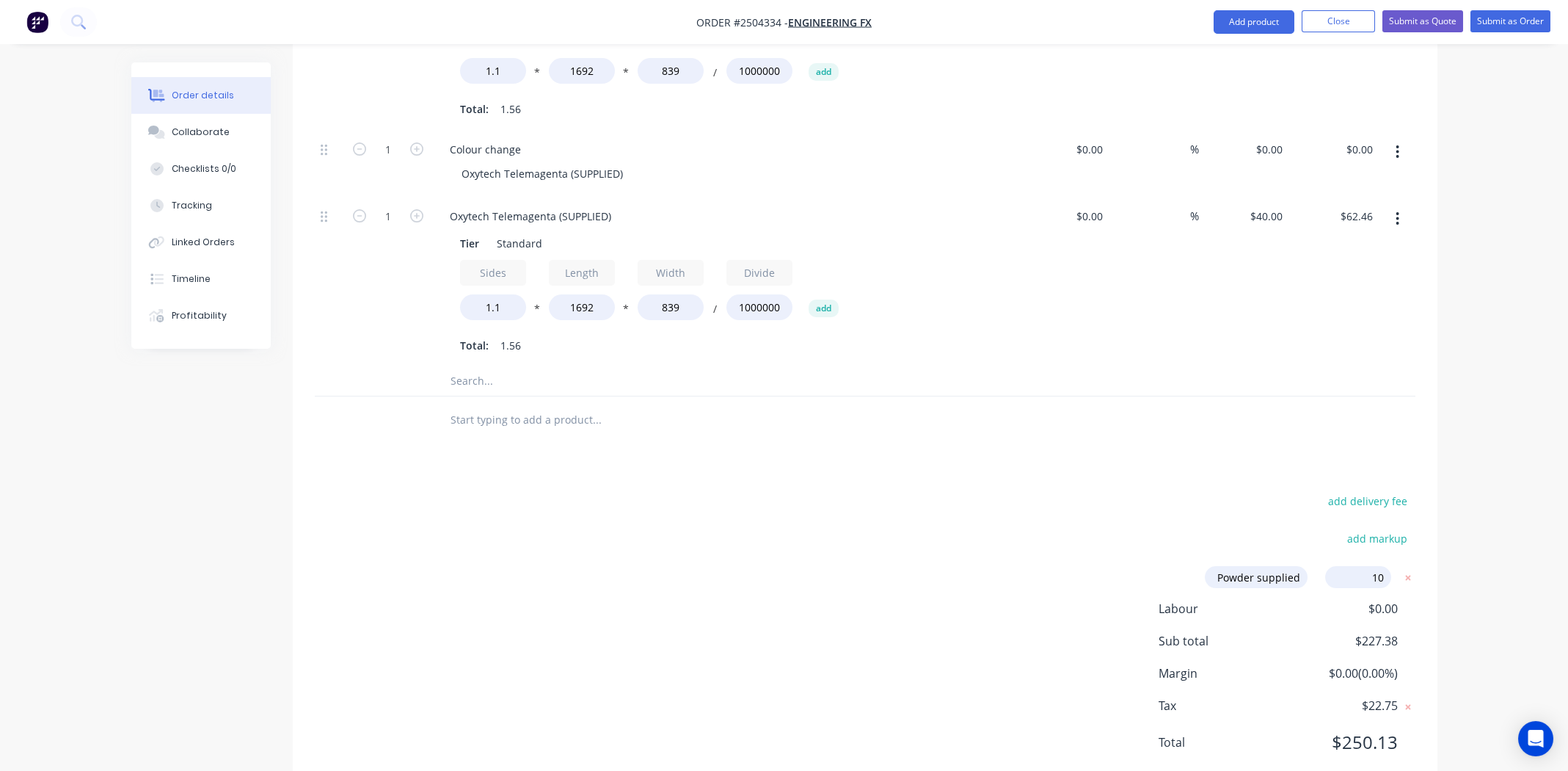
click at [962, 494] on div "add delivery fee add markup Powder supplied Powder supplied Discount name (Opti…" at bounding box center [864, 630] width 1101 height 279
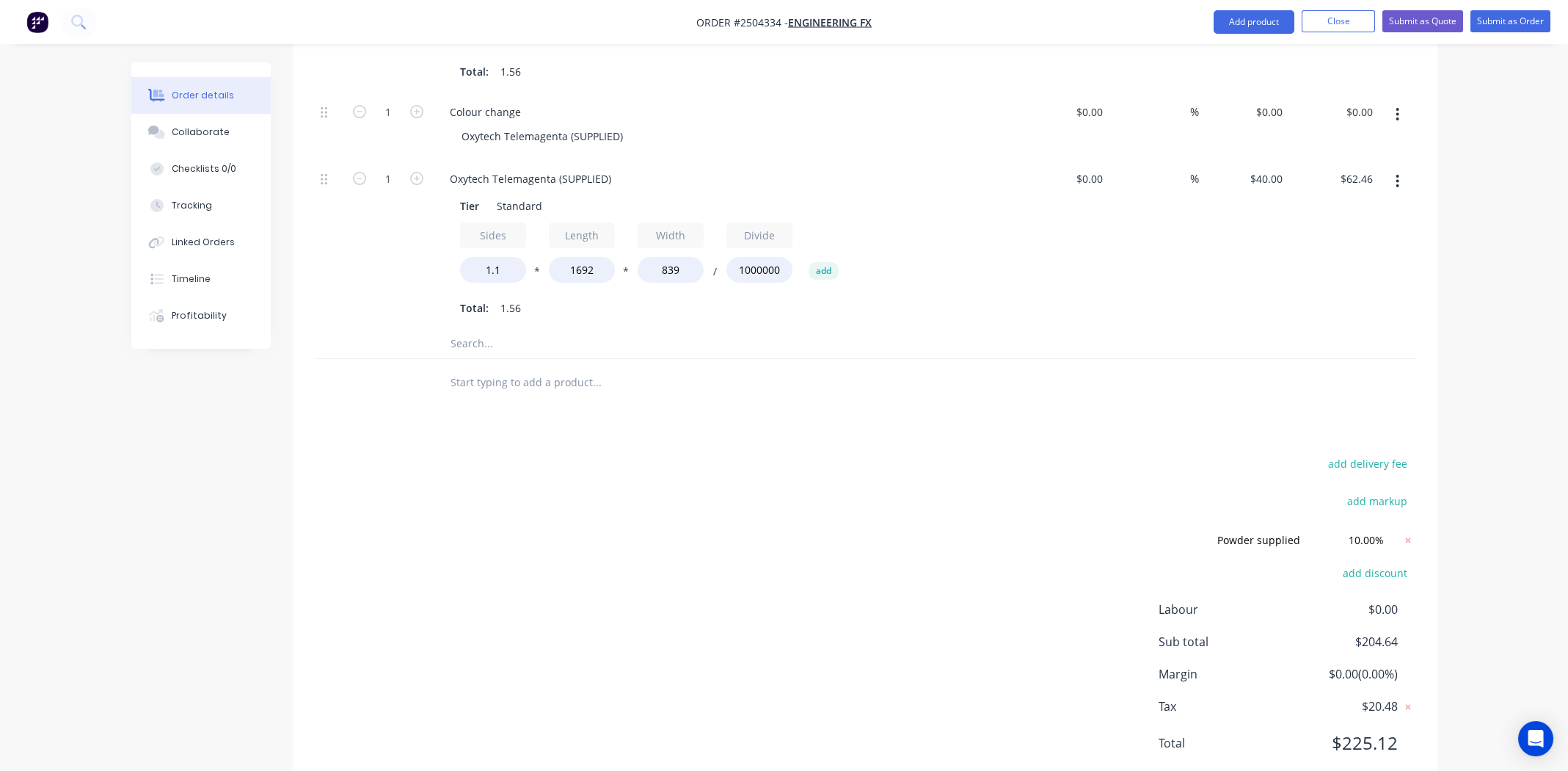
click at [570, 569] on div "add delivery fee add markup Powder supplied Powder supplied Discount name (Opti…" at bounding box center [864, 612] width 1101 height 317
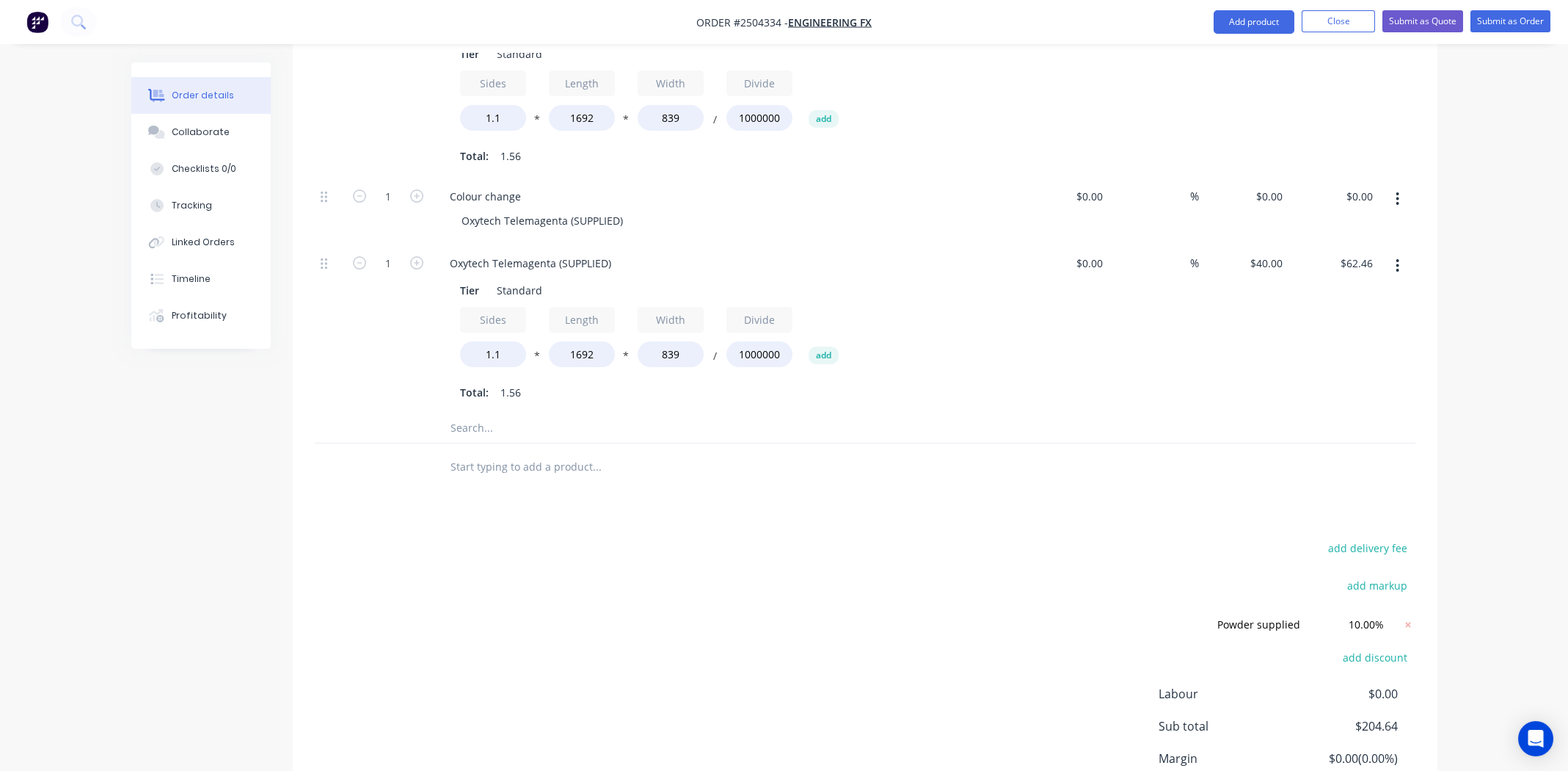
scroll to position [856, 0]
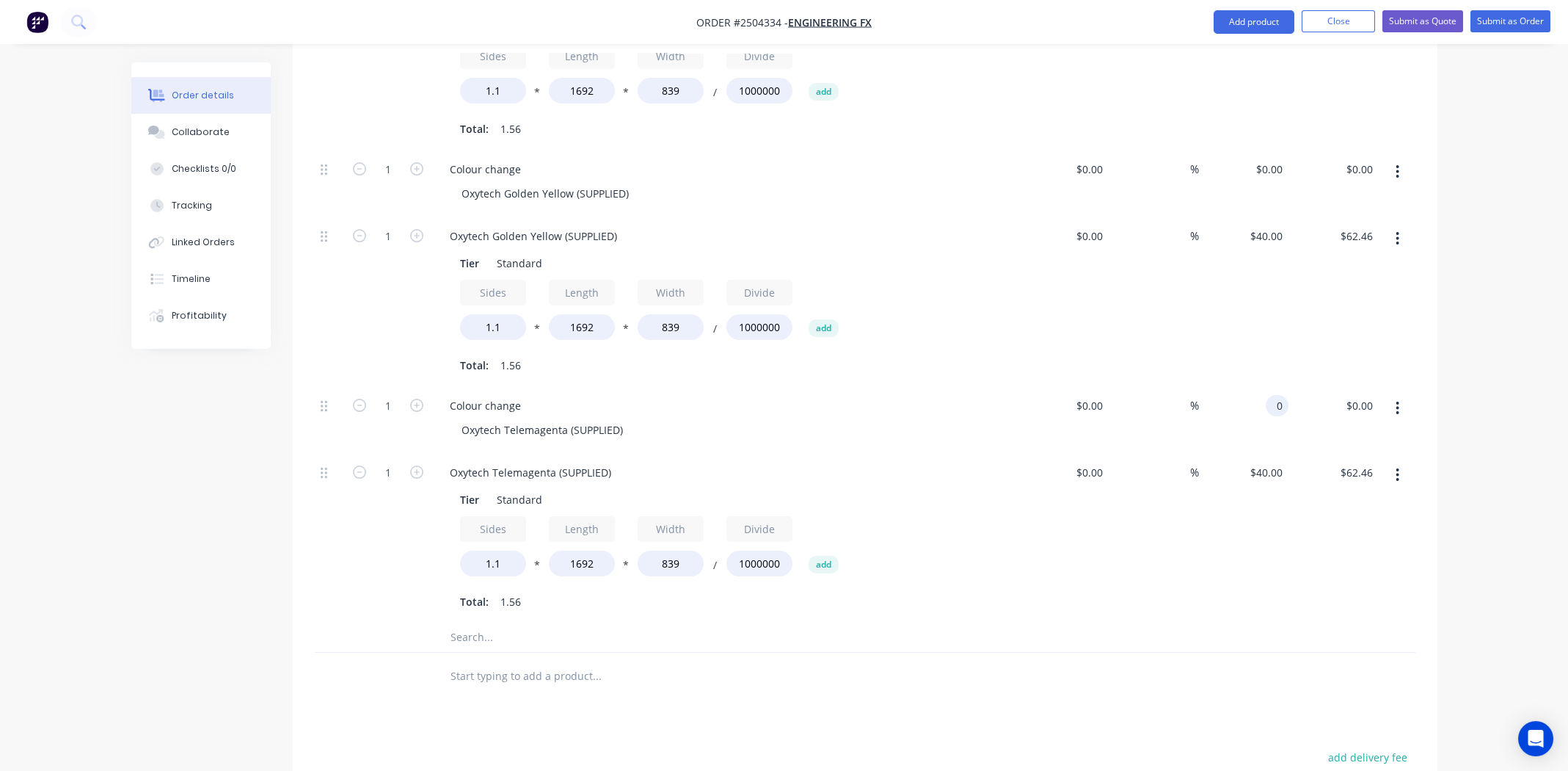
click at [1274, 395] on input "0" at bounding box center [1280, 406] width 17 height 21
type input "125"
type input "0"
type input "$125.00"
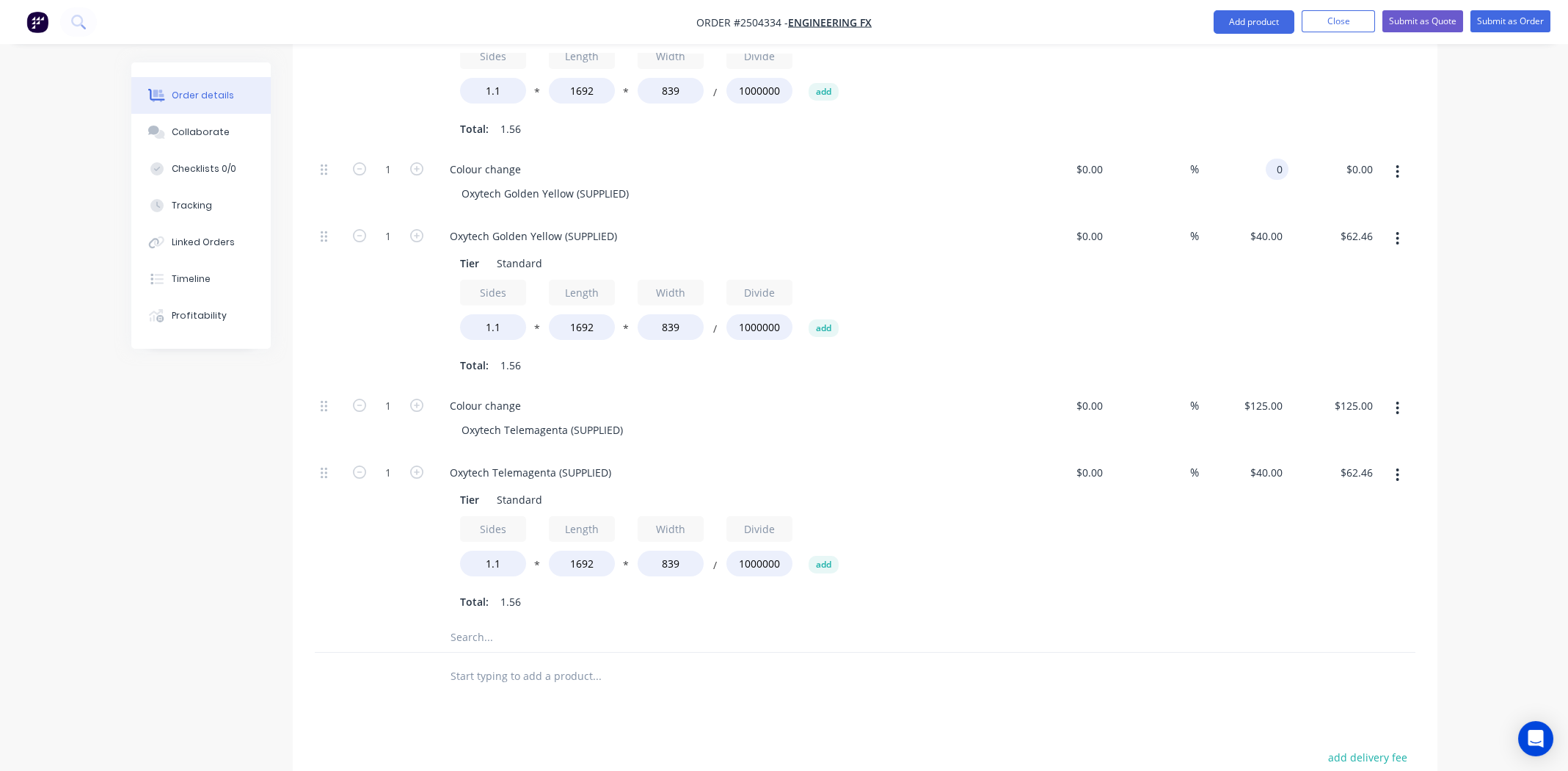
click at [1269, 159] on div "0 0" at bounding box center [1277, 169] width 22 height 21
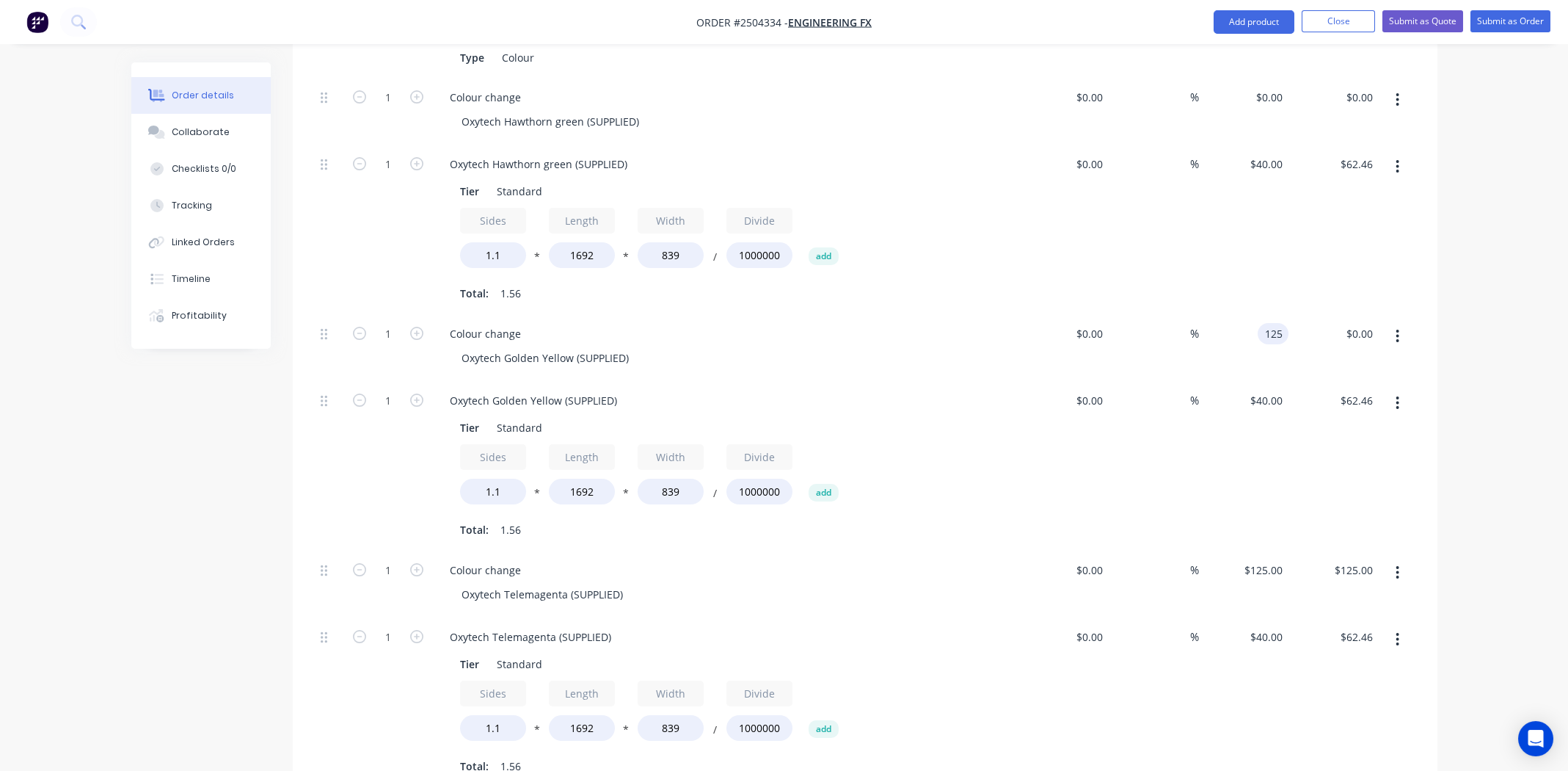
scroll to position [489, 0]
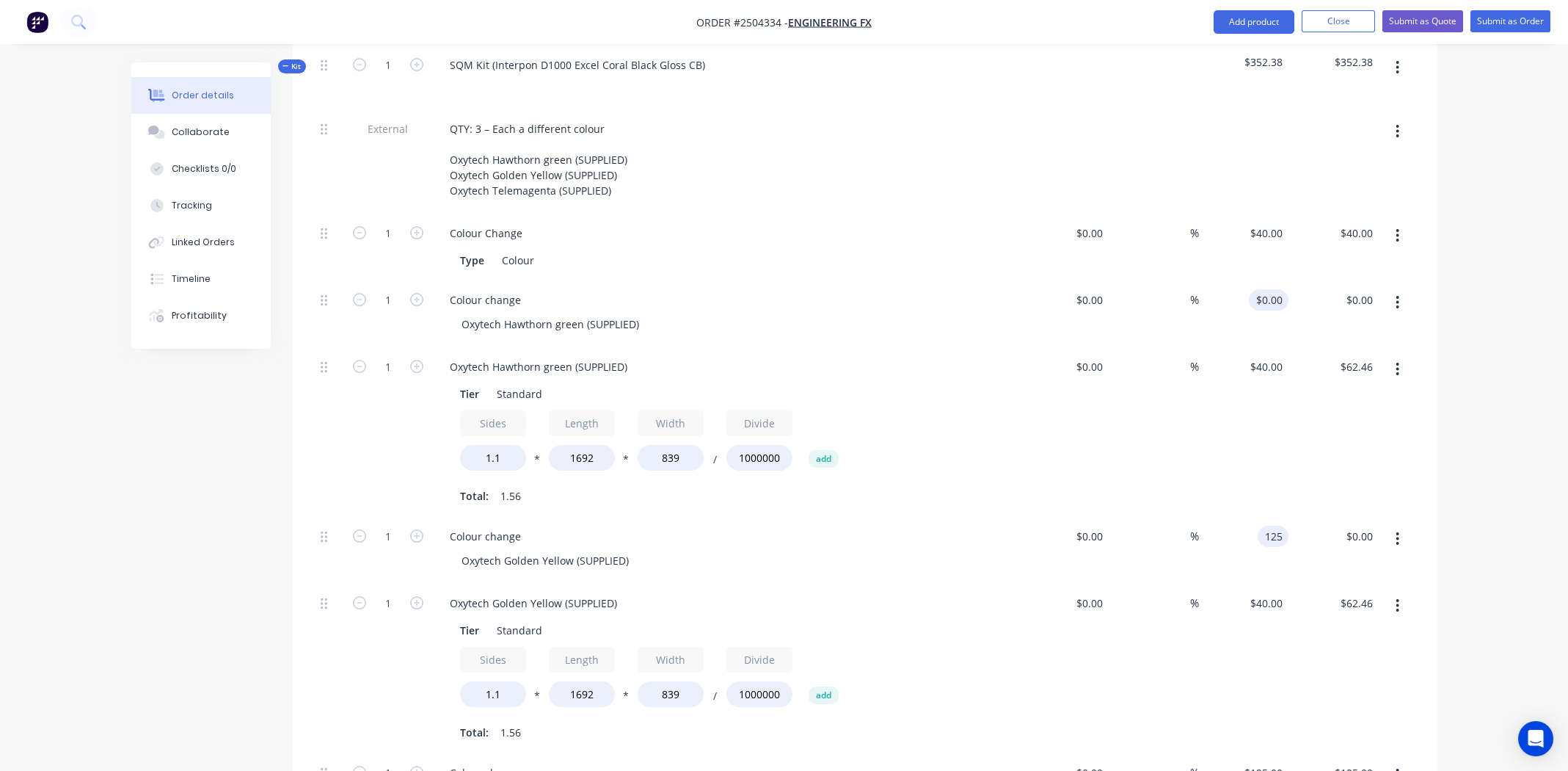
type input "125"
type input "0"
type input "$125.00"
click at [1278, 289] on input "0" at bounding box center [1271, 300] width 34 height 21
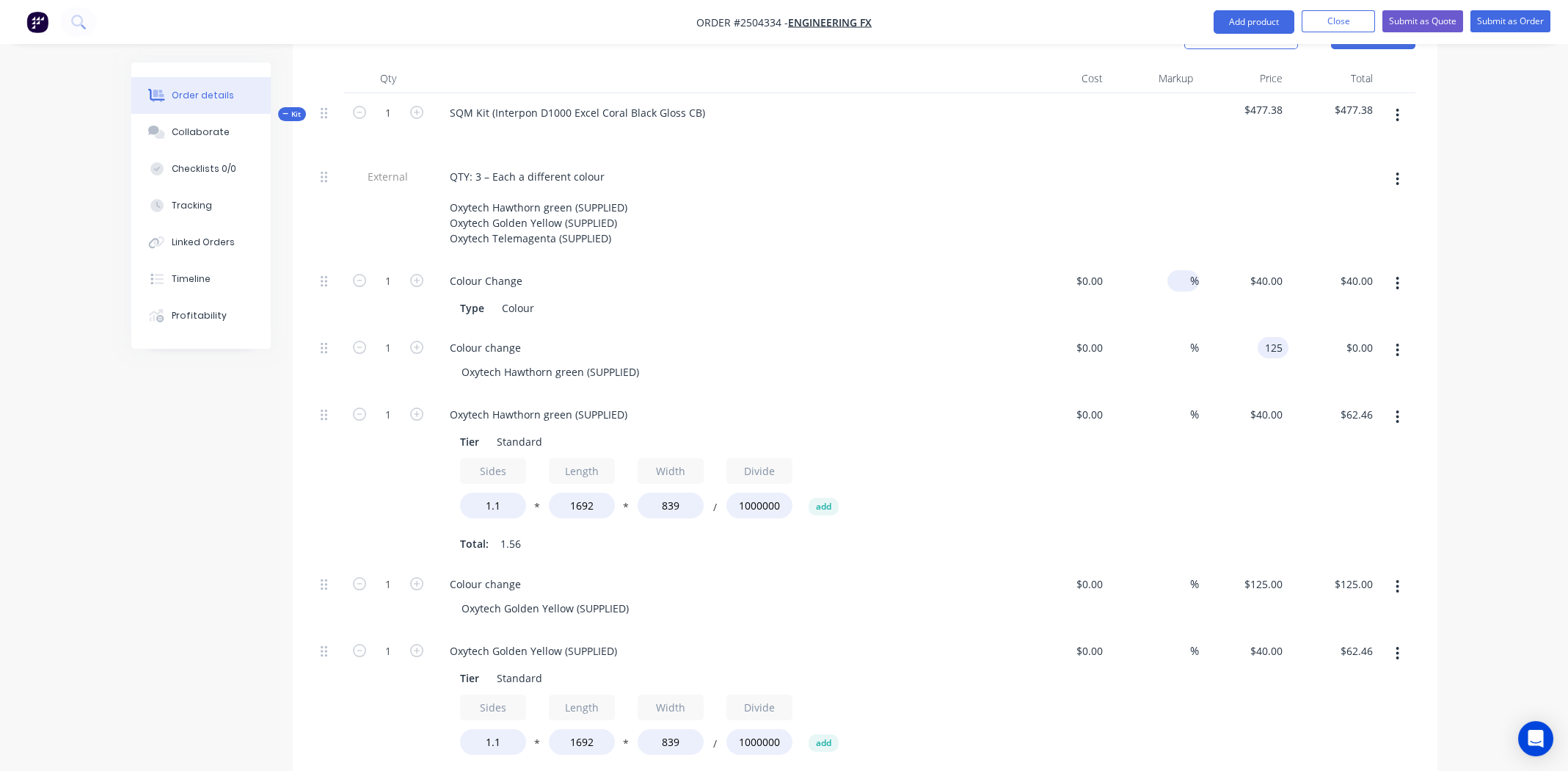
scroll to position [416, 0]
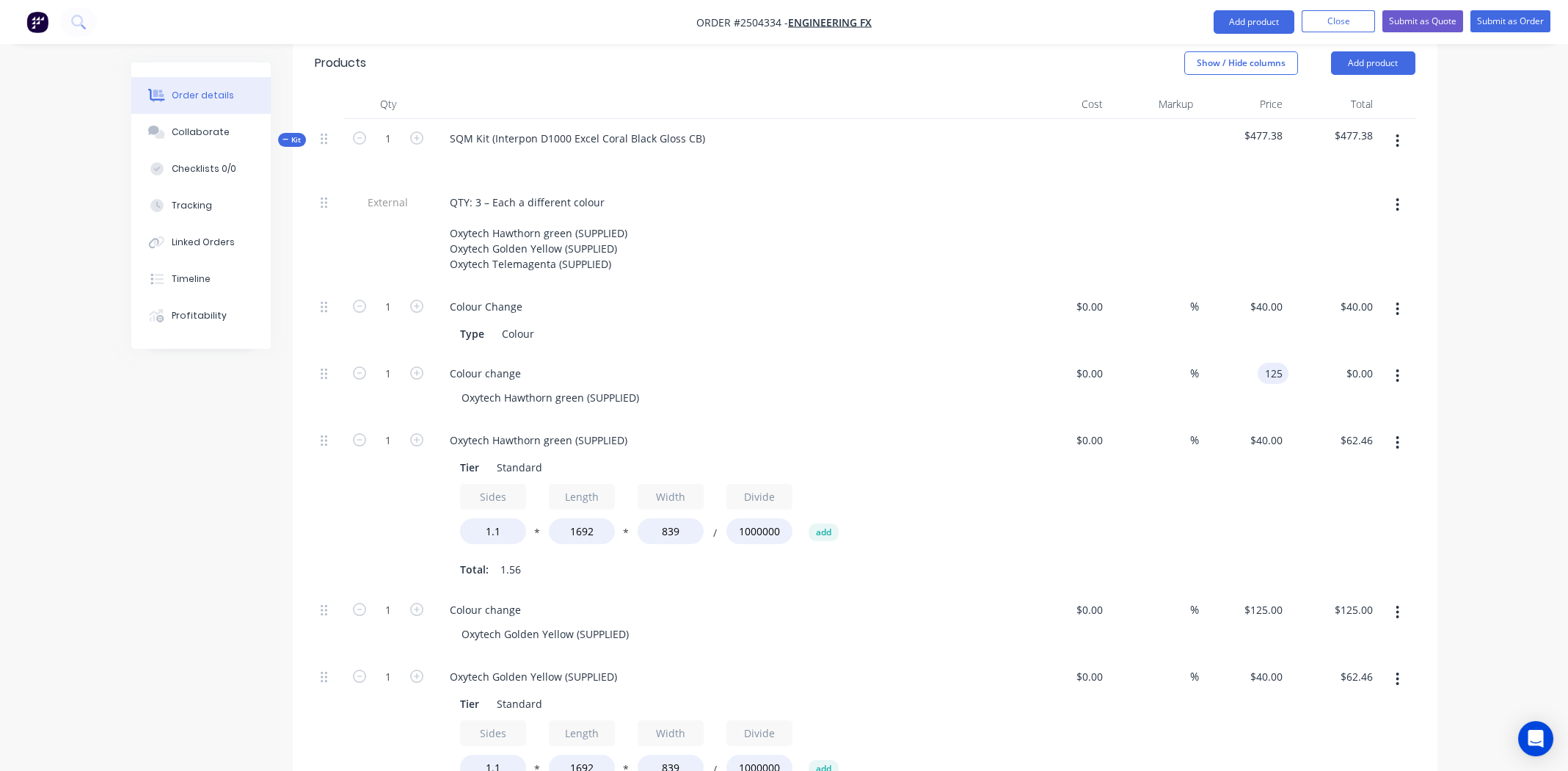
type input "$125.00"
click at [1091, 183] on div at bounding box center [1064, 235] width 91 height 104
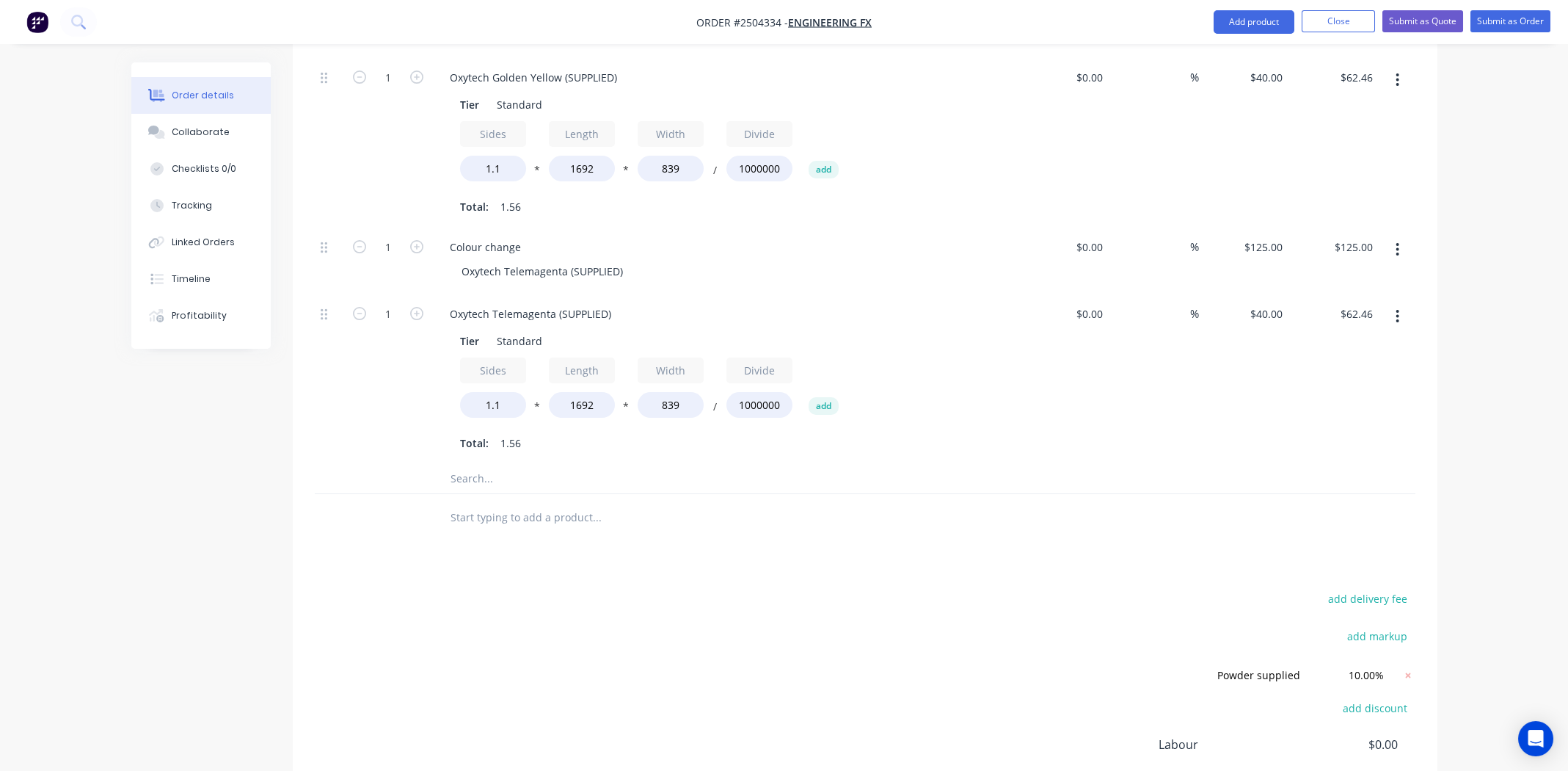
scroll to position [1150, 0]
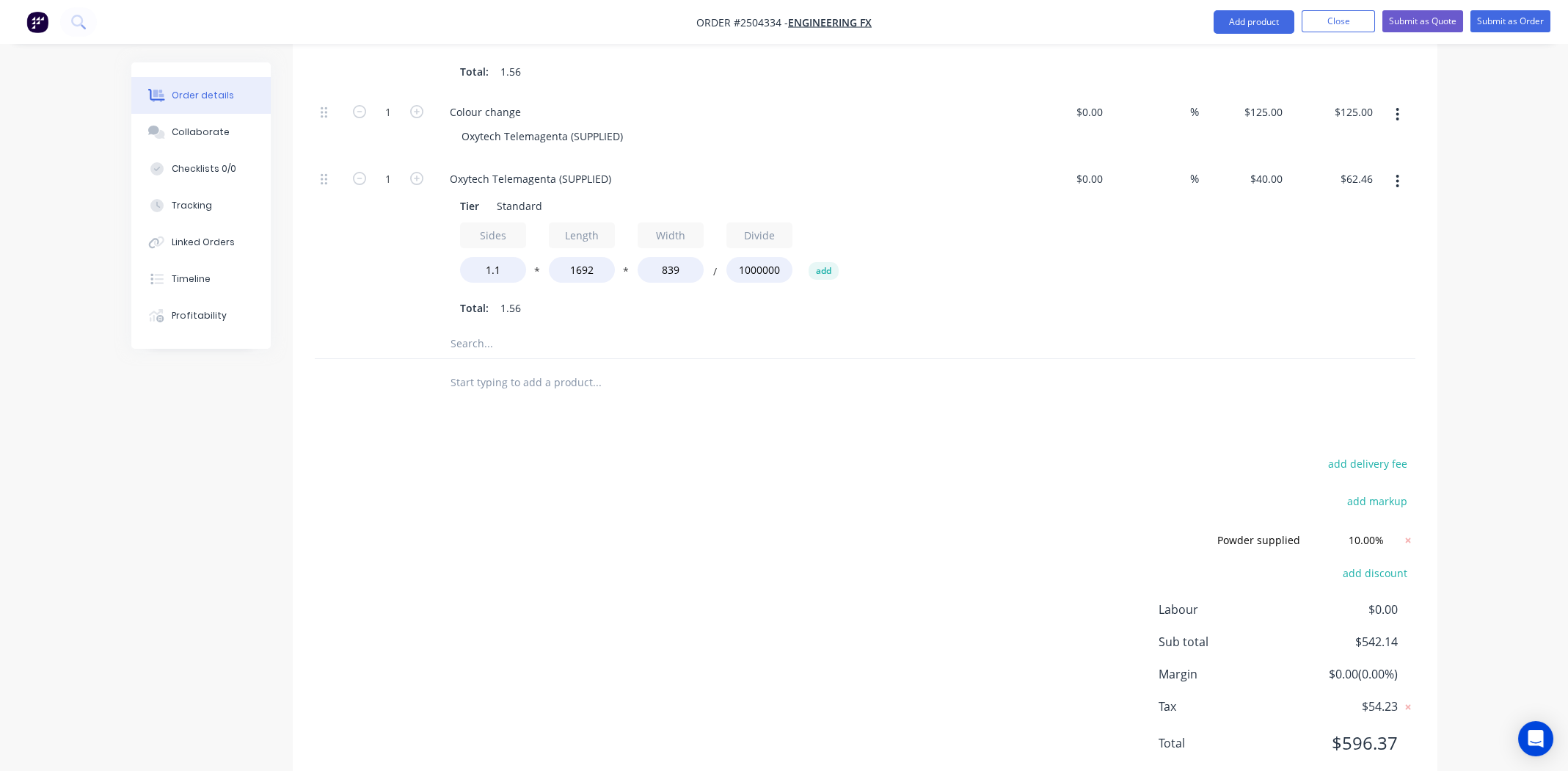
click at [682, 454] on div "add delivery fee add markup Powder supplied Powder supplied Discount name (Opti…" at bounding box center [864, 612] width 1101 height 317
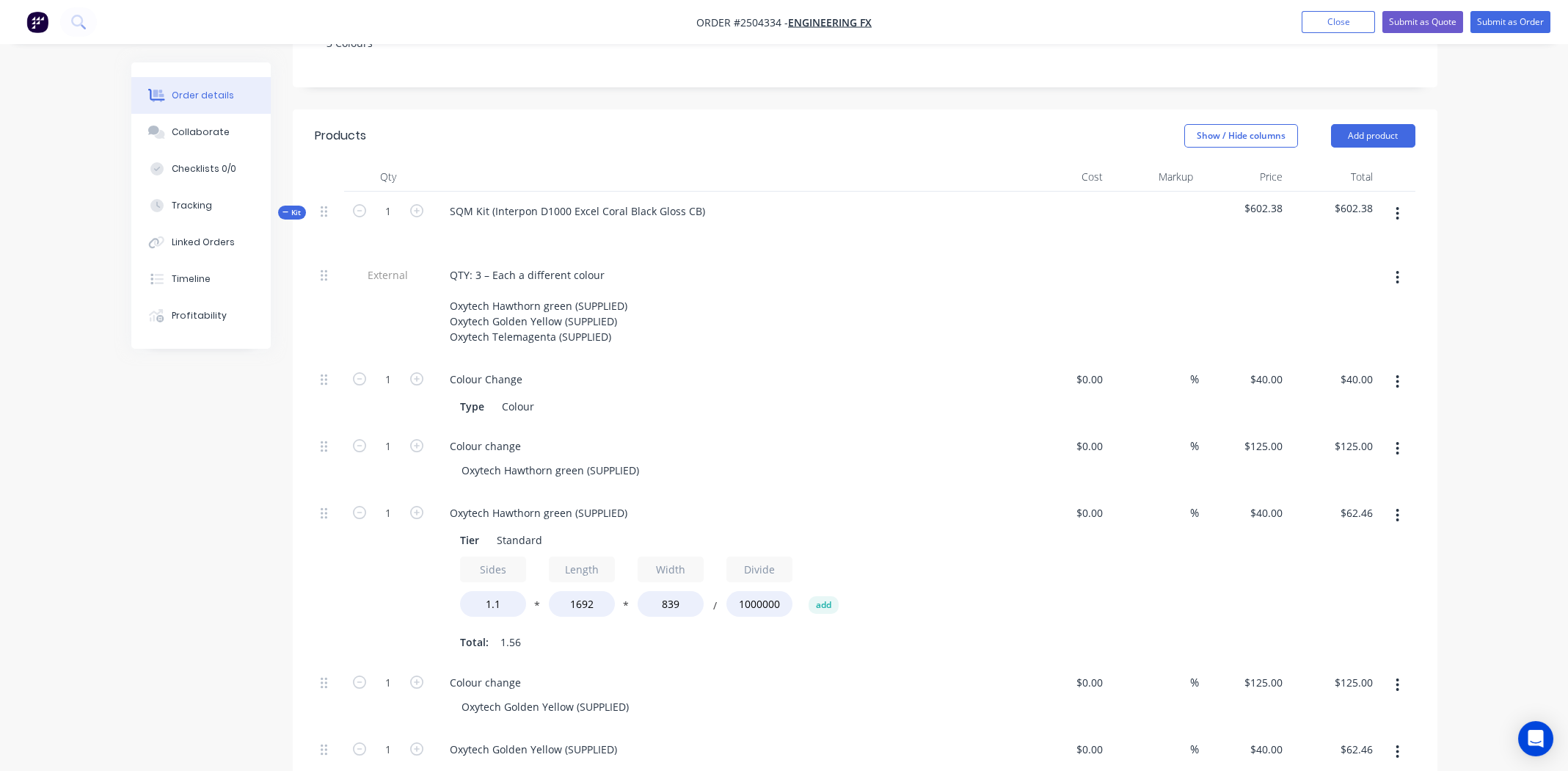
scroll to position [342, 0]
click at [1400, 375] on icon "button" at bounding box center [1398, 383] width 4 height 17
click at [1340, 469] on div "Delete" at bounding box center [1346, 480] width 113 height 21
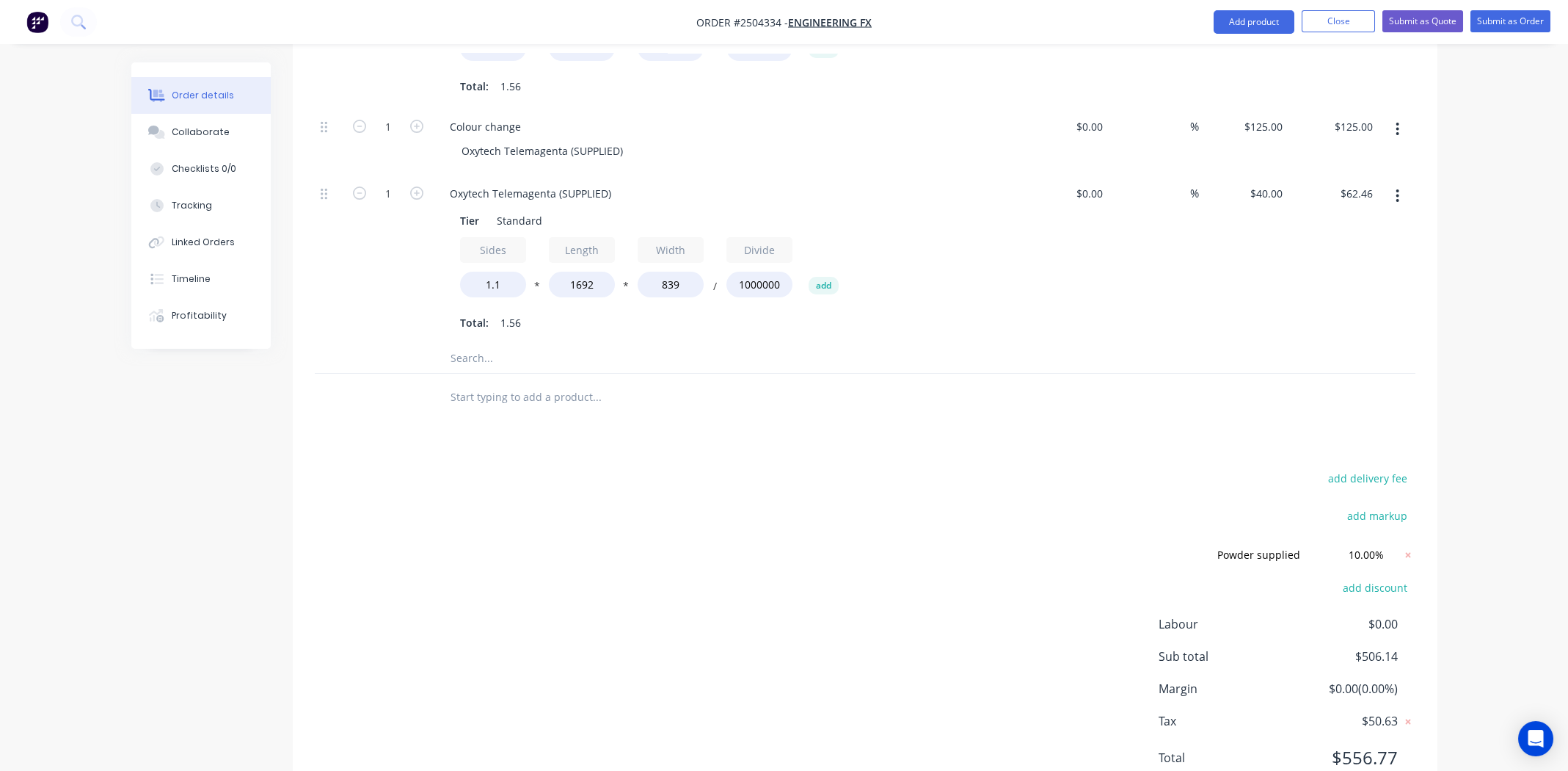
scroll to position [1076, 0]
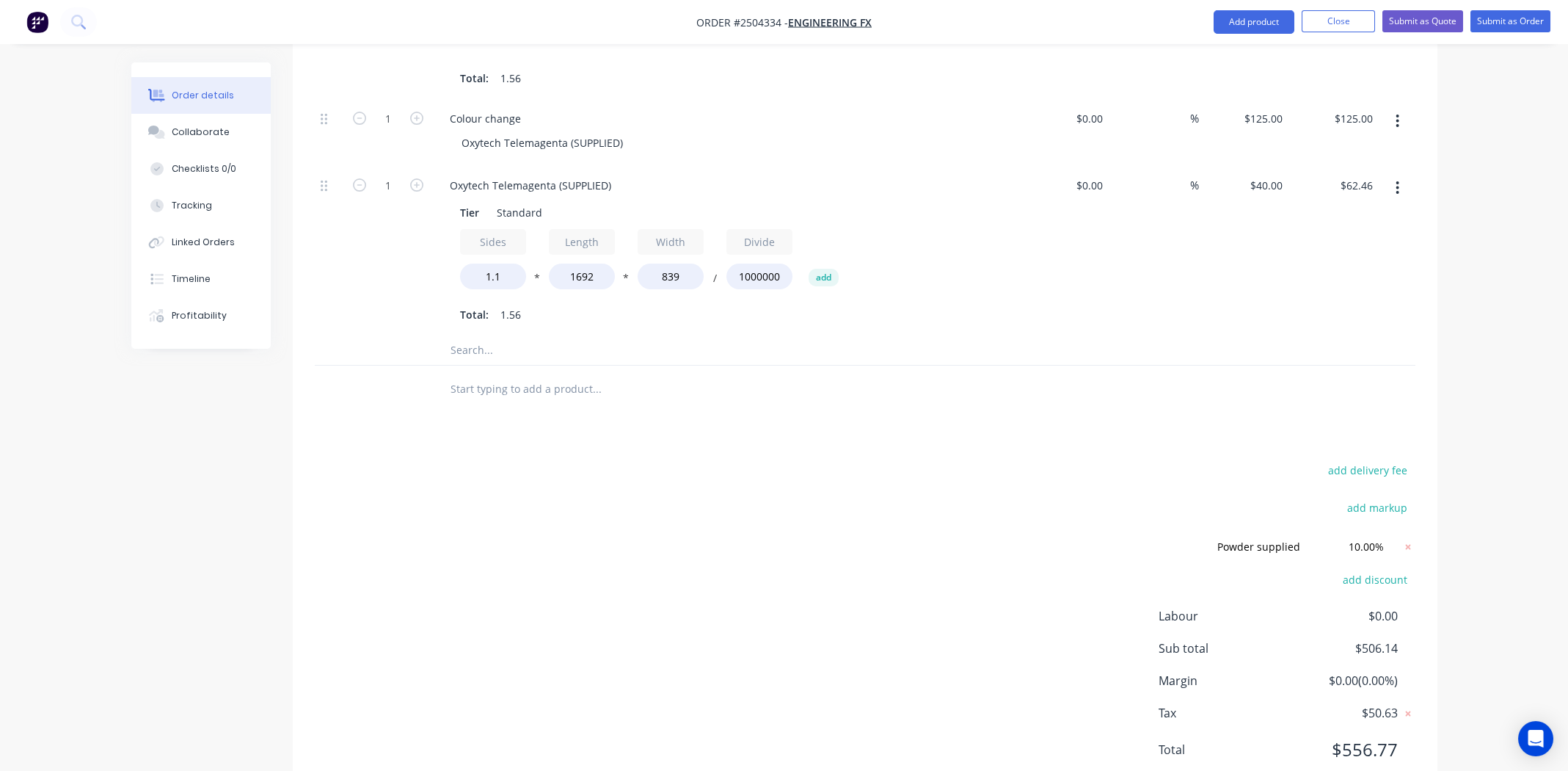
click at [774, 675] on div "add delivery fee add markup Powder supplied Powder supplied Discount name (Opti…" at bounding box center [864, 619] width 1101 height 317
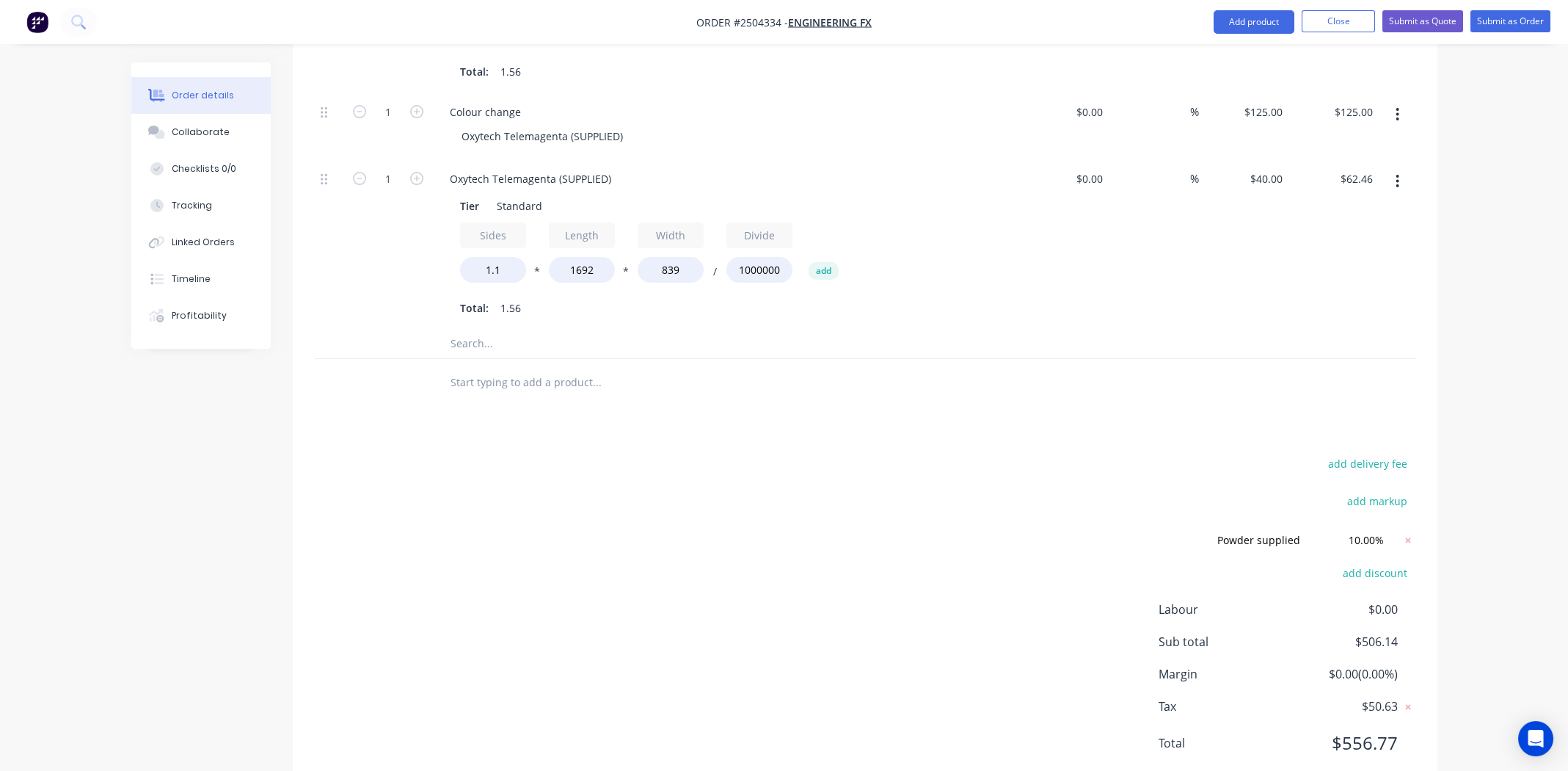
click at [799, 454] on div "add delivery fee add markup Powder supplied Powder supplied Discount name (Opti…" at bounding box center [864, 612] width 1101 height 317
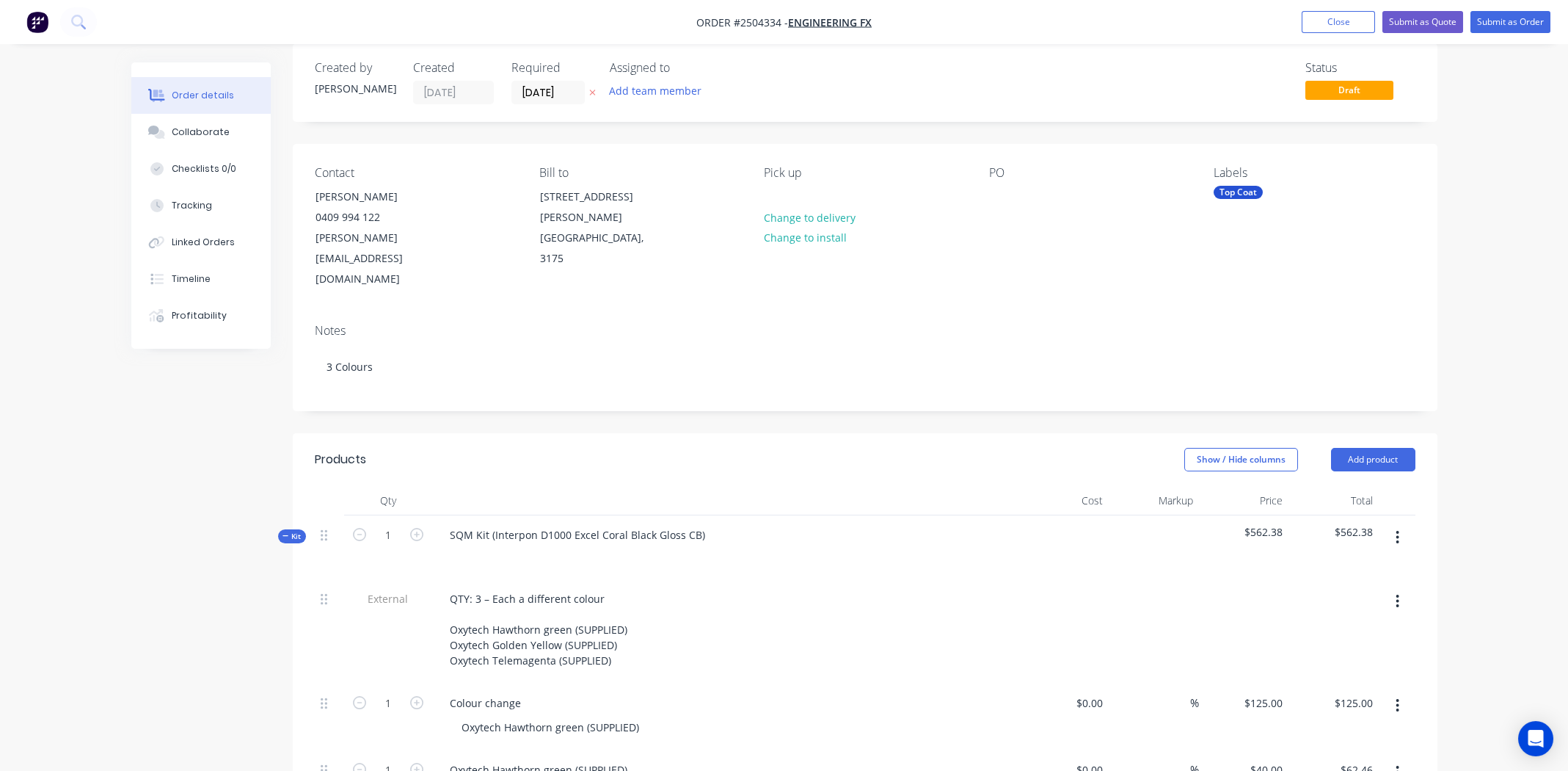
scroll to position [0, 0]
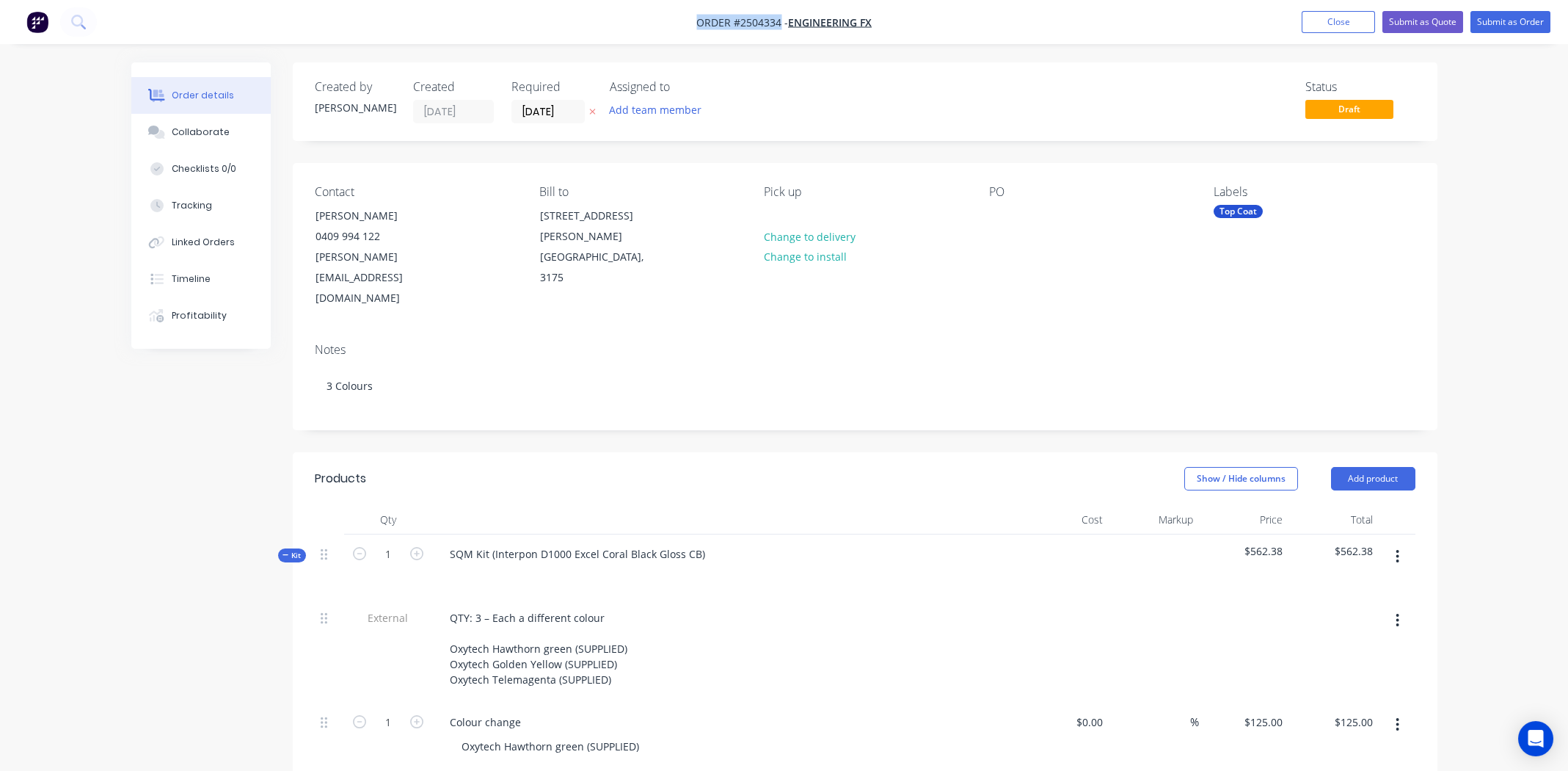
drag, startPoint x: 695, startPoint y: 22, endPoint x: 777, endPoint y: 18, distance: 82.1
click at [777, 18] on span "Order #2504334 -" at bounding box center [742, 22] width 91 height 14
copy span "Order #2504334"
click at [995, 43] on nav "Order #2504334 - Engineering FX Add product Close Submit as Quote Submit as Ord…" at bounding box center [784, 21] width 1568 height 44
click at [1436, 22] on button "Submit as Quote" at bounding box center [1422, 21] width 81 height 22
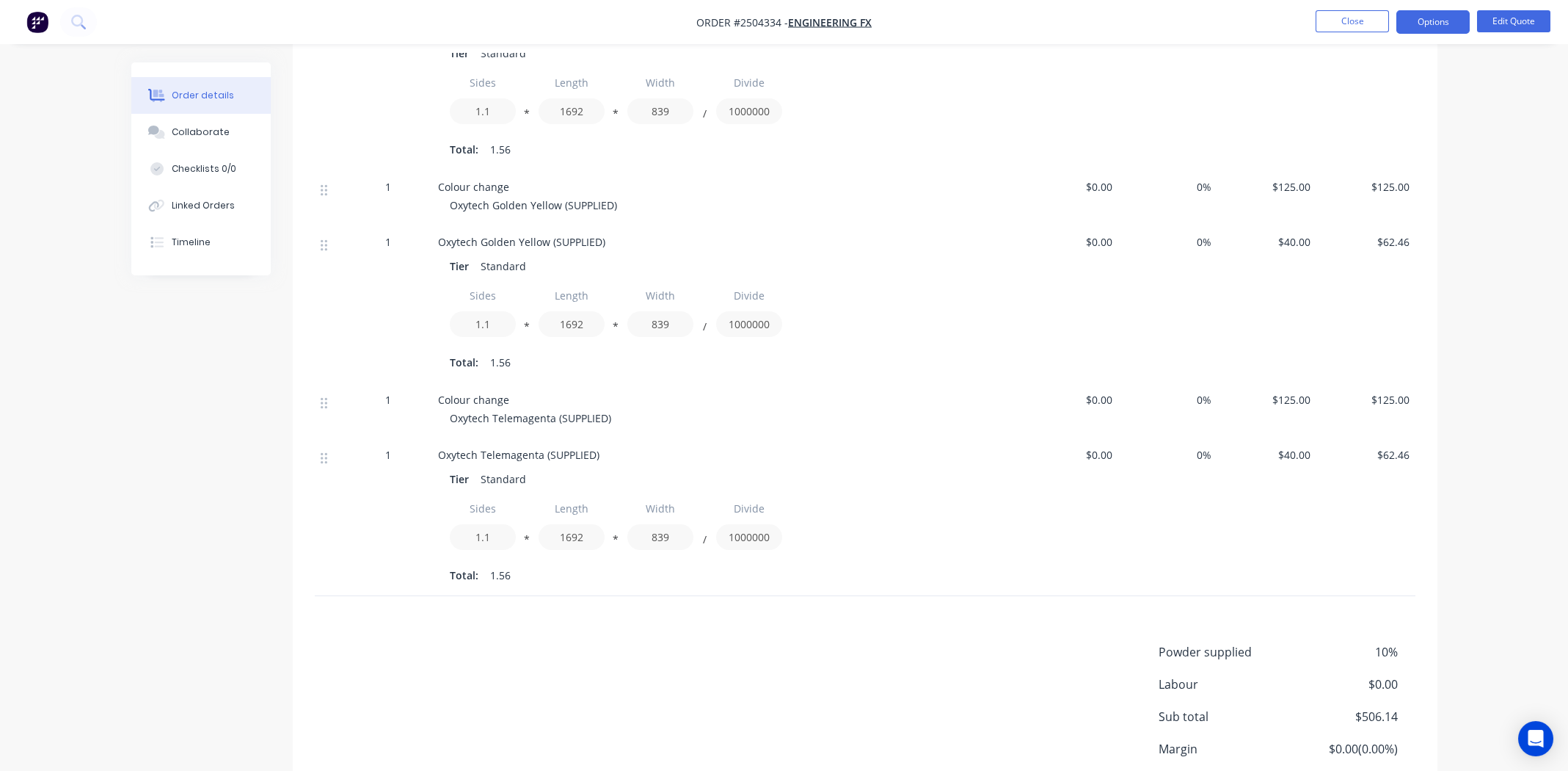
scroll to position [733, 0]
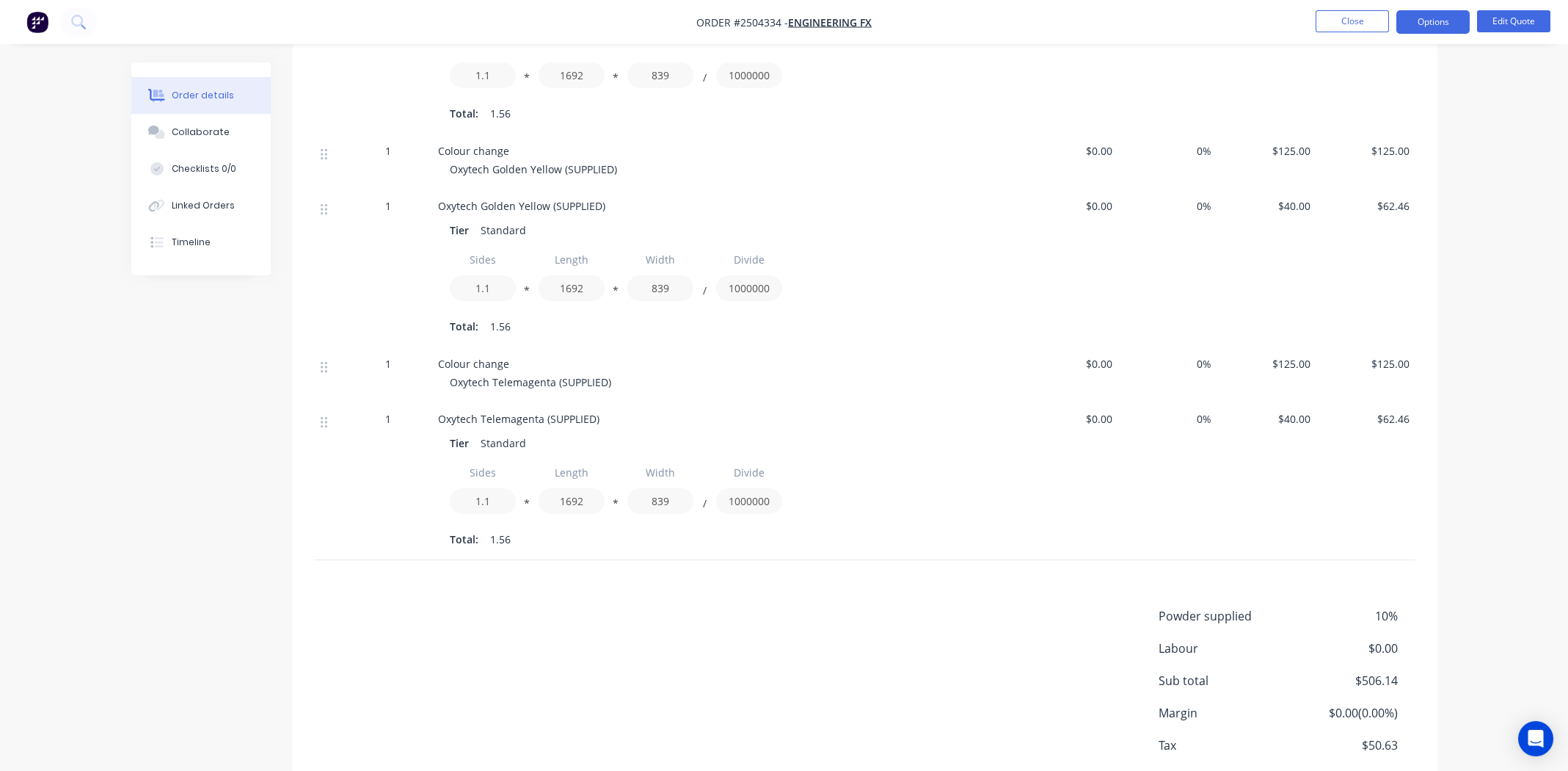
click at [722, 653] on div "Powder supplied 10% Labour $0.00 Sub total $506.14 Margin $0.00 ( 0.00 %) Tax $…" at bounding box center [864, 708] width 1101 height 202
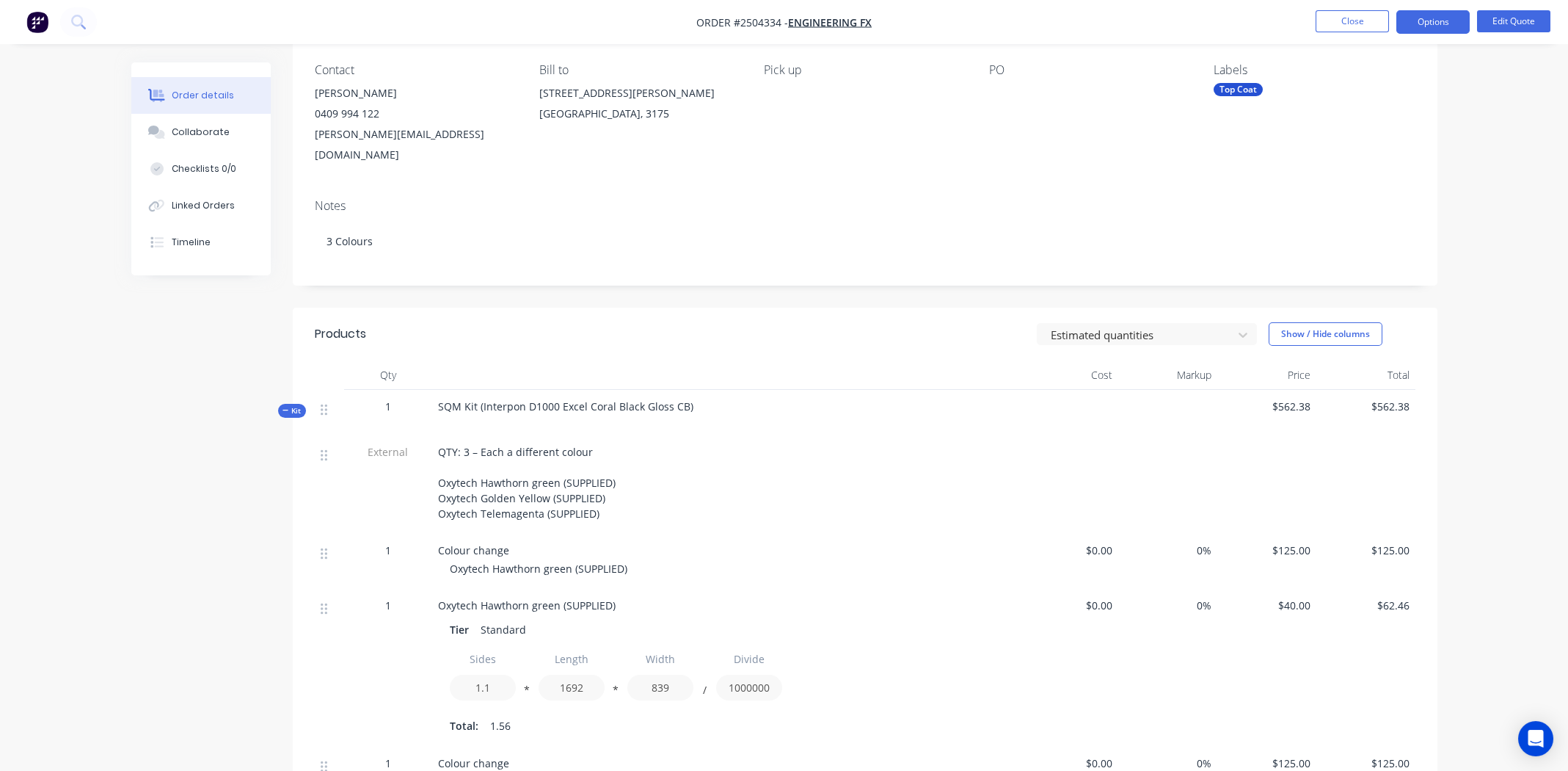
scroll to position [0, 0]
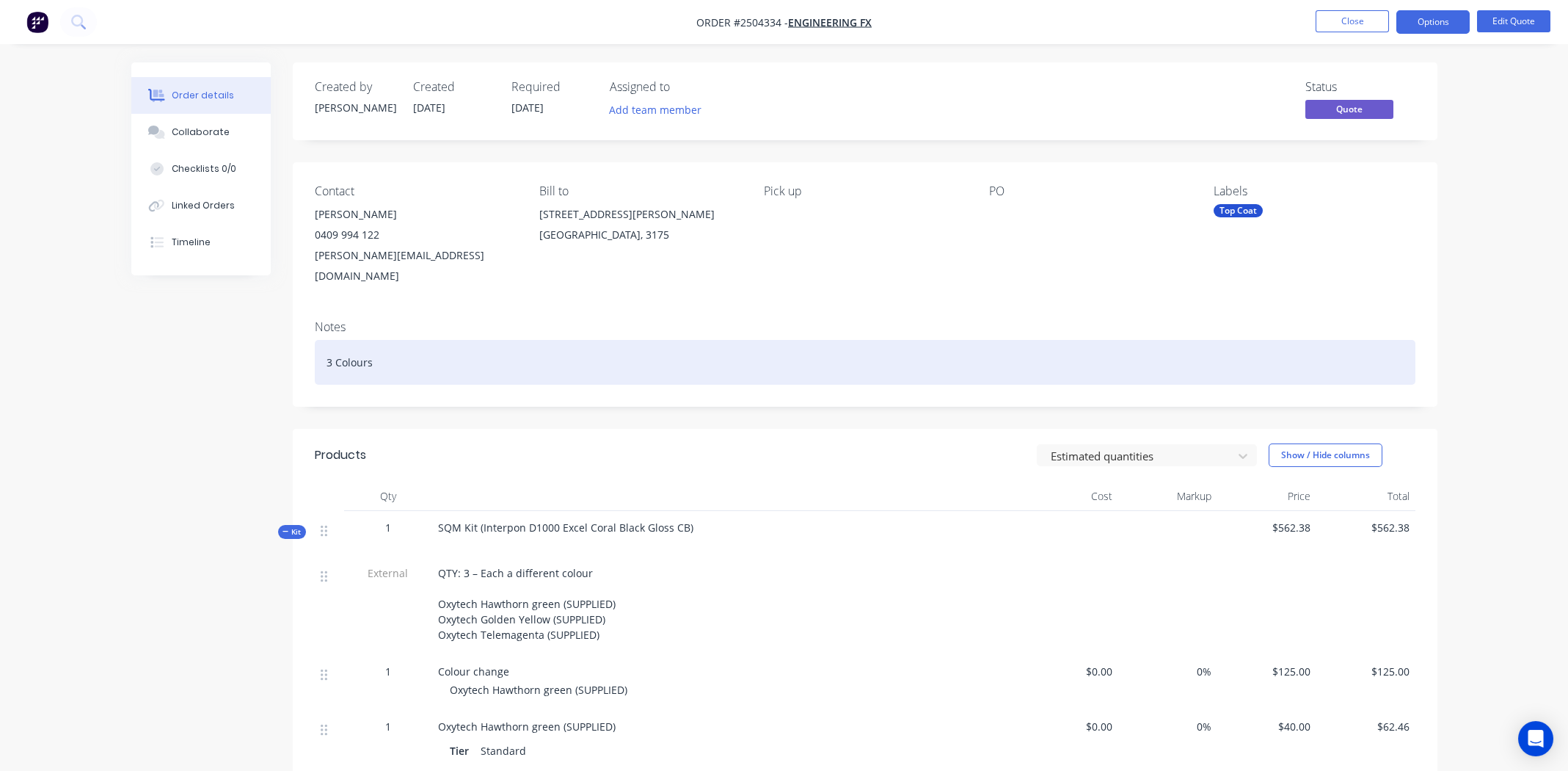
click at [471, 352] on div "3 Colours" at bounding box center [864, 362] width 1101 height 45
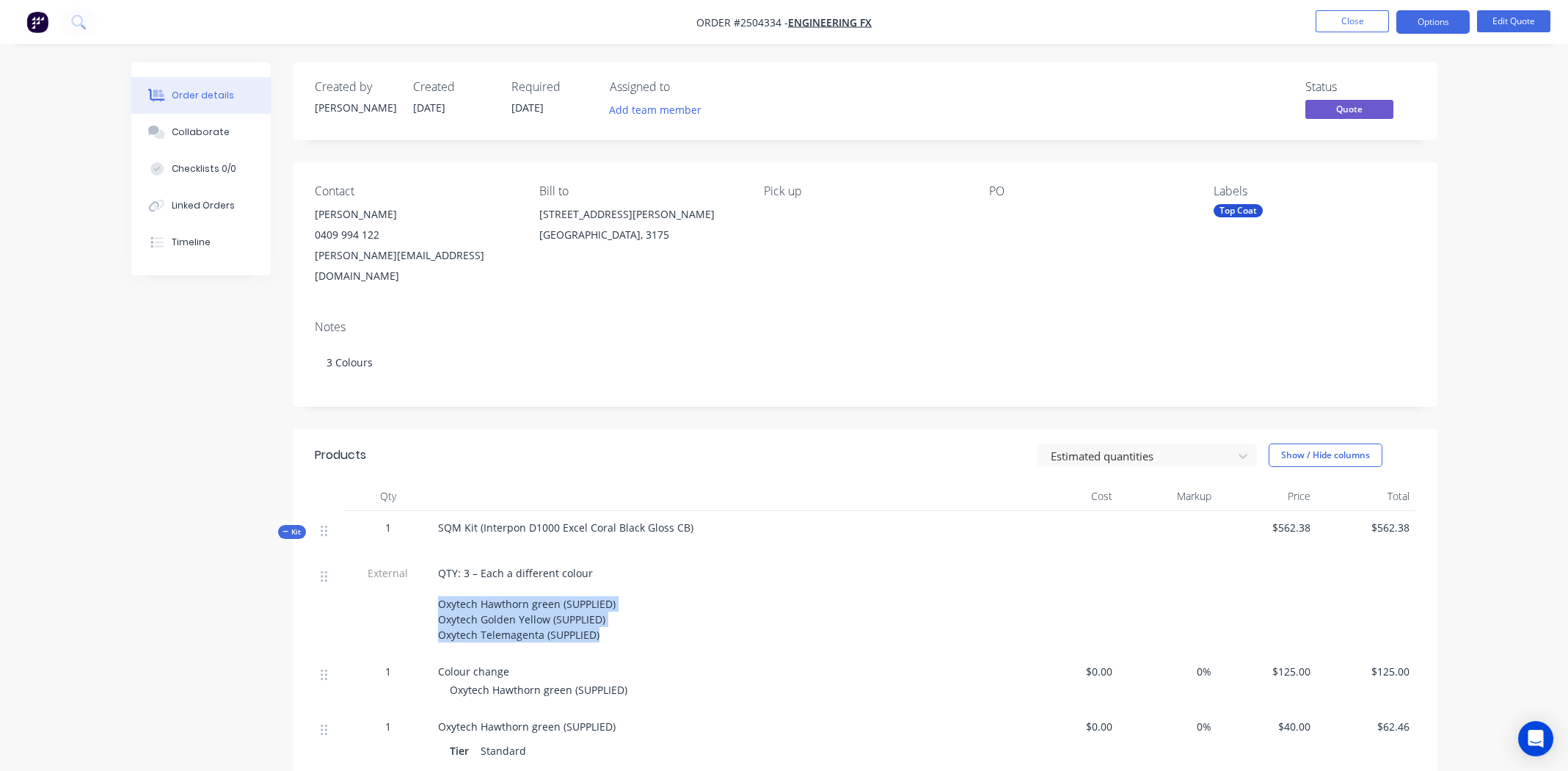
drag, startPoint x: 438, startPoint y: 584, endPoint x: 602, endPoint y: 618, distance: 167.5
click at [602, 618] on div "QTY: 3 – Each a different colour Oxytech Hawthorn green (SUPPLIED) Oxytech Gold…" at bounding box center [725, 604] width 575 height 77
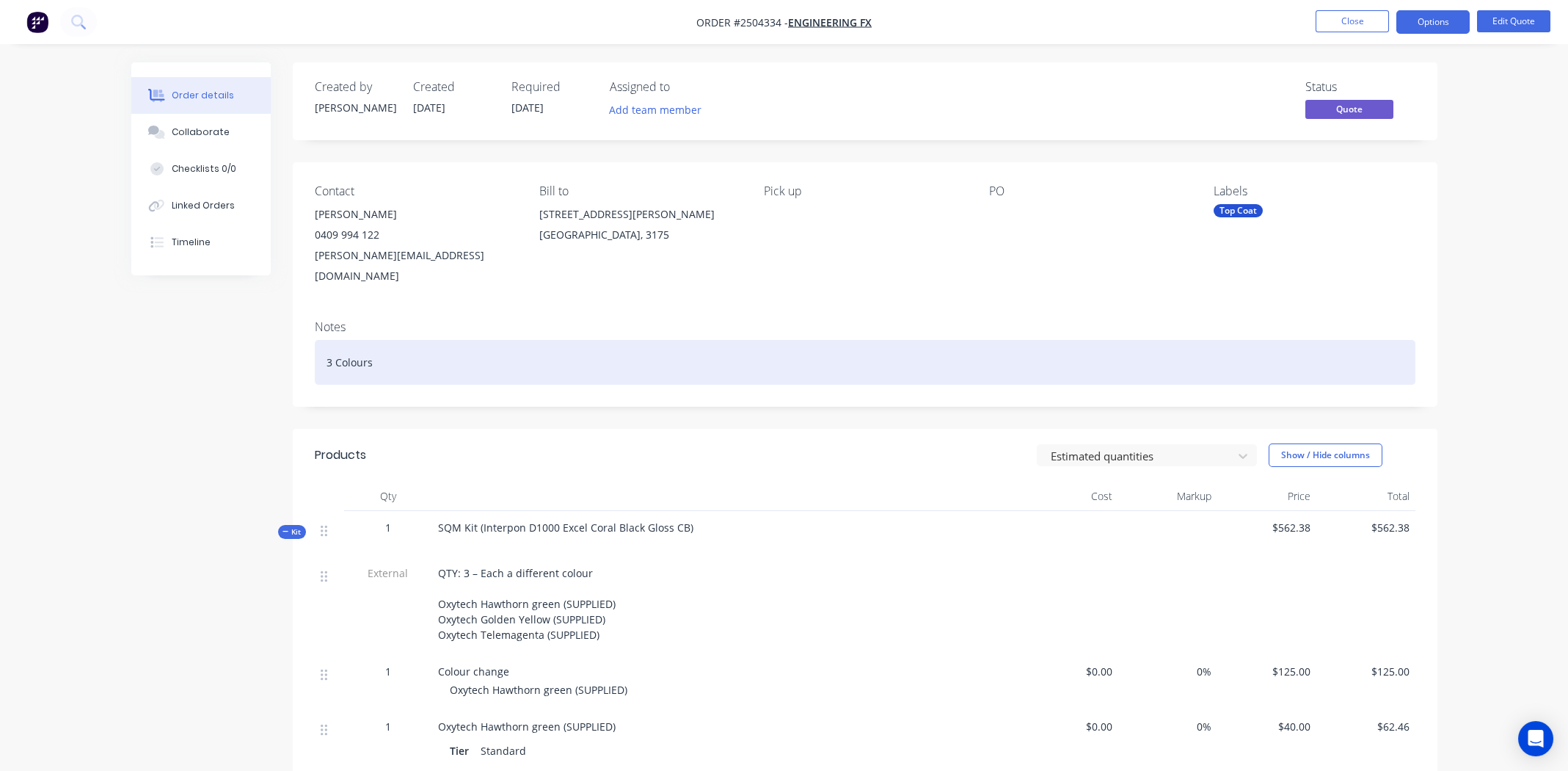
click at [416, 348] on div "3 Colours" at bounding box center [864, 362] width 1101 height 45
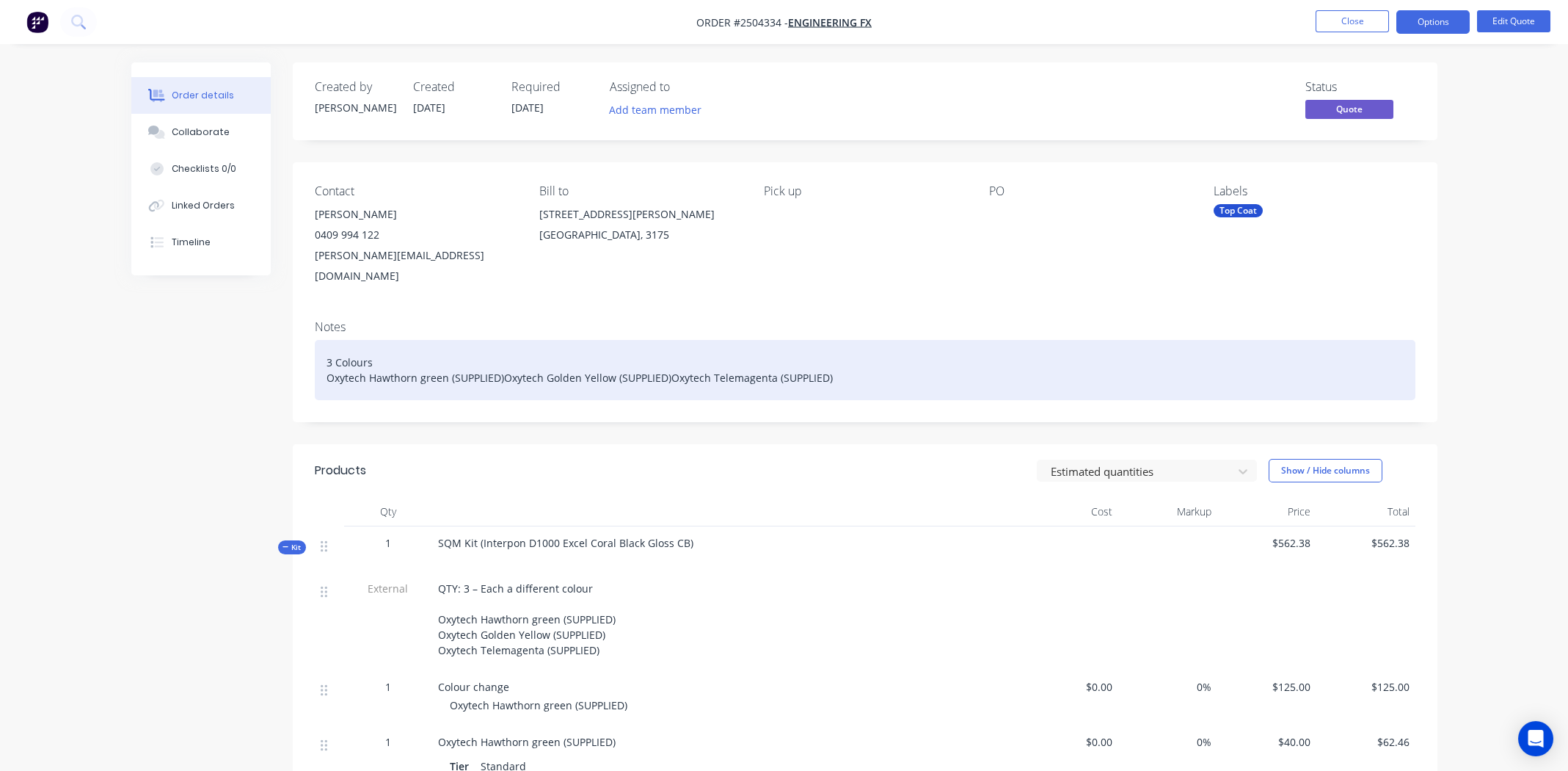
click at [503, 356] on div "3 Colours Oxytech Hawthorn green (SUPPLIED)Oxytech Golden Yellow (SUPPLIED)Oxyt…" at bounding box center [864, 370] width 1101 height 60
click at [678, 353] on div "3 Colours Oxytech Hawthorn green (SUPPLIED) | Oxytech Golden Yellow (SUPPLIED)O…" at bounding box center [864, 370] width 1101 height 60
click at [1016, 356] on div "3 Colours Oxytech Hawthorn green (SUPPLIED) | Oxytech Golden Yellow (SUPPLIED) …" at bounding box center [864, 370] width 1101 height 60
click at [1112, 367] on div "3 Colours Oxytech Hawthorn green (SUPPLIED) | Oxytech Golden Yellow (SUPPLIED) …" at bounding box center [864, 370] width 1101 height 60
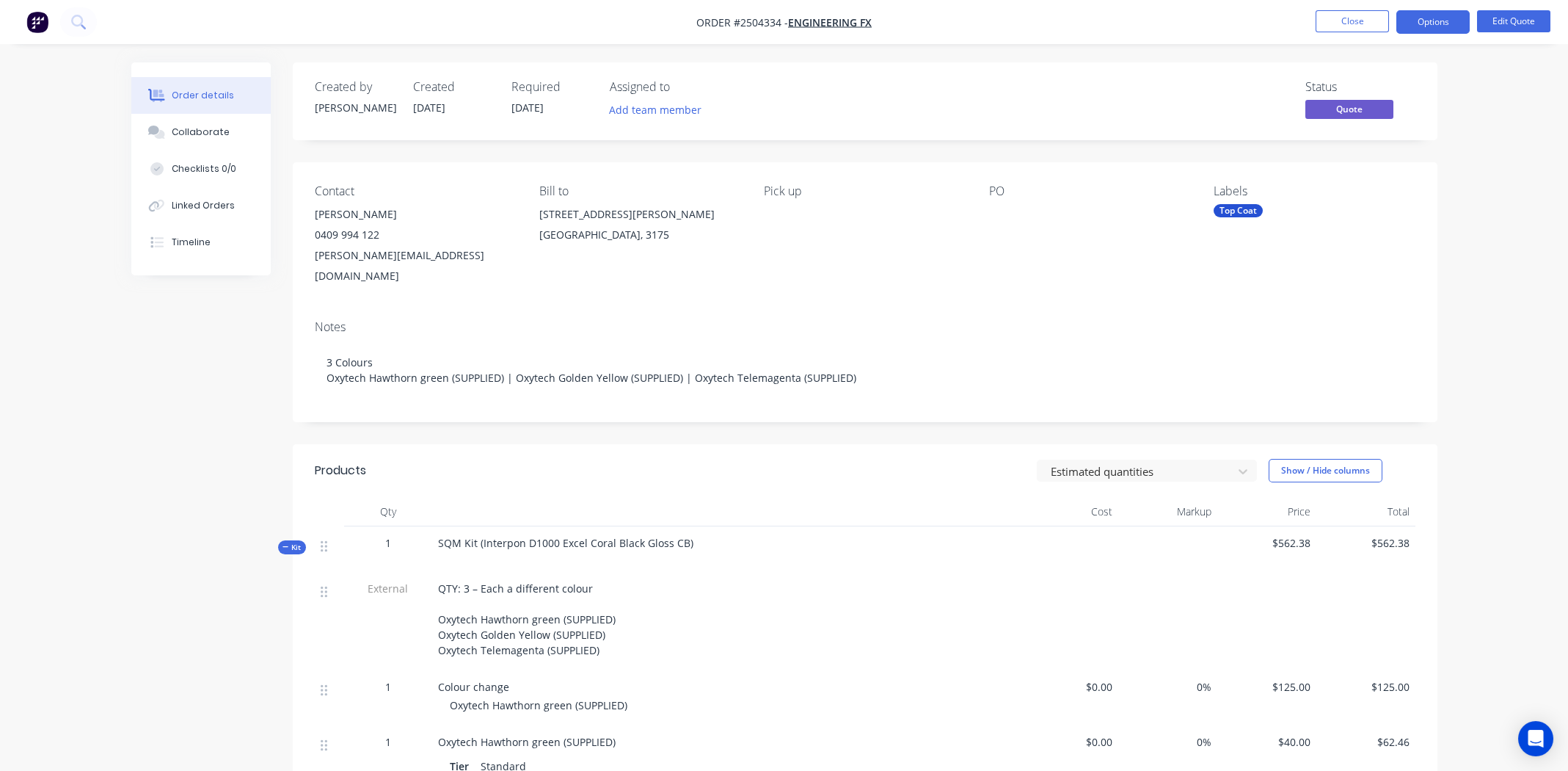
click at [1065, 285] on div "Contact [PERSON_NAME] 0409 994 122 [PERSON_NAME][EMAIL_ADDRESS][DOMAIN_NAME] Bi…" at bounding box center [865, 236] width 1145 height 146
click at [1335, 19] on button "Close" at bounding box center [1352, 21] width 73 height 22
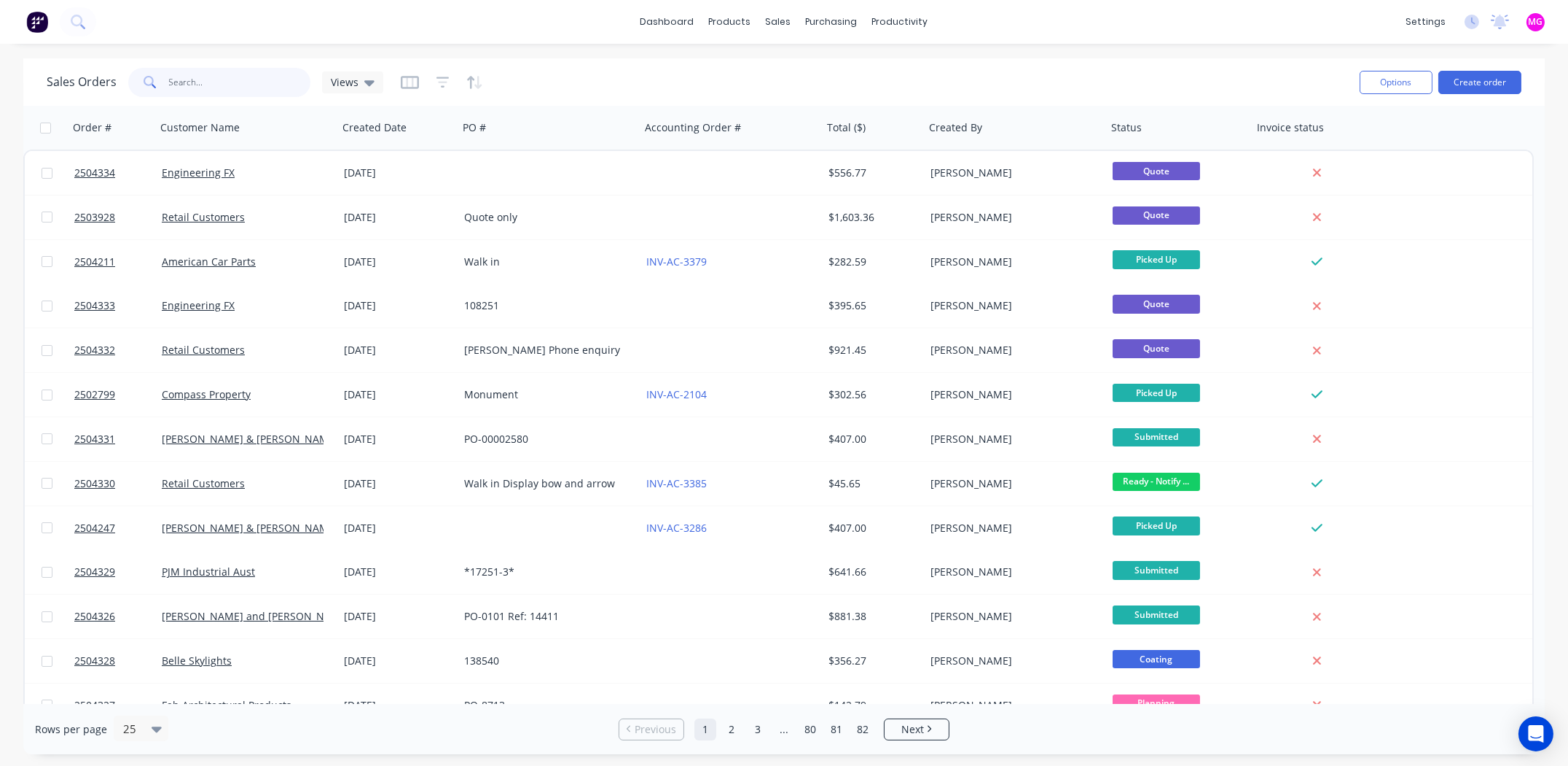
click at [221, 83] on input "text" at bounding box center [240, 82] width 142 height 29
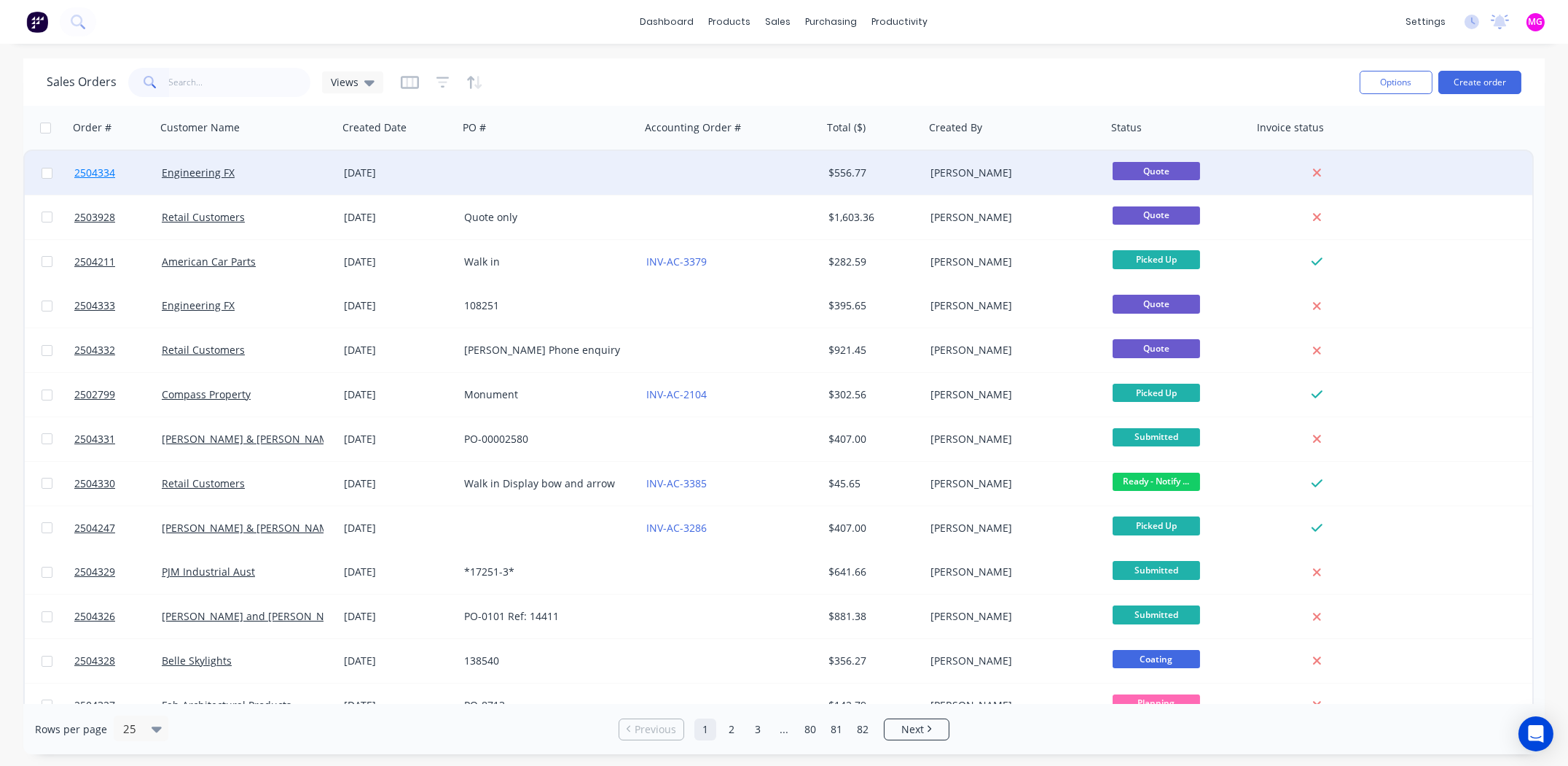
click at [96, 172] on span "2504334" at bounding box center [95, 172] width 41 height 15
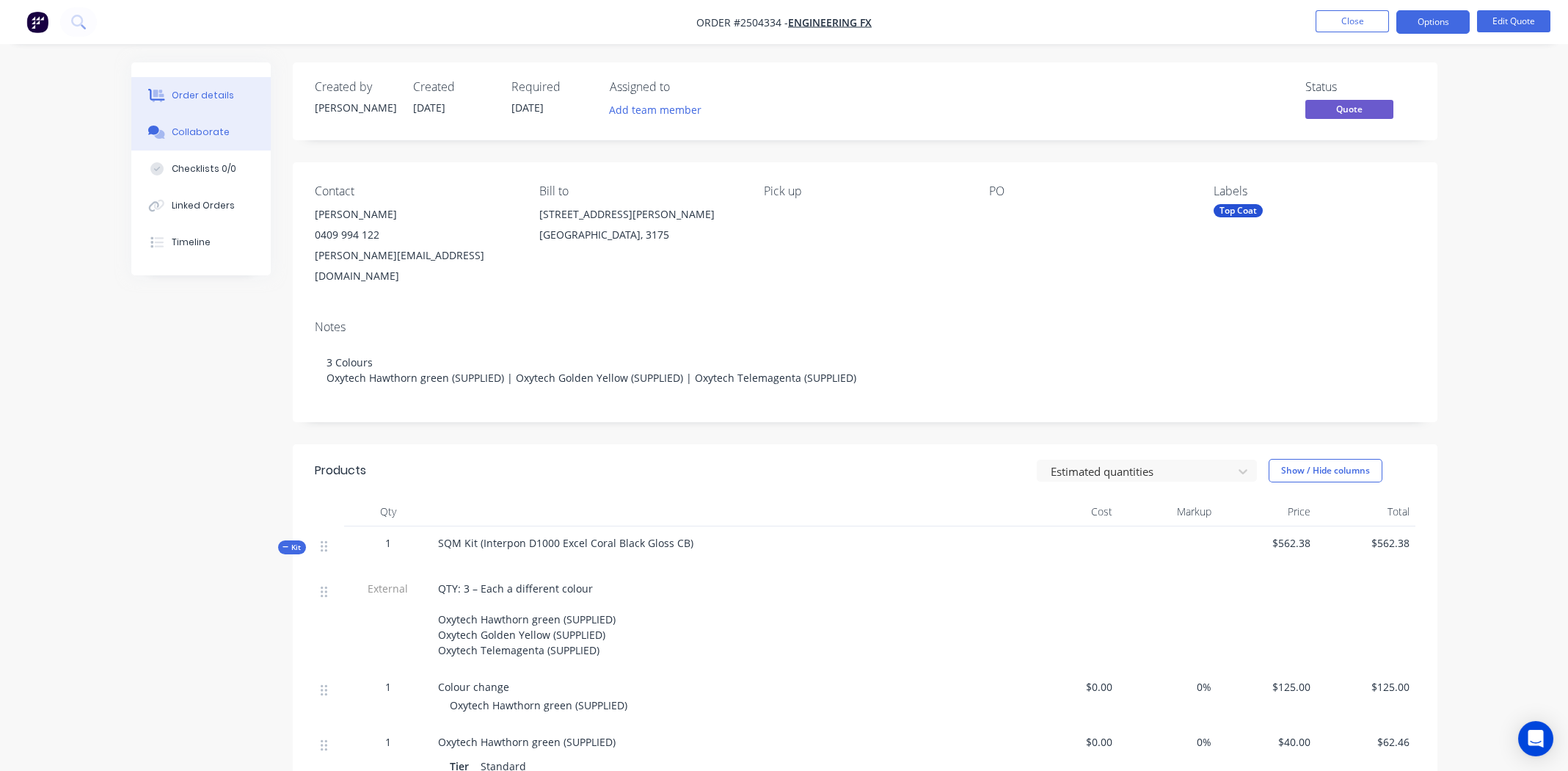
click at [174, 129] on div "Collaborate" at bounding box center [201, 132] width 58 height 14
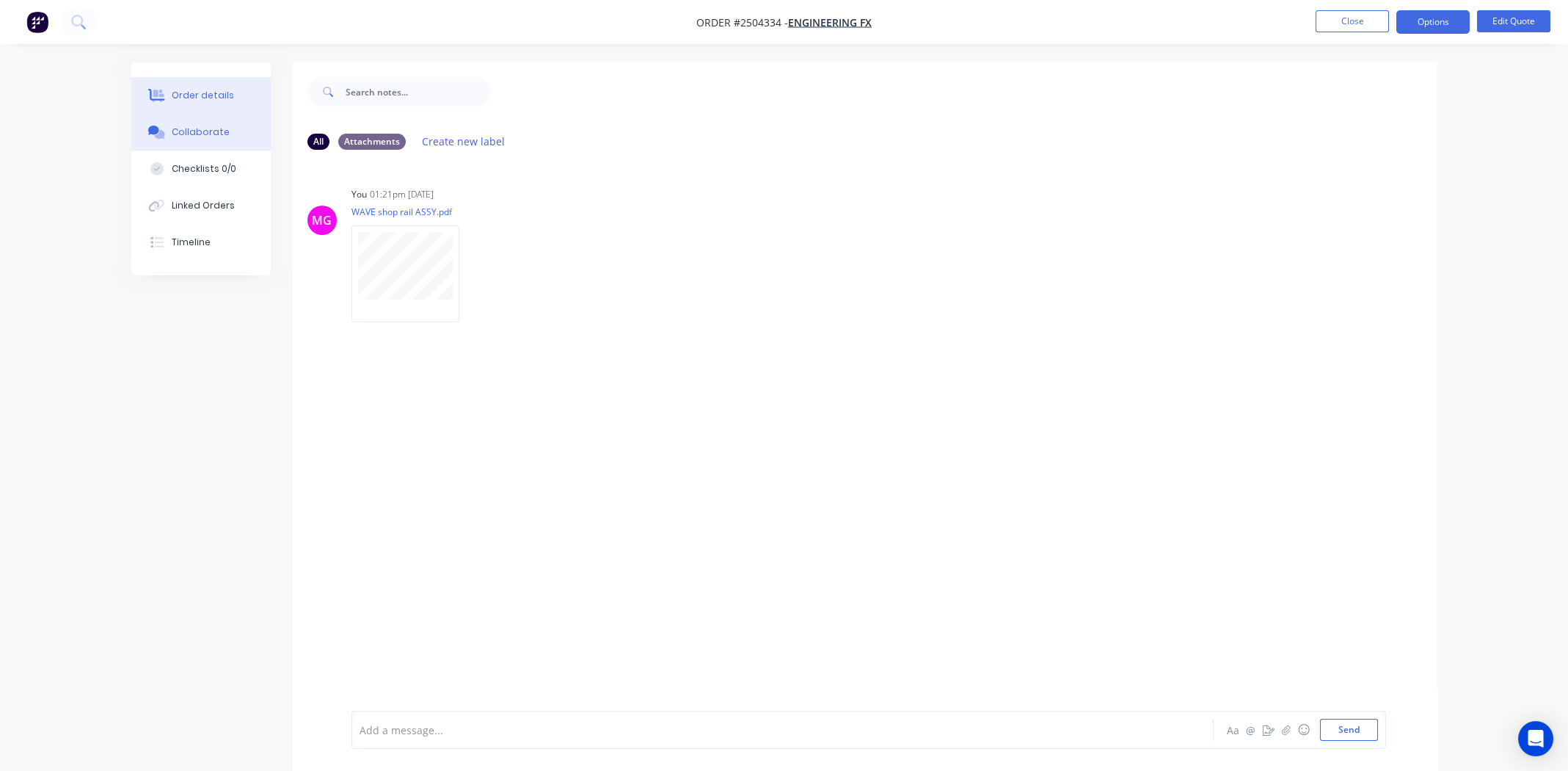
click at [187, 91] on div "Order details" at bounding box center [202, 95] width 62 height 14
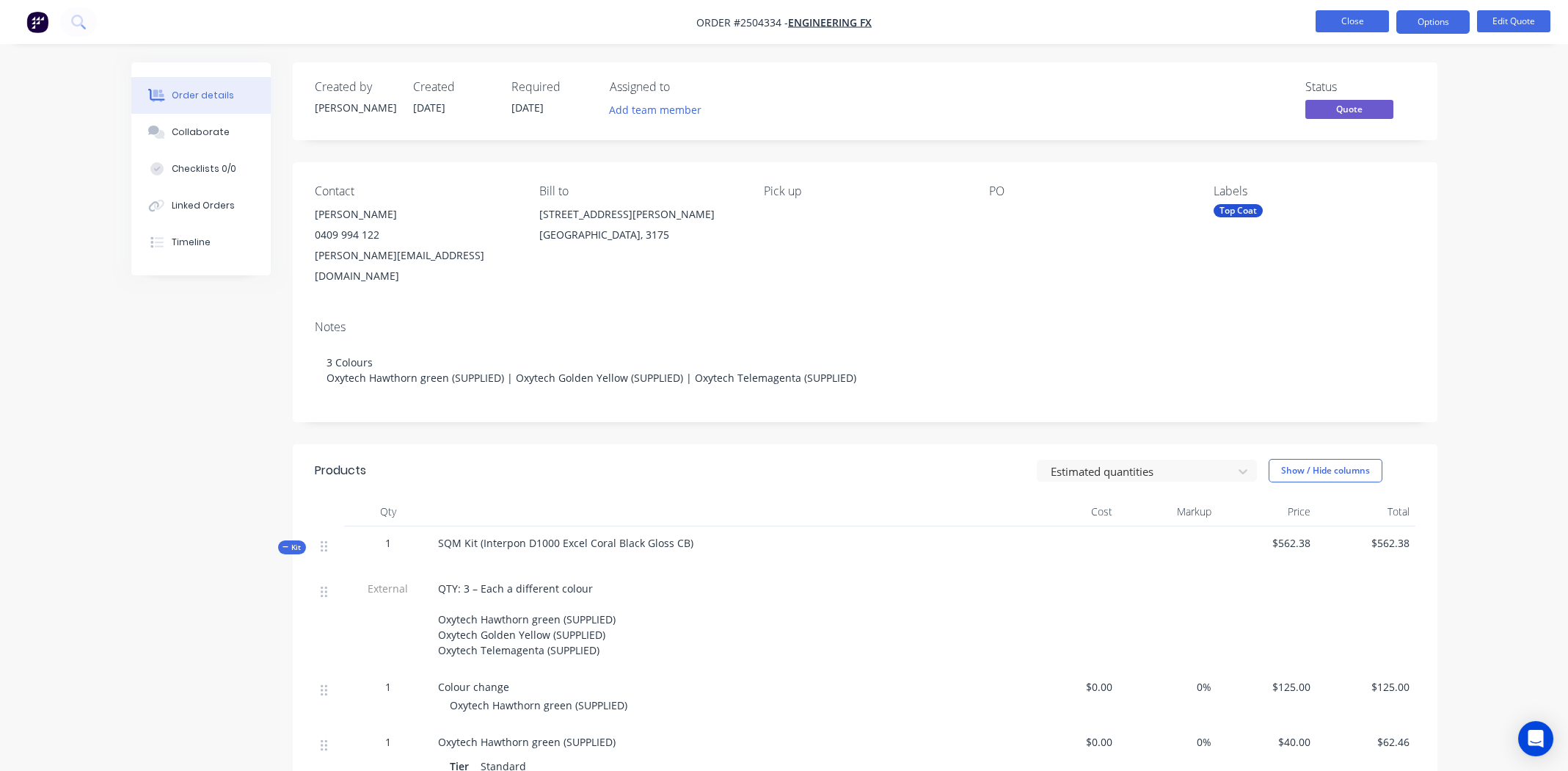
click at [1329, 19] on button "Close" at bounding box center [1352, 21] width 73 height 22
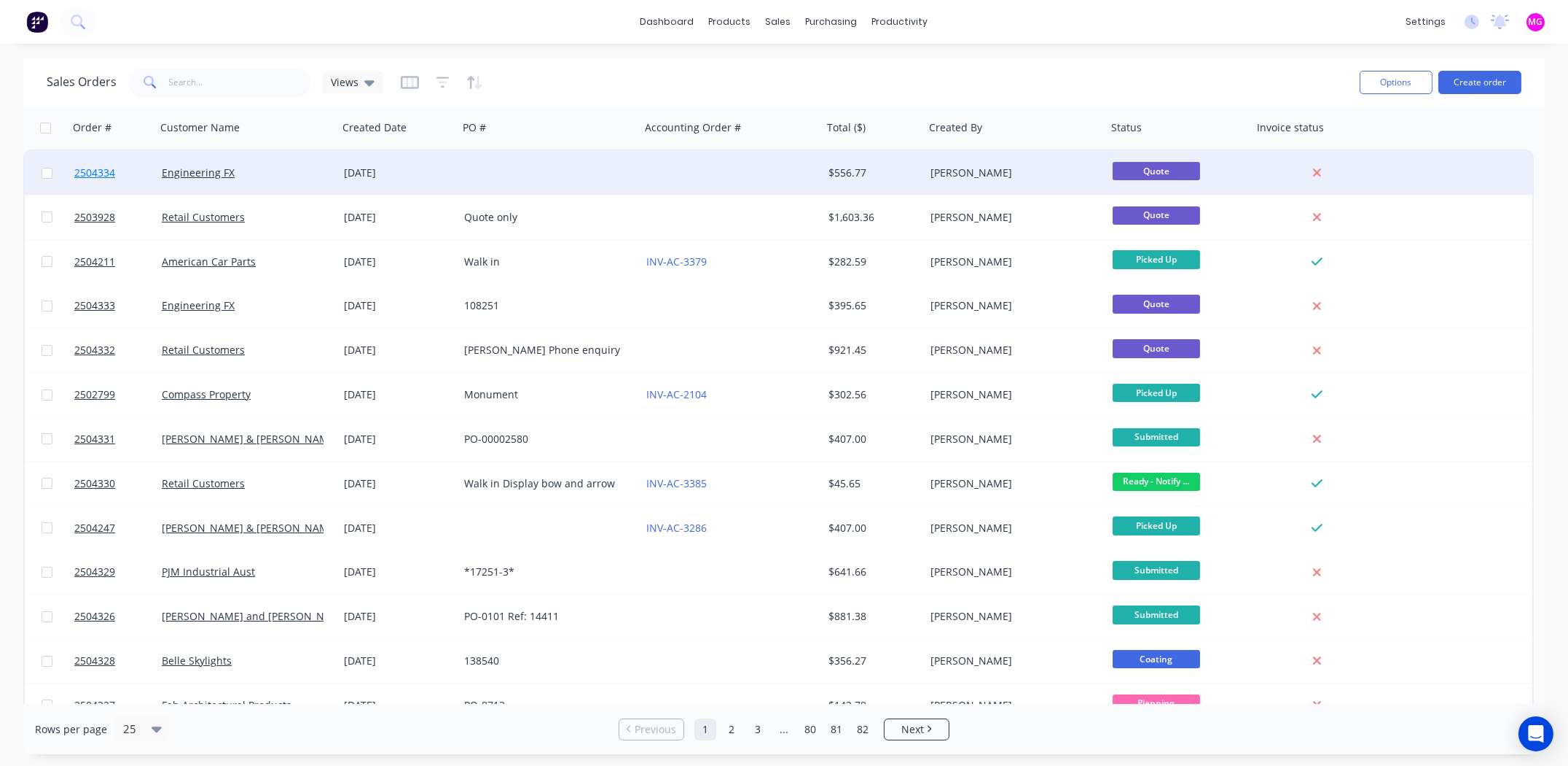
click at [100, 173] on span "2504334" at bounding box center [95, 172] width 41 height 15
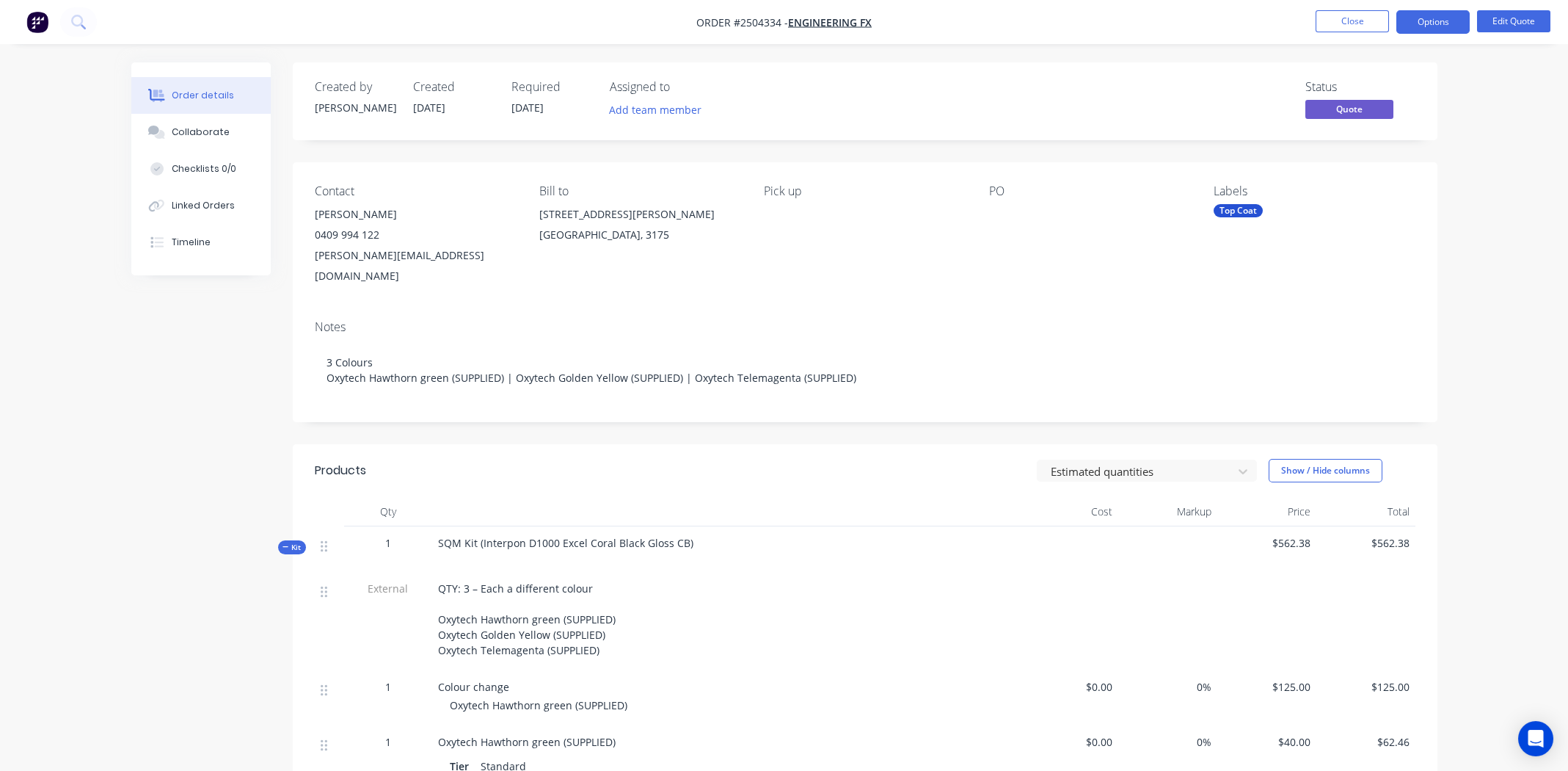
scroll to position [440, 0]
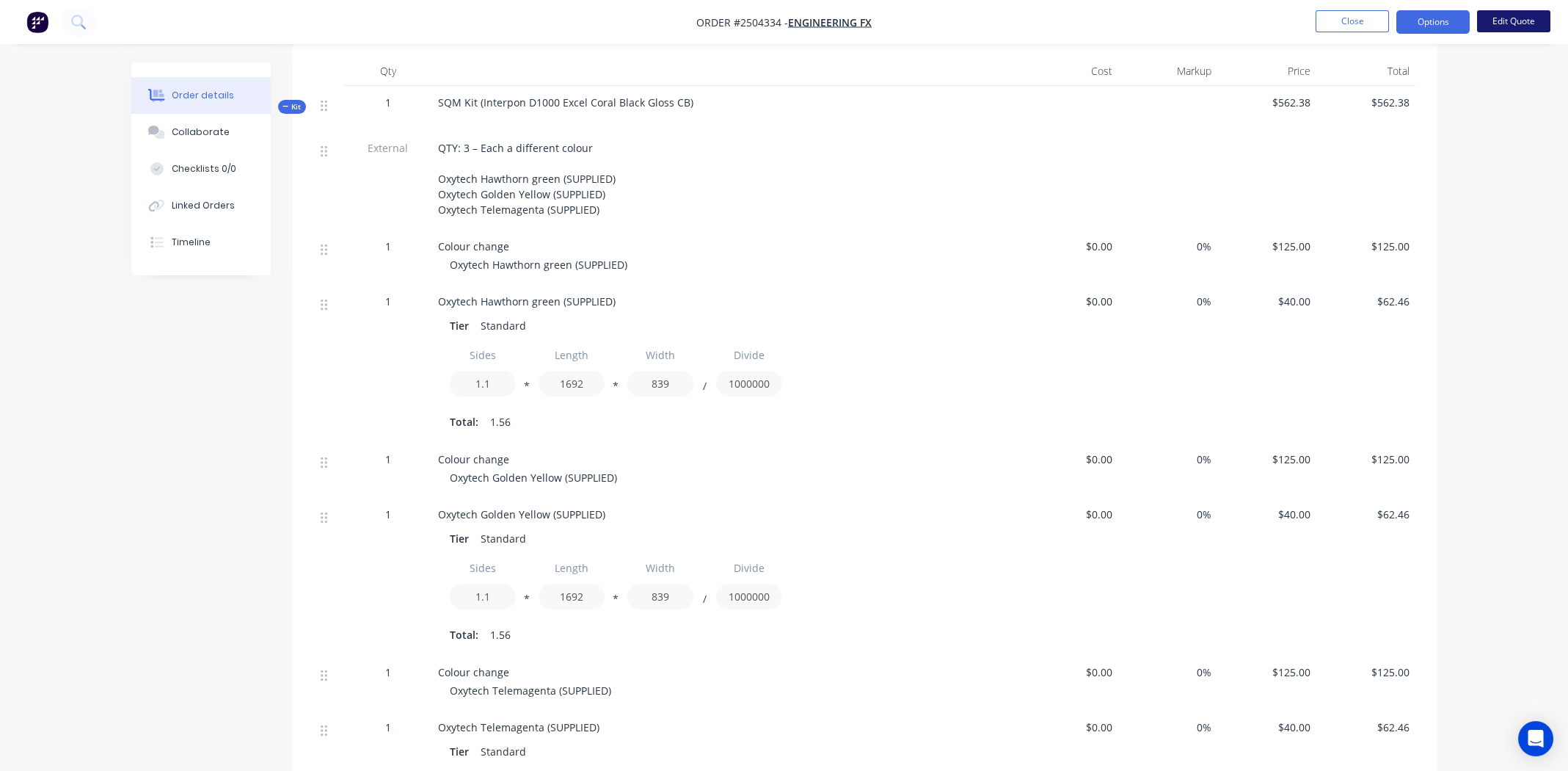
click at [1534, 16] on button "Edit Quote" at bounding box center [1513, 21] width 73 height 22
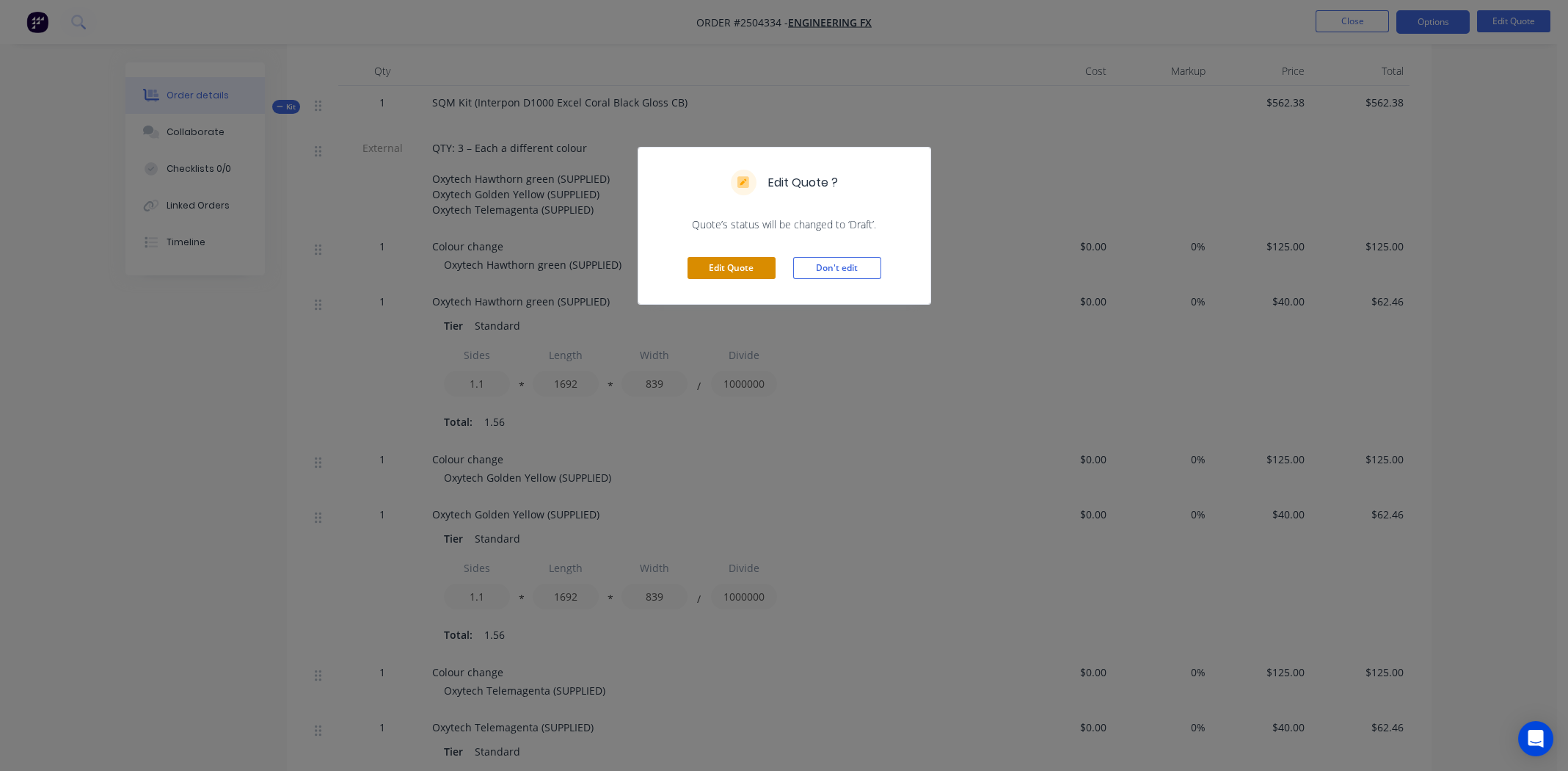
click at [744, 266] on button "Edit Quote" at bounding box center [731, 268] width 88 height 22
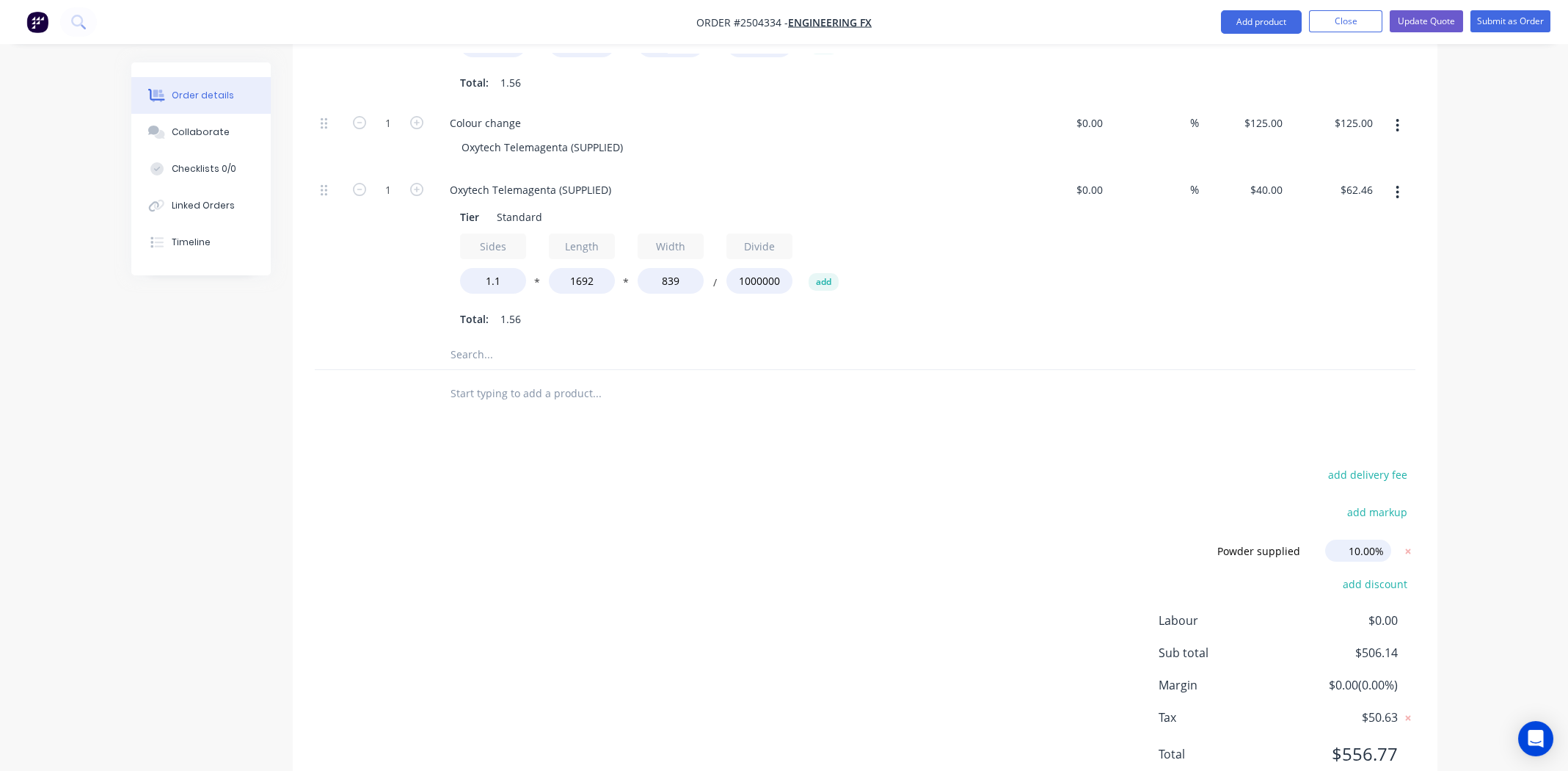
scroll to position [1098, 0]
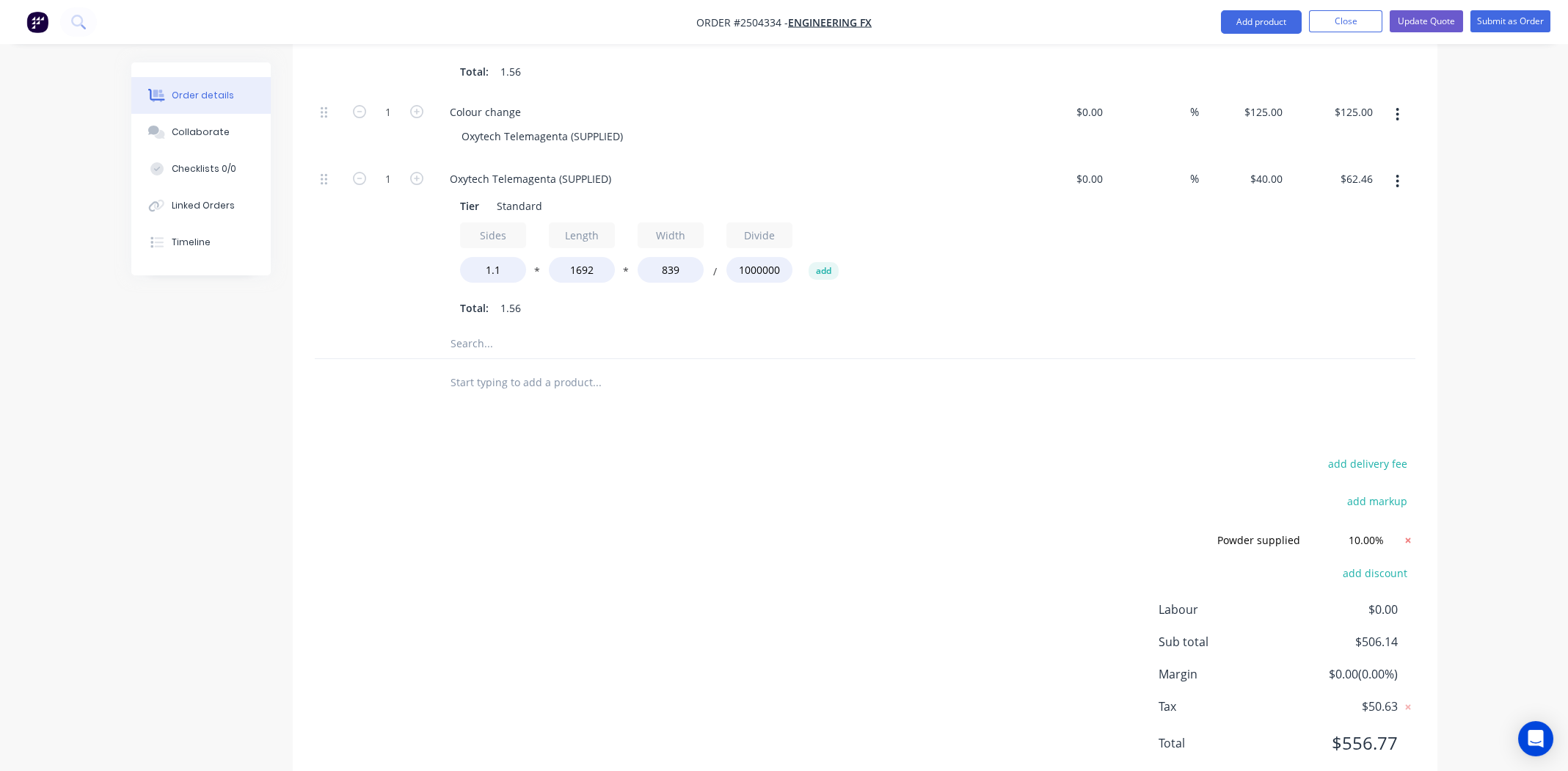
click at [1407, 537] on icon at bounding box center [1407, 539] width 5 height 5
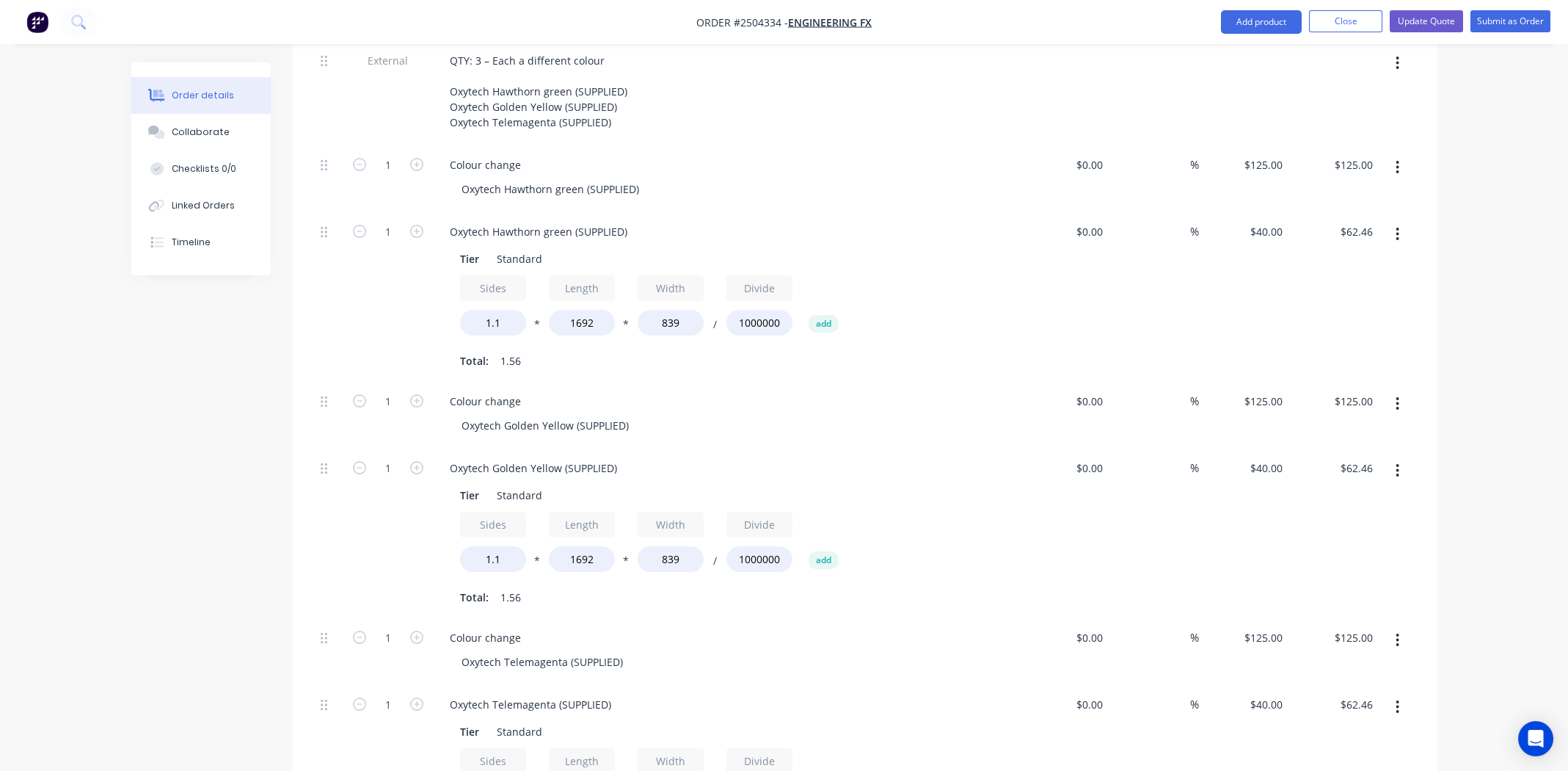
scroll to position [477, 0]
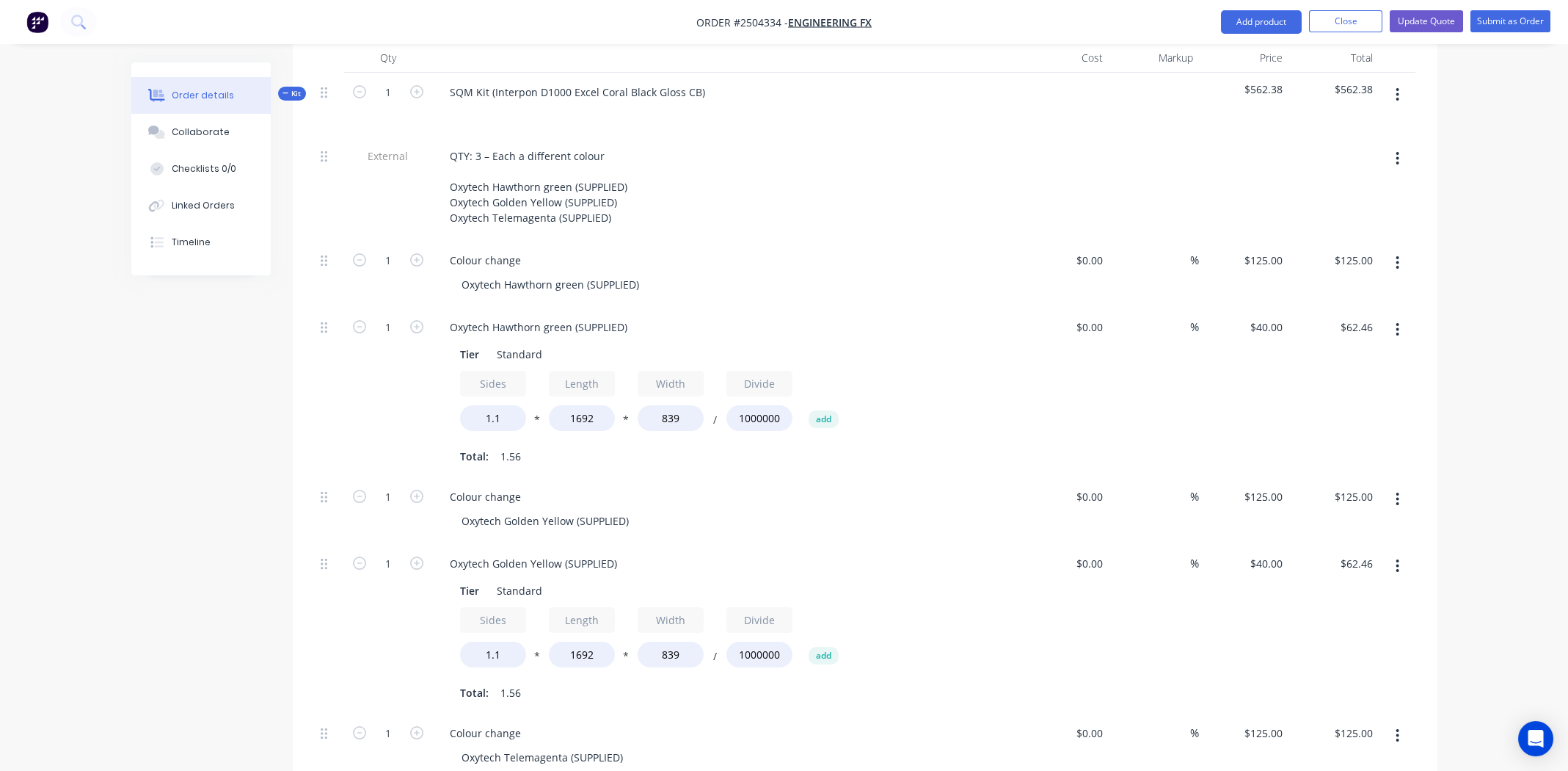
click at [1402, 249] on button "button" at bounding box center [1397, 262] width 34 height 26
drag, startPoint x: 1329, startPoint y: 336, endPoint x: 1343, endPoint y: 339, distance: 14.3
click at [1329, 379] on div "Delete" at bounding box center [1346, 389] width 113 height 21
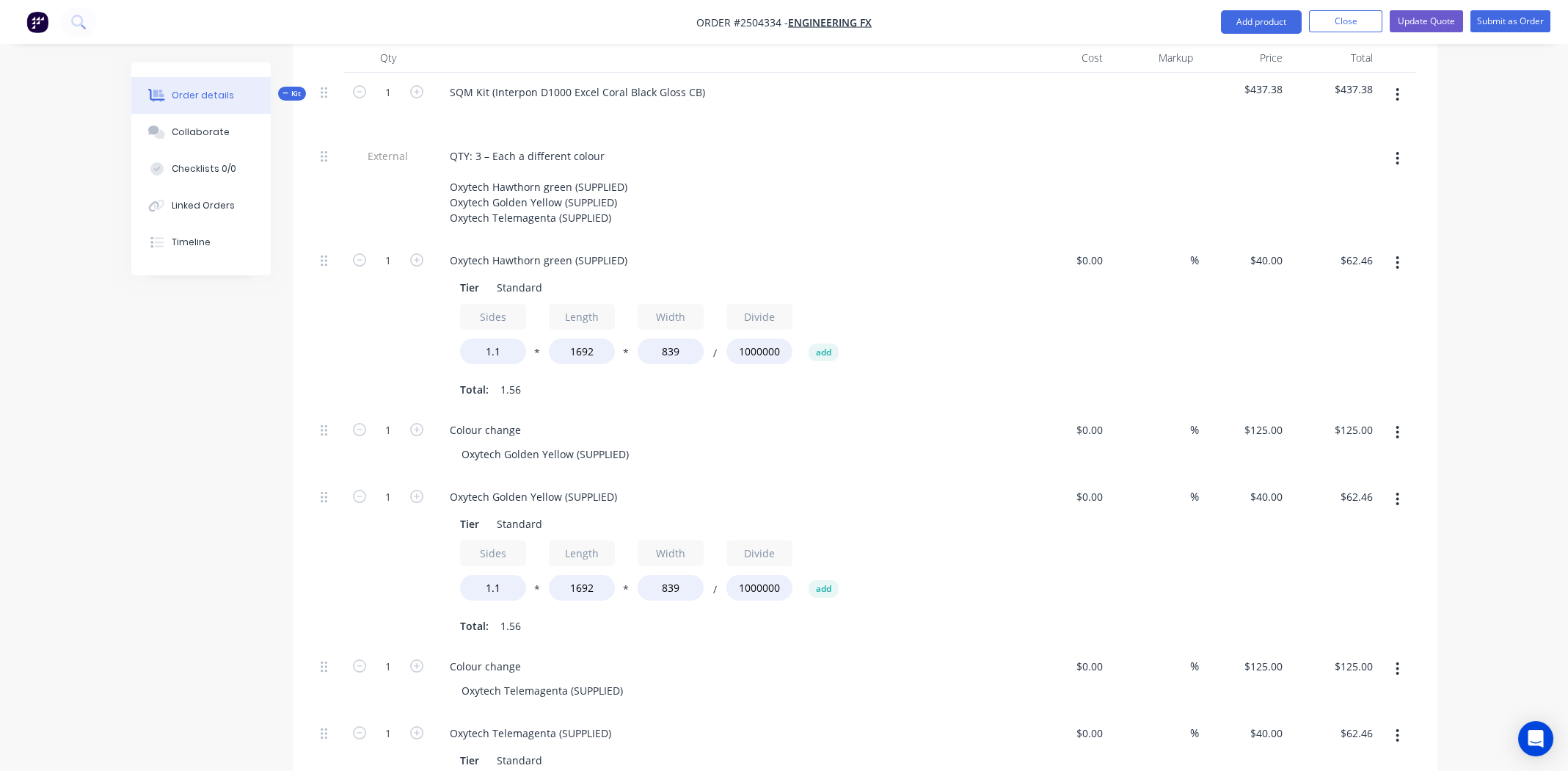
click at [1395, 419] on button "button" at bounding box center [1397, 431] width 34 height 26
click at [1361, 548] on div "Delete" at bounding box center [1346, 559] width 113 height 21
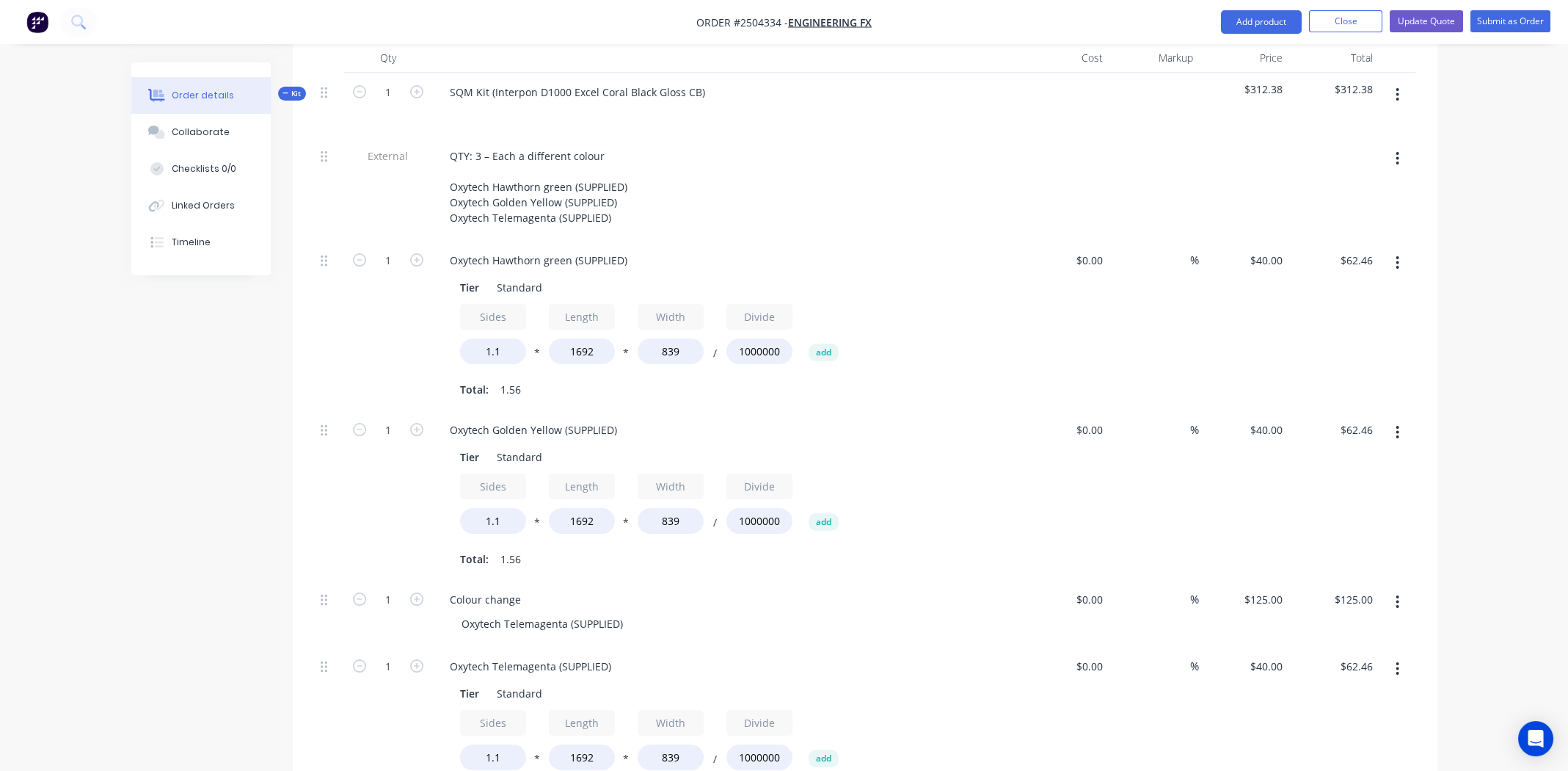
click at [1402, 589] on button "button" at bounding box center [1397, 602] width 34 height 26
click at [1359, 717] on div "Delete" at bounding box center [1346, 728] width 113 height 21
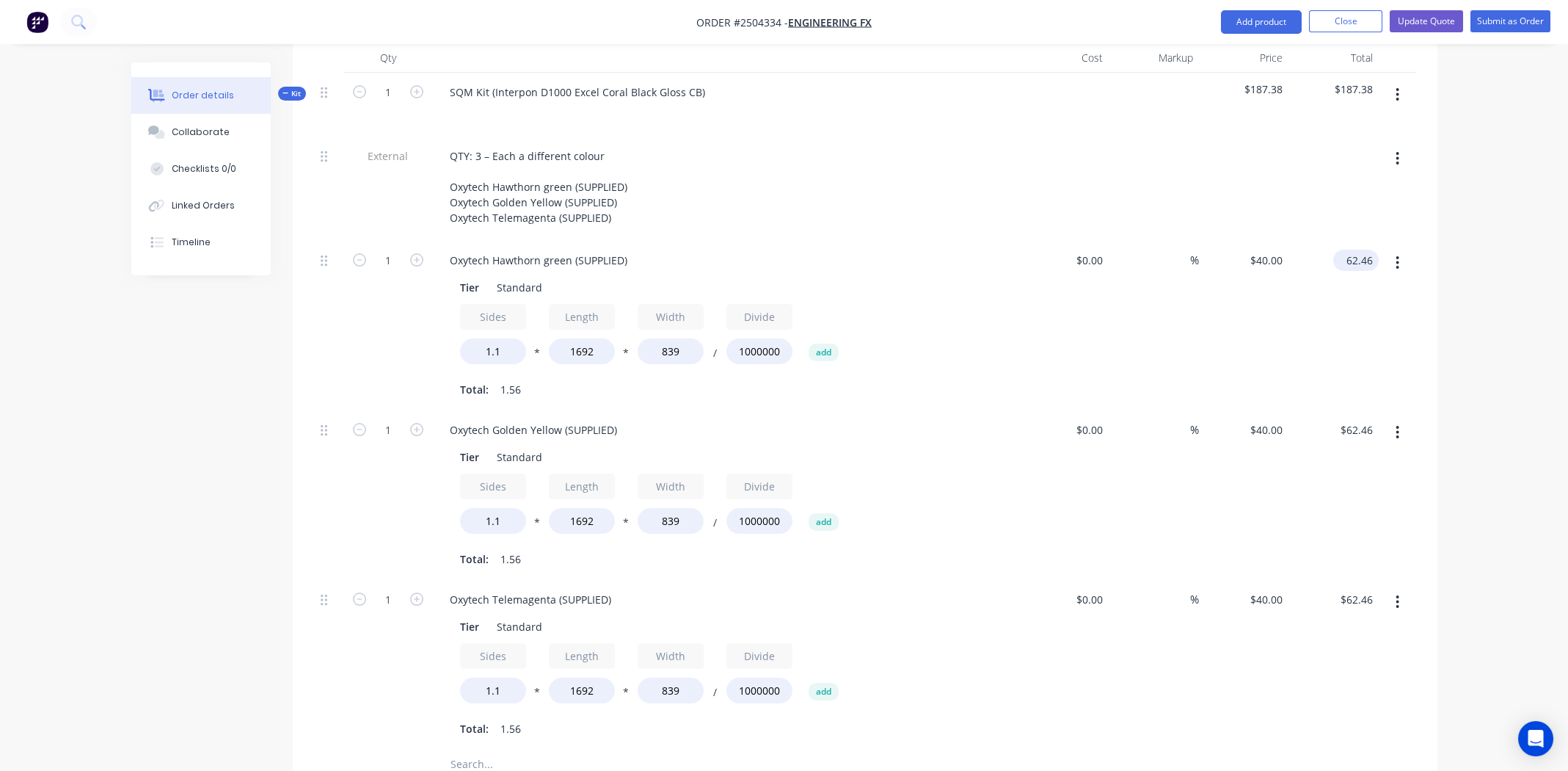
click at [1364, 249] on input "62.46" at bounding box center [1359, 260] width 40 height 21
type input "177"
type input "$113.3525"
type input "$177.00"
click at [1222, 257] on div "$113.3525 $113.3525" at bounding box center [1244, 325] width 91 height 169
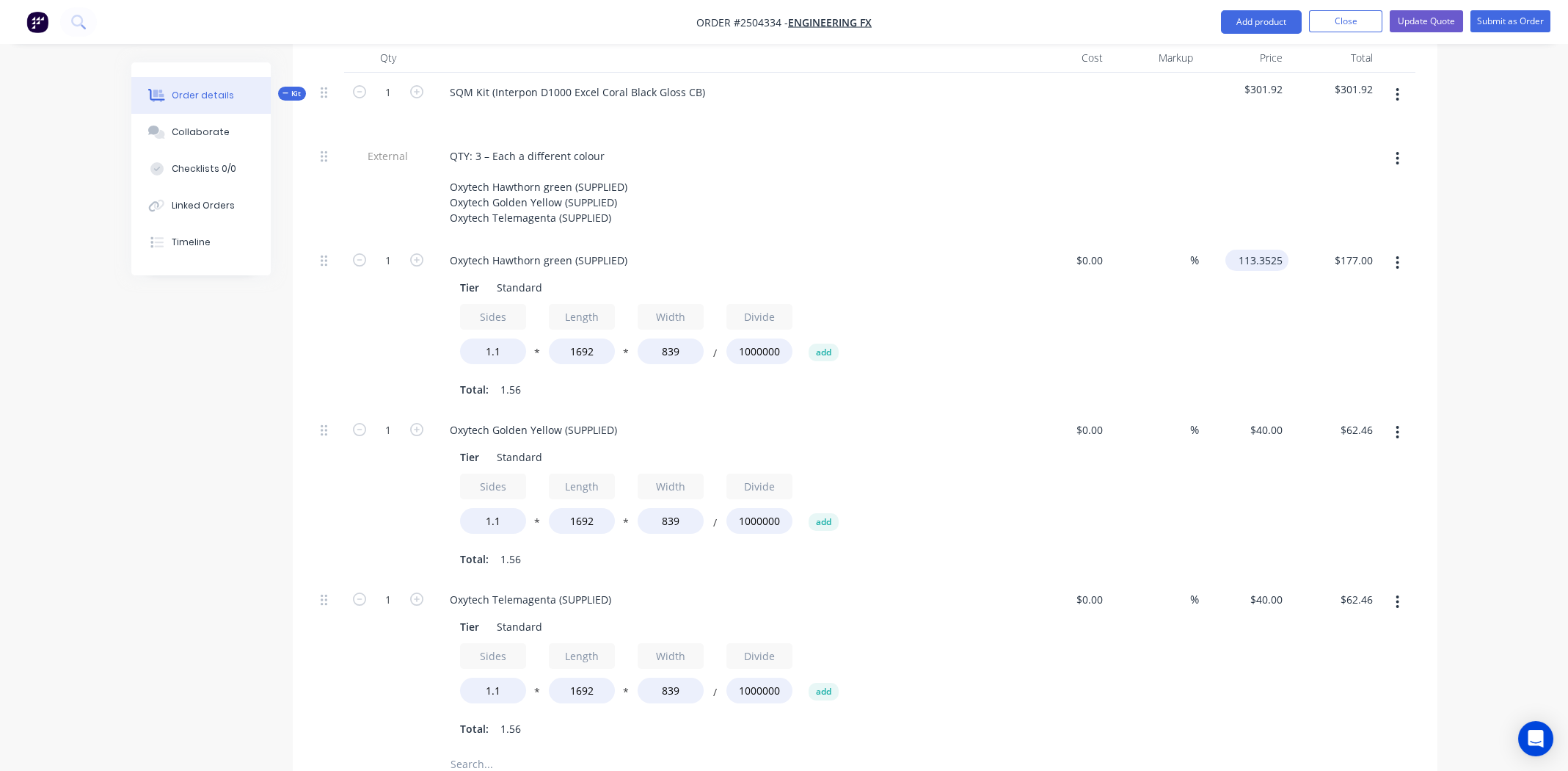
click at [1252, 249] on input "113.3525" at bounding box center [1259, 260] width 57 height 21
type input "$177.00"
type input "$276.39"
click at [1055, 269] on div "$0.00 $0.00" at bounding box center [1064, 325] width 91 height 169
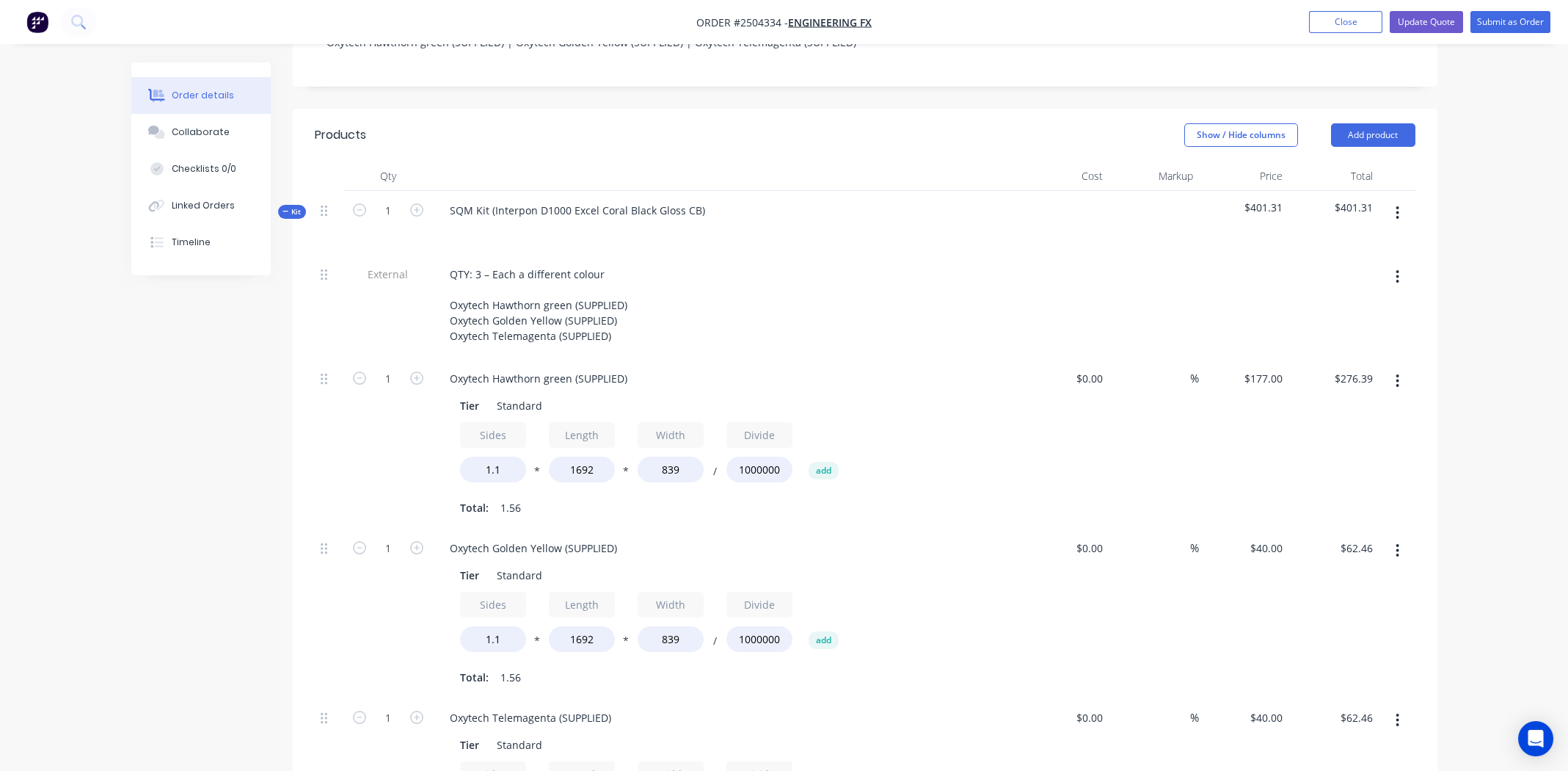
scroll to position [330, 0]
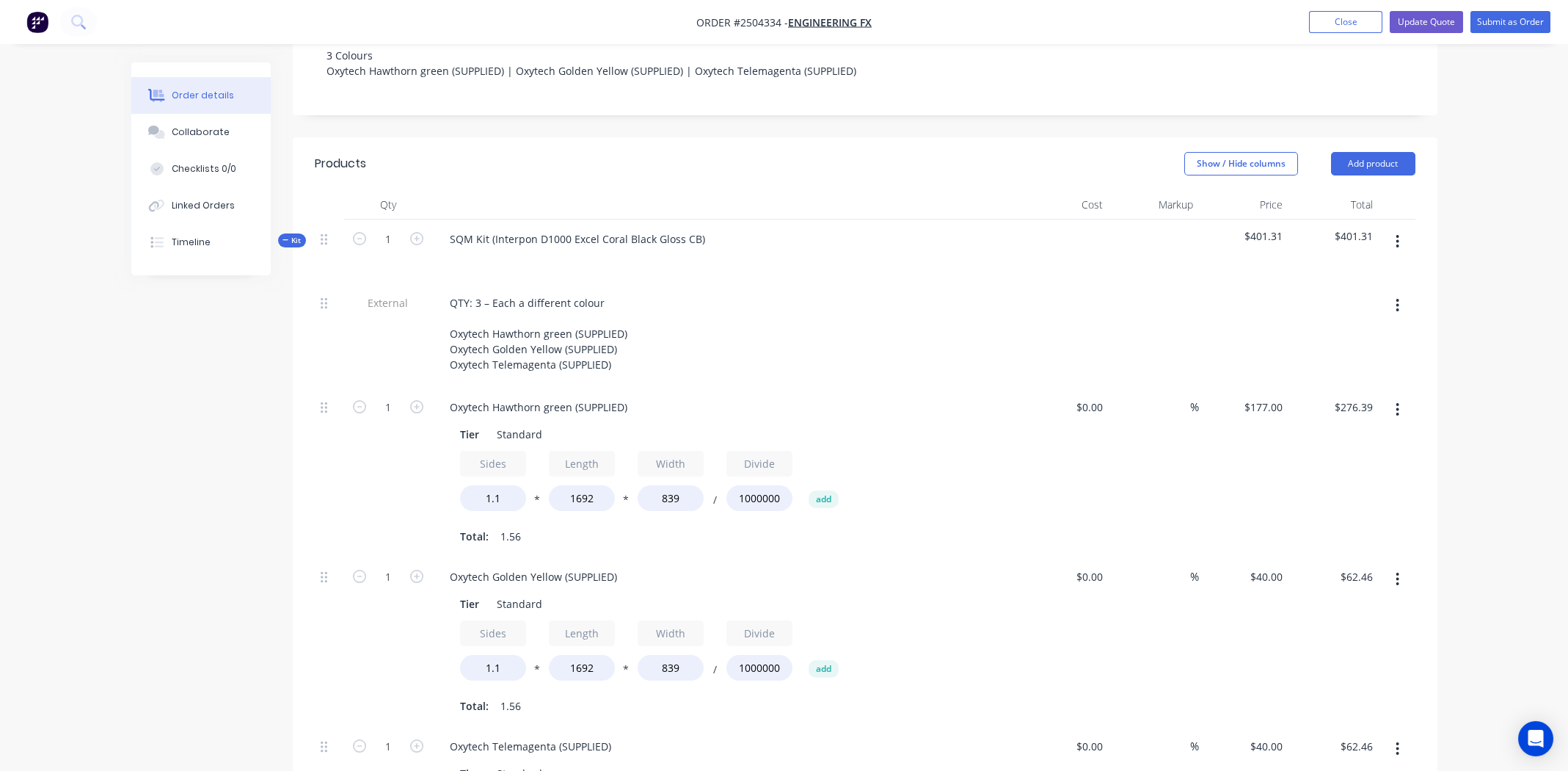
click at [1398, 403] on icon "button" at bounding box center [1398, 410] width 3 height 14
click at [1364, 496] on div "Delete" at bounding box center [1346, 507] width 113 height 21
click at [1397, 401] on icon "button" at bounding box center [1398, 409] width 4 height 17
drag, startPoint x: 1371, startPoint y: 460, endPoint x: 1388, endPoint y: 435, distance: 30.2
click at [1371, 496] on div "Delete" at bounding box center [1346, 507] width 113 height 21
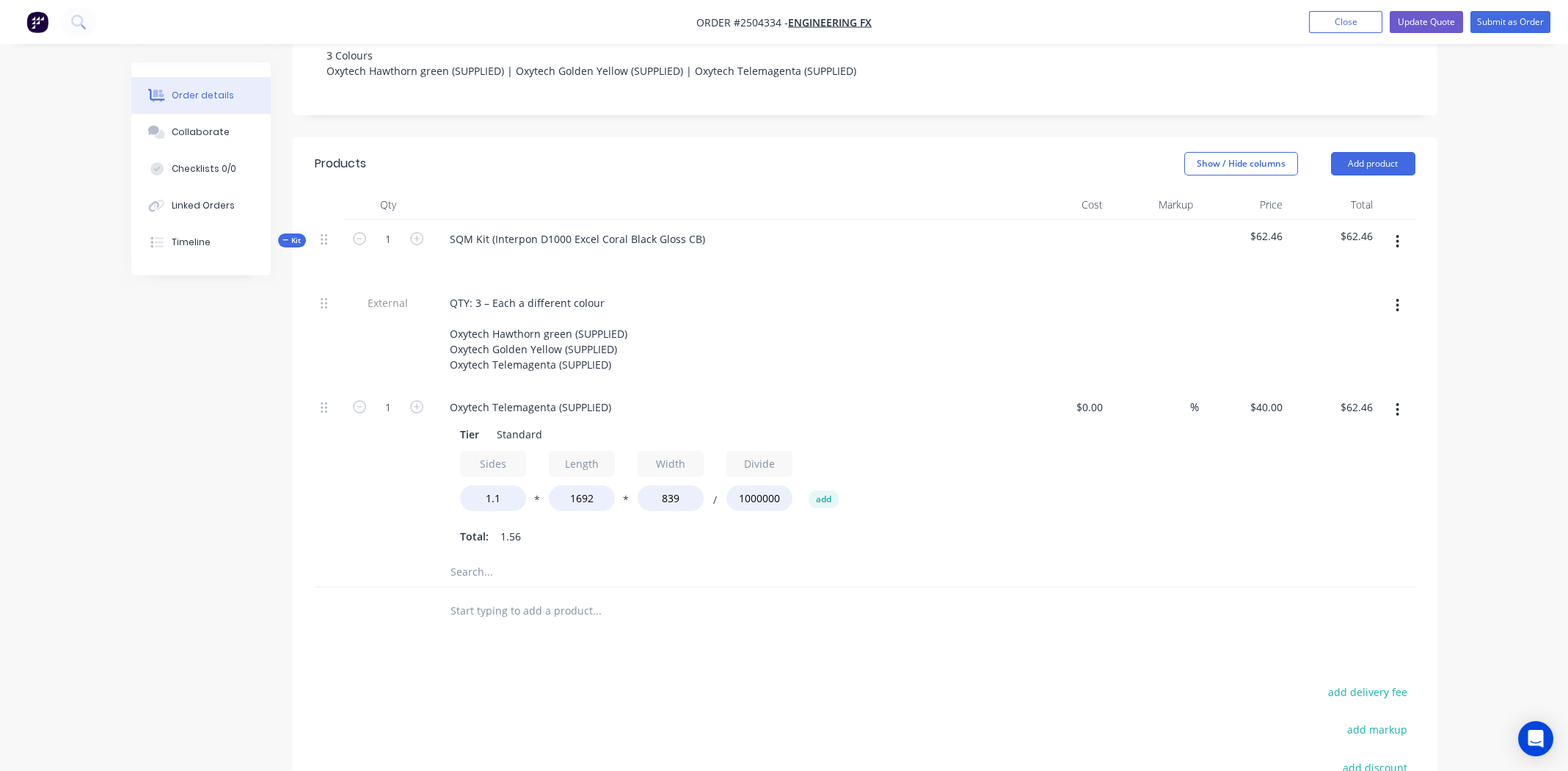
click at [1397, 403] on icon "button" at bounding box center [1398, 410] width 3 height 14
click at [1370, 496] on div "Delete" at bounding box center [1346, 507] width 113 height 21
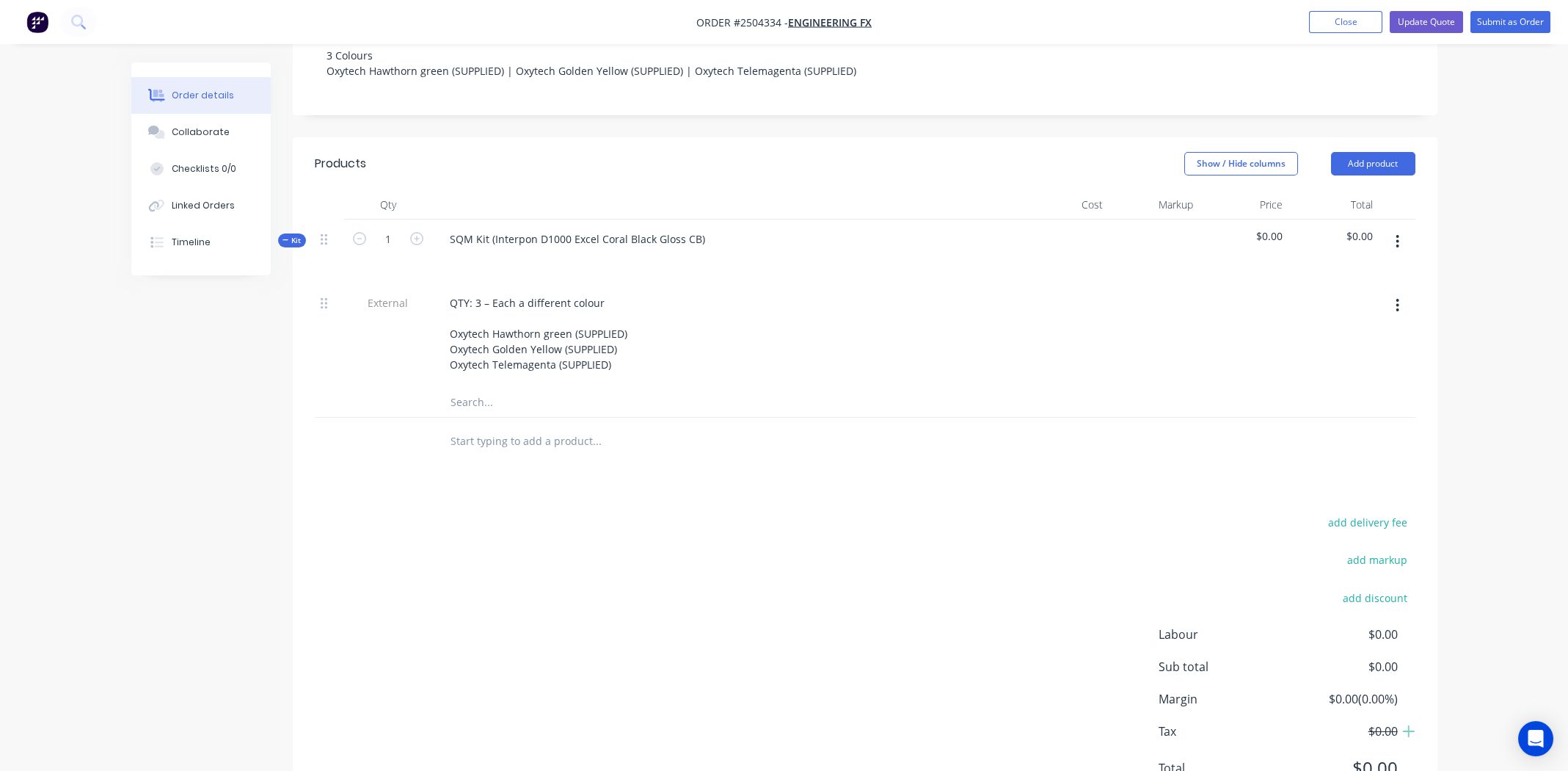
click at [1396, 234] on icon "button" at bounding box center [1398, 241] width 4 height 17
click at [1342, 270] on div "Add product to kit" at bounding box center [1346, 280] width 113 height 21
click at [1333, 357] on div "Basic product" at bounding box center [1346, 368] width 113 height 21
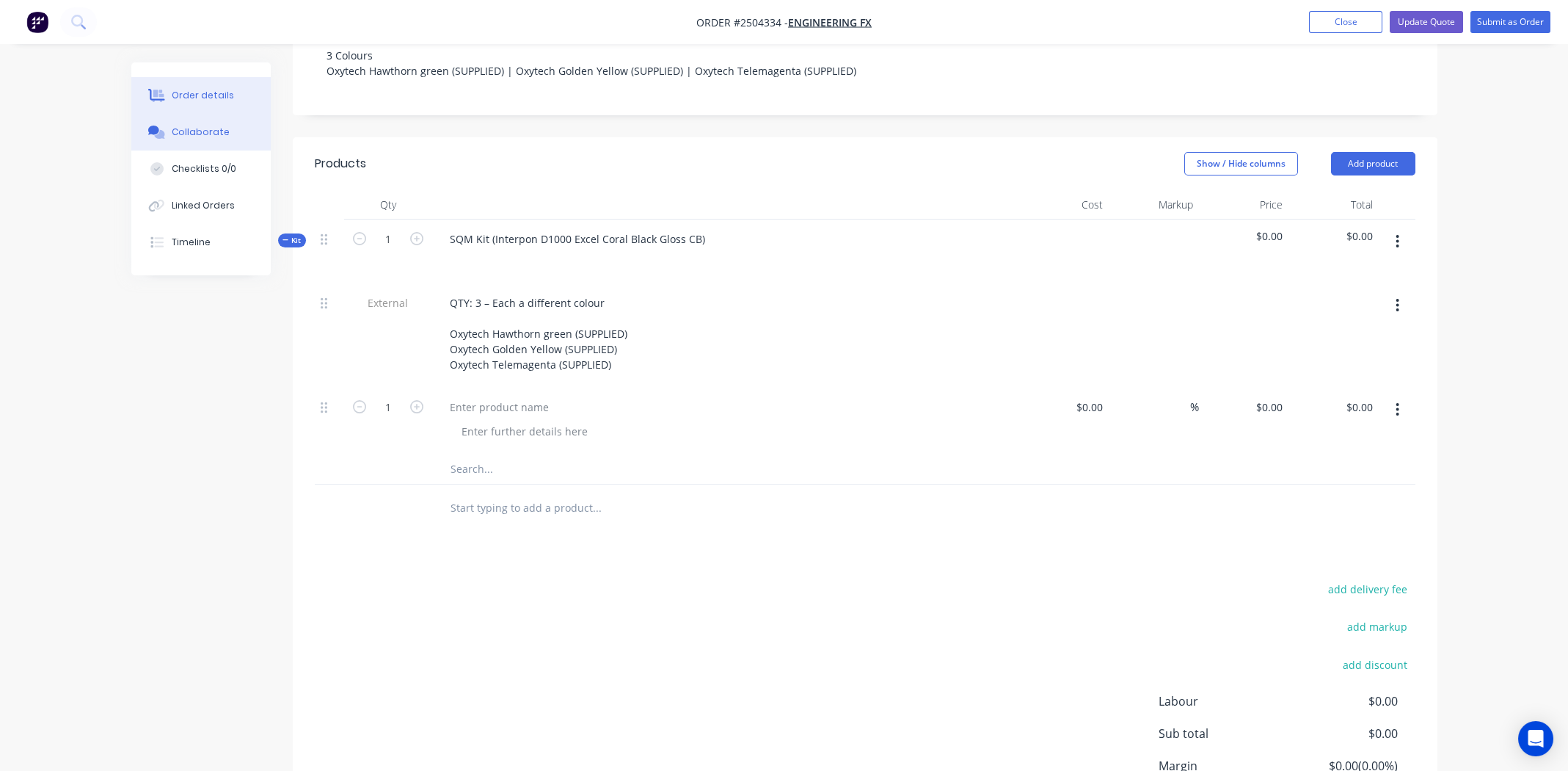
click at [185, 127] on div "Collaborate" at bounding box center [201, 132] width 58 height 14
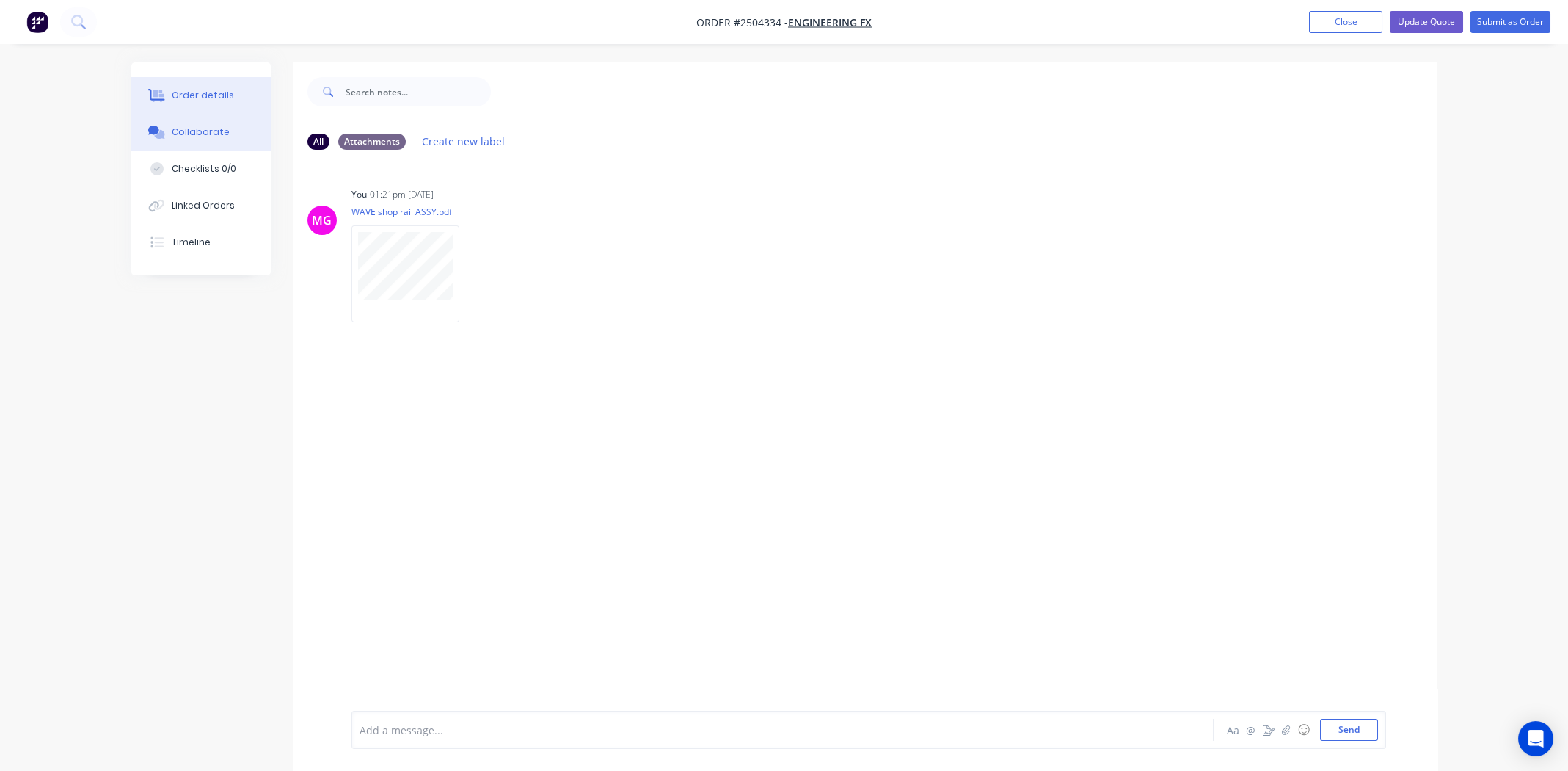
click at [186, 97] on div "Order details" at bounding box center [202, 95] width 62 height 14
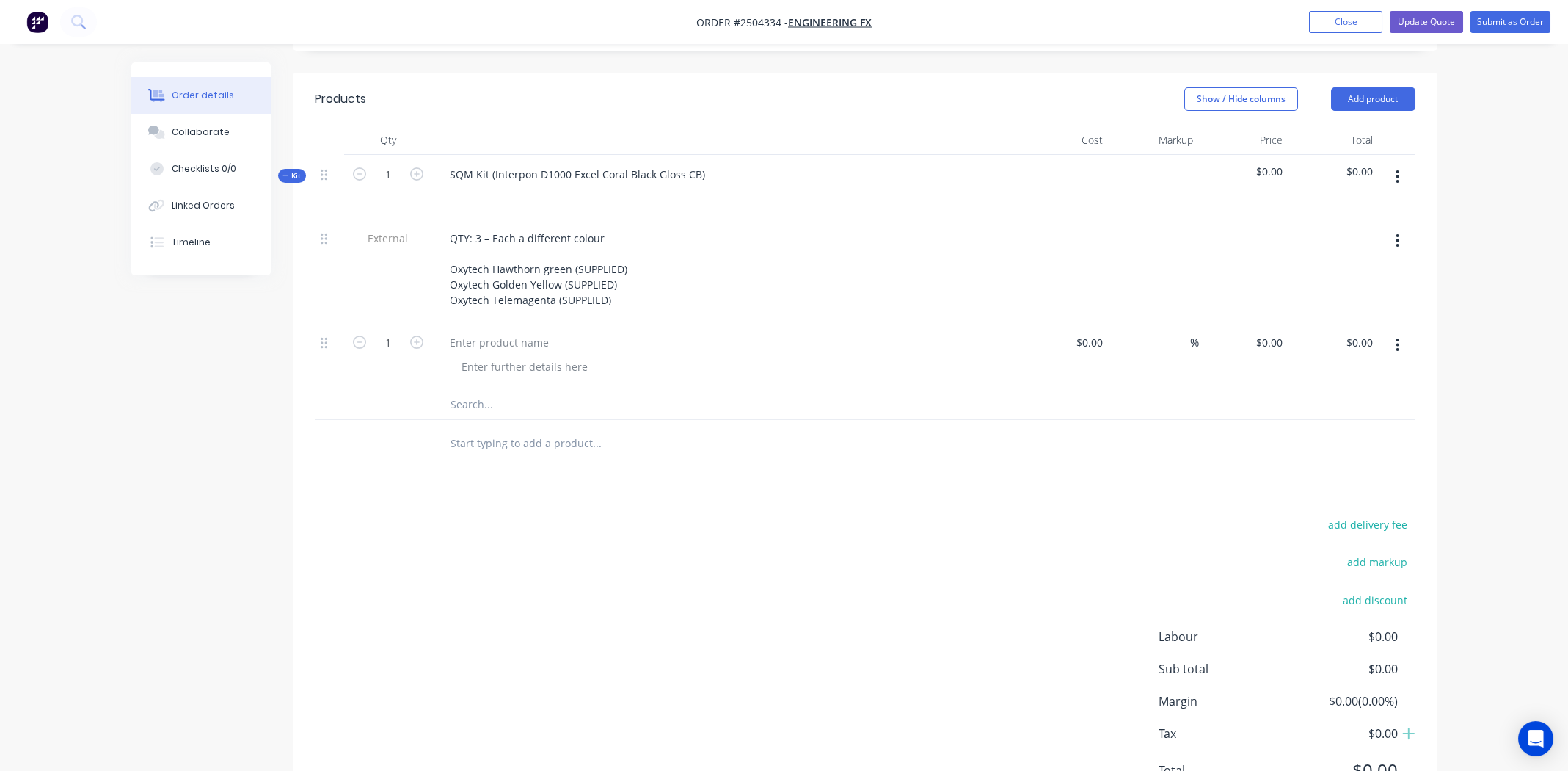
scroll to position [423, 0]
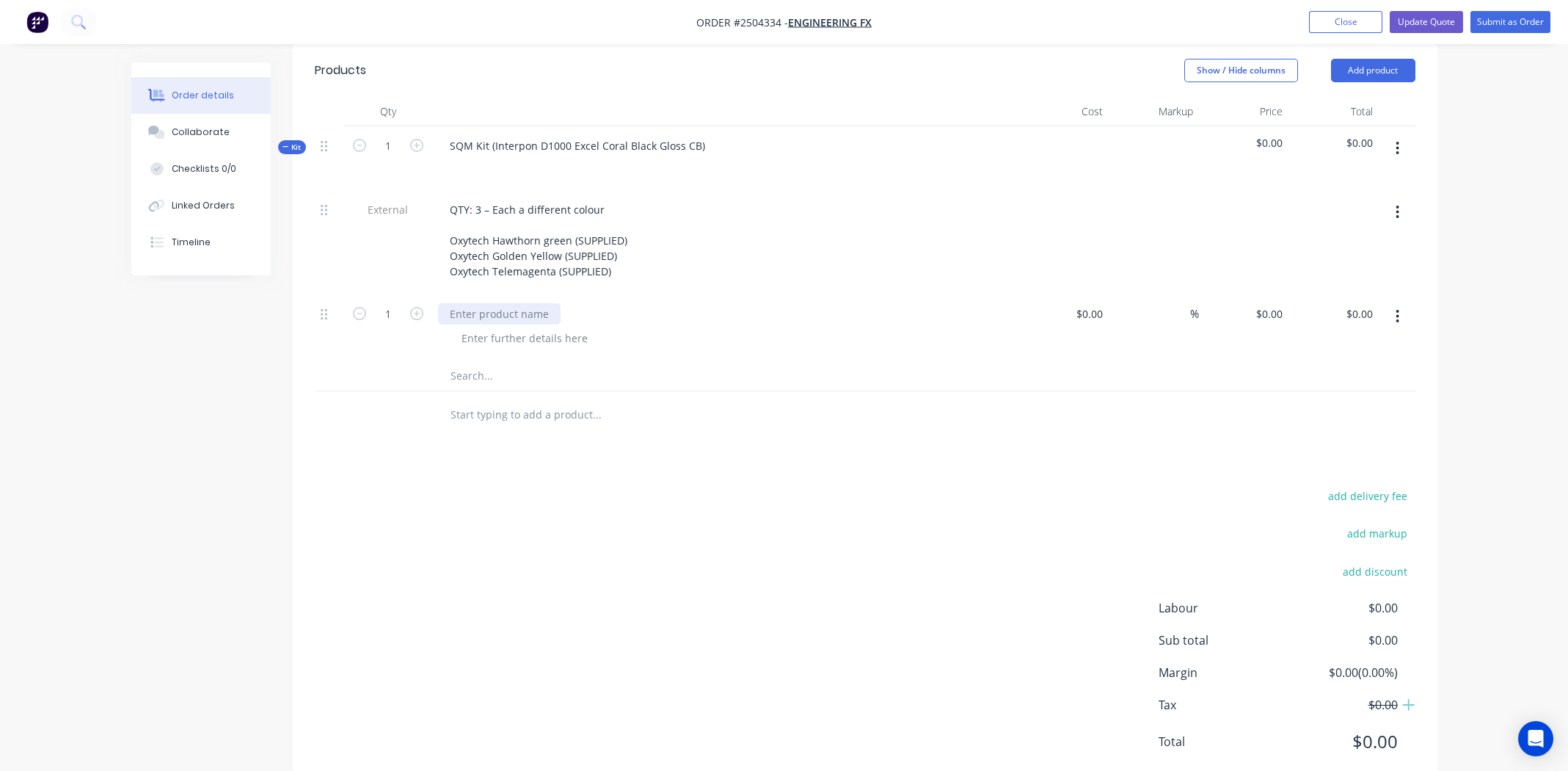
paste div
click at [533, 327] on div at bounding box center [525, 338] width 150 height 21
click at [1274, 303] on input "0" at bounding box center [1271, 313] width 34 height 21
type input "$177.00"
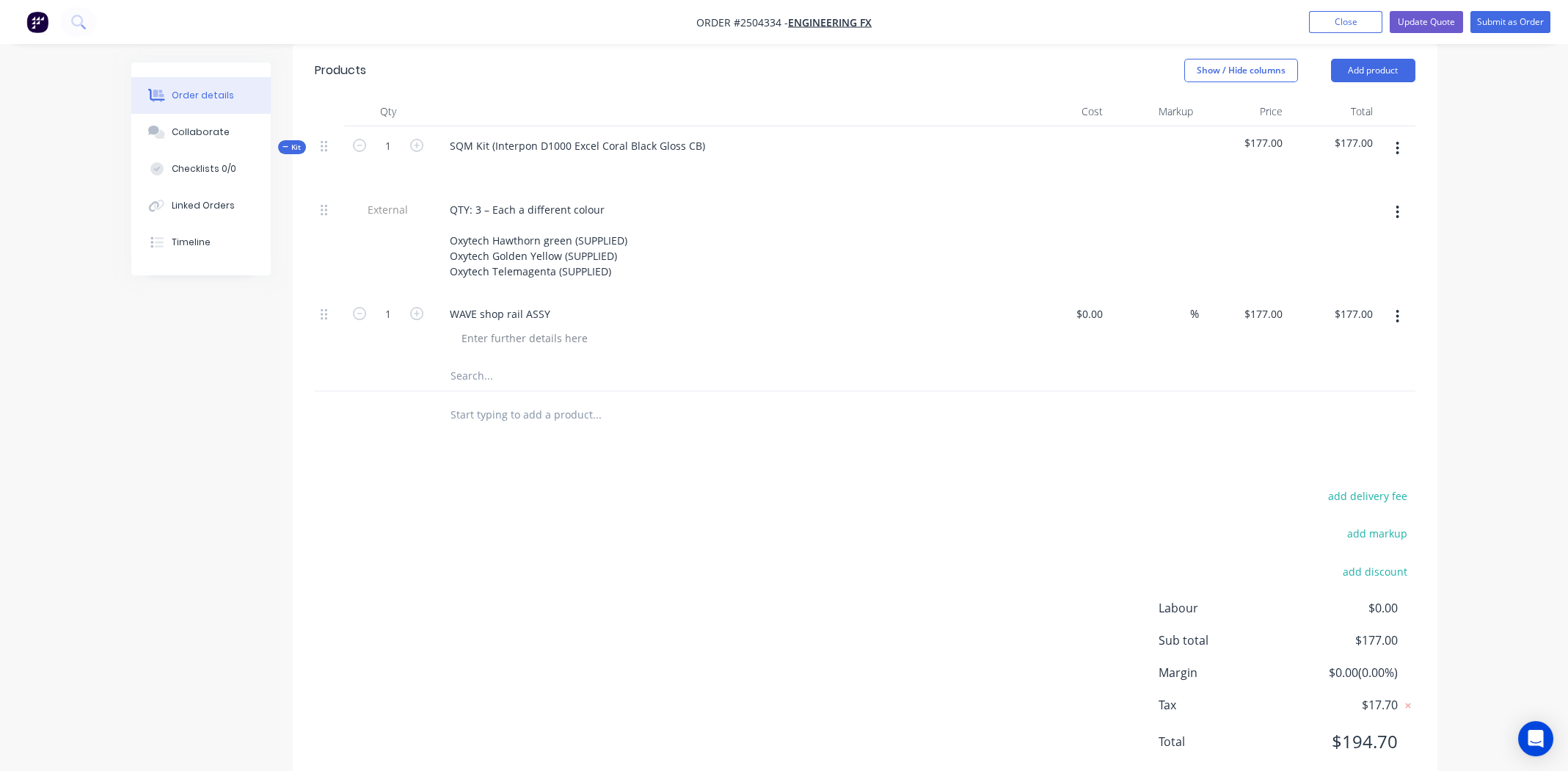
click at [1182, 361] on div at bounding box center [864, 376] width 1101 height 30
click at [1397, 310] on icon "button" at bounding box center [1398, 316] width 3 height 14
drag, startPoint x: 1345, startPoint y: 338, endPoint x: 1376, endPoint y: 318, distance: 36.9
click at [1344, 374] on div "Duplicate" at bounding box center [1346, 385] width 113 height 21
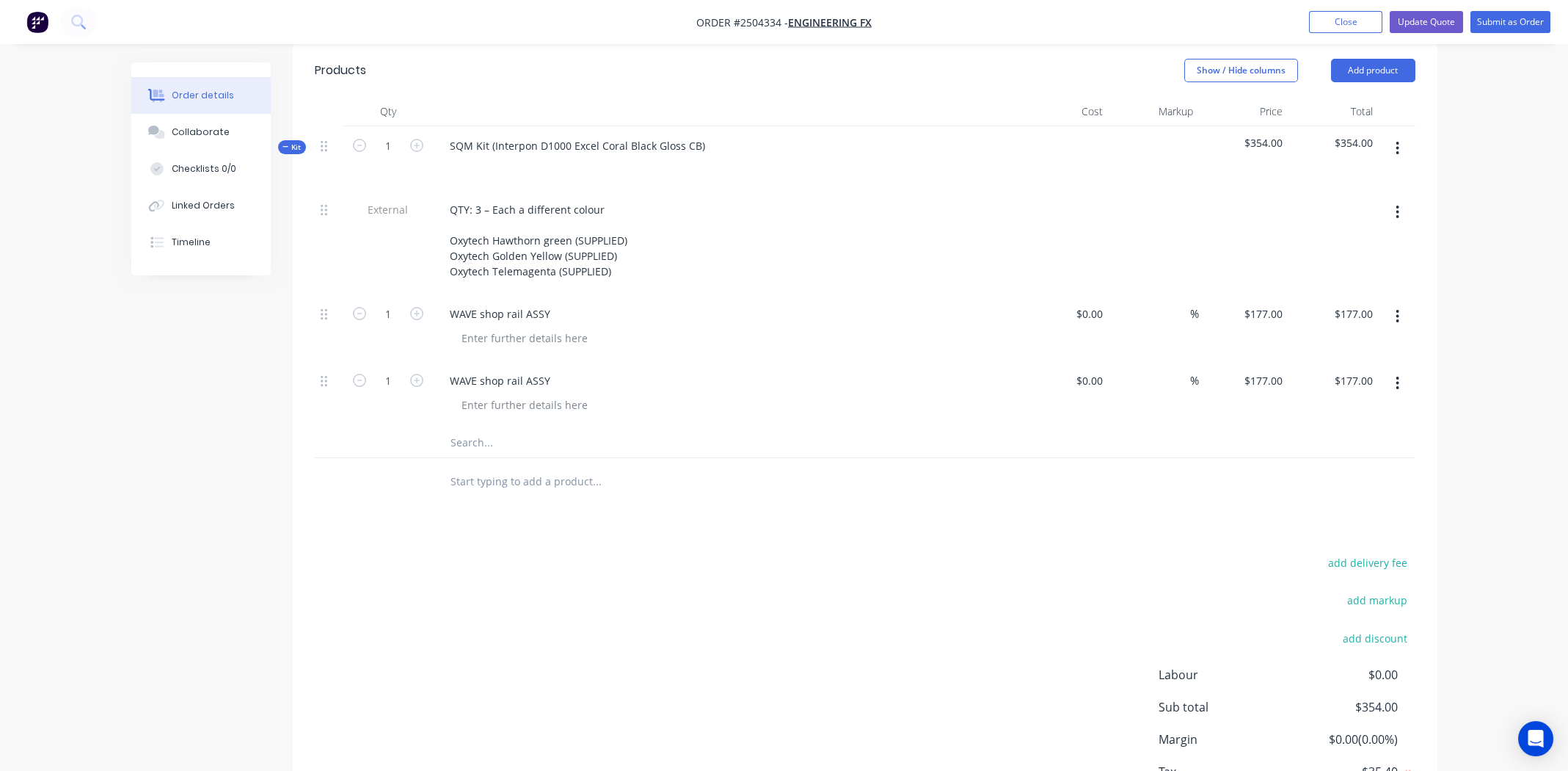
click at [1398, 310] on icon "button" at bounding box center [1398, 316] width 3 height 14
click at [1373, 374] on div "Duplicate" at bounding box center [1346, 385] width 113 height 21
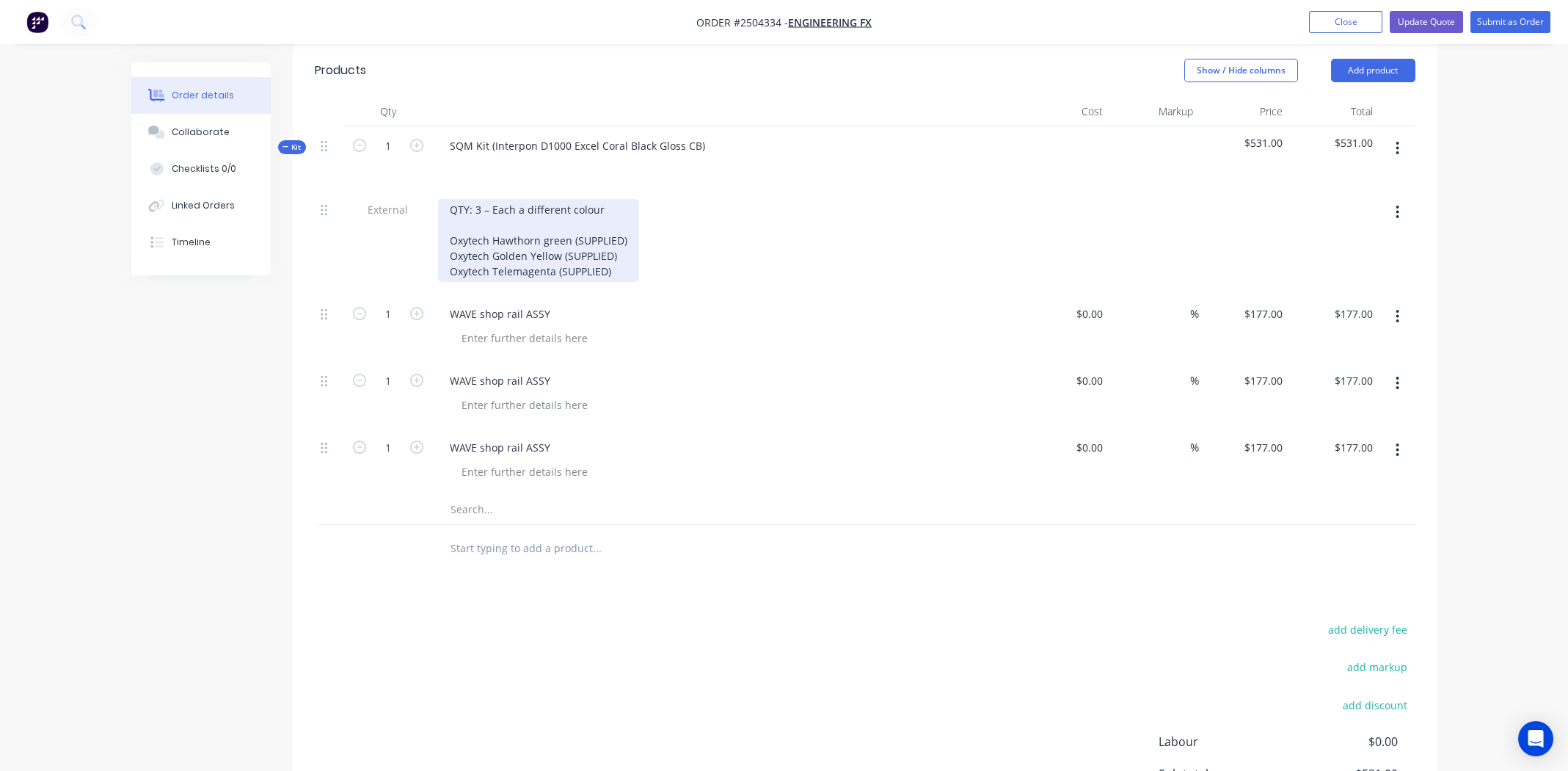
click at [510, 199] on div "QTY: 3 – Each a different colour Oxytech Hawthorn green (SUPPLIED) Oxytech Gold…" at bounding box center [538, 239] width 201 height 83
click at [511, 199] on div "QTY: 3 – Each a different colour Oxytech Hawthorn green (SUPPLIED) Oxytech Gold…" at bounding box center [538, 239] width 201 height 83
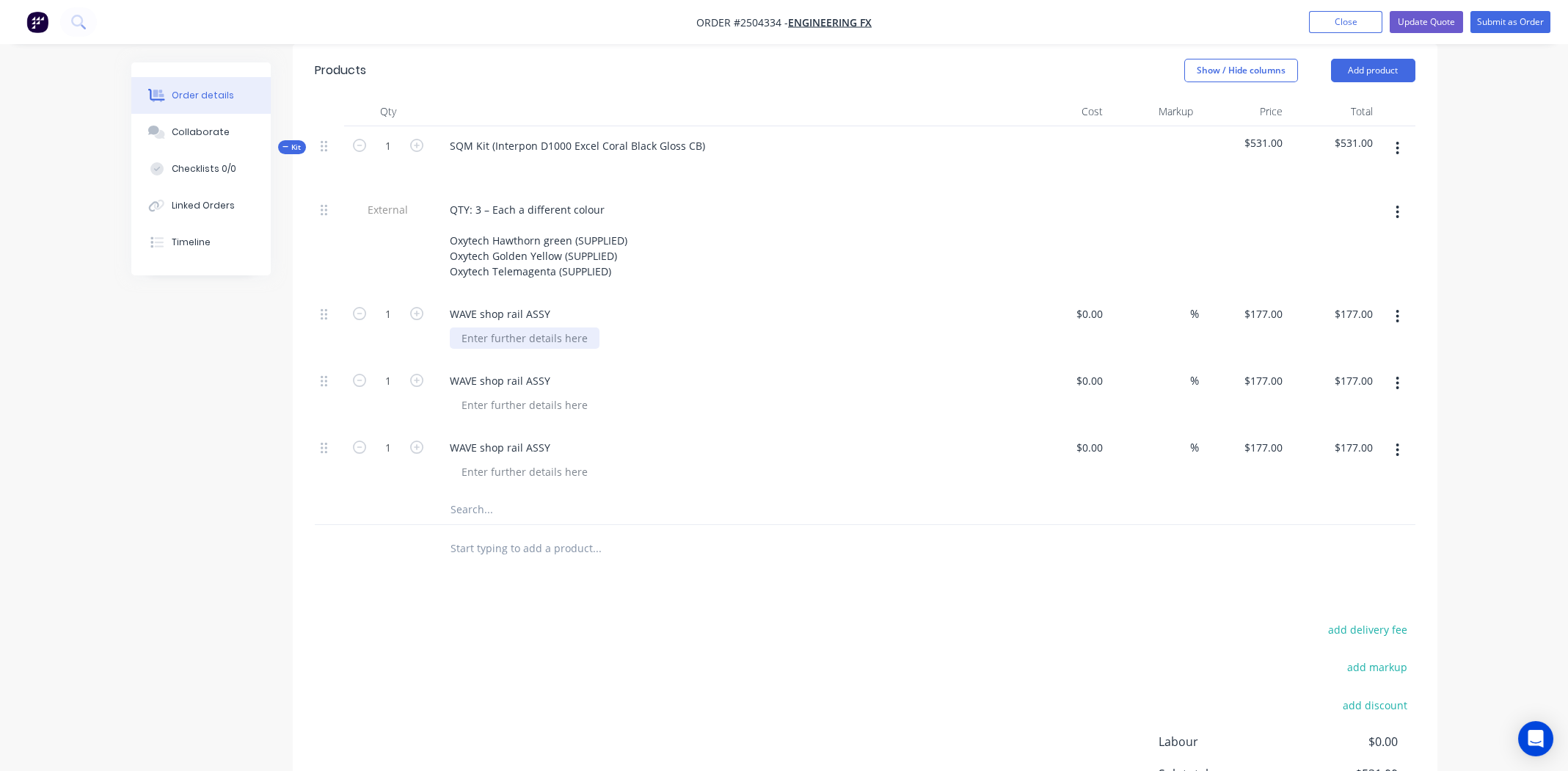
click at [521, 327] on div at bounding box center [525, 338] width 150 height 21
paste div
click at [525, 213] on div "QTY: 3 – Each a different colour Oxytech Hawthorn green (SUPPLIED) Oxytech Gold…" at bounding box center [538, 239] width 201 height 83
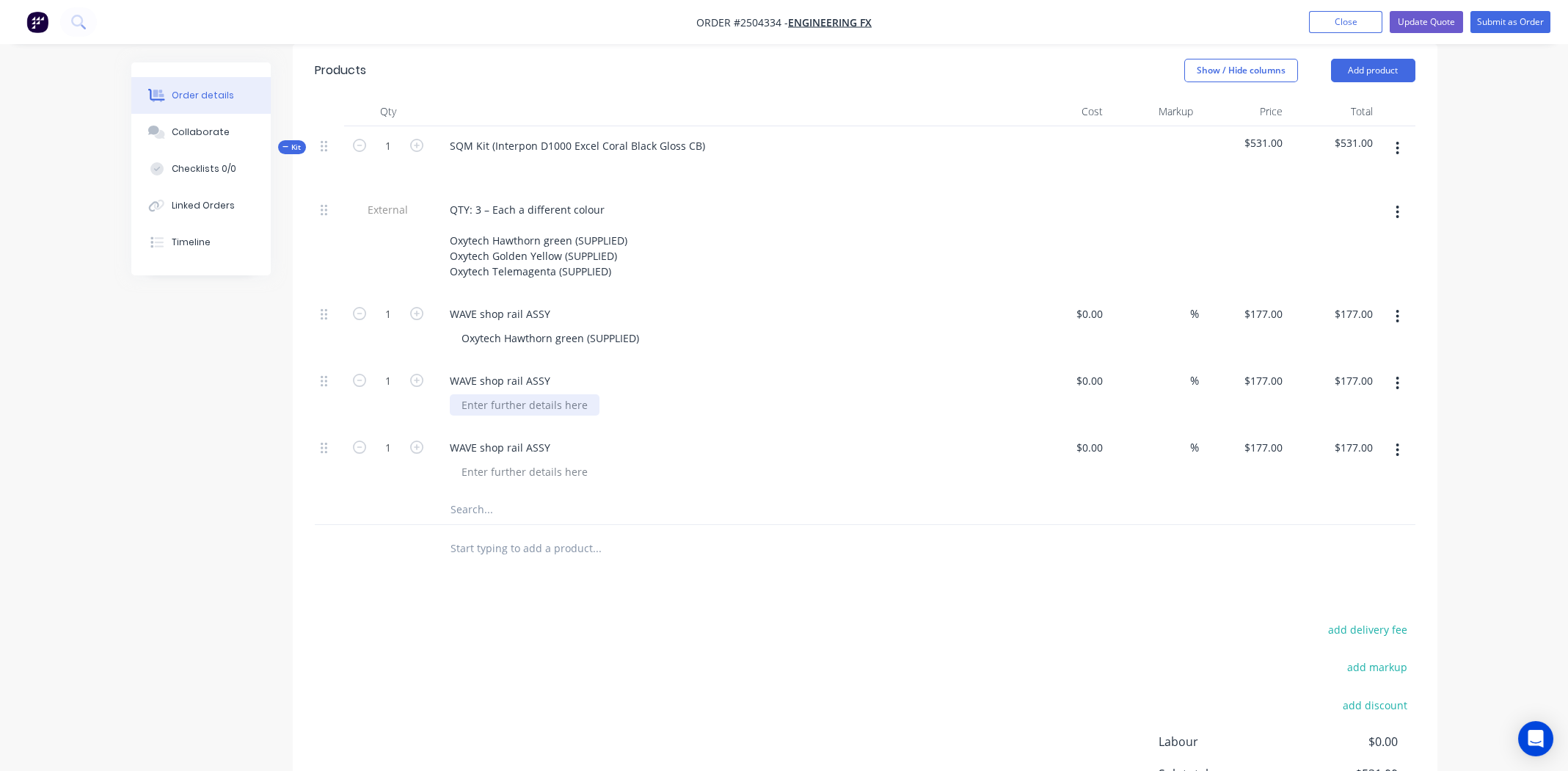
click at [533, 394] on div at bounding box center [525, 405] width 150 height 21
paste div
click at [547, 228] on div "QTY: 3 – Each a different colour Oxytech Hawthorn green (SUPPLIED) Oxytech Gold…" at bounding box center [538, 239] width 201 height 83
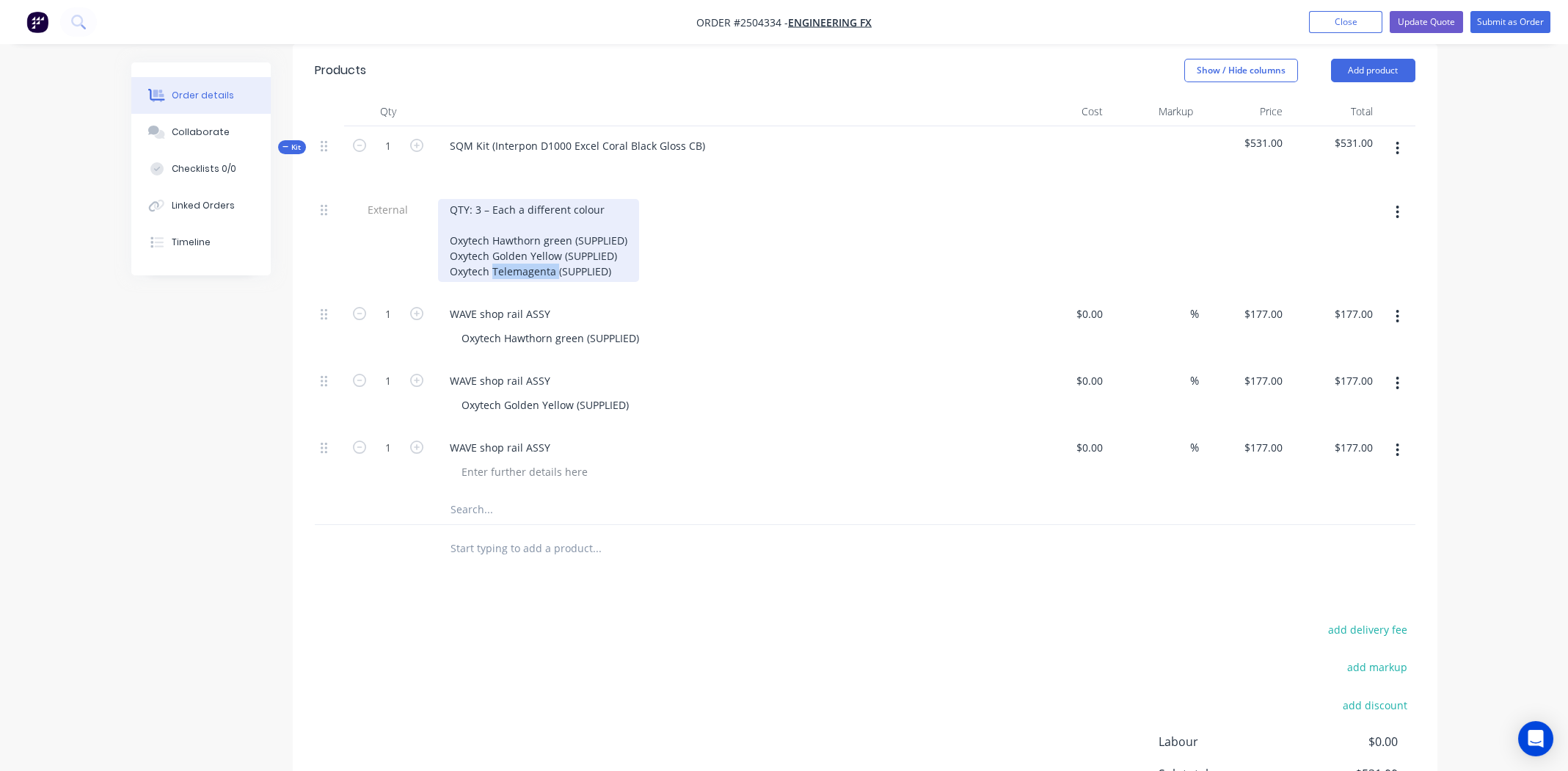
click at [547, 228] on div "QTY: 3 – Each a different colour Oxytech Hawthorn green (SUPPLIED) Oxytech Gold…" at bounding box center [538, 239] width 201 height 83
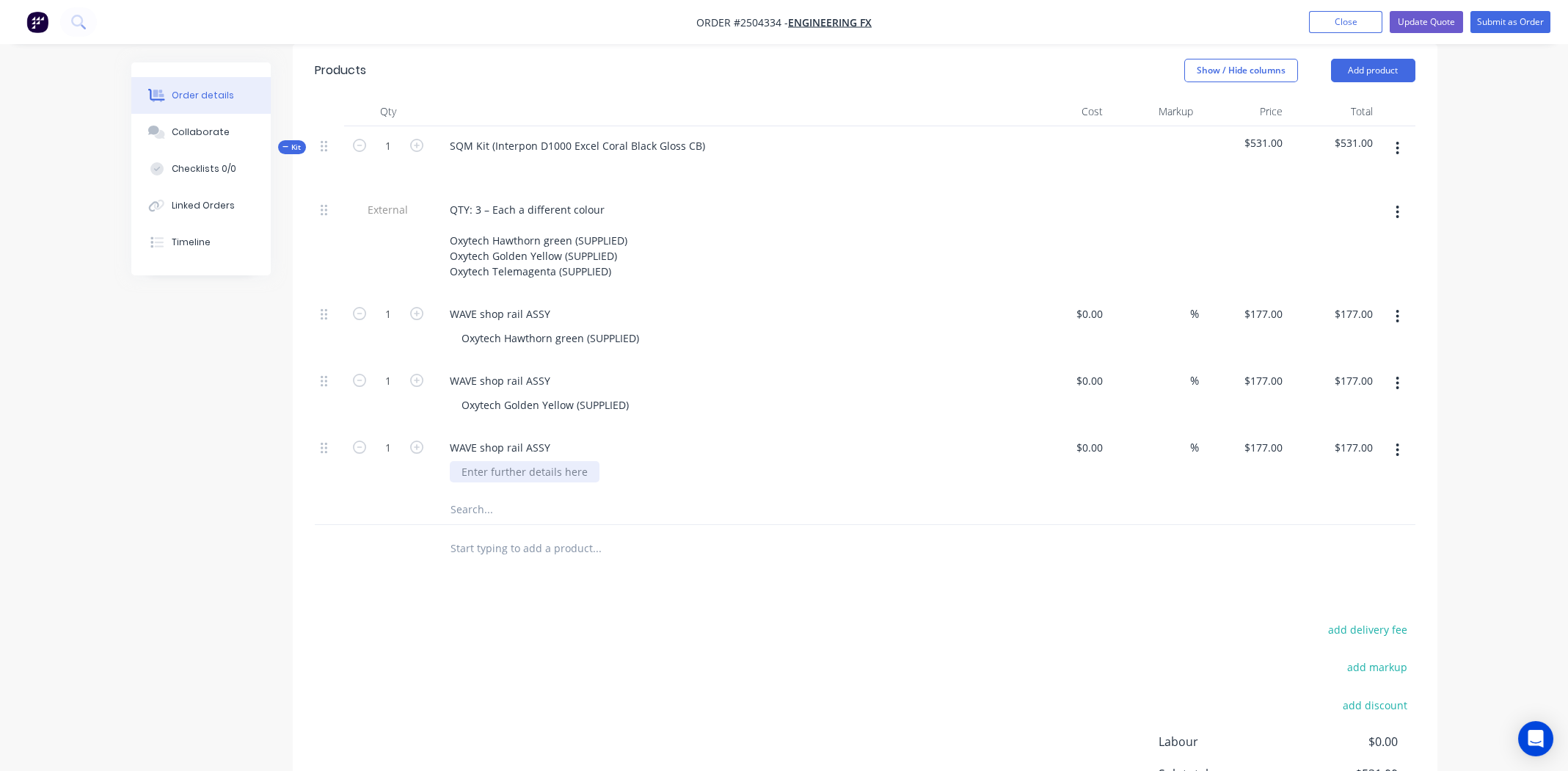
click at [529, 460] on div at bounding box center [525, 471] width 150 height 21
paste div
click at [777, 460] on div "Oxytech Telemagenta (SUPPLIED)" at bounding box center [731, 471] width 564 height 21
click at [834, 533] on div at bounding box center [658, 548] width 440 height 29
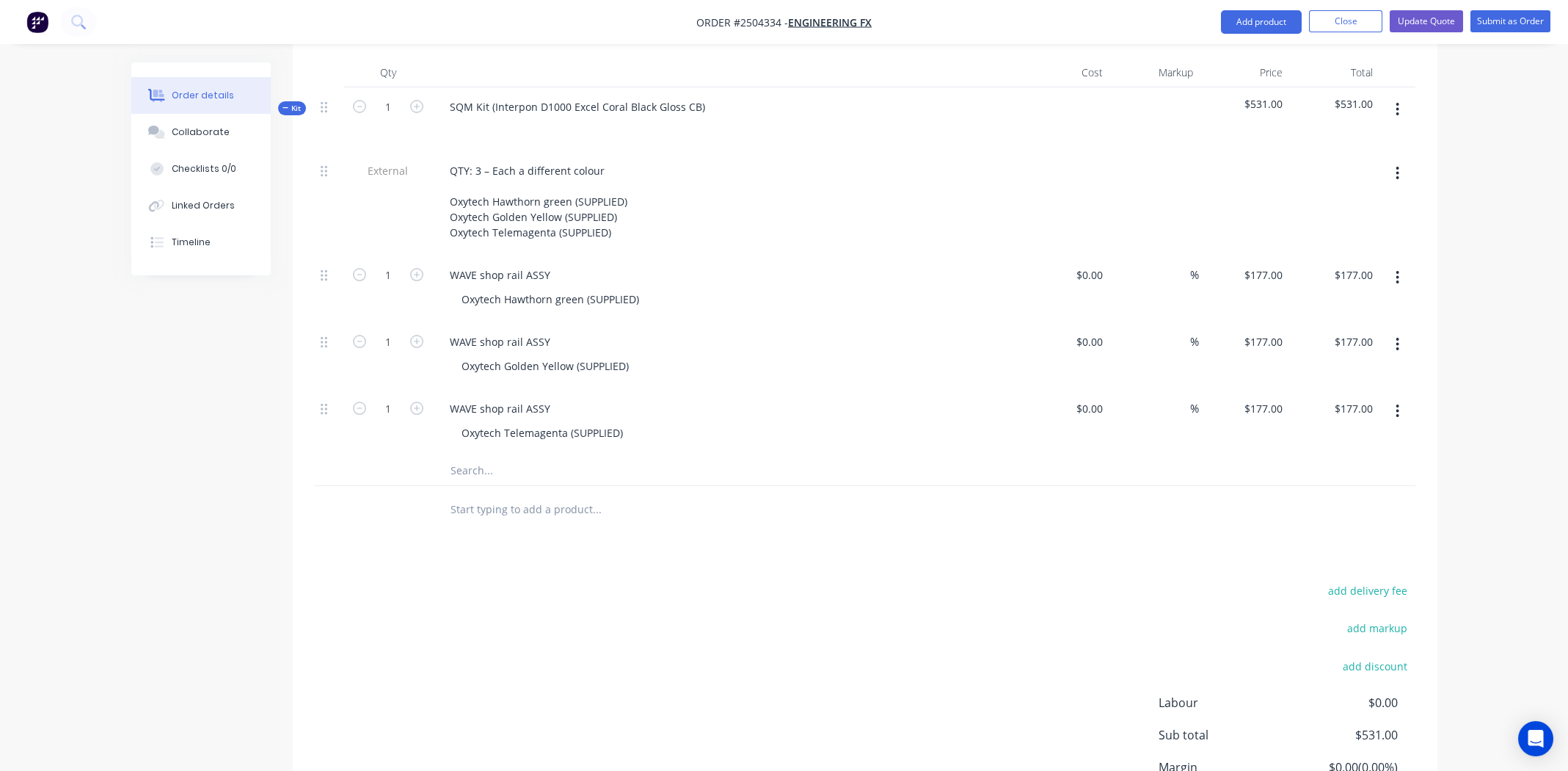
scroll to position [336, 0]
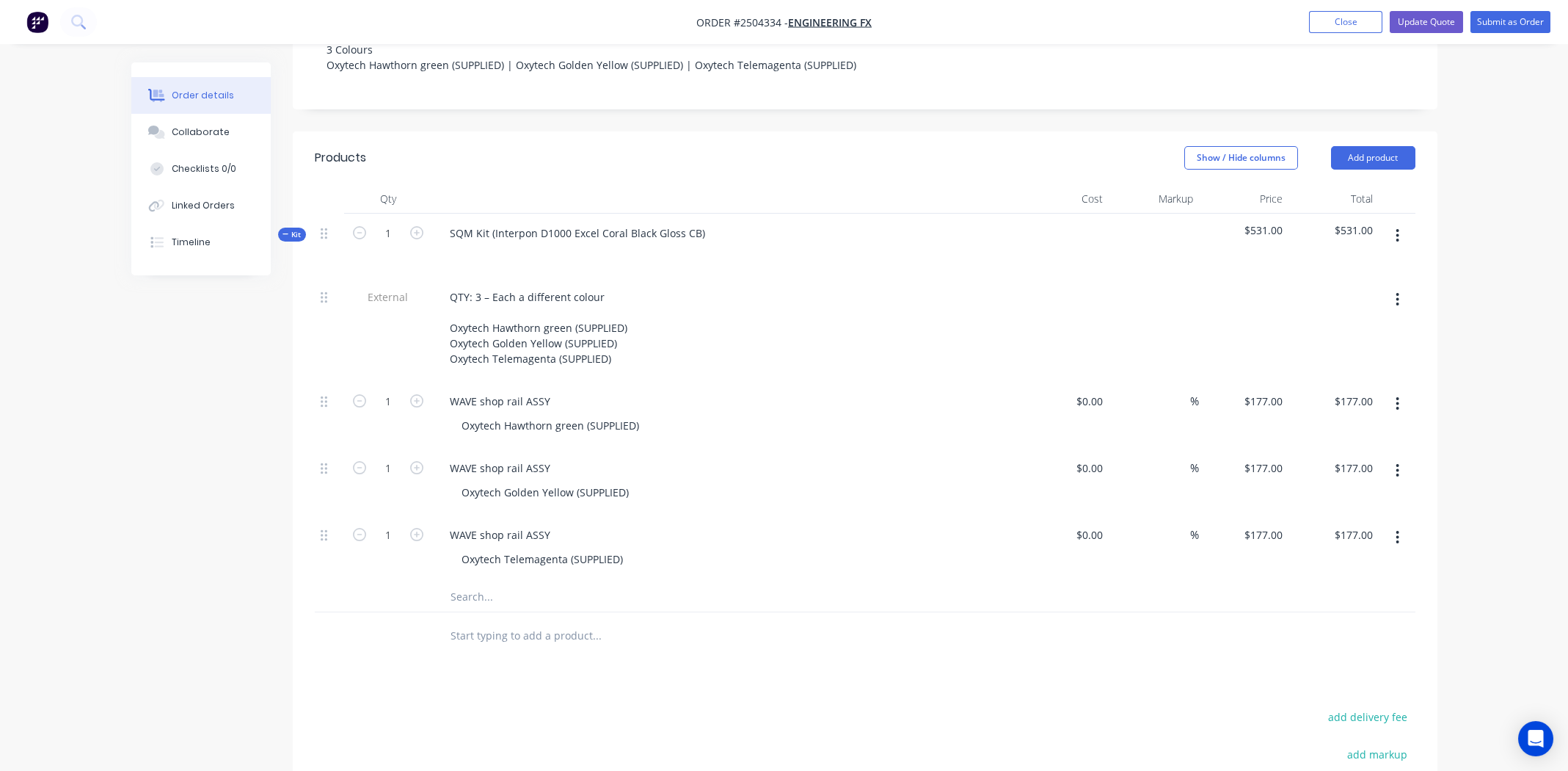
click at [854, 621] on div "Products Show / Hide columns Add product Qty Cost Markup Price Total Kit 1 SQM …" at bounding box center [865, 571] width 1145 height 881
click at [1429, 19] on button "Update Quote" at bounding box center [1426, 21] width 73 height 22
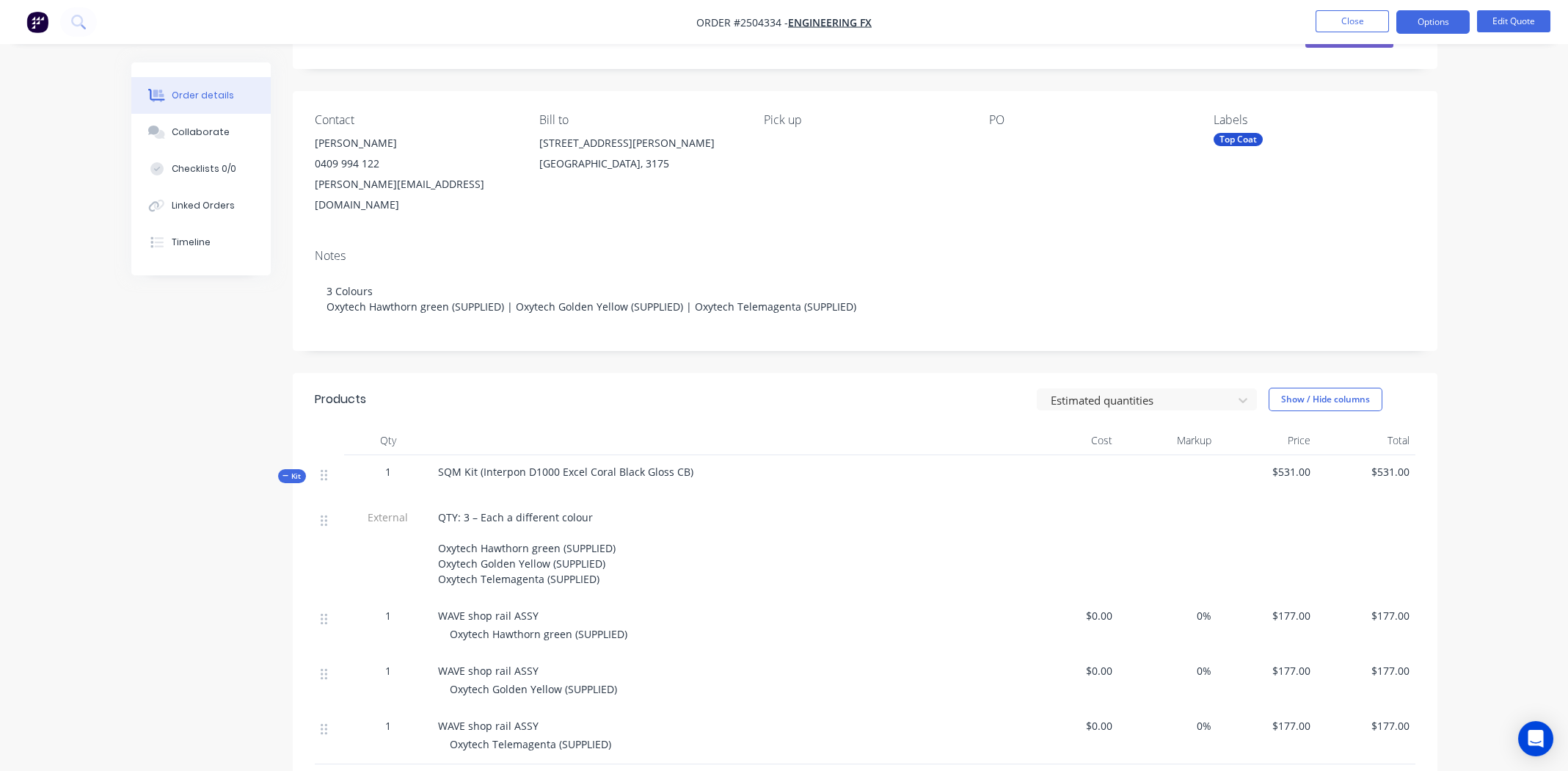
scroll to position [0, 0]
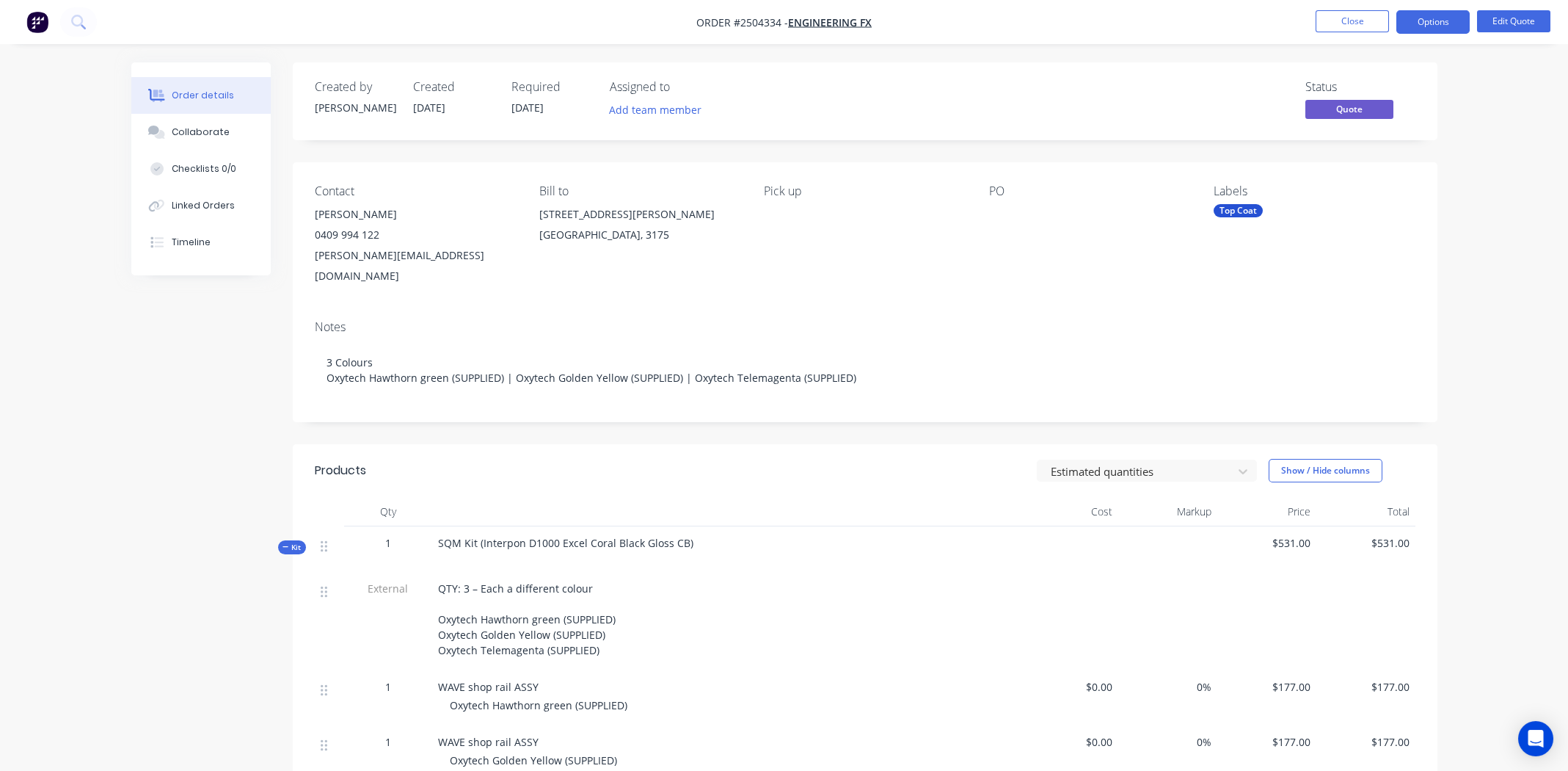
click at [757, 19] on span "Order #2504334 -" at bounding box center [742, 22] width 91 height 14
click at [1365, 20] on button "Close" at bounding box center [1352, 21] width 73 height 22
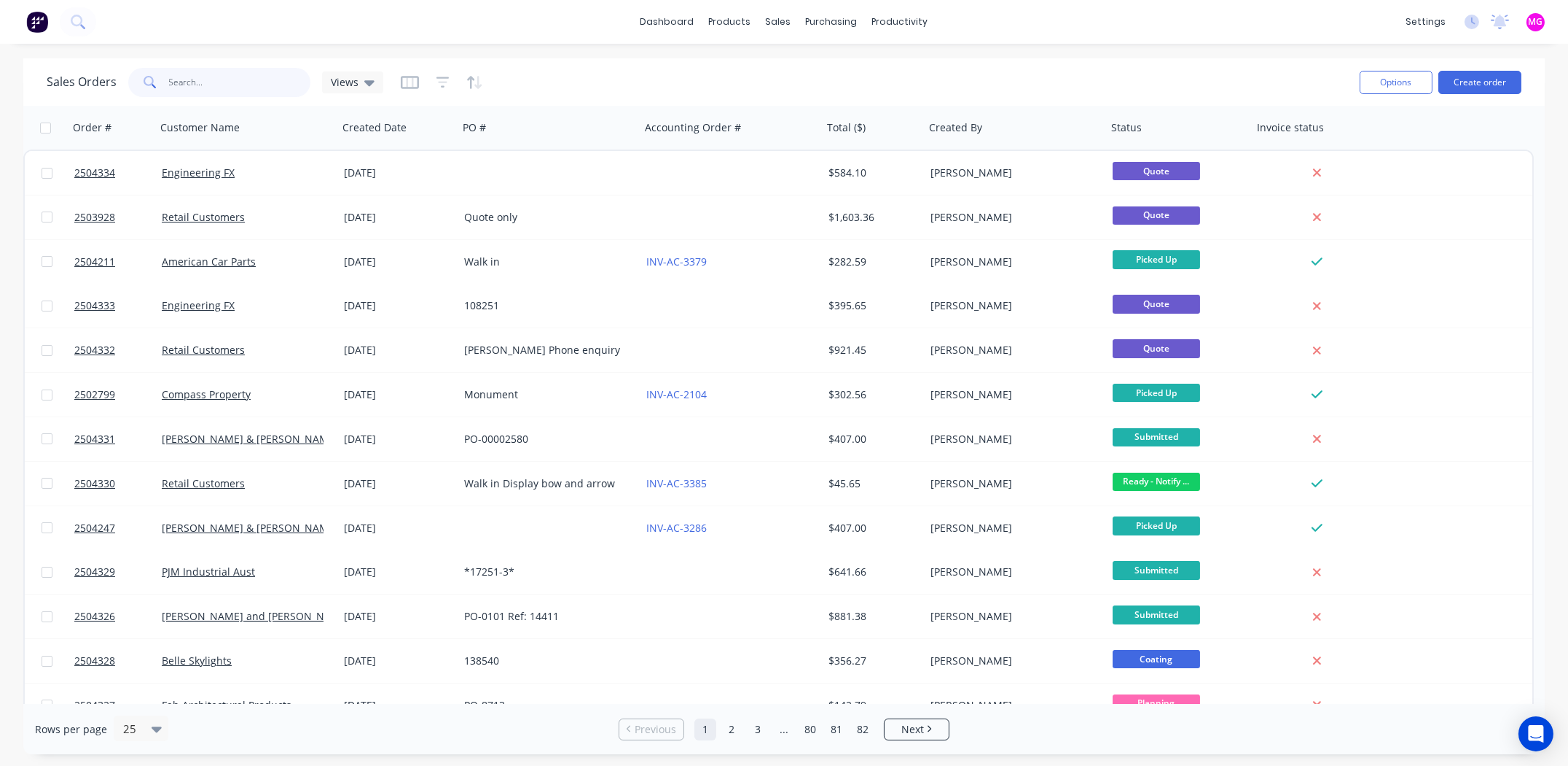
click at [205, 76] on input "text" at bounding box center [240, 82] width 142 height 29
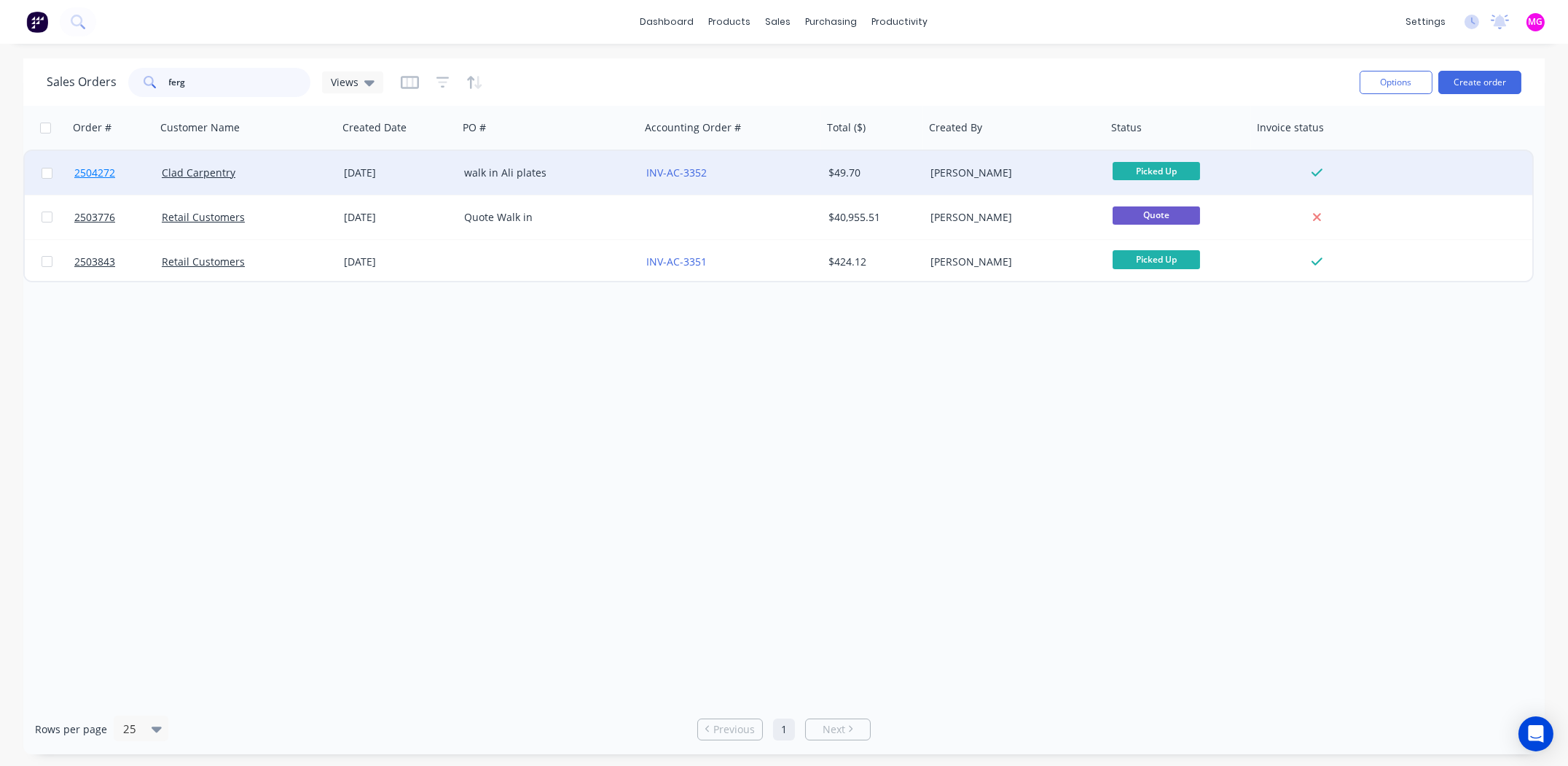
type input "ferg"
click at [115, 168] on link "2504272" at bounding box center [118, 172] width 87 height 44
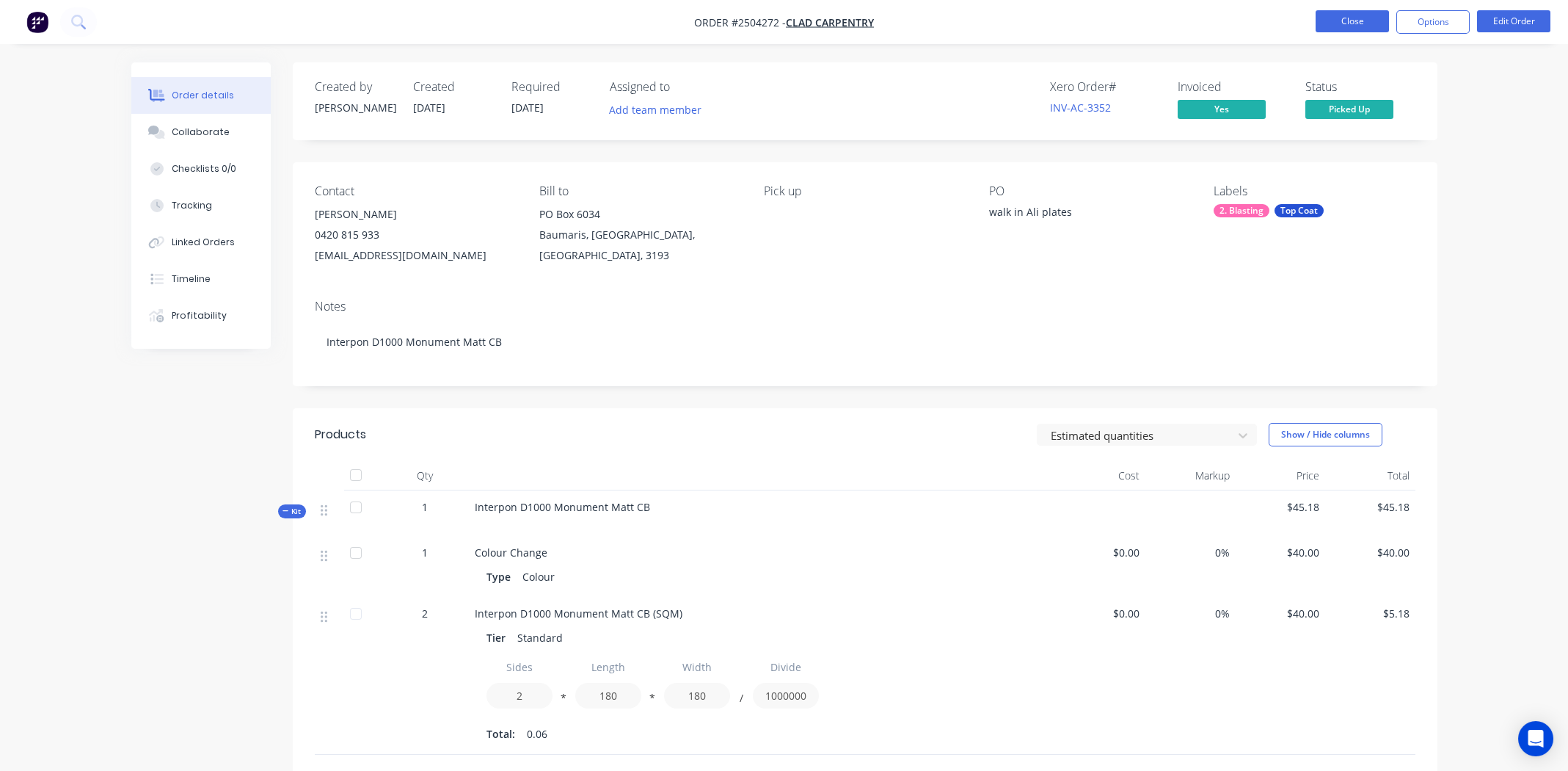
click at [1349, 14] on button "Close" at bounding box center [1352, 21] width 73 height 22
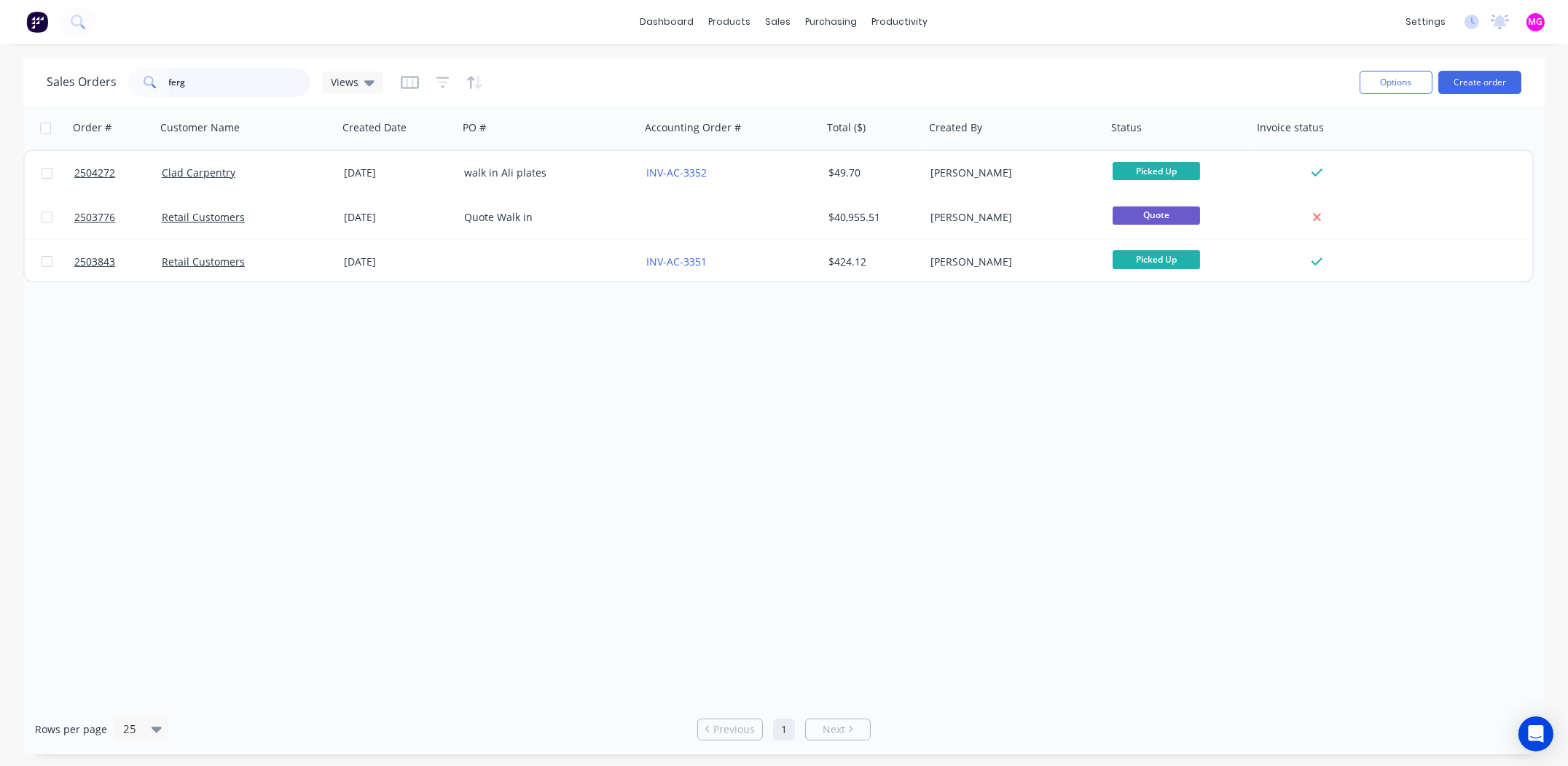
click at [227, 76] on input "ferg" at bounding box center [240, 82] width 142 height 29
click at [226, 76] on input "ferg" at bounding box center [240, 82] width 142 height 29
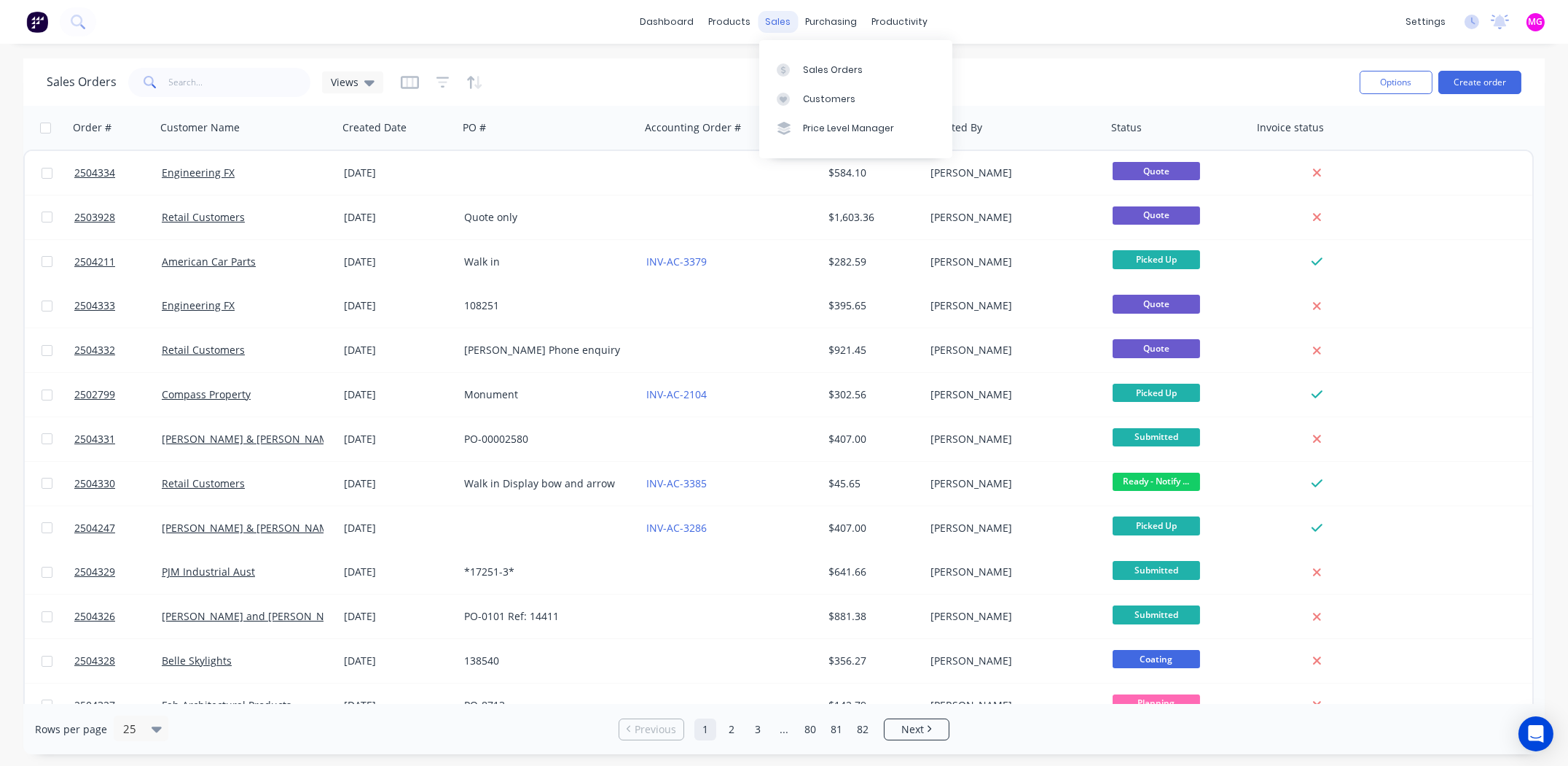
click at [771, 20] on div "sales" at bounding box center [778, 21] width 40 height 22
click at [823, 75] on div "Sales Orders" at bounding box center [833, 71] width 60 height 14
click at [437, 41] on div "dashboard products sales purchasing productivity dashboard products Product Cat…" at bounding box center [784, 21] width 1568 height 44
click at [198, 78] on input "text" at bounding box center [240, 82] width 142 height 29
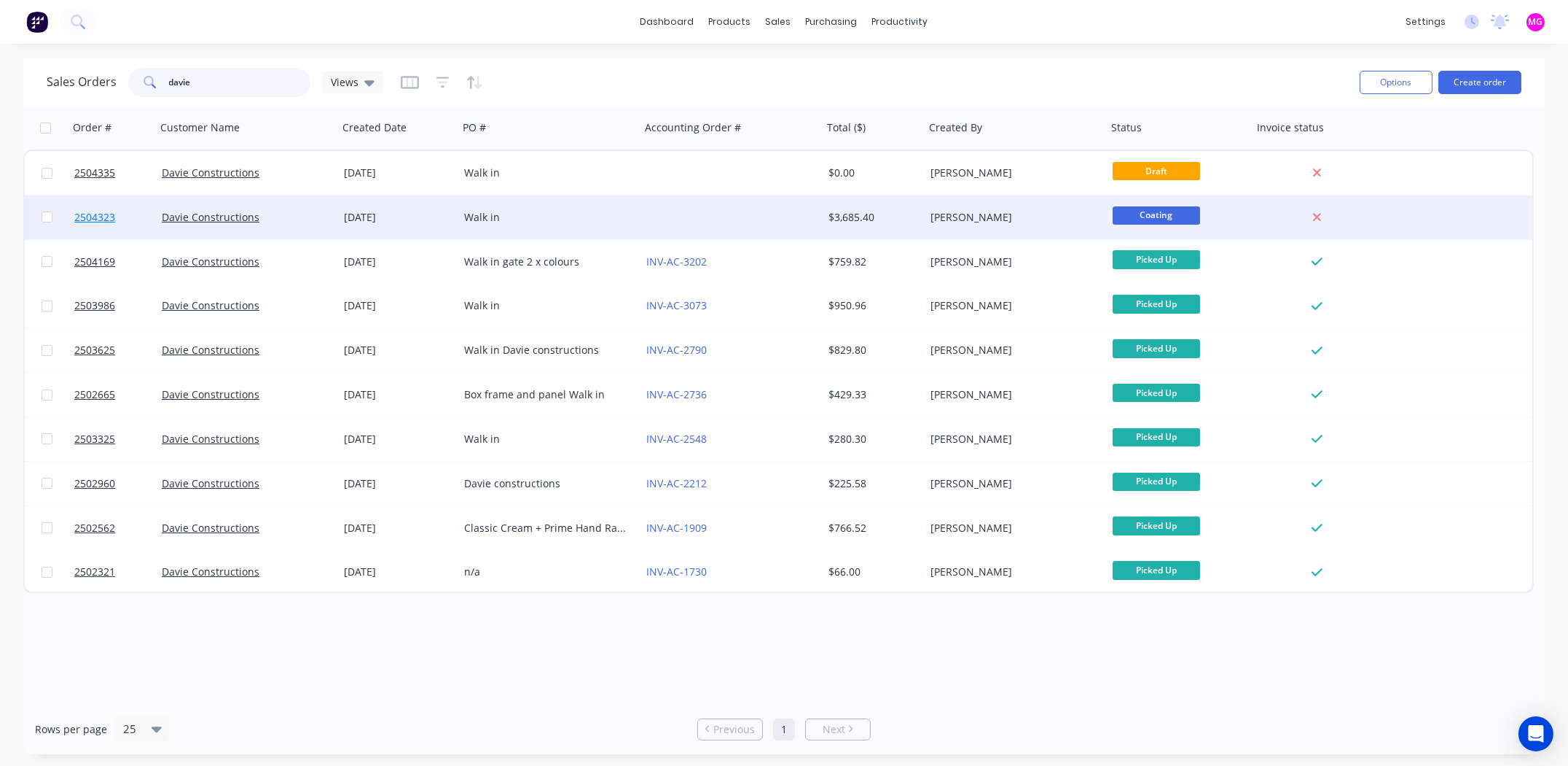
type input "davie"
click at [94, 215] on span "2504323" at bounding box center [95, 217] width 41 height 15
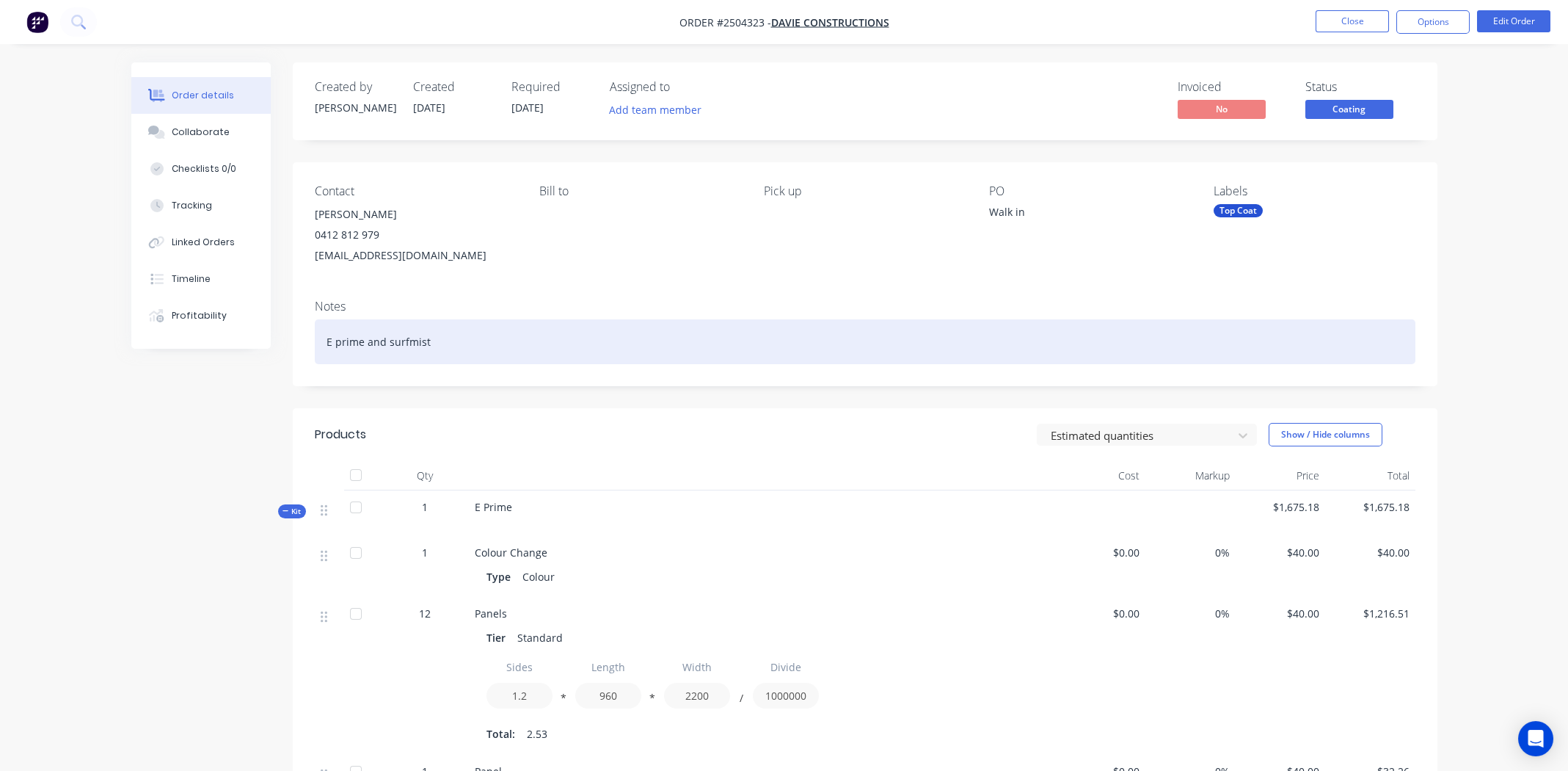
click at [490, 336] on div "E prime and surfmist" at bounding box center [864, 342] width 1101 height 45
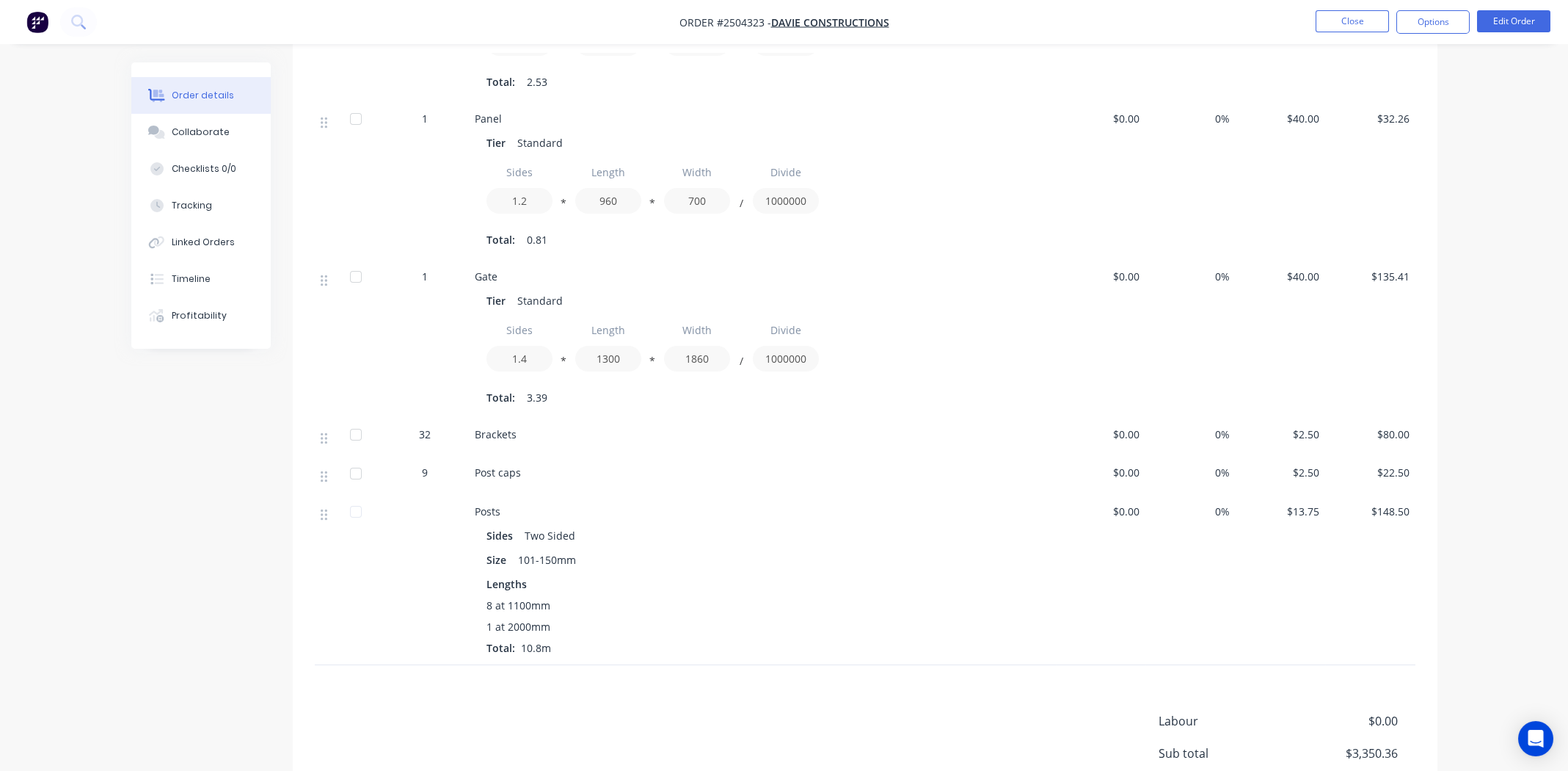
scroll to position [1634, 0]
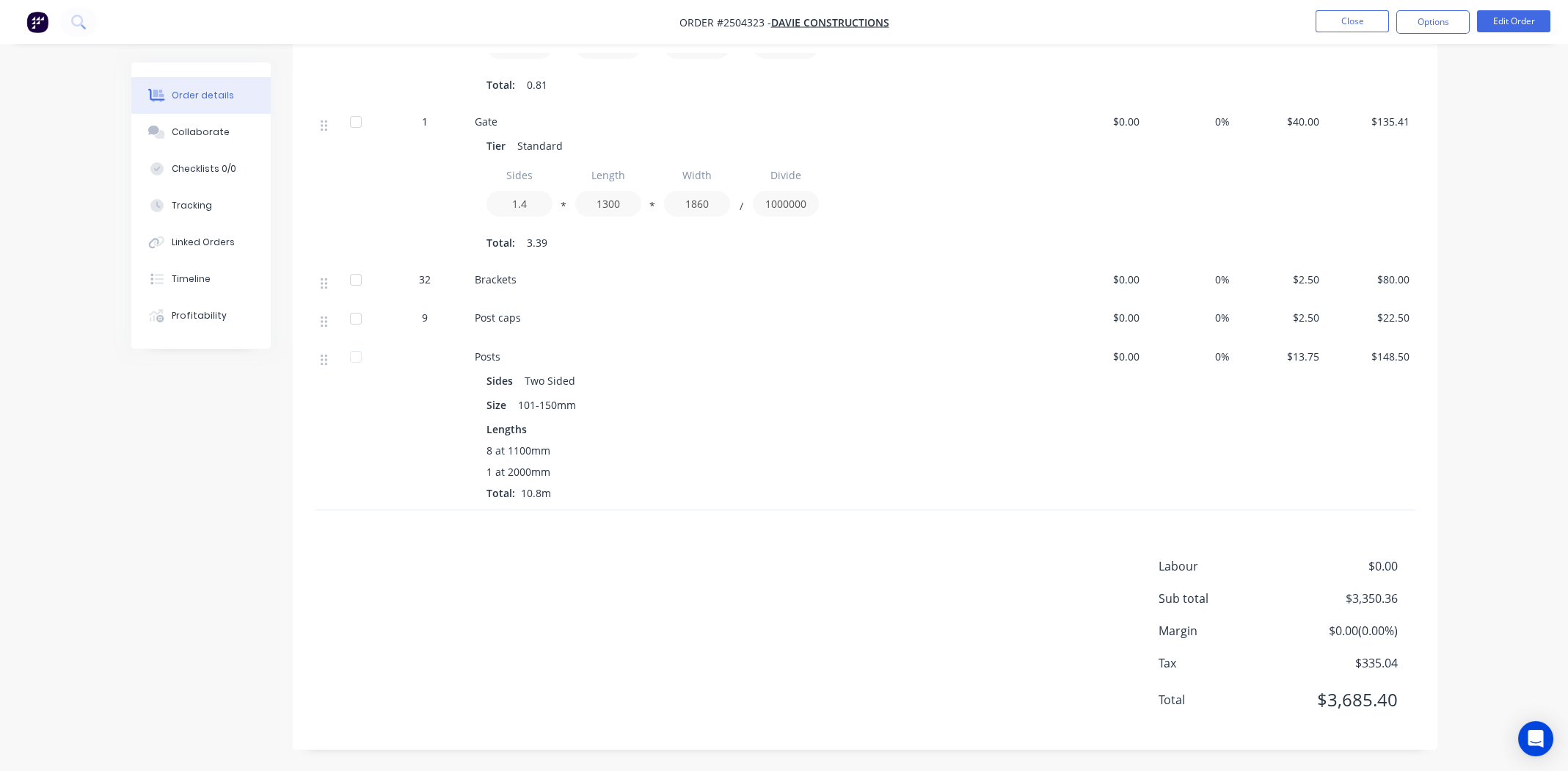
click at [509, 596] on div "Labour $0.00 Sub total $3,350.36 Margin $0.00 ( 0.00 %) Tax $335.04 Total $3,68…" at bounding box center [864, 642] width 1101 height 170
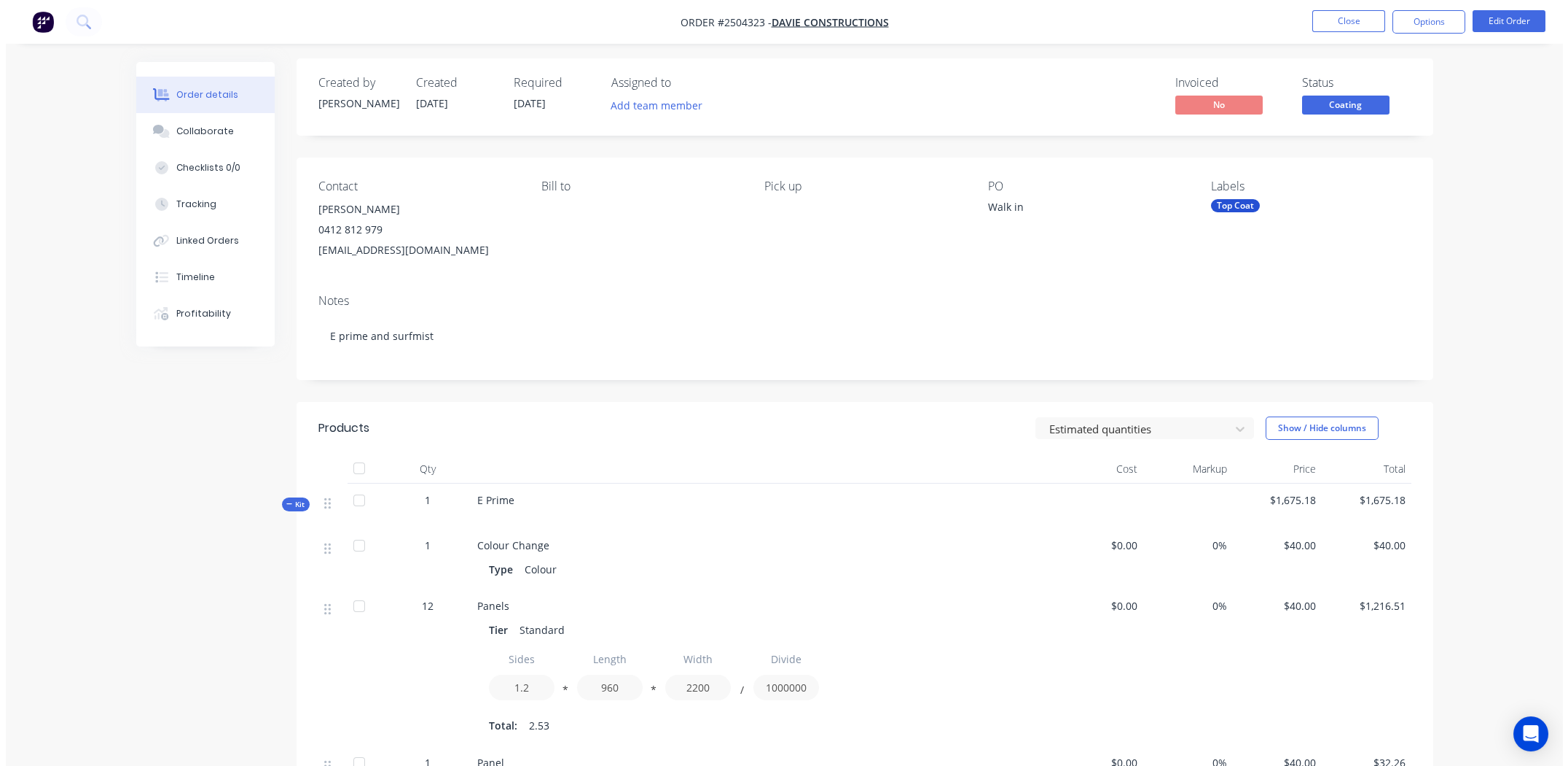
scroll to position [0, 0]
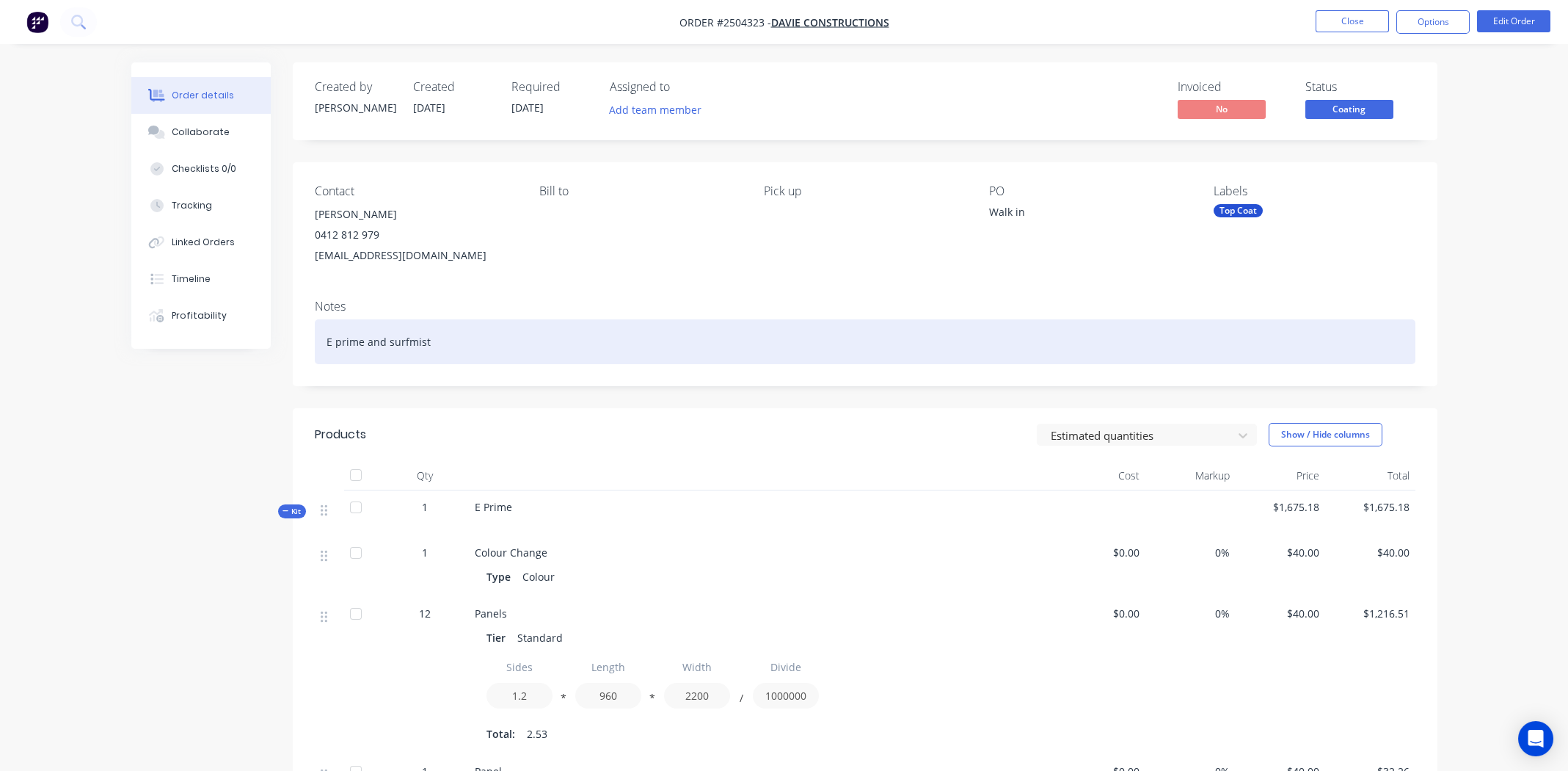
click at [600, 344] on div "E prime and surfmist" at bounding box center [864, 342] width 1101 height 45
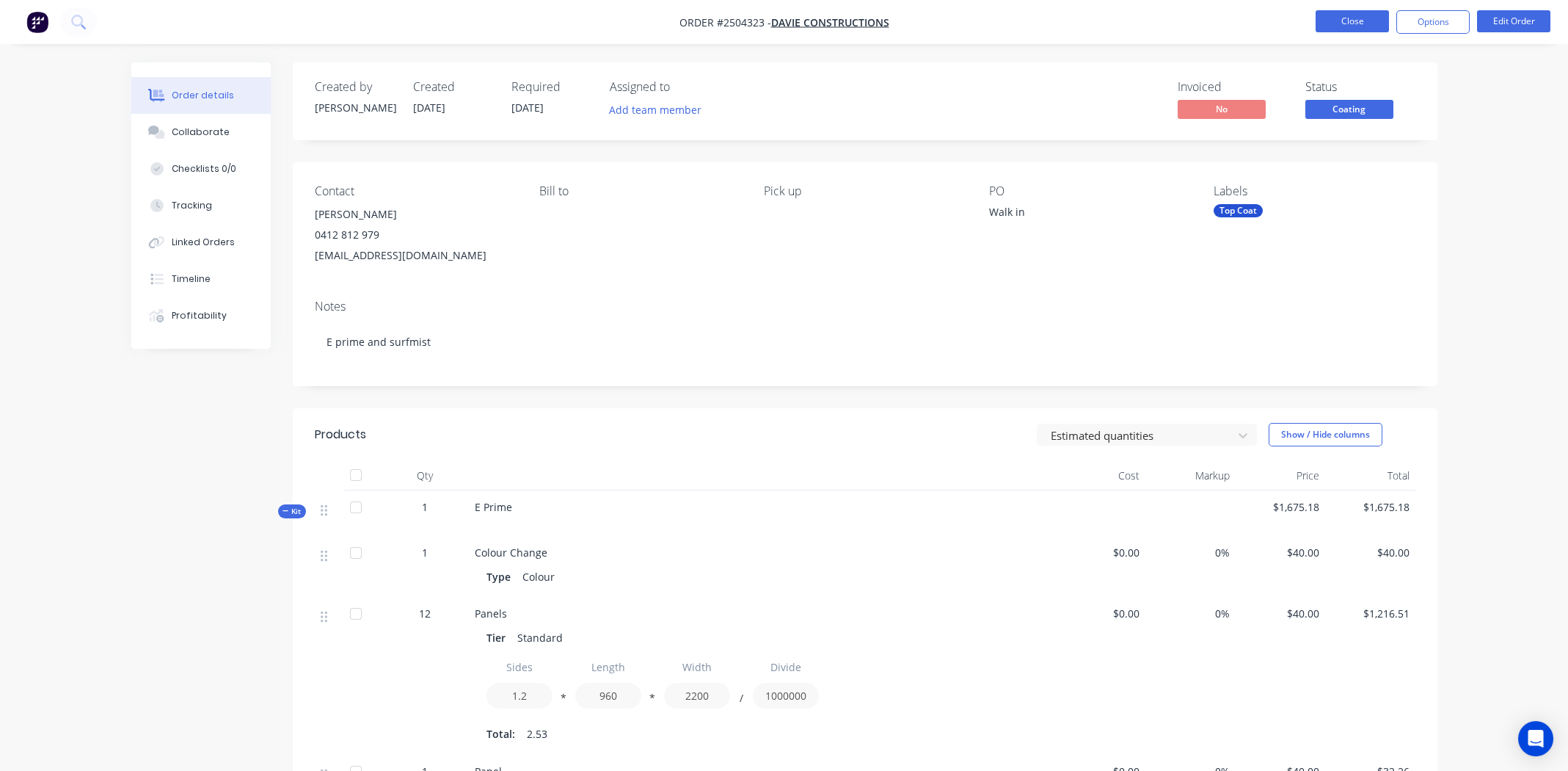
click at [1331, 22] on button "Close" at bounding box center [1352, 21] width 73 height 22
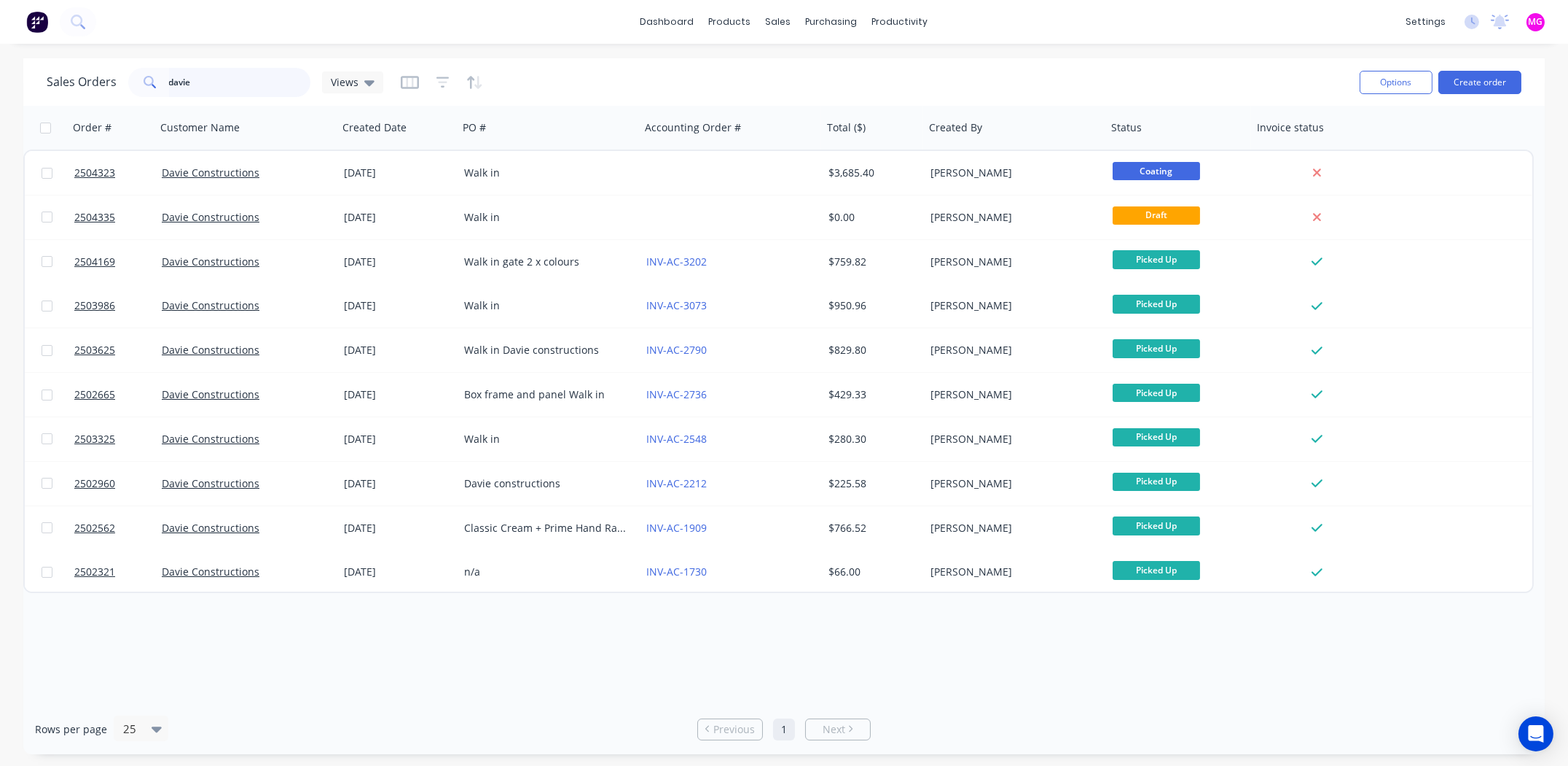
click at [218, 81] on input "davie" at bounding box center [240, 82] width 142 height 29
click at [154, 731] on icon at bounding box center [157, 728] width 11 height 16
click at [781, 644] on div "Order # Customer Name Created Date PO # Accounting Order # Total ($) Created By…" at bounding box center [784, 404] width 1522 height 598
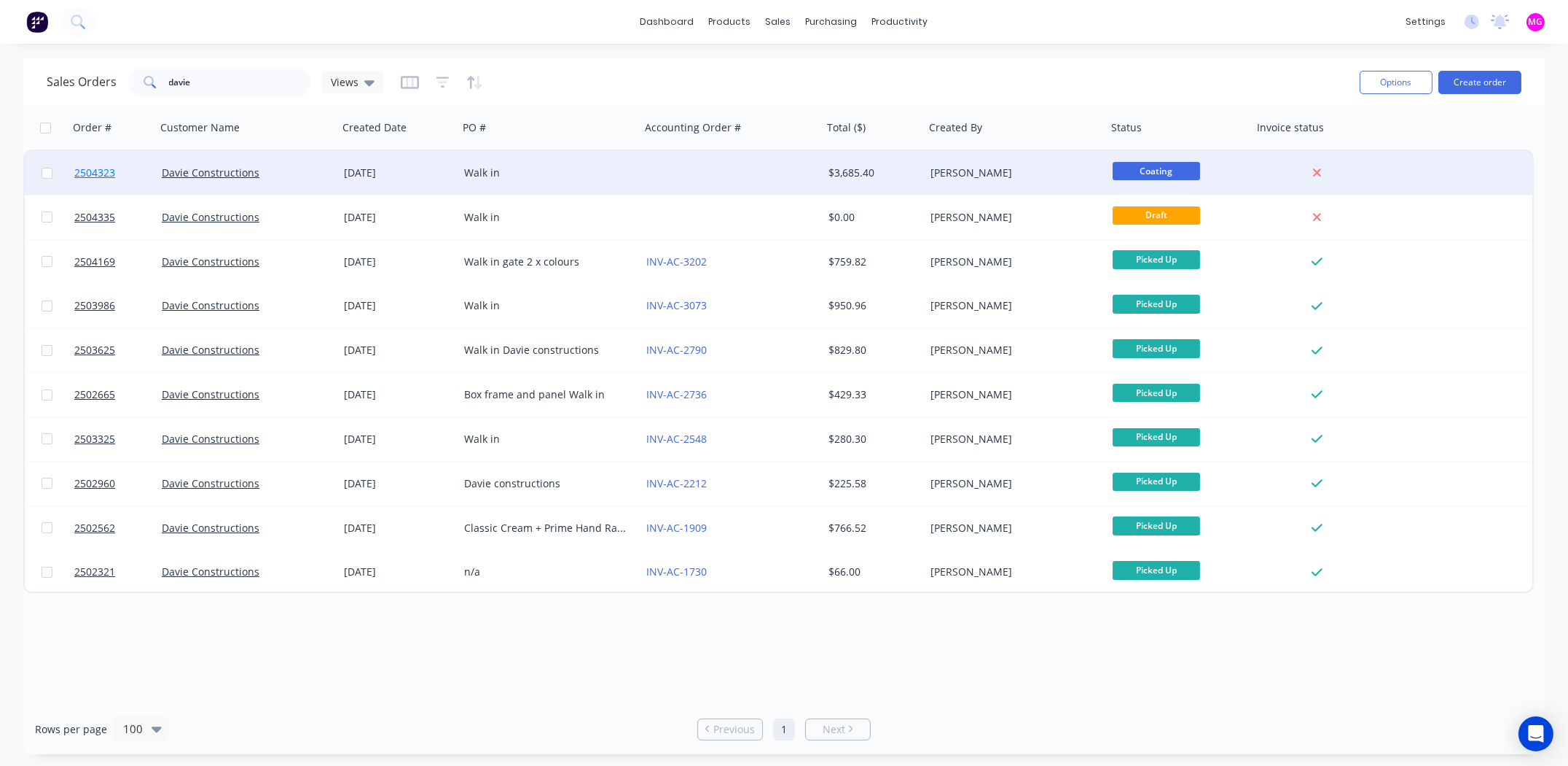
click at [97, 171] on span "2504323" at bounding box center [95, 172] width 41 height 15
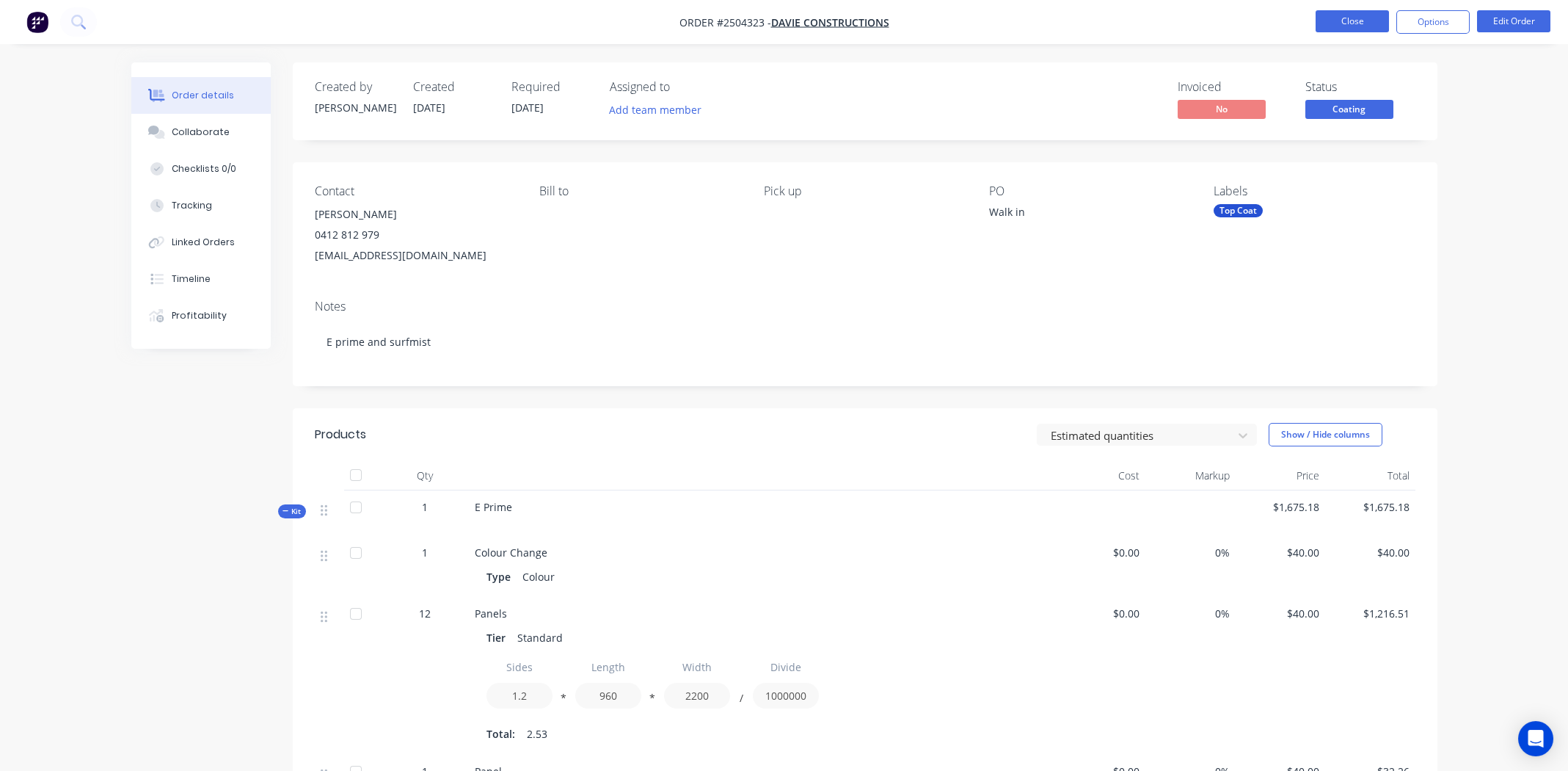
click at [1337, 20] on button "Close" at bounding box center [1352, 21] width 73 height 22
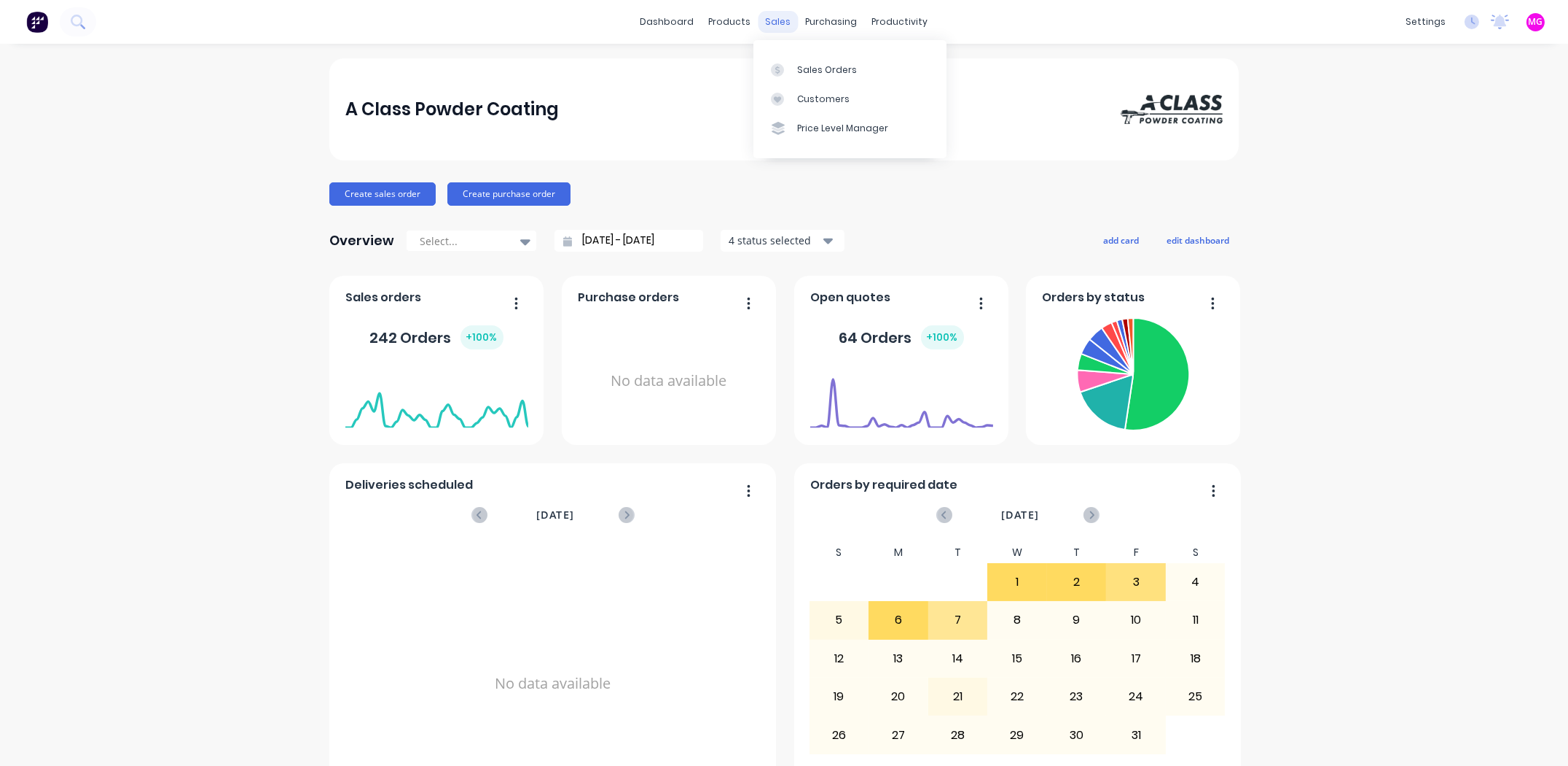
click at [763, 16] on div "sales" at bounding box center [778, 21] width 40 height 22
click at [822, 61] on link "Sales Orders" at bounding box center [851, 70] width 193 height 29
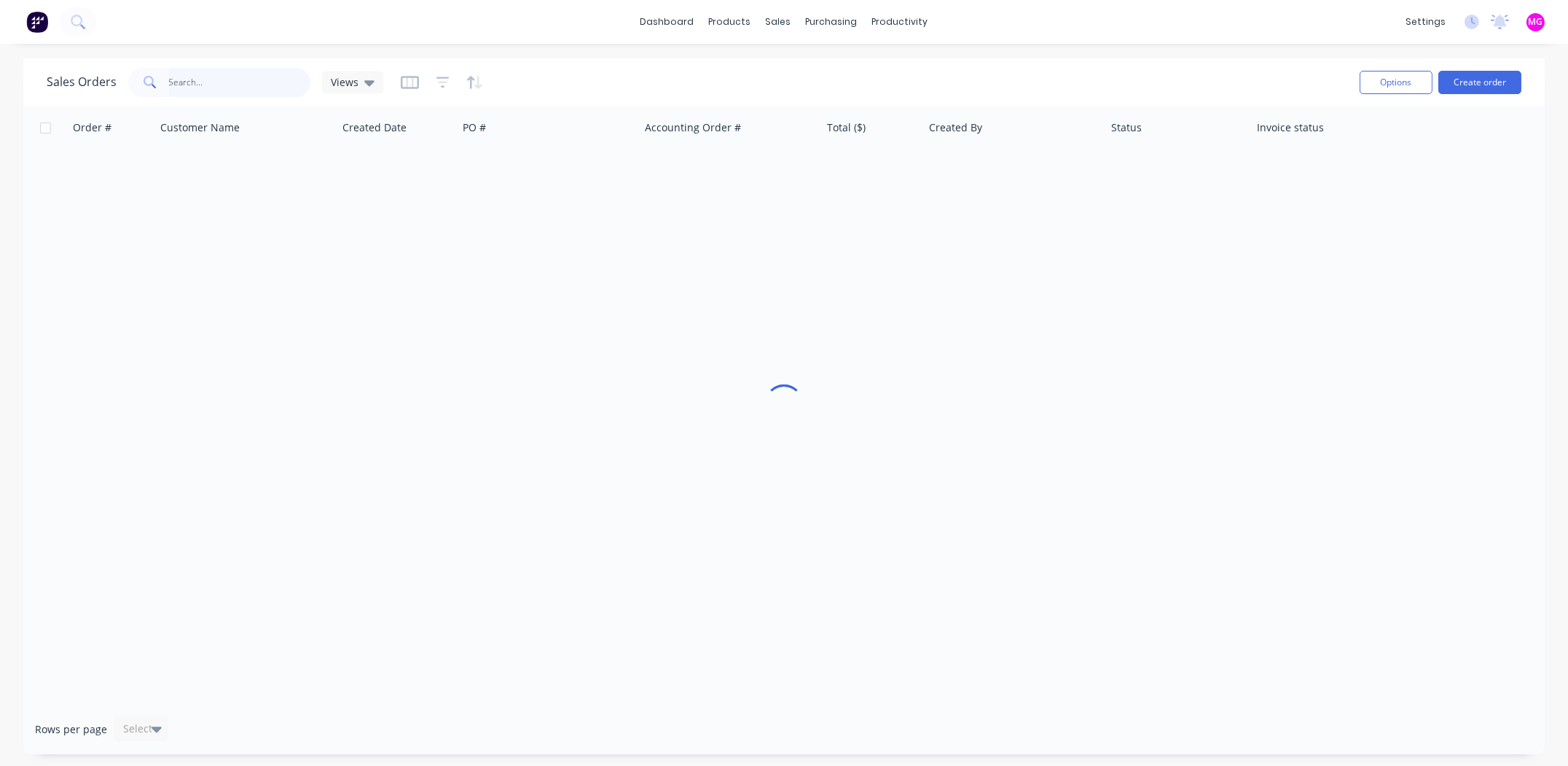
click at [207, 82] on input "text" at bounding box center [240, 82] width 142 height 29
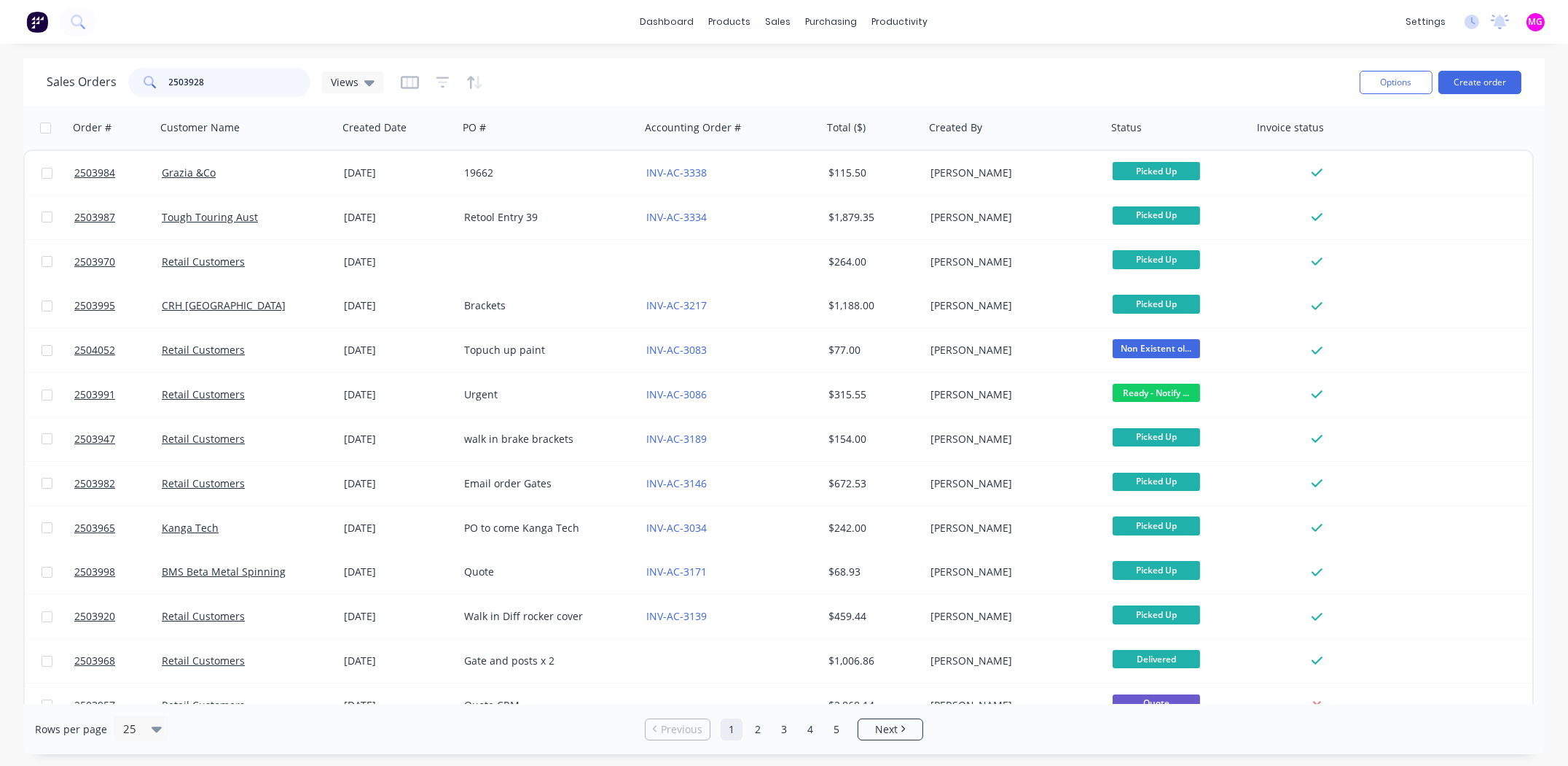
type input "2503928"
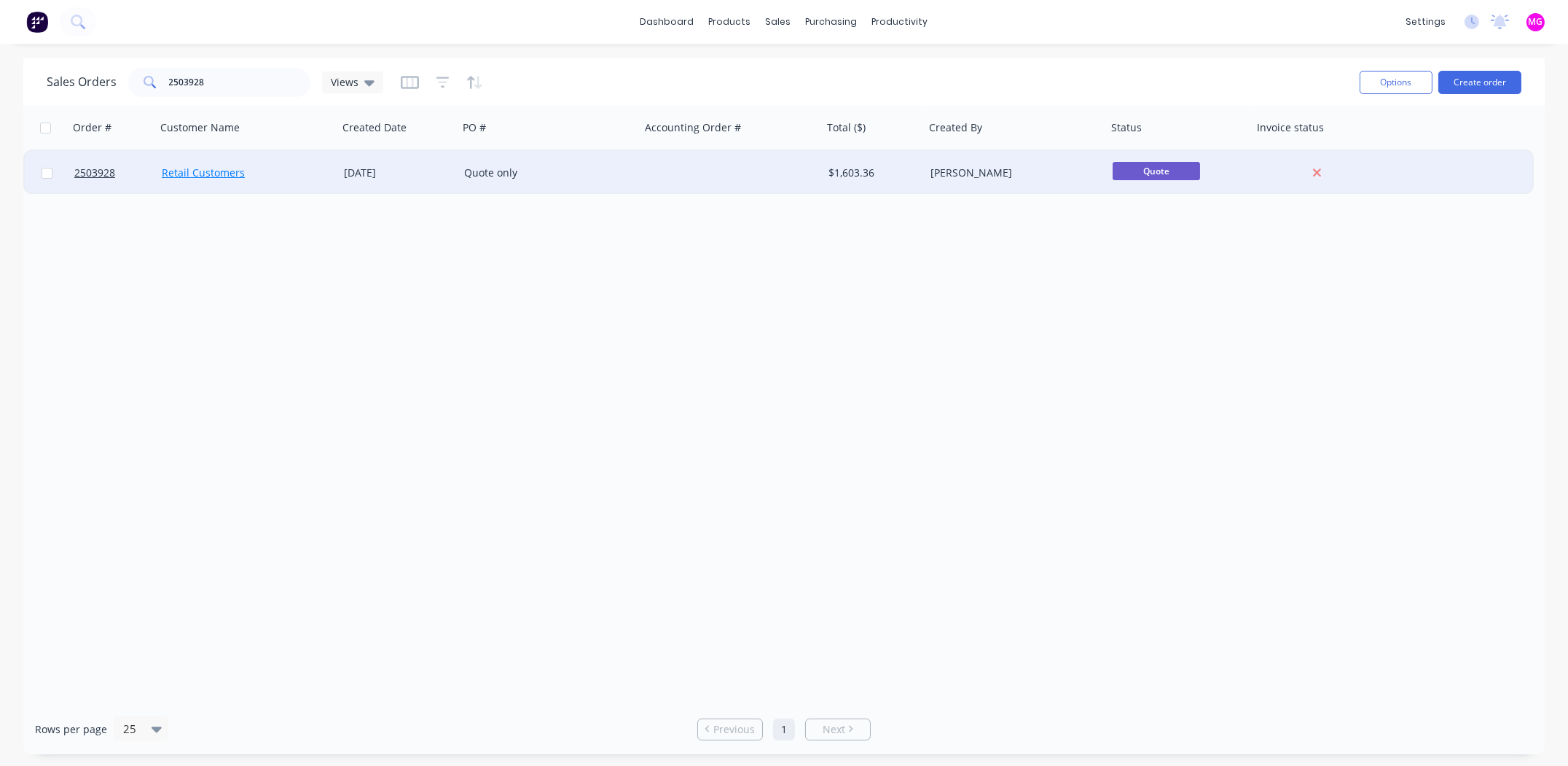
click at [170, 172] on link "Retail Customers" at bounding box center [203, 172] width 83 height 14
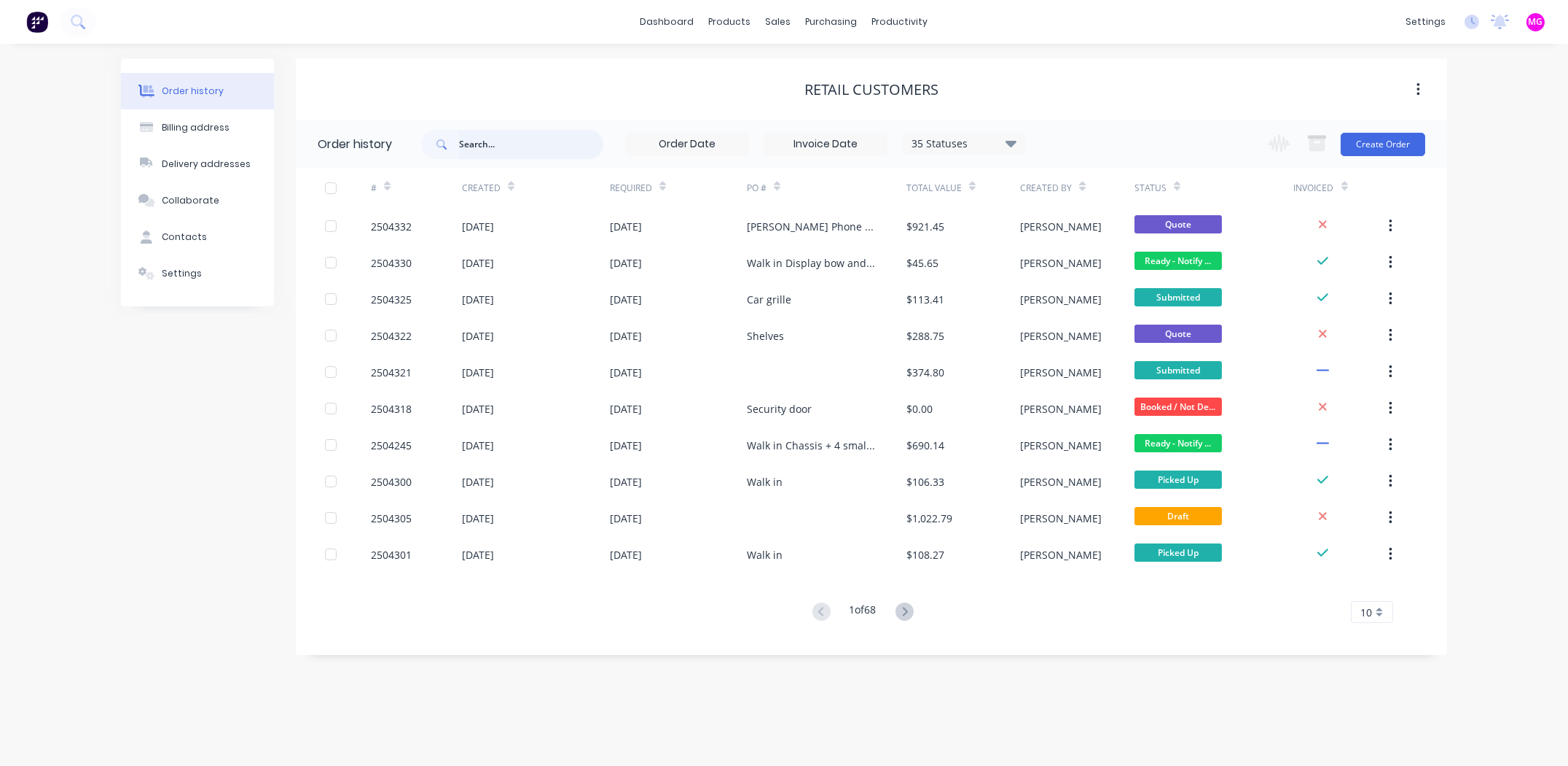
click at [505, 145] on input "text" at bounding box center [531, 144] width 144 height 29
type input "25039"
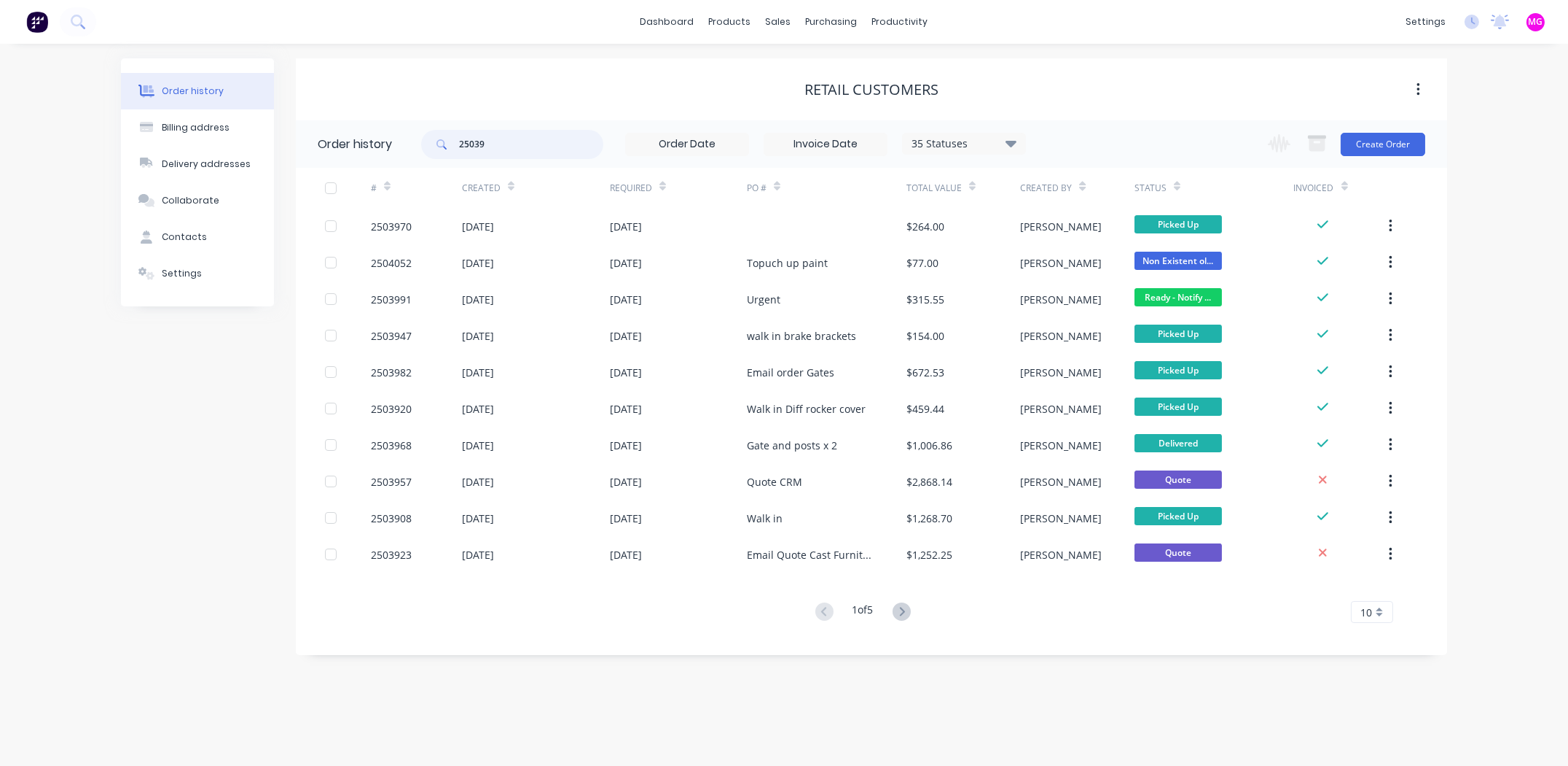
click at [523, 145] on input "25039" at bounding box center [531, 144] width 144 height 29
type input "2503928"
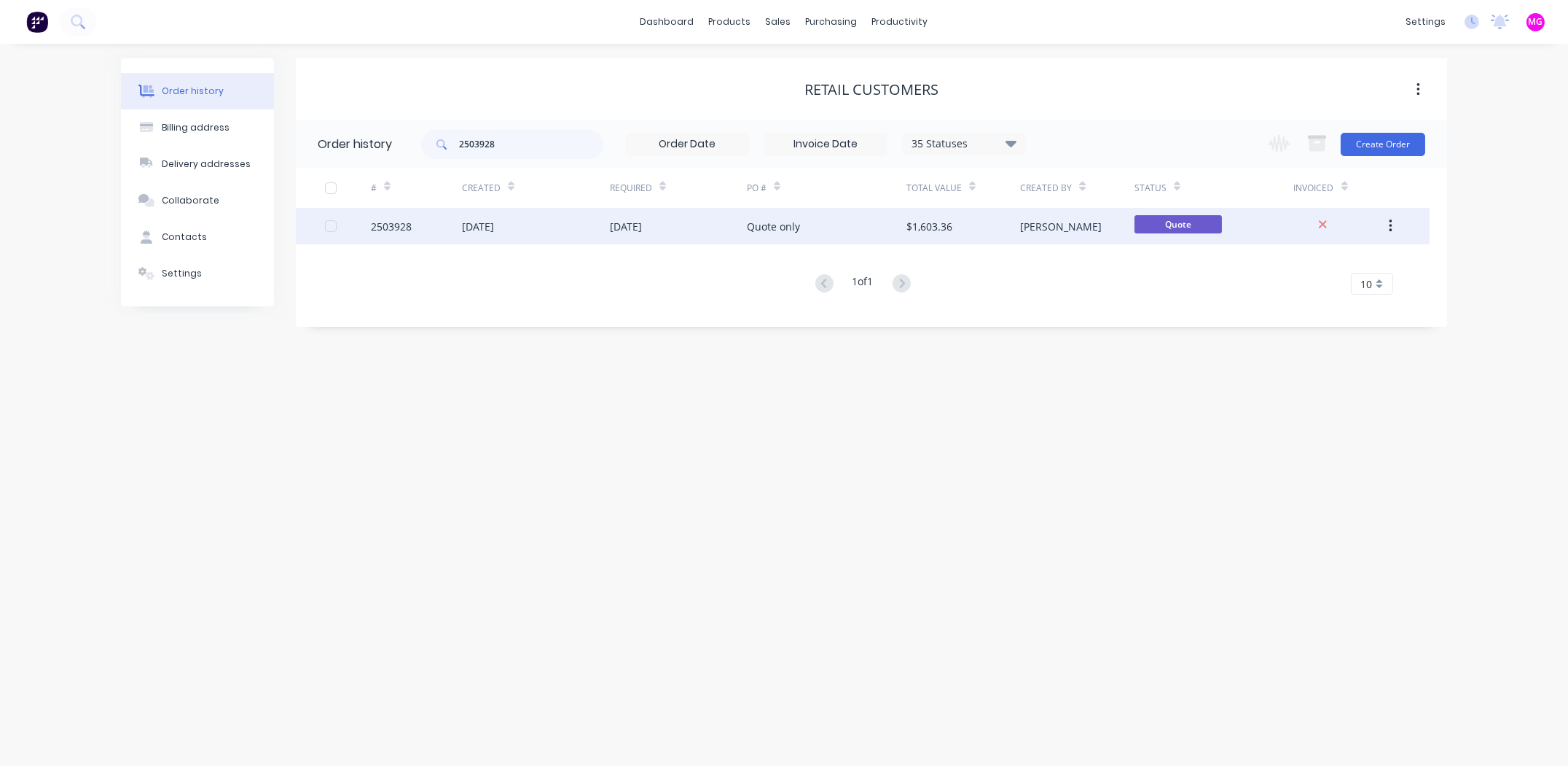
click at [380, 225] on div "2503928" at bounding box center [392, 226] width 41 height 15
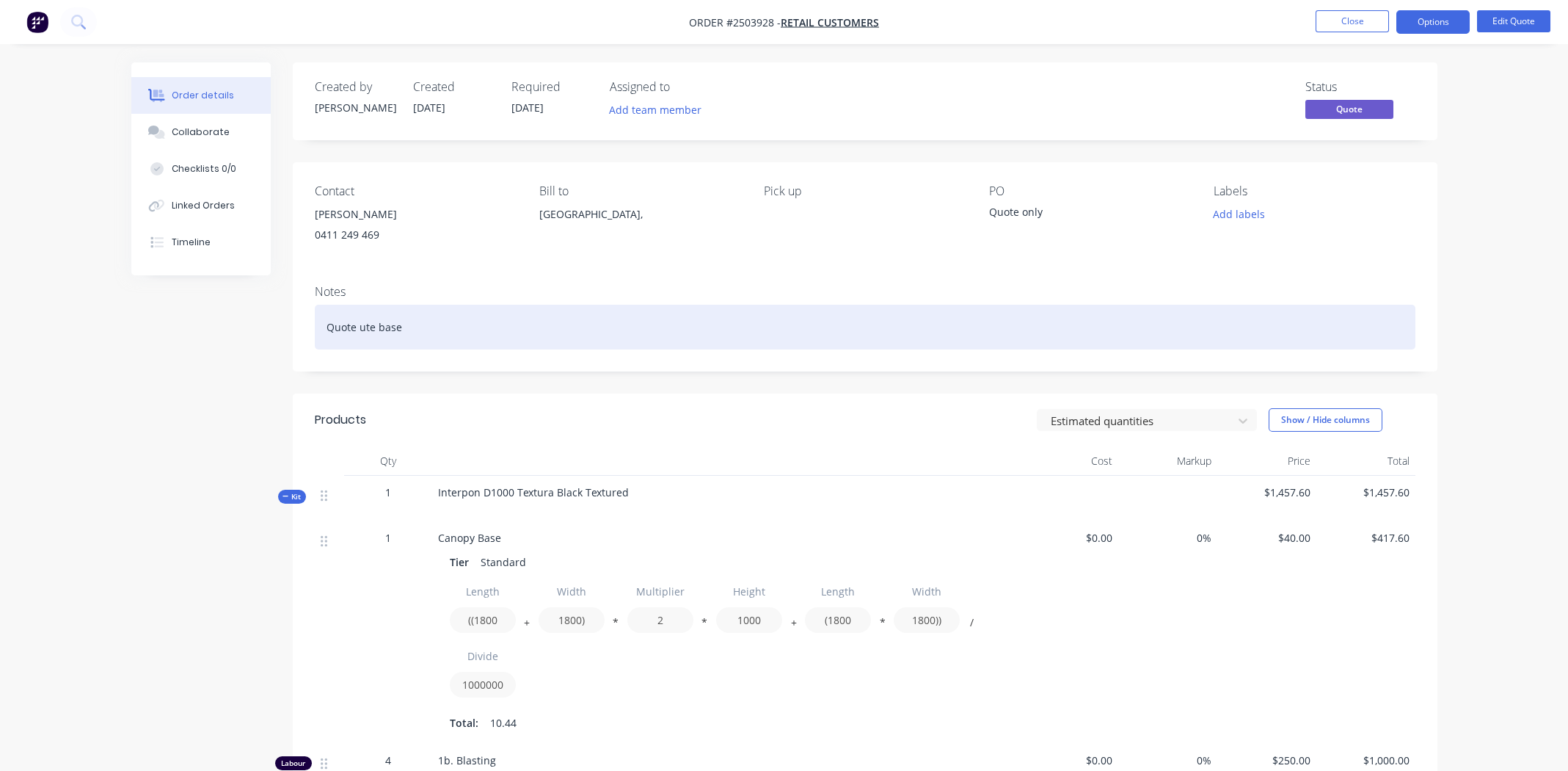
click at [480, 331] on div "Quote ute base" at bounding box center [864, 327] width 1101 height 45
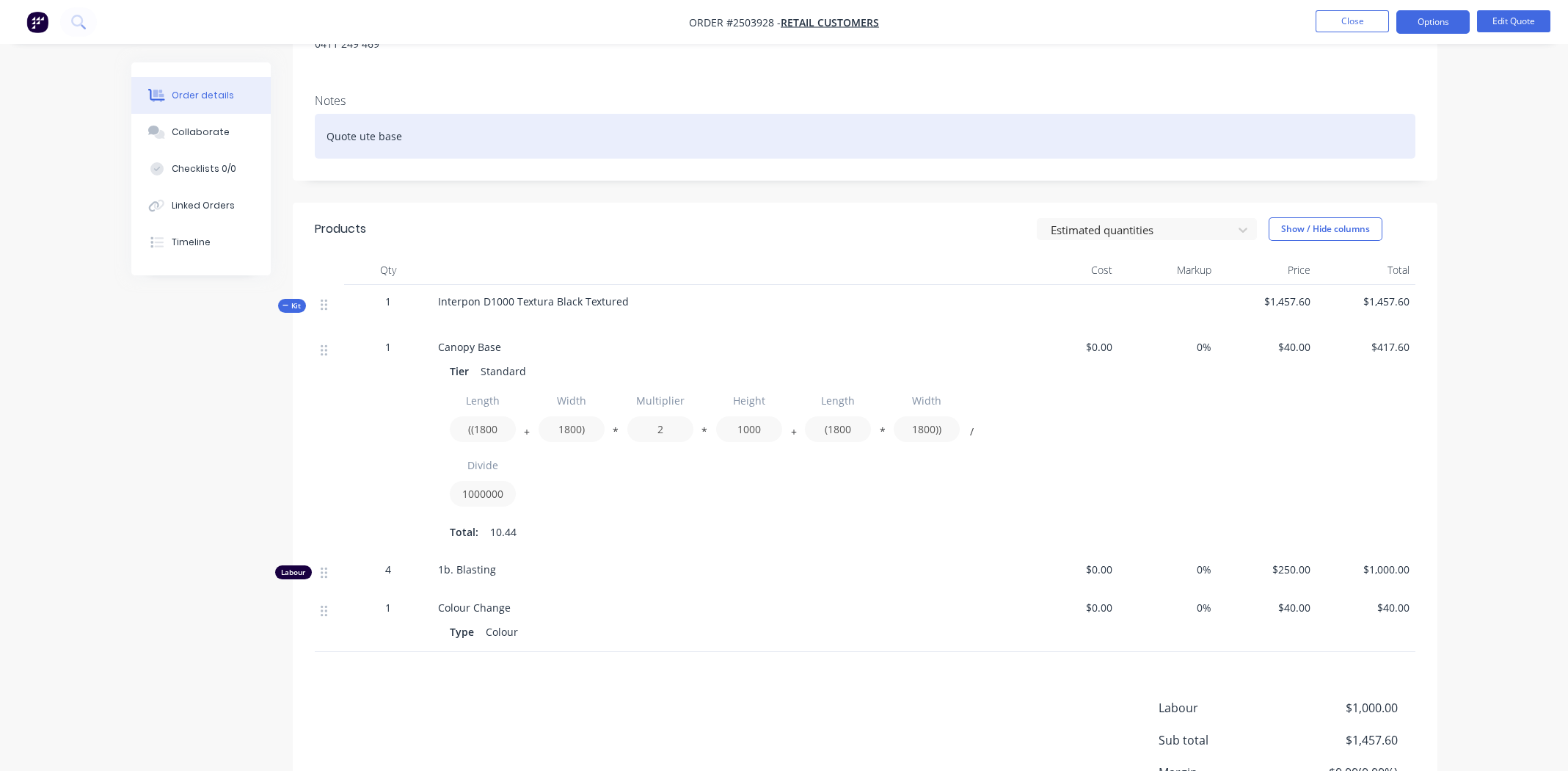
scroll to position [220, 0]
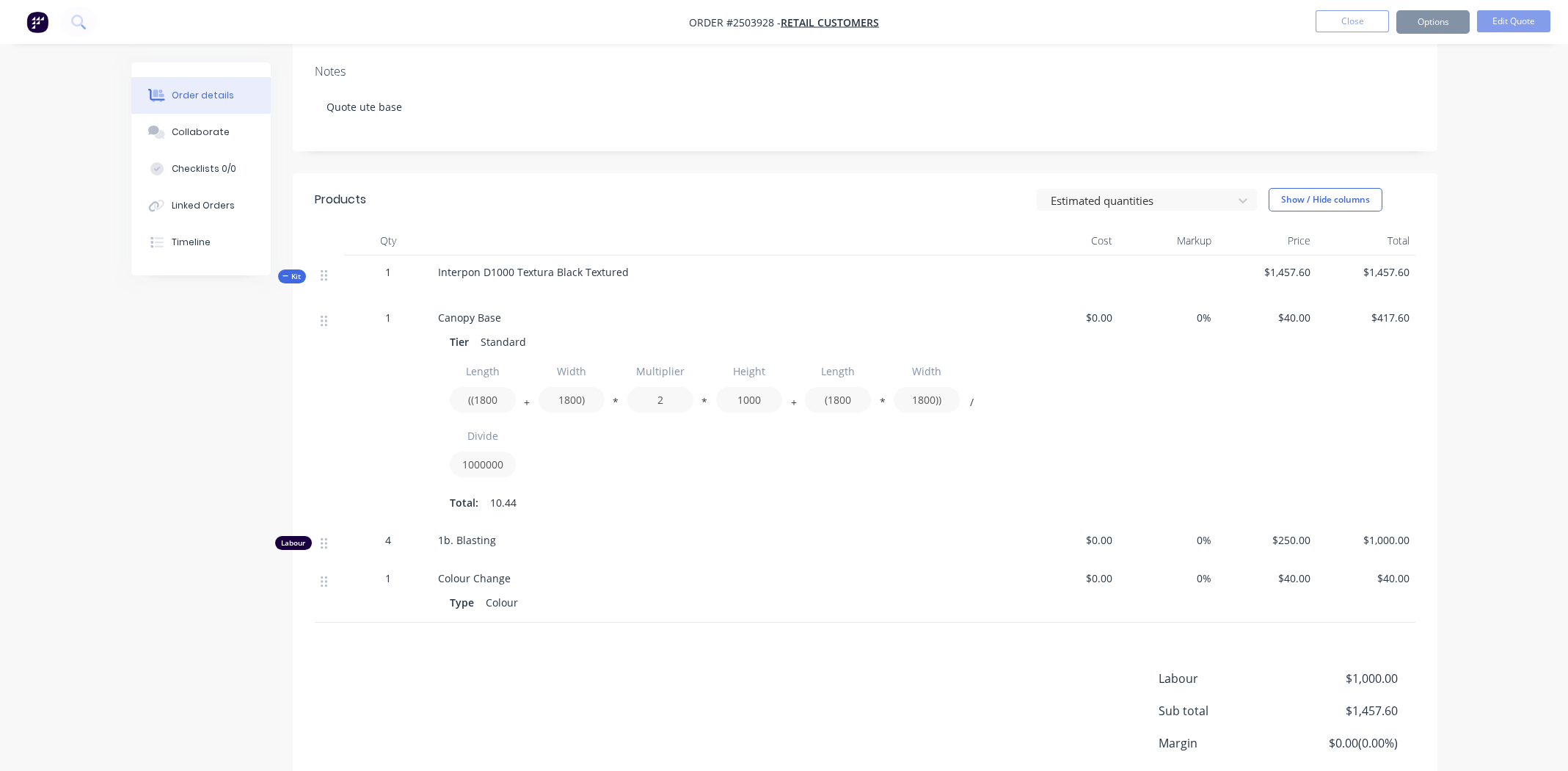
click at [459, 314] on span "Canopy Base" at bounding box center [469, 317] width 63 height 14
click at [553, 271] on span "Interpon D1000 Textura Black Textured" at bounding box center [533, 272] width 191 height 14
click at [552, 270] on span "Interpon D1000 Textura Black Textured" at bounding box center [533, 272] width 191 height 14
click at [550, 270] on span "Interpon D1000 Textura Black Textured" at bounding box center [533, 272] width 191 height 14
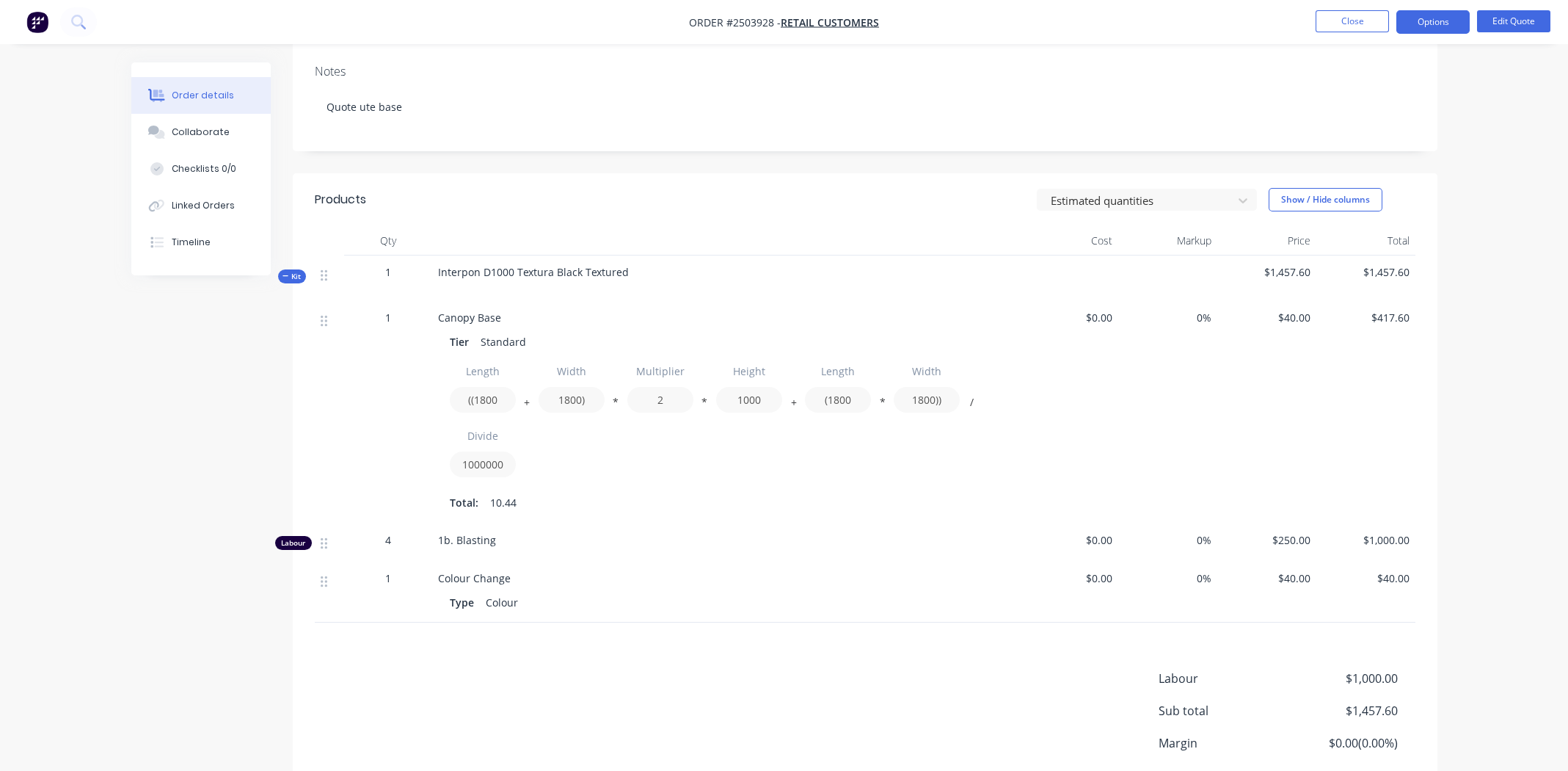
click at [539, 274] on span "Interpon D1000 Textura Black Textured" at bounding box center [533, 272] width 191 height 14
click at [749, 300] on div "Interpon D1000 Textura Black Textured" at bounding box center [725, 277] width 587 height 46
drag, startPoint x: 630, startPoint y: 265, endPoint x: 436, endPoint y: 270, distance: 194.1
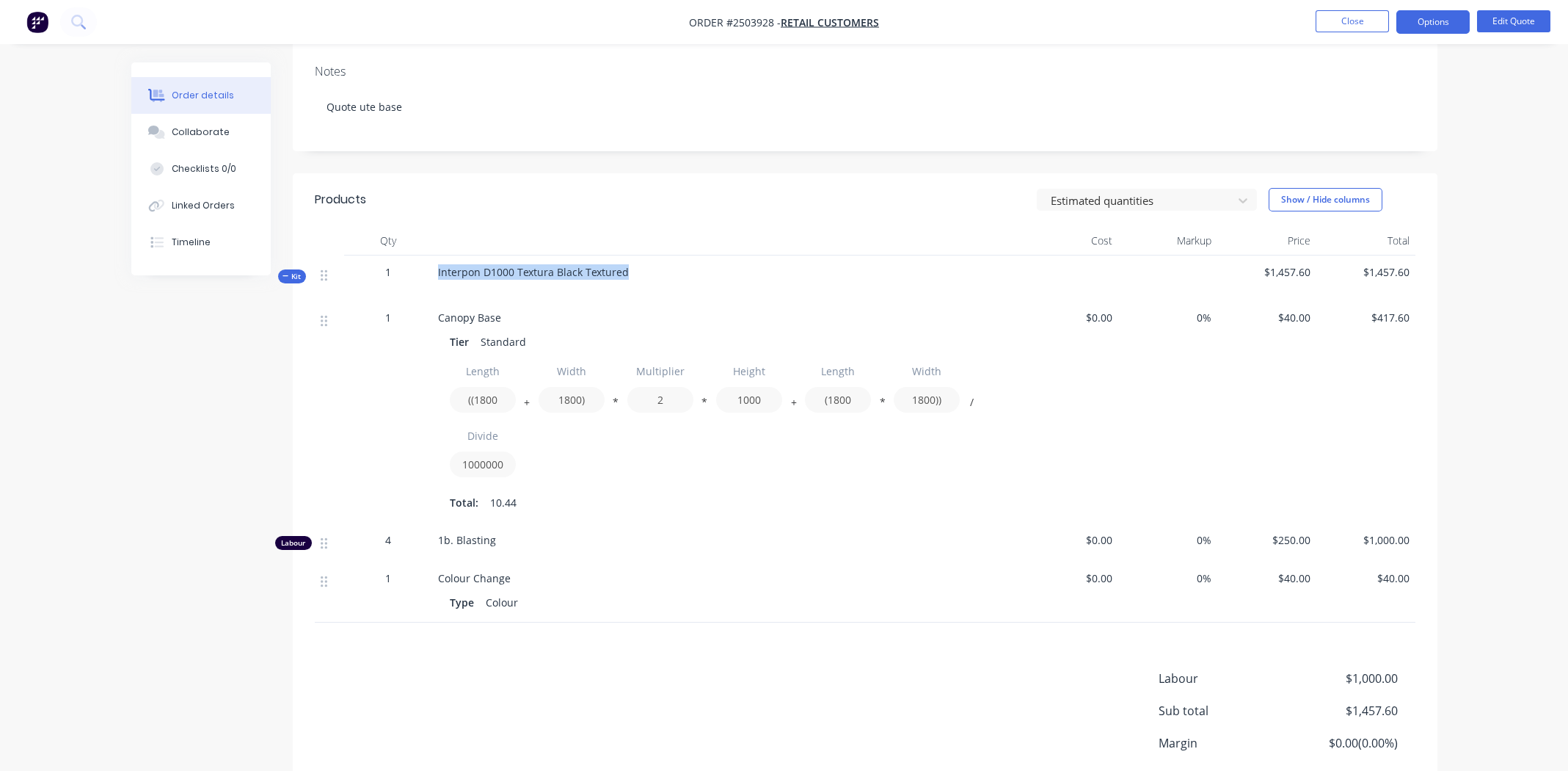
click at [436, 270] on div "Interpon D1000 Textura Black Textured" at bounding box center [725, 277] width 587 height 46
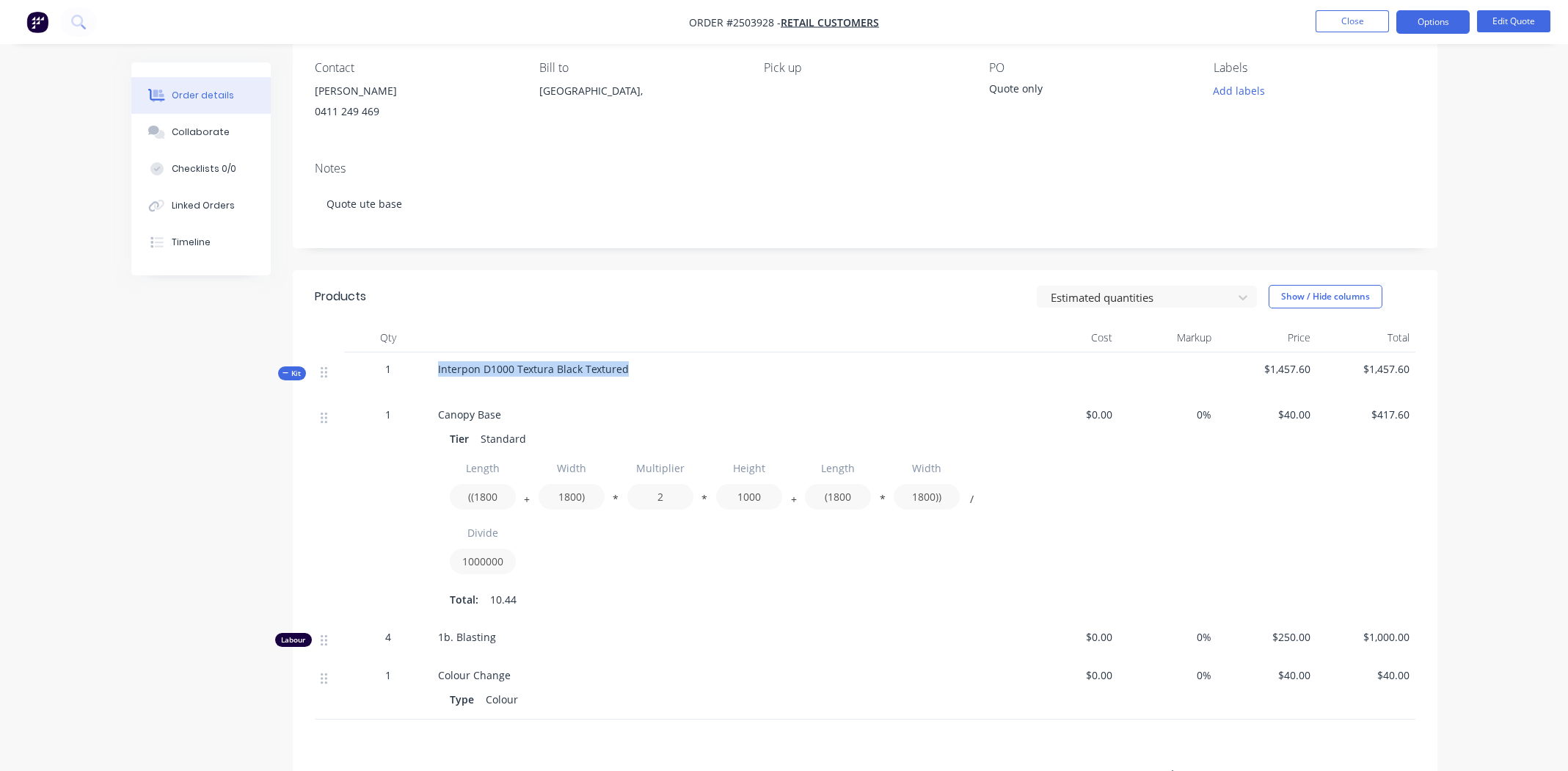
scroll to position [146, 0]
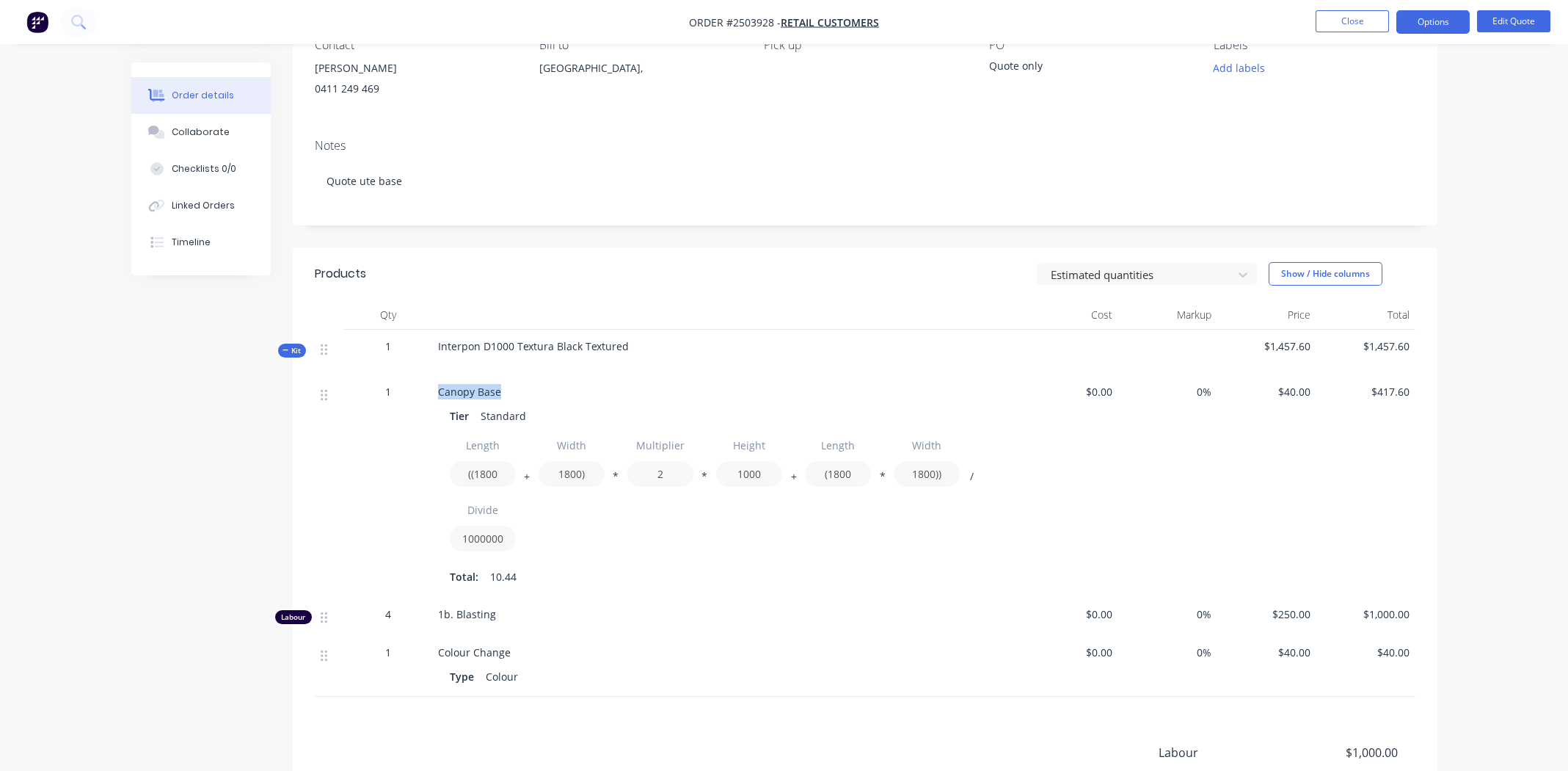
drag, startPoint x: 497, startPoint y: 393, endPoint x: 428, endPoint y: 392, distance: 69.0
click at [428, 392] on div "1 Canopy Base Tier Standard Length ((1800 + Width 1800) * Multiplier 2 * Height…" at bounding box center [864, 486] width 1101 height 222
click at [1432, 14] on button "Options" at bounding box center [1433, 22] width 73 height 23
click at [1506, 22] on button "Edit Quote" at bounding box center [1513, 21] width 73 height 22
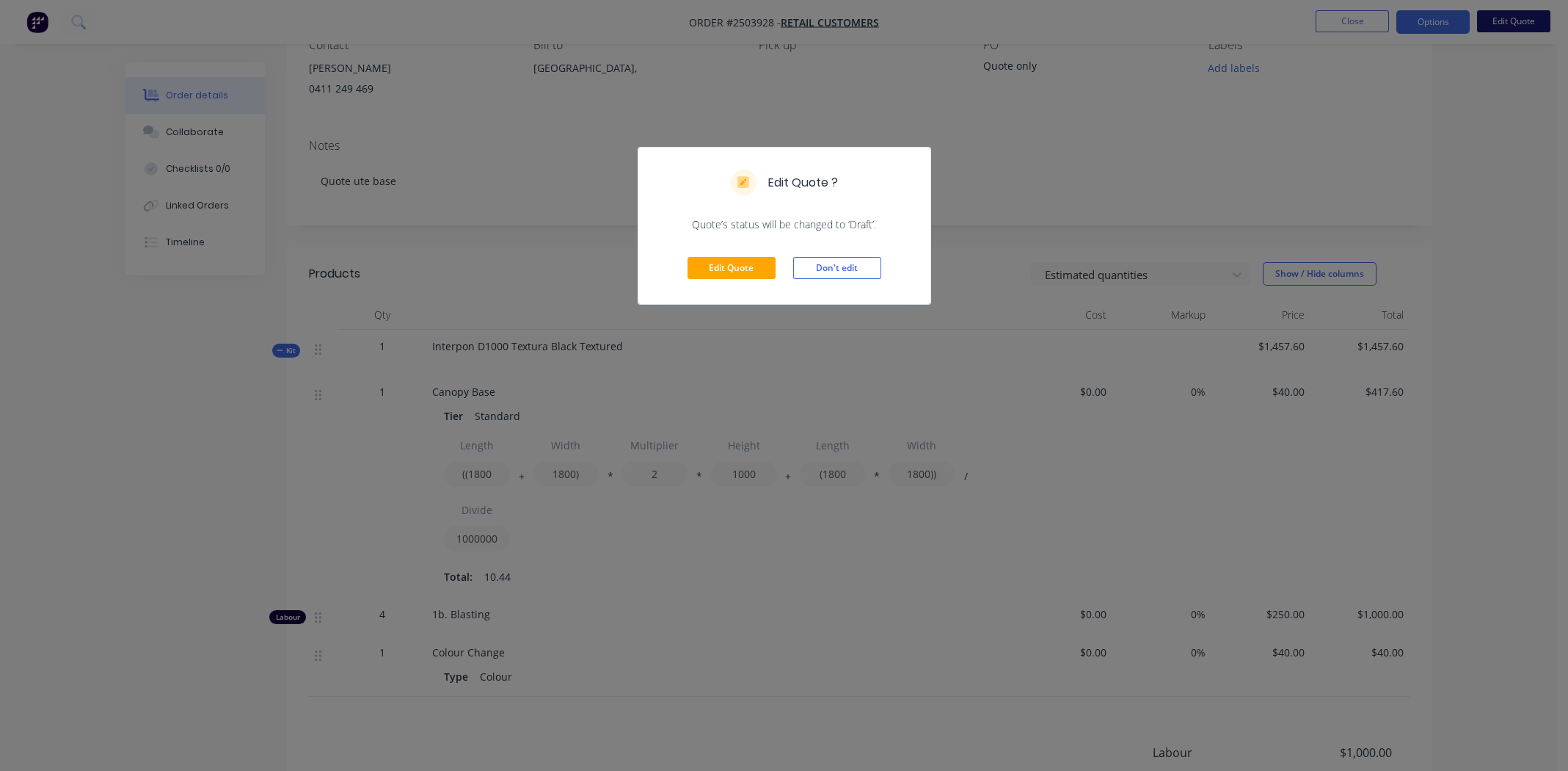
click at [1506, 22] on div "Edit Quote ? Quote’s status will be changed to ‘Draft’. Edit Quote Don't edit" at bounding box center [784, 386] width 1568 height 771
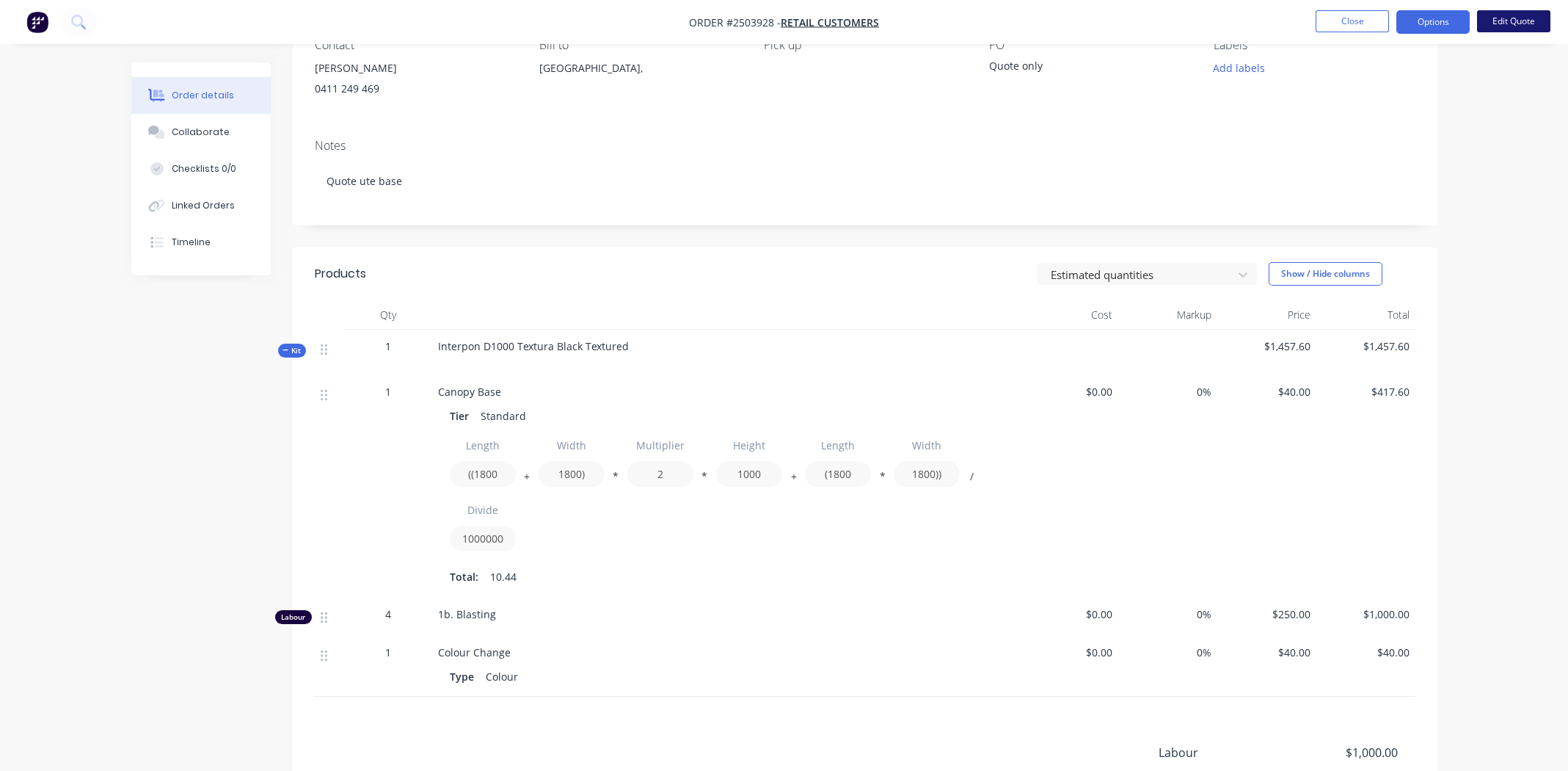
click at [1505, 24] on button "Edit Quote" at bounding box center [1513, 21] width 73 height 22
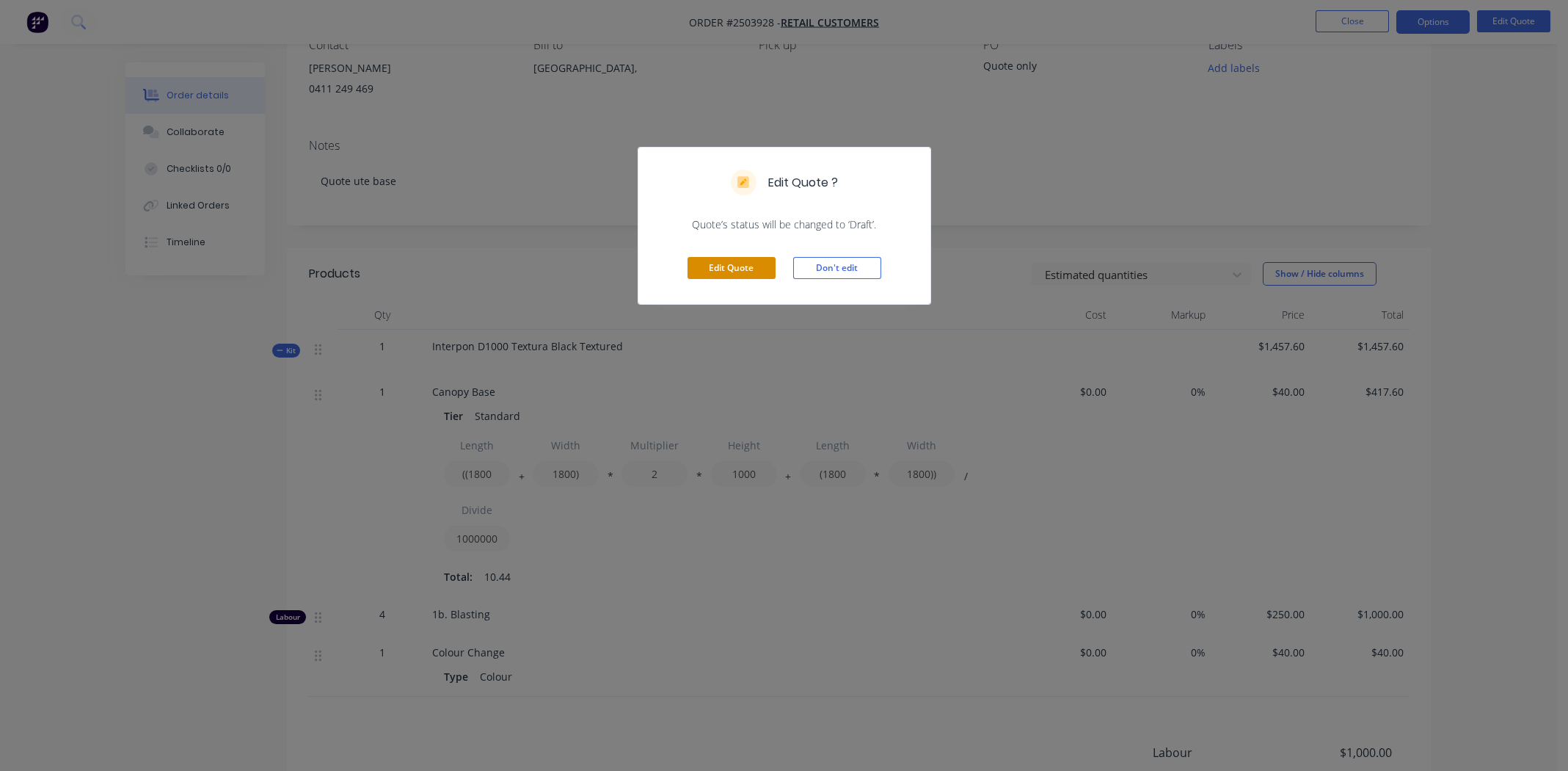
click at [735, 260] on button "Edit Quote" at bounding box center [731, 268] width 88 height 22
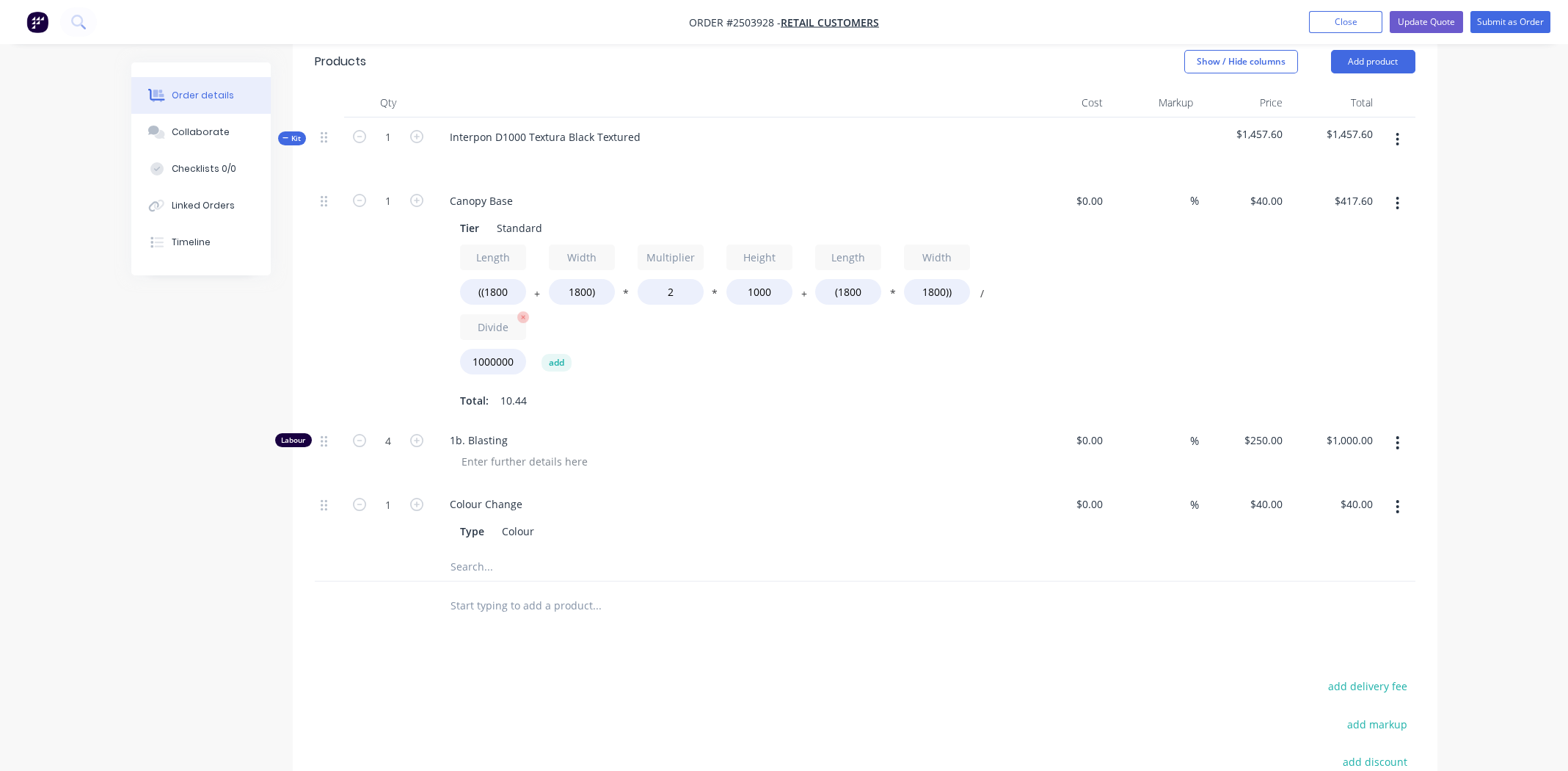
scroll to position [366, 0]
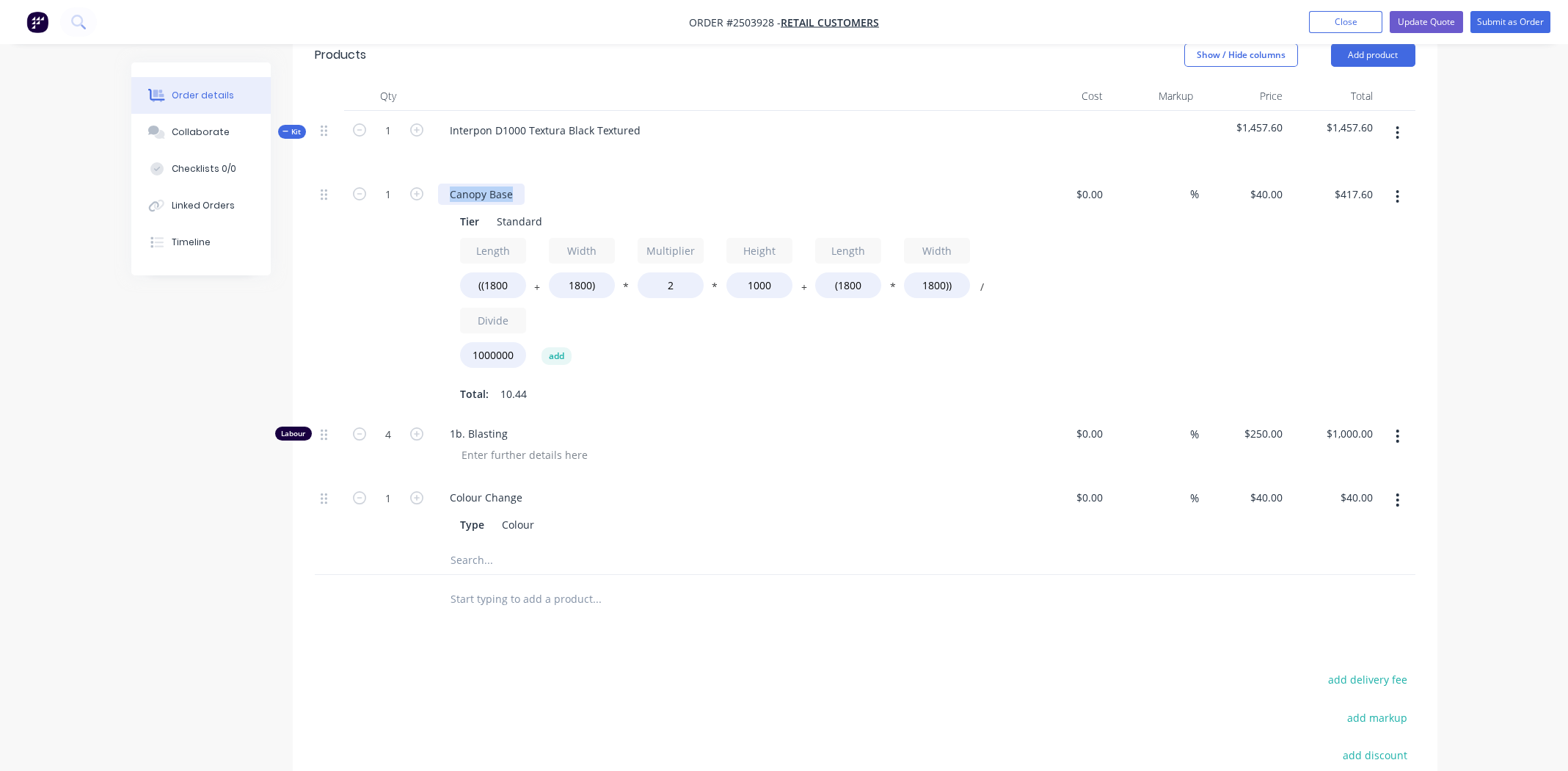
drag, startPoint x: 509, startPoint y: 193, endPoint x: 444, endPoint y: 196, distance: 65.1
click at [444, 196] on div "Canopy Base" at bounding box center [481, 194] width 87 height 21
click at [804, 389] on div "Total: 10.44" at bounding box center [726, 393] width 531 height 22
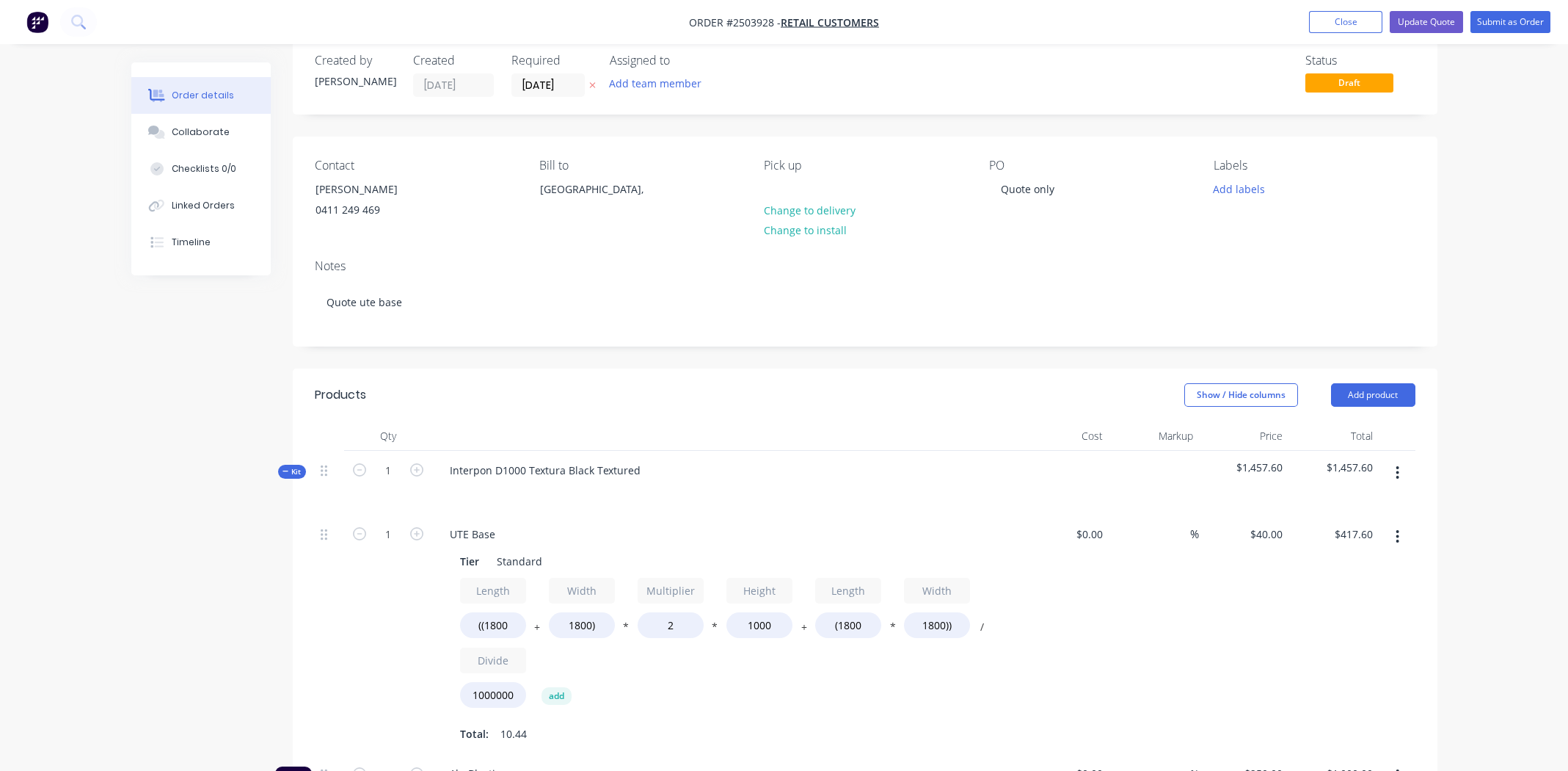
scroll to position [4, 0]
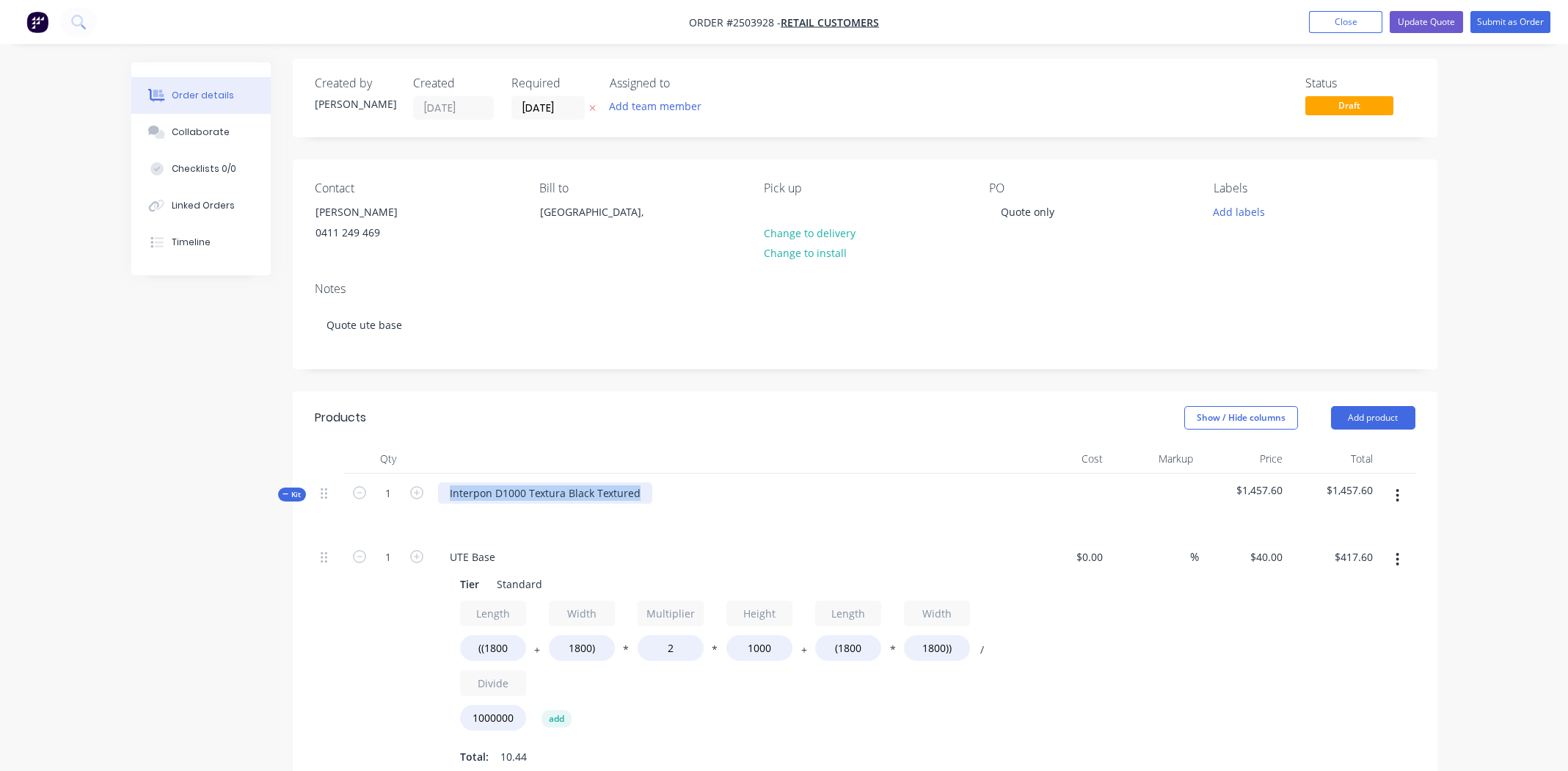
drag, startPoint x: 641, startPoint y: 489, endPoint x: 441, endPoint y: 484, distance: 200.1
click at [441, 484] on div "Interpon D1000 Textura Black Textured" at bounding box center [545, 493] width 214 height 21
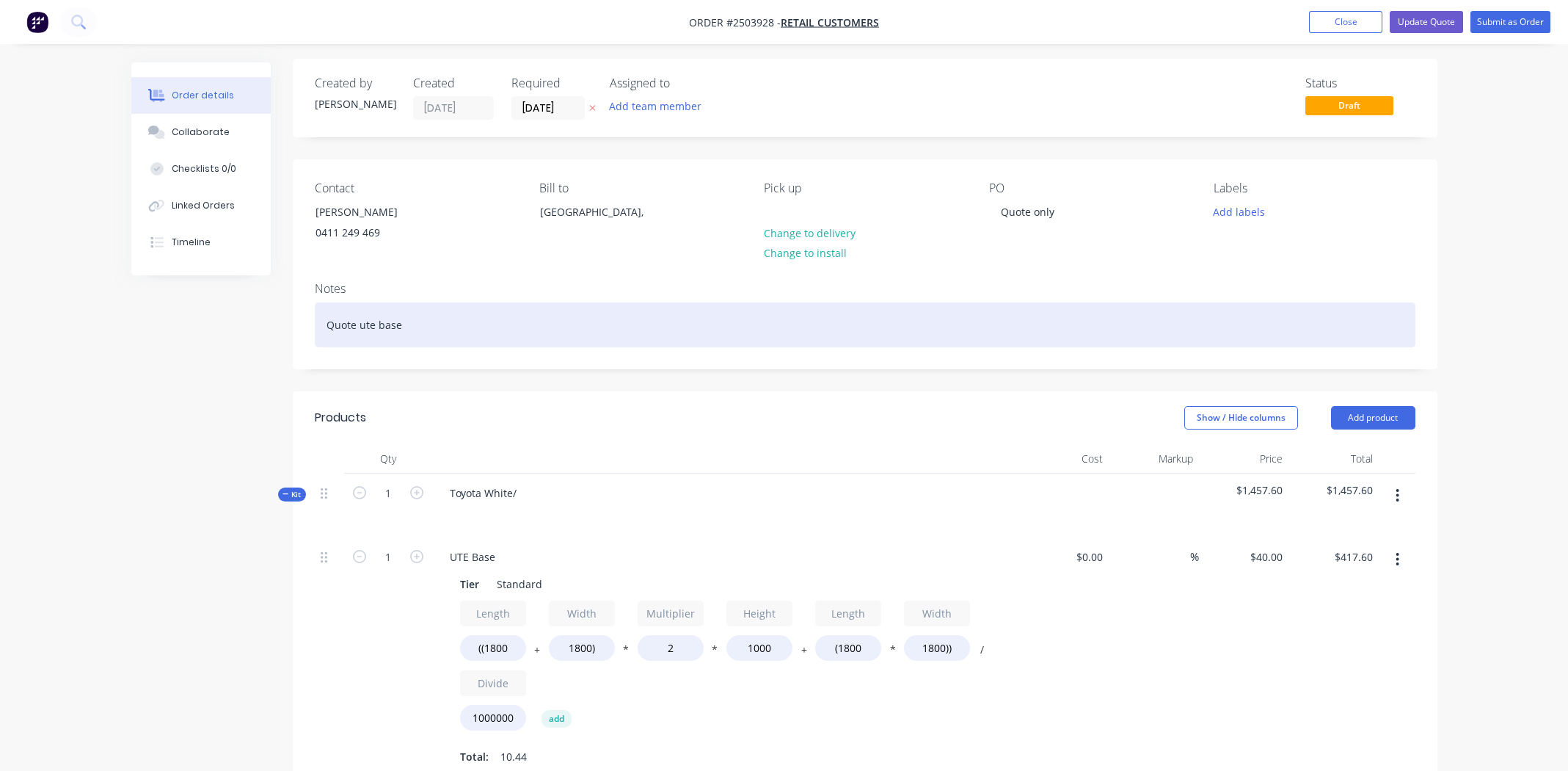
click at [326, 320] on div "Quote ute base" at bounding box center [864, 325] width 1101 height 45
click at [328, 320] on div "Toyota gloss Glacia white Quote ute base" at bounding box center [864, 325] width 1101 height 45
drag, startPoint x: 466, startPoint y: 320, endPoint x: 591, endPoint y: 329, distance: 125.3
click at [591, 329] on div "040 Toyota gloss Glacia white Quote ute base" at bounding box center [864, 325] width 1101 height 45
click at [422, 333] on div "040 Toyota gloss Glacia white" at bounding box center [864, 325] width 1101 height 45
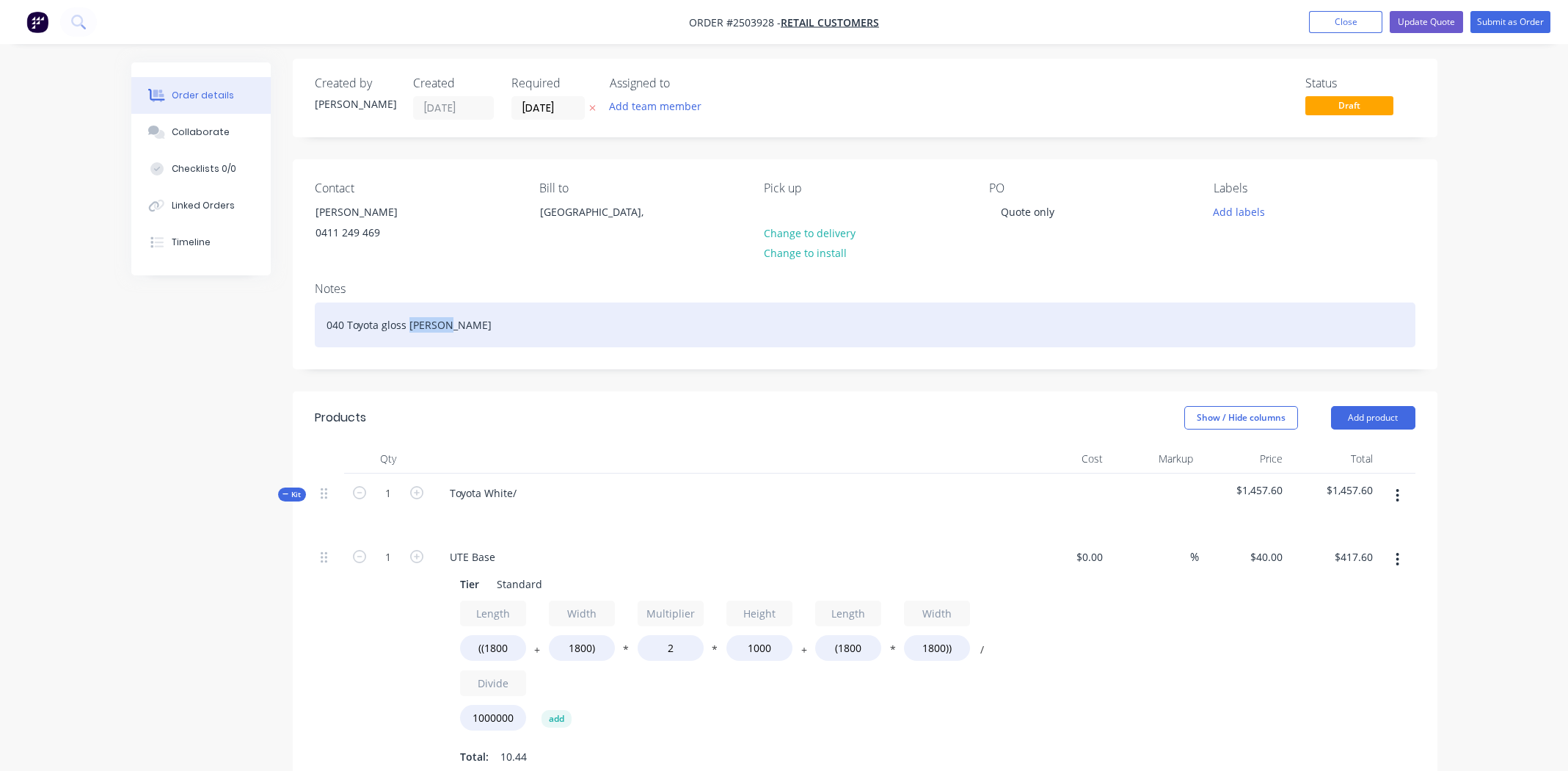
click at [422, 333] on div "040 Toyota gloss Glacia white" at bounding box center [864, 325] width 1101 height 45
click at [420, 332] on div "040 Toyota gloss Glacia white" at bounding box center [864, 325] width 1101 height 45
copy div "040 Toyota gloss Glacia white"
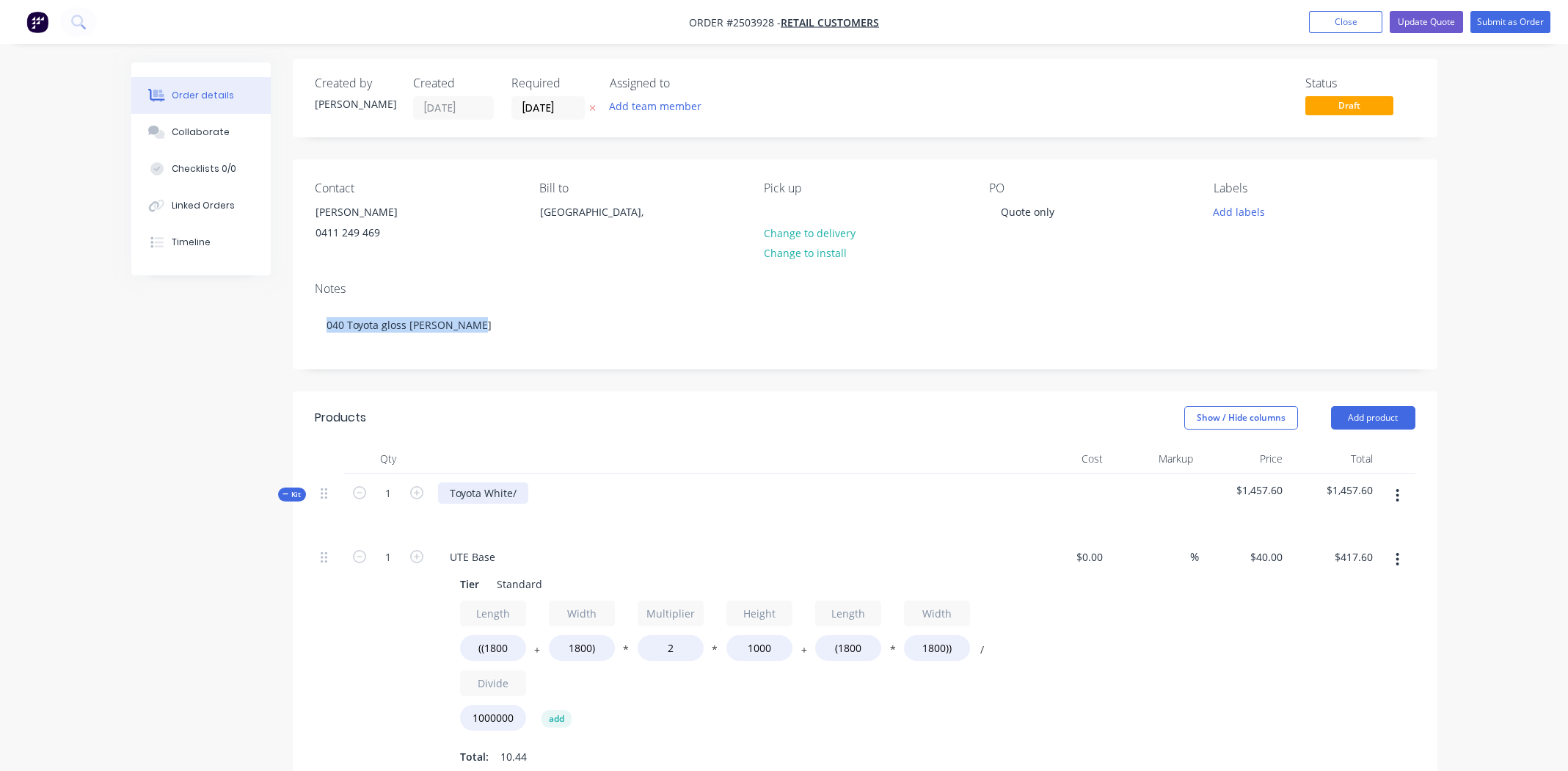
click at [491, 491] on div "Toyota White/" at bounding box center [483, 493] width 91 height 21
click at [759, 473] on div "040 Toyota gloss Glacia white" at bounding box center [725, 505] width 587 height 64
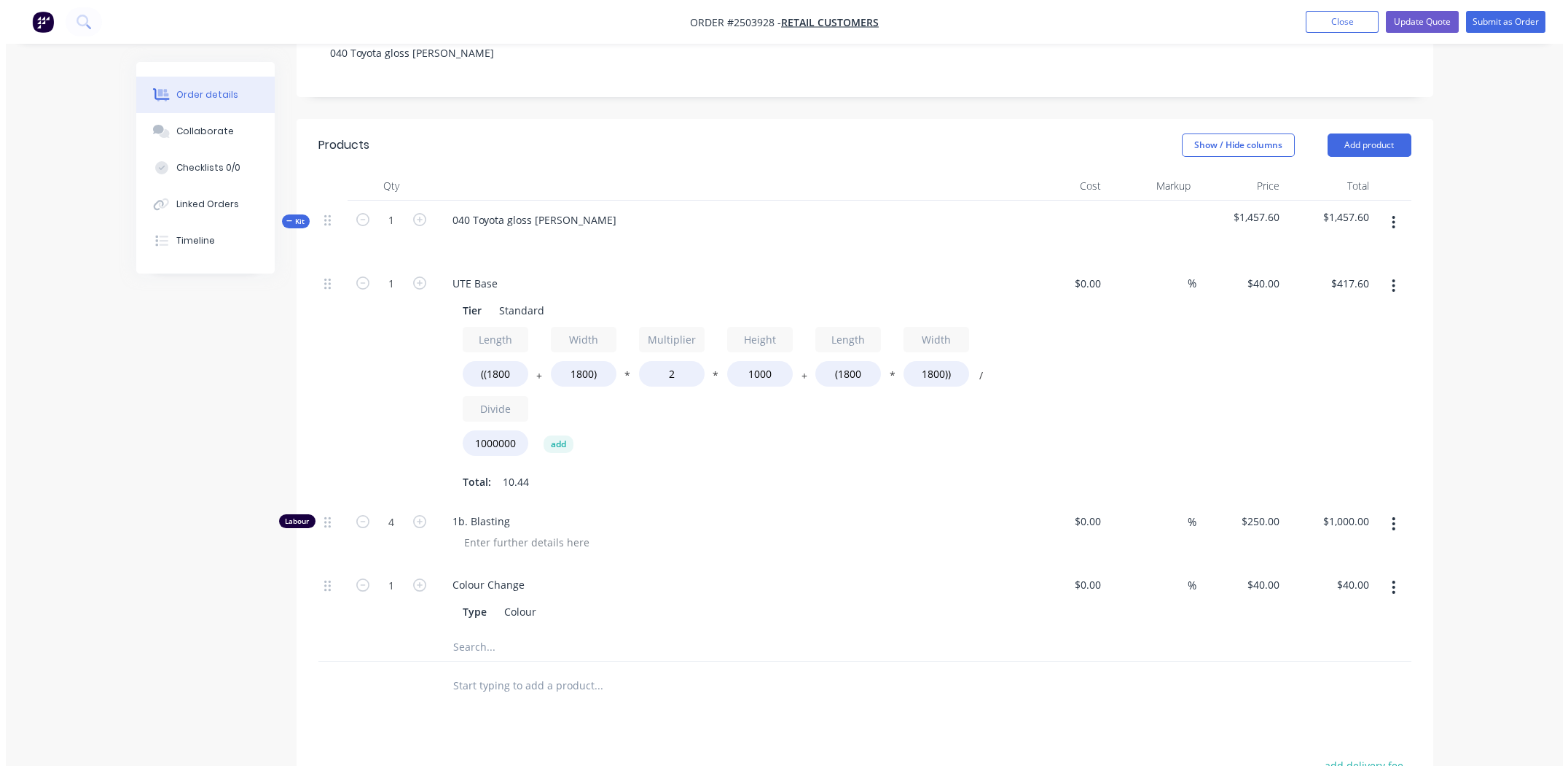
scroll to position [0, 0]
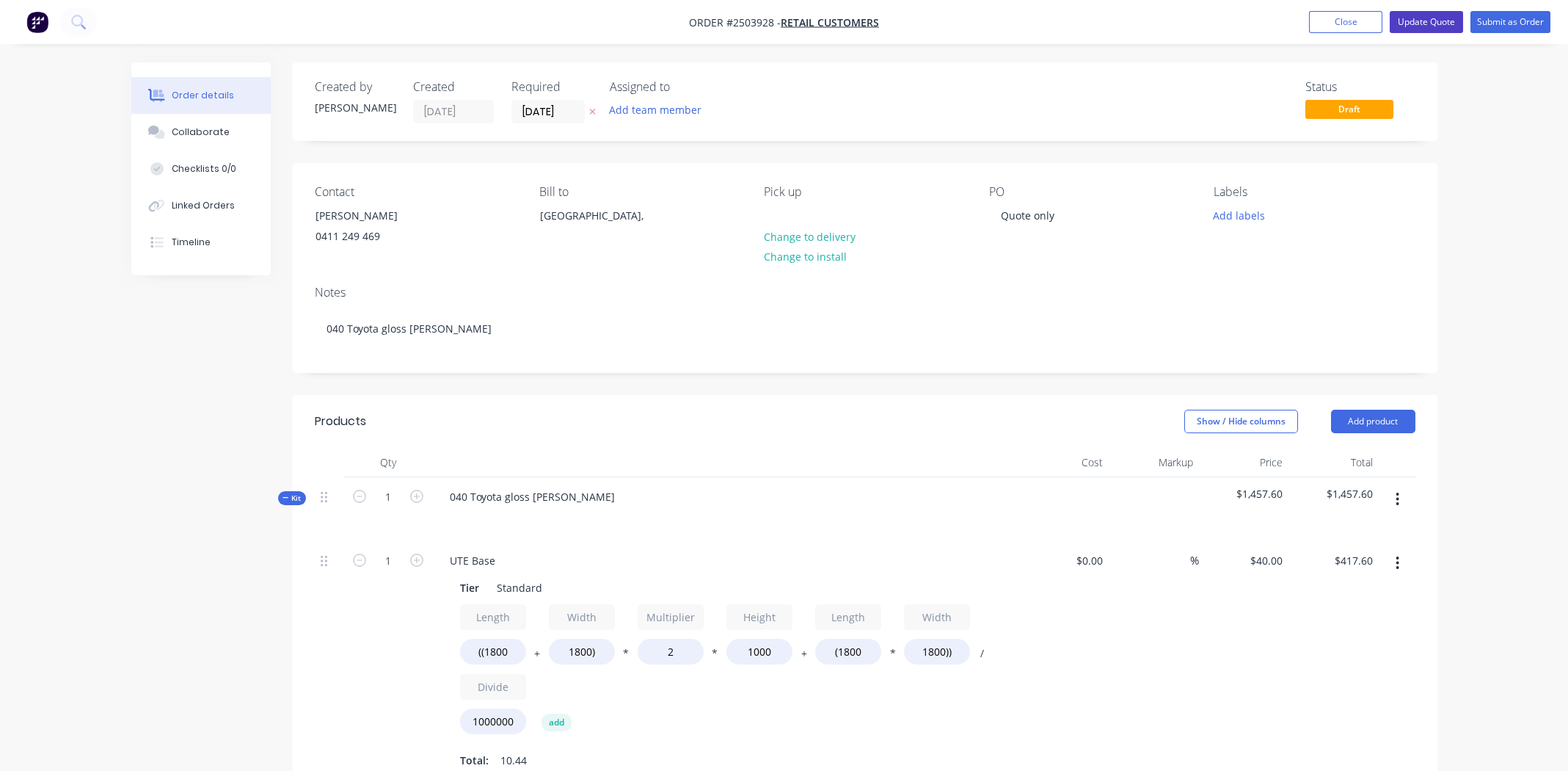
click at [1422, 19] on button "Update Quote" at bounding box center [1426, 21] width 73 height 22
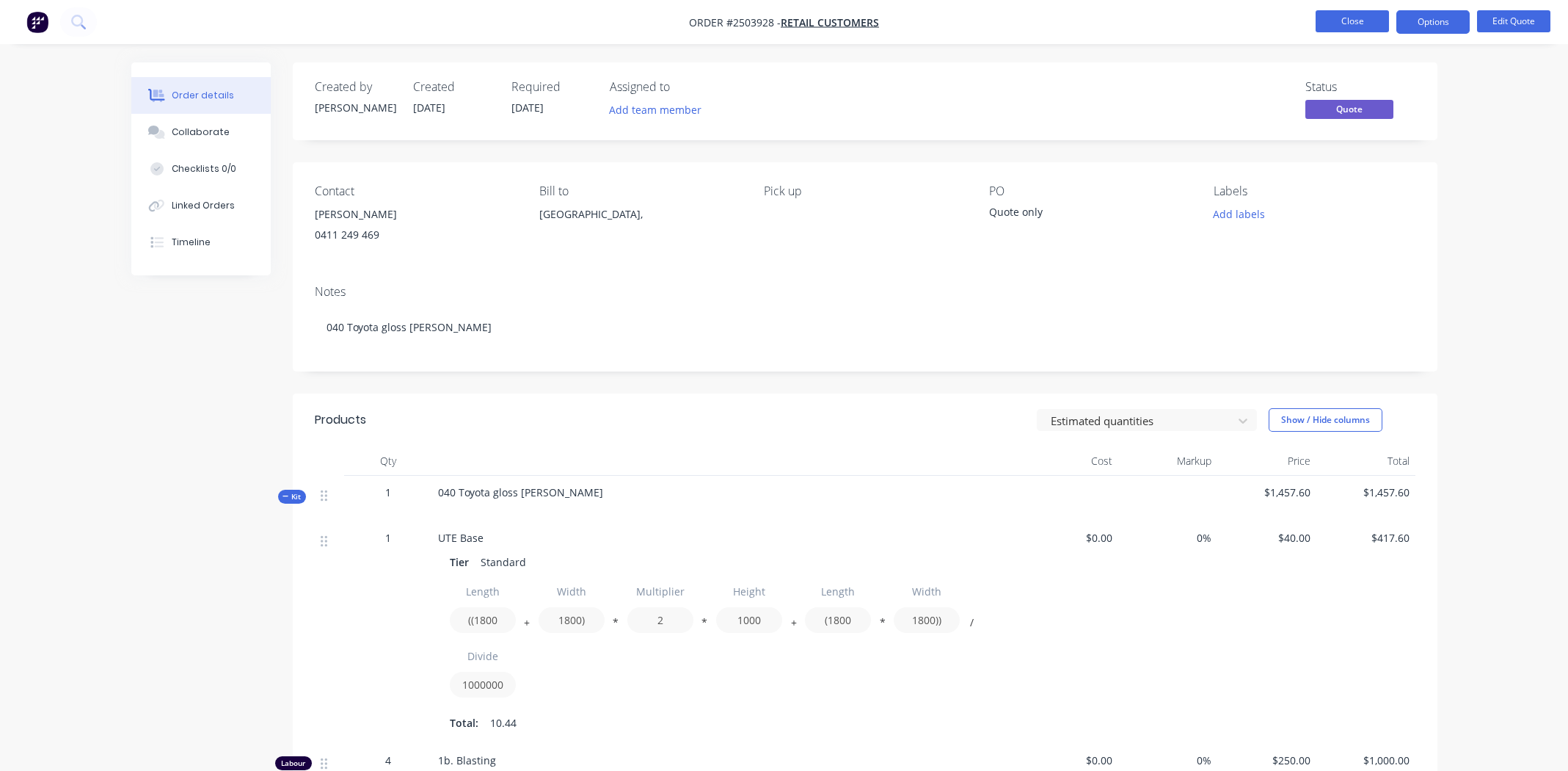
click at [1362, 15] on button "Close" at bounding box center [1352, 21] width 73 height 22
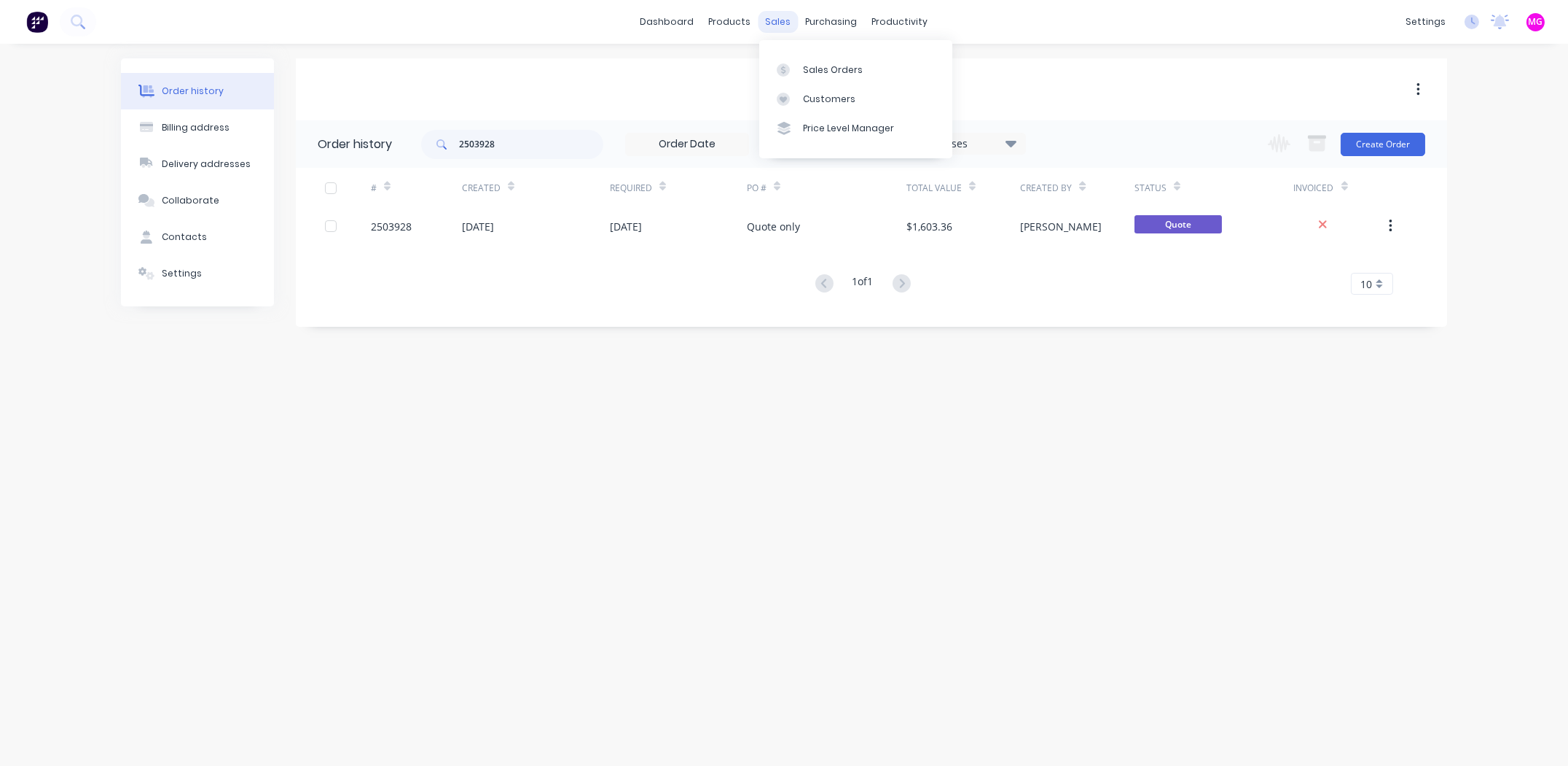
click at [786, 22] on div "sales" at bounding box center [778, 21] width 40 height 22
click at [815, 70] on div "Sales Orders" at bounding box center [833, 71] width 60 height 14
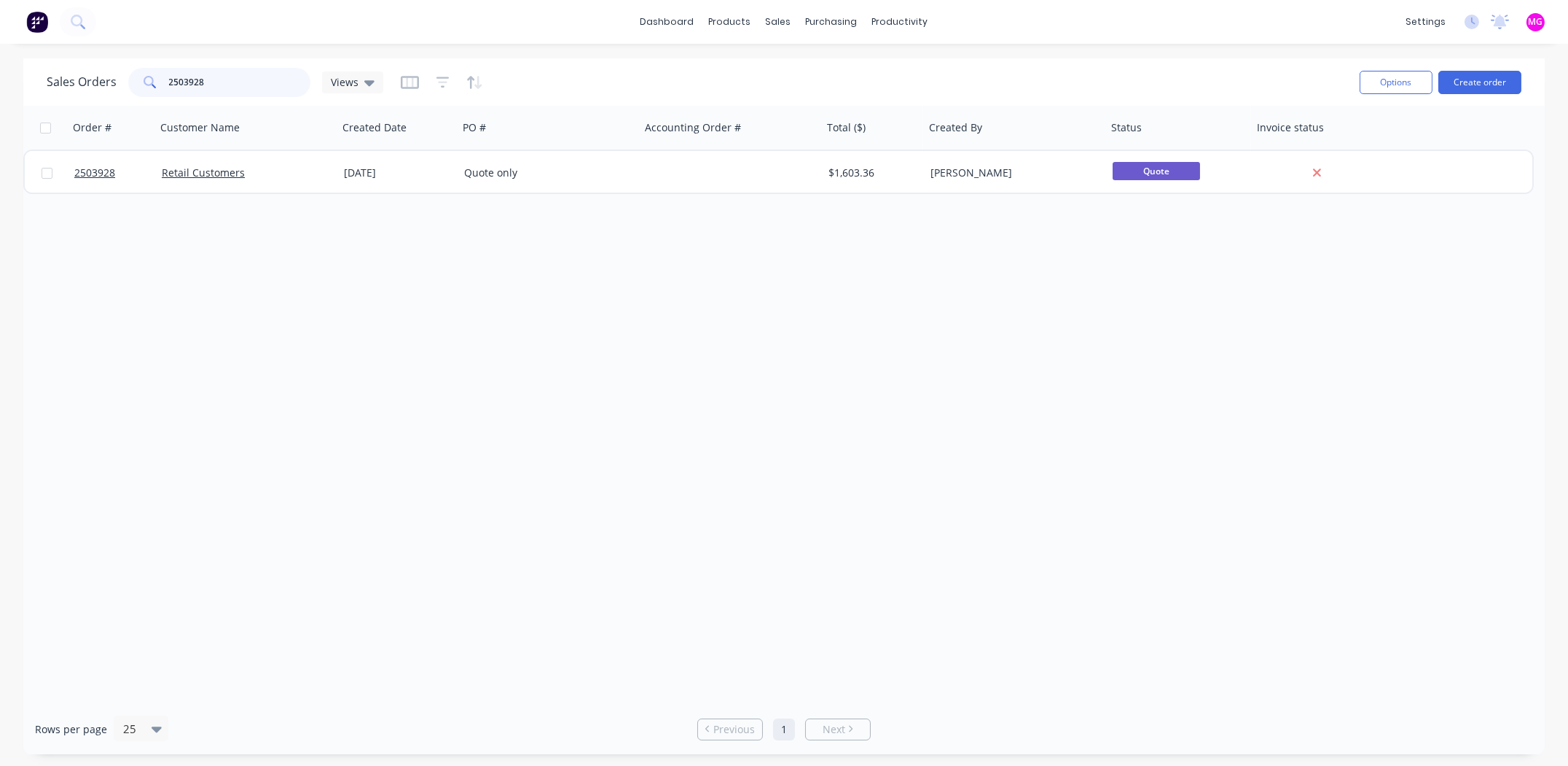
click at [216, 81] on input "2503928" at bounding box center [240, 82] width 142 height 29
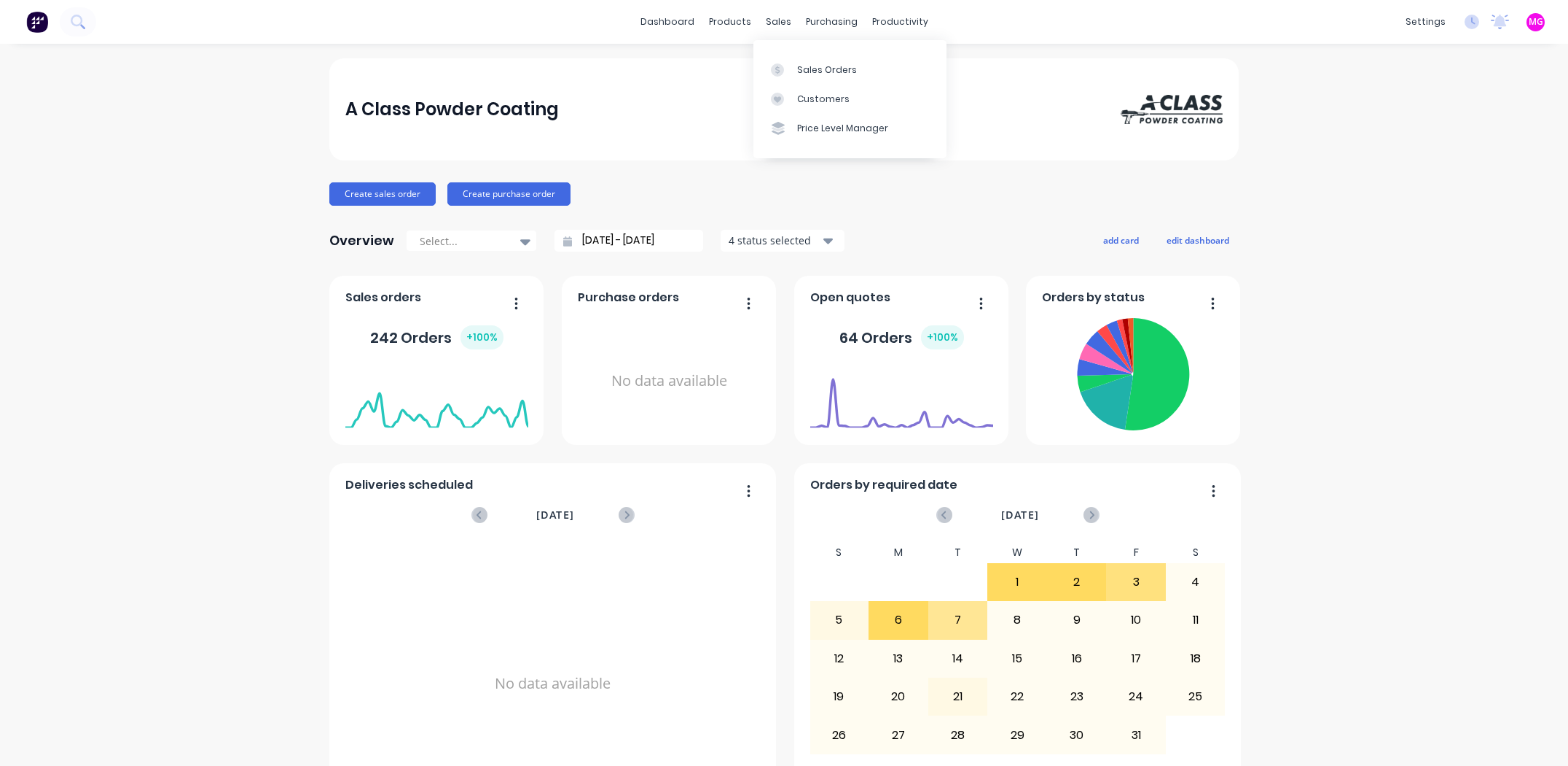
click at [772, 15] on div "sales" at bounding box center [778, 21] width 40 height 22
click at [803, 70] on div "Sales Orders" at bounding box center [828, 71] width 60 height 14
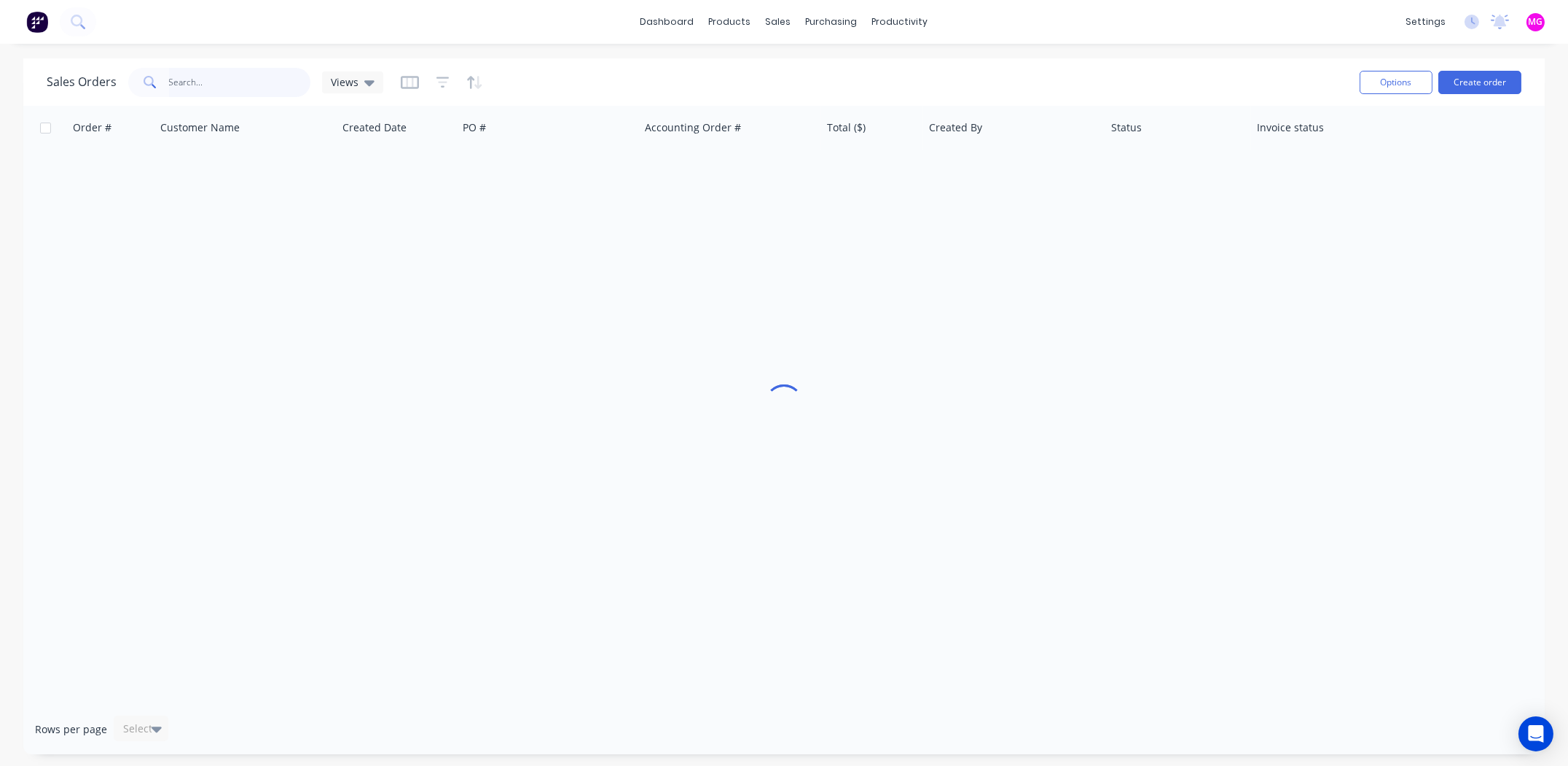
click at [236, 84] on input "text" at bounding box center [240, 82] width 142 height 29
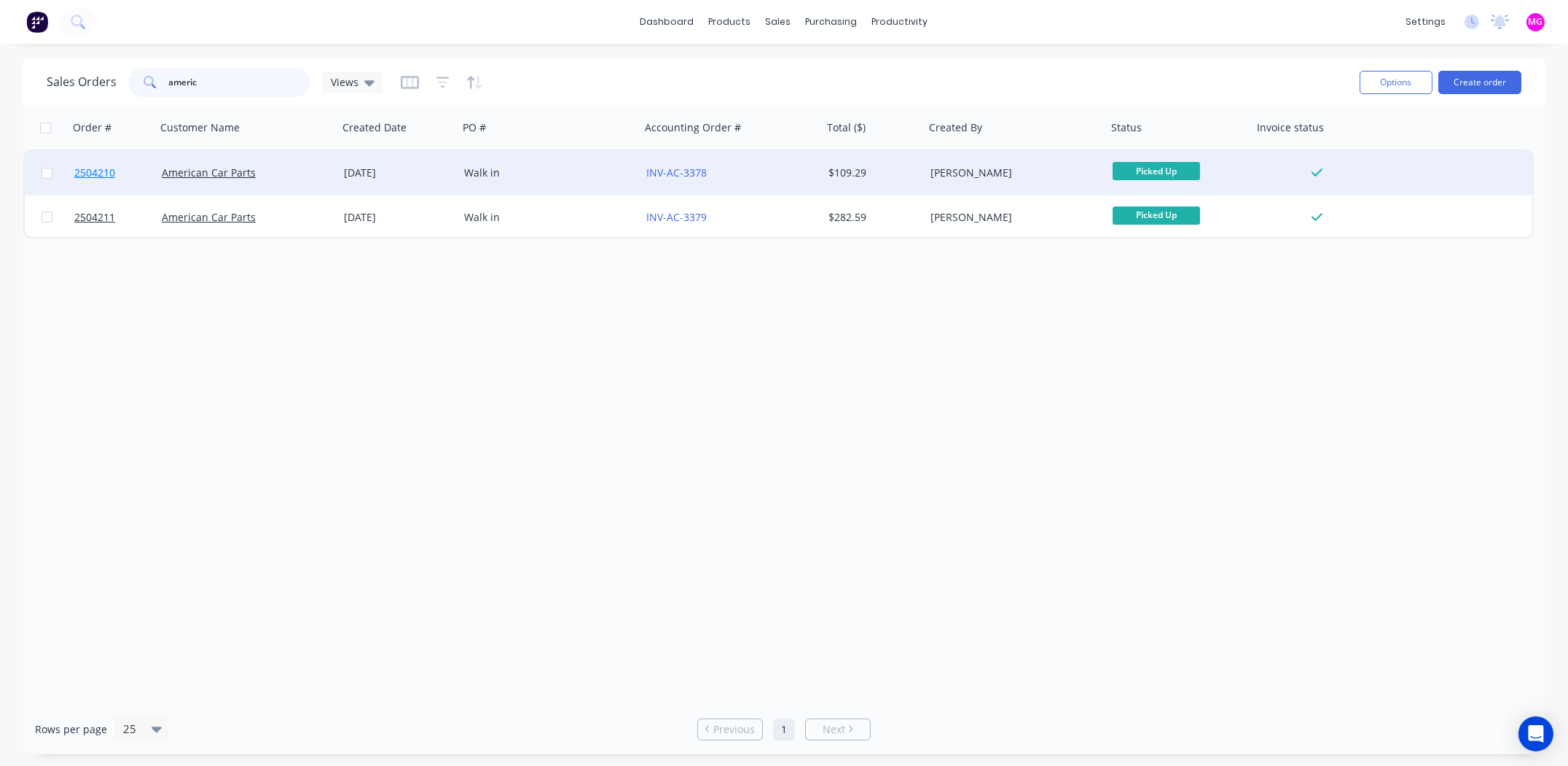
type input "americ"
click at [84, 173] on span "2504210" at bounding box center [95, 172] width 41 height 15
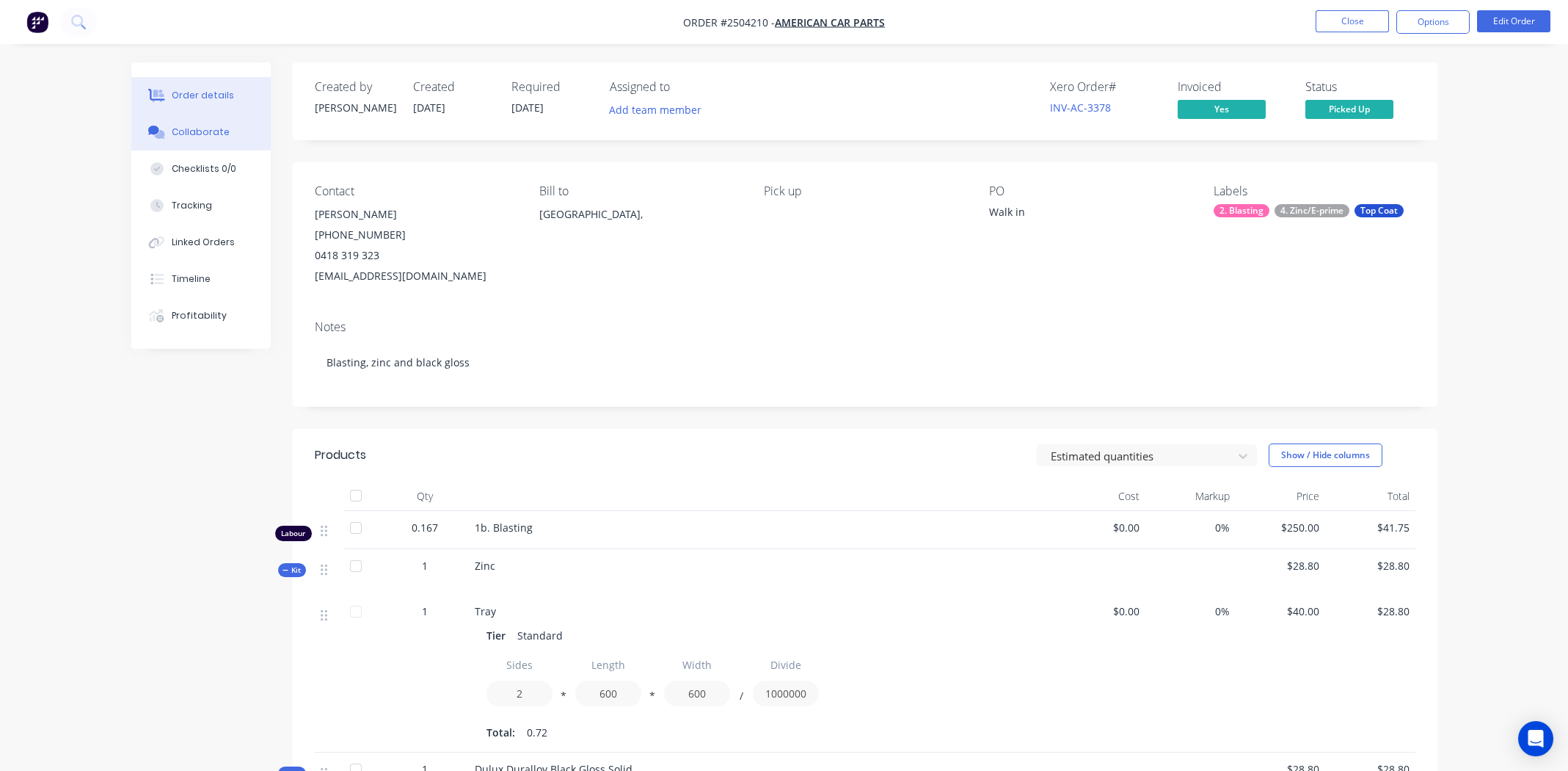
click at [188, 127] on div "Collaborate" at bounding box center [201, 132] width 58 height 14
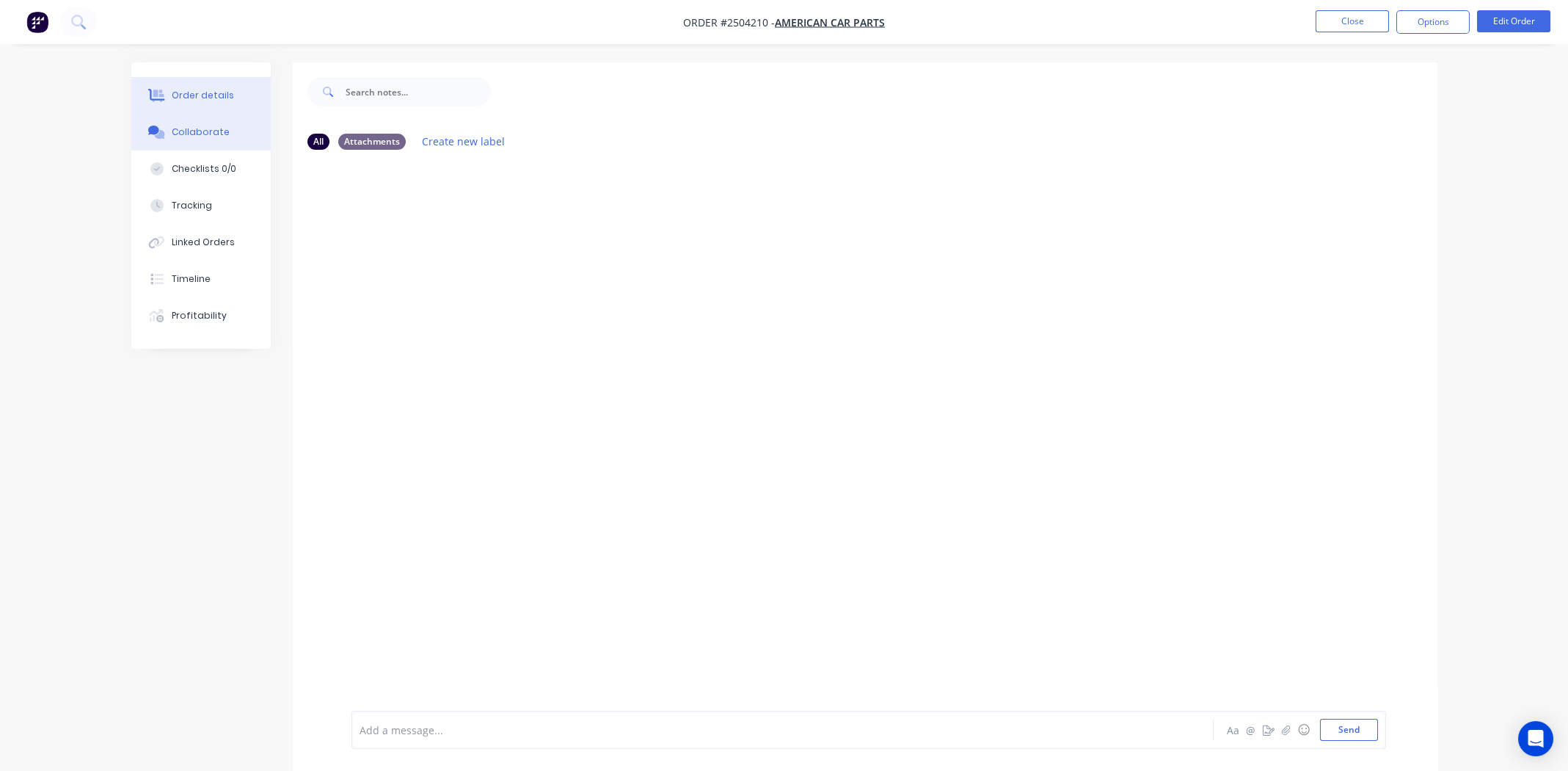
click at [199, 95] on div "Order details" at bounding box center [202, 95] width 62 height 14
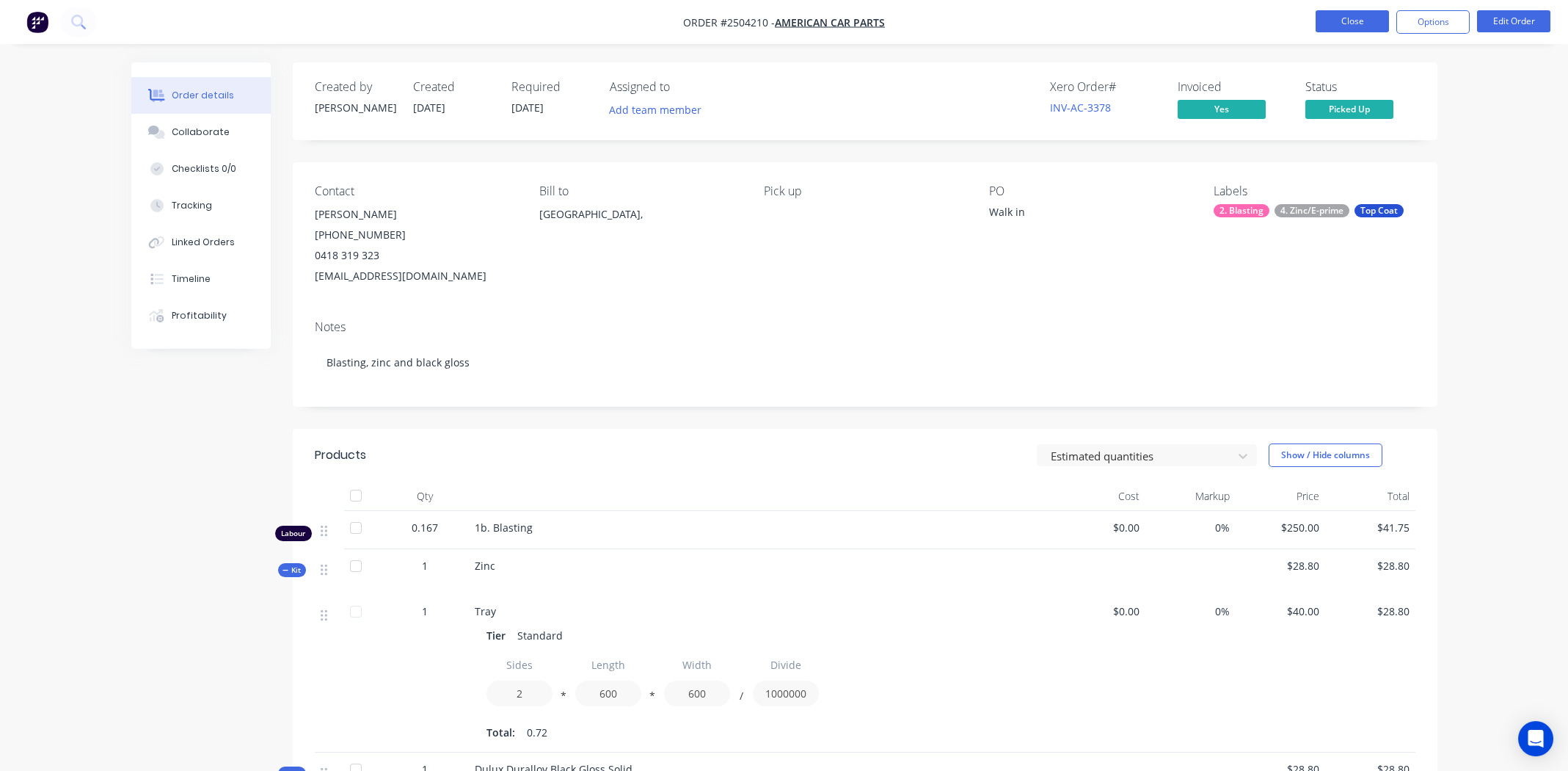
click at [1340, 16] on button "Close" at bounding box center [1352, 21] width 73 height 22
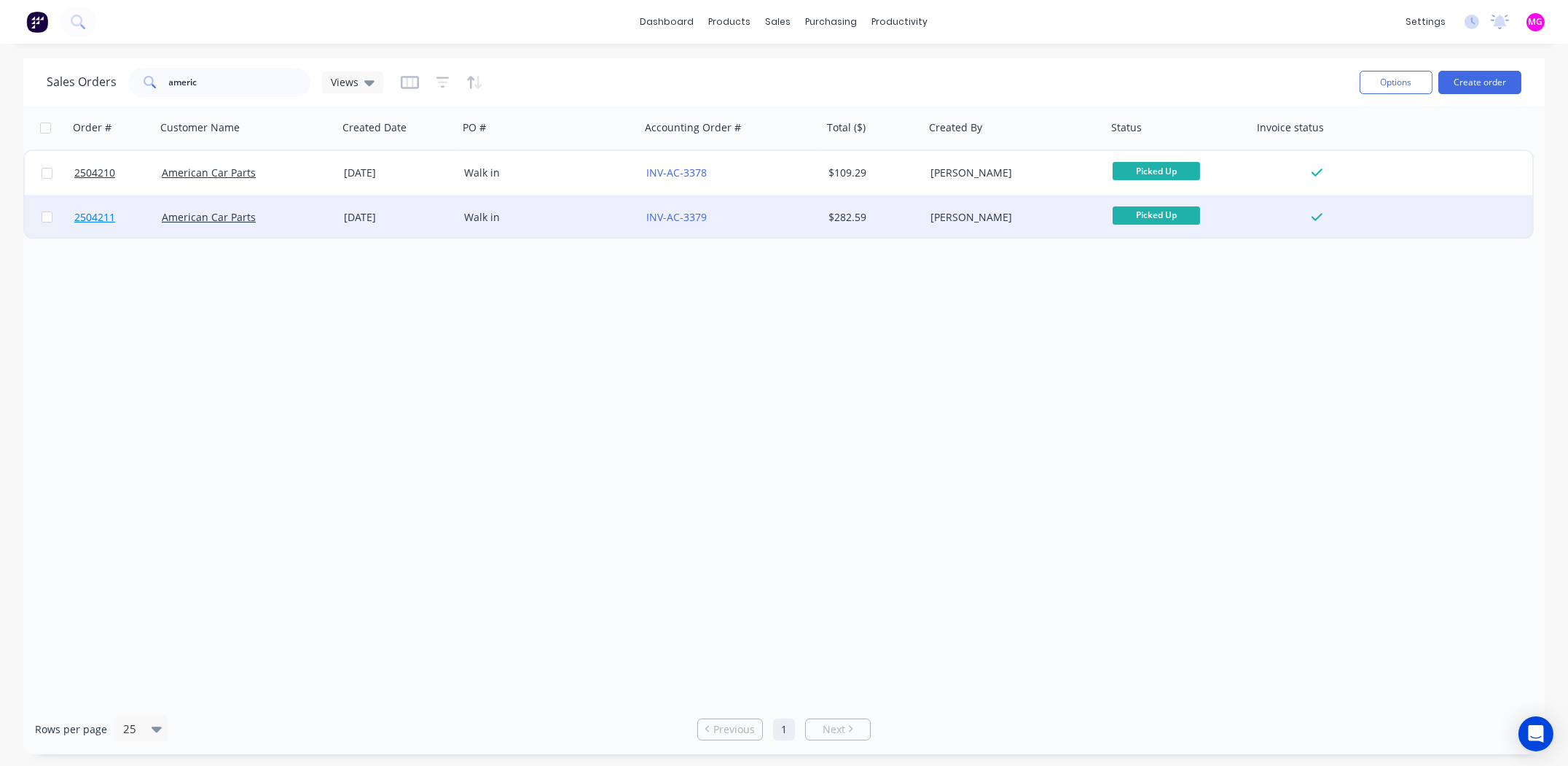
click at [89, 214] on span "2504211" at bounding box center [95, 217] width 41 height 15
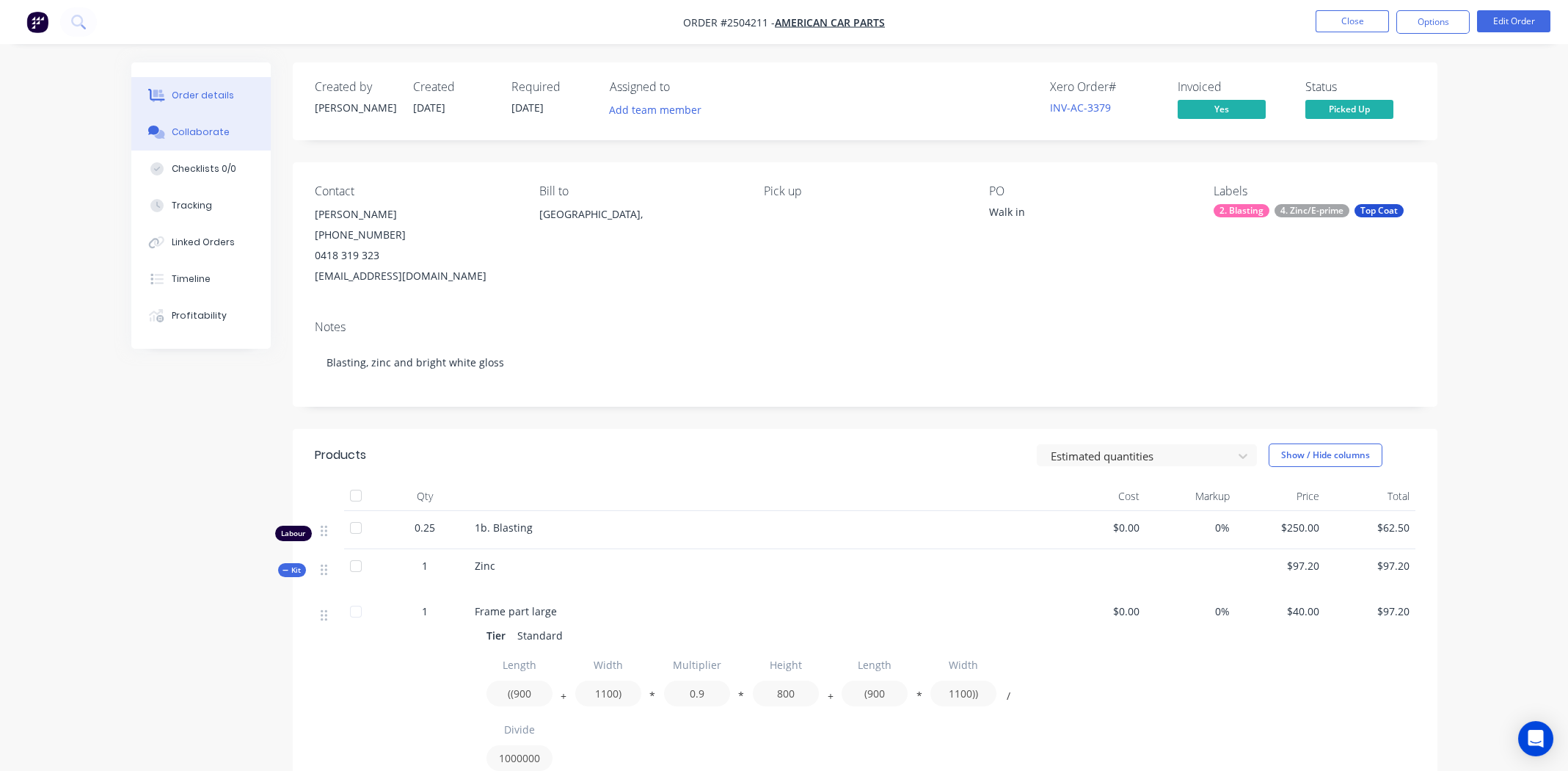
click at [194, 132] on div "Collaborate" at bounding box center [201, 132] width 58 height 14
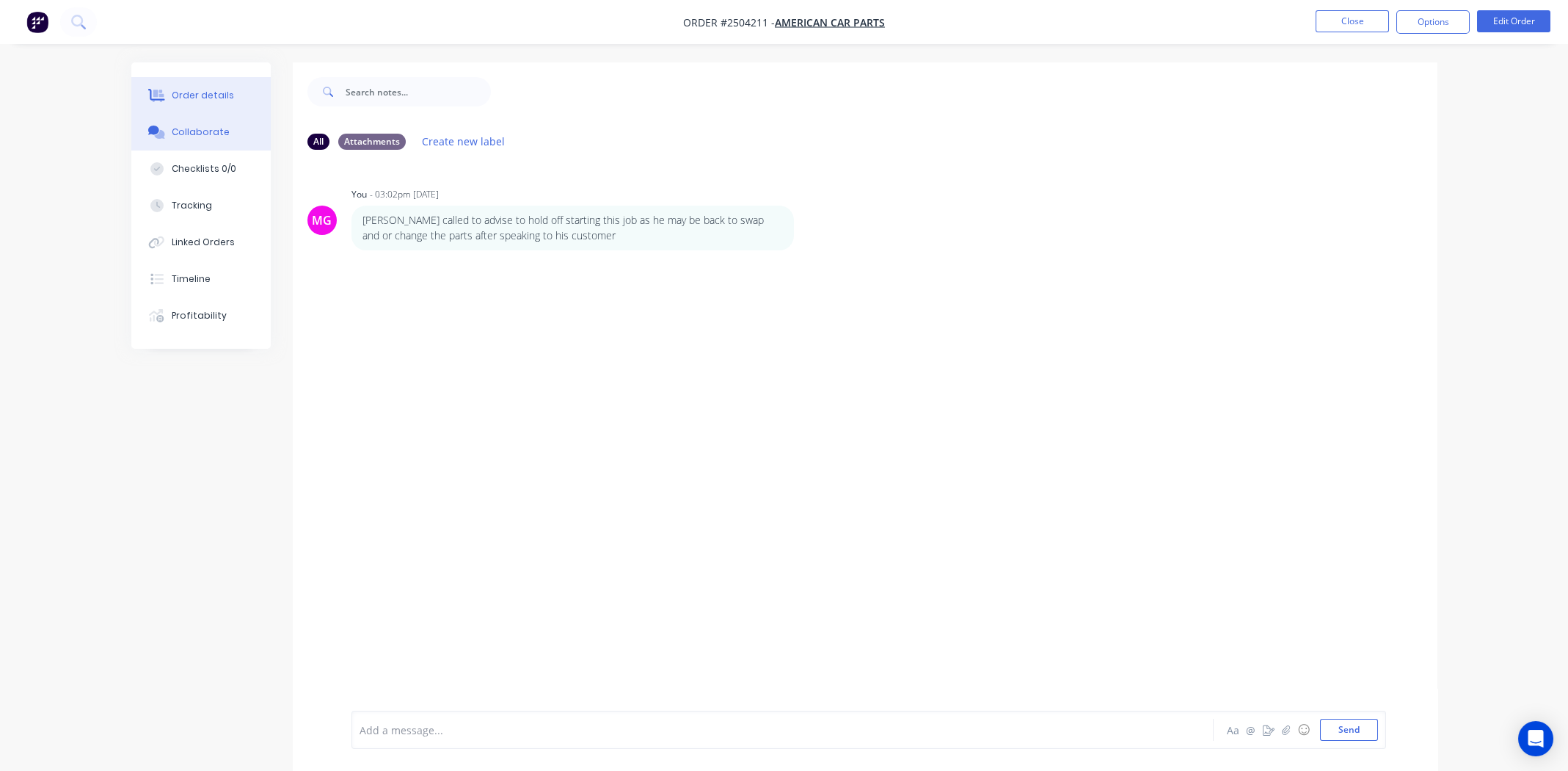
click at [199, 87] on button "Order details" at bounding box center [201, 95] width 139 height 37
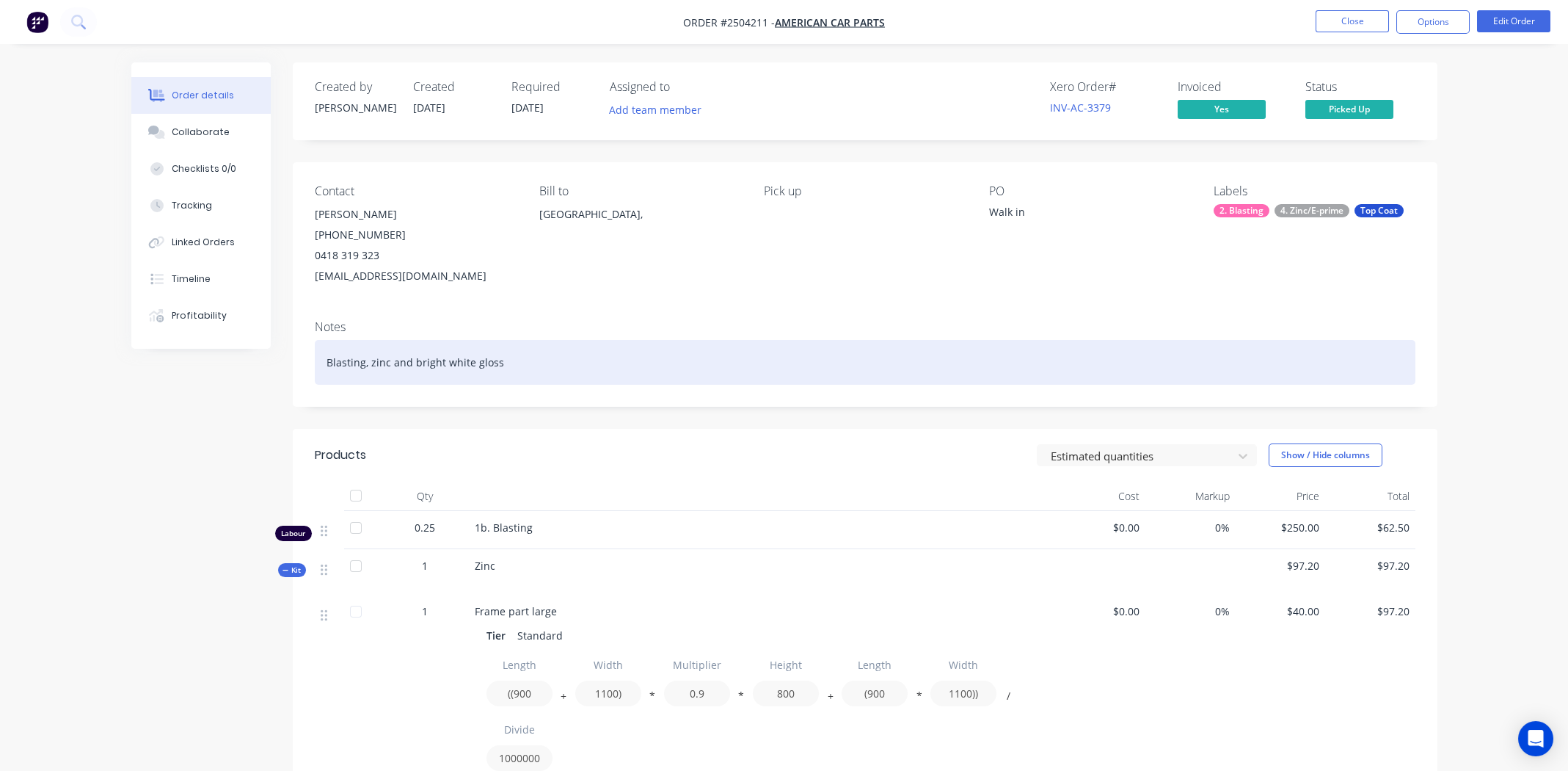
click at [619, 360] on div "Blasting, zinc and bright white gloss" at bounding box center [864, 362] width 1101 height 45
click at [589, 356] on div "Blasting, zinc and bright white gloss" at bounding box center [864, 362] width 1101 height 45
click at [817, 357] on div "Blasting, zinc and bright white gloss" at bounding box center [864, 362] width 1101 height 45
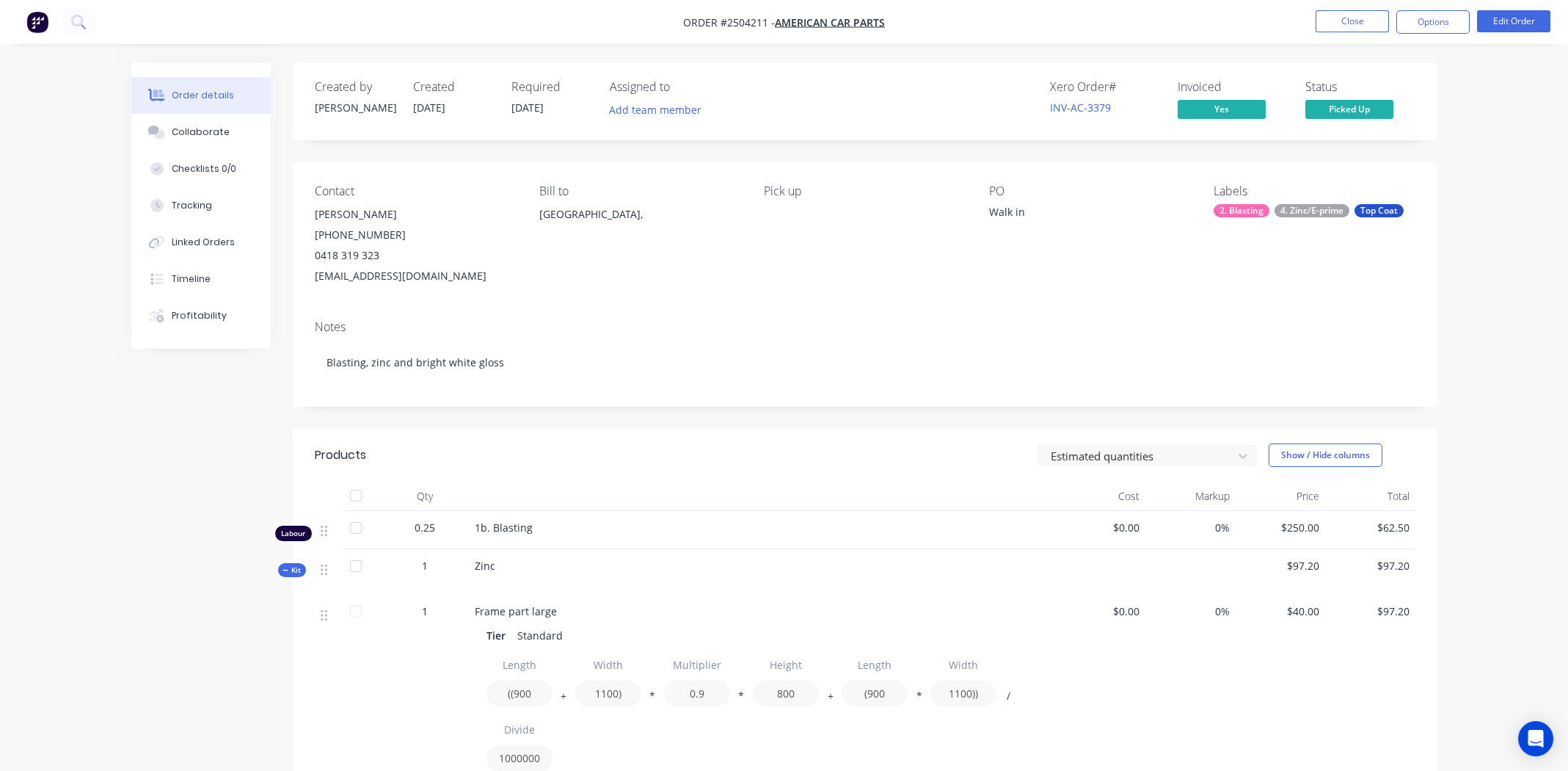
click at [795, 300] on div "Contact Steve (03) 9592 6111 0418 319 323 americarparts@gmail.com Bill to Austr…" at bounding box center [865, 236] width 1145 height 146
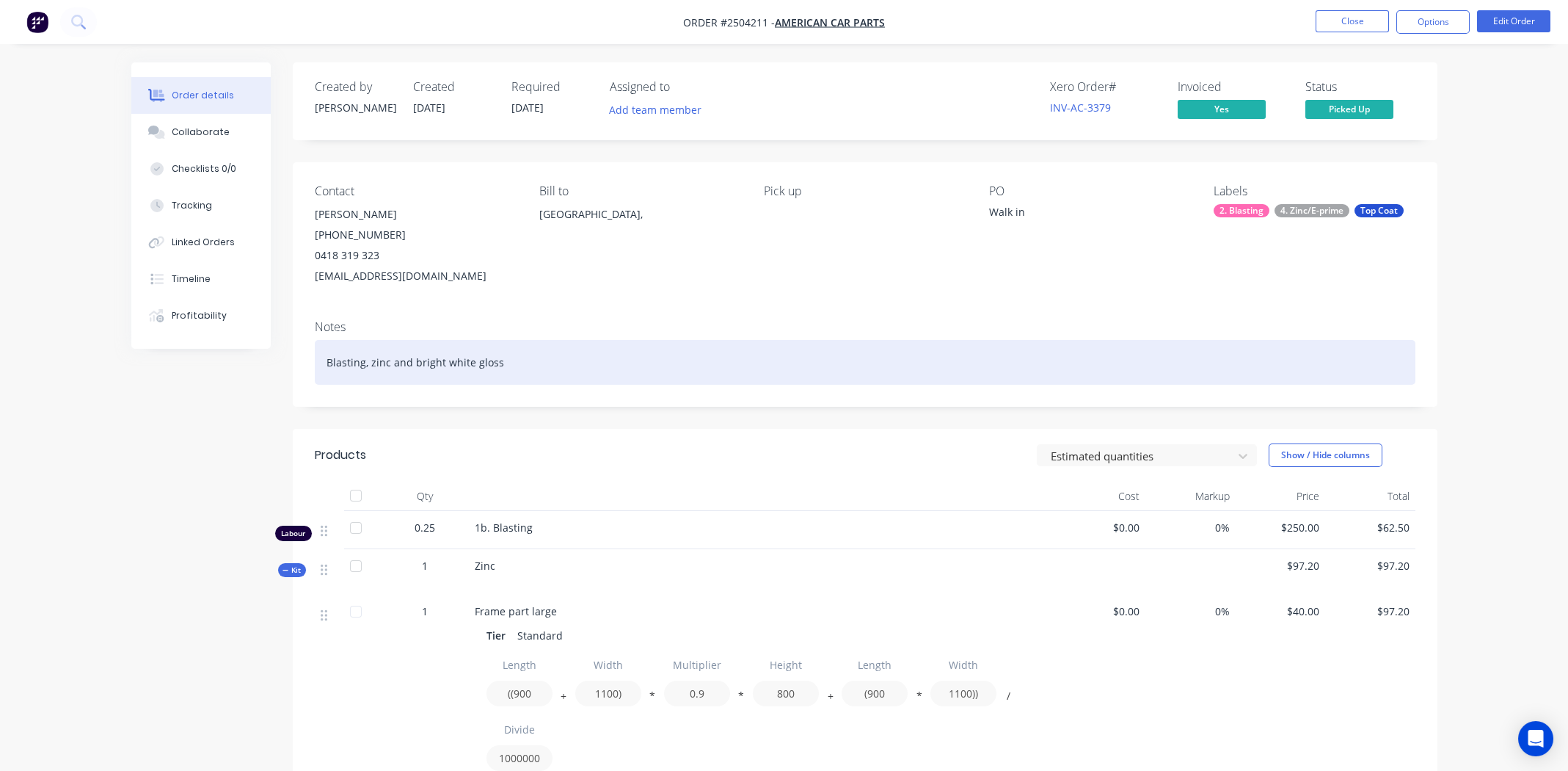
click at [605, 368] on div "Blasting, zinc and bright white gloss" at bounding box center [864, 362] width 1101 height 45
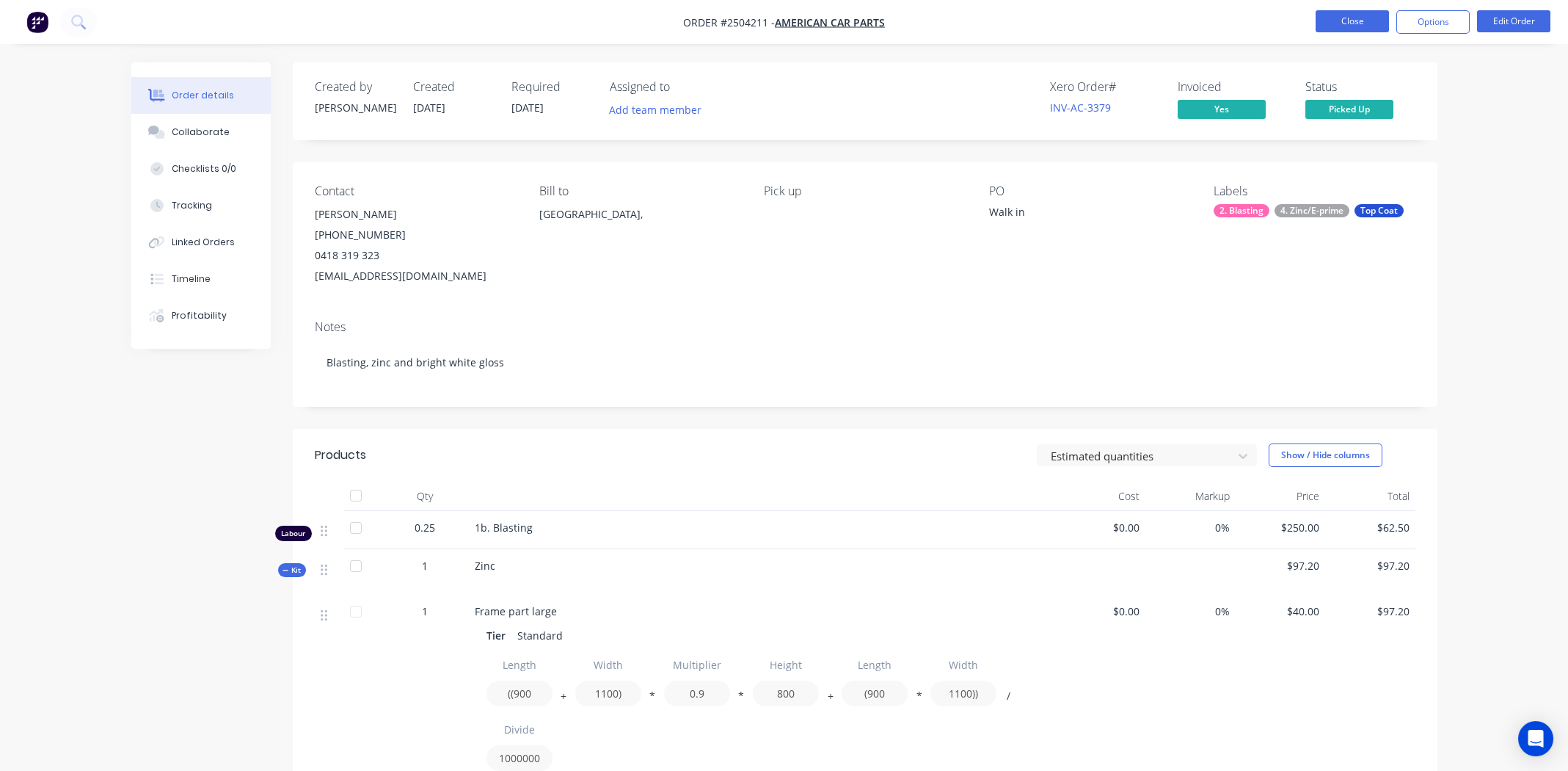
click at [1362, 26] on button "Close" at bounding box center [1352, 21] width 73 height 22
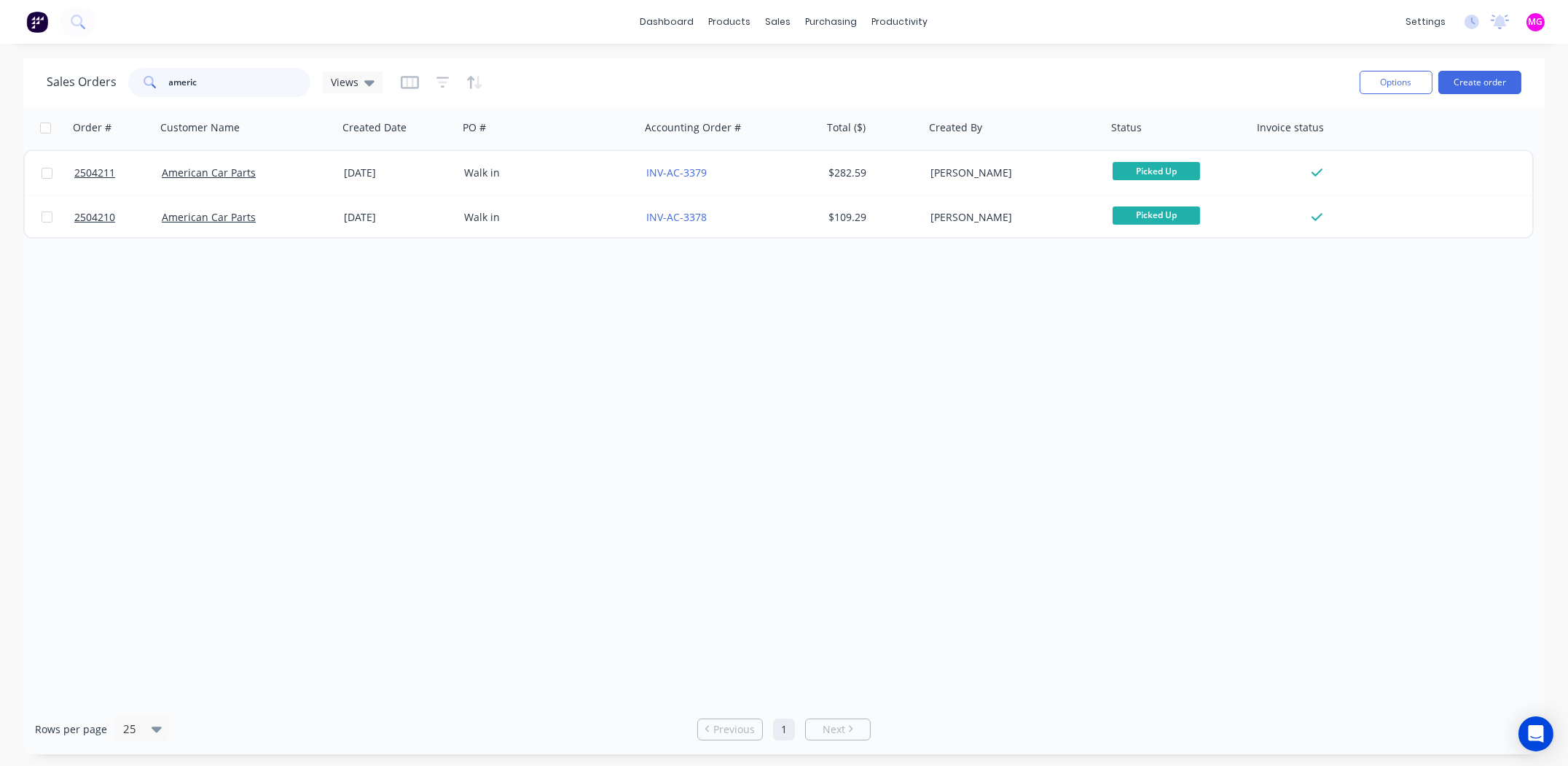
click at [216, 80] on input "americ" at bounding box center [240, 82] width 142 height 29
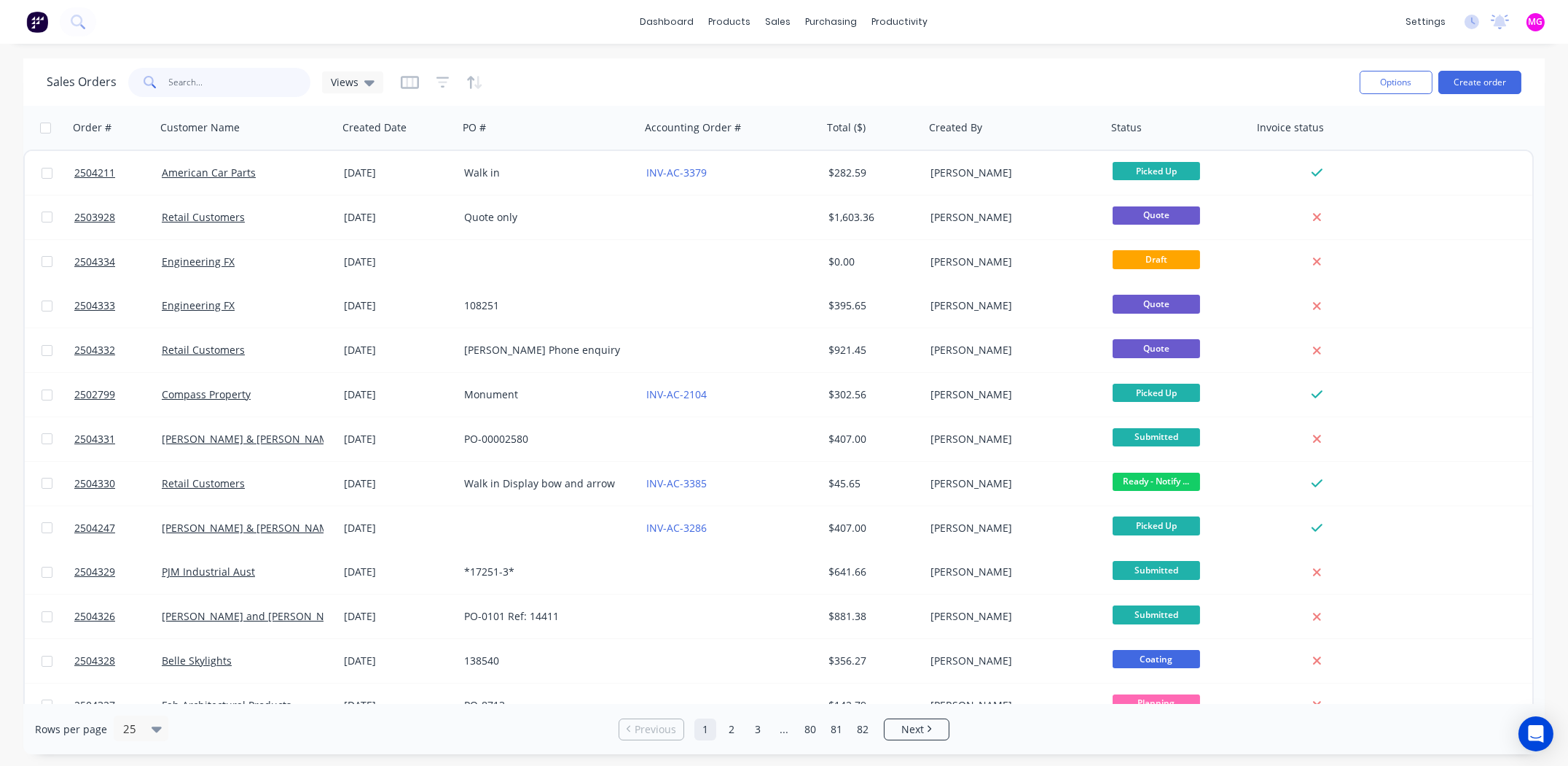
click at [215, 88] on input "text" at bounding box center [240, 82] width 142 height 29
click at [241, 76] on input "text" at bounding box center [240, 82] width 142 height 29
click at [211, 86] on input "text" at bounding box center [240, 82] width 142 height 29
